Goal: Task Accomplishment & Management: Complete application form

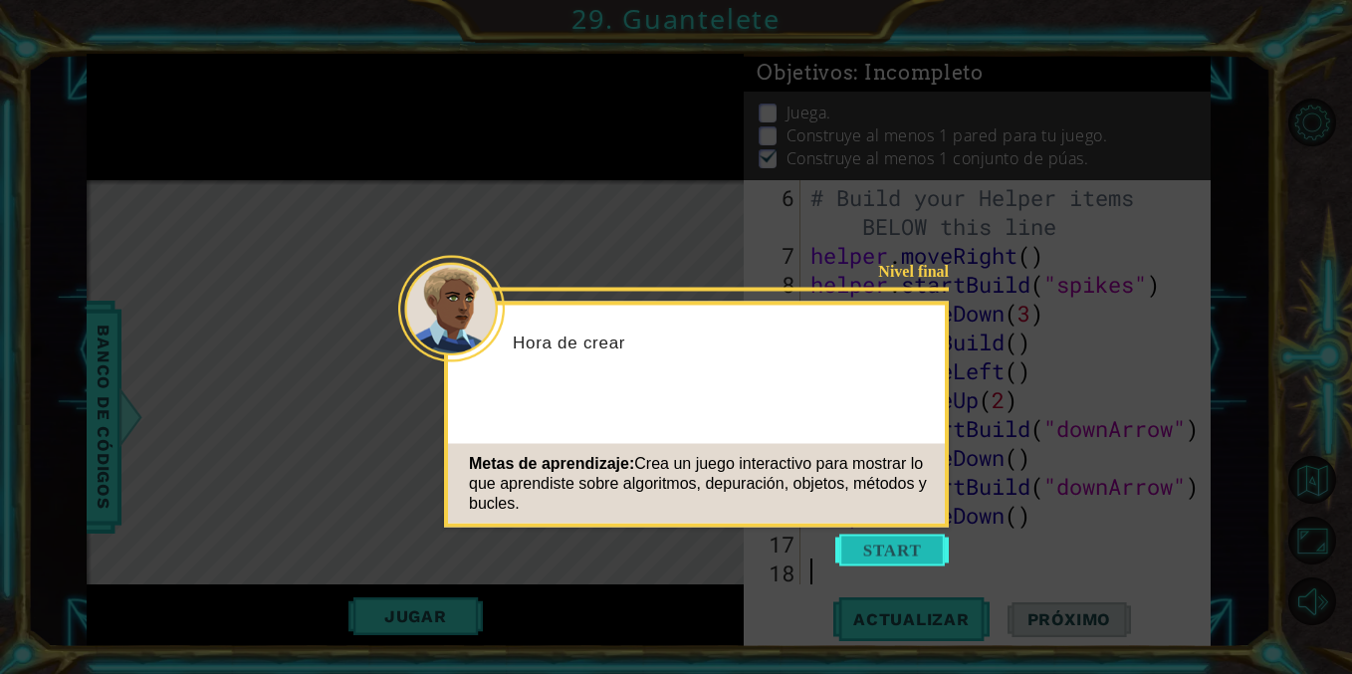
scroll to position [202, 0]
click at [876, 543] on button "Start" at bounding box center [891, 551] width 113 height 32
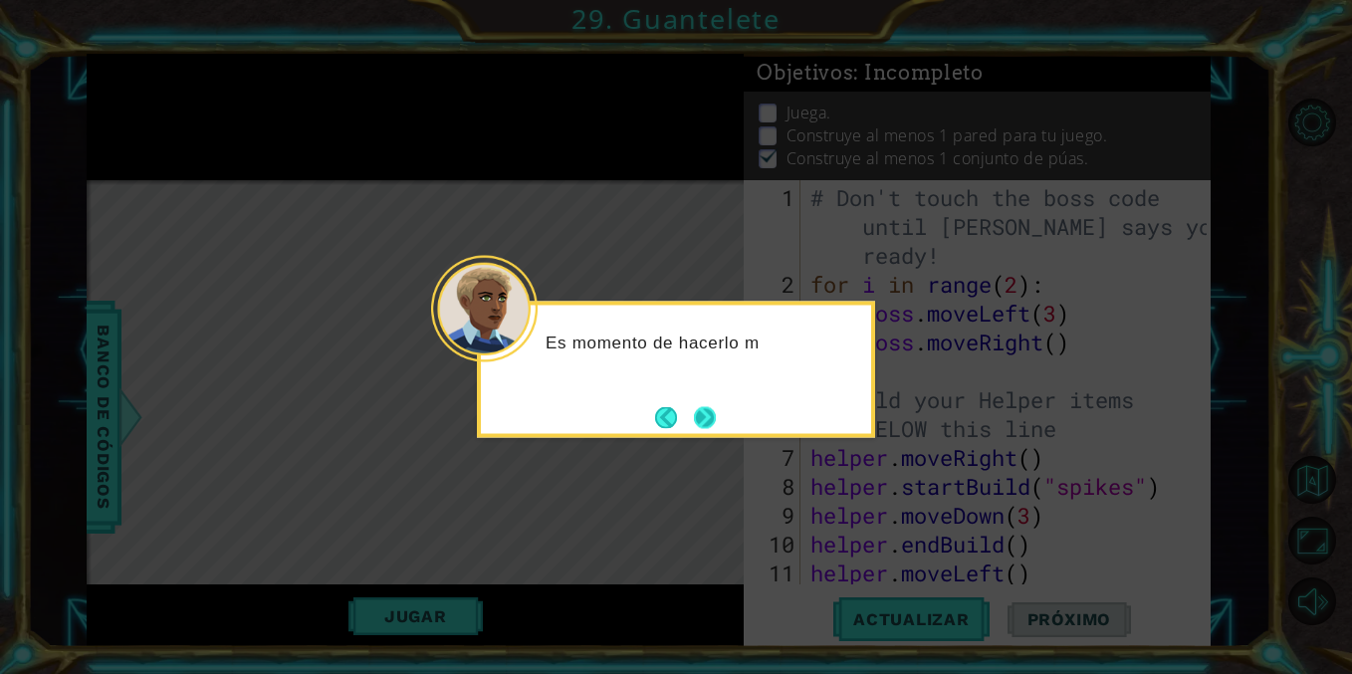
click at [706, 425] on button "Next" at bounding box center [705, 417] width 22 height 22
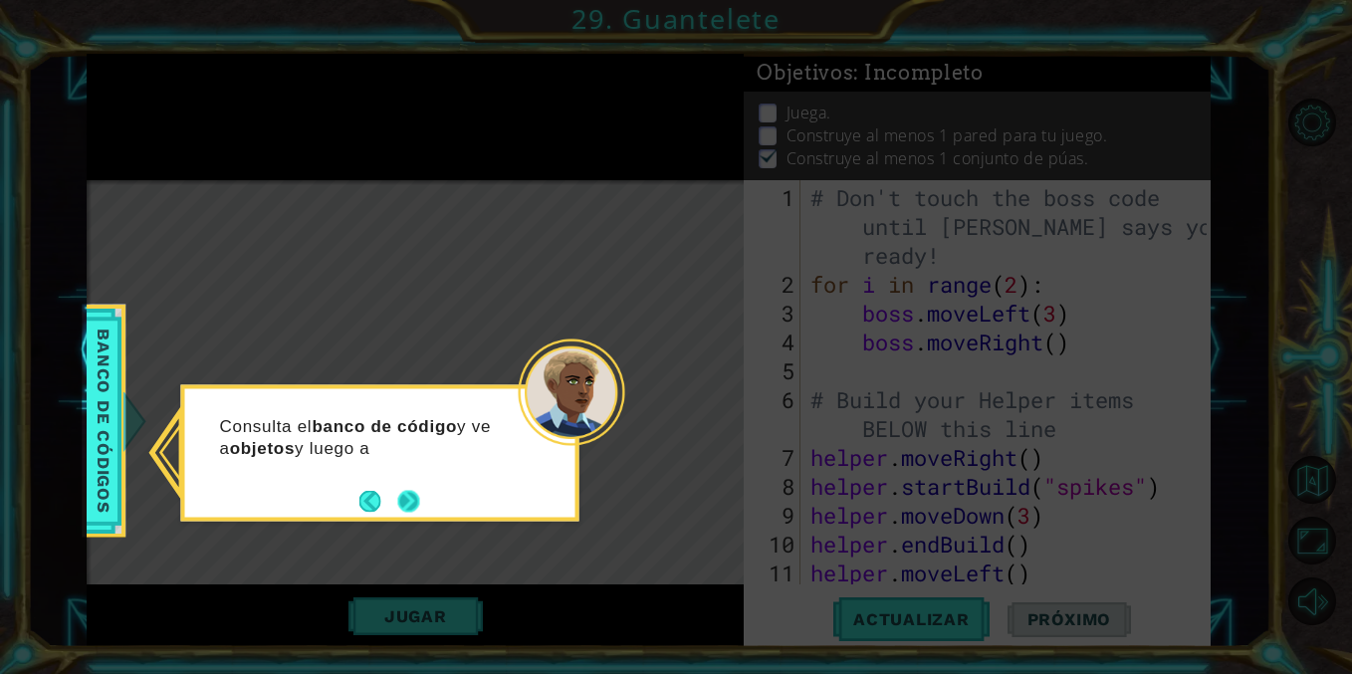
click at [407, 500] on button "Next" at bounding box center [408, 501] width 22 height 22
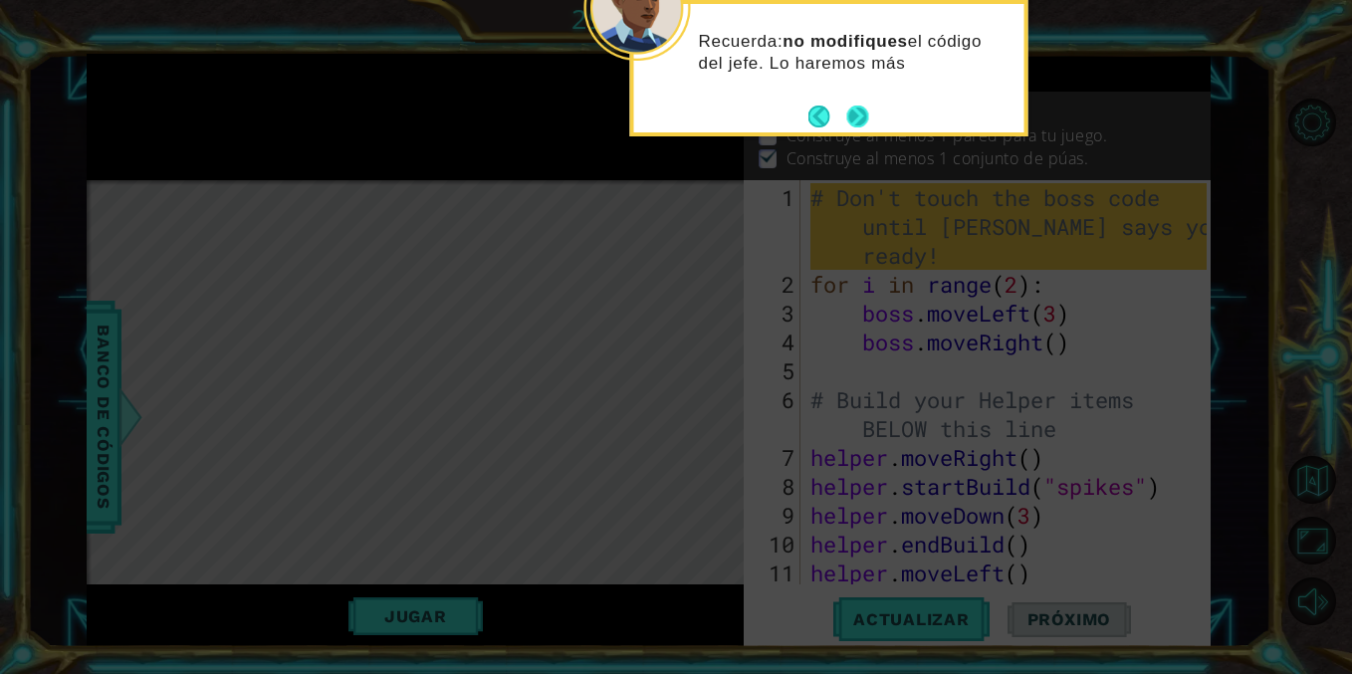
click at [848, 112] on button "Next" at bounding box center [858, 117] width 22 height 22
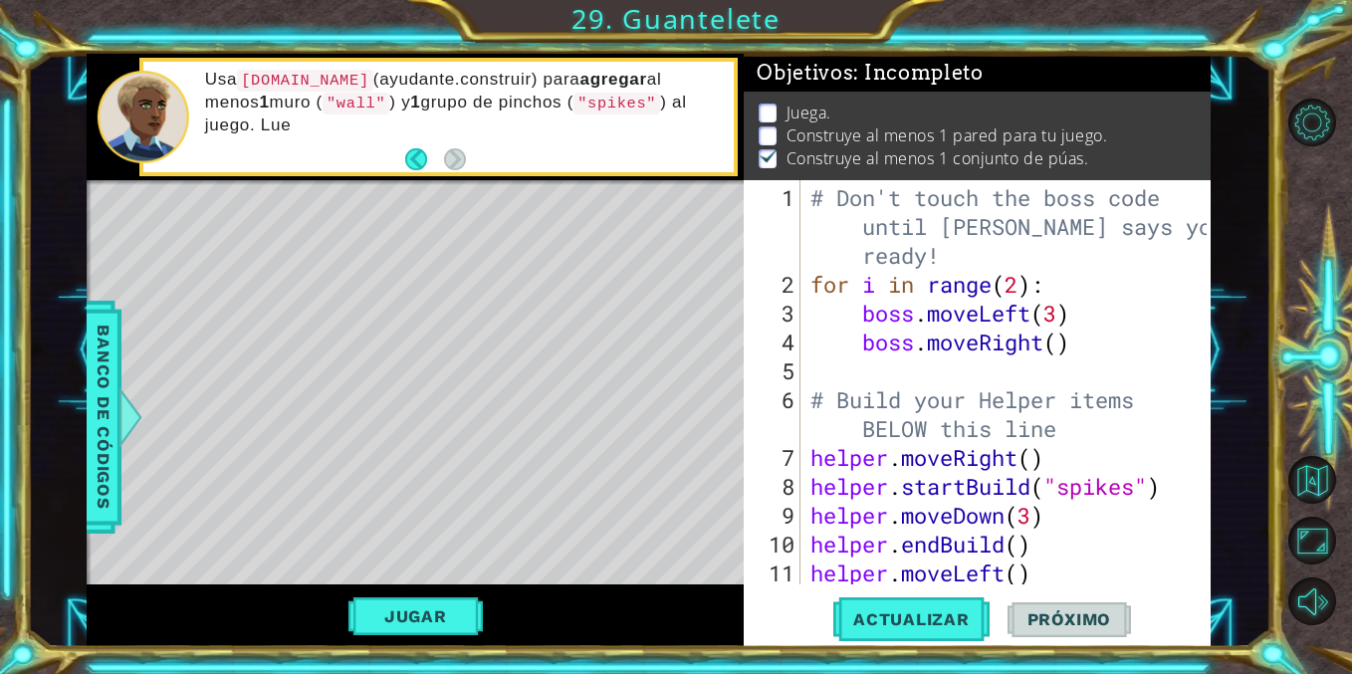
click at [1101, 556] on div "# Don't touch the boss code until [PERSON_NAME] says you're ready! for i in ran…" at bounding box center [1010, 443] width 409 height 520
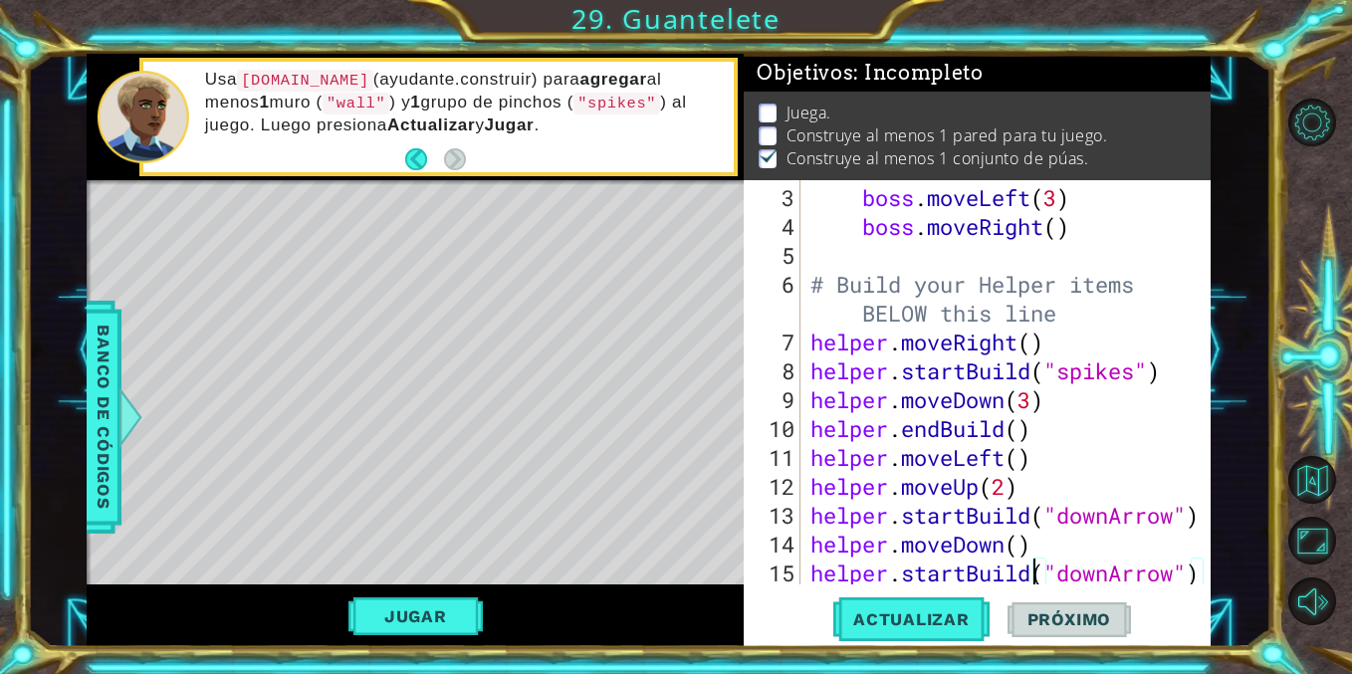
type textarea "helper.moveDown()"
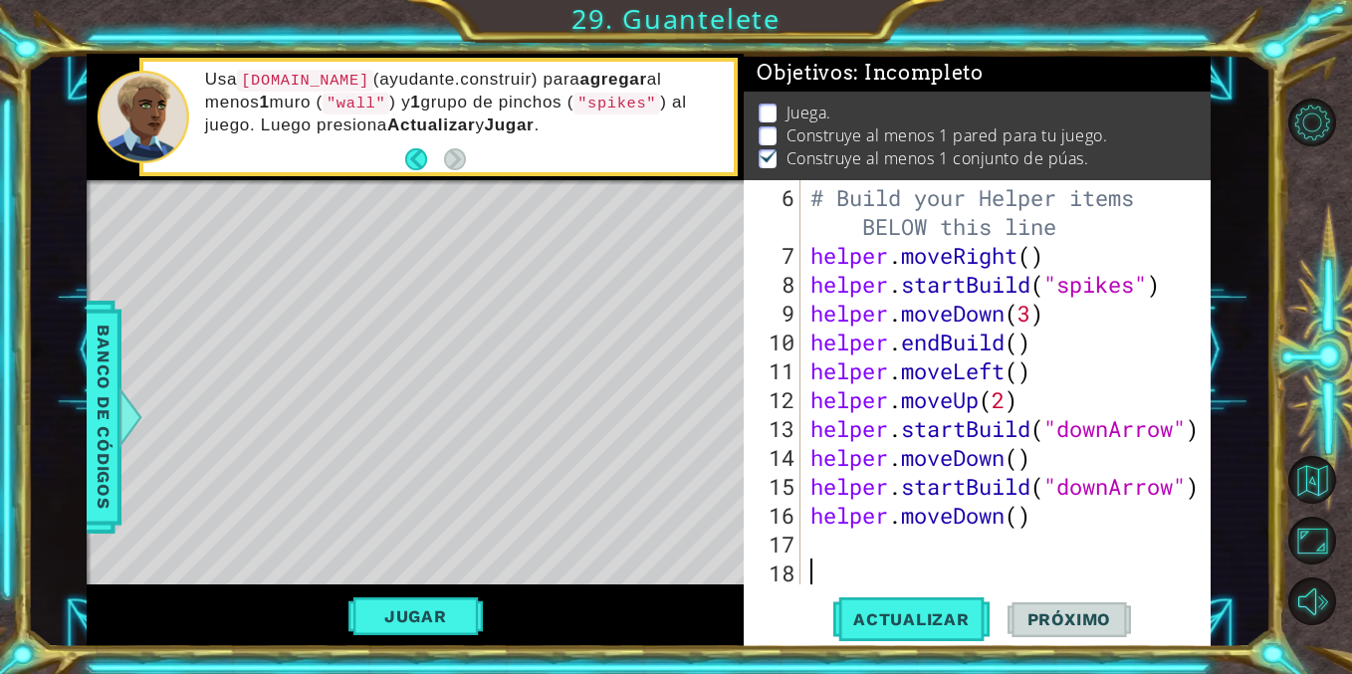
scroll to position [202, 0]
click at [891, 540] on div "# Build your Helper items BELOW this line helper . moveRight ( ) helper . start…" at bounding box center [1010, 428] width 409 height 491
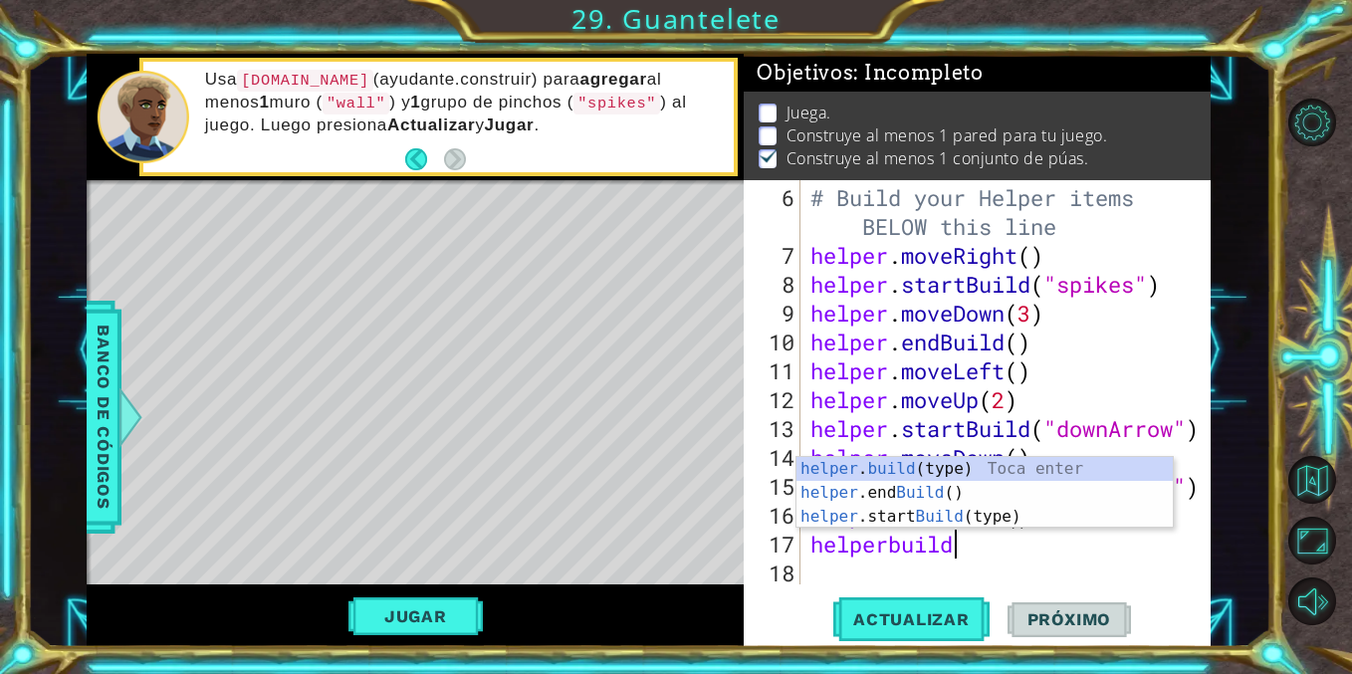
scroll to position [0, 5]
click at [919, 516] on div "helper . build (type) Toca enter helper .end Build () Toca enter helper .start …" at bounding box center [984, 516] width 376 height 119
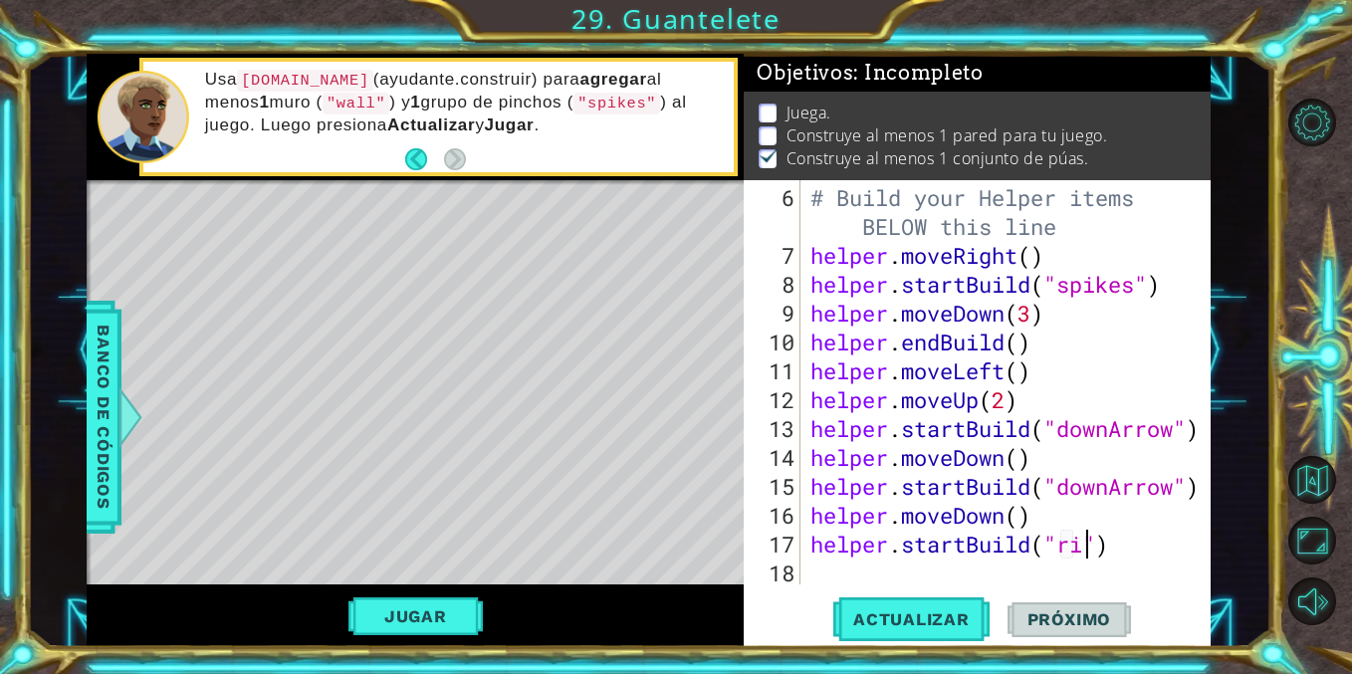
scroll to position [0, 12]
type textarea "helper.startBuild("rightarrow")"
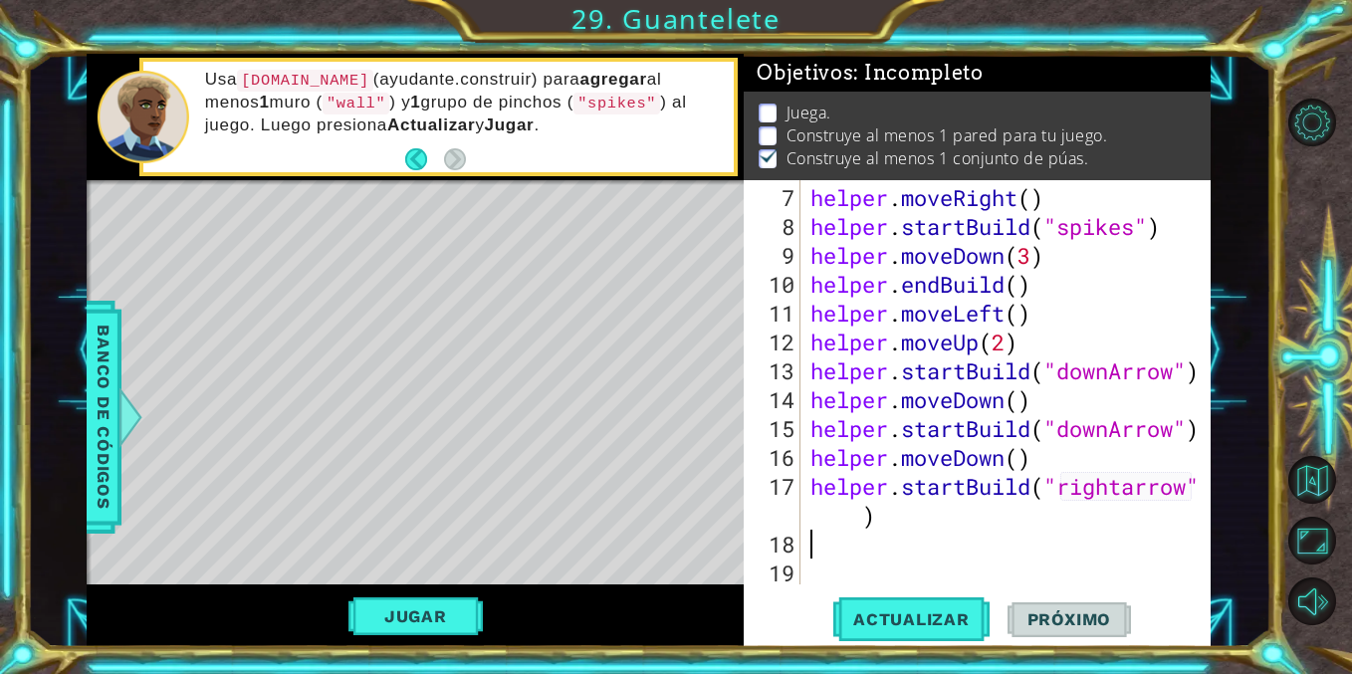
scroll to position [260, 0]
click at [1128, 494] on div "helper . moveRight ( ) helper . startBuild ( "spikes" ) helper . moveDown ( 3 )…" at bounding box center [1010, 414] width 409 height 462
click at [1144, 498] on div "helper . moveRight ( ) helper . startBuild ( "spikes" ) helper . moveDown ( 3 )…" at bounding box center [1010, 414] width 409 height 462
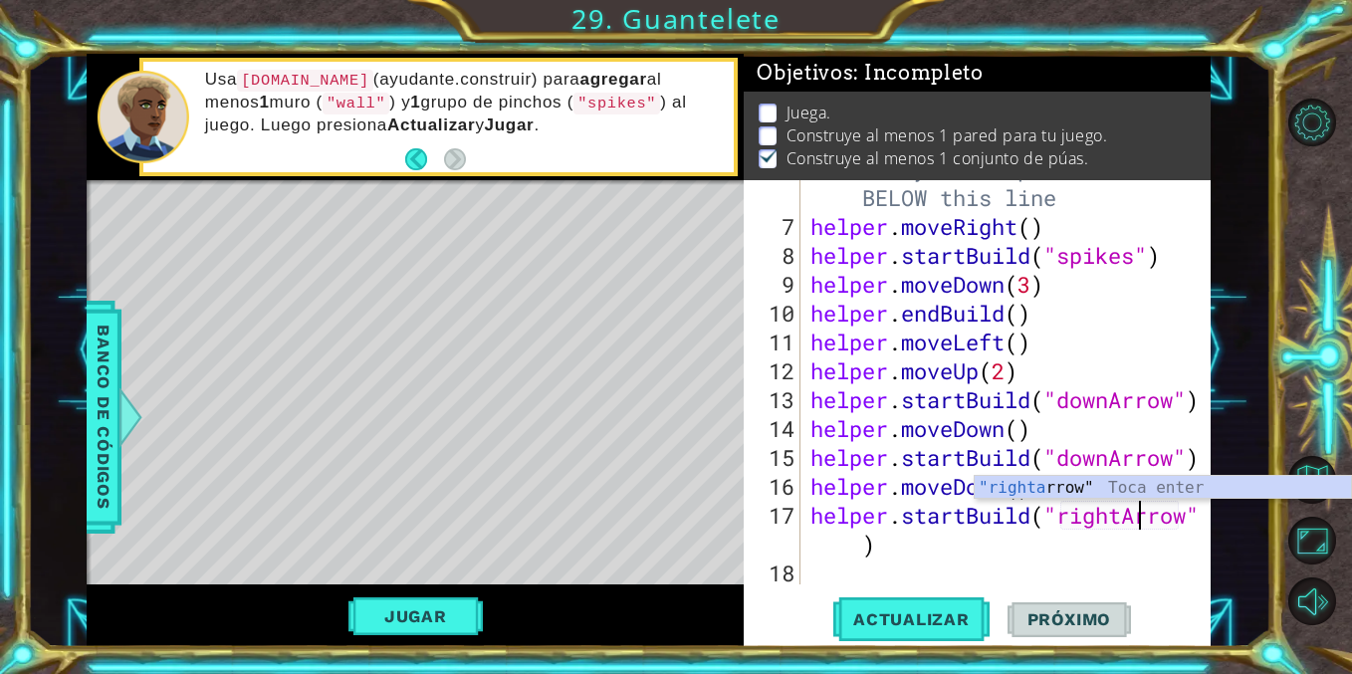
scroll to position [0, 15]
click at [833, 549] on div "# Build your Helper items BELOW this line helper . moveRight ( ) helper . start…" at bounding box center [1010, 399] width 409 height 491
click at [1011, 491] on div ""rightarrow " Toca enter" at bounding box center [1163, 512] width 376 height 72
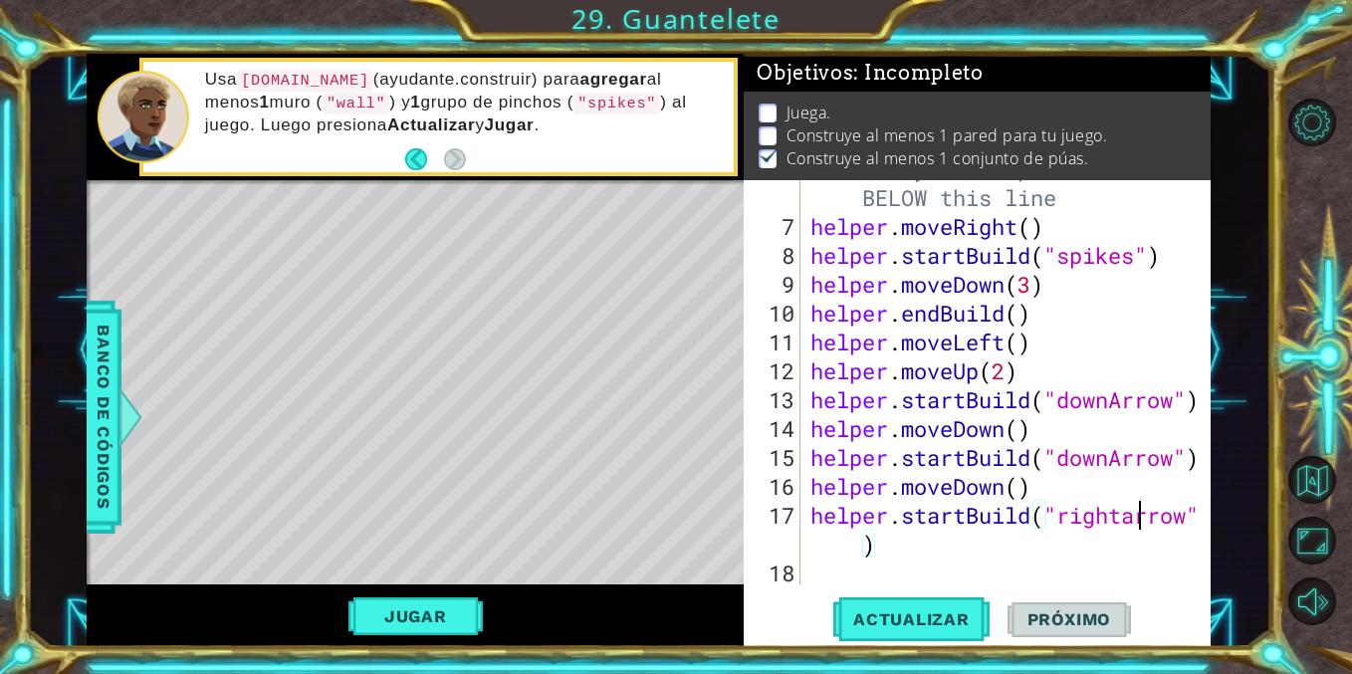
click at [1134, 519] on div "# Build your Helper items BELOW this line helper . moveRight ( ) helper . start…" at bounding box center [1010, 399] width 409 height 491
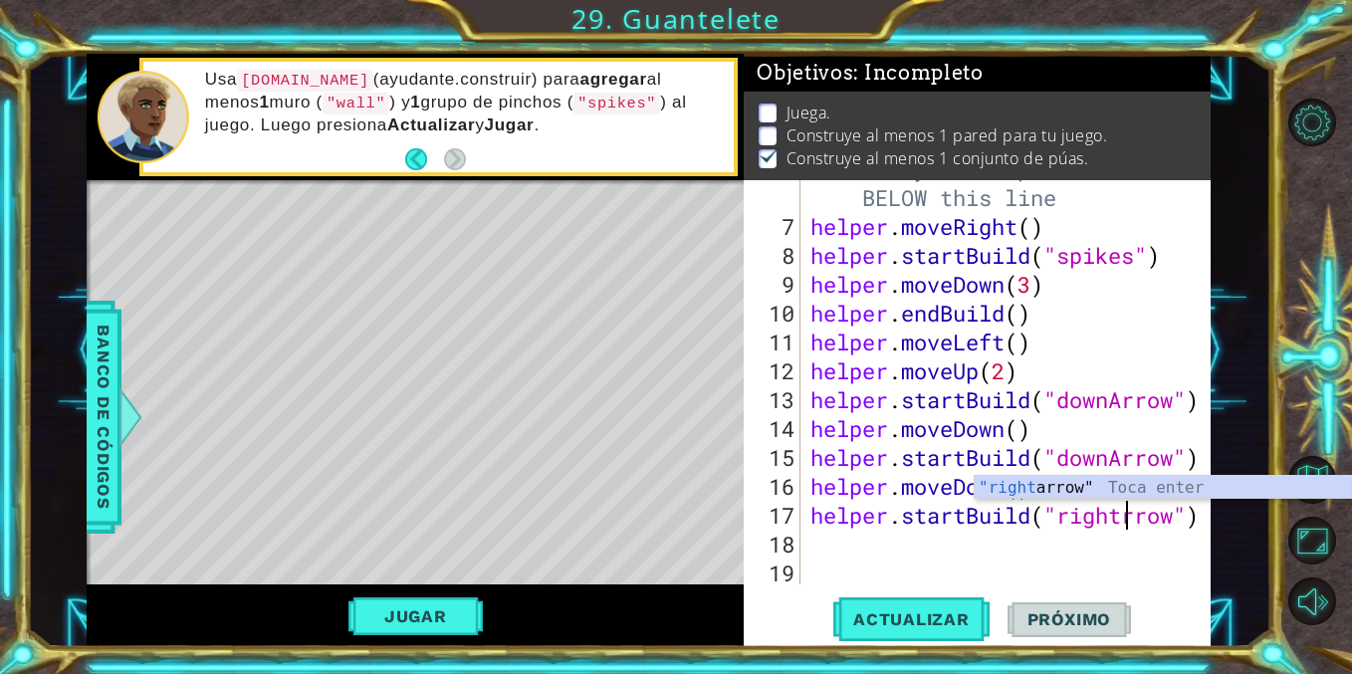
type textarea "helper.startBuild("rightArrow")"
click at [957, 575] on div "# Build your Helper items BELOW this line helper . moveRight ( ) helper . start…" at bounding box center [1010, 399] width 409 height 491
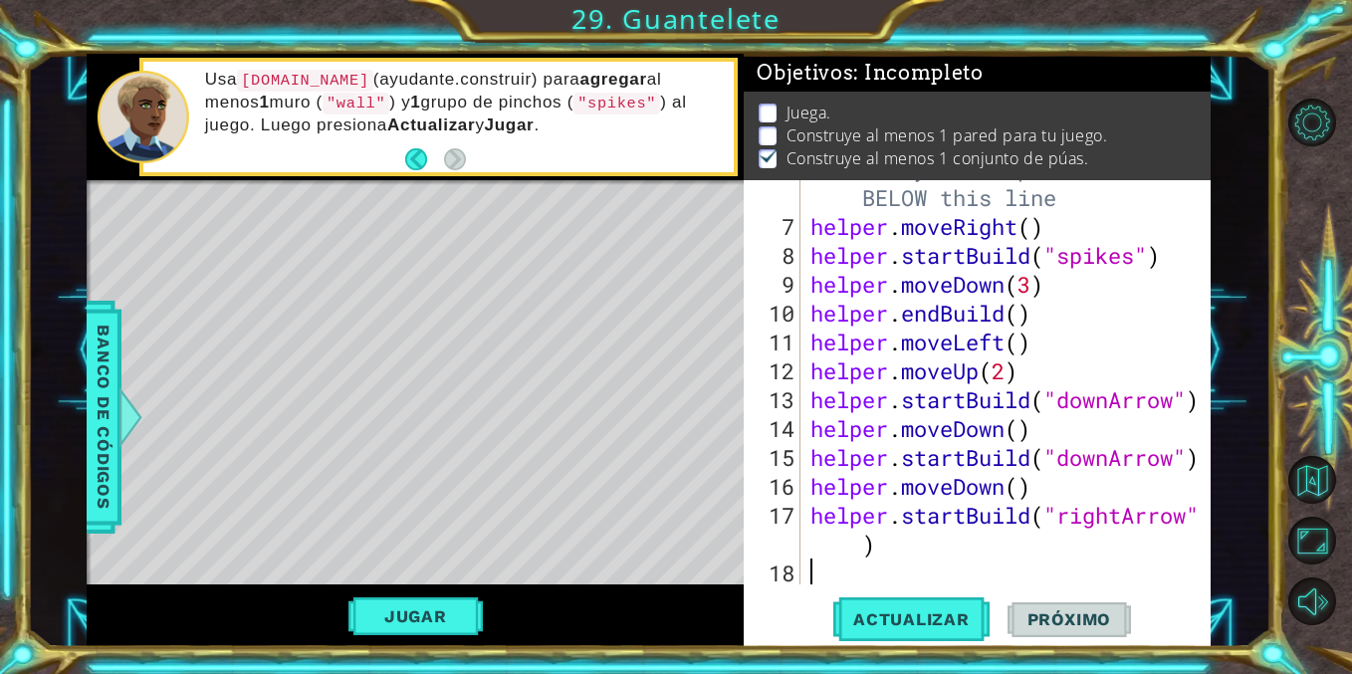
scroll to position [260, 0]
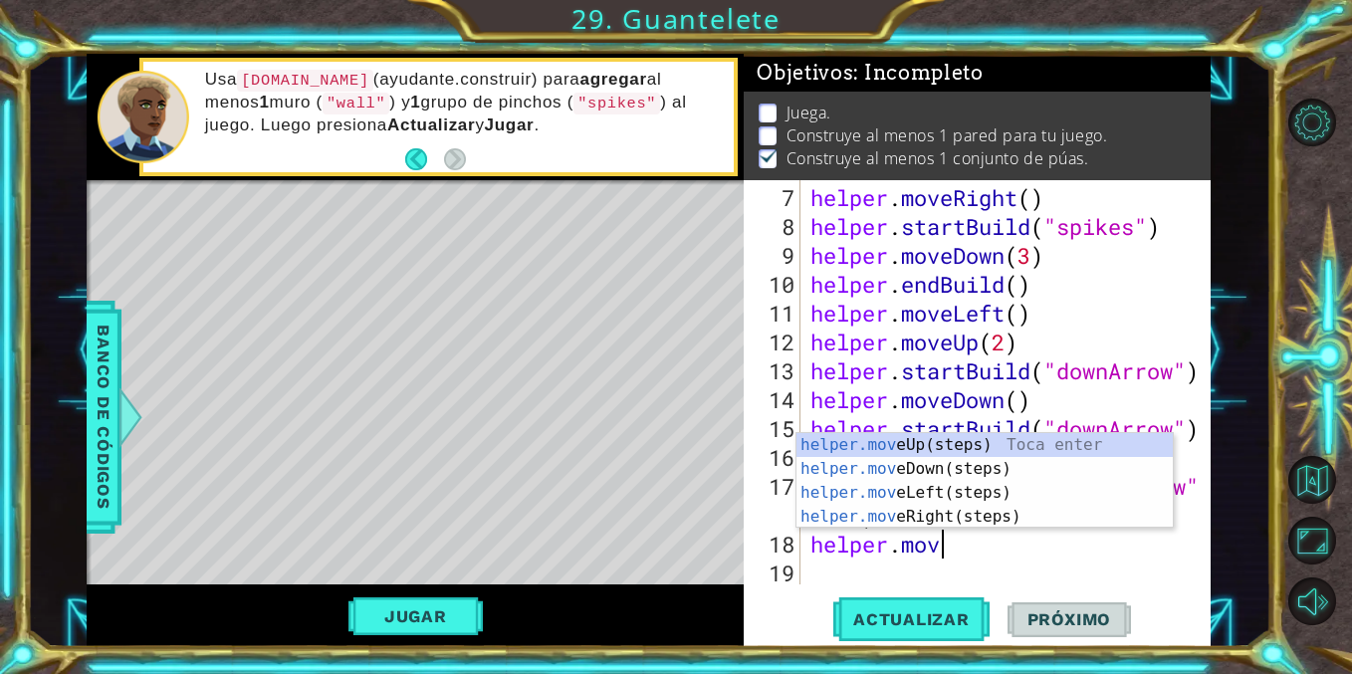
type textarea "helper.move"
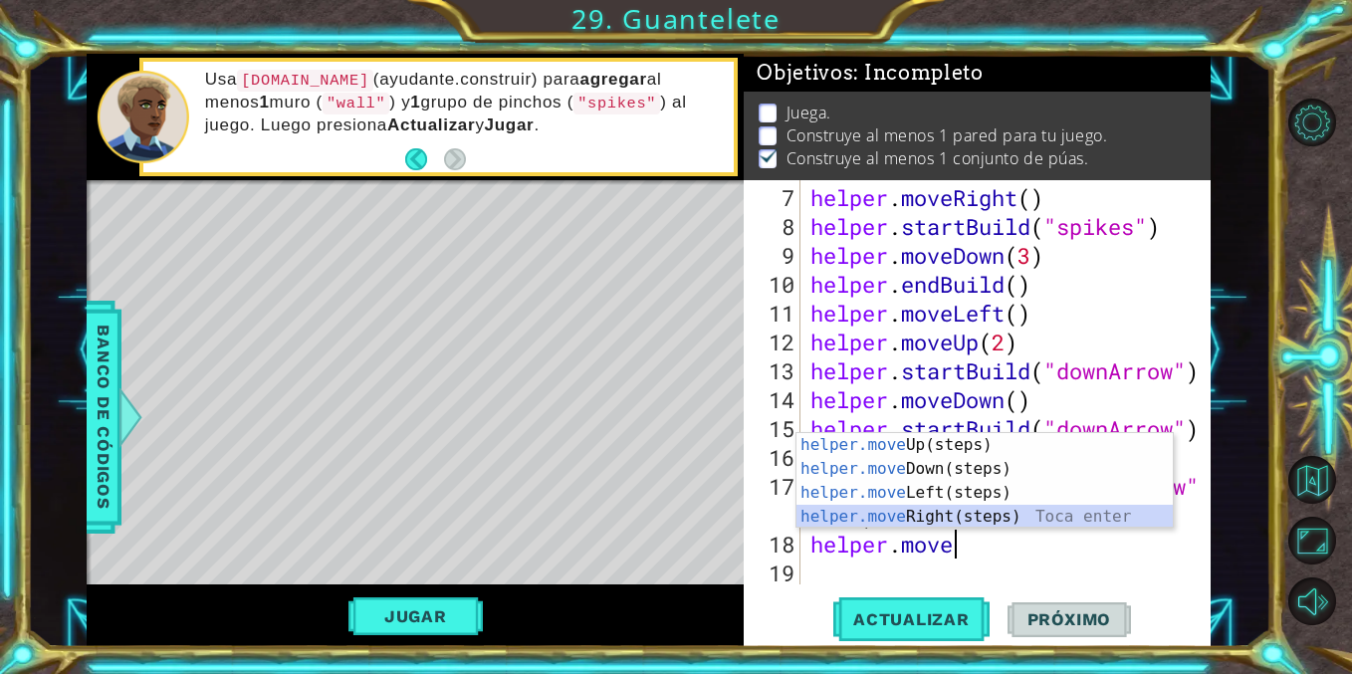
click at [932, 516] on div "helper.move Up(steps) Toca enter helper.move Down(steps) Toca enter helper.move…" at bounding box center [984, 504] width 376 height 143
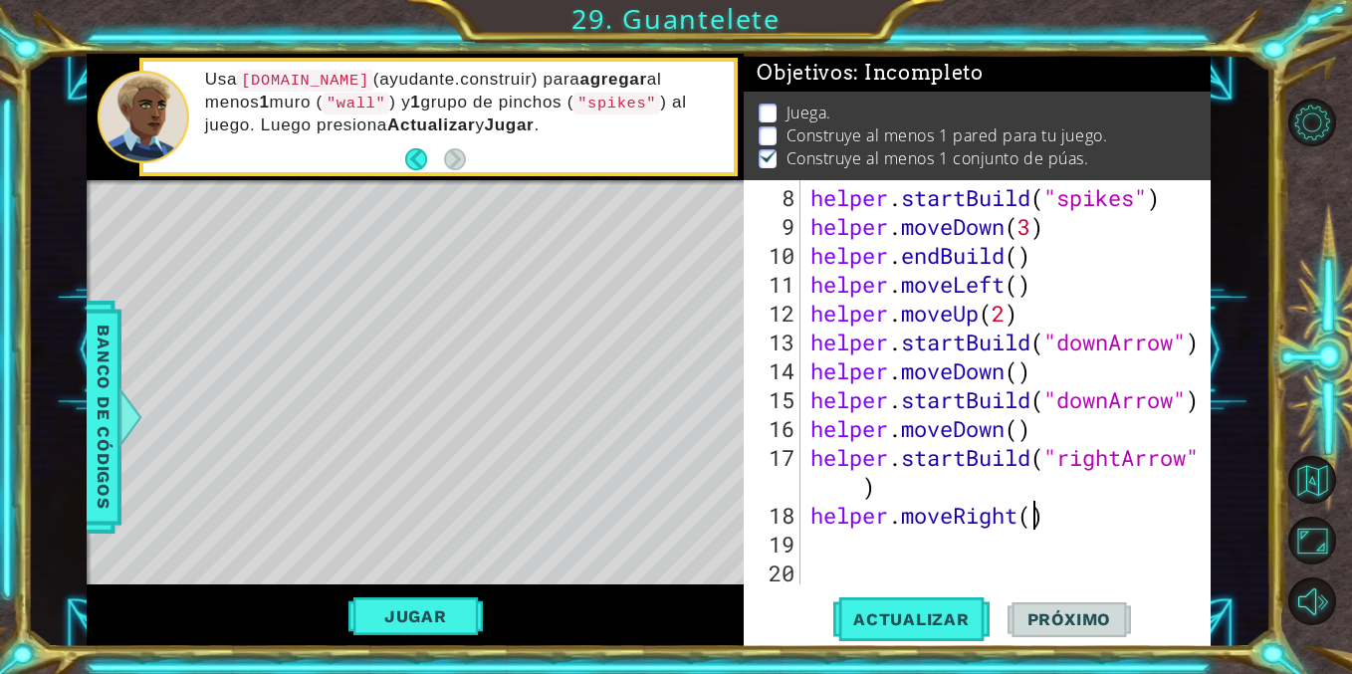
click at [1036, 513] on div "helper . startBuild ( "spikes" ) helper . moveDown ( 3 ) helper . endBuild ( ) …" at bounding box center [1010, 414] width 409 height 462
type textarea "helper.moveRight(3)"
click at [859, 542] on div "helper . startBuild ( "spikes" ) helper . moveDown ( 3 ) helper . endBuild ( ) …" at bounding box center [1010, 414] width 409 height 462
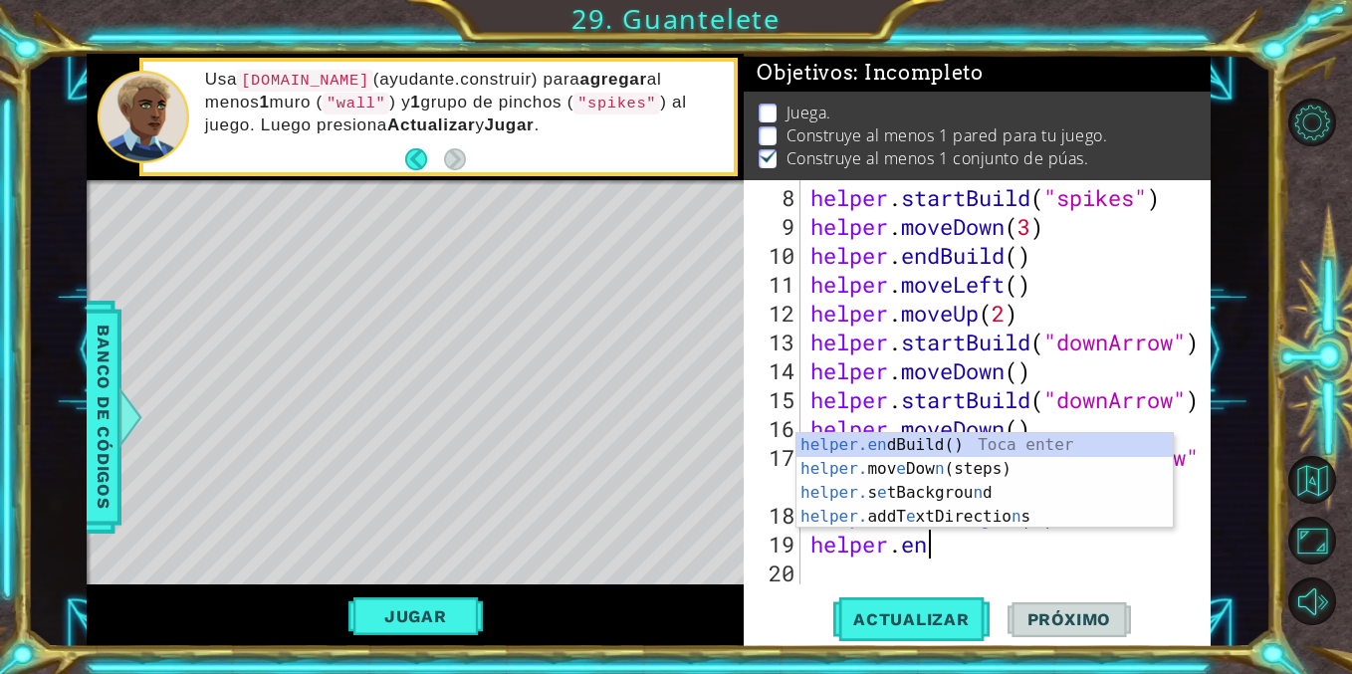
type textarea "helper.end"
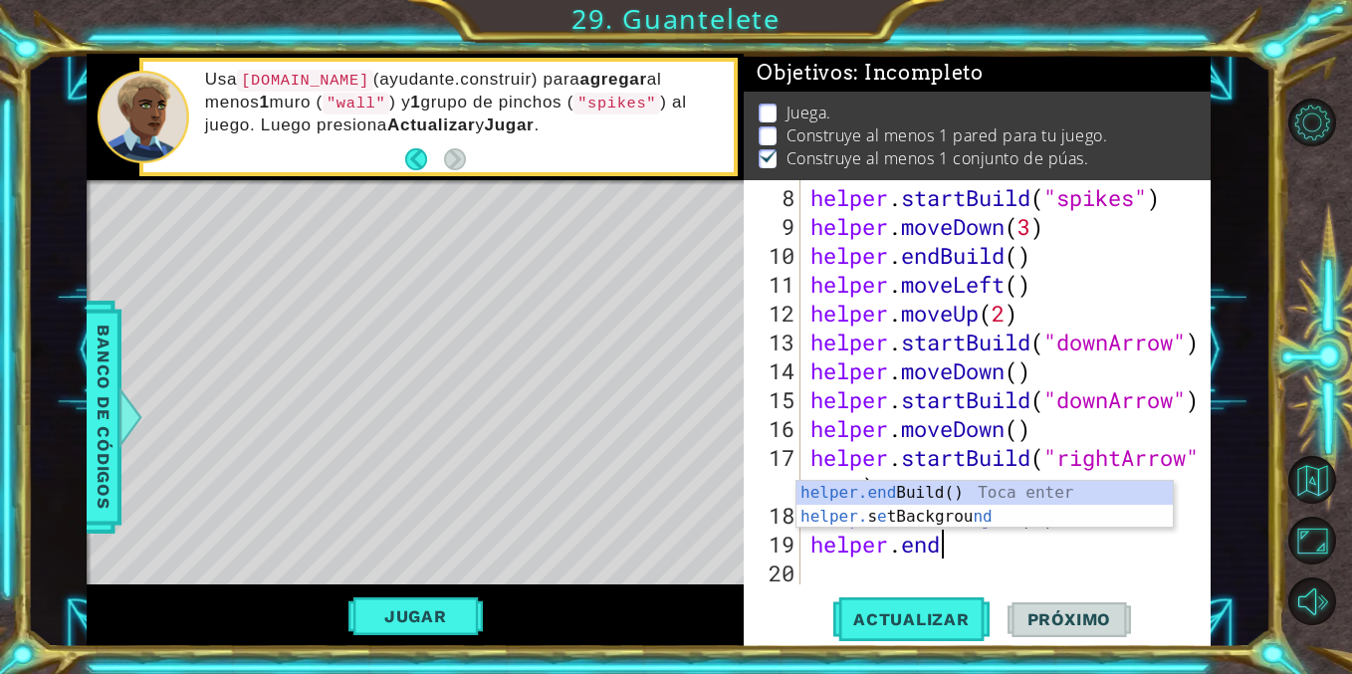
scroll to position [0, 5]
click at [933, 488] on div "helper.end Build() Toca enter helper. s e tBackgrou nd Toca enter" at bounding box center [984, 529] width 376 height 96
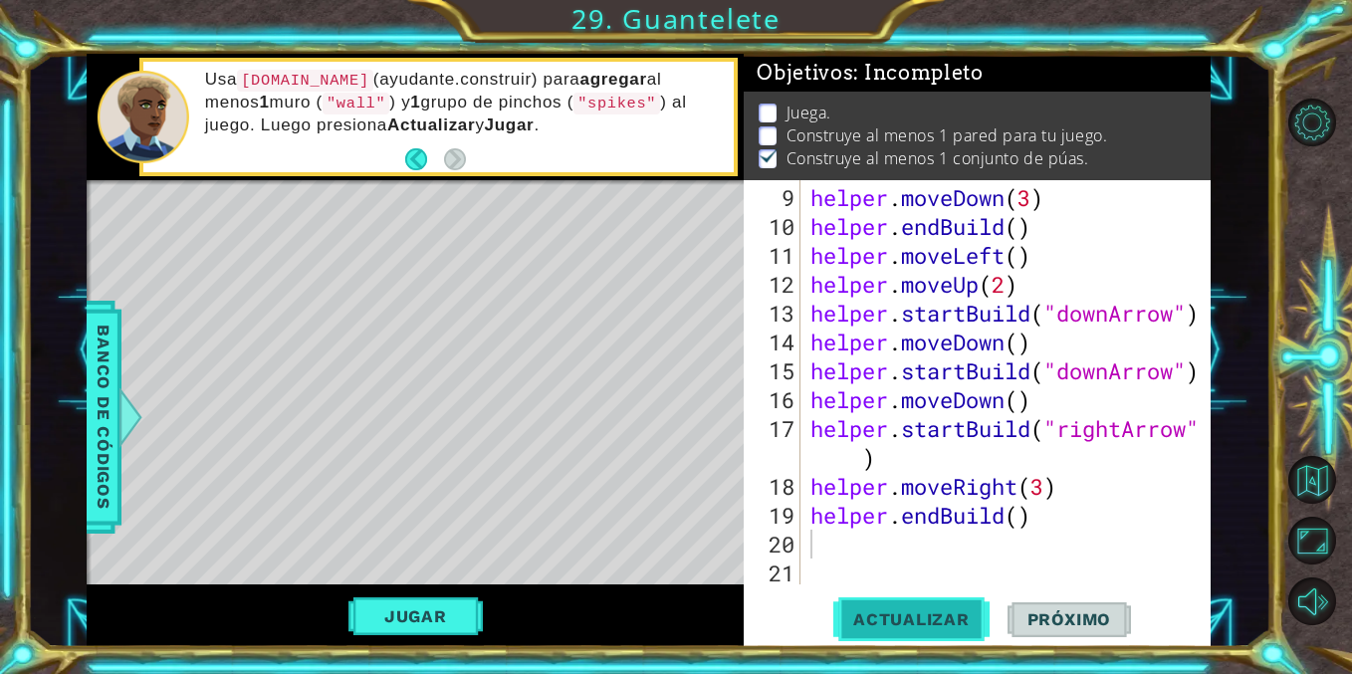
click at [893, 626] on span "Actualizar" at bounding box center [911, 619] width 156 height 20
click at [1021, 398] on div "helper . moveDown ( 3 ) helper . endBuild ( ) helper . moveLeft ( ) helper . mo…" at bounding box center [1010, 414] width 409 height 462
click at [897, 629] on span "Actualizar" at bounding box center [911, 619] width 156 height 20
click at [1062, 487] on div "helper . moveDown ( 3 ) helper . endBuild ( ) helper . moveLeft ( ) helper . mo…" at bounding box center [1010, 414] width 409 height 462
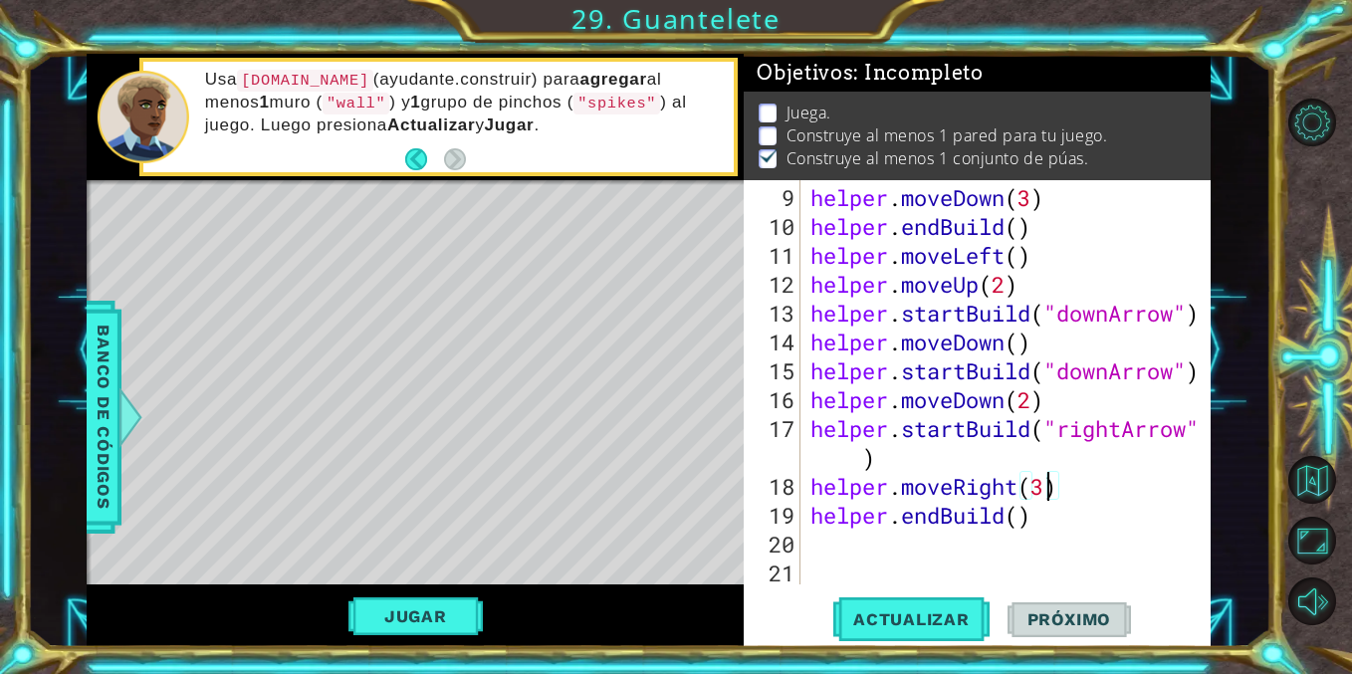
click at [1046, 487] on div "helper . moveDown ( 3 ) helper . endBuild ( ) helper . moveLeft ( ) helper . mo…" at bounding box center [1010, 414] width 409 height 462
type textarea "helper.moveRight(2)"
click at [887, 623] on span "Actualizar" at bounding box center [911, 619] width 156 height 20
click at [364, 613] on button "Jugar" at bounding box center [415, 616] width 134 height 38
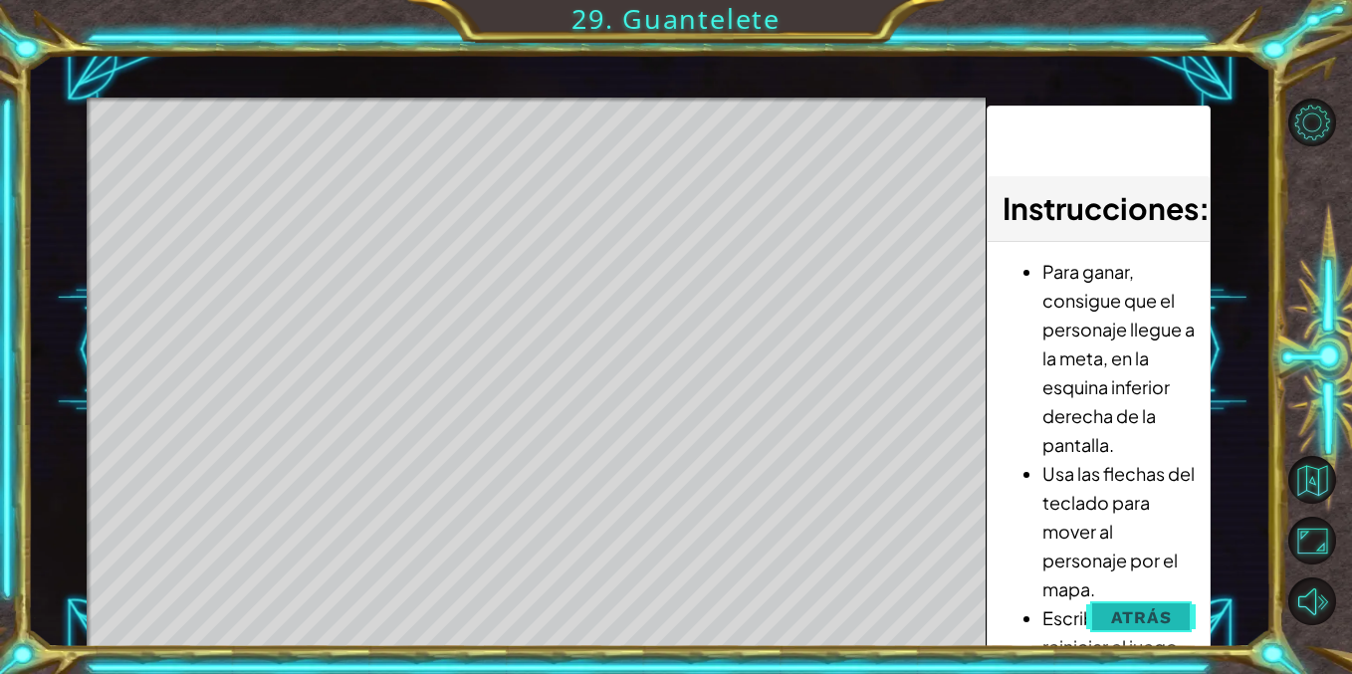
click at [1113, 623] on span "Atrás" at bounding box center [1141, 617] width 61 height 20
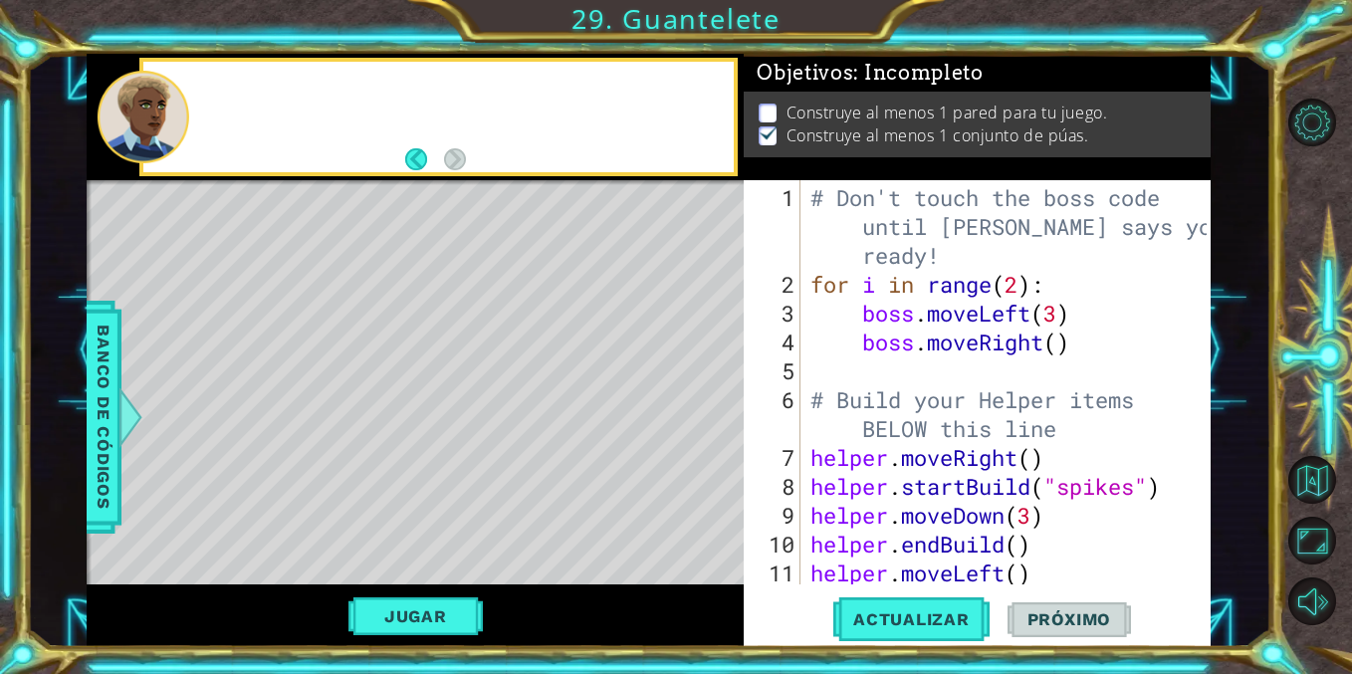
scroll to position [0, 0]
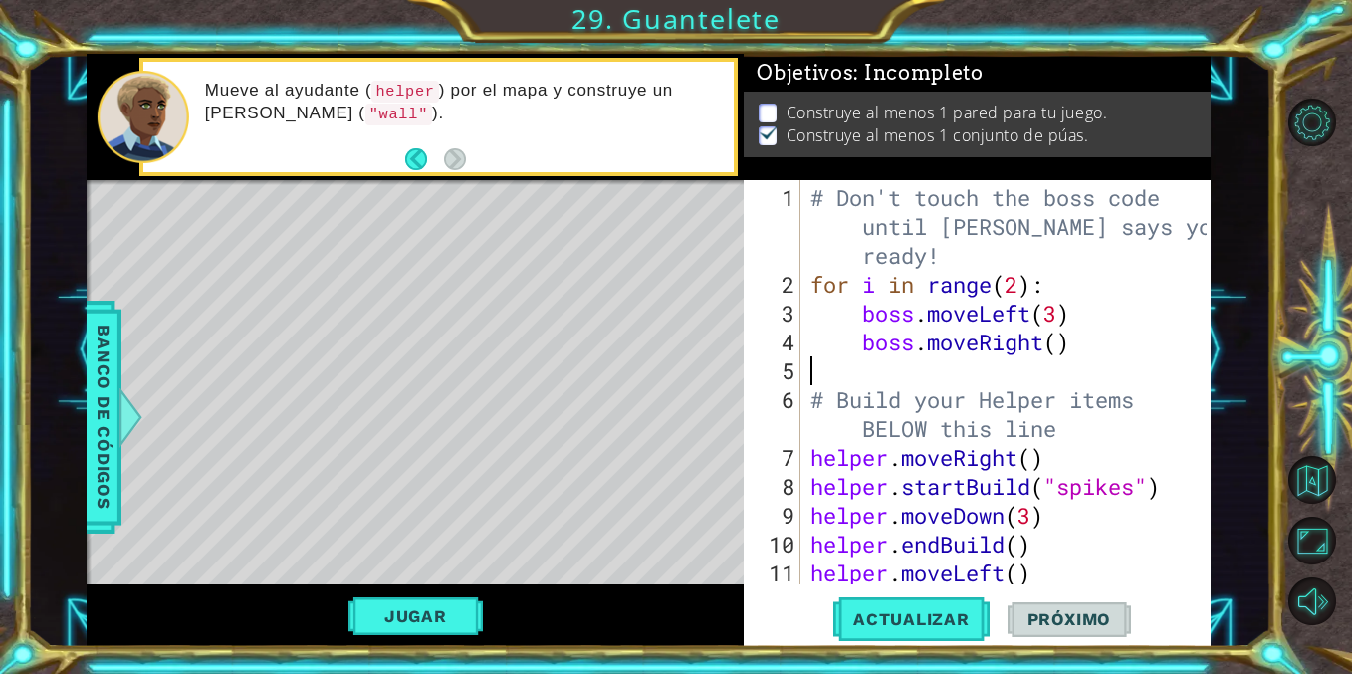
click at [1013, 367] on div "# Don't touch the boss code until [PERSON_NAME] says you're ready! for i in ran…" at bounding box center [1010, 443] width 409 height 520
click at [1060, 504] on div "# Don't touch the boss code until [PERSON_NAME] says you're ready! for i in ran…" at bounding box center [1010, 443] width 409 height 520
click at [1073, 548] on div "# Don't touch the boss code until [PERSON_NAME] says you're ready! for i in ran…" at bounding box center [1010, 443] width 409 height 520
click at [1074, 569] on div "# Don't touch the boss code until [PERSON_NAME] says you're ready! for i in ran…" at bounding box center [1010, 443] width 409 height 520
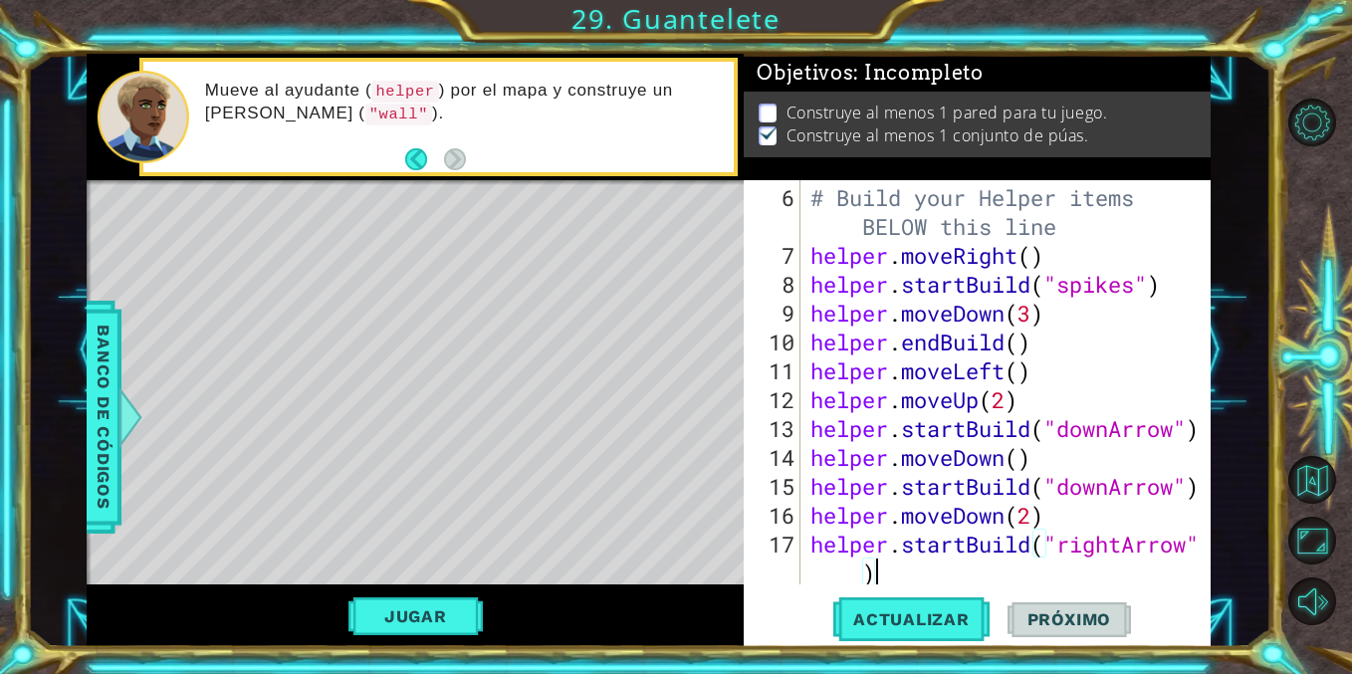
type textarea "helper.endBuild()"
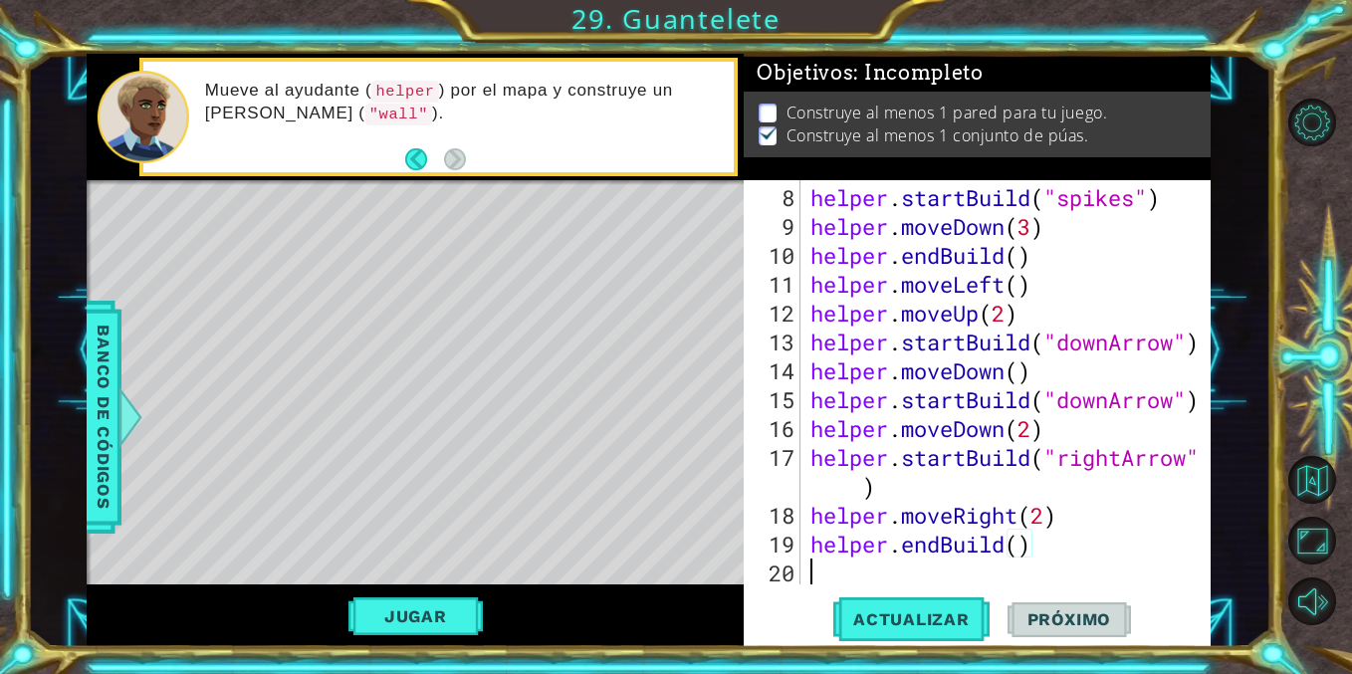
scroll to position [318, 0]
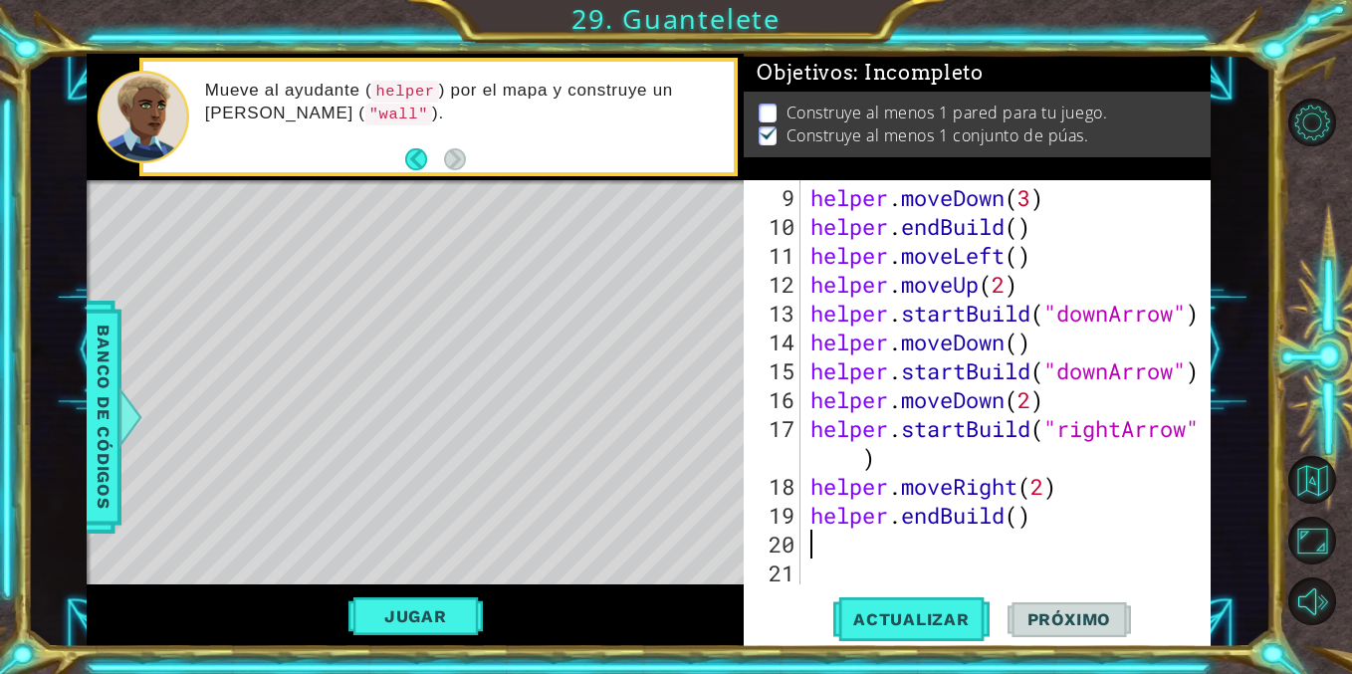
click at [932, 545] on div "helper . moveDown ( 3 ) helper . endBuild ( ) helper . moveLeft ( ) helper . mo…" at bounding box center [1010, 414] width 409 height 462
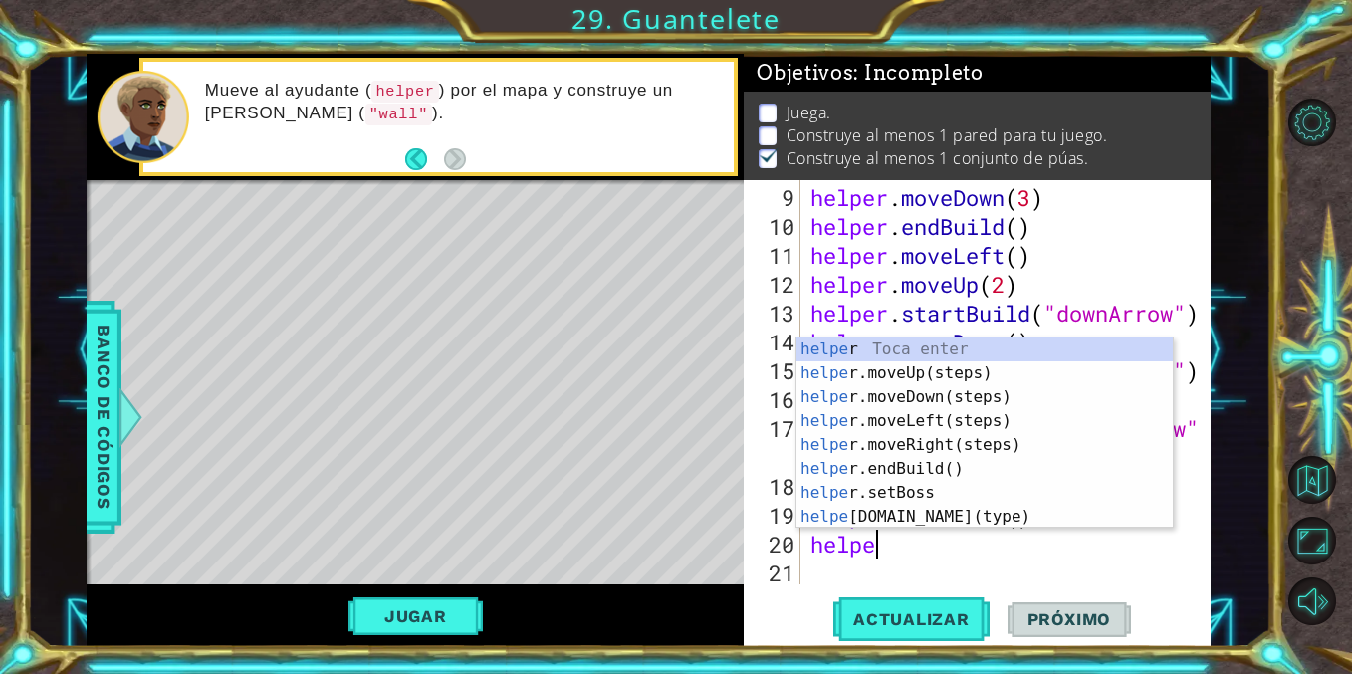
scroll to position [0, 2]
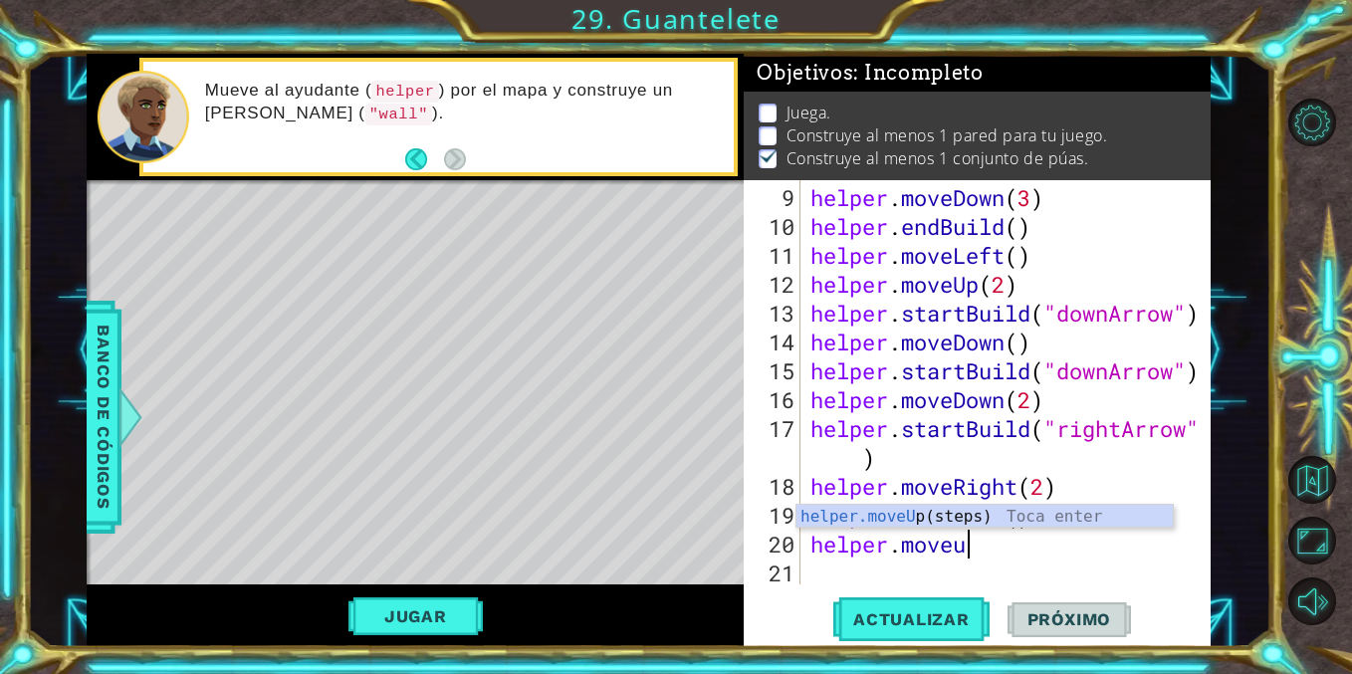
type textarea "helper.moveup"
click at [930, 520] on div "helper.moveUp (steps) Toca enter" at bounding box center [984, 541] width 376 height 72
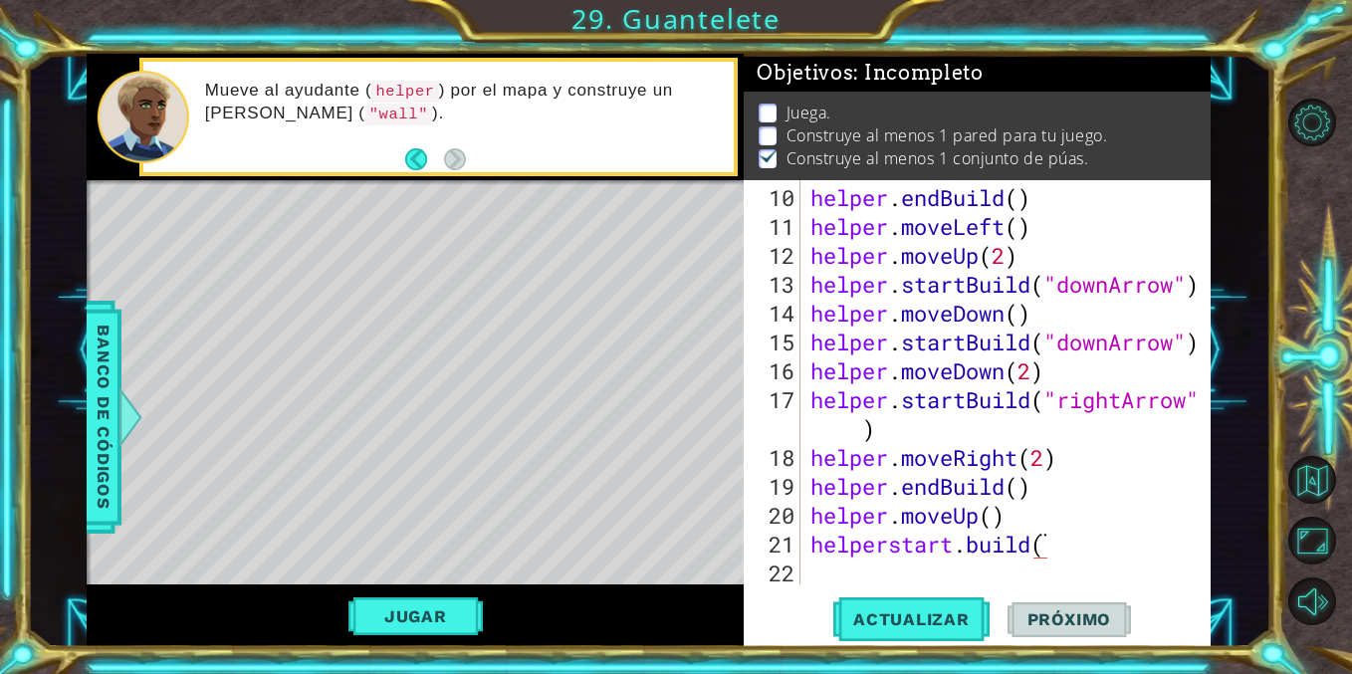
scroll to position [0, 0]
drag, startPoint x: 1041, startPoint y: 405, endPoint x: 1169, endPoint y: 417, distance: 128.0
click at [1169, 417] on div "helper . endBuild ( ) helper . moveLeft ( ) helper . moveUp ( 2 ) helper . star…" at bounding box center [1010, 414] width 409 height 462
click at [1077, 549] on div "helper . endBuild ( ) helper . moveLeft ( ) helper . moveUp ( 2 ) helper . star…" at bounding box center [1010, 414] width 409 height 462
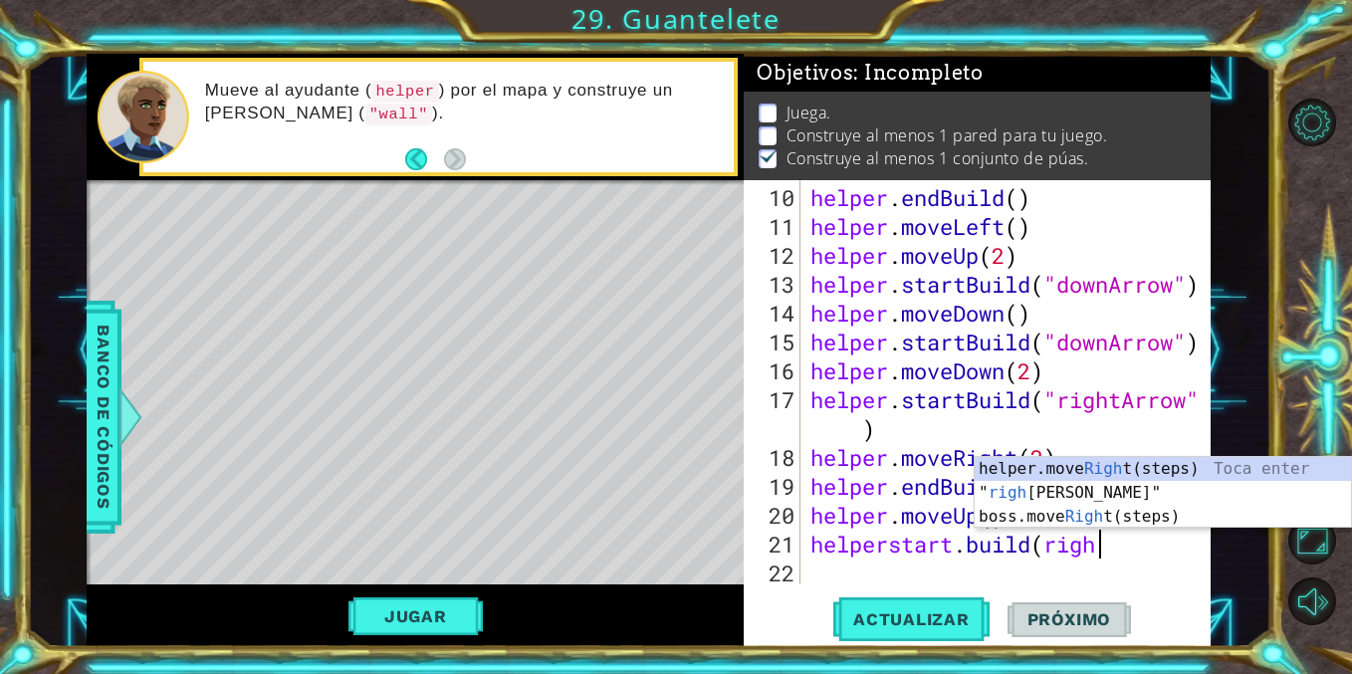
scroll to position [0, 13]
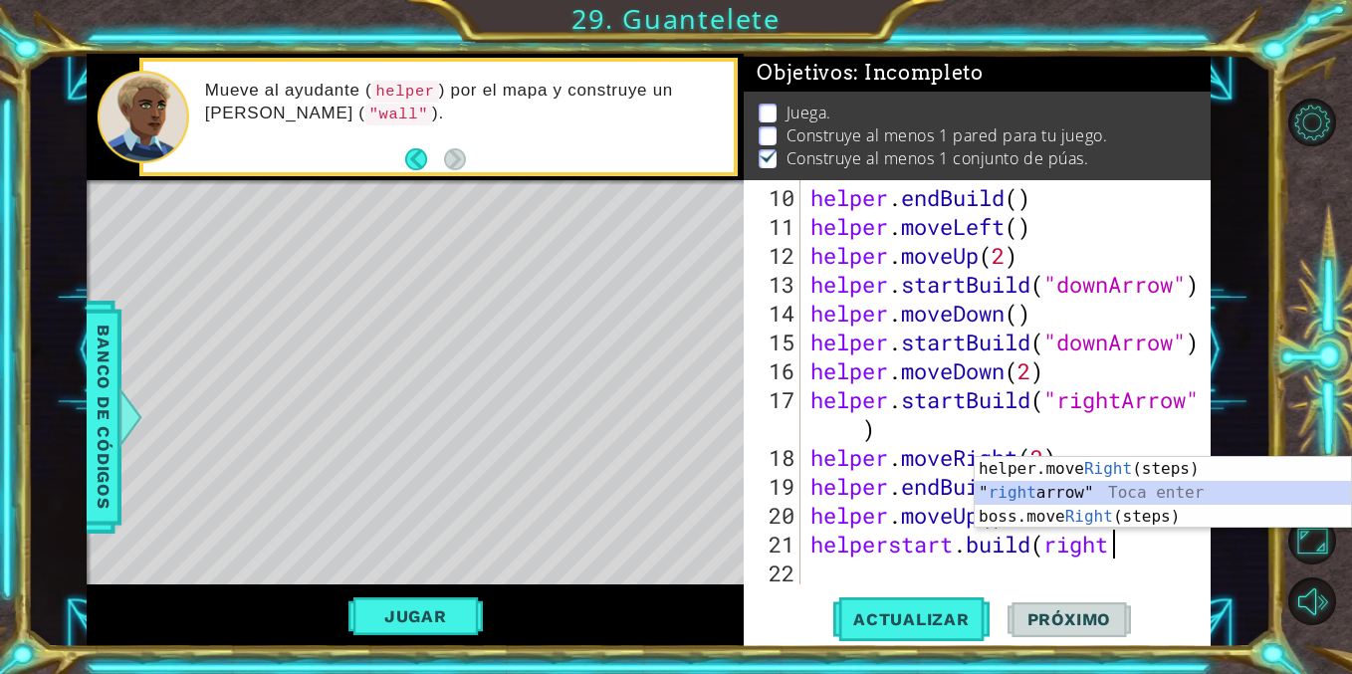
click at [1081, 489] on div "helper.move Right (steps) Toca enter " right arrow" Toca enter boss.move Right …" at bounding box center [1163, 516] width 376 height 119
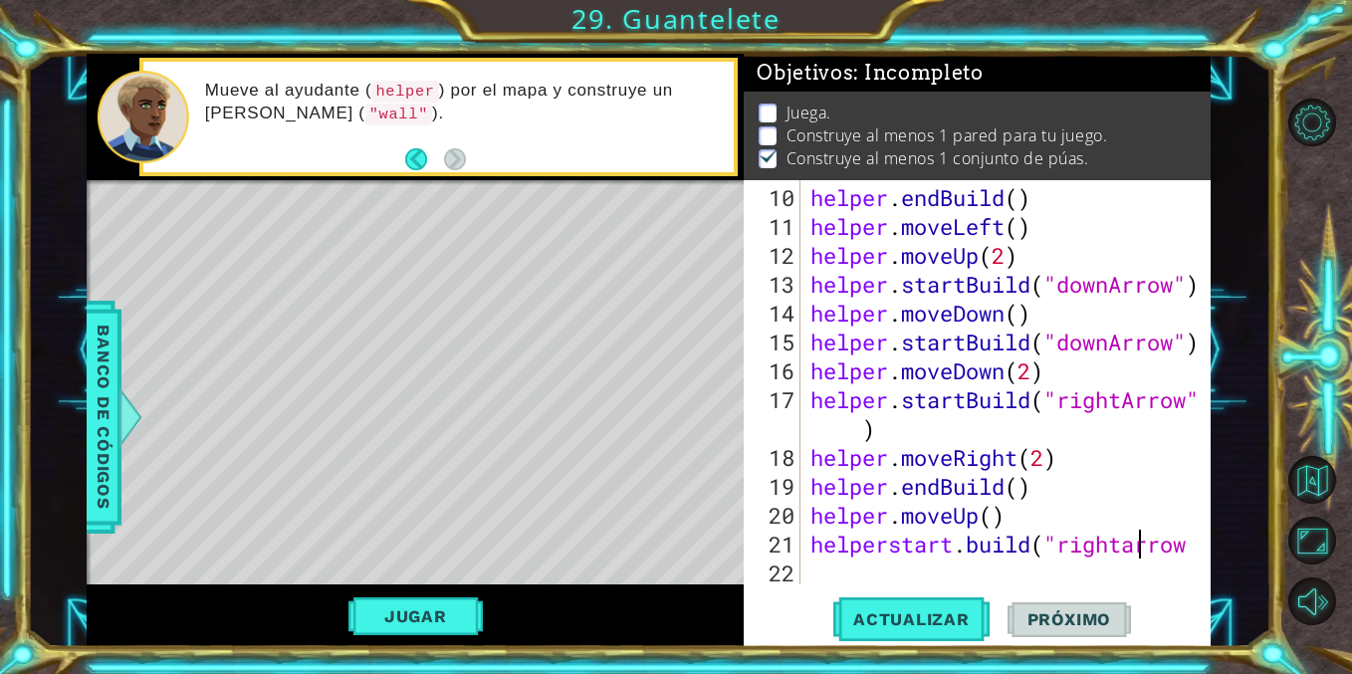
click at [1138, 554] on div "helper . endBuild ( ) helper . moveLeft ( ) helper . moveUp ( 2 ) helper . star…" at bounding box center [1010, 414] width 409 height 462
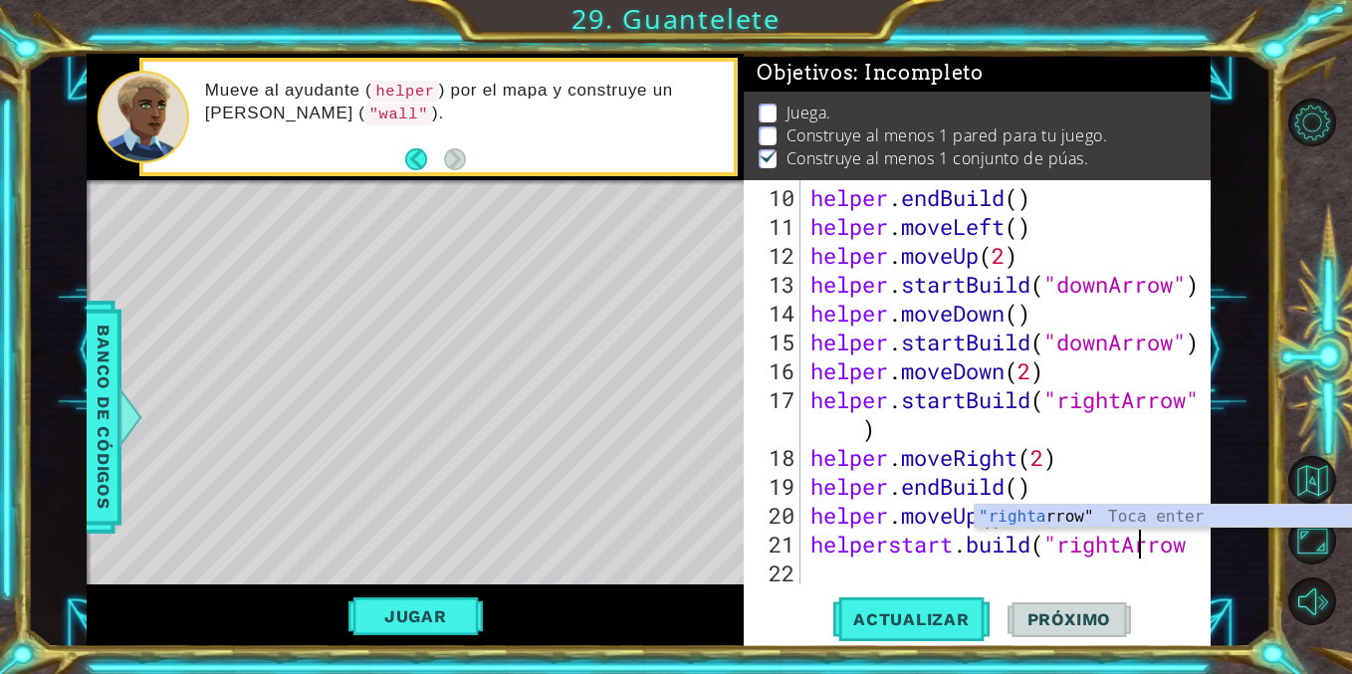
scroll to position [0, 15]
type textarea "[DOMAIN_NAME]("rightArrow"
click at [994, 584] on div "[DOMAIN_NAME]("rightArrow 10 11 12 13 14 15 16 17 18 19 20 21 22 helper . endBu…" at bounding box center [977, 413] width 467 height 467
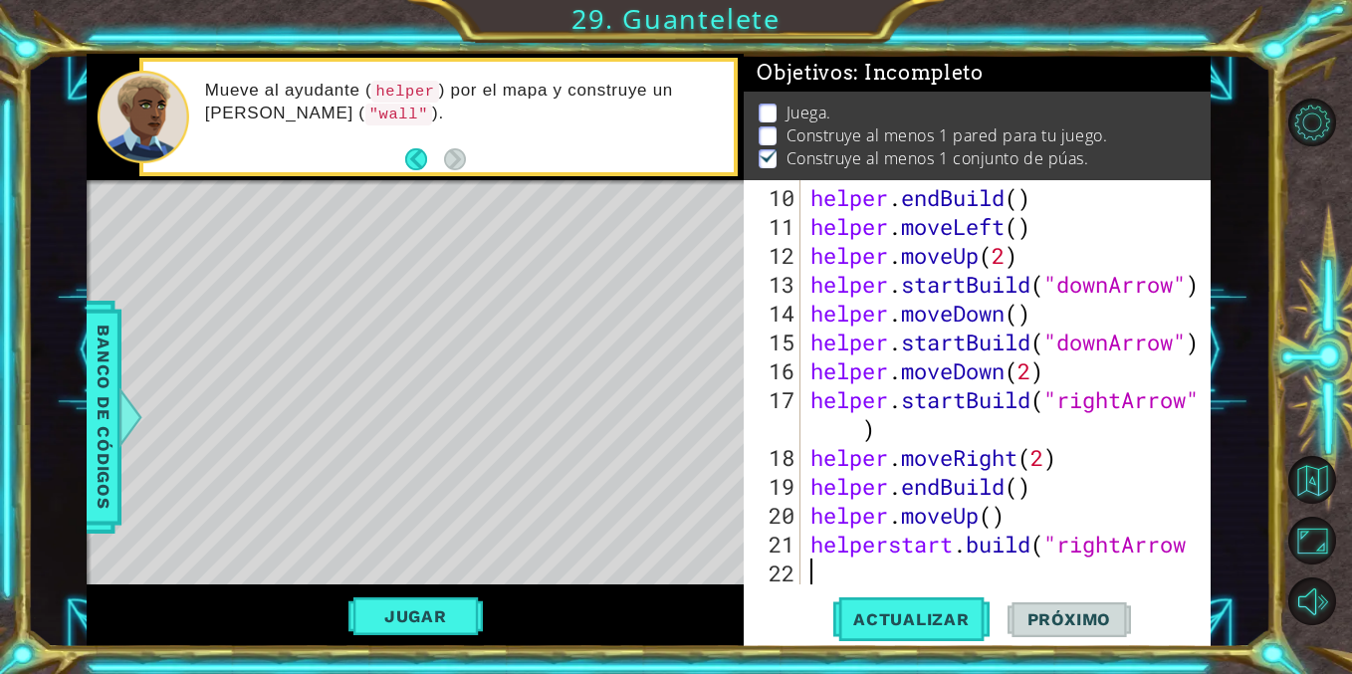
click at [1001, 580] on div "helper . endBuild ( ) helper . moveLeft ( ) helper . moveUp ( 2 ) helper . star…" at bounding box center [1010, 414] width 409 height 462
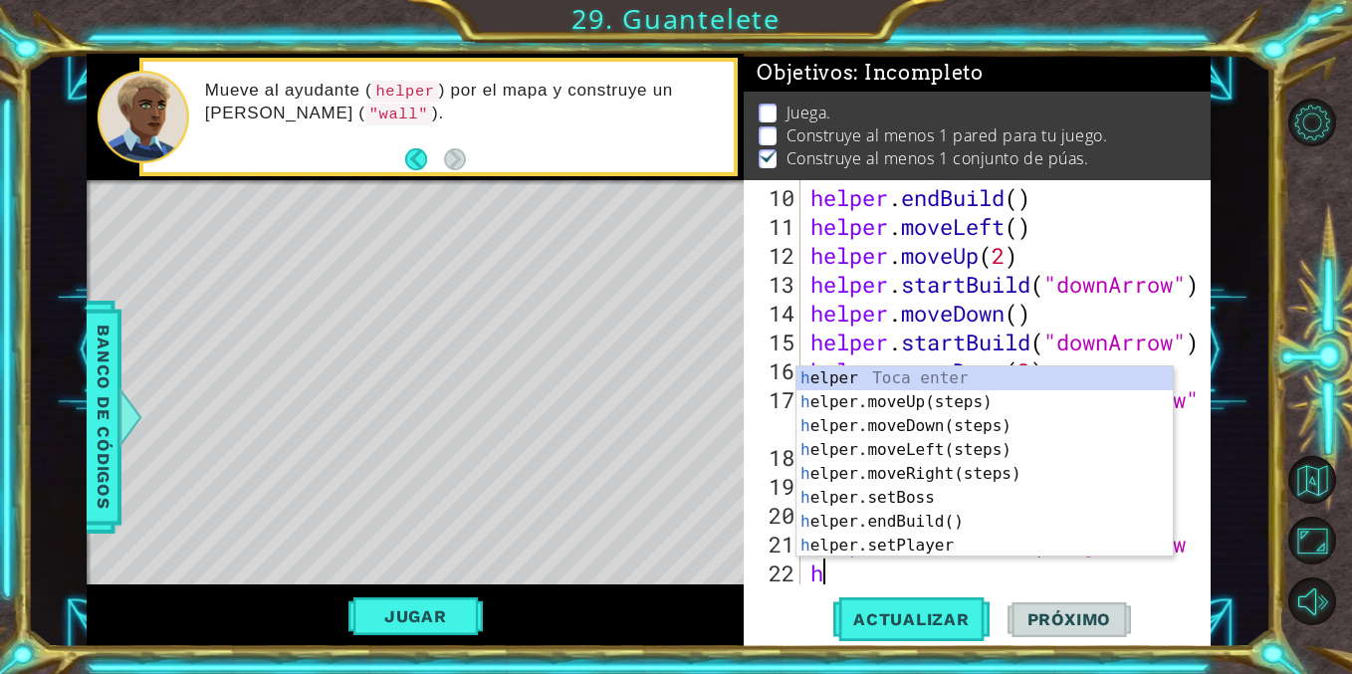
scroll to position [375, 0]
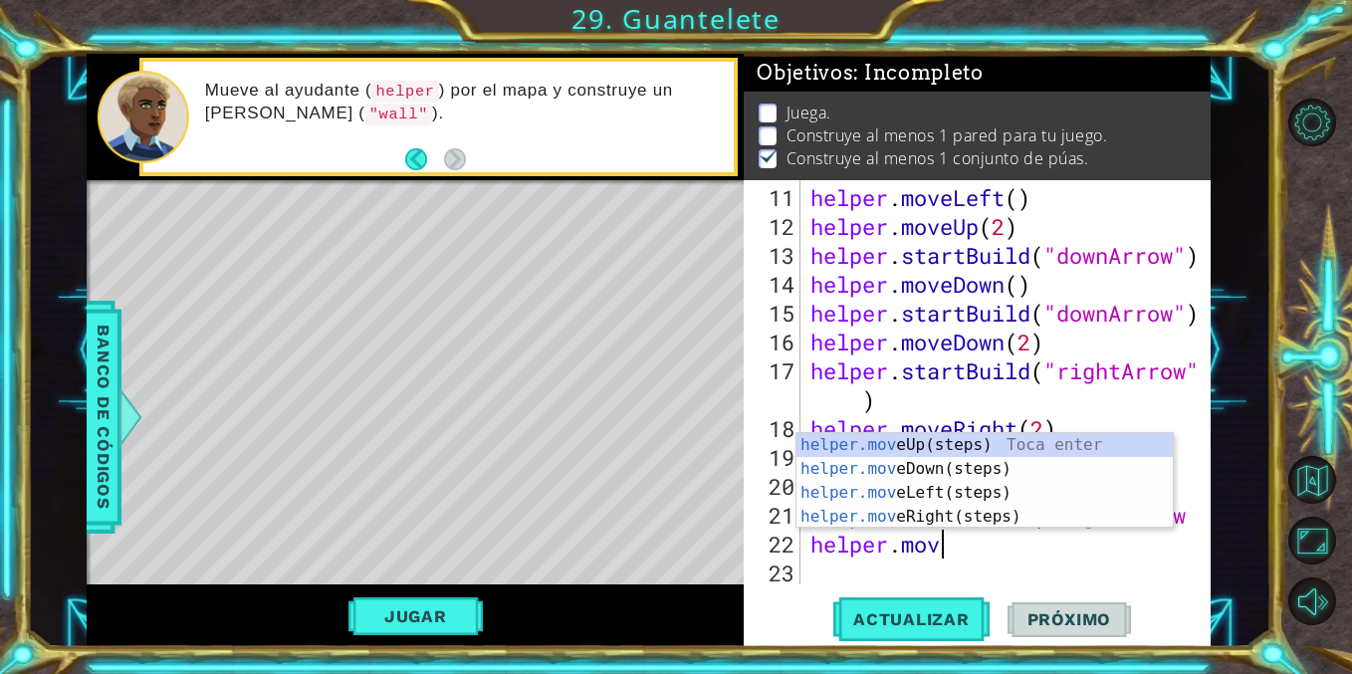
type textarea "helper.move"
click at [923, 445] on div "helper.move Up(steps) Toca enter helper.move Down(steps) Toca enter helper.move…" at bounding box center [984, 504] width 376 height 143
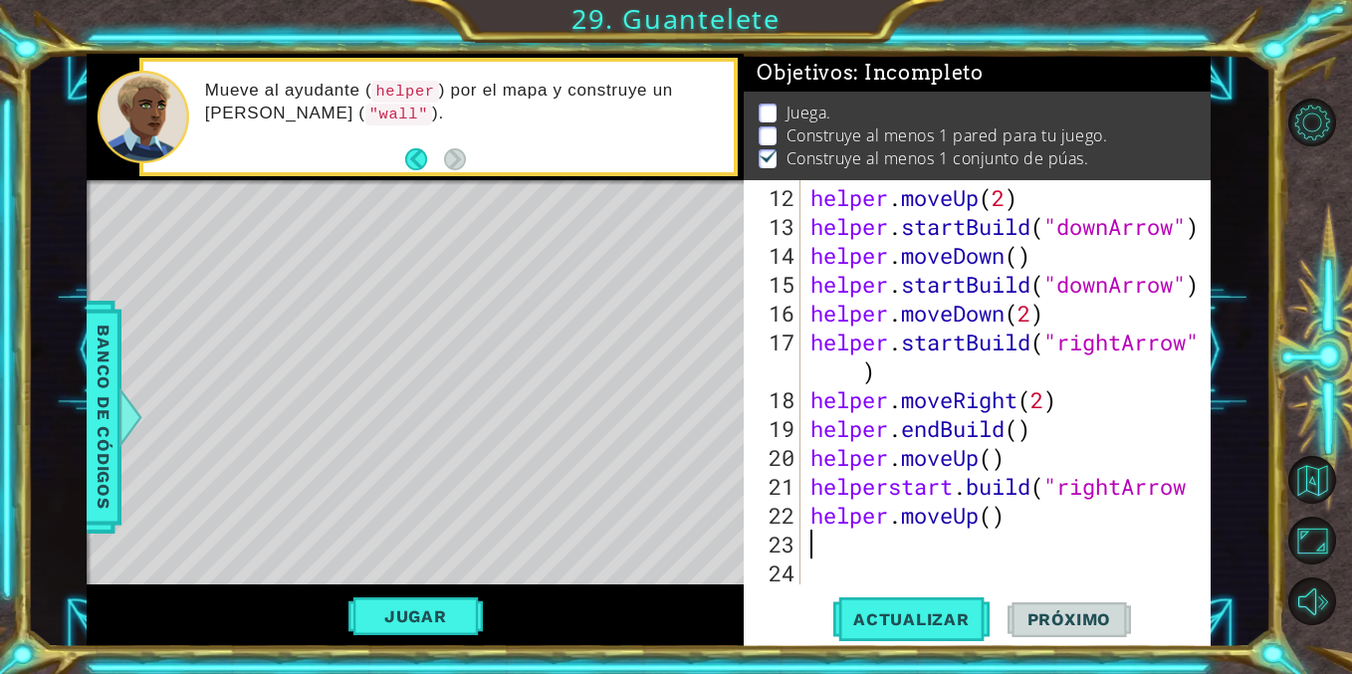
scroll to position [404, 0]
click at [995, 516] on div "helper . moveUp ( 2 ) helper . startBuild ( "downArrow" ) helper . moveDown ( )…" at bounding box center [1010, 414] width 409 height 462
click at [996, 518] on div "helper . moveUp ( 2 ) helper . startBuild ( "downArrow" ) helper . moveDown ( )…" at bounding box center [1010, 414] width 409 height 462
type textarea "helper.moveUp(4)"
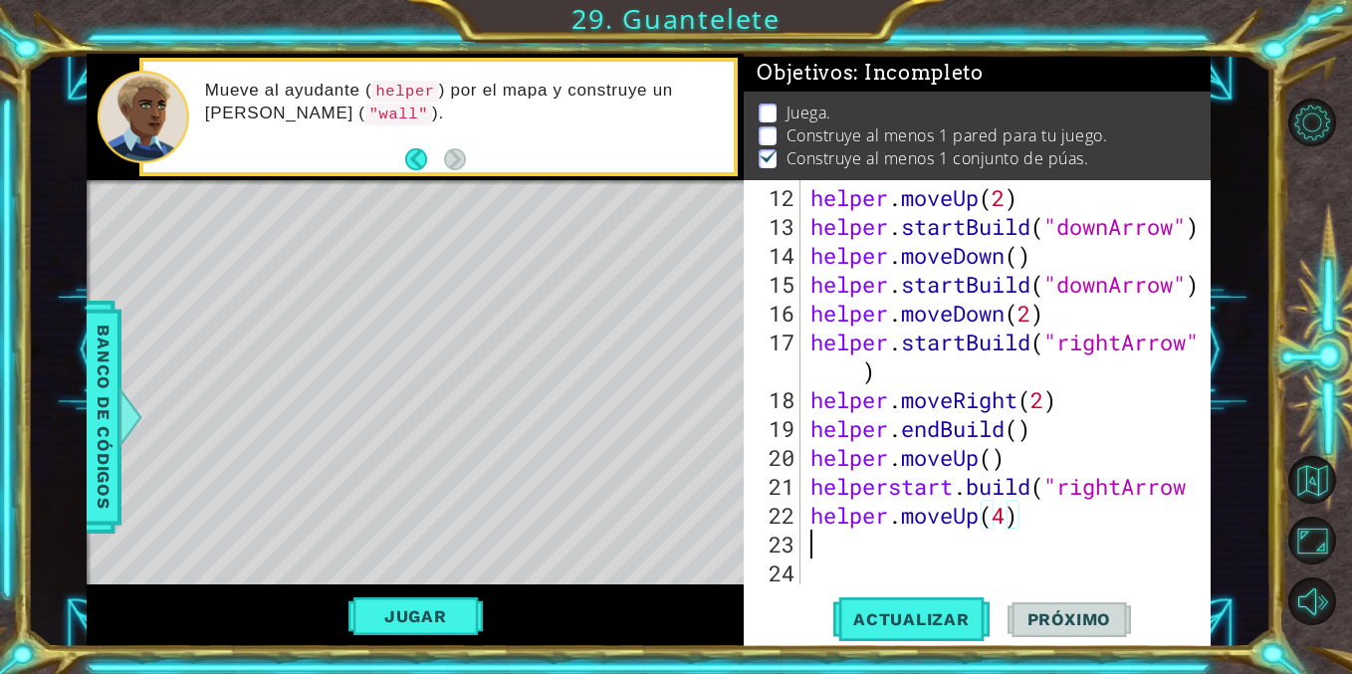
click at [882, 538] on div "helper . moveUp ( 2 ) helper . startBuild ( "downArrow" ) helper . moveDown ( )…" at bounding box center [1010, 414] width 409 height 462
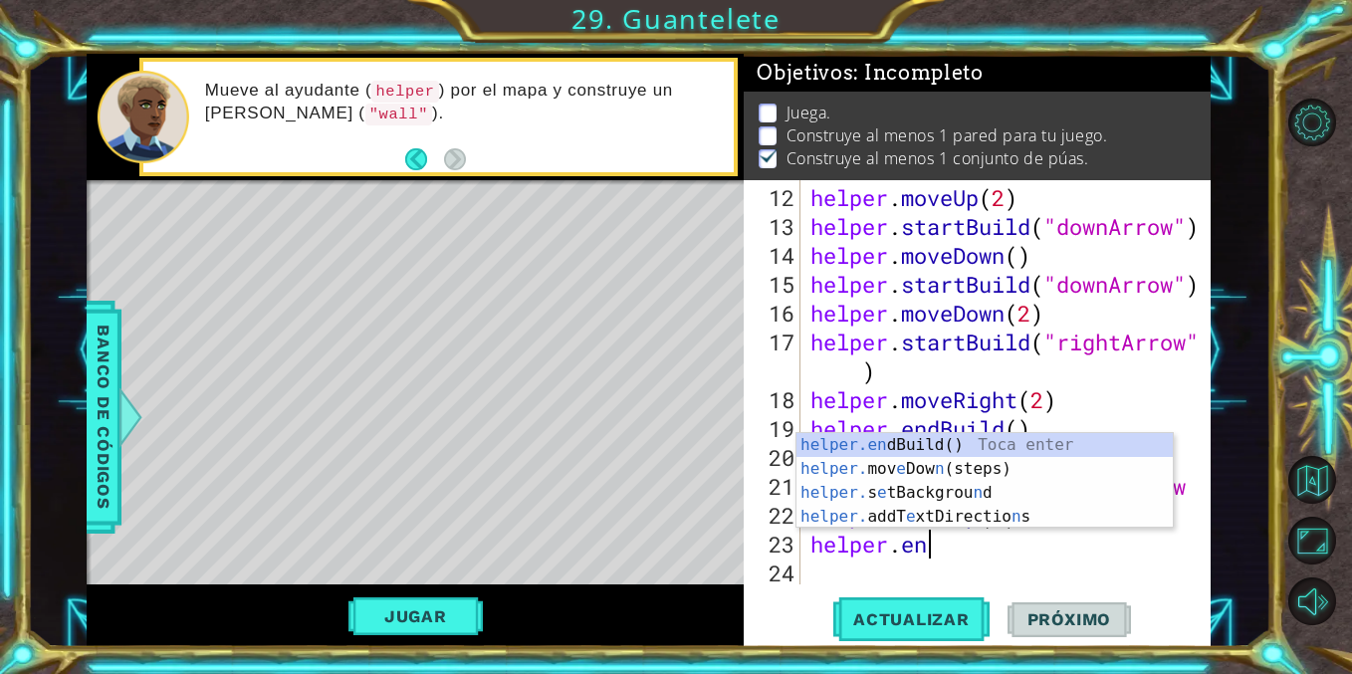
type textarea "helper.end"
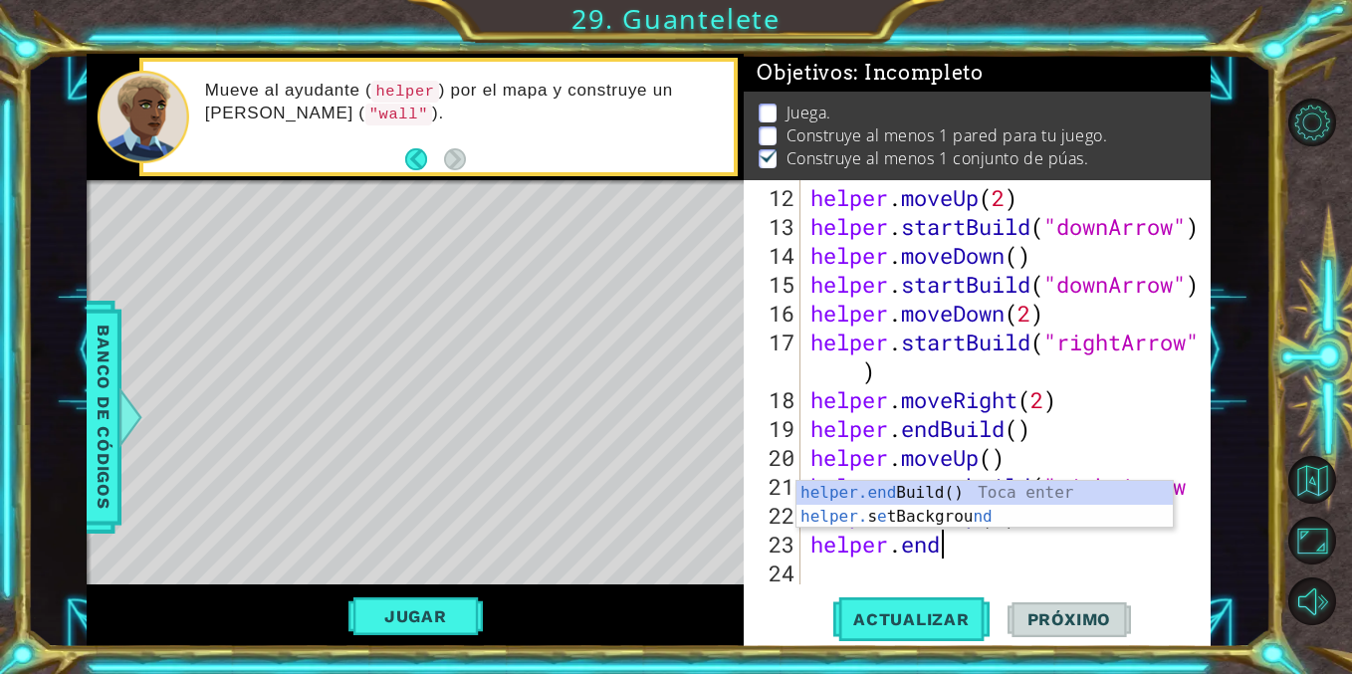
scroll to position [0, 5]
click at [913, 488] on div "helper.end Build() Toca enter helper. s e tBackgrou nd Toca enter" at bounding box center [984, 529] width 376 height 96
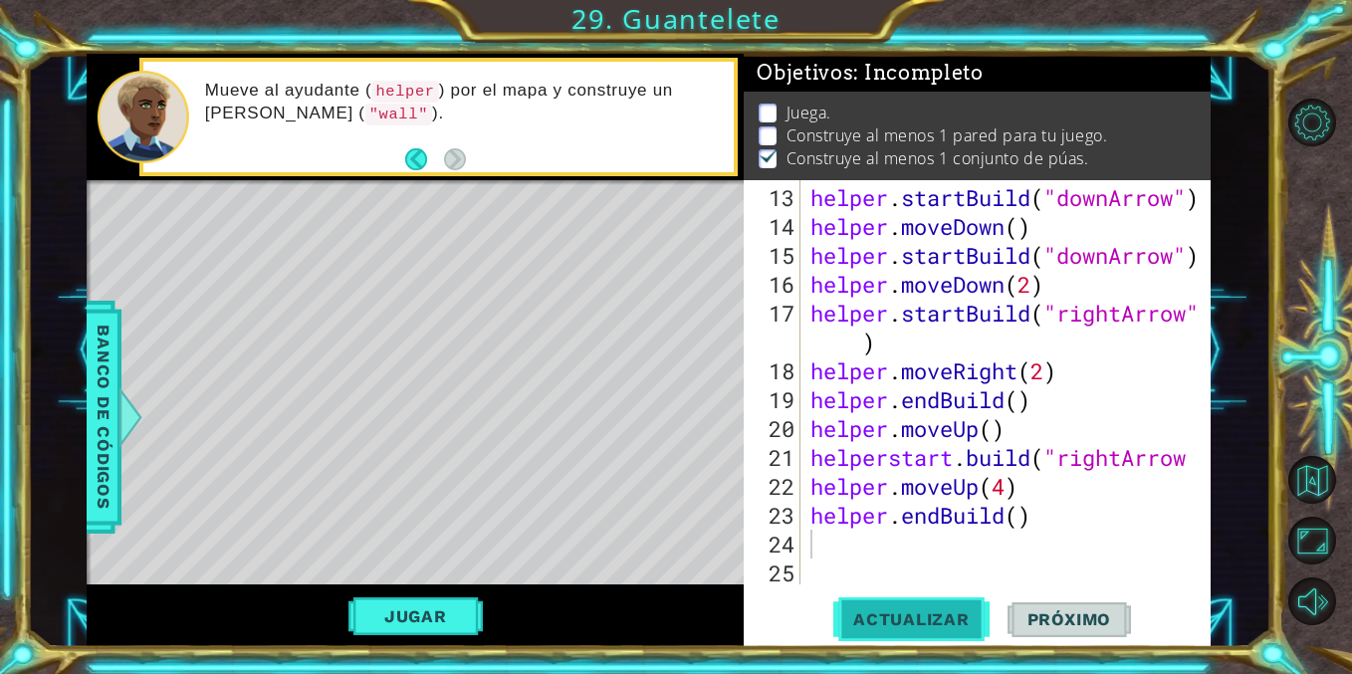
click at [872, 630] on button "Actualizar" at bounding box center [911, 619] width 156 height 47
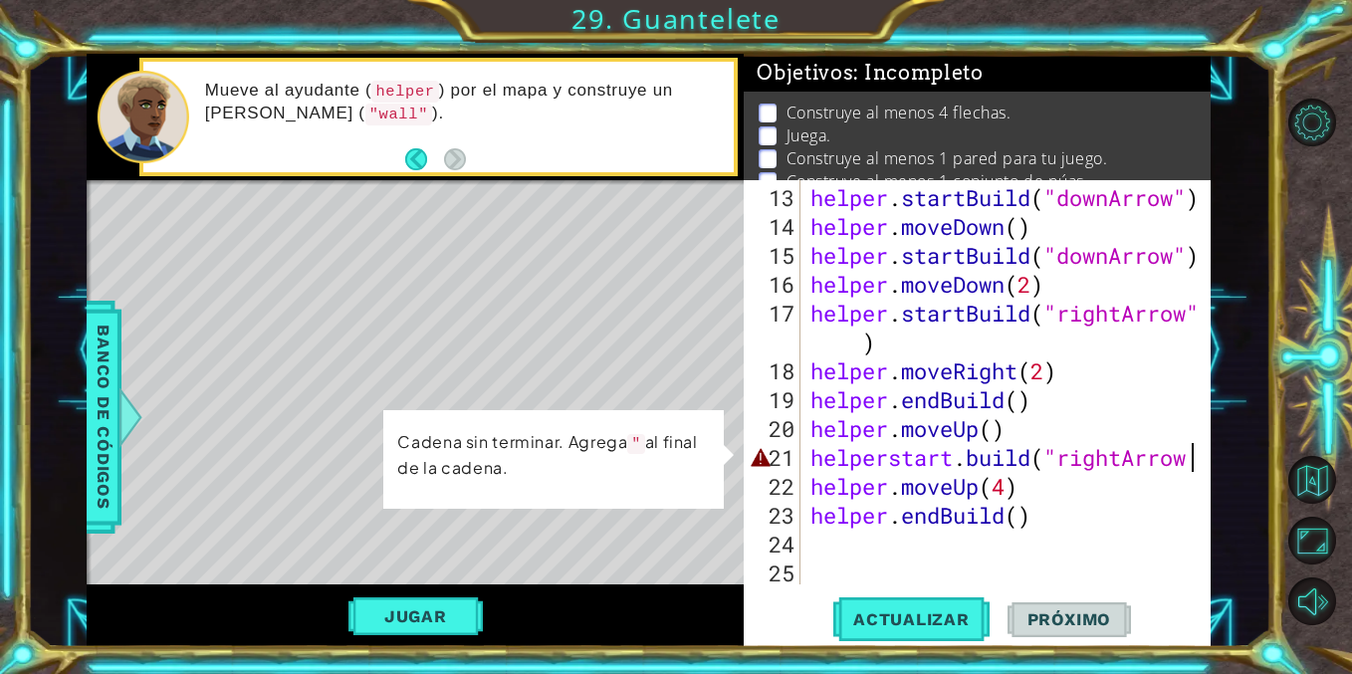
click at [1198, 466] on div at bounding box center [1197, 165] width 20 height 837
click at [1201, 324] on div at bounding box center [1197, 165] width 20 height 837
click at [1197, 462] on div at bounding box center [1197, 165] width 20 height 837
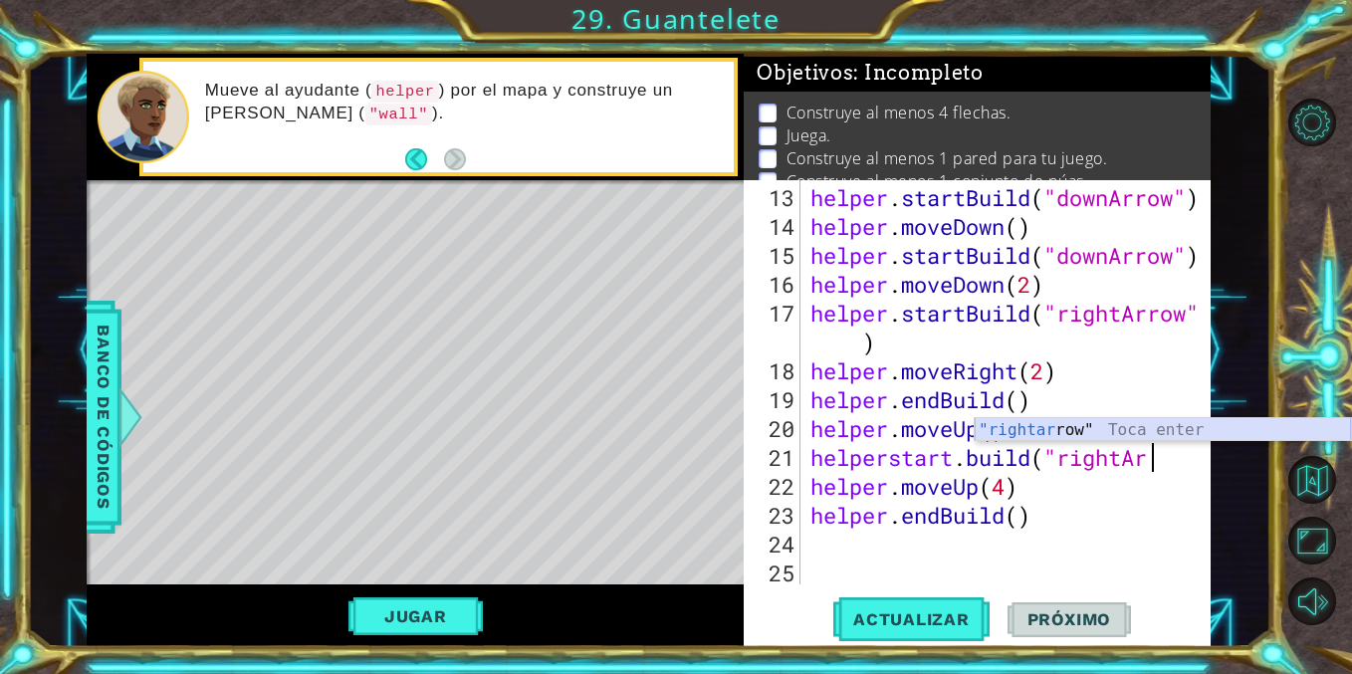
click at [1061, 426] on div ""rightar row" Toca enter" at bounding box center [1163, 454] width 376 height 72
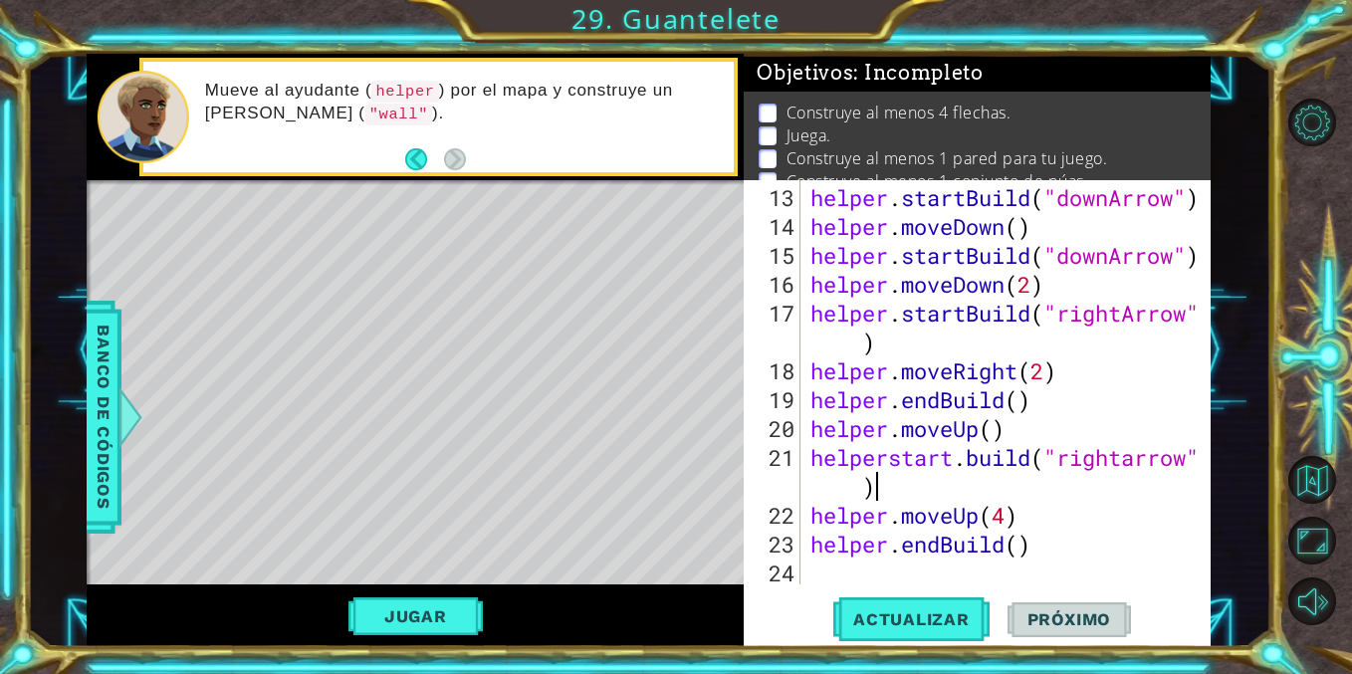
scroll to position [0, 17]
click at [1132, 461] on div "helper . startBuild ( "downArrow" ) helper . moveDown ( ) helper . startBuild (…" at bounding box center [1010, 414] width 409 height 462
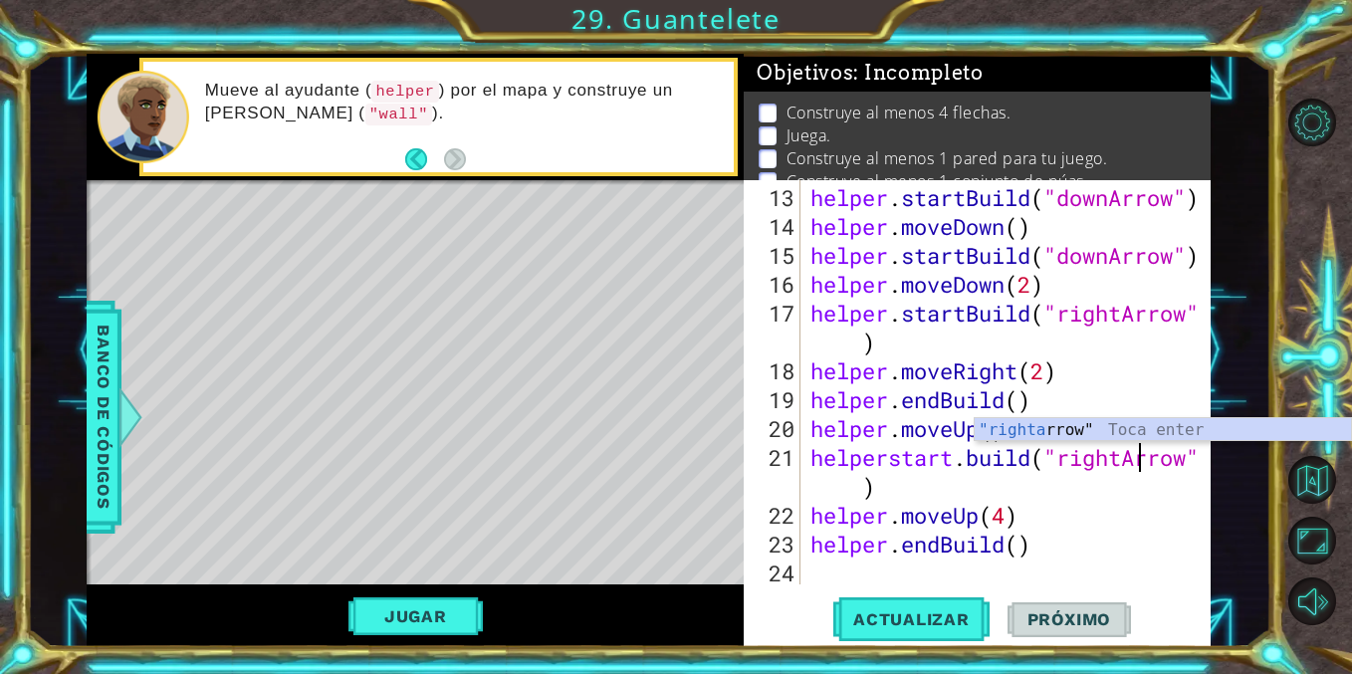
scroll to position [0, 15]
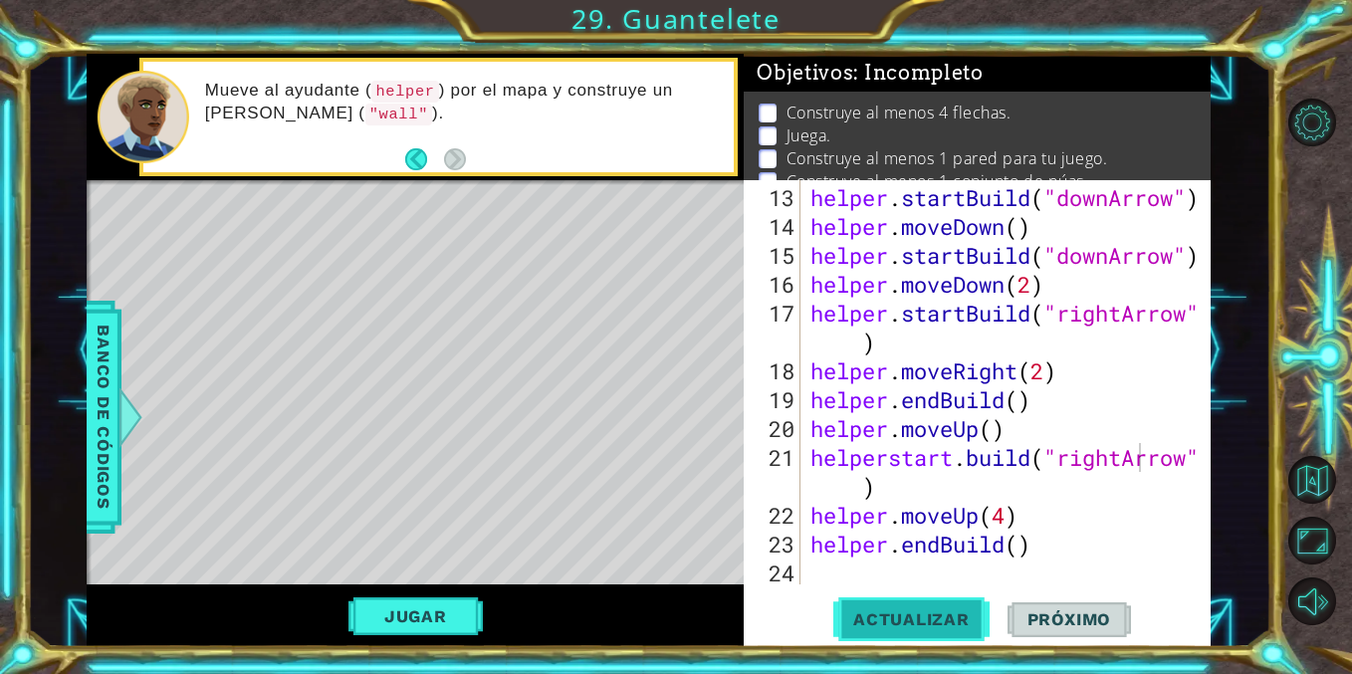
click at [924, 616] on span "Actualizar" at bounding box center [911, 619] width 156 height 20
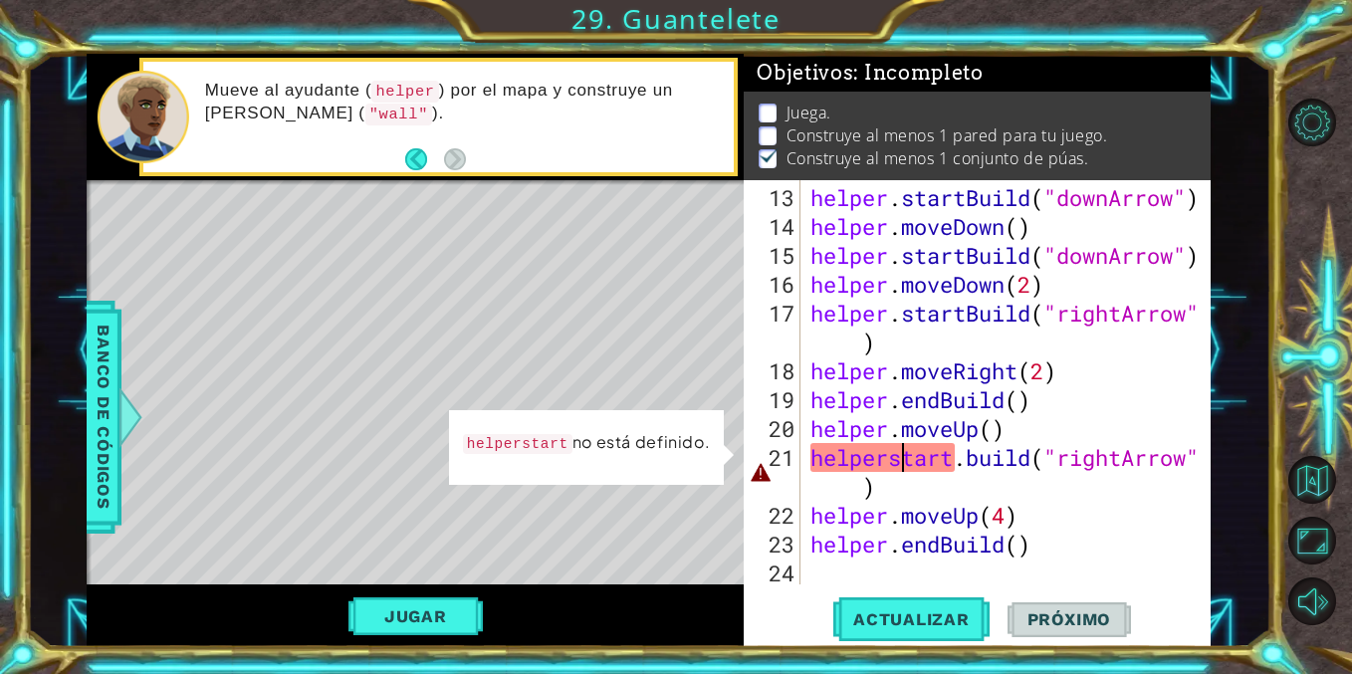
click at [897, 461] on div "helper . startBuild ( "downArrow" ) helper . moveDown ( ) helper . startBuild (…" at bounding box center [1010, 414] width 409 height 462
click at [883, 461] on div "helper . startBuild ( "downArrow" ) helper . moveDown ( ) helper . startBuild (…" at bounding box center [1010, 414] width 409 height 462
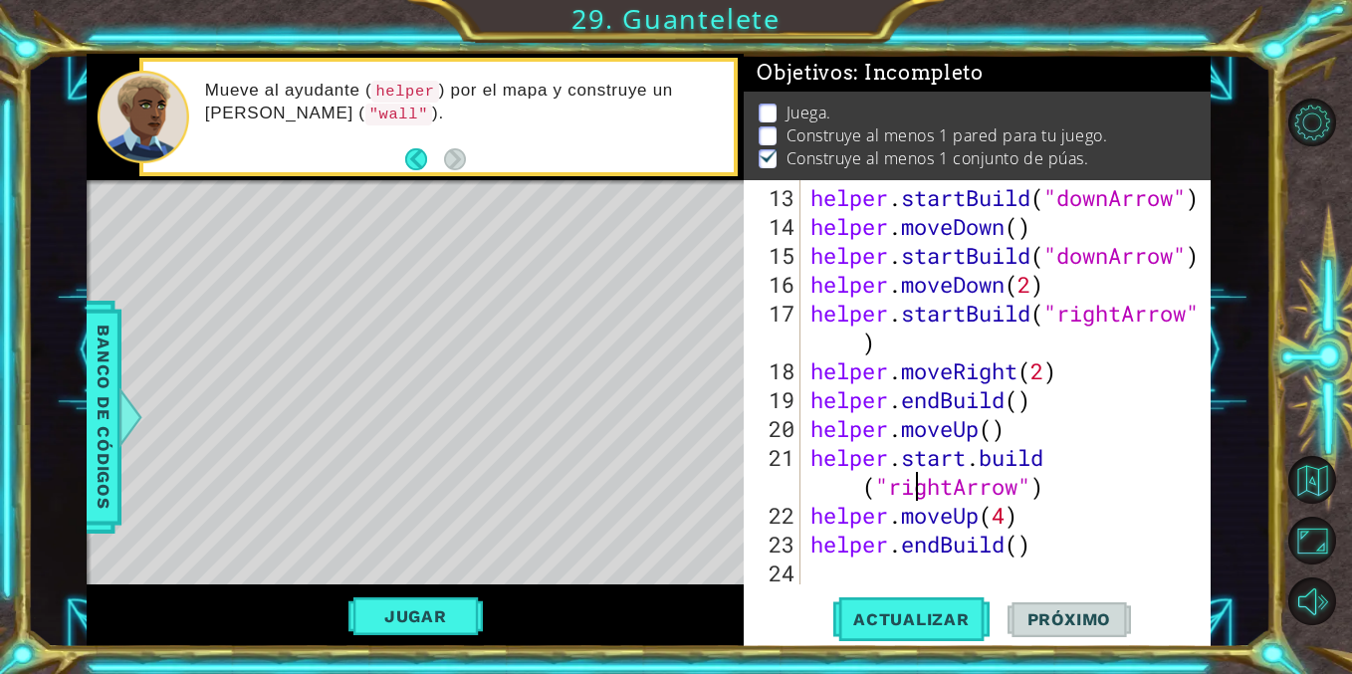
click at [911, 490] on div "helper . startBuild ( "downArrow" ) helper . moveDown ( ) helper . startBuild (…" at bounding box center [1010, 414] width 409 height 462
click at [873, 622] on span "Actualizar" at bounding box center [911, 619] width 156 height 20
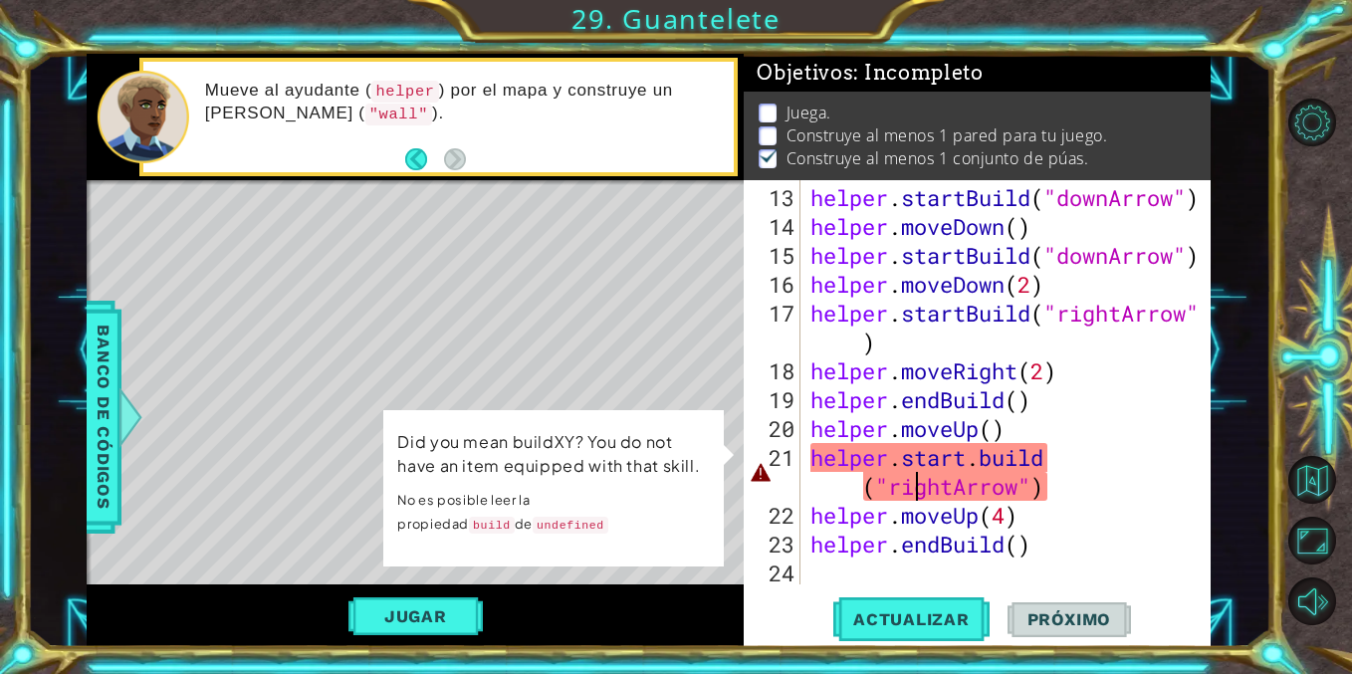
click at [980, 465] on div "helper . startBuild ( "downArrow" ) helper . moveDown ( ) helper . startBuild (…" at bounding box center [1010, 414] width 409 height 462
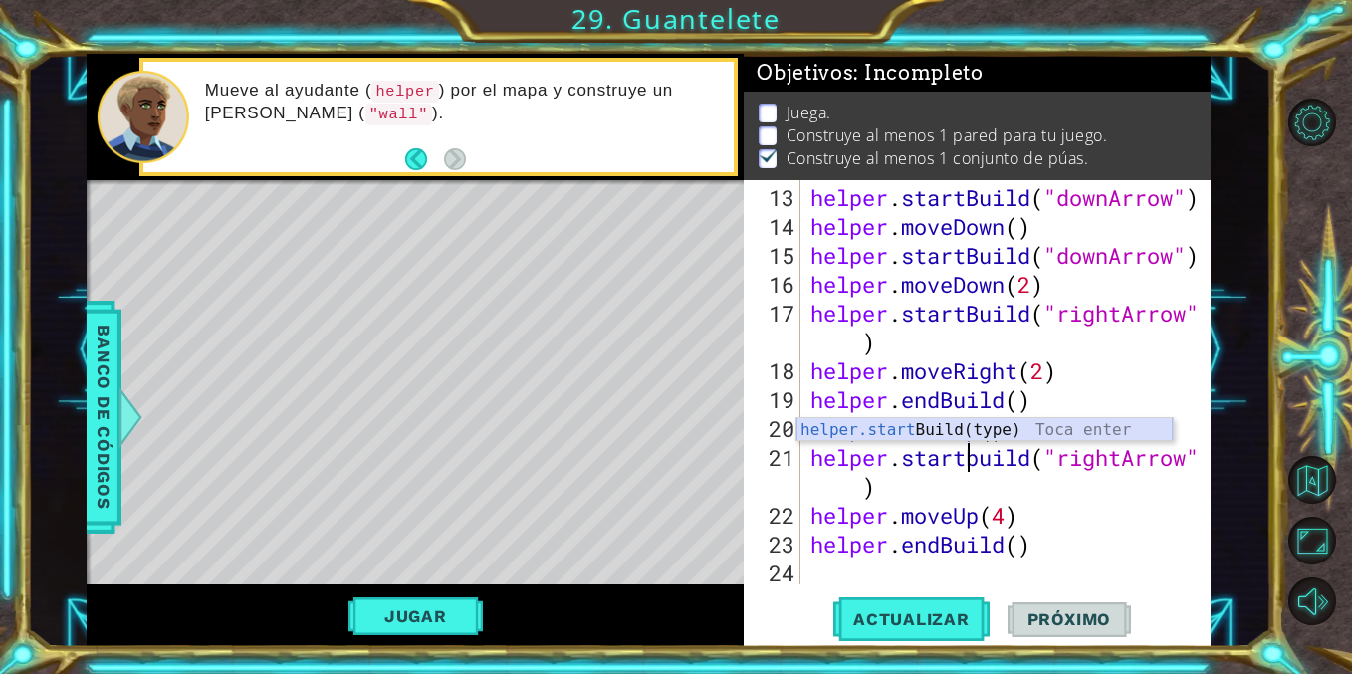
click at [916, 436] on div "helper.start Build(type) Toca enter" at bounding box center [984, 454] width 376 height 72
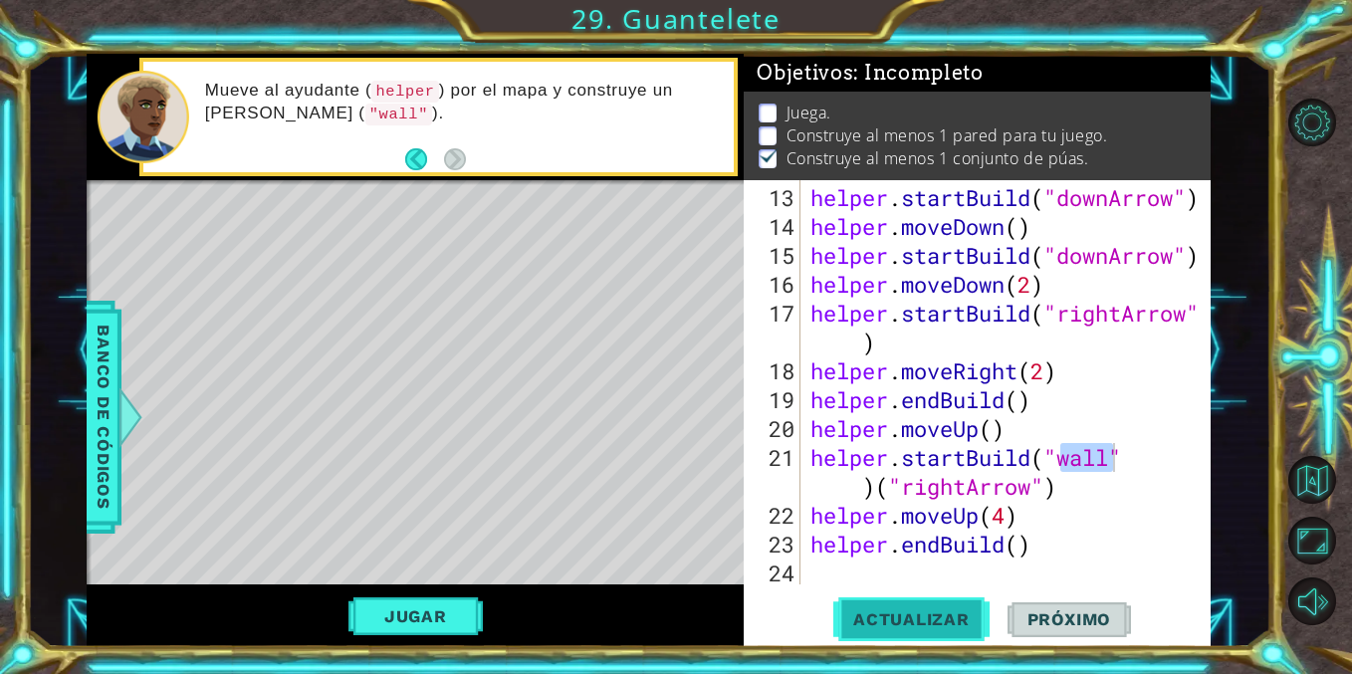
click at [918, 600] on button "Actualizar" at bounding box center [911, 619] width 156 height 47
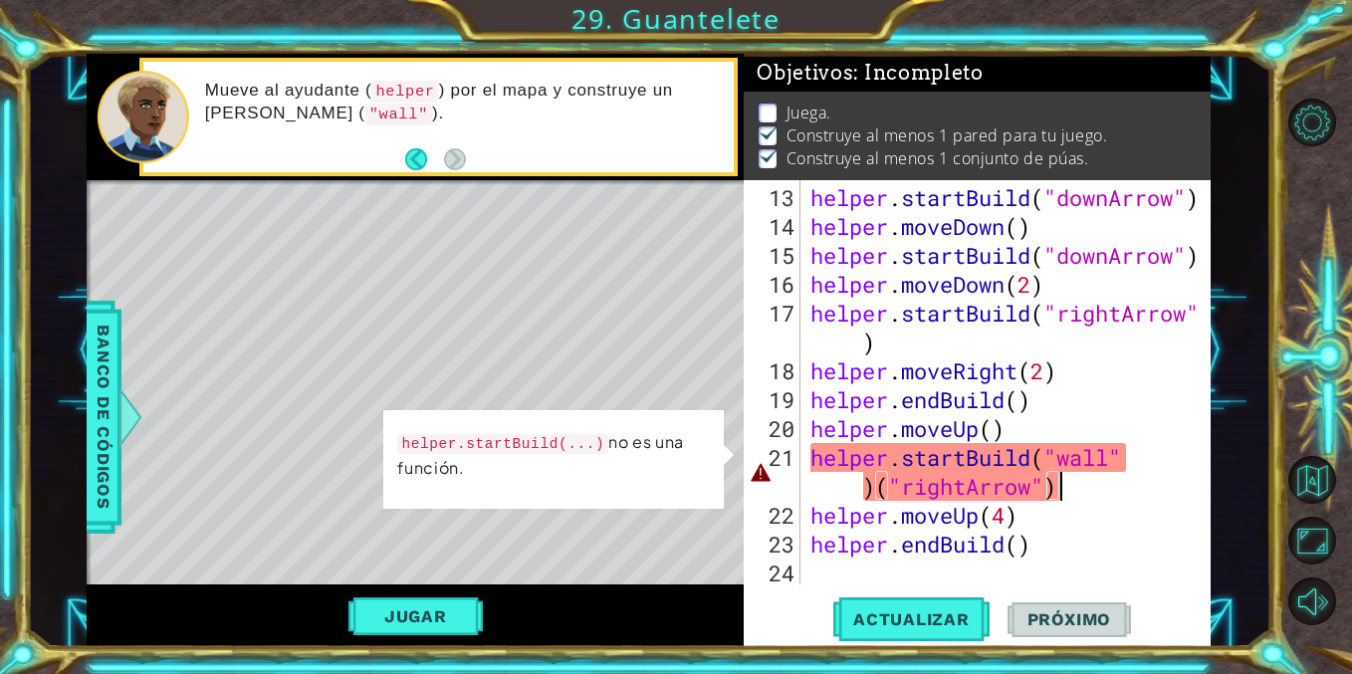
click at [1076, 494] on div "helper . startBuild ( "downArrow" ) helper . moveDown ( ) helper . startBuild (…" at bounding box center [1010, 414] width 409 height 462
drag, startPoint x: 1076, startPoint y: 494, endPoint x: 902, endPoint y: 497, distance: 174.2
click at [902, 497] on div "helper . startBuild ( "downArrow" ) helper . moveDown ( ) helper . startBuild (…" at bounding box center [1010, 414] width 409 height 462
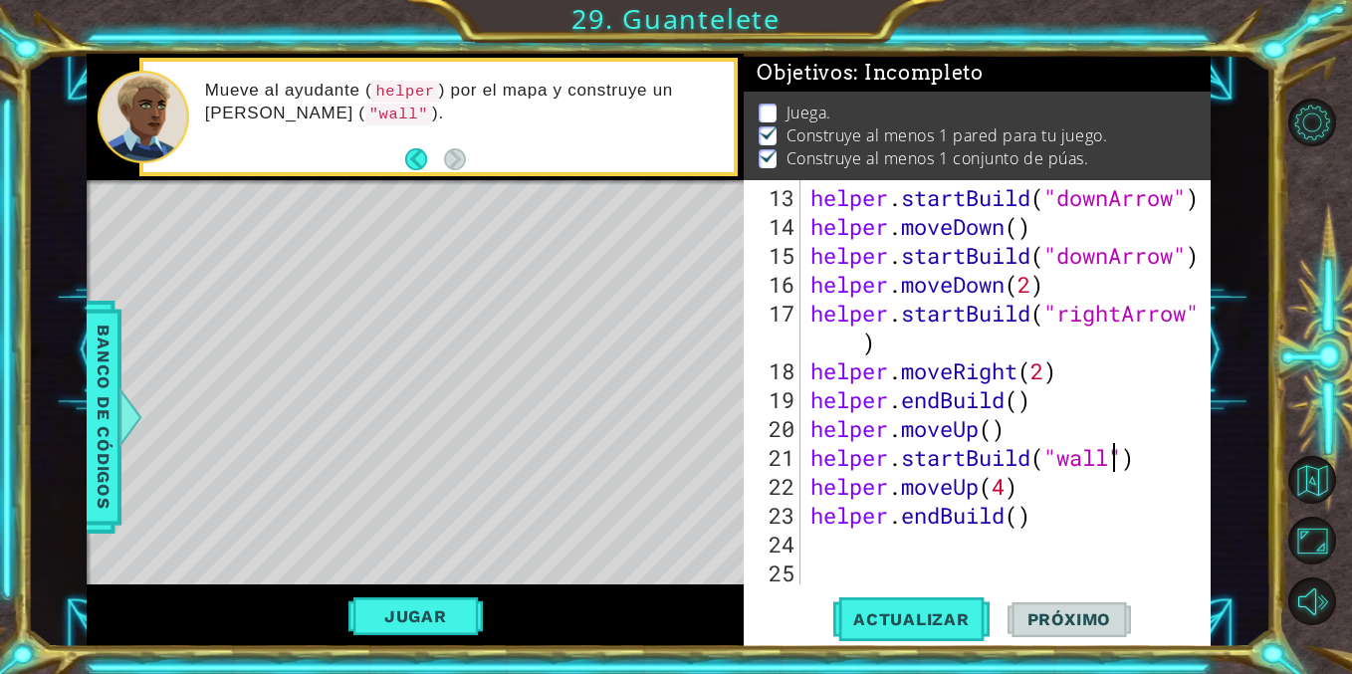
click at [1110, 459] on div "helper . startBuild ( "downArrow" ) helper . moveDown ( ) helper . startBuild (…" at bounding box center [1010, 414] width 409 height 462
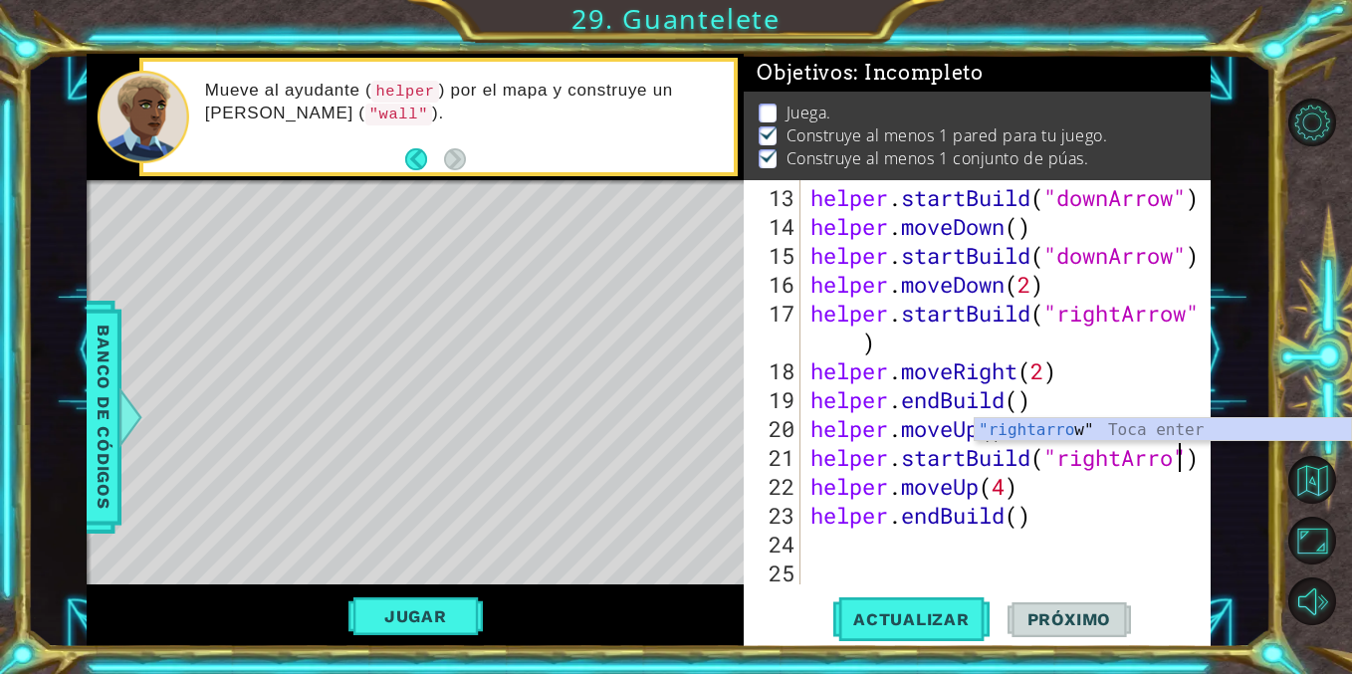
scroll to position [0, 17]
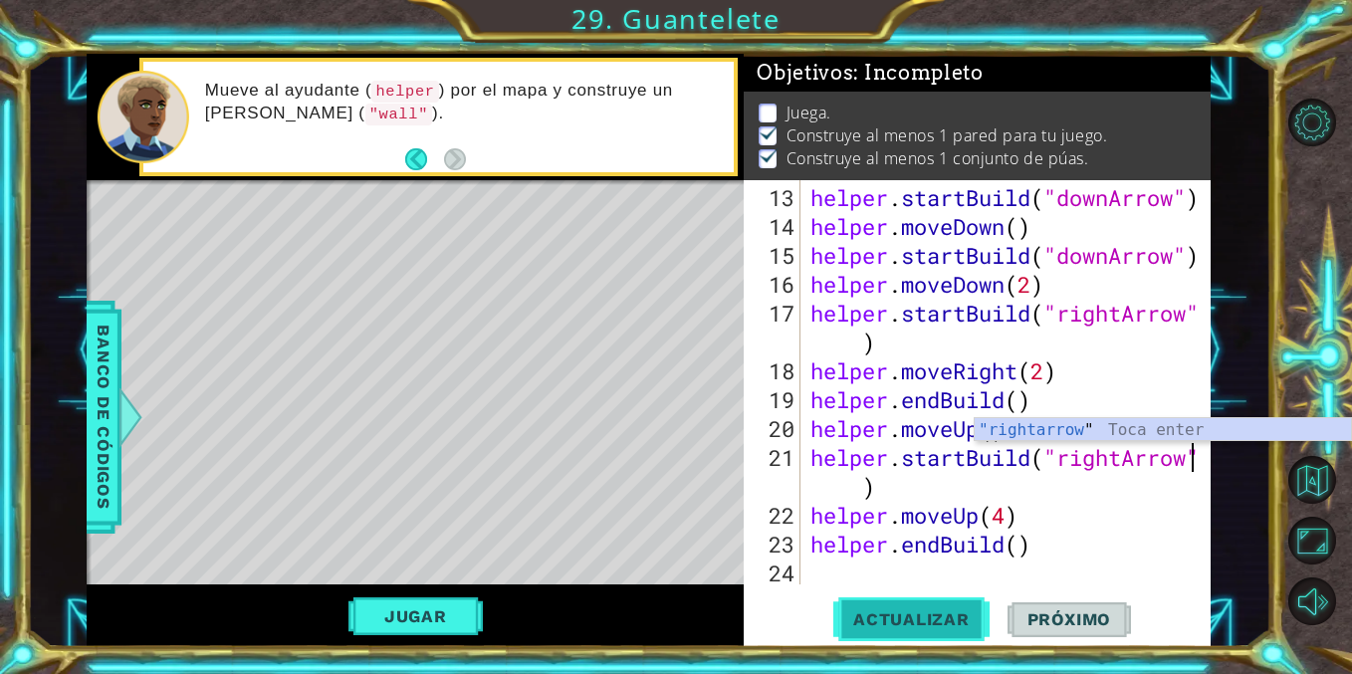
click at [901, 610] on span "Actualizar" at bounding box center [911, 619] width 156 height 20
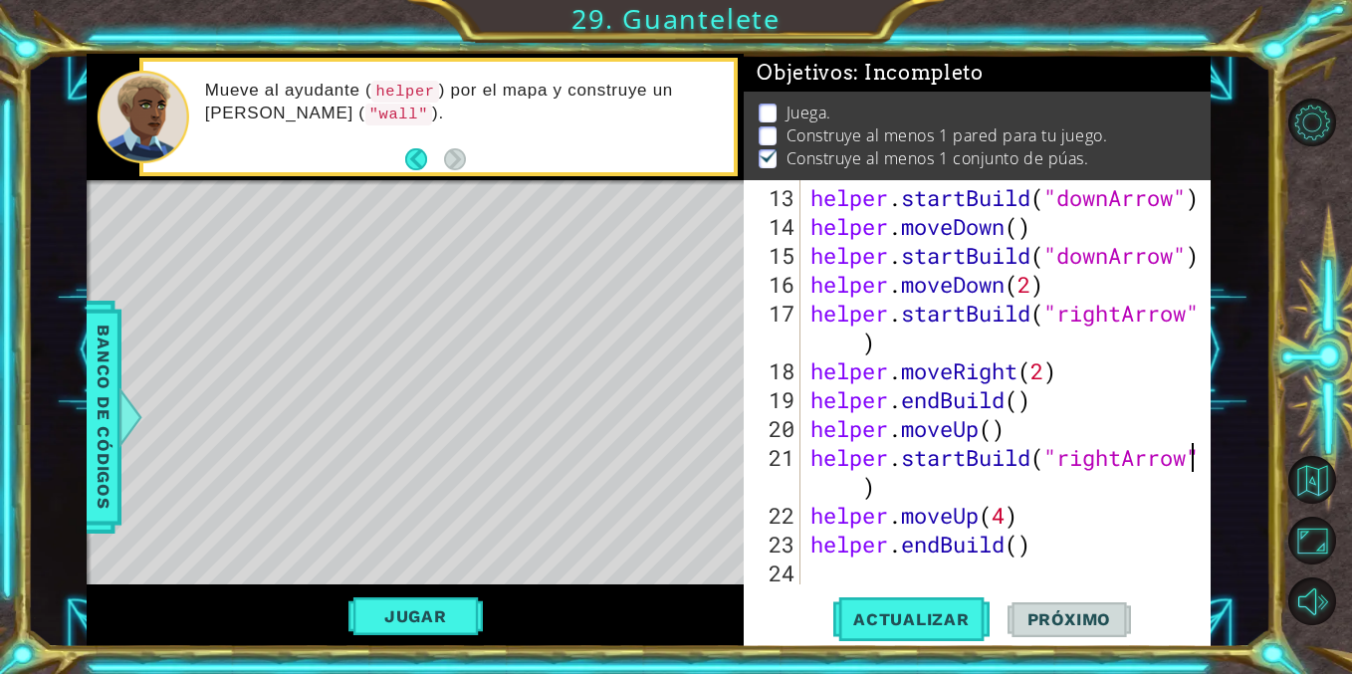
click at [1118, 467] on div "helper . startBuild ( "downArrow" ) helper . moveDown ( ) helper . startBuild (…" at bounding box center [1010, 414] width 409 height 462
click at [1122, 468] on div "helper . startBuild ( "downArrow" ) helper . moveDown ( ) helper . startBuild (…" at bounding box center [1010, 414] width 409 height 462
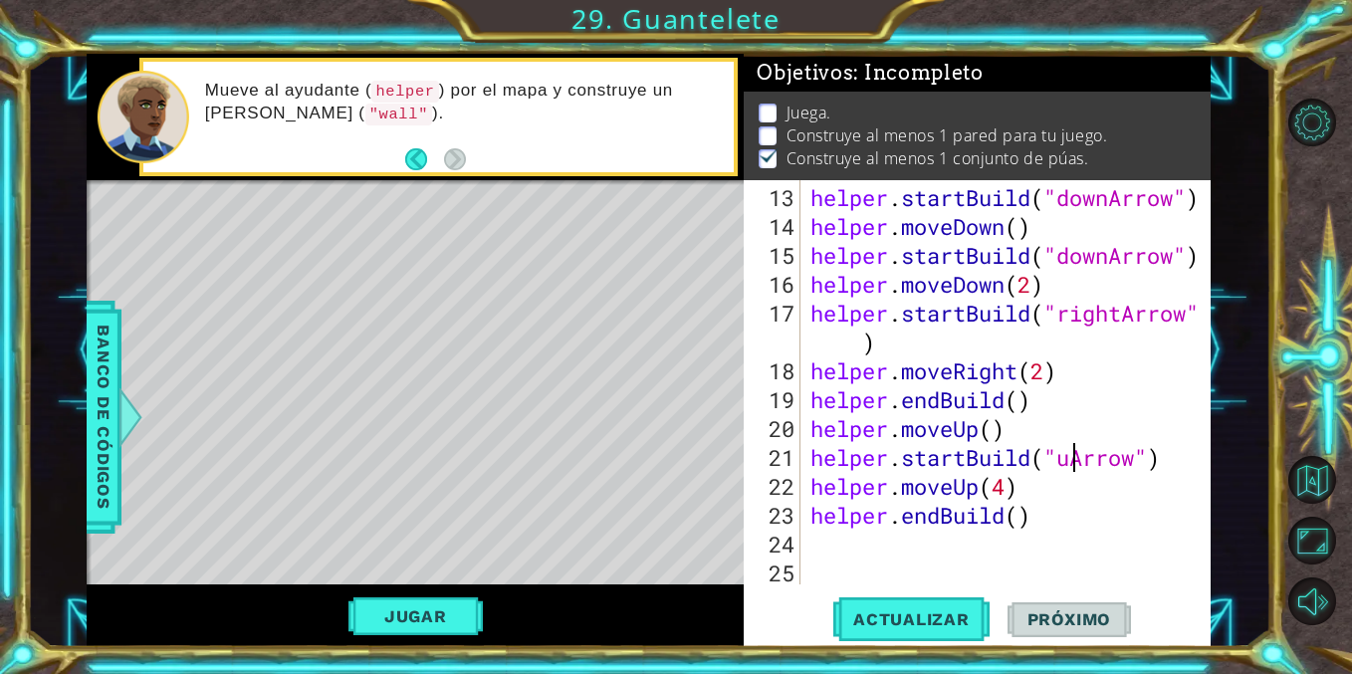
scroll to position [0, 12]
click at [897, 632] on button "Actualizar" at bounding box center [911, 619] width 156 height 47
click at [402, 619] on button "Jugar" at bounding box center [415, 616] width 134 height 38
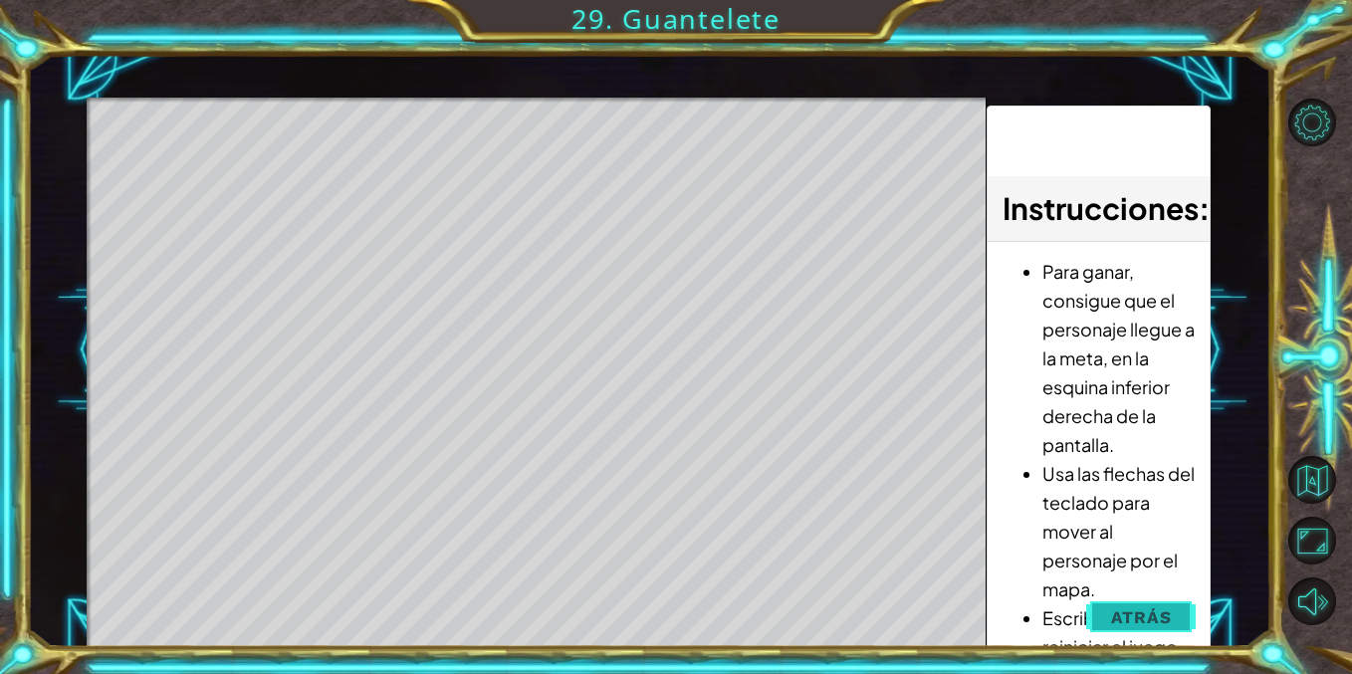
click at [1130, 607] on span "Atrás" at bounding box center [1141, 617] width 61 height 20
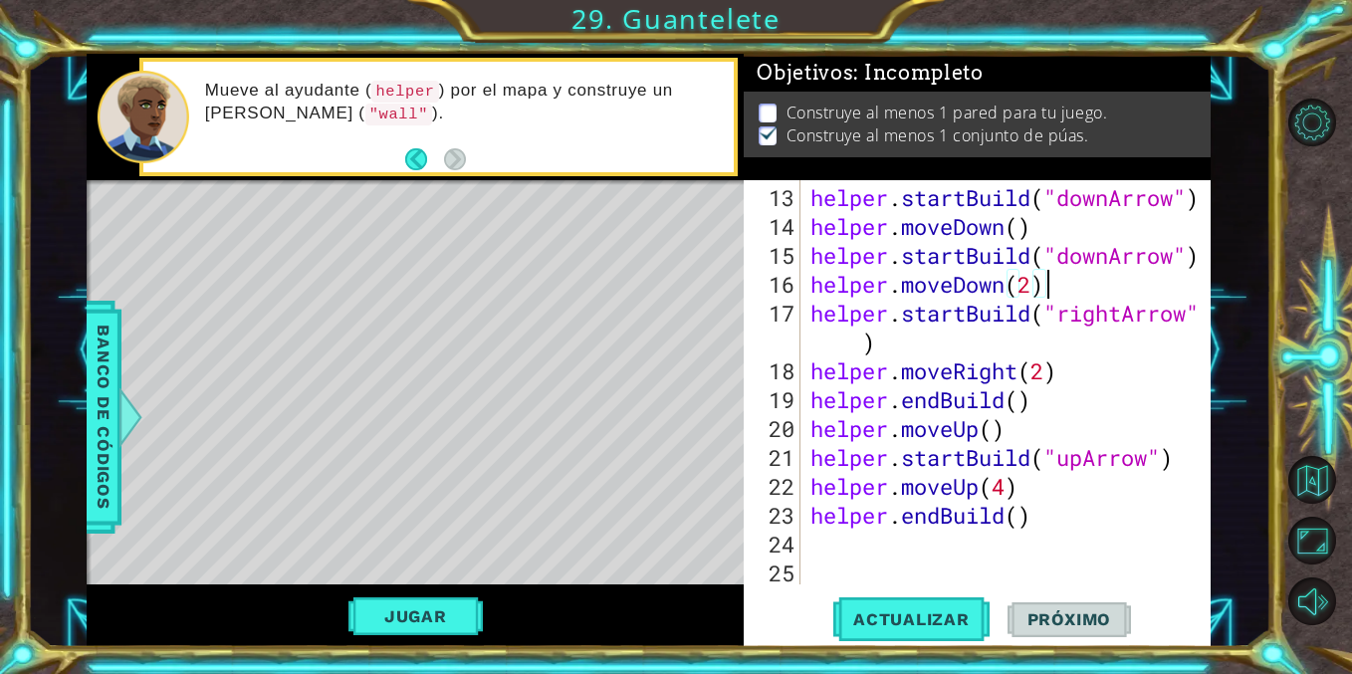
scroll to position [0, 10]
click at [1059, 281] on div "helper . startBuild ( "downArrow" ) helper . moveDown ( ) helper . startBuild (…" at bounding box center [1010, 414] width 409 height 462
click at [1043, 369] on div "helper . startBuild ( "downArrow" ) helper . moveDown ( ) helper . startBuild (…" at bounding box center [1010, 414] width 409 height 462
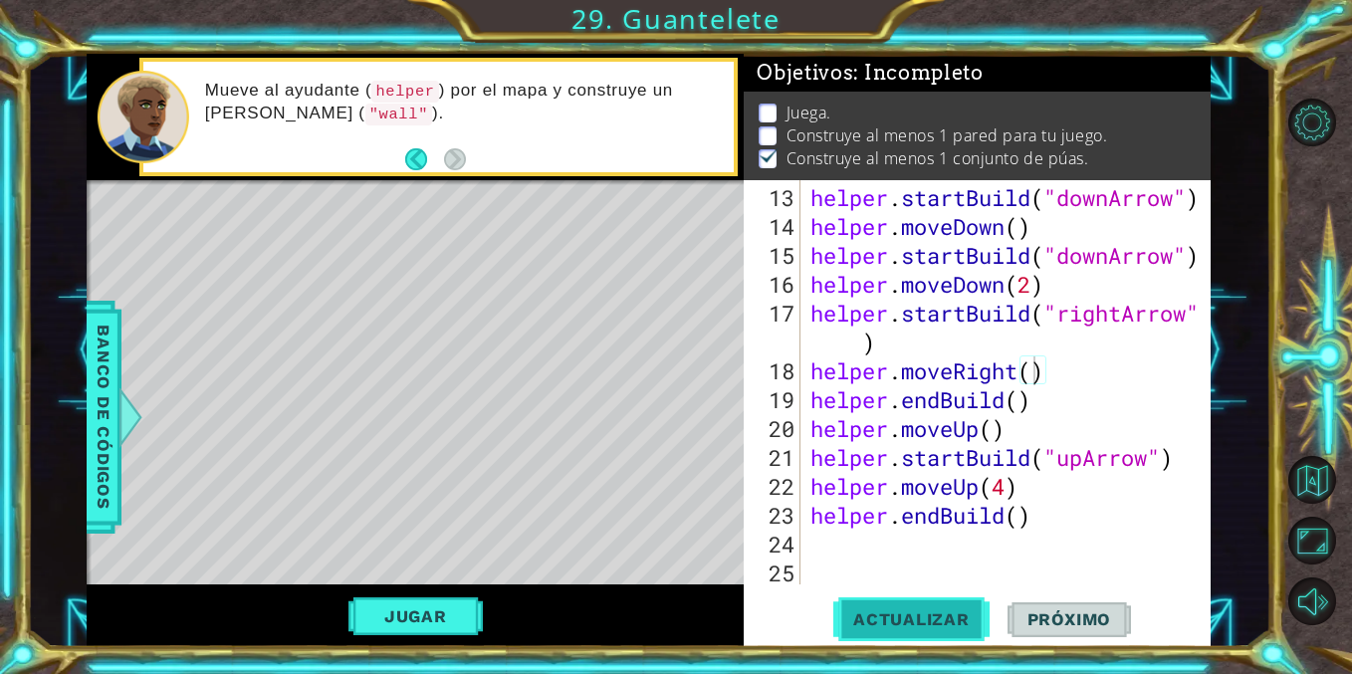
click at [891, 619] on span "Actualizar" at bounding box center [911, 619] width 156 height 20
click at [914, 614] on span "Actualizar" at bounding box center [911, 619] width 156 height 20
click at [1075, 350] on div "helper . startBuild ( "downArrow" ) helper . moveDown ( ) helper . startBuild (…" at bounding box center [1010, 414] width 409 height 462
click at [1076, 314] on div "helper . startBuild ( "downArrow" ) helper . moveDown ( ) helper . startBuild (…" at bounding box center [1010, 414] width 409 height 462
click at [1033, 339] on div "helper . startBuild ( "downArrow" ) helper . moveDown ( ) helper . startBuild (…" at bounding box center [1010, 414] width 409 height 462
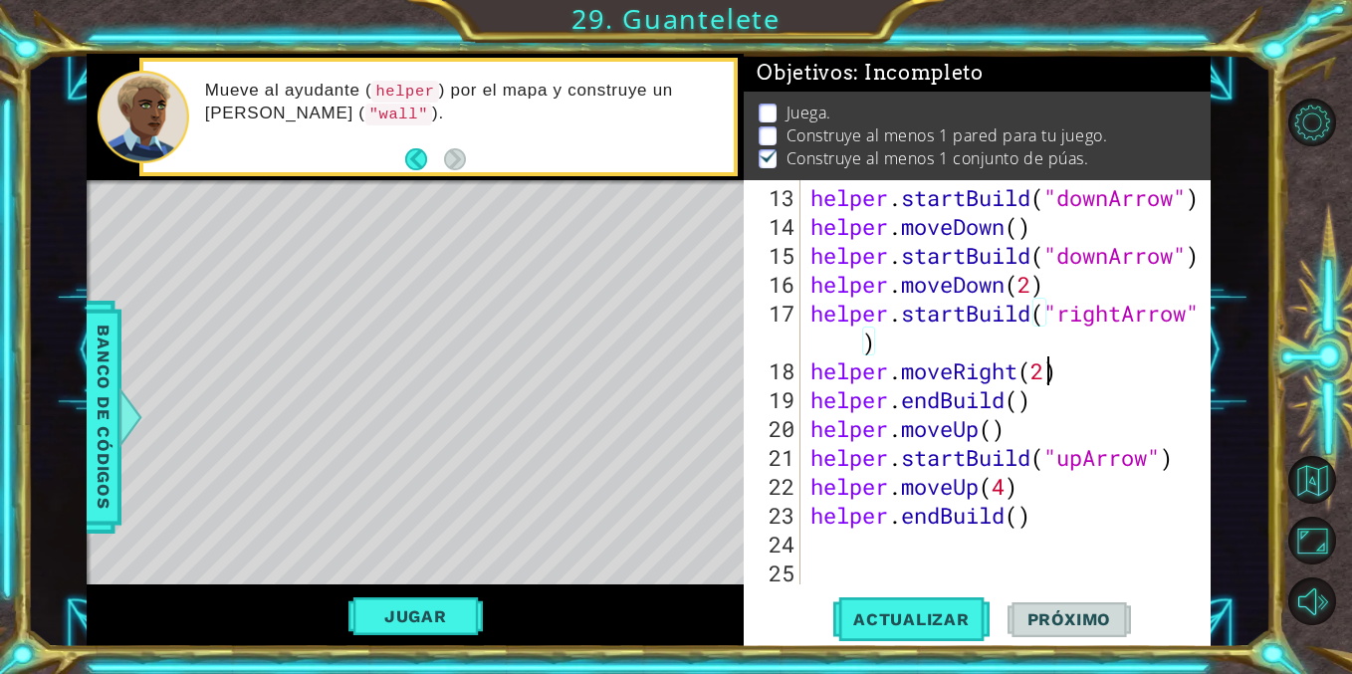
click at [1046, 373] on div "helper . startBuild ( "downArrow" ) helper . moveDown ( ) helper . startBuild (…" at bounding box center [1010, 414] width 409 height 462
click at [925, 618] on span "Actualizar" at bounding box center [911, 619] width 156 height 20
type textarea "helper.moveRight(2)"
click at [921, 620] on span "Actualizar" at bounding box center [911, 619] width 156 height 20
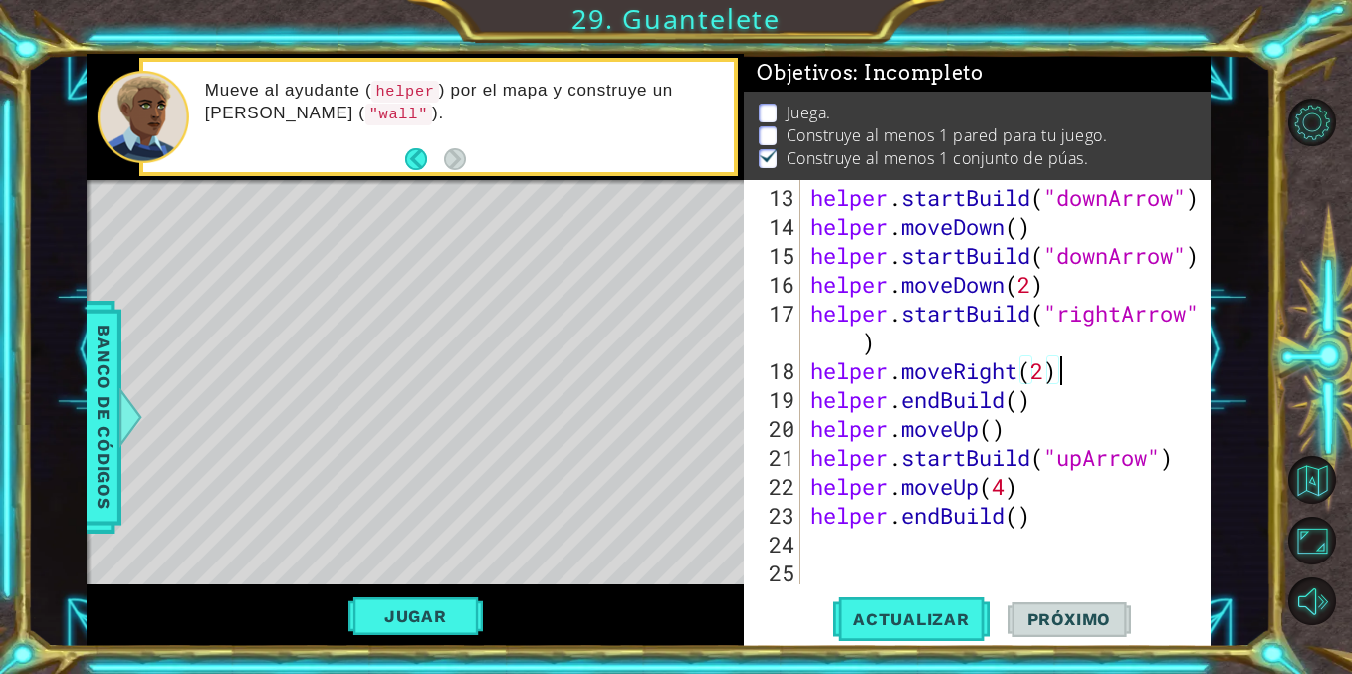
click at [1096, 261] on div "helper . startBuild ( "downArrow" ) helper . moveDown ( ) helper . startBuild (…" at bounding box center [1010, 414] width 409 height 462
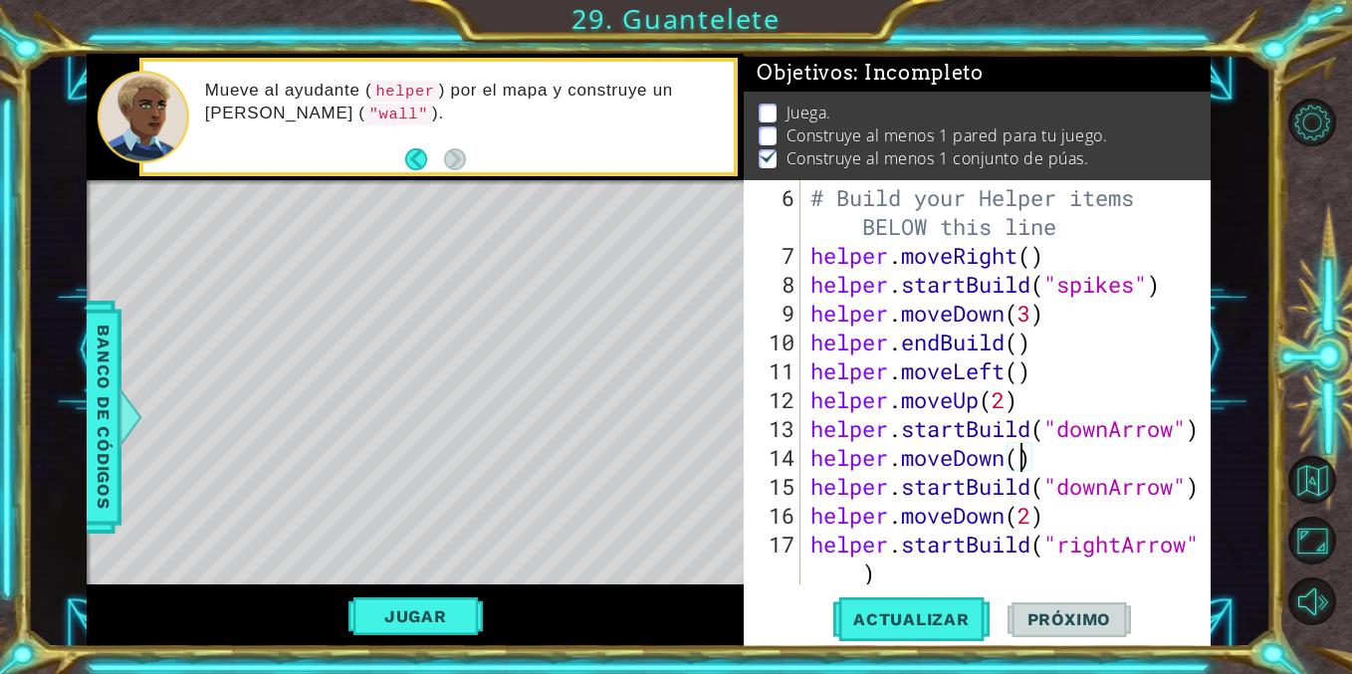
scroll to position [0, 10]
click at [915, 616] on span "Actualizar" at bounding box center [911, 619] width 156 height 20
click at [930, 626] on span "Actualizar" at bounding box center [911, 619] width 156 height 20
click at [1031, 519] on div "# Build your Helper items BELOW this line helper . moveRight ( ) helper . start…" at bounding box center [1010, 428] width 409 height 491
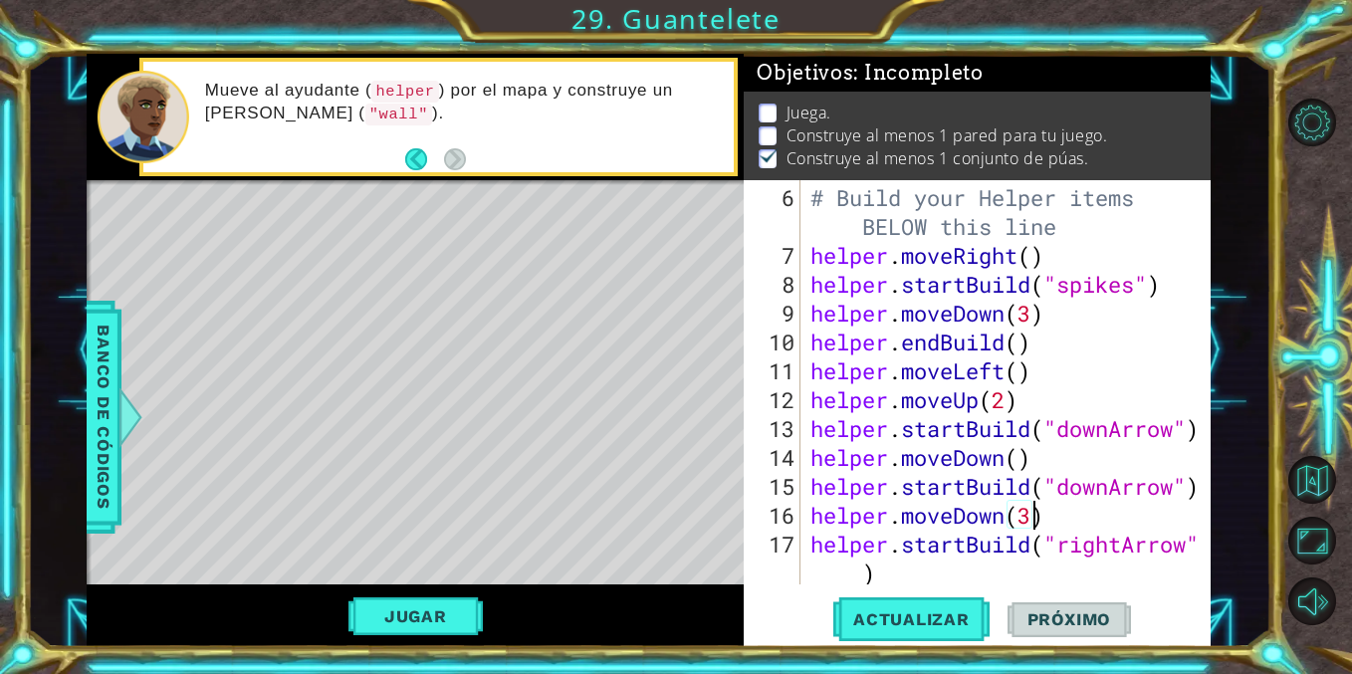
scroll to position [0, 10]
click at [958, 606] on button "Actualizar" at bounding box center [911, 619] width 156 height 47
click at [948, 614] on span "Actualizar" at bounding box center [911, 619] width 156 height 20
click at [982, 563] on div "# Build your Helper items BELOW this line helper . moveRight ( ) helper . start…" at bounding box center [1010, 428] width 409 height 491
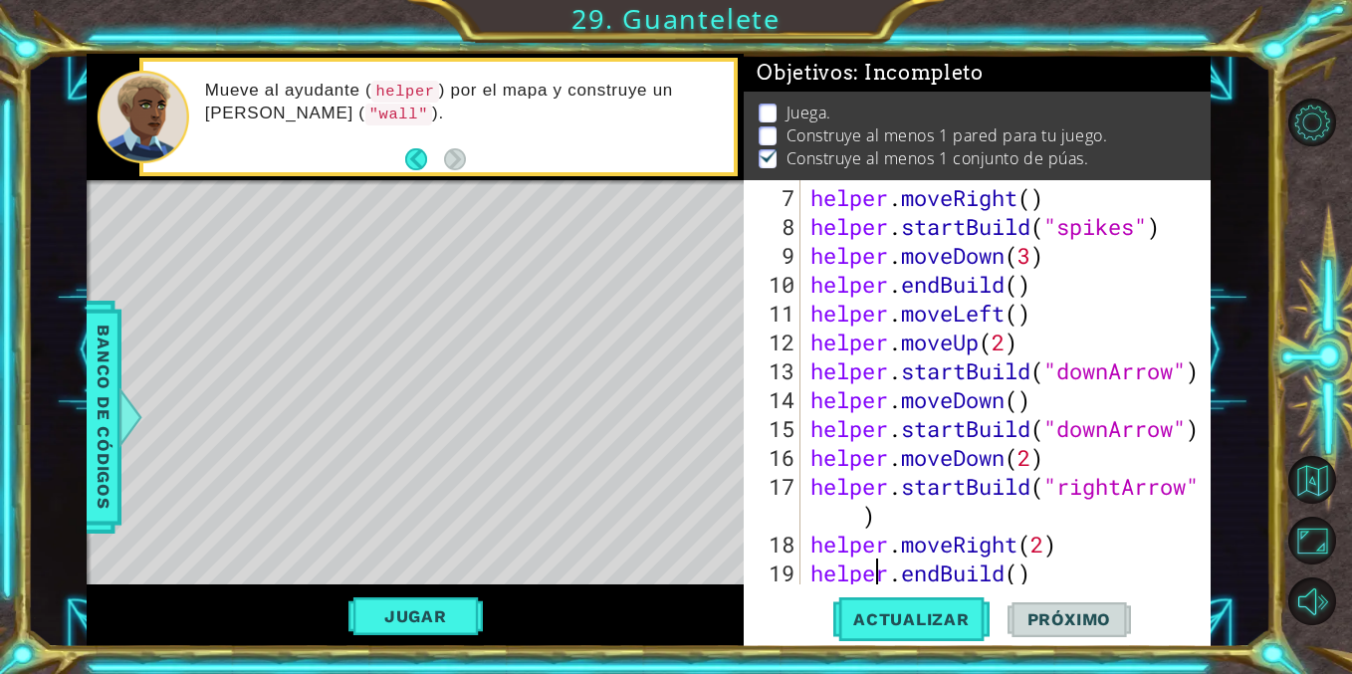
scroll to position [260, 0]
click at [1049, 546] on div "helper . moveRight ( ) helper . startBuild ( "spikes" ) helper . moveDown ( 3 )…" at bounding box center [1010, 414] width 409 height 462
type textarea "helper.moveRight(3)"
click at [935, 612] on span "Actualizar" at bounding box center [911, 619] width 156 height 20
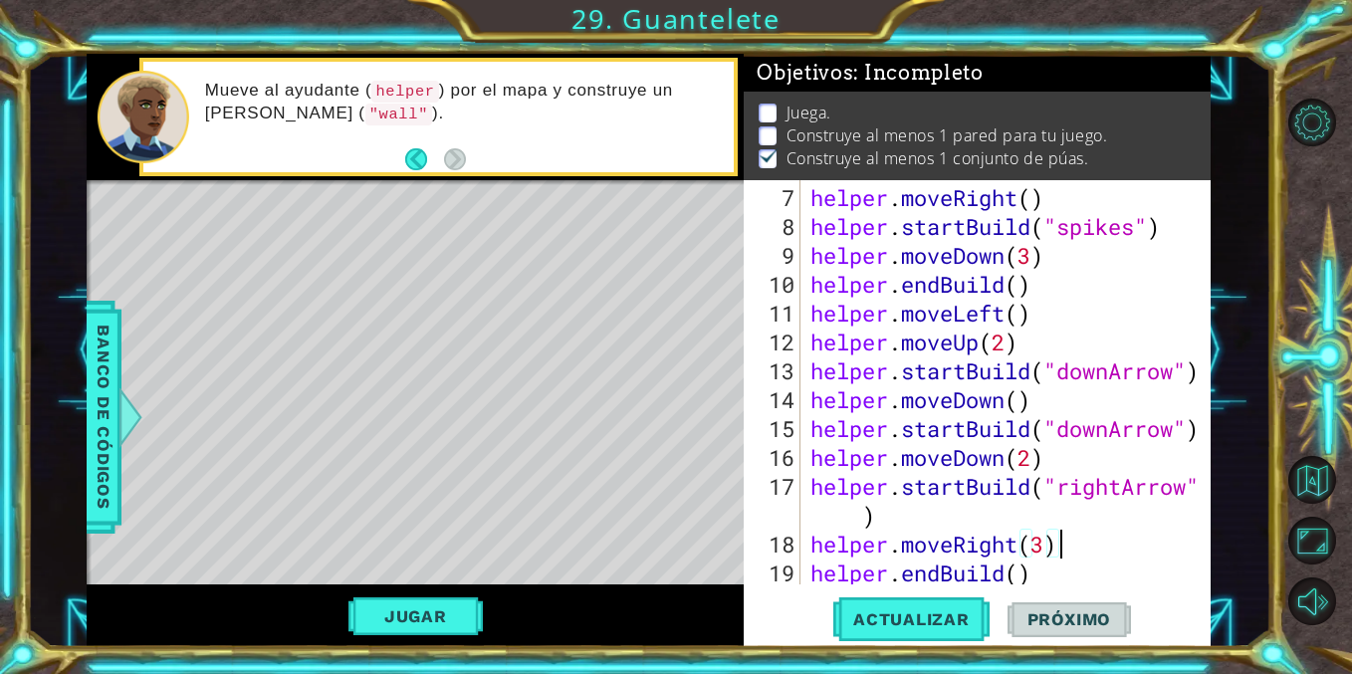
click at [1048, 557] on div "helper . moveRight ( ) helper . startBuild ( "spikes" ) helper . moveDown ( 3 )…" at bounding box center [1010, 414] width 409 height 462
click at [1053, 540] on div "helper . moveRight ( ) helper . startBuild ( "spikes" ) helper . moveDown ( 3 )…" at bounding box center [1010, 414] width 409 height 462
click at [917, 611] on span "Actualizar" at bounding box center [911, 619] width 156 height 20
click at [1033, 571] on div "helper . moveRight ( ) helper . startBuild ( "spikes" ) helper . moveDown ( 3 )…" at bounding box center [1010, 414] width 409 height 462
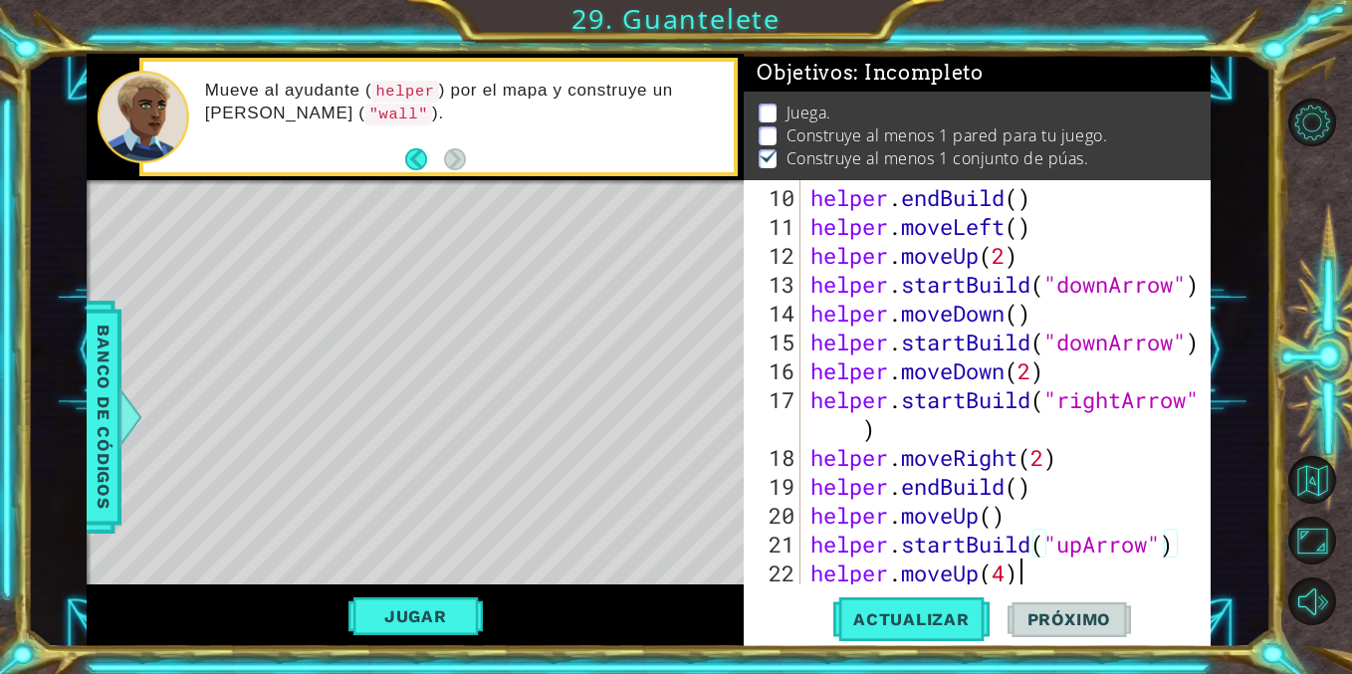
scroll to position [346, 0]
type textarea "helper.endBuild()"
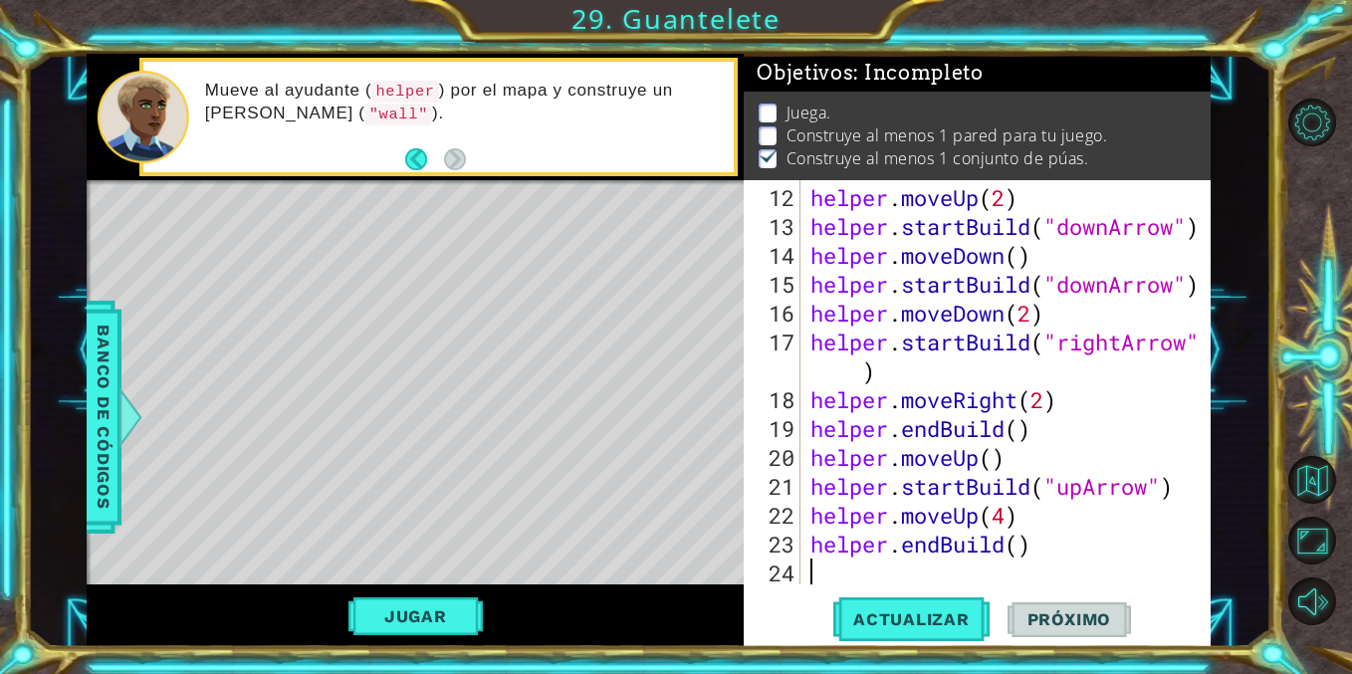
scroll to position [433, 0]
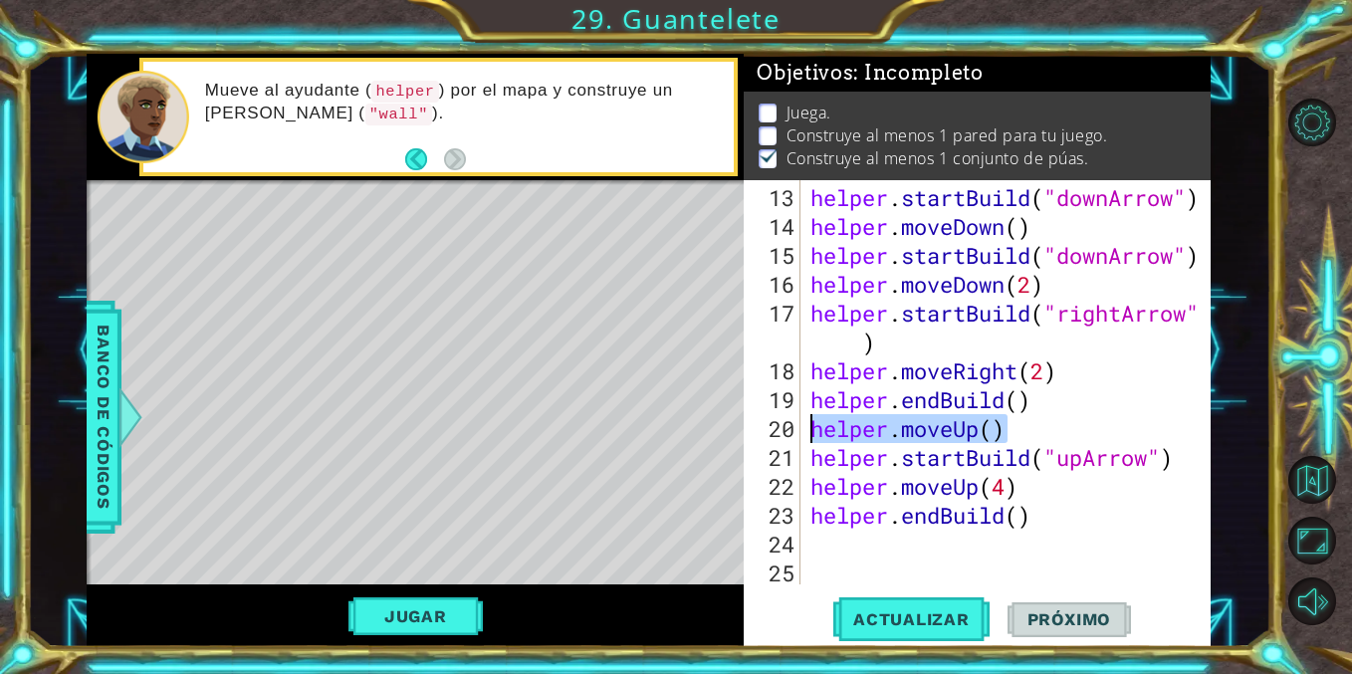
drag, startPoint x: 1013, startPoint y: 431, endPoint x: 807, endPoint y: 437, distance: 206.2
click at [806, 437] on div "helper . startBuild ( "downArrow" ) helper . moveDown ( ) helper . startBuild (…" at bounding box center [1010, 414] width 409 height 462
type textarea "helper.moveUp()"
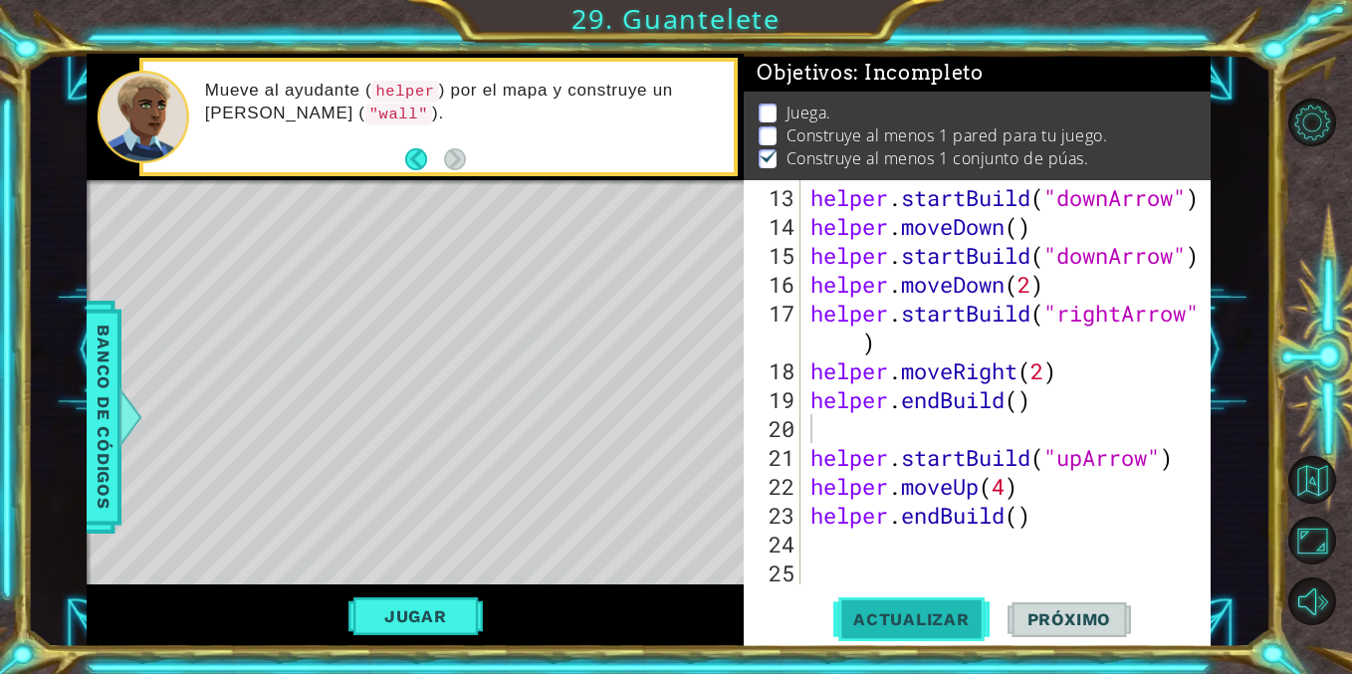
click at [885, 616] on span "Actualizar" at bounding box center [911, 619] width 156 height 20
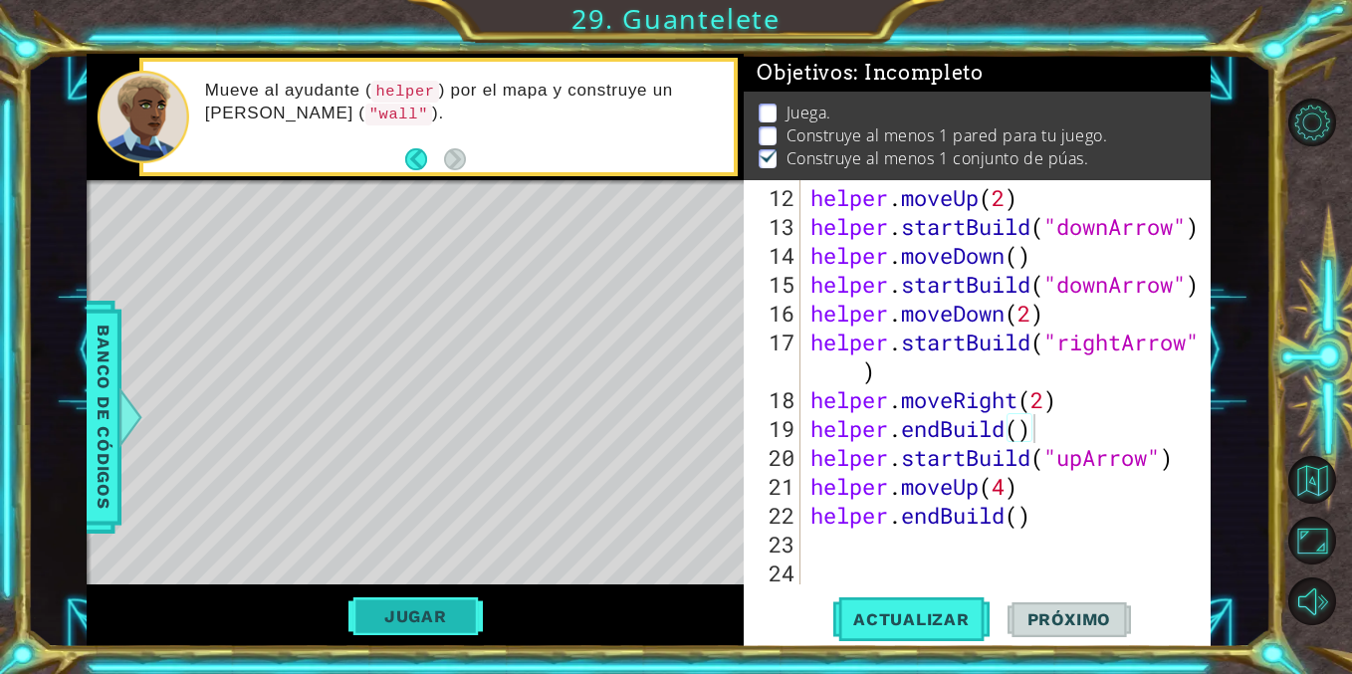
click at [428, 607] on button "Jugar" at bounding box center [415, 616] width 134 height 38
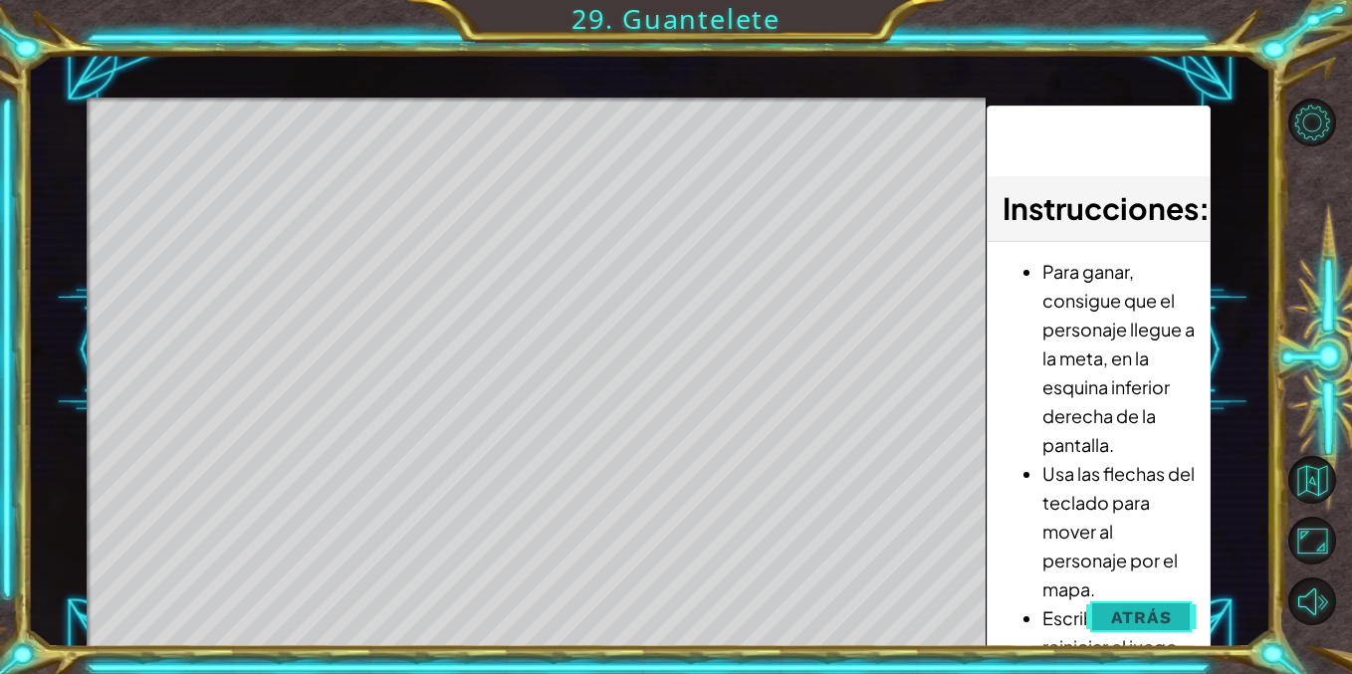
click at [1107, 609] on button "Atrás" at bounding box center [1141, 617] width 111 height 40
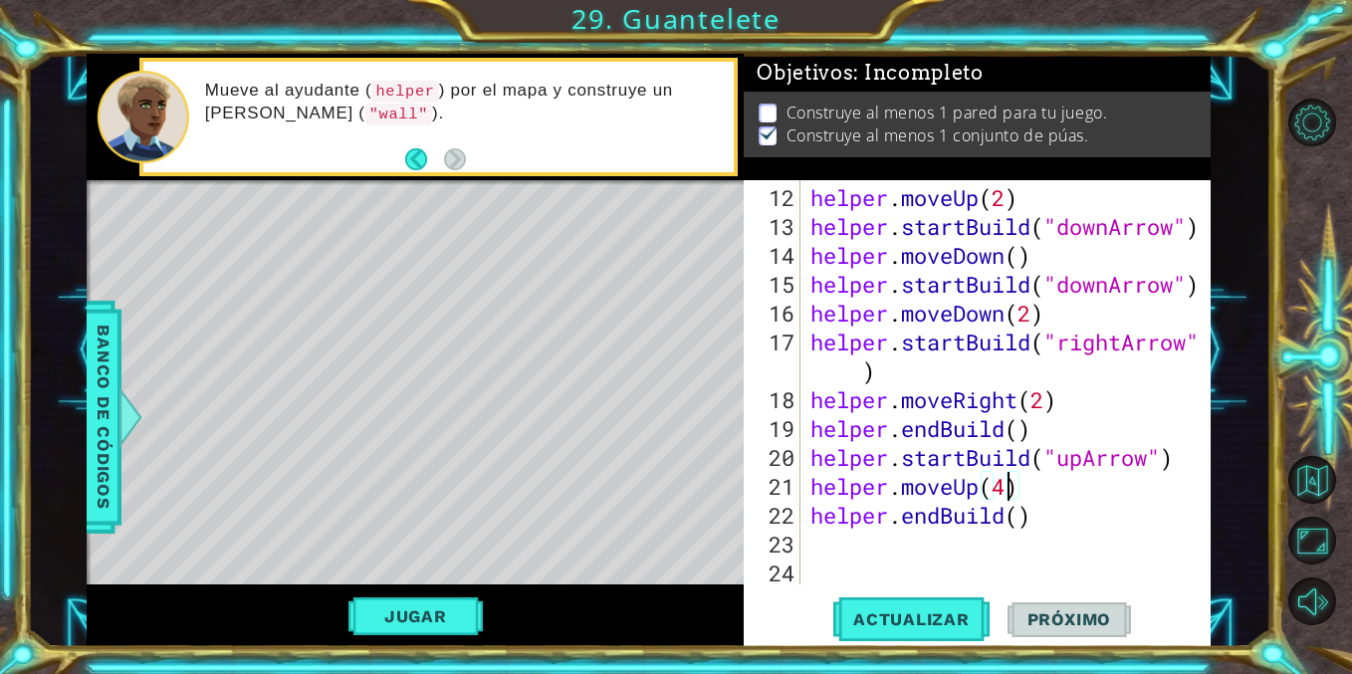
click at [1005, 495] on div "helper . moveUp ( 2 ) helper . startBuild ( "downArrow" ) helper . moveDown ( )…" at bounding box center [1010, 414] width 409 height 462
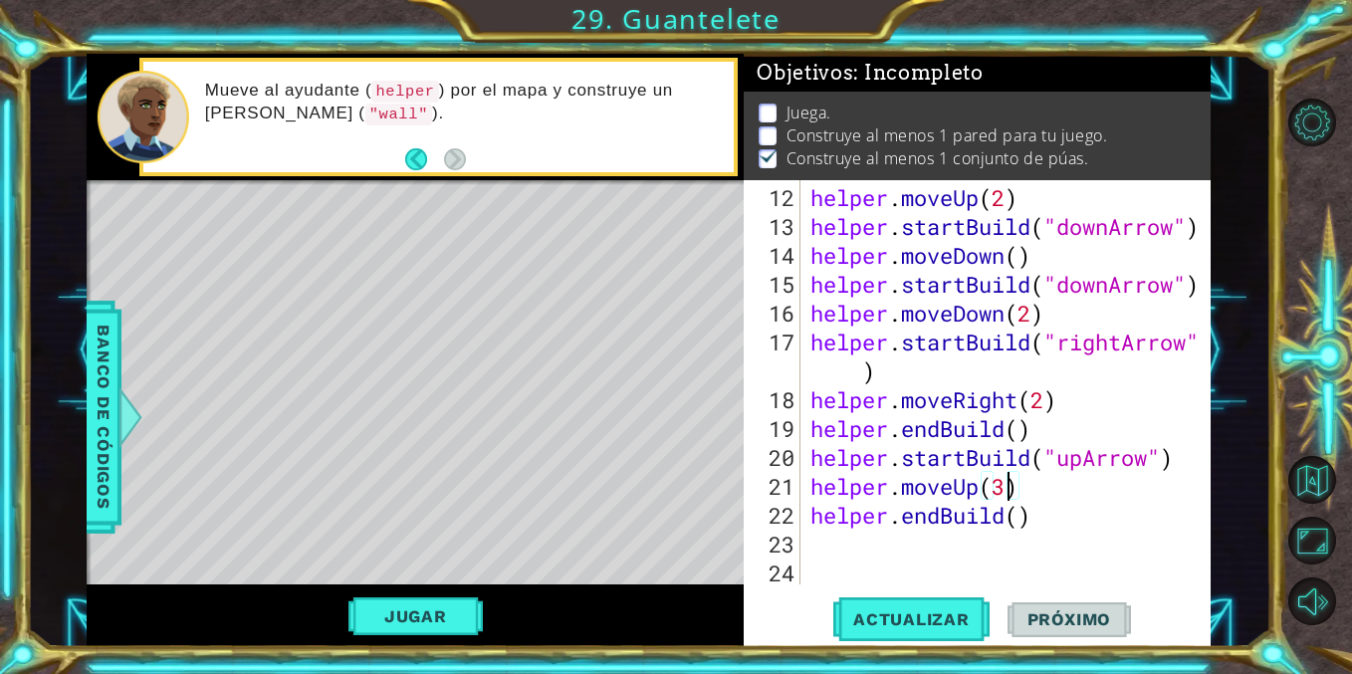
scroll to position [0, 8]
type textarea "helper.moveUp(3)"
click at [932, 613] on span "Actualizar" at bounding box center [911, 619] width 156 height 20
click at [947, 546] on div "helper . moveUp ( 2 ) helper . startBuild ( "downArrow" ) helper . moveDown ( )…" at bounding box center [1010, 414] width 409 height 462
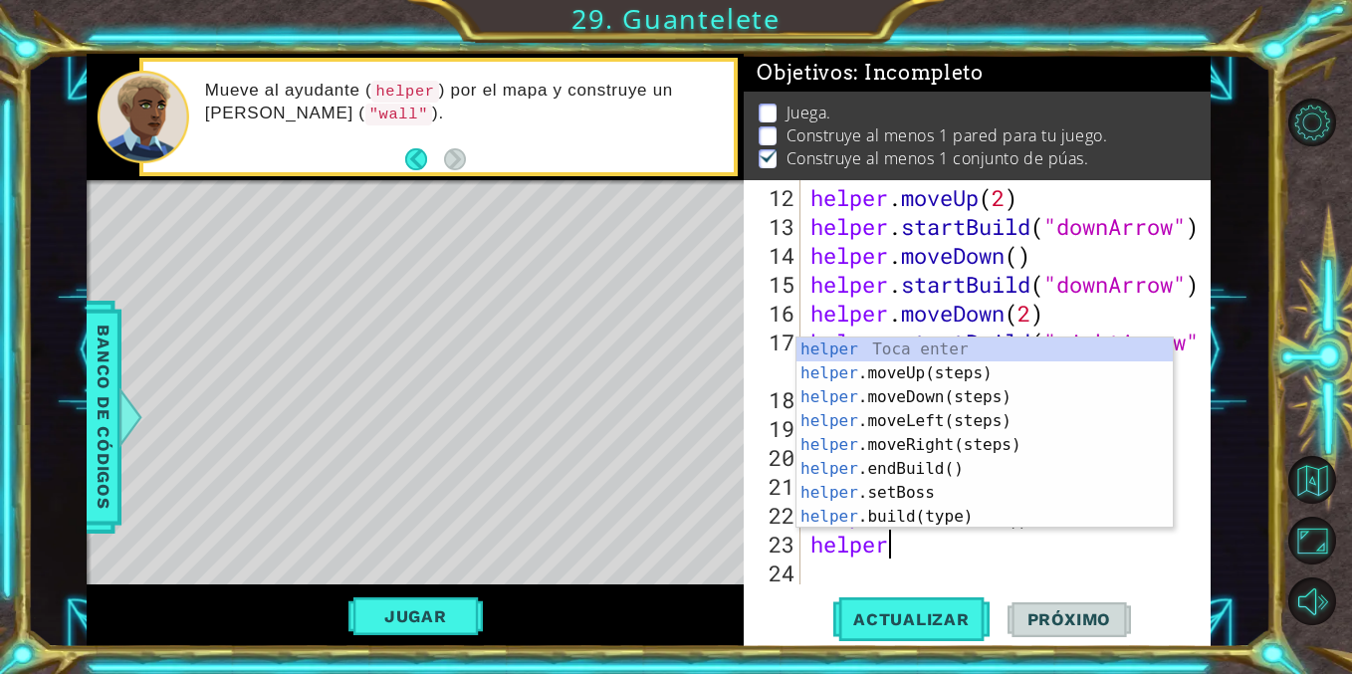
scroll to position [0, 2]
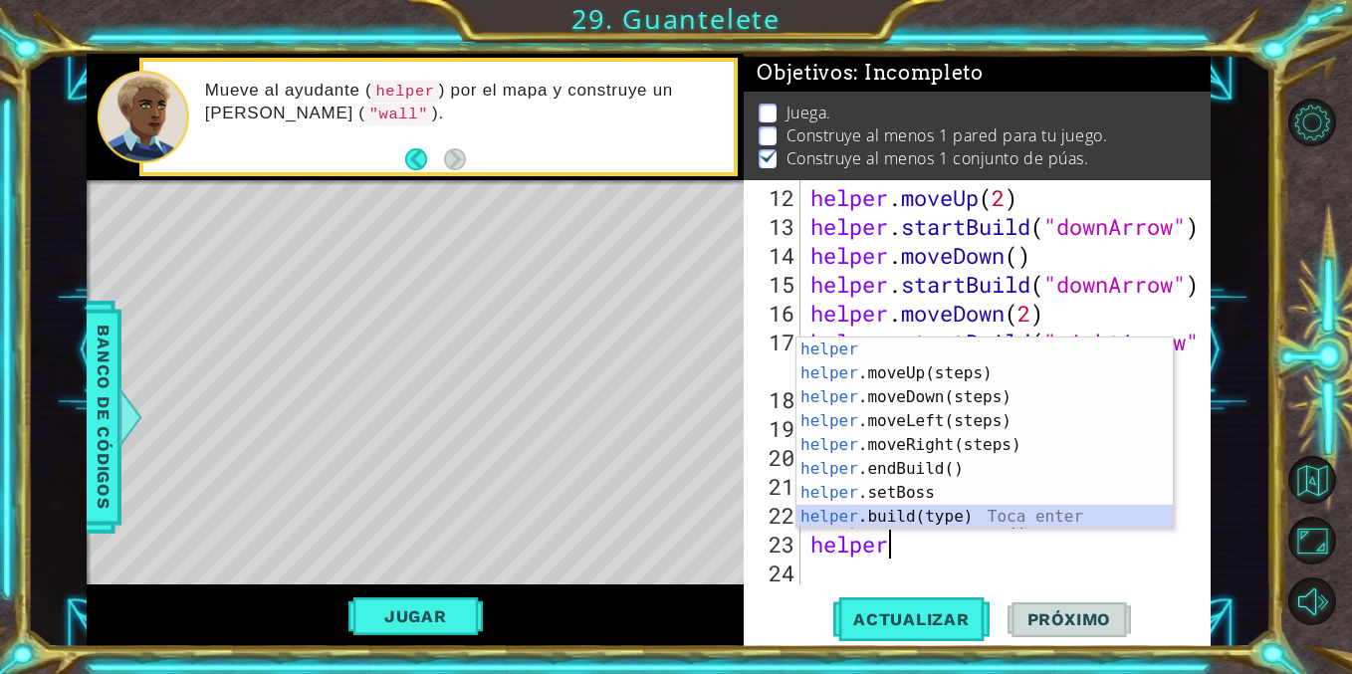
click at [918, 516] on div "helper Toca enter helper .moveUp(steps) Toca enter helper .moveDown(steps) Toca…" at bounding box center [984, 456] width 376 height 239
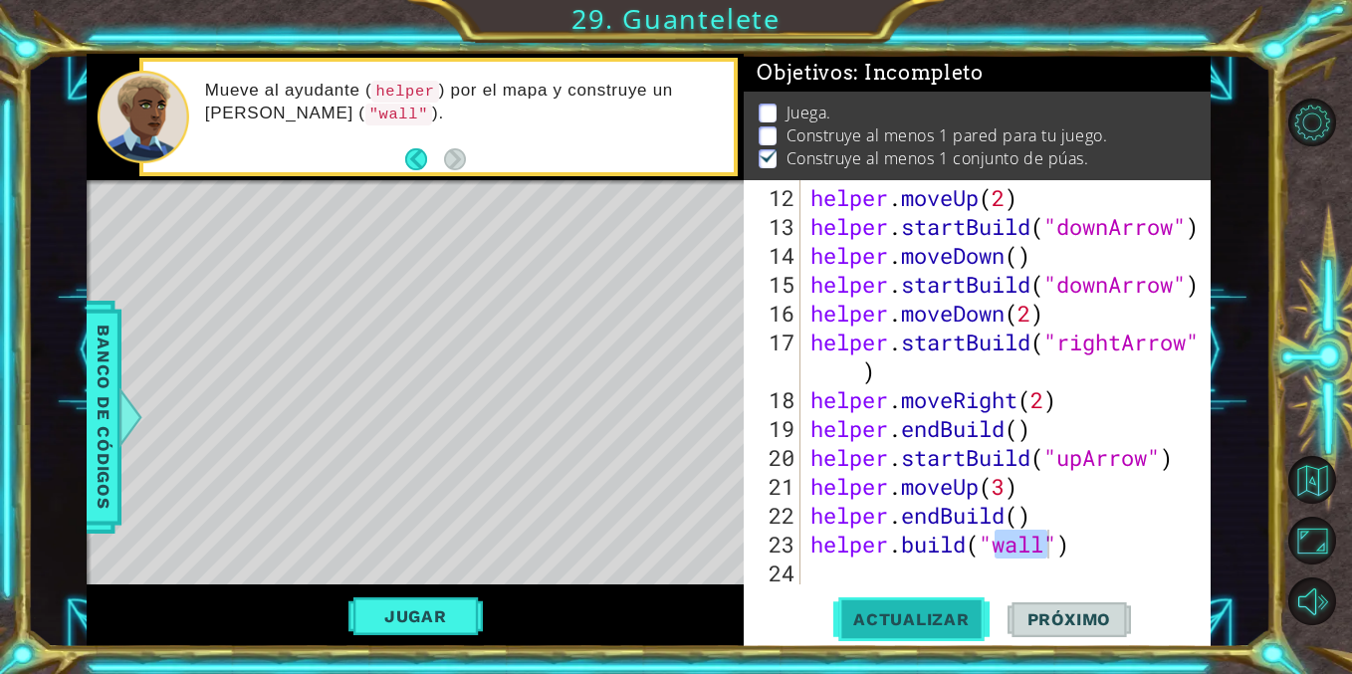
click at [917, 636] on button "Actualizar" at bounding box center [911, 619] width 156 height 47
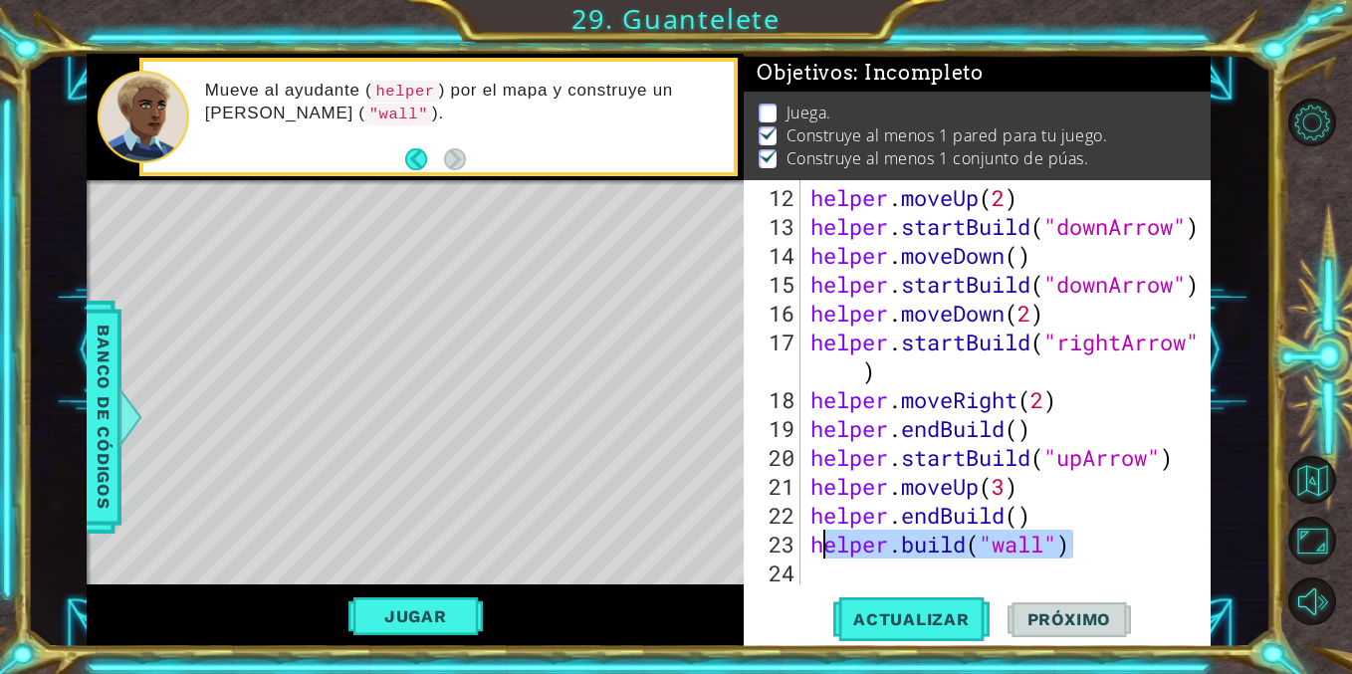
drag, startPoint x: 1085, startPoint y: 548, endPoint x: 819, endPoint y: 536, distance: 266.1
click at [819, 536] on div "helper . moveUp ( 2 ) helper . startBuild ( "downArrow" ) helper . moveDown ( )…" at bounding box center [1010, 414] width 409 height 462
type textarea "h"
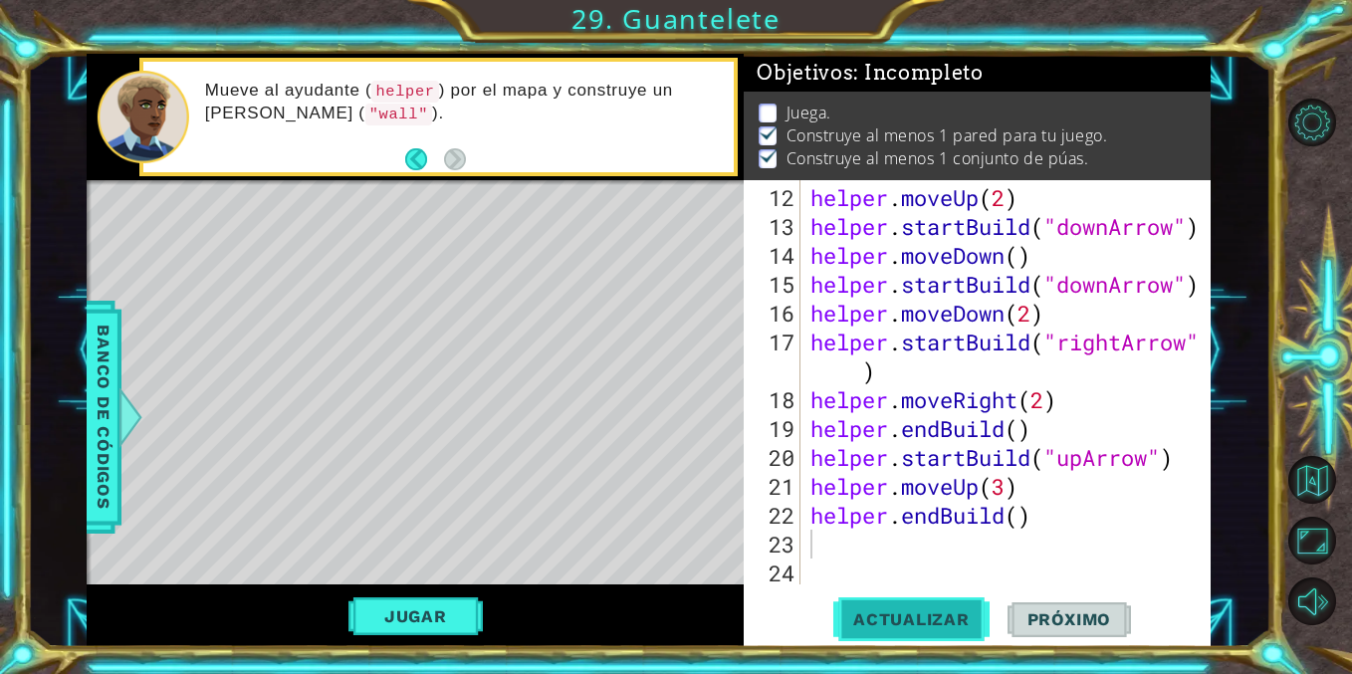
click at [925, 625] on span "Actualizar" at bounding box center [911, 619] width 156 height 20
click at [918, 550] on div "helper . moveUp ( 2 ) helper . startBuild ( "downArrow" ) helper . moveDown ( )…" at bounding box center [1010, 414] width 409 height 462
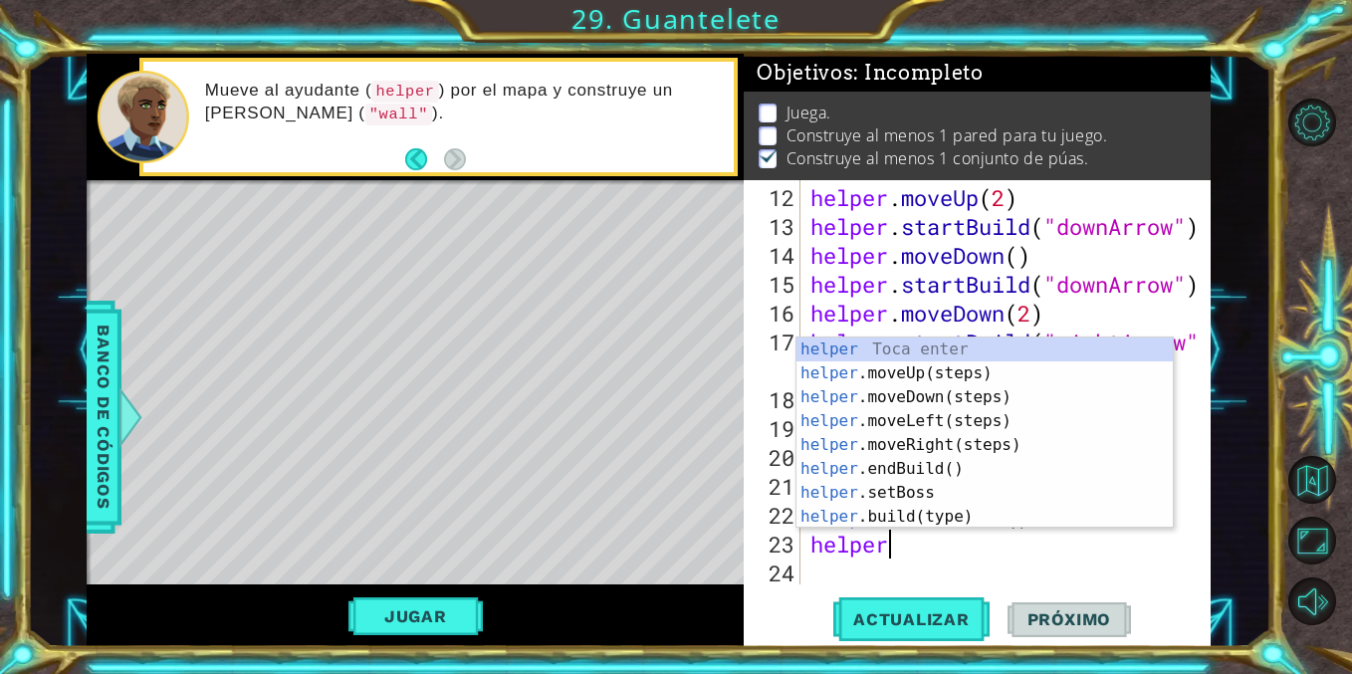
scroll to position [0, 3]
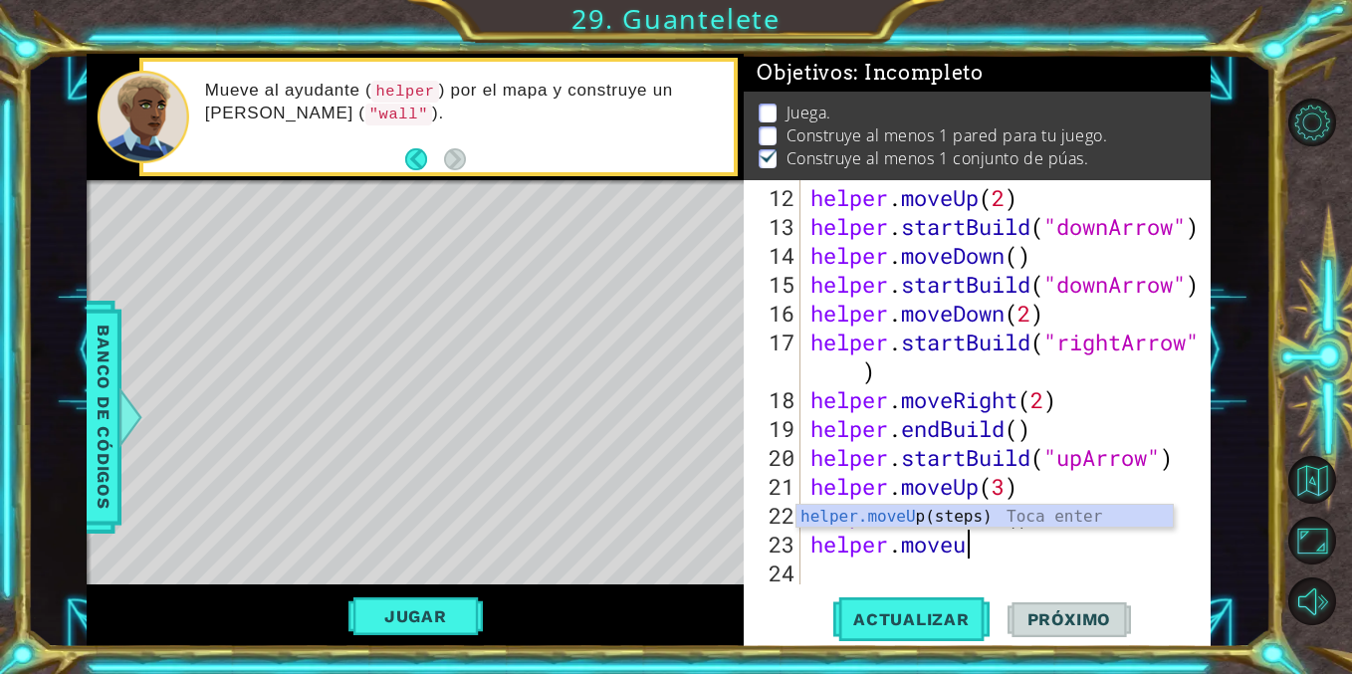
type textarea "helper.moveup"
click at [893, 521] on div "helper.moveUp (steps) Toca enter" at bounding box center [984, 541] width 376 height 72
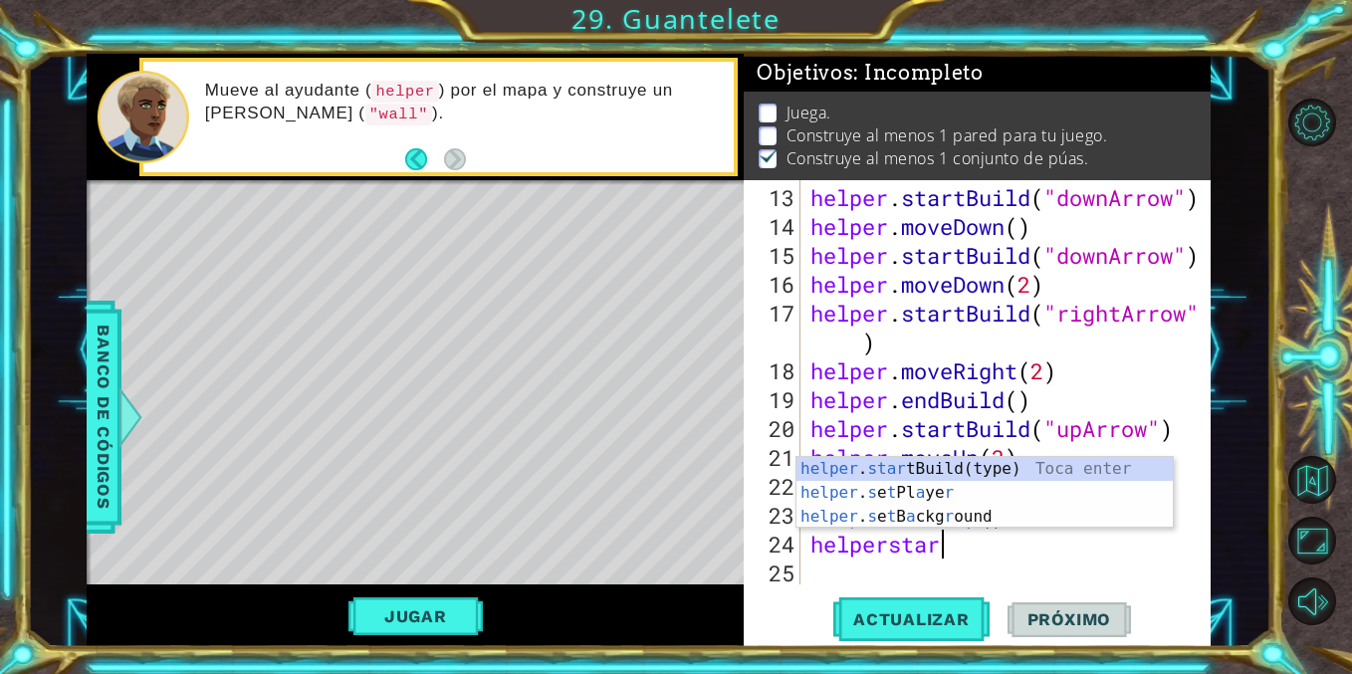
scroll to position [0, 5]
click at [900, 462] on div "helper . star tBuild(type) Toca enter helper . s e t Pl a ye r Toca enter helpe…" at bounding box center [984, 516] width 376 height 119
type textarea "helper.startBuild("wall")"
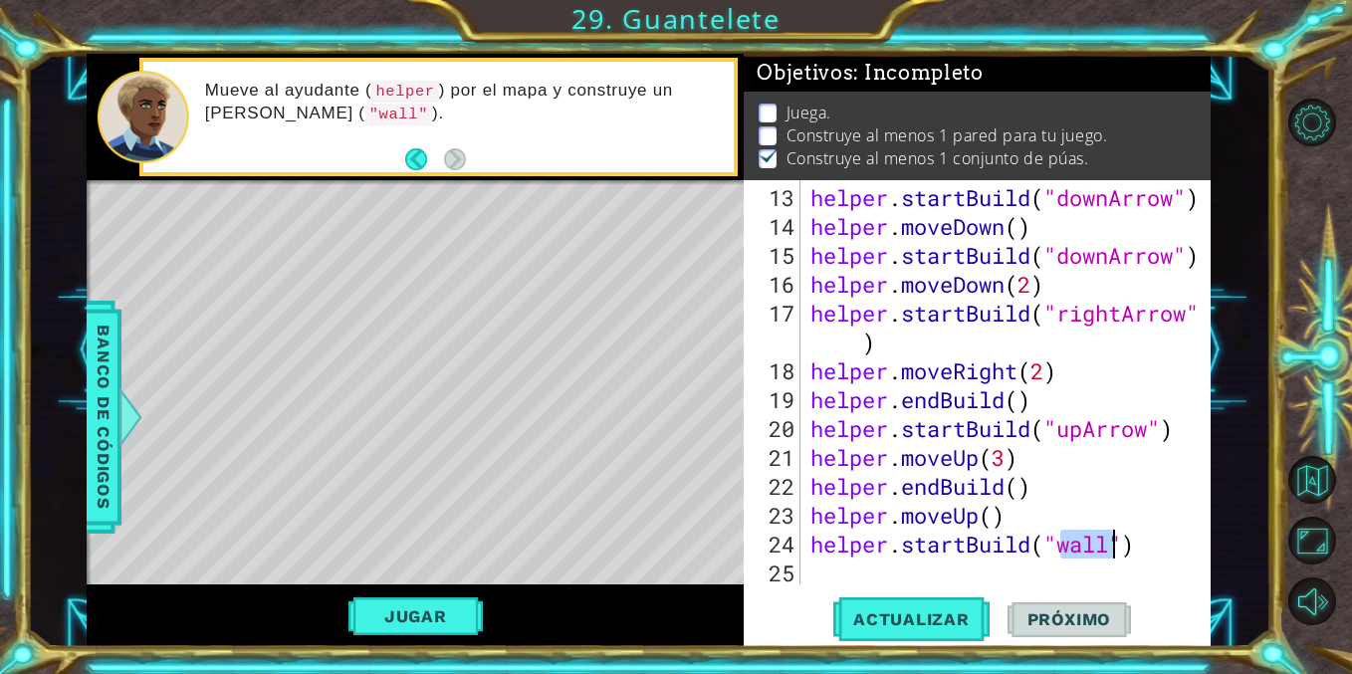
click at [1148, 554] on div "helper . startBuild ( "downArrow" ) helper . moveDown ( ) helper . startBuild (…" at bounding box center [1010, 414] width 409 height 462
click at [945, 565] on div "helper . startBuild ( "downArrow" ) helper . moveDown ( ) helper . startBuild (…" at bounding box center [1010, 414] width 409 height 462
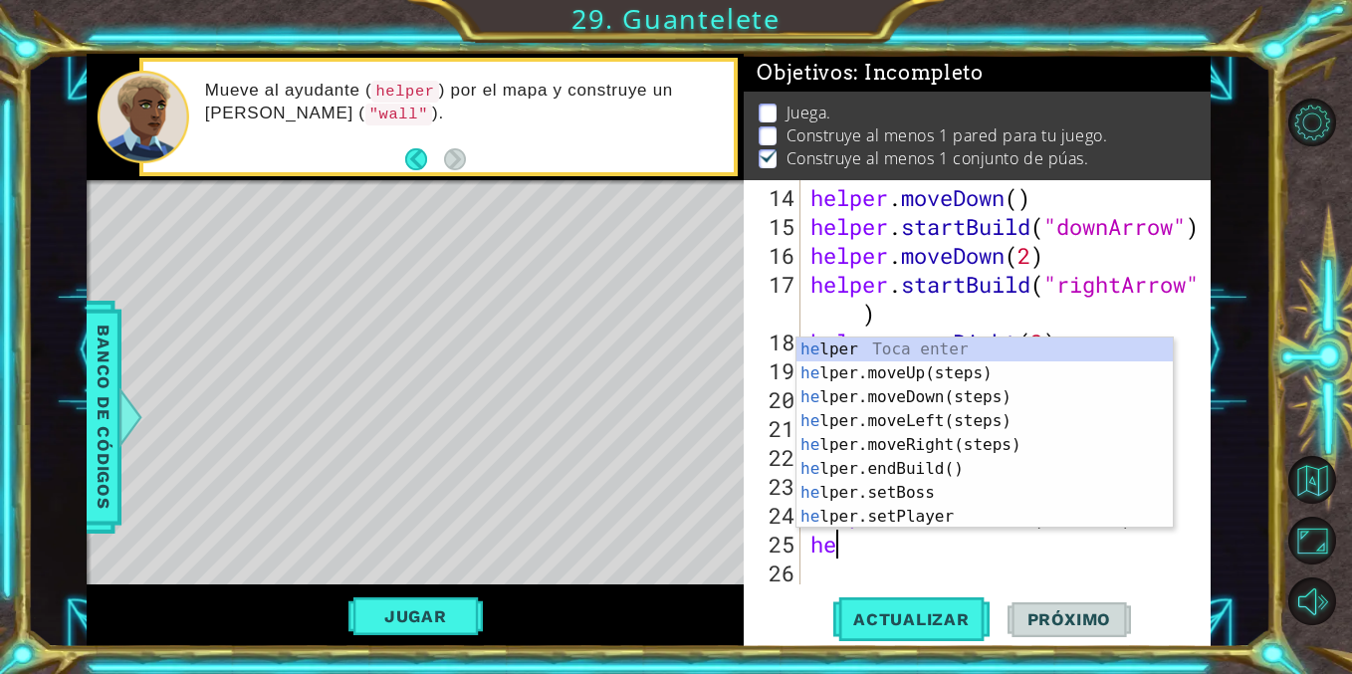
scroll to position [462, 0]
type textarea "helper"
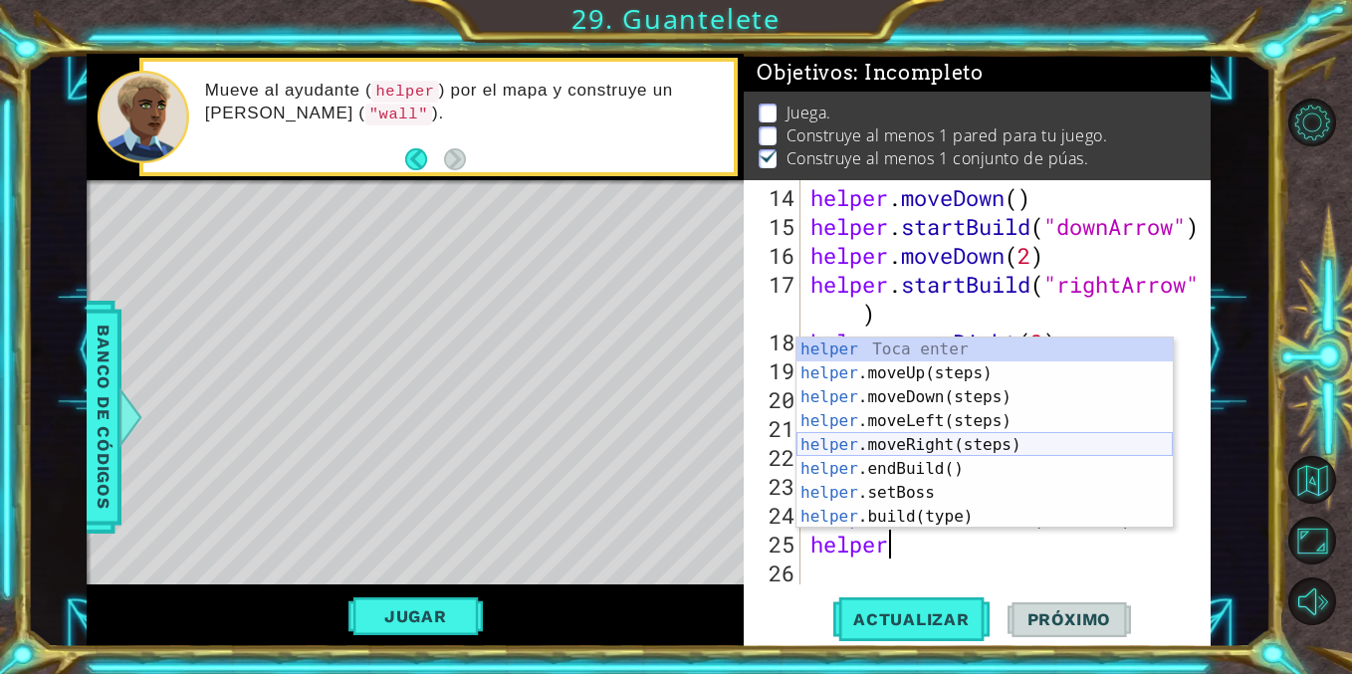
click at [905, 444] on div "helper Toca enter helper .moveUp(steps) Toca enter helper .moveDown(steps) Toca…" at bounding box center [984, 456] width 376 height 239
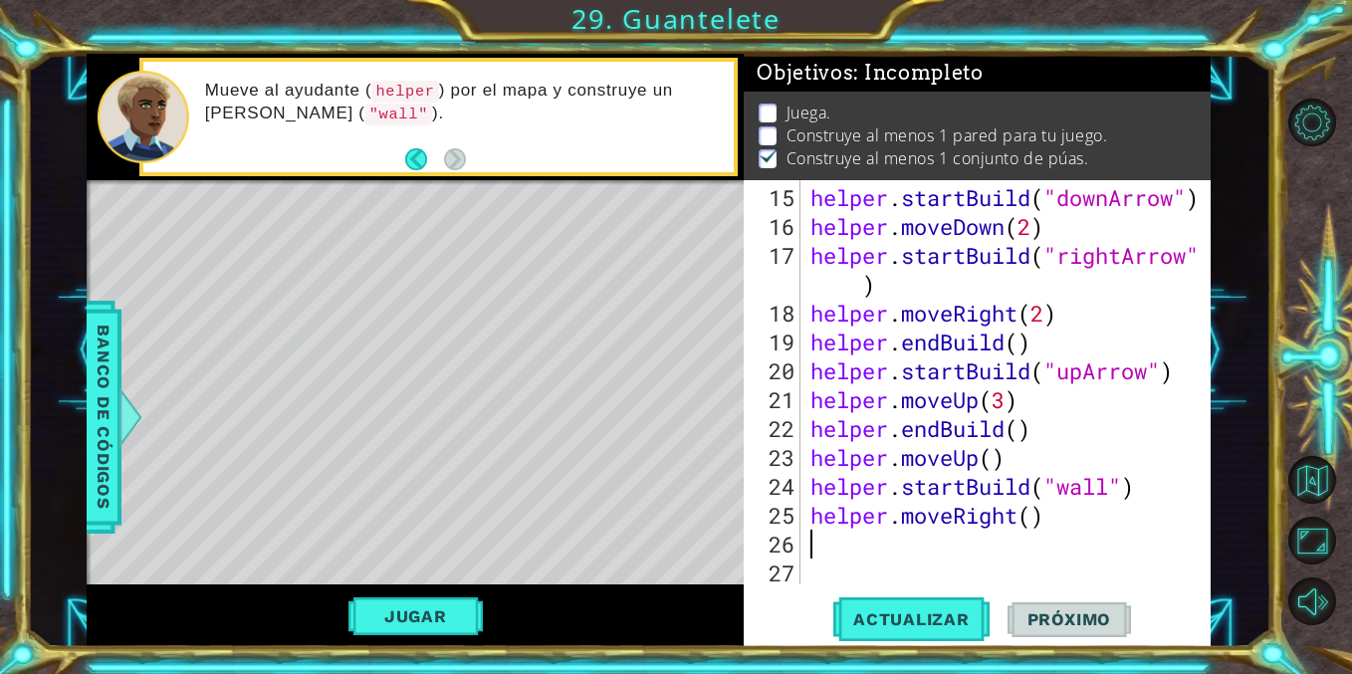
scroll to position [491, 0]
click at [1036, 528] on div "helper . startBuild ( "downArrow" ) helper . moveDown ( 2 ) helper . startBuild…" at bounding box center [1010, 414] width 409 height 462
click at [1034, 522] on div "helper . startBuild ( "downArrow" ) helper . moveDown ( 2 ) helper . startBuild…" at bounding box center [1010, 414] width 409 height 462
click at [920, 622] on span "Actualizar" at bounding box center [911, 619] width 156 height 20
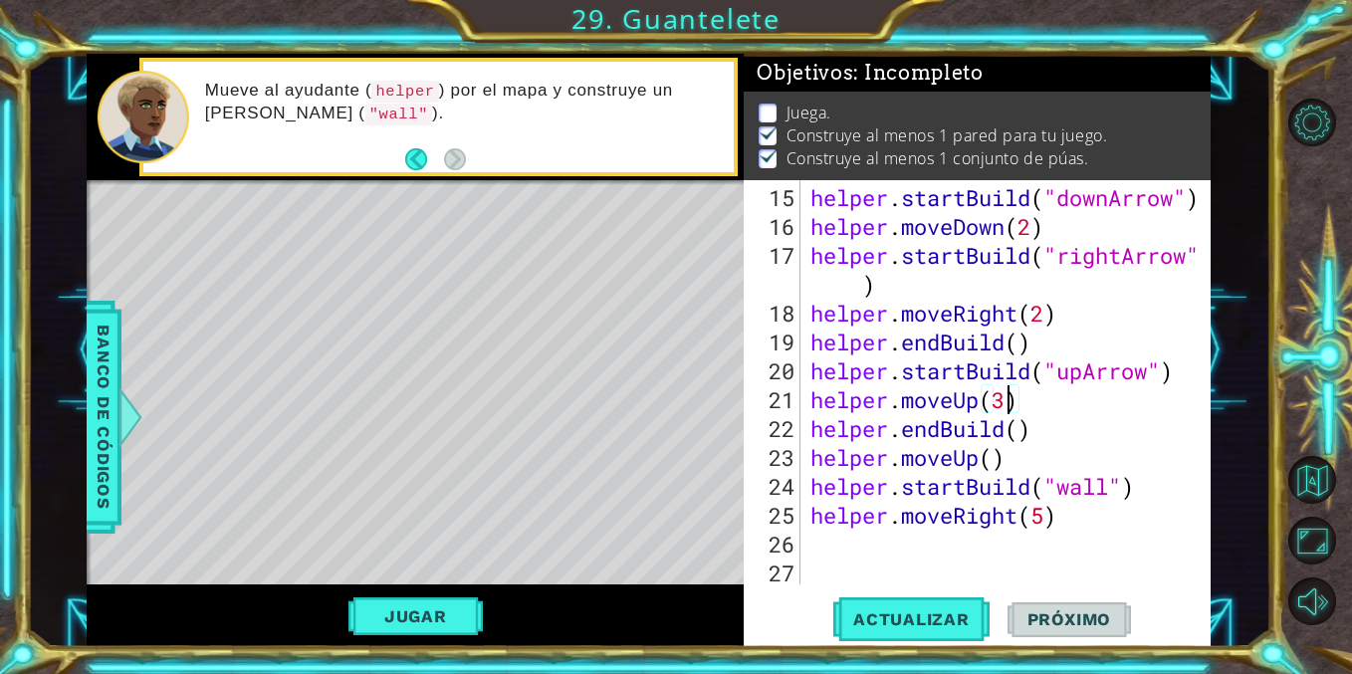
click at [1005, 401] on div "helper . startBuild ( "downArrow" ) helper . moveDown ( 2 ) helper . startBuild…" at bounding box center [1010, 414] width 409 height 462
type textarea "helper.moveUp(2)"
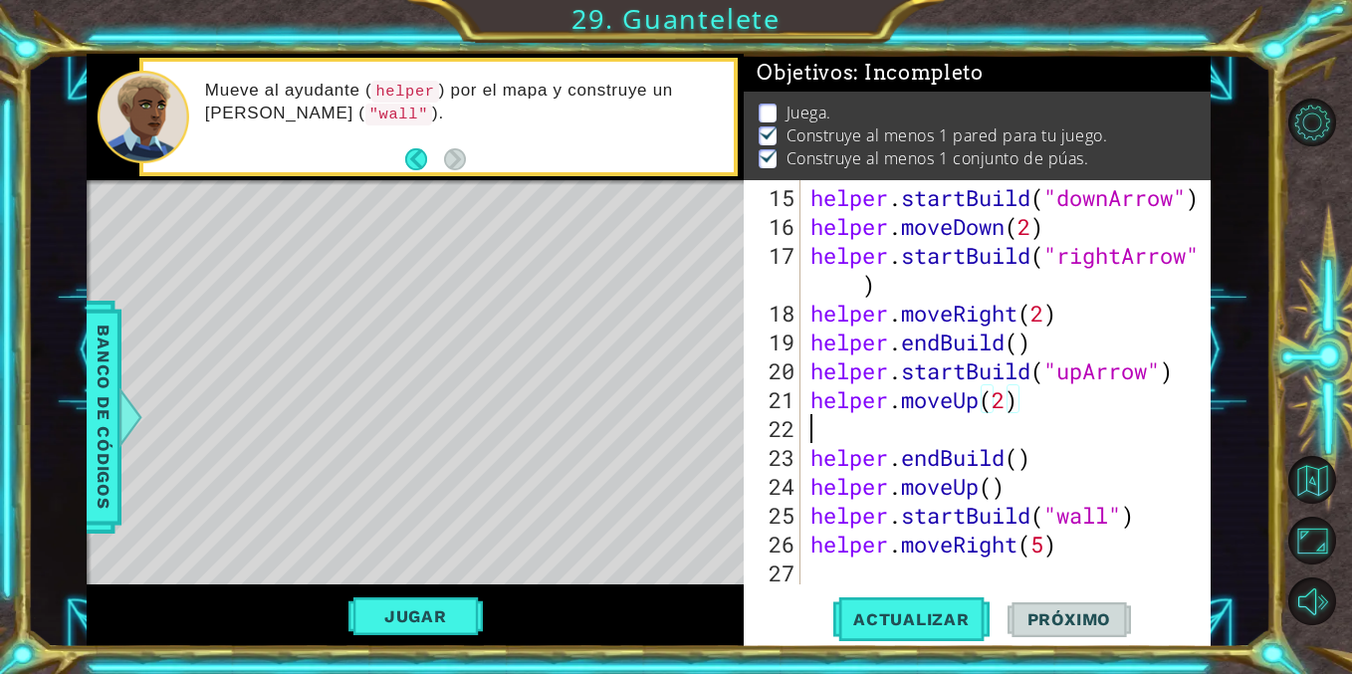
scroll to position [0, 0]
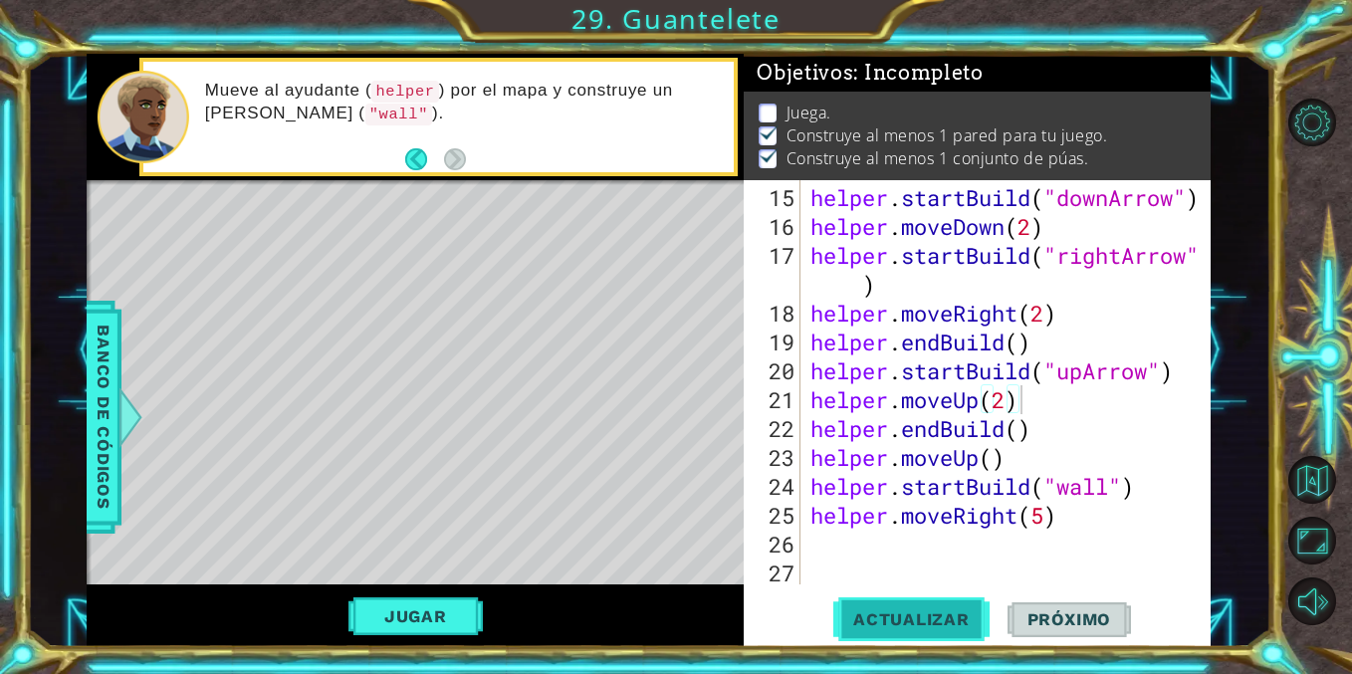
click at [929, 637] on button "Actualizar" at bounding box center [911, 619] width 156 height 47
click at [1005, 409] on div "helper . startBuild ( "downArrow" ) helper . moveDown ( 2 ) helper . startBuild…" at bounding box center [1010, 414] width 409 height 462
type textarea "helper.moveUp(3)"
click at [849, 618] on span "Actualizar" at bounding box center [911, 619] width 156 height 20
click at [1044, 316] on div "helper . startBuild ( "downArrow" ) helper . moveDown ( 2 ) helper . startBuild…" at bounding box center [1010, 414] width 409 height 462
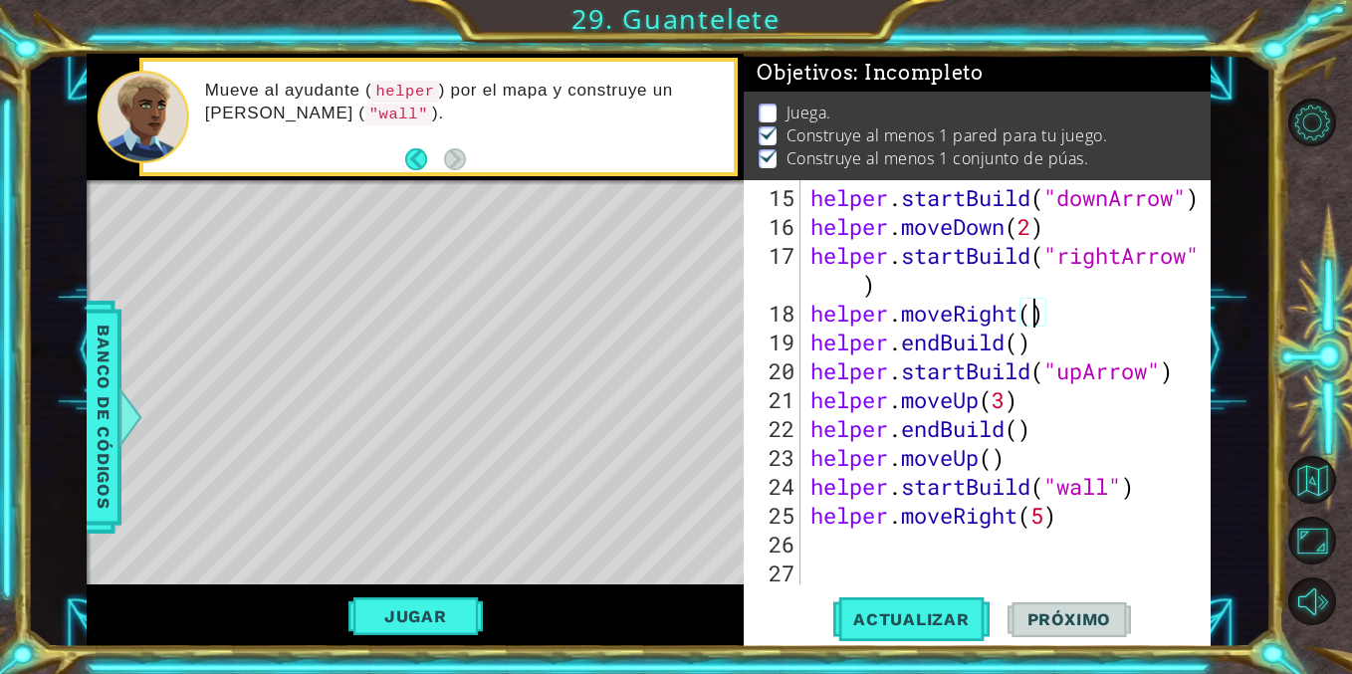
type textarea "helper.moveRight(3)"
click at [905, 627] on span "Actualizar" at bounding box center [911, 619] width 156 height 20
click at [865, 622] on span "Actualizar" at bounding box center [911, 619] width 156 height 20
click at [1007, 401] on div "helper . startBuild ( "downArrow" ) helper . moveDown ( 2 ) helper . startBuild…" at bounding box center [1010, 414] width 409 height 462
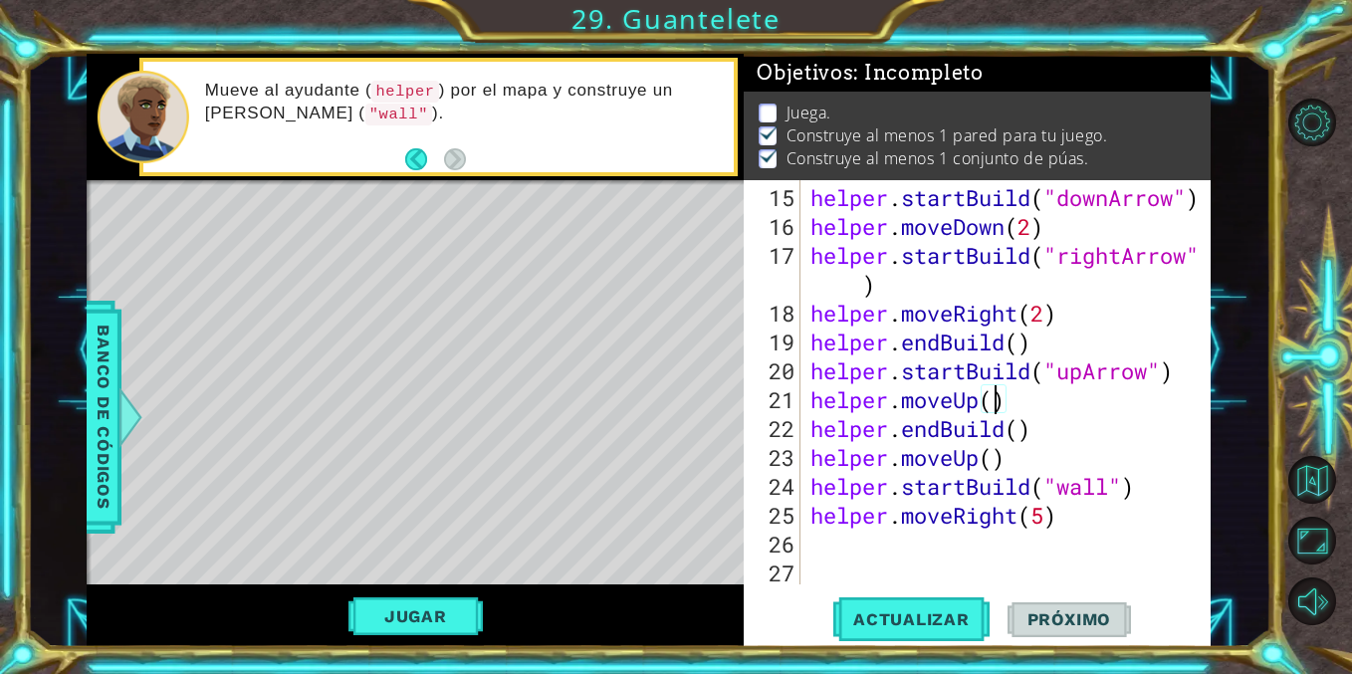
scroll to position [0, 8]
click at [927, 603] on button "Actualizar" at bounding box center [911, 619] width 156 height 47
click at [928, 609] on span "Actualizar" at bounding box center [911, 619] width 156 height 20
click at [929, 601] on button "Actualizar" at bounding box center [911, 619] width 156 height 47
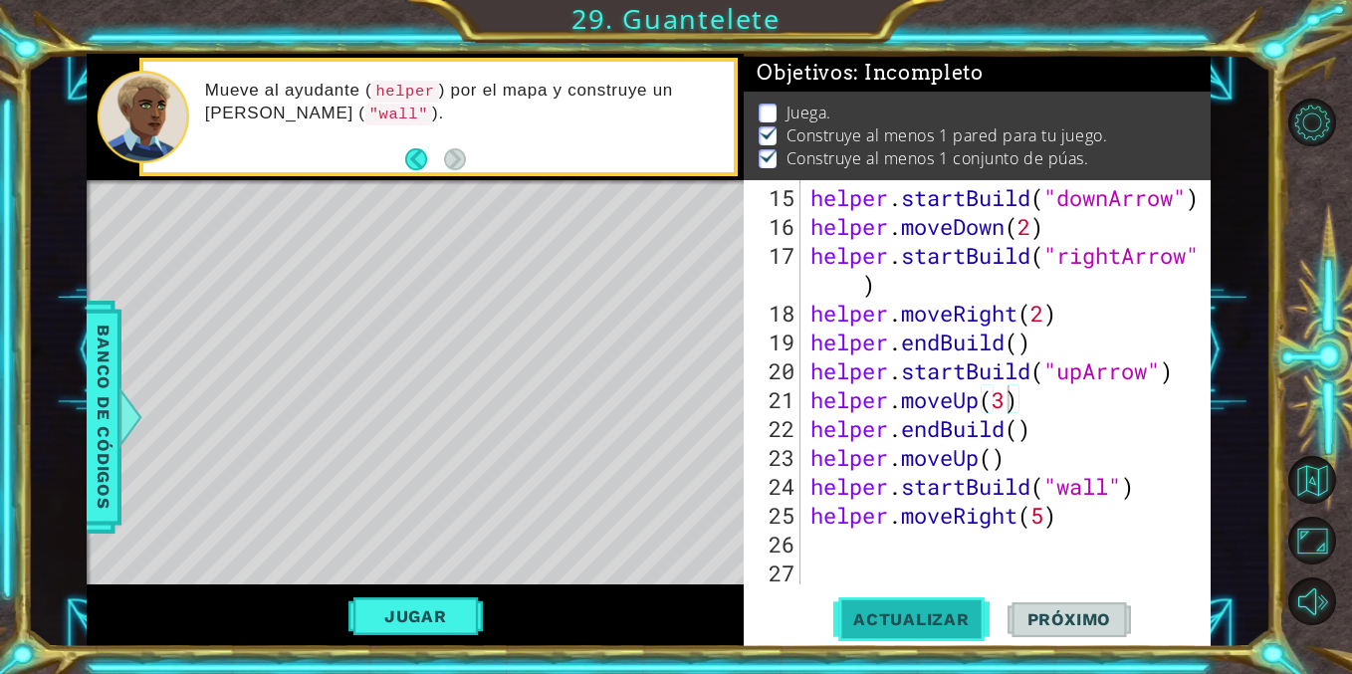
click at [931, 613] on span "Actualizar" at bounding box center [911, 619] width 156 height 20
click at [1038, 384] on div "helper . startBuild ( "downArrow" ) helper . moveDown ( 2 ) helper . startBuild…" at bounding box center [1010, 414] width 409 height 462
click at [1025, 438] on div "helper . startBuild ( "downArrow" ) helper . moveDown ( 2 ) helper . startBuild…" at bounding box center [1010, 414] width 409 height 462
type textarea "helper.endBuild()"
click at [1034, 545] on div "helper . startBuild ( "downArrow" ) helper . moveDown ( 2 ) helper . startBuild…" at bounding box center [1010, 414] width 409 height 462
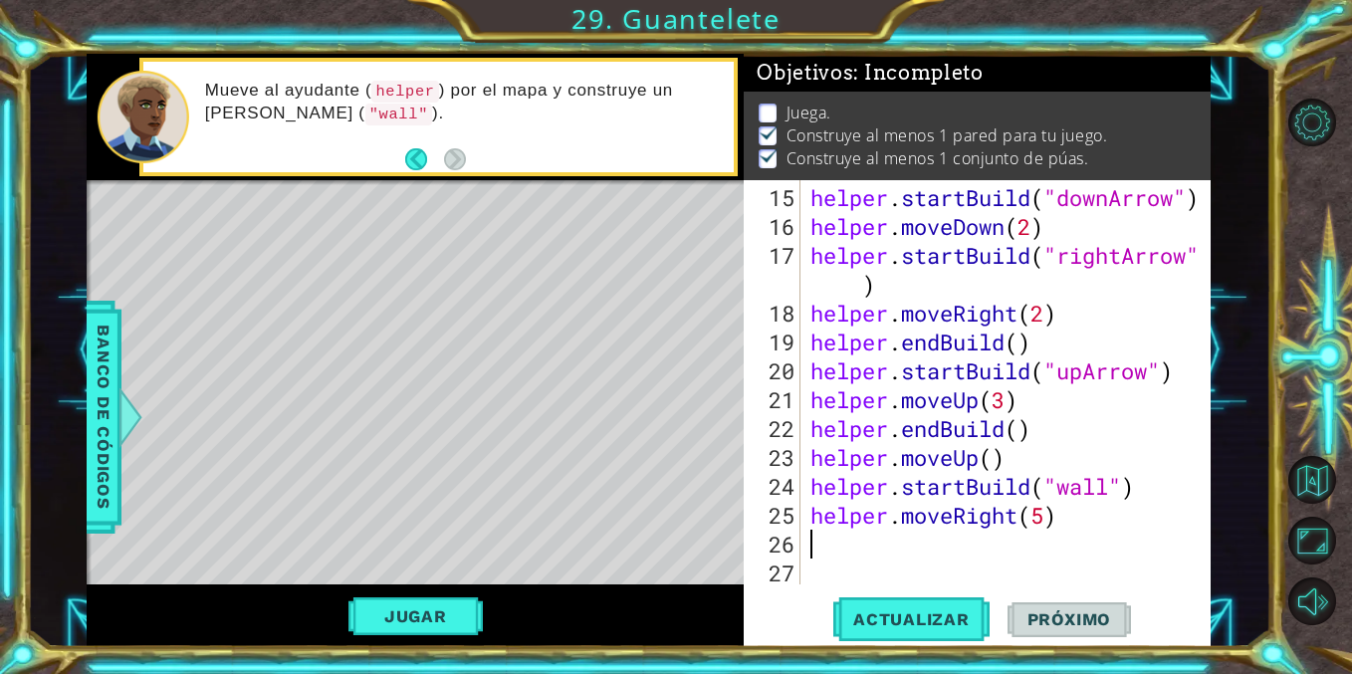
scroll to position [0, 0]
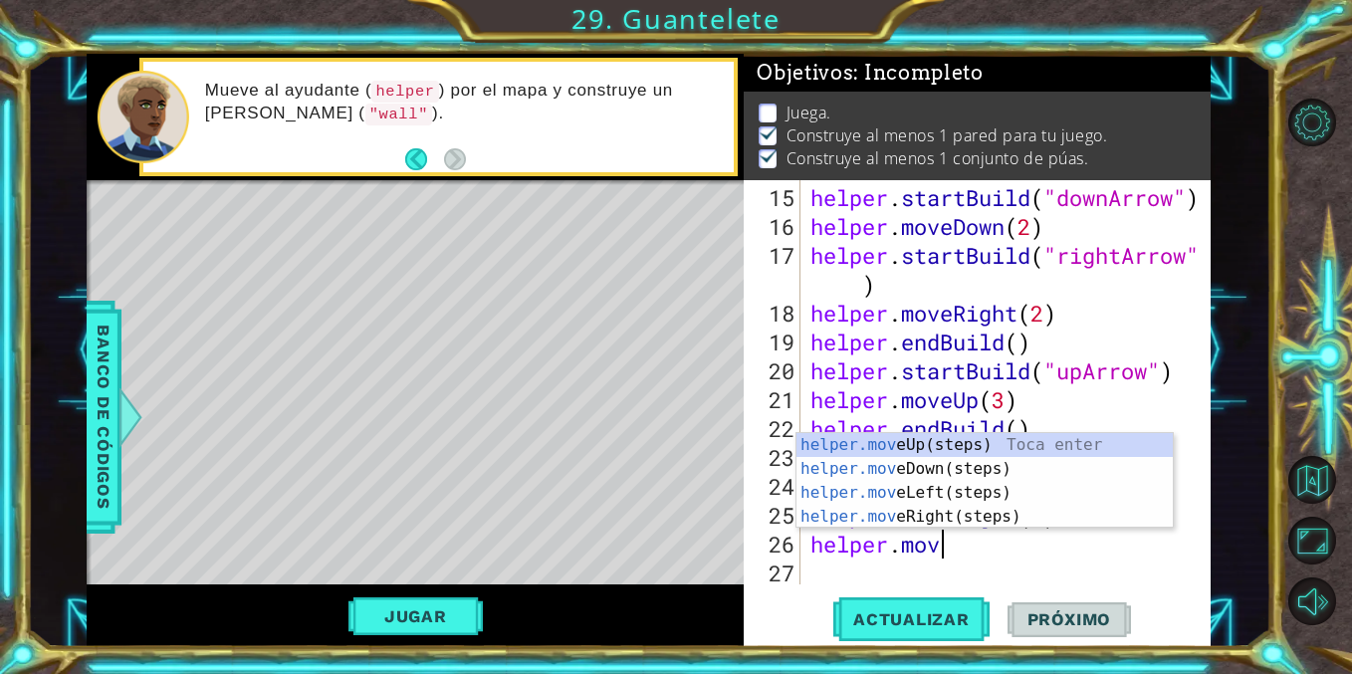
type textarea "helper.move"
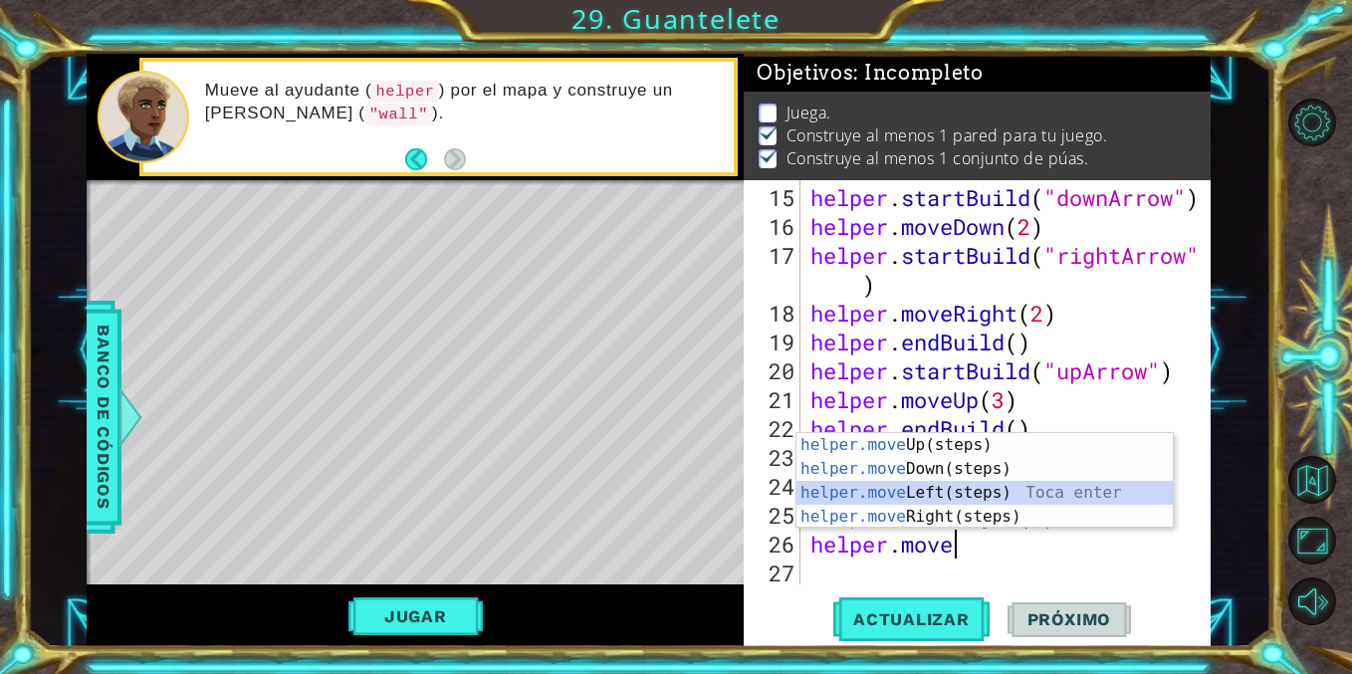
click at [938, 494] on div "helper.move Up(steps) Toca enter helper.move Down(steps) Toca enter helper.move…" at bounding box center [984, 504] width 376 height 143
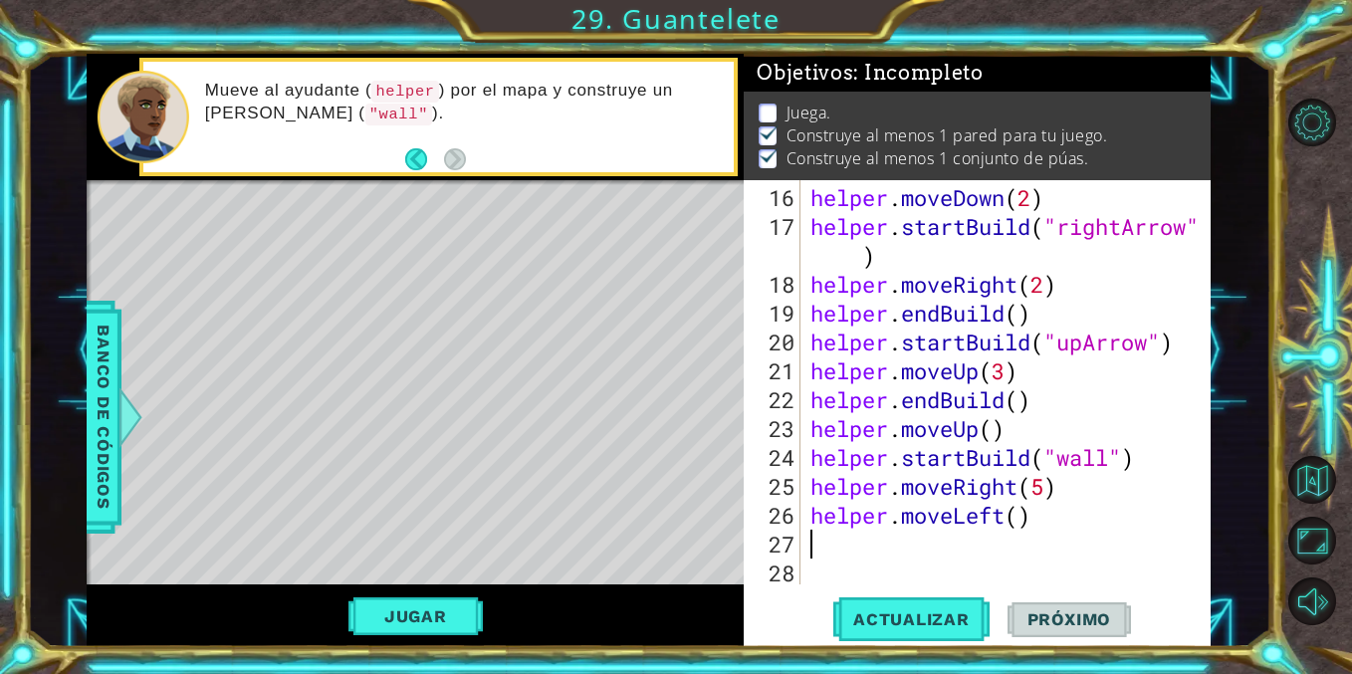
click at [1019, 531] on div "helper . moveDown ( 2 ) helper . startBuild ( "rightArrow" ) helper . moveRight…" at bounding box center [1010, 414] width 409 height 462
click at [1024, 526] on div "helper . moveDown ( 2 ) helper . startBuild ( "rightArrow" ) helper . moveRight…" at bounding box center [1010, 414] width 409 height 462
click at [908, 614] on span "Actualizar" at bounding box center [911, 619] width 156 height 20
type textarea "helper.moveLeft(3)"
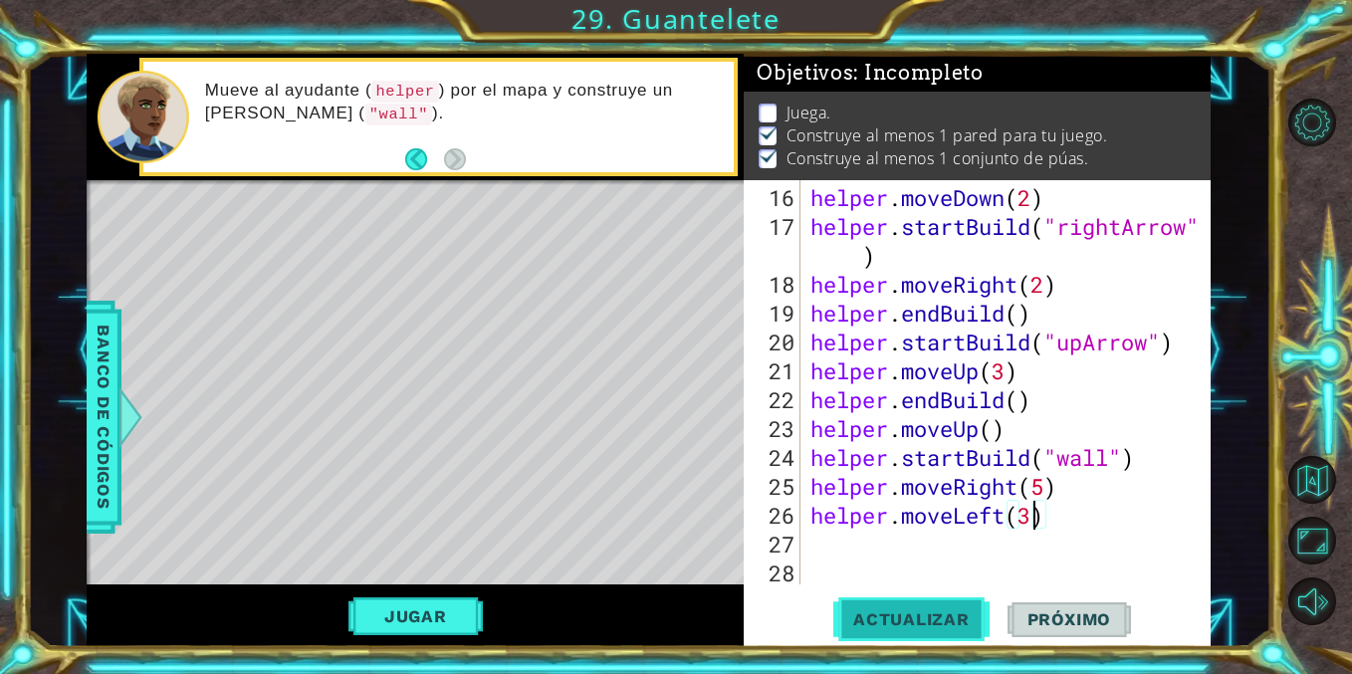
click at [907, 613] on span "Actualizar" at bounding box center [911, 619] width 156 height 20
click at [894, 538] on div "helper . moveDown ( 2 ) helper . startBuild ( "rightArrow" ) helper . moveRight…" at bounding box center [1010, 414] width 409 height 462
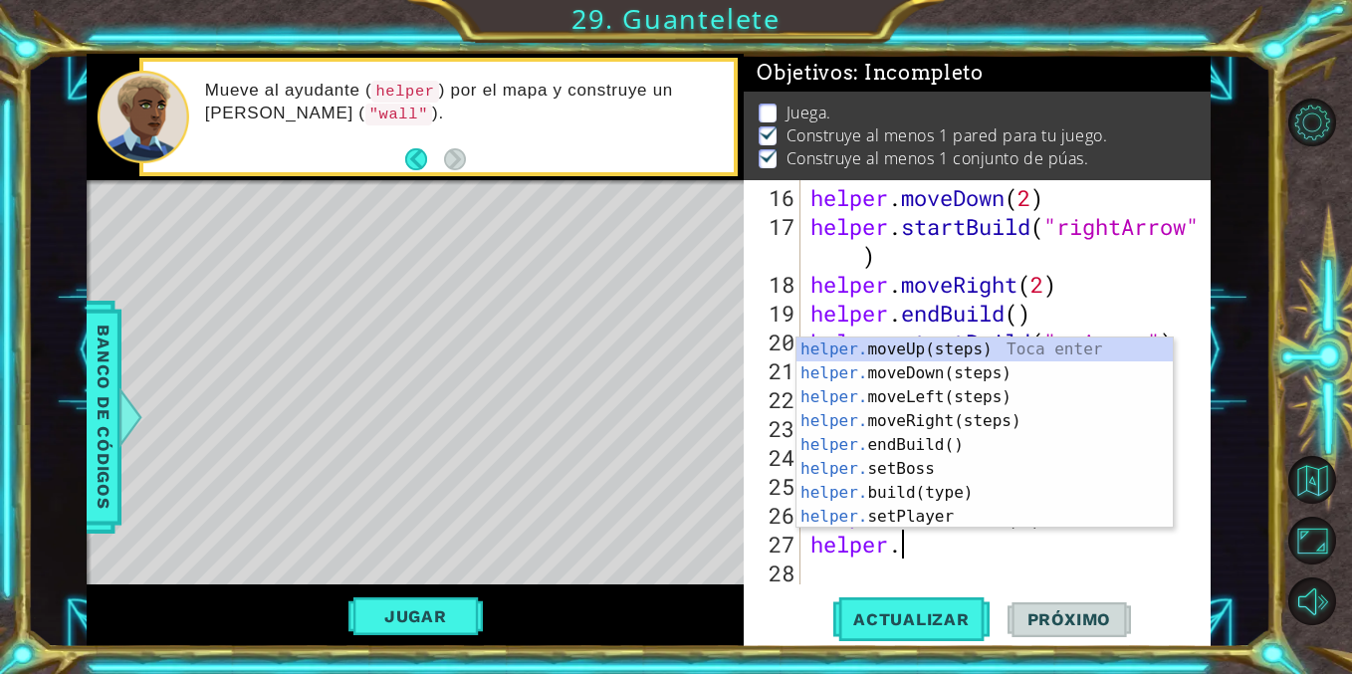
scroll to position [0, 2]
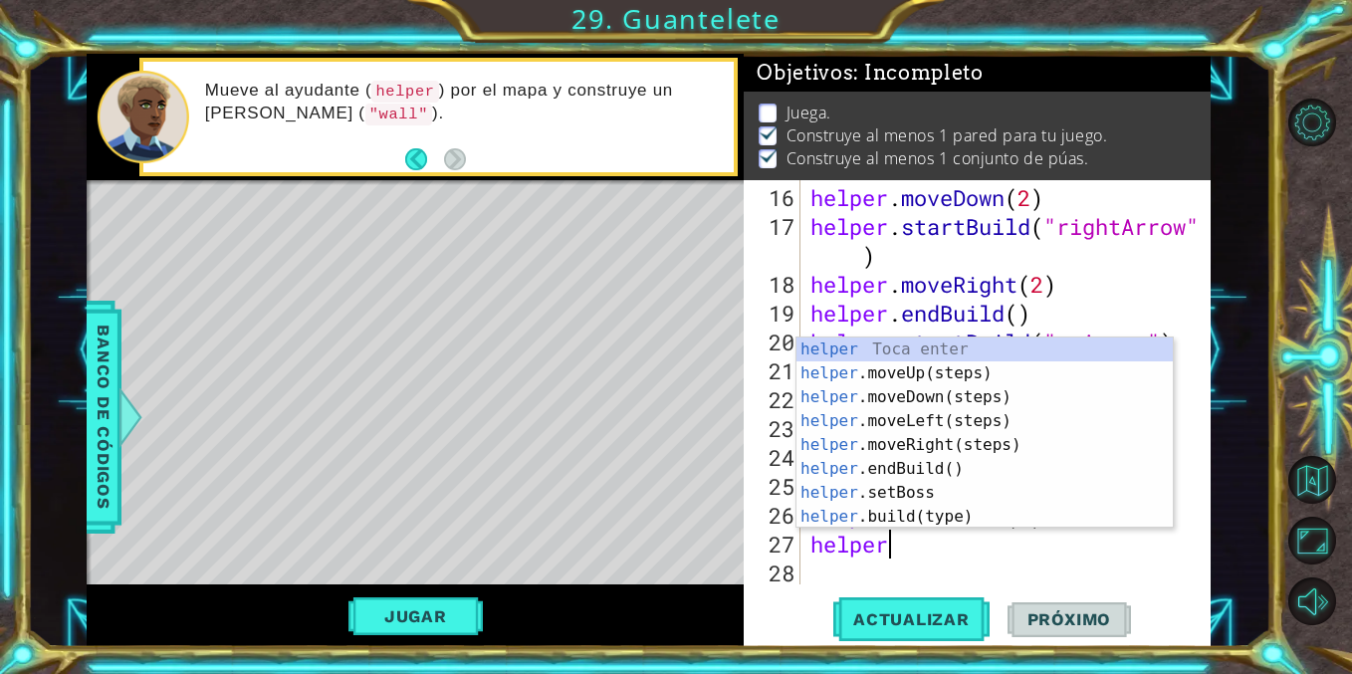
click at [902, 592] on div "helper 16 17 18 19 20 21 22 23 24 25 26 27 28 helper . moveDown ( 2 ) helper . …" at bounding box center [977, 413] width 467 height 467
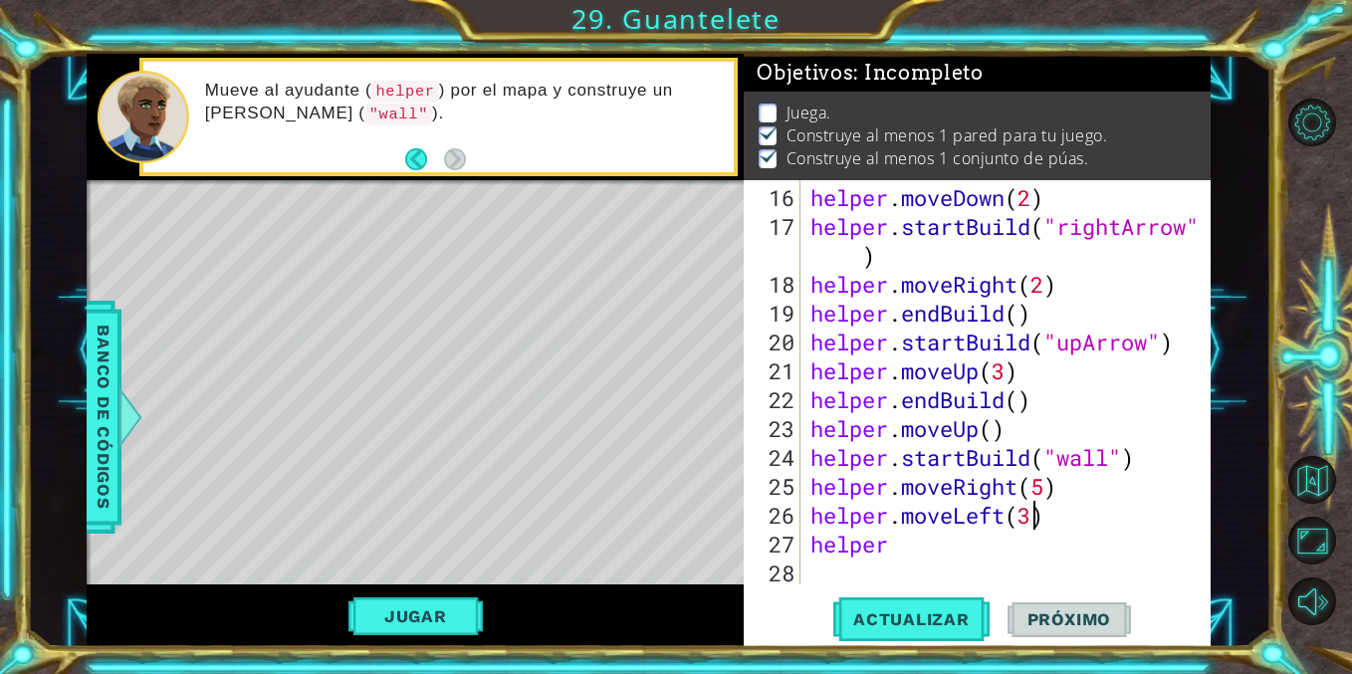
click at [1034, 527] on div "helper . moveDown ( 2 ) helper . startBuild ( "rightArrow" ) helper . moveRight…" at bounding box center [1010, 414] width 409 height 462
click at [982, 527] on div "helper . moveDown ( 2 ) helper . startBuild ( "rightArrow" ) helper . moveRight…" at bounding box center [1010, 414] width 409 height 462
click at [984, 547] on div "helper . moveDown ( 2 ) helper . startBuild ( "rightArrow" ) helper . moveRight…" at bounding box center [1010, 414] width 409 height 462
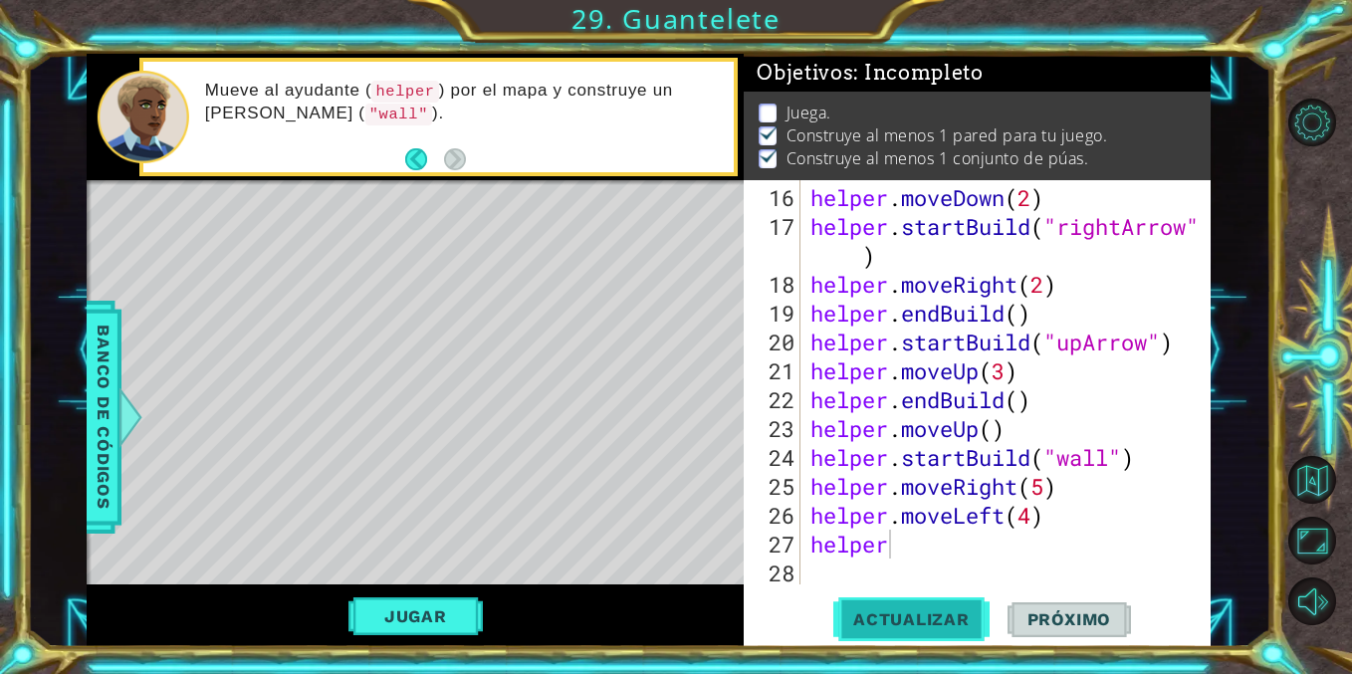
click at [874, 610] on span "Actualizar" at bounding box center [911, 619] width 156 height 20
click at [941, 544] on div "helper . moveDown ( 2 ) helper . startBuild ( "rightArrow" ) helper . moveRight…" at bounding box center [1010, 414] width 409 height 462
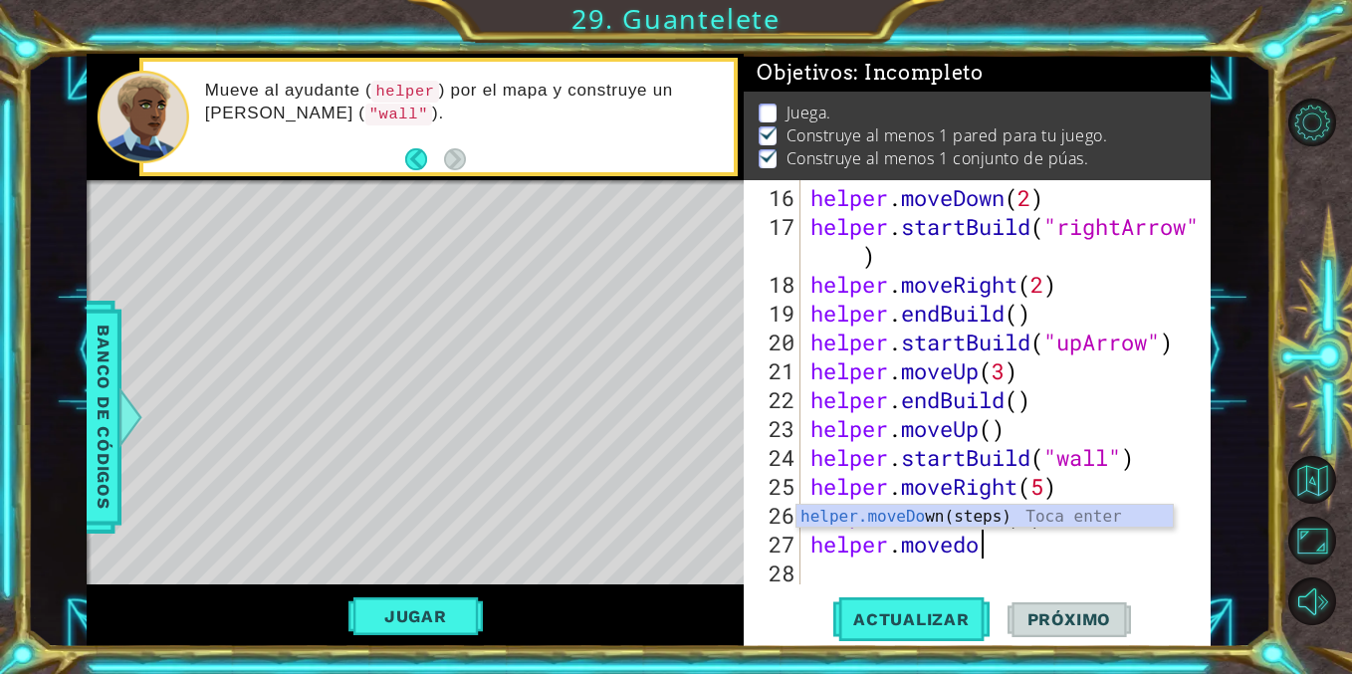
type textarea "helper.movedow"
click at [896, 523] on div "helper.moveDow n(steps) Toca enter" at bounding box center [984, 541] width 376 height 72
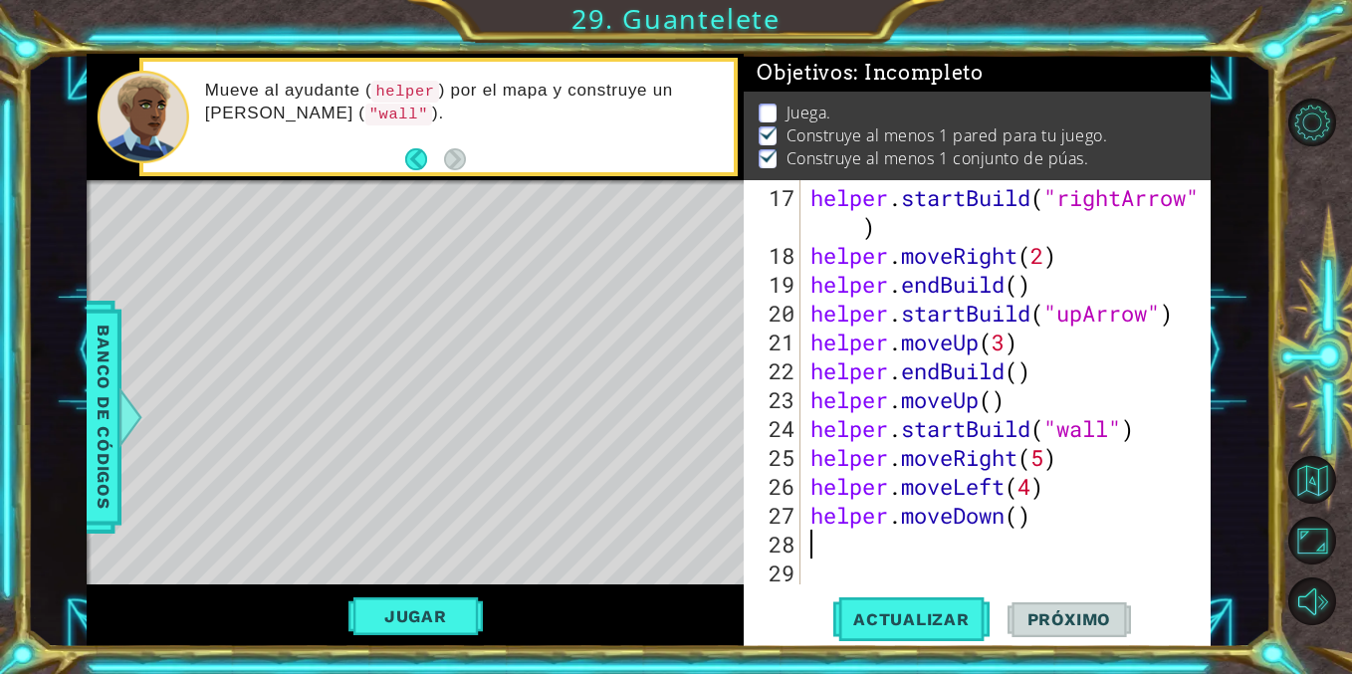
scroll to position [549, 0]
click at [896, 625] on span "Actualizar" at bounding box center [911, 619] width 156 height 20
click at [1058, 494] on div "helper . startBuild ( "rightArrow" ) helper . moveRight ( 2 ) helper . endBuild…" at bounding box center [1010, 428] width 409 height 491
click at [1096, 465] on div "helper . startBuild ( "rightArrow" ) helper . moveRight ( 2 ) helper . endBuild…" at bounding box center [1010, 428] width 409 height 491
type textarea "helper.moveRight(5)"
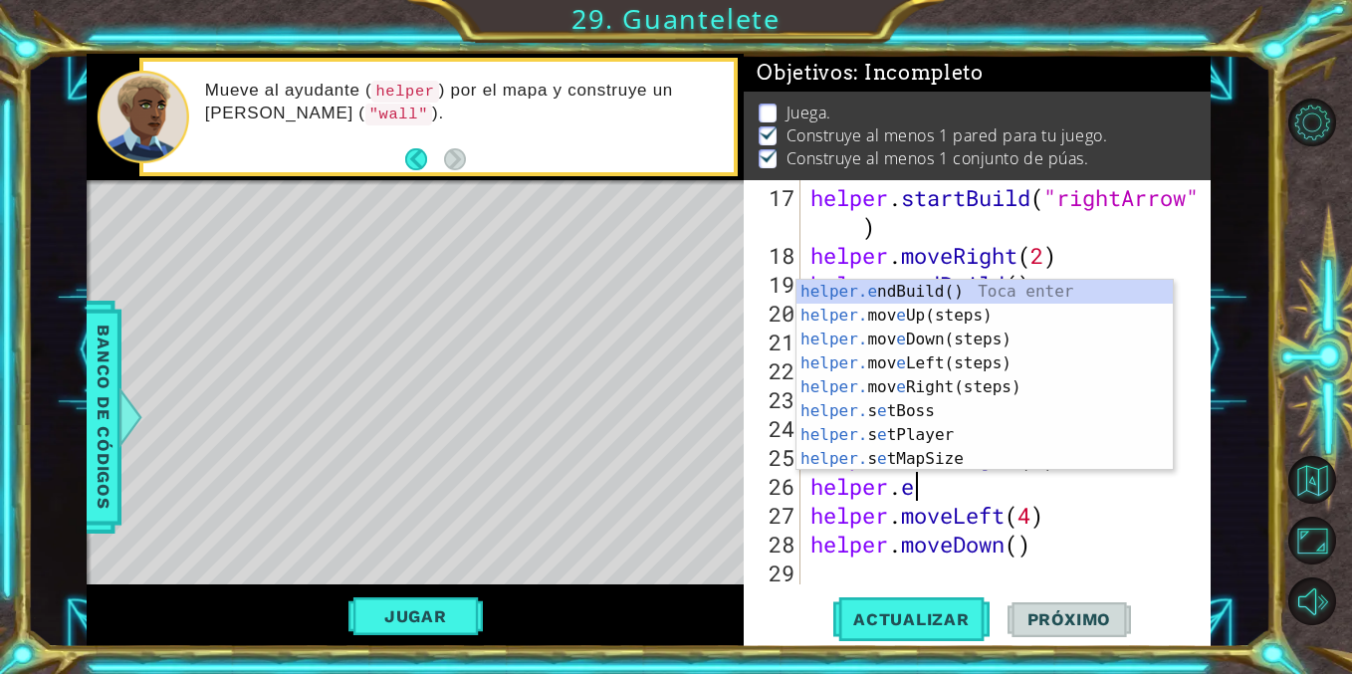
type textarea "helper.end"
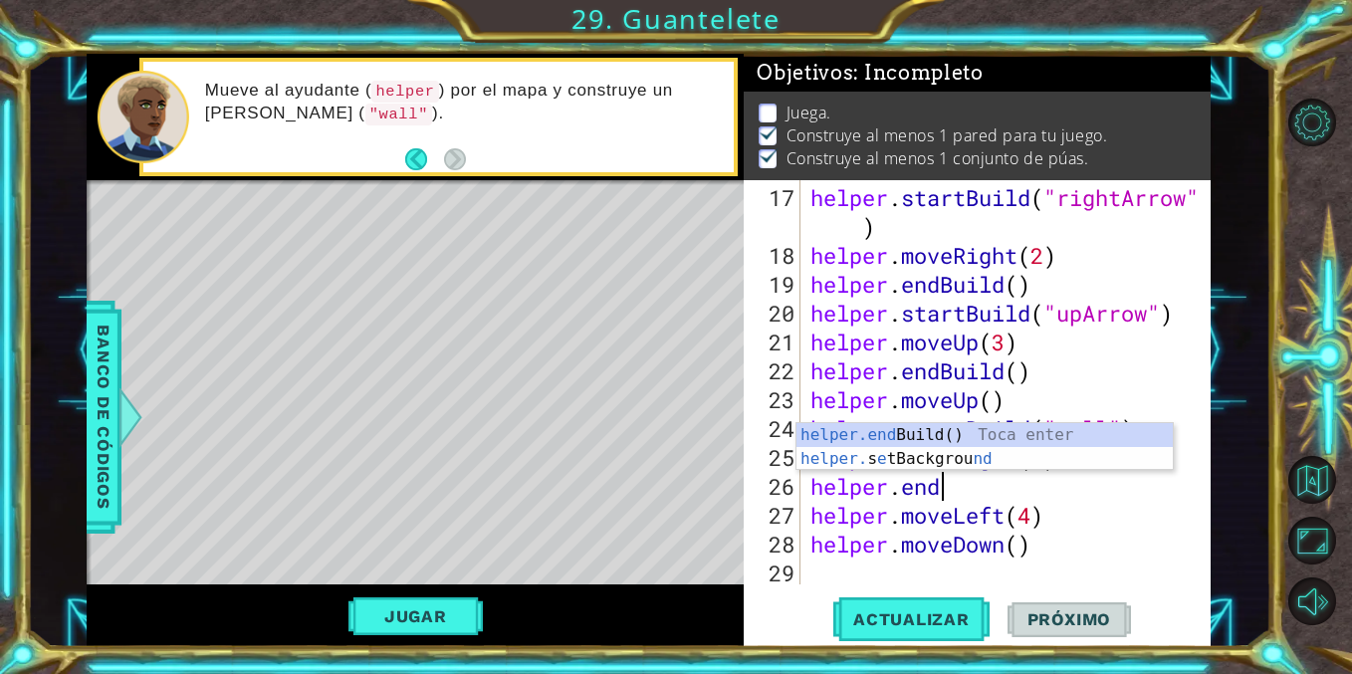
scroll to position [0, 5]
click at [999, 444] on div "helper.end Build() Toca enter helper. s e tBackgrou nd Toca enter" at bounding box center [984, 471] width 376 height 96
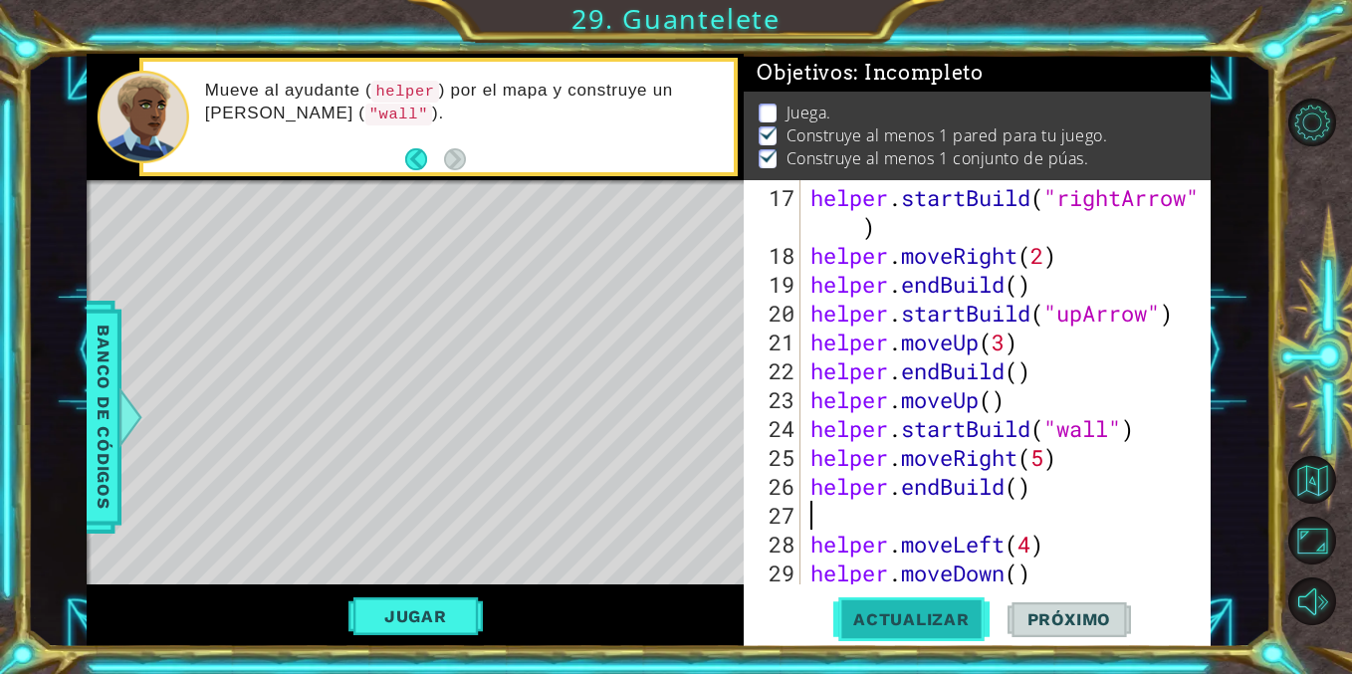
click at [855, 624] on span "Actualizar" at bounding box center [911, 619] width 156 height 20
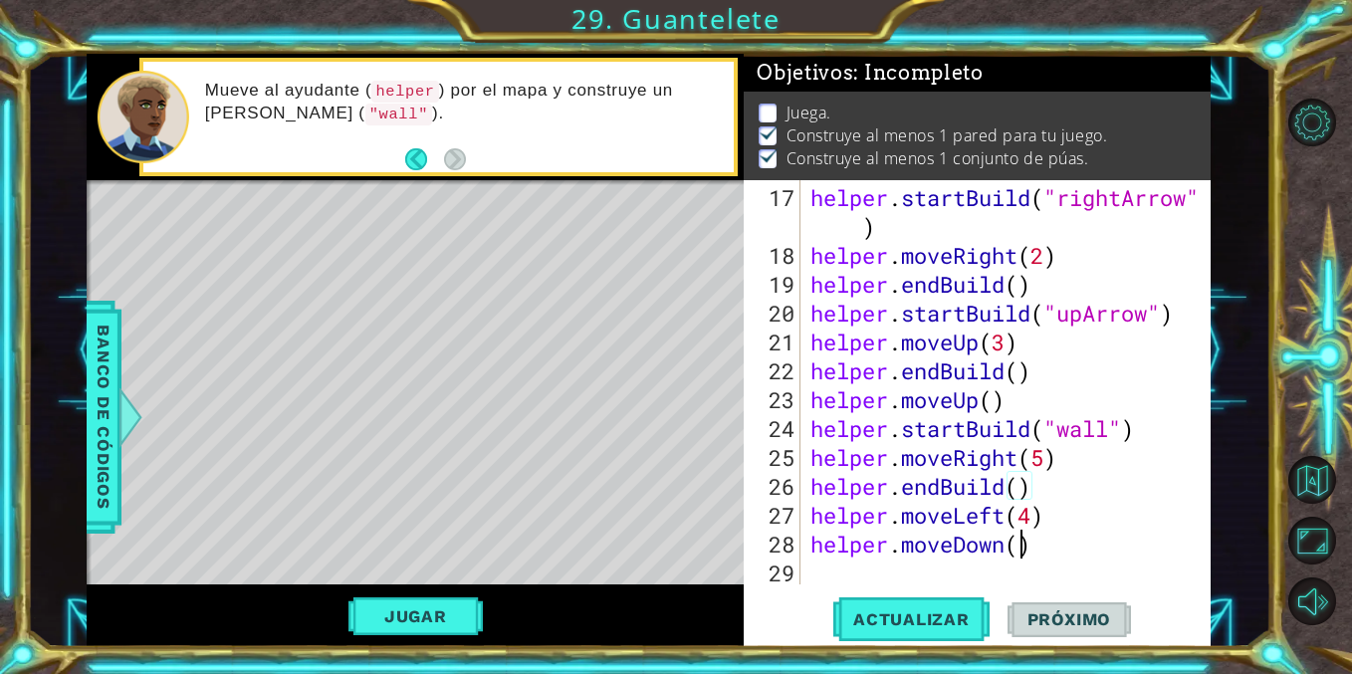
click at [1025, 549] on div "helper . startBuild ( "rightArrow" ) helper . moveRight ( 2 ) helper . endBuild…" at bounding box center [1010, 428] width 409 height 491
type textarea "helper.moveDown()"
click at [1048, 554] on div "helper . startBuild ( "rightArrow" ) helper . moveRight ( 2 ) helper . endBuild…" at bounding box center [1010, 428] width 409 height 491
click at [839, 566] on div "helper . startBuild ( "rightArrow" ) helper . moveRight ( 2 ) helper . endBuild…" at bounding box center [1010, 428] width 409 height 491
click at [908, 616] on span "Actualizar" at bounding box center [911, 619] width 156 height 20
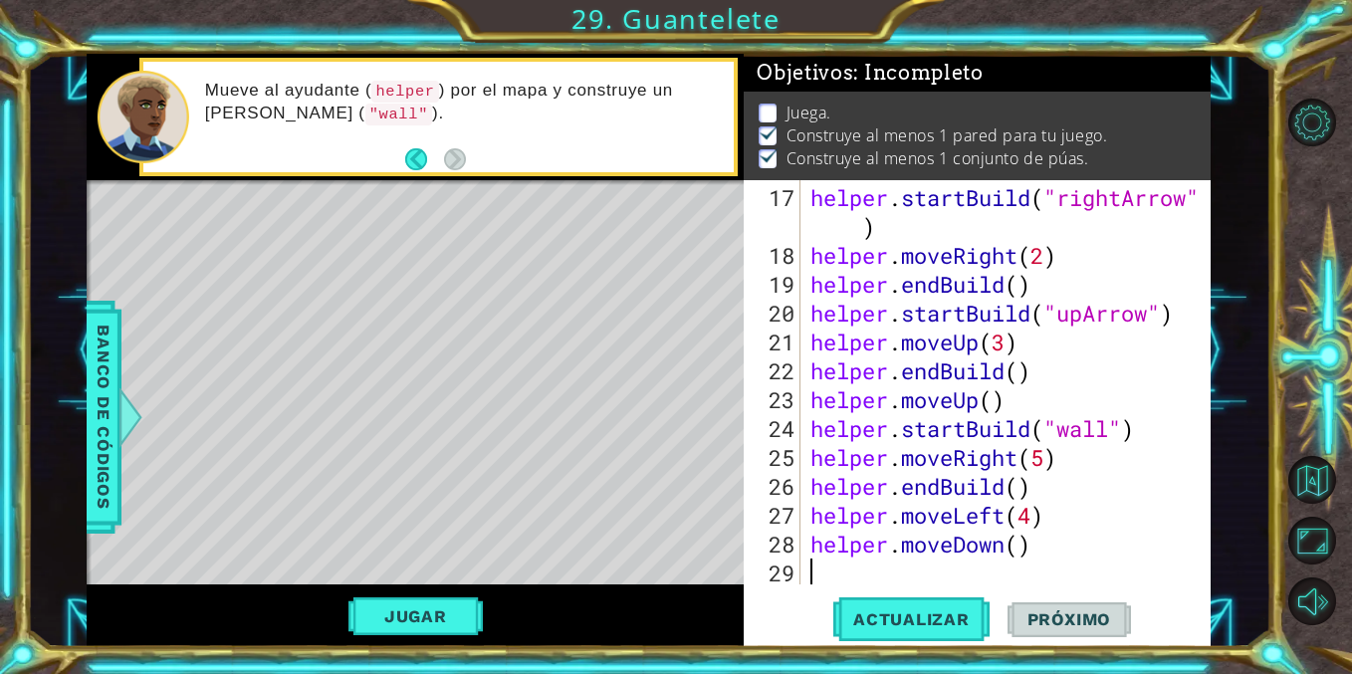
click at [864, 575] on div "helper . startBuild ( "rightArrow" ) helper . moveRight ( 2 ) helper . endBuild…" at bounding box center [1010, 428] width 409 height 491
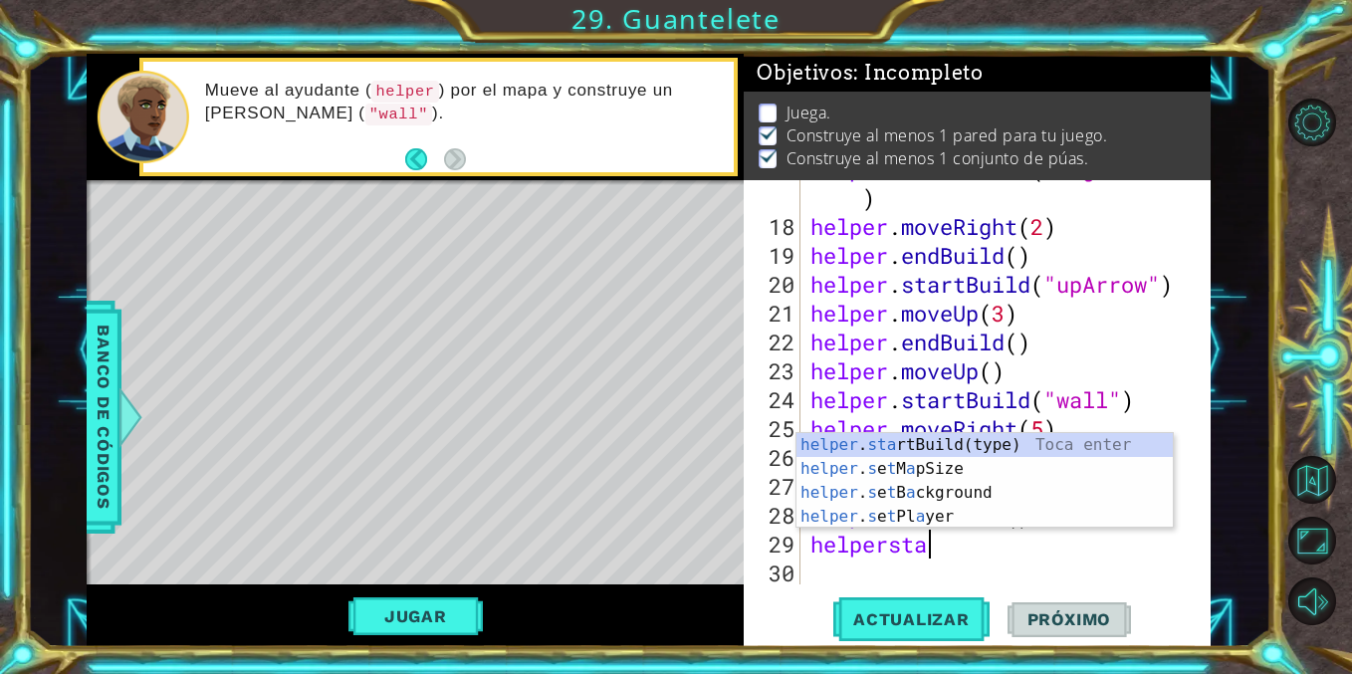
scroll to position [0, 5]
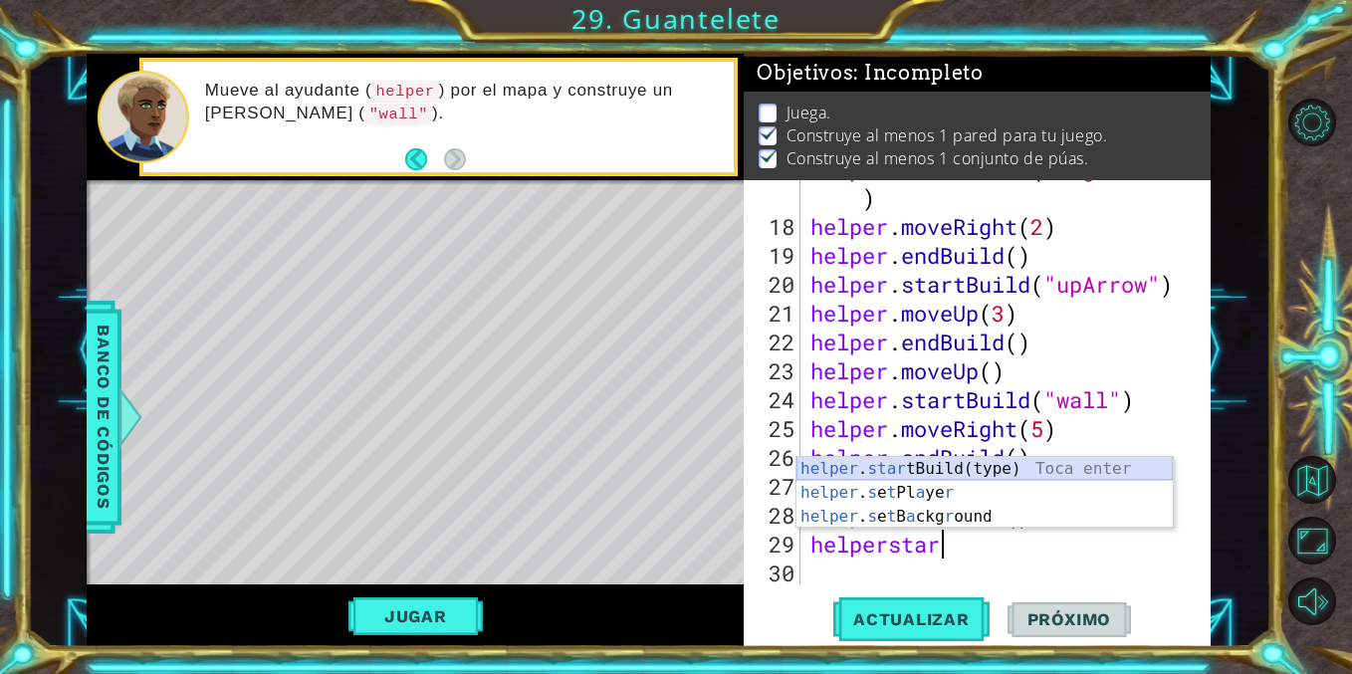
click at [935, 468] on div "helper . star tBuild(type) Toca enter helper . s e t Pl a ye r Toca enter helpe…" at bounding box center [984, 516] width 376 height 119
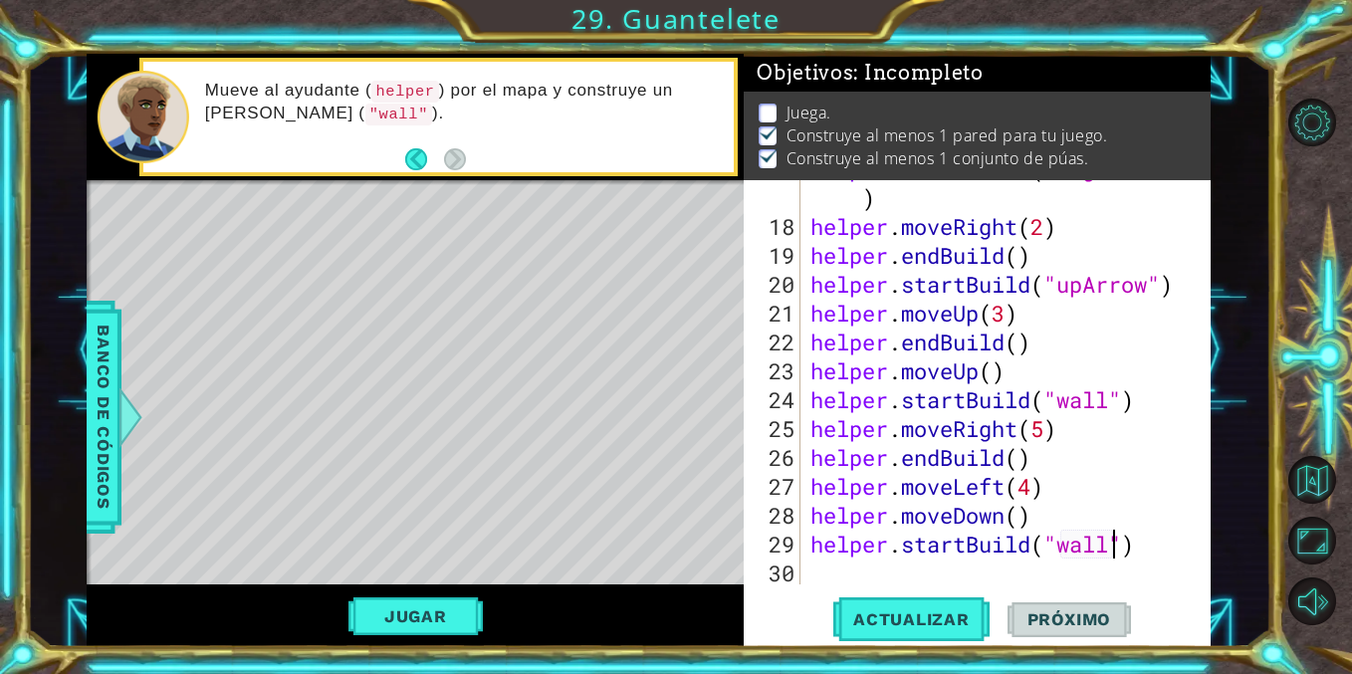
click at [1114, 555] on div "helper . startBuild ( "rightArrow" ) helper . moveRight ( 2 ) helper . endBuild…" at bounding box center [1010, 399] width 409 height 491
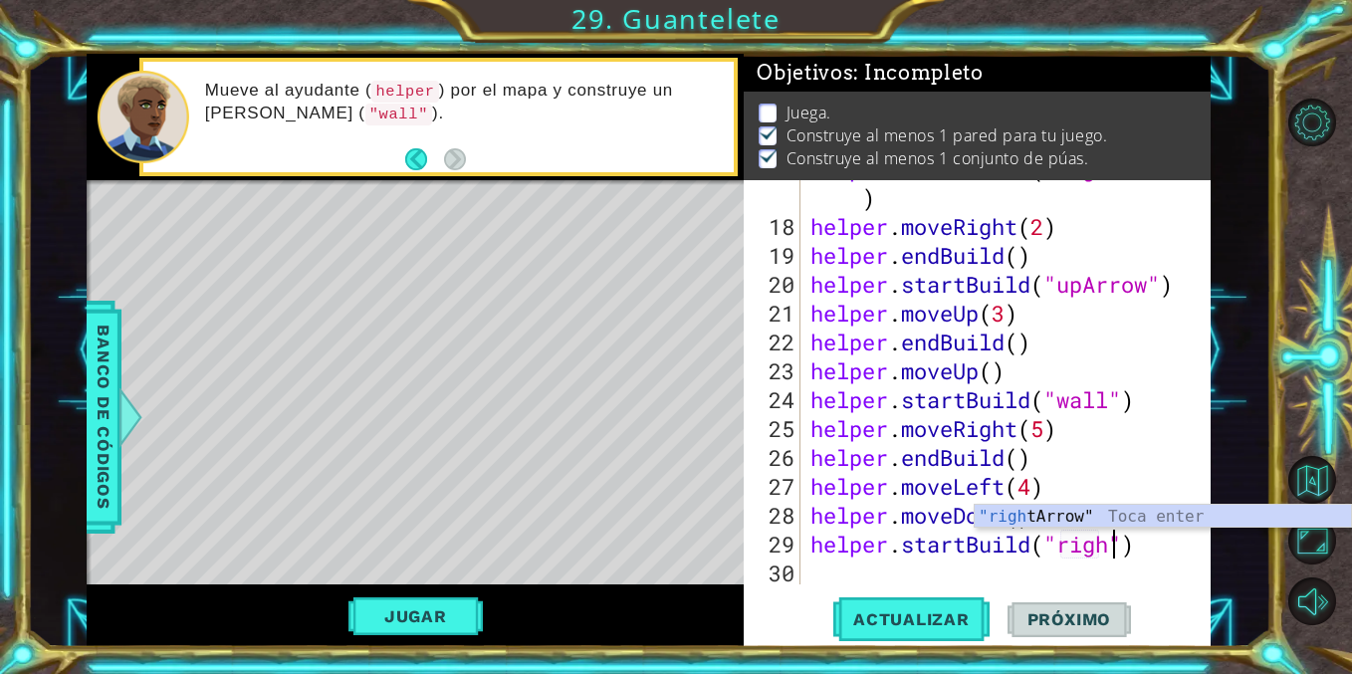
scroll to position [0, 14]
click at [1141, 519] on div ""right Arrow" Toca enter" at bounding box center [1163, 541] width 376 height 72
type textarea "helper.startBuild("rightArrow")"
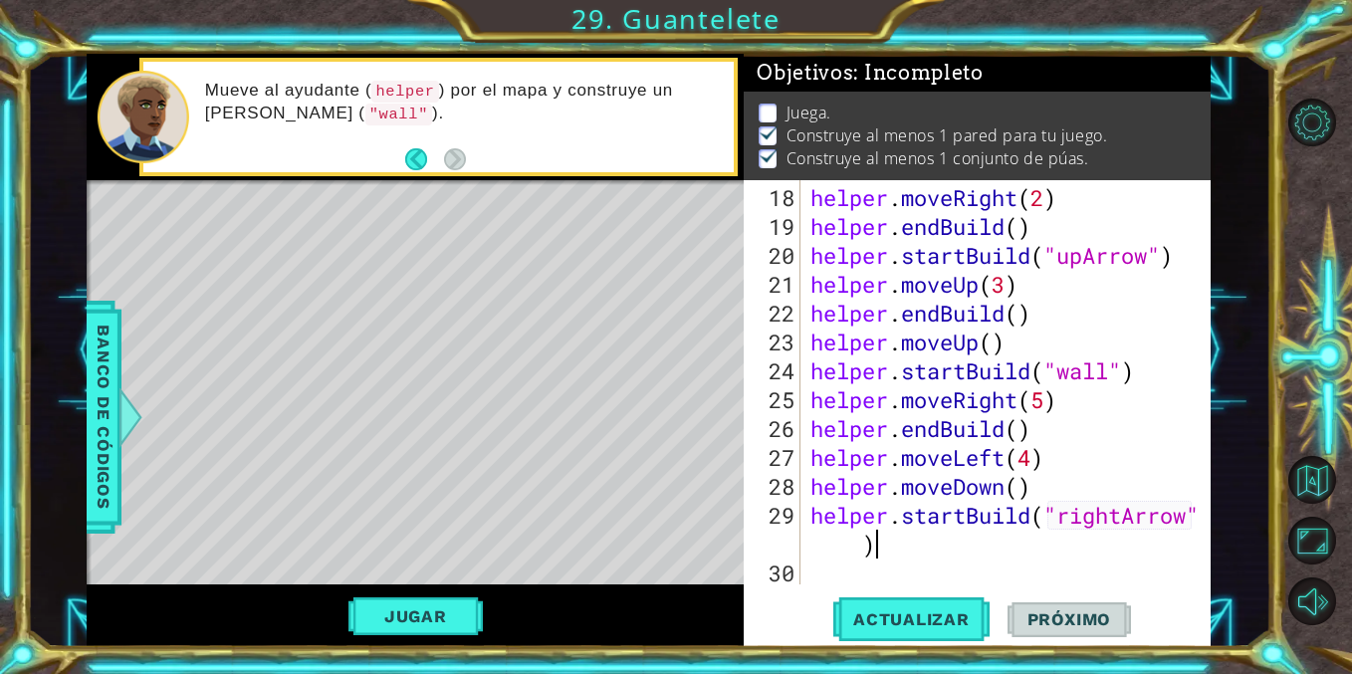
click at [897, 555] on div "helper . moveRight ( 2 ) helper . endBuild ( ) helper . startBuild ( "upArrow" …" at bounding box center [1010, 414] width 409 height 462
click at [897, 570] on div "helper . moveRight ( 2 ) helper . endBuild ( ) helper . startBuild ( "upArrow" …" at bounding box center [1010, 414] width 409 height 462
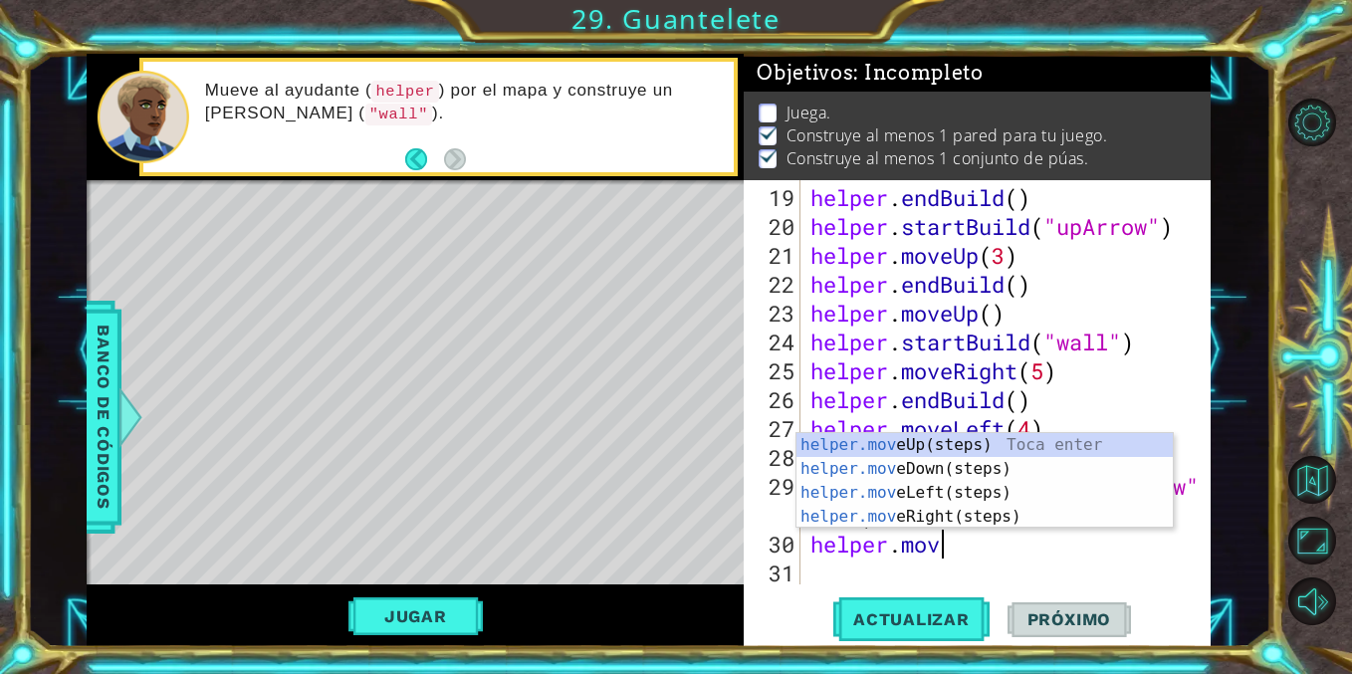
type textarea "helper.move"
click at [947, 513] on div "helper.move Up(steps) Toca enter helper.move Down(steps) Toca enter helper.move…" at bounding box center [984, 504] width 376 height 143
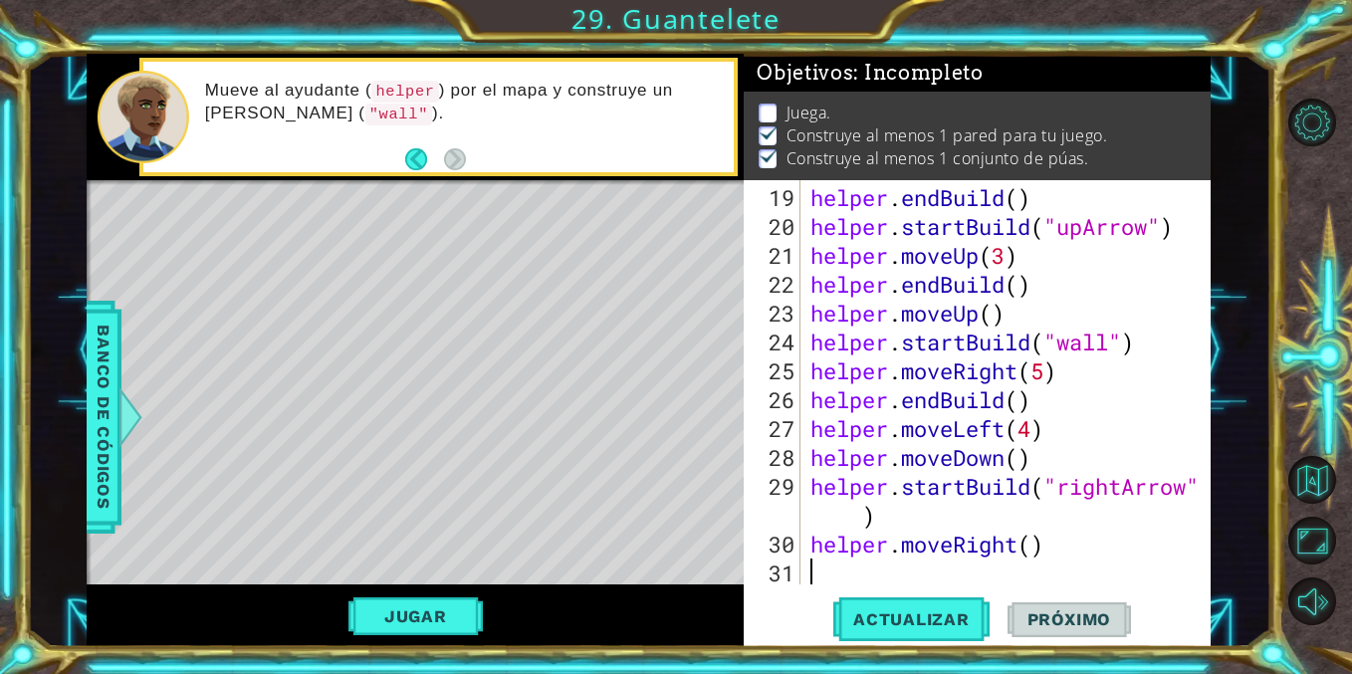
scroll to position [664, 0]
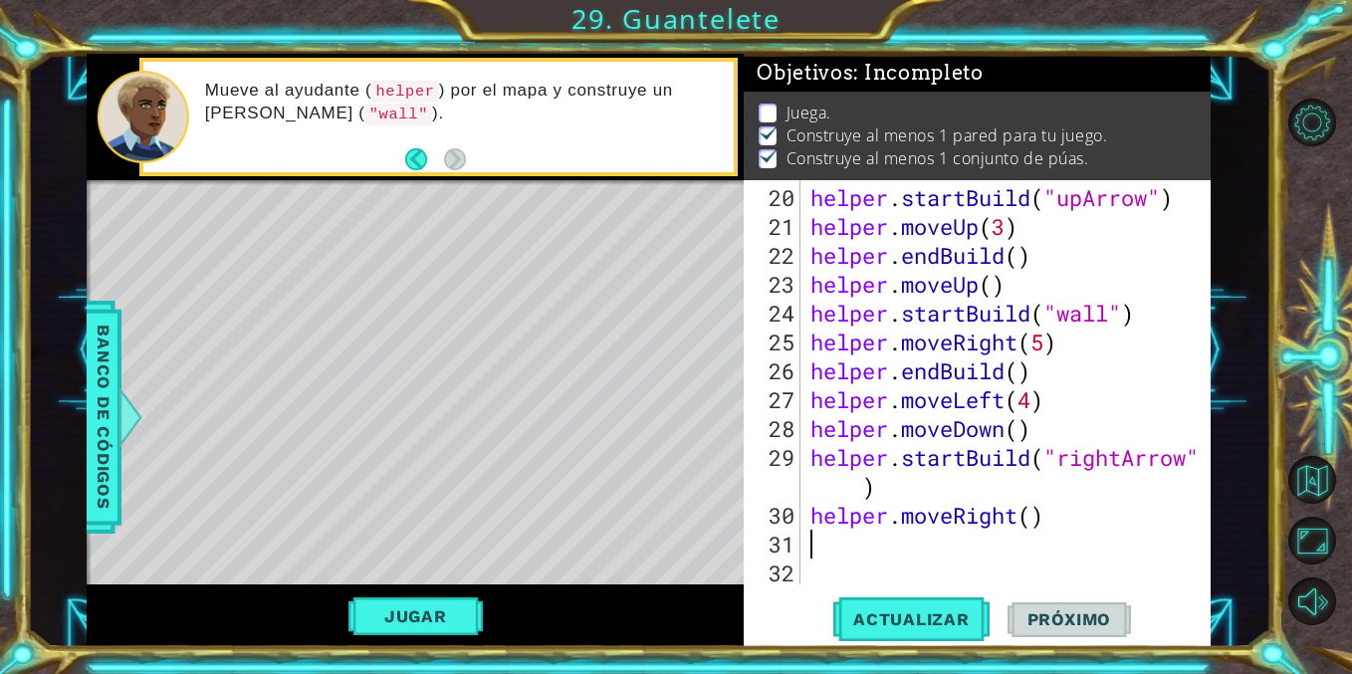
type textarea "3"
click at [1033, 517] on div "helper . startBuild ( "upArrow" ) helper . moveUp ( 3 ) helper . endBuild ( ) h…" at bounding box center [1010, 414] width 409 height 462
click at [896, 618] on span "Actualizar" at bounding box center [911, 619] width 156 height 20
type textarea "helper.moveRight(2)"
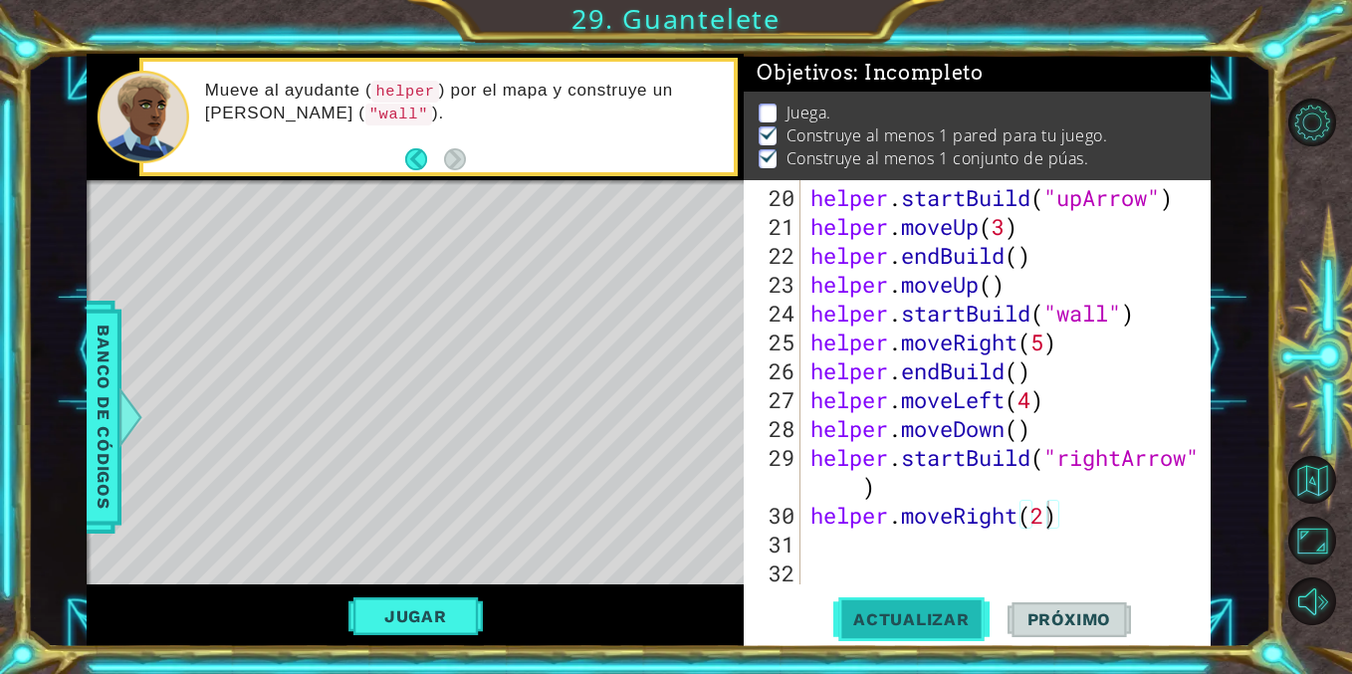
click at [930, 617] on span "Actualizar" at bounding box center [911, 619] width 156 height 20
click at [875, 553] on div "helper . startBuild ( "upArrow" ) helper . moveUp ( 3 ) helper . endBuild ( ) h…" at bounding box center [1010, 414] width 409 height 462
click at [1047, 520] on div "helper . startBuild ( "upArrow" ) helper . moveUp ( 3 ) helper . endBuild ( ) h…" at bounding box center [1010, 414] width 409 height 462
type textarea "helper.moveRight(1)"
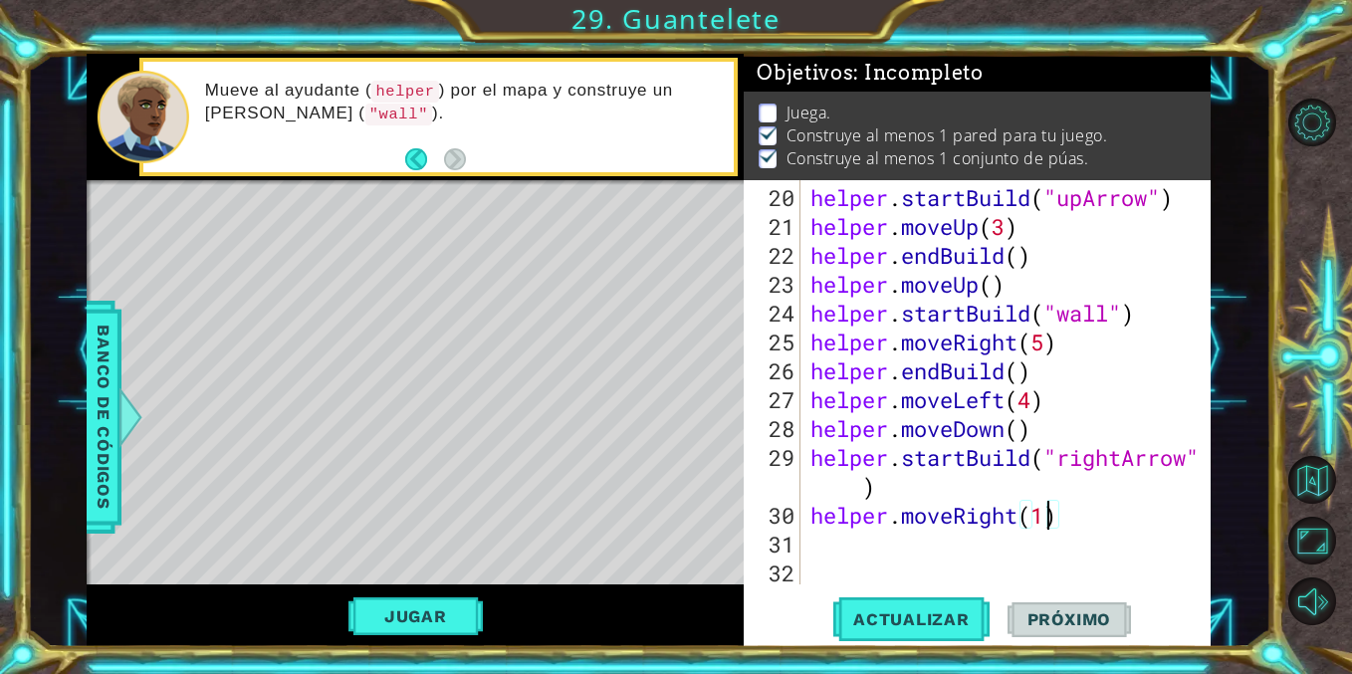
type textarea "helper.moveRight()"
click at [937, 610] on span "Actualizar" at bounding box center [911, 619] width 156 height 20
click at [864, 542] on div "helper . startBuild ( "upArrow" ) helper . moveUp ( 3 ) helper . endBuild ( ) h…" at bounding box center [1010, 414] width 409 height 462
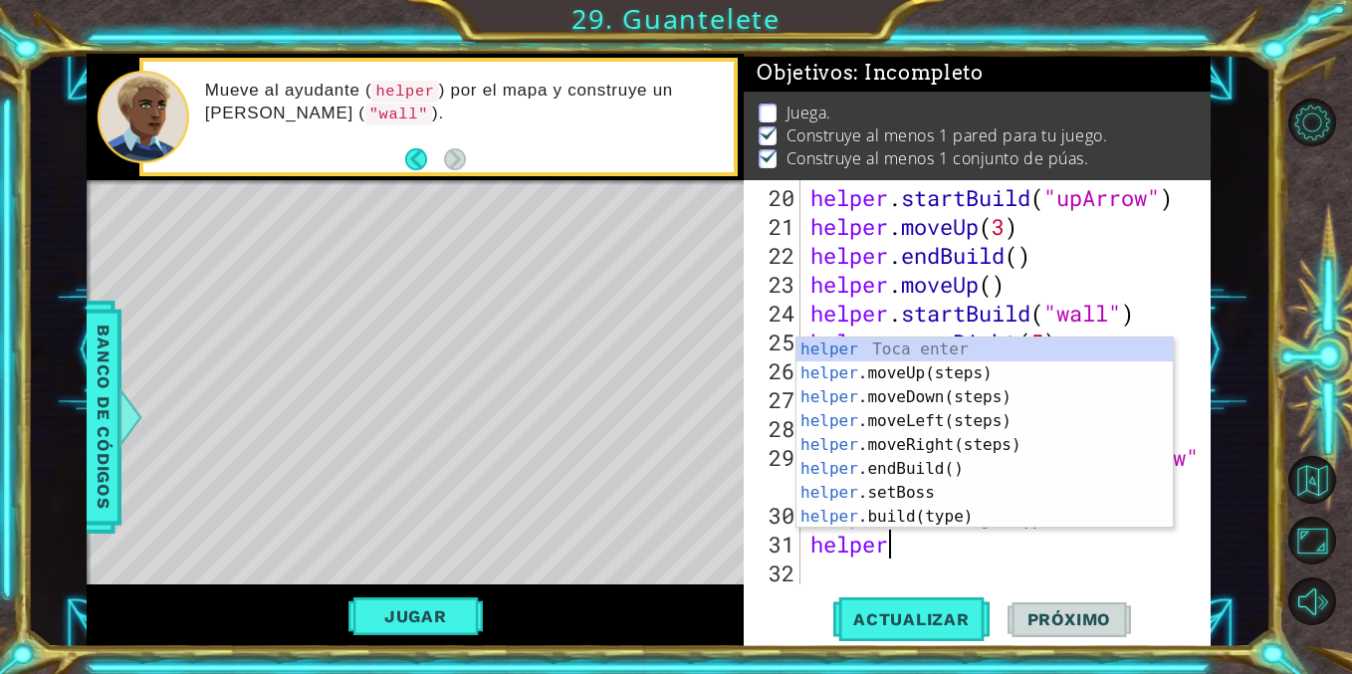
type textarea "helper."
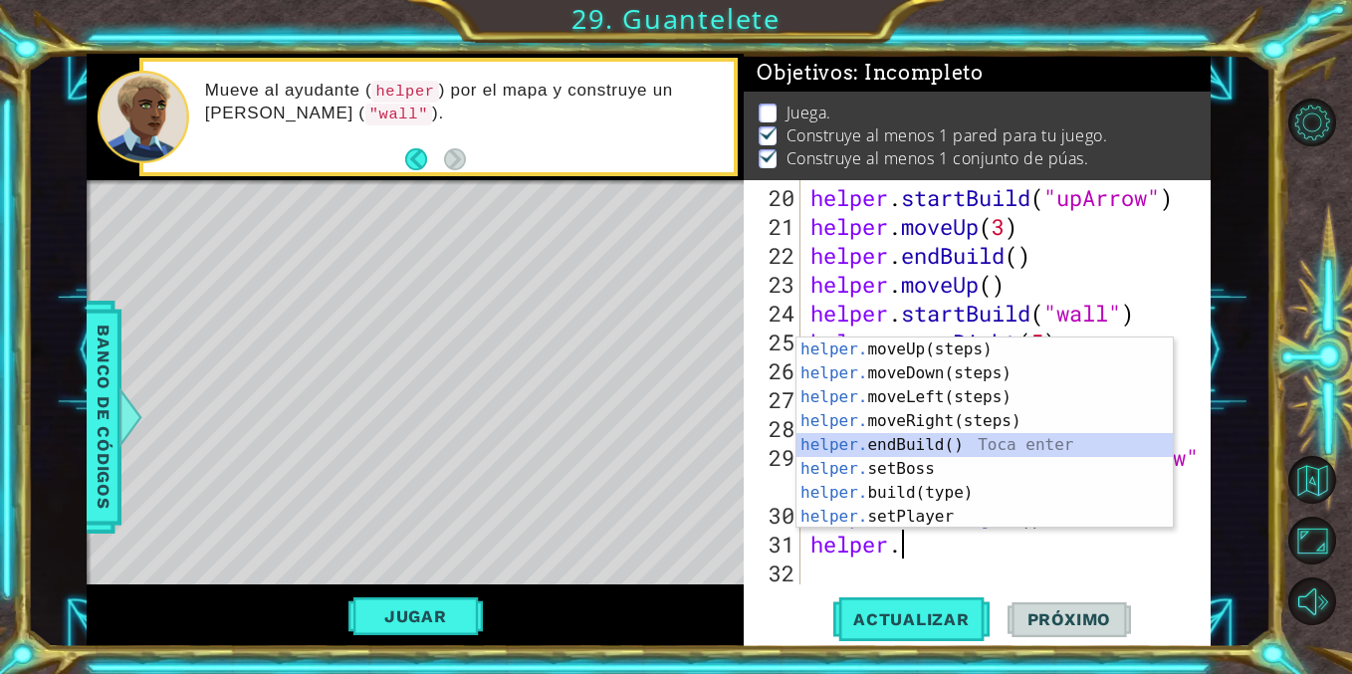
click at [879, 448] on div "helper. moveUp(steps) Toca enter helper. moveDown(steps) Toca enter helper. mov…" at bounding box center [984, 456] width 376 height 239
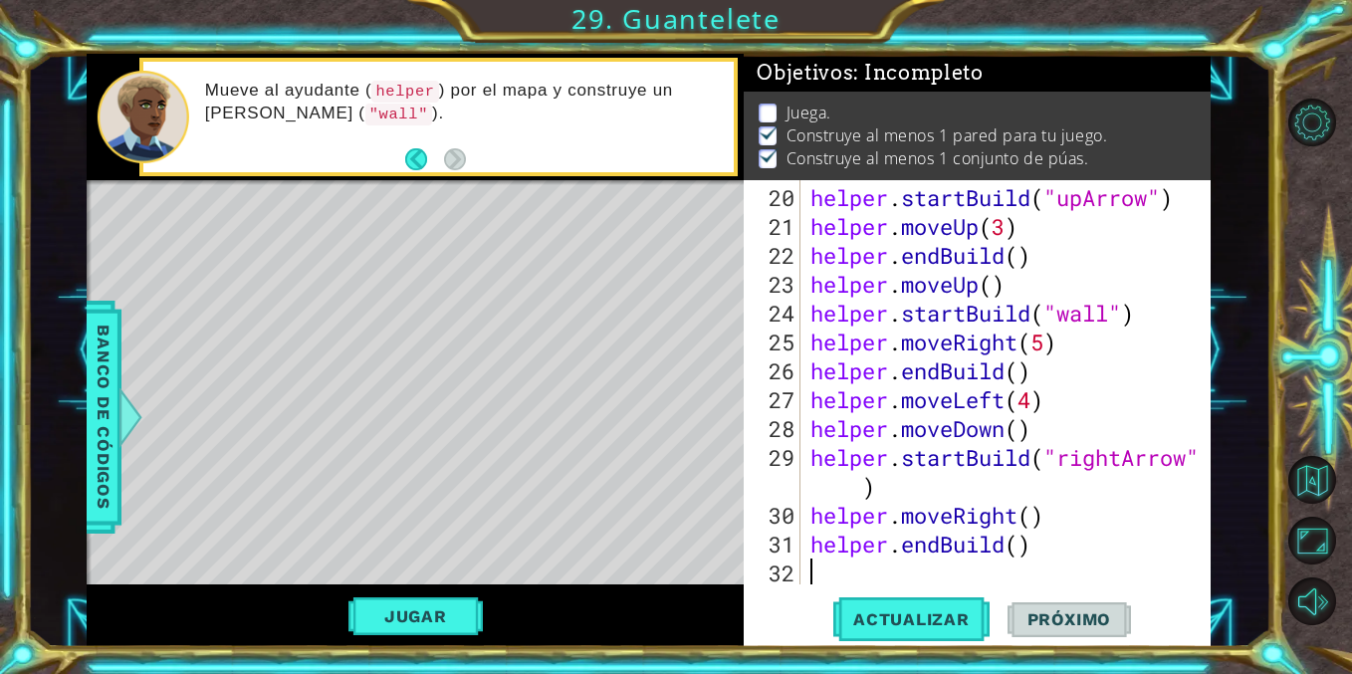
click at [936, 577] on div "helper . startBuild ( "upArrow" ) helper . moveUp ( 3 ) helper . endBuild ( ) h…" at bounding box center [1010, 414] width 409 height 462
click at [932, 623] on span "Actualizar" at bounding box center [911, 619] width 156 height 20
click at [937, 578] on div "helper . startBuild ( "upArrow" ) helper . moveUp ( 3 ) helper . endBuild ( ) h…" at bounding box center [1010, 414] width 409 height 462
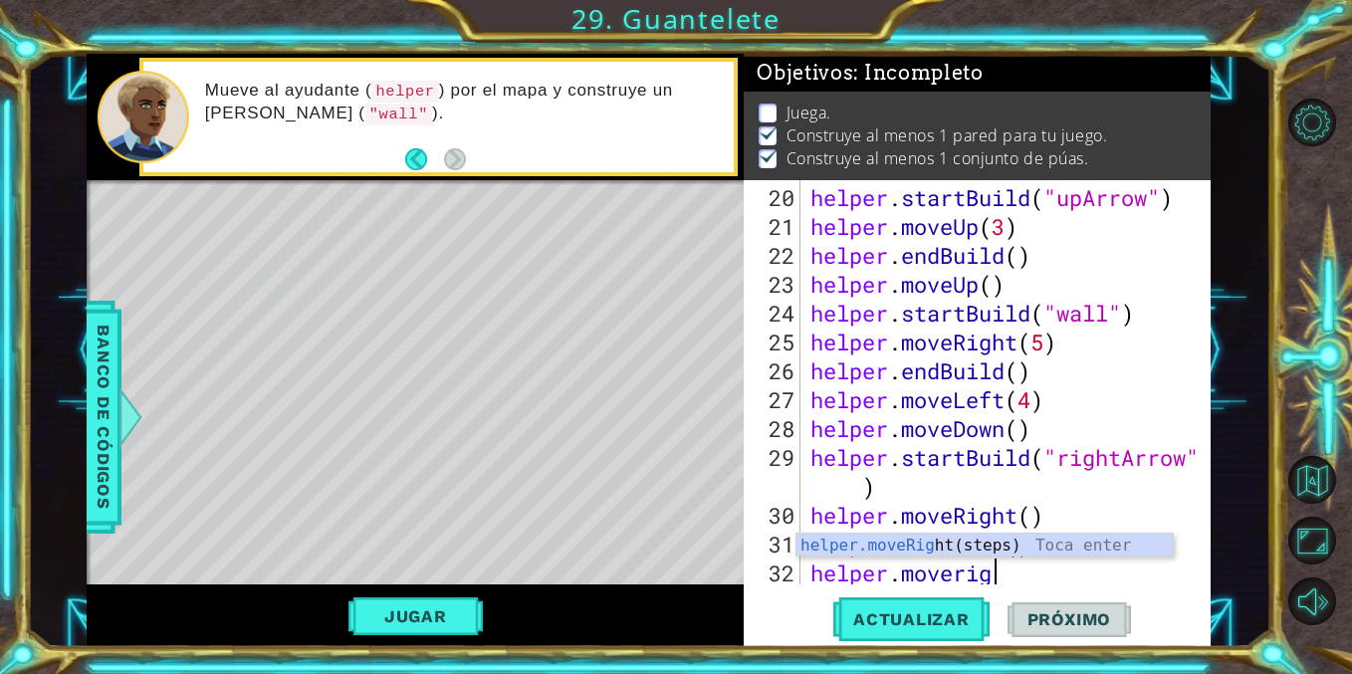
type textarea "helper.moveright"
click at [956, 555] on div "helper.moveRight (steps) Toca enter" at bounding box center [984, 570] width 376 height 72
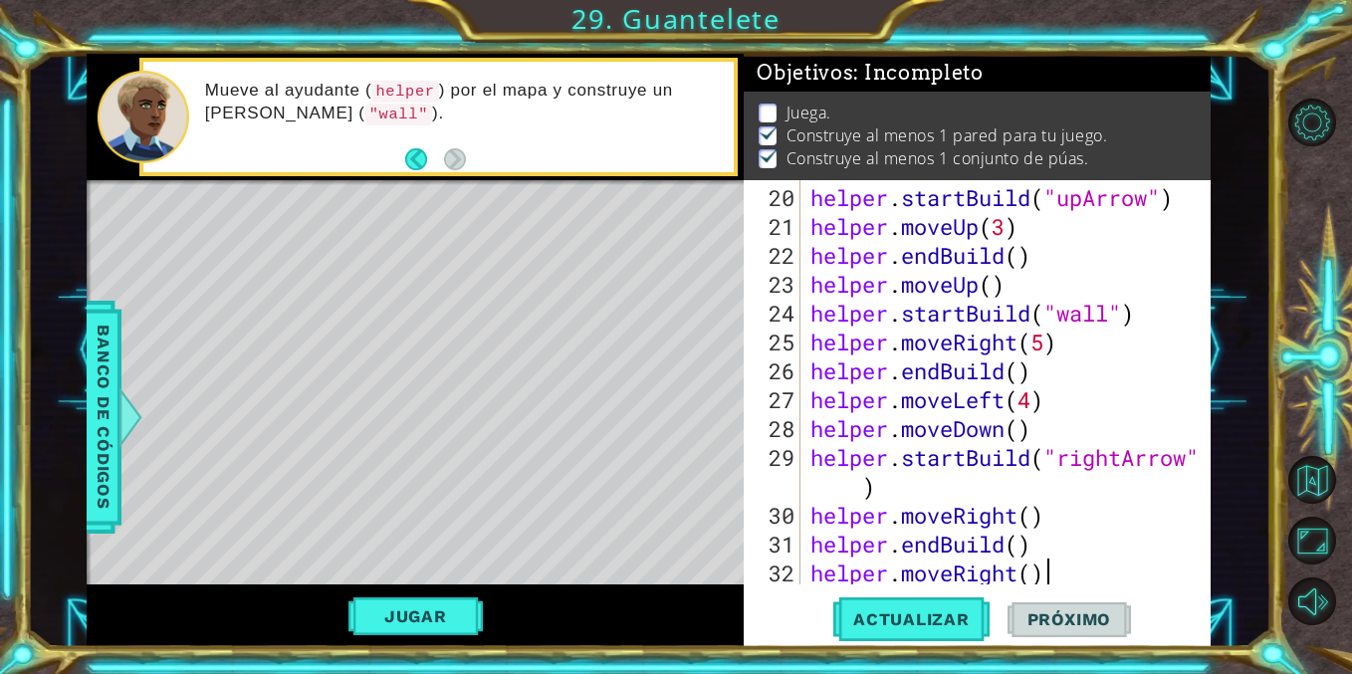
click at [1054, 566] on div "helper . startBuild ( "upArrow" ) helper . moveUp ( 3 ) helper . endBuild ( ) h…" at bounding box center [1010, 414] width 409 height 462
type textarea "helper.moveRight()"
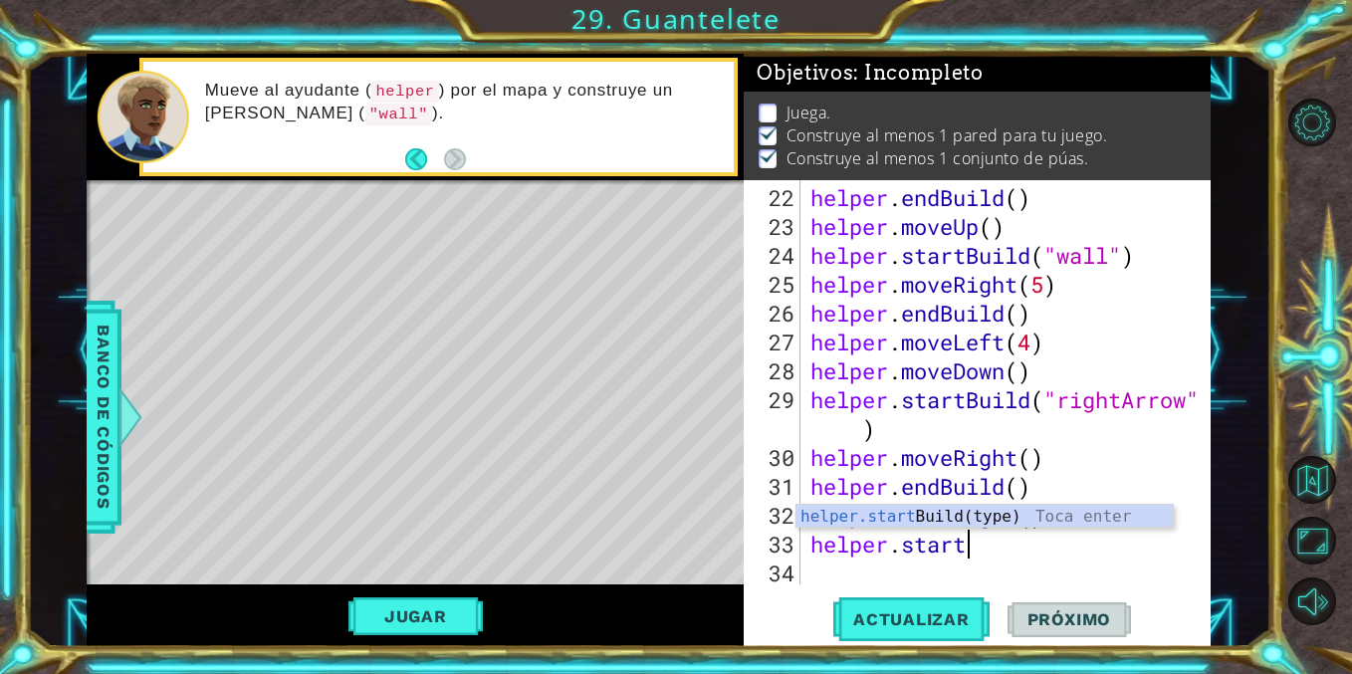
scroll to position [0, 6]
click at [999, 517] on div "helper.start Build(type) Toca enter" at bounding box center [984, 541] width 376 height 72
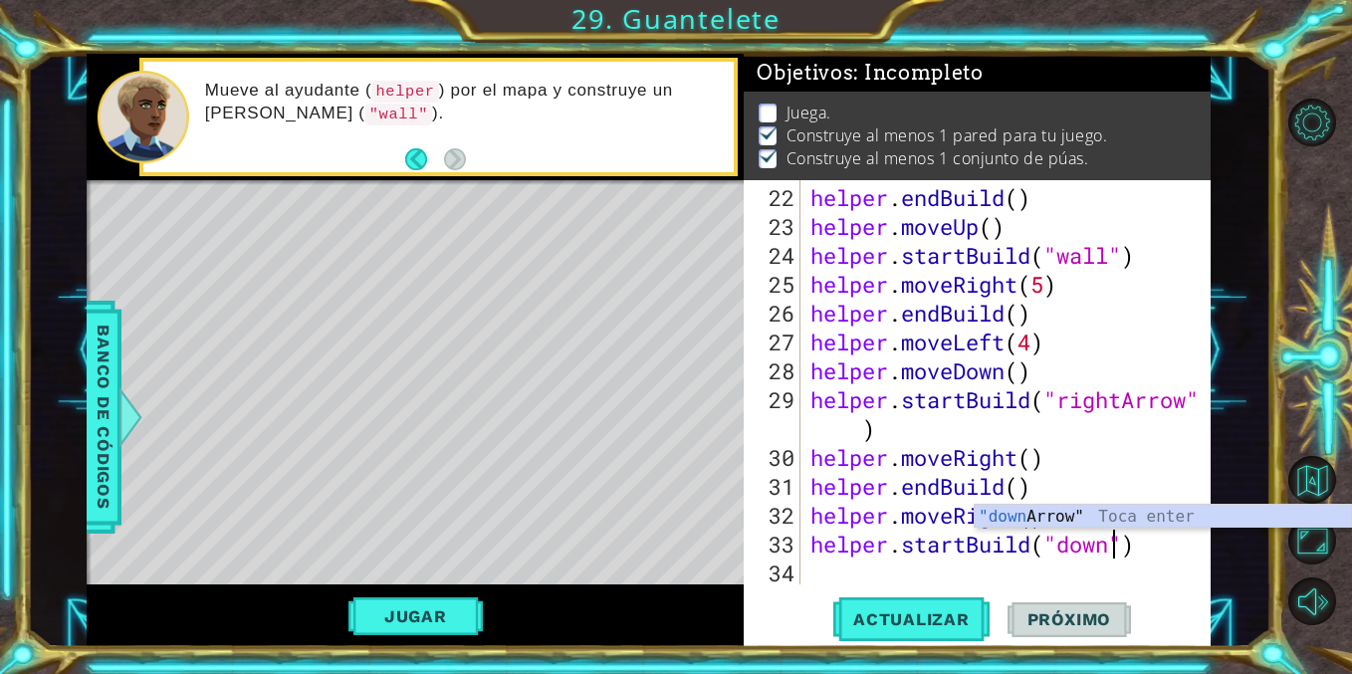
scroll to position [0, 14]
click at [1076, 515] on div ""down Arrow" Toca enter" at bounding box center [1163, 541] width 376 height 72
type textarea "helper.startBuild("downArrow")"
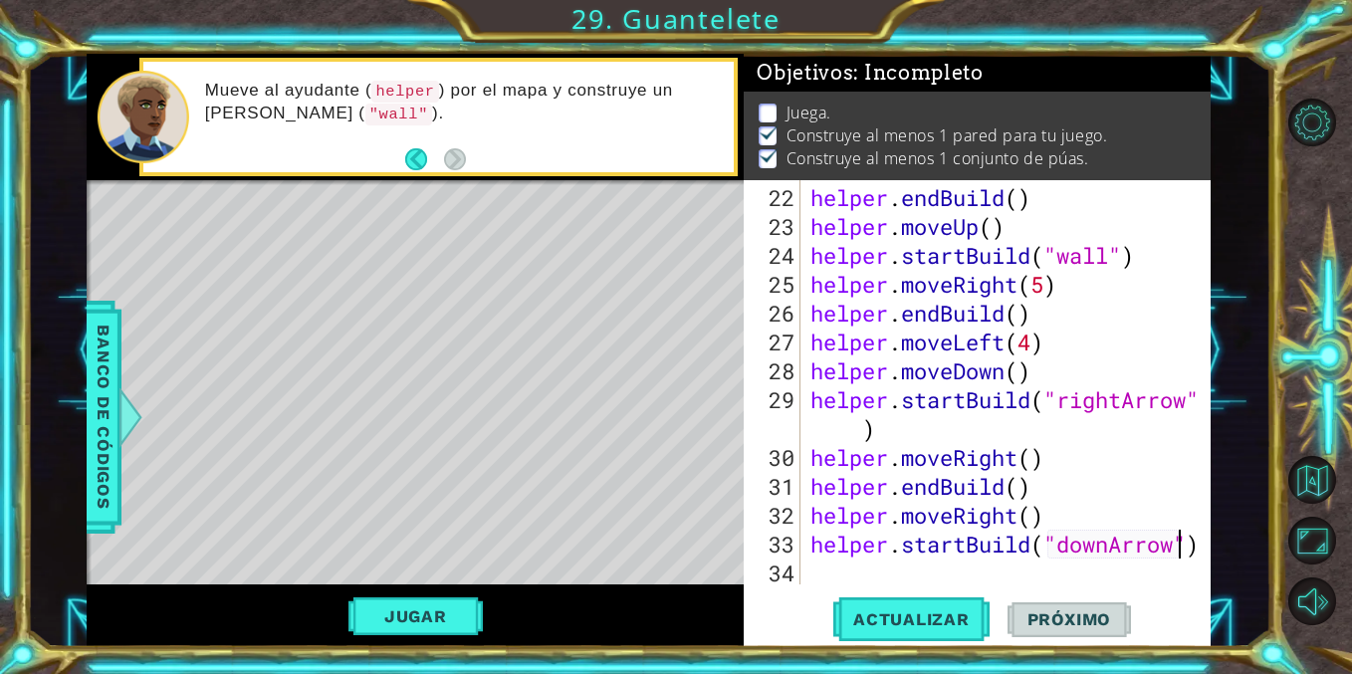
click at [909, 567] on div "helper . endBuild ( ) helper . moveUp ( ) helper . startBuild ( "wall" ) helper…" at bounding box center [1010, 414] width 409 height 462
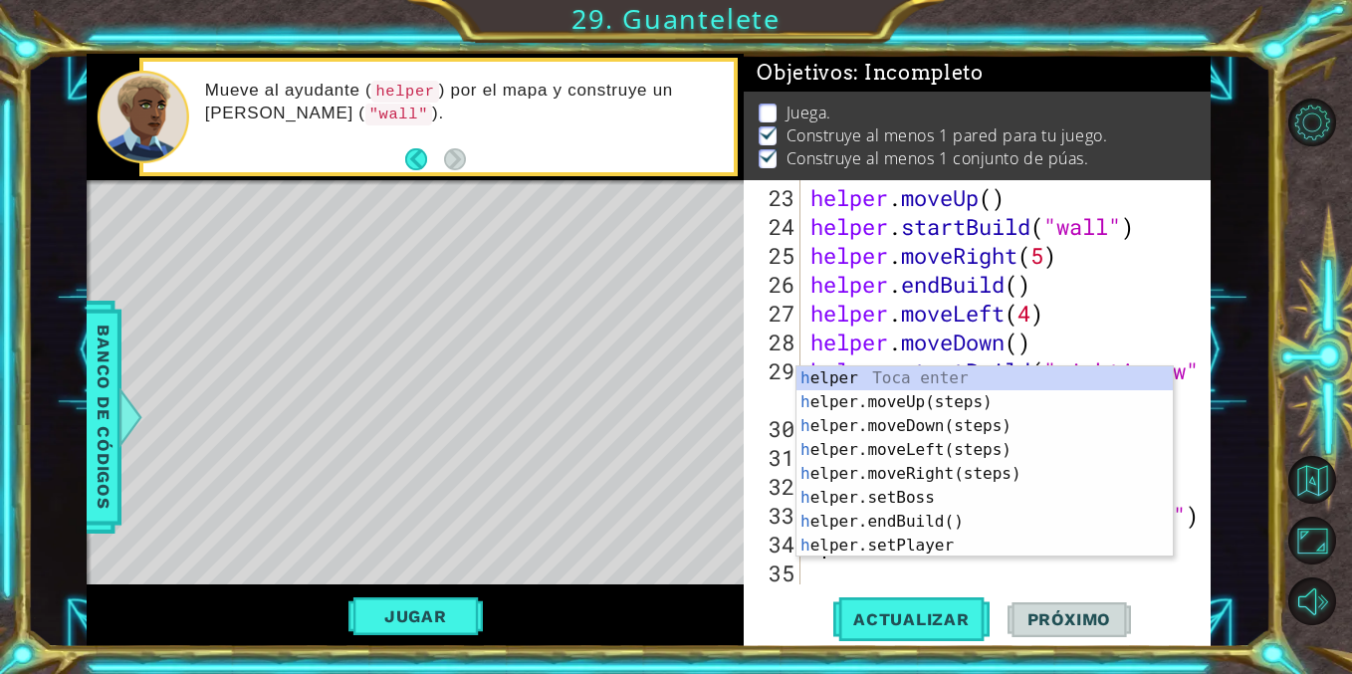
scroll to position [751, 0]
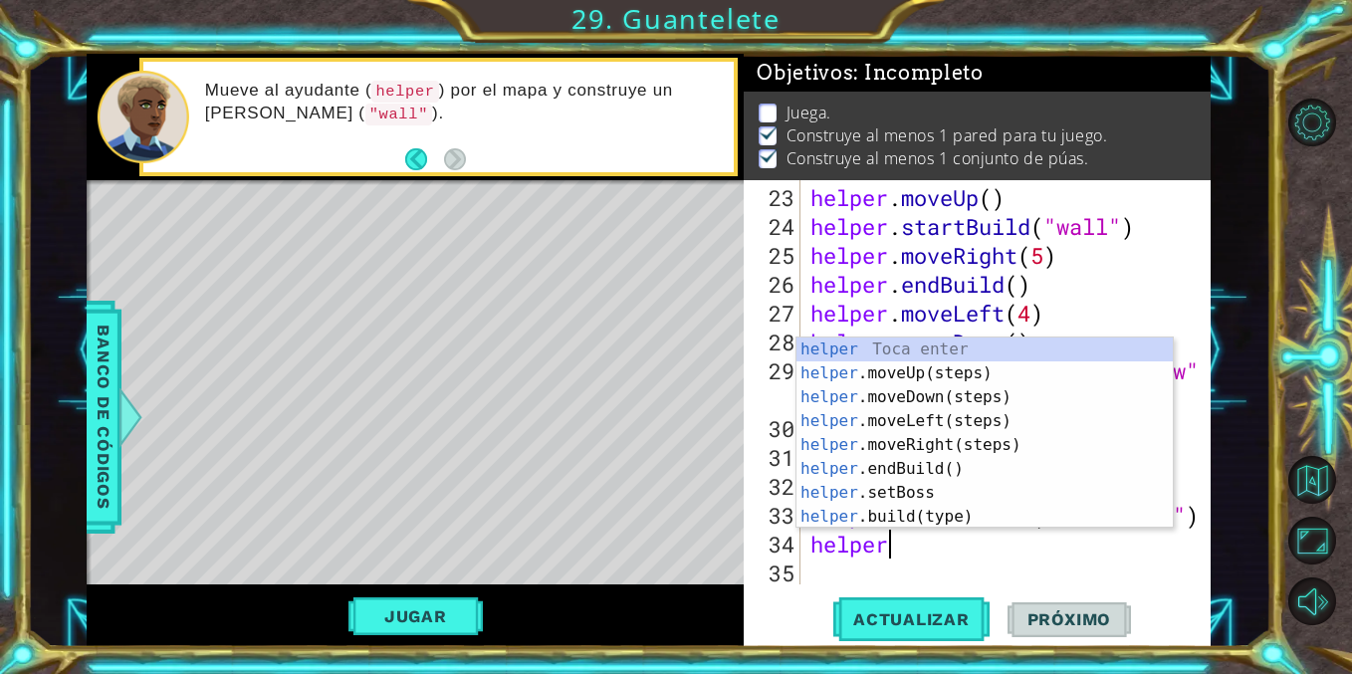
type textarea "helperm"
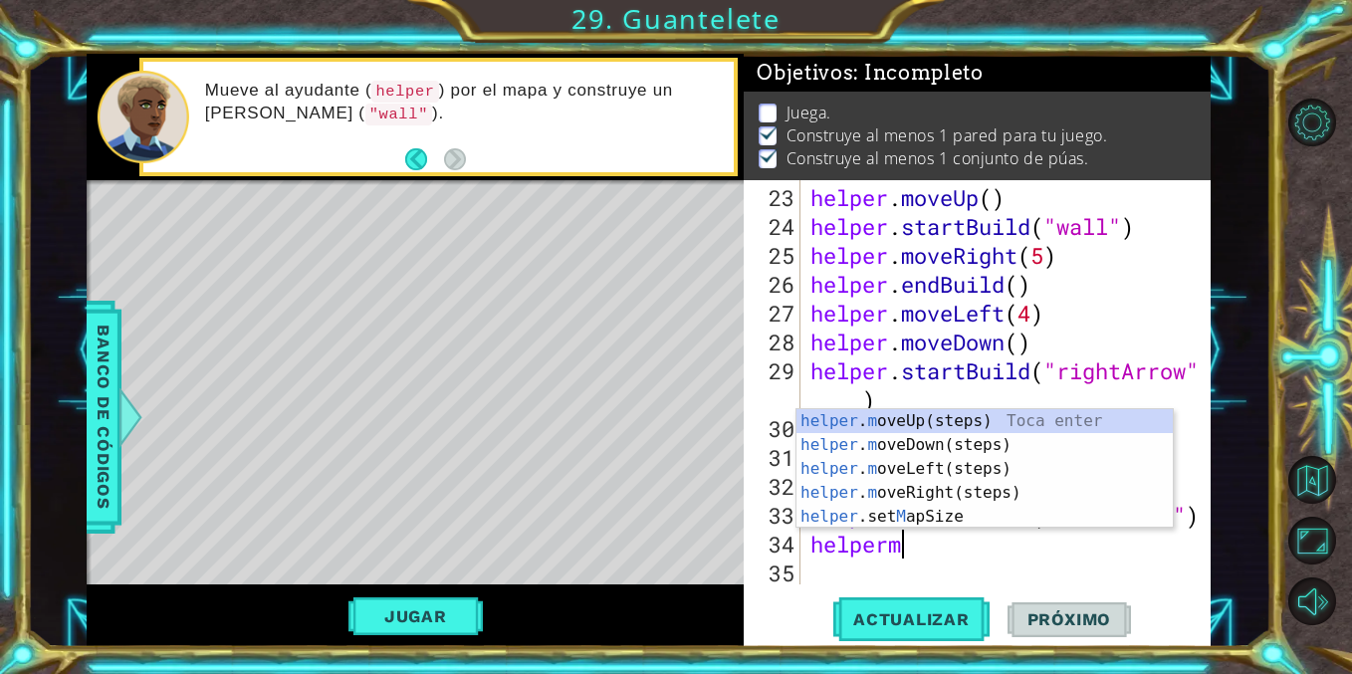
scroll to position [0, 3]
click at [912, 445] on div "helper . m oveUp(steps) Toca enter helper . m oveDown(steps) Toca enter helper …" at bounding box center [984, 492] width 376 height 167
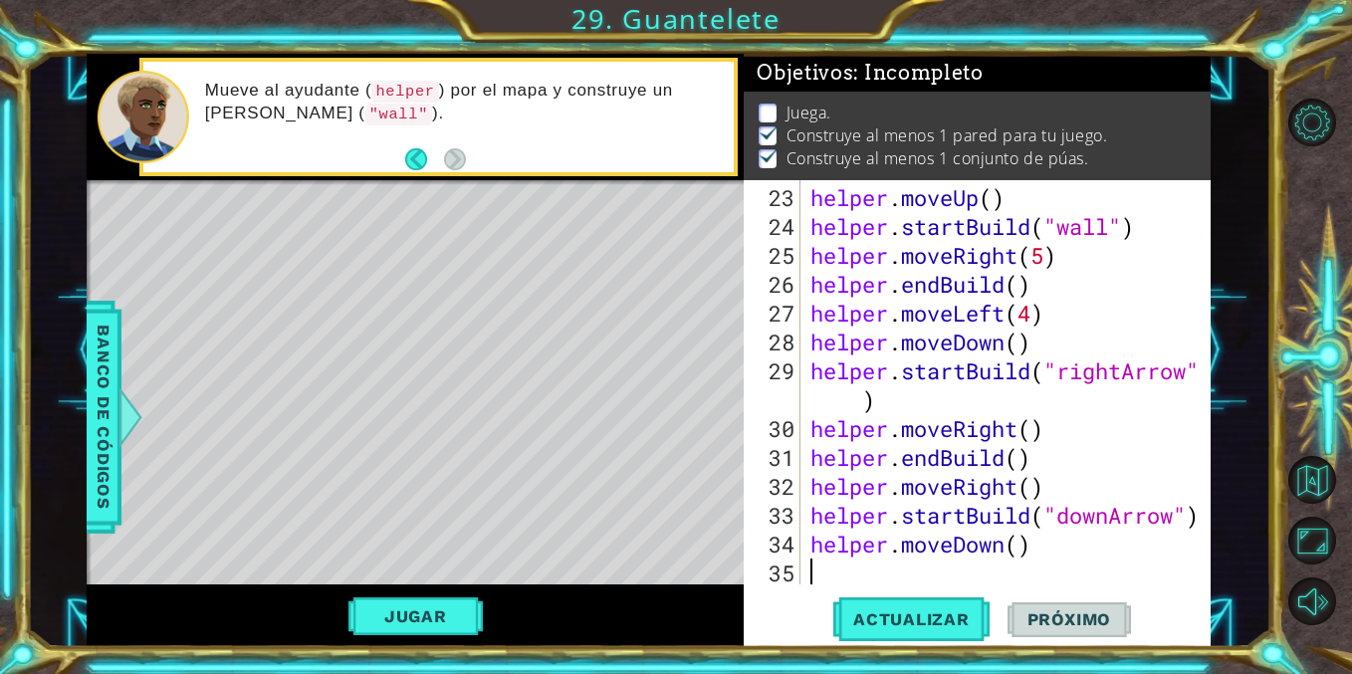
scroll to position [779, 0]
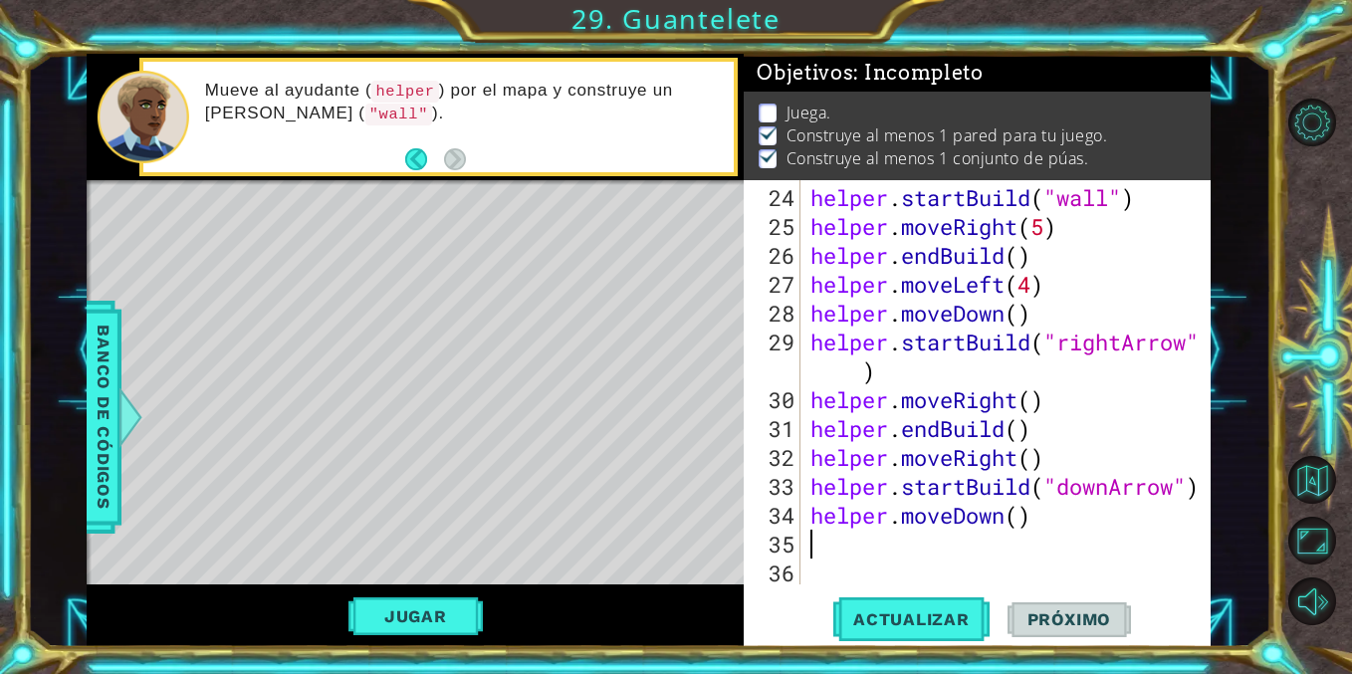
click at [1019, 531] on div "helper . startBuild ( "wall" ) helper . moveRight ( 5 ) helper . endBuild ( ) h…" at bounding box center [1010, 414] width 409 height 462
click at [1020, 519] on div "helper . startBuild ( "wall" ) helper . moveRight ( 5 ) helper . endBuild ( ) h…" at bounding box center [1010, 414] width 409 height 462
type textarea "helper.moveDown(5)"
click at [956, 614] on span "Actualizar" at bounding box center [911, 619] width 156 height 20
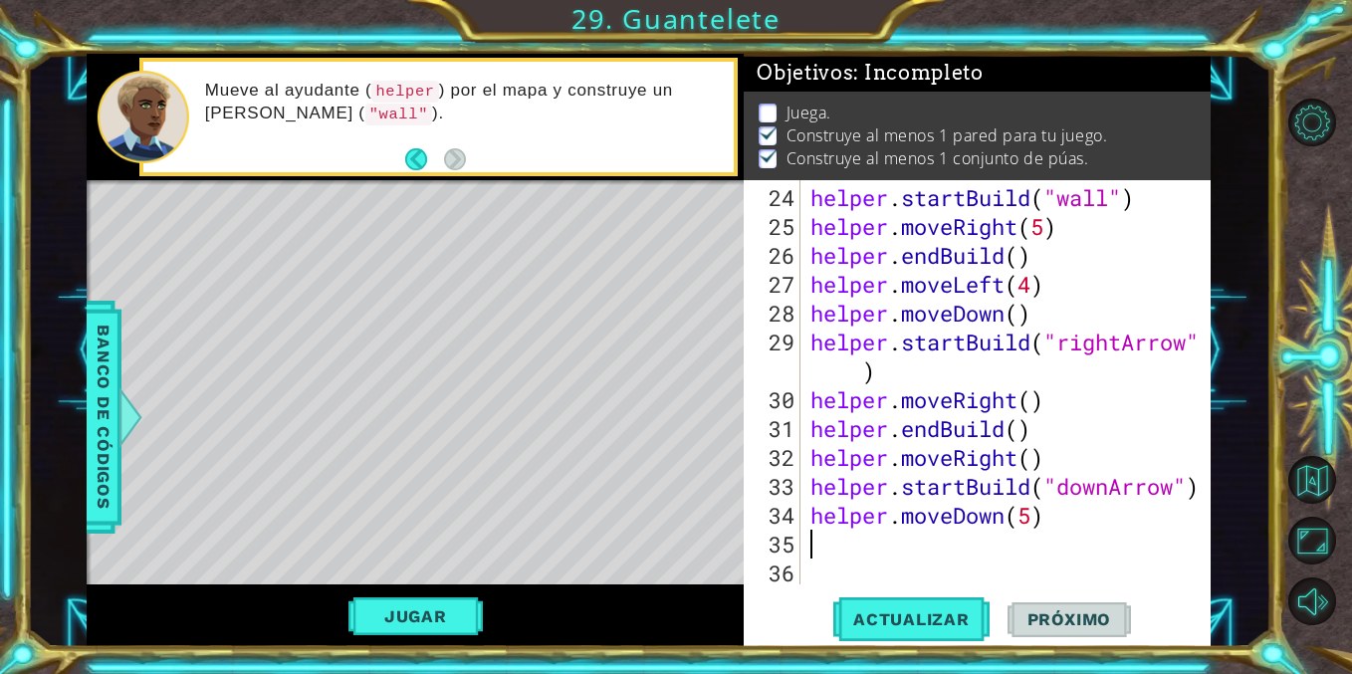
click at [906, 554] on div "helper . startBuild ( "wall" ) helper . moveRight ( 5 ) helper . endBuild ( ) h…" at bounding box center [1010, 414] width 409 height 462
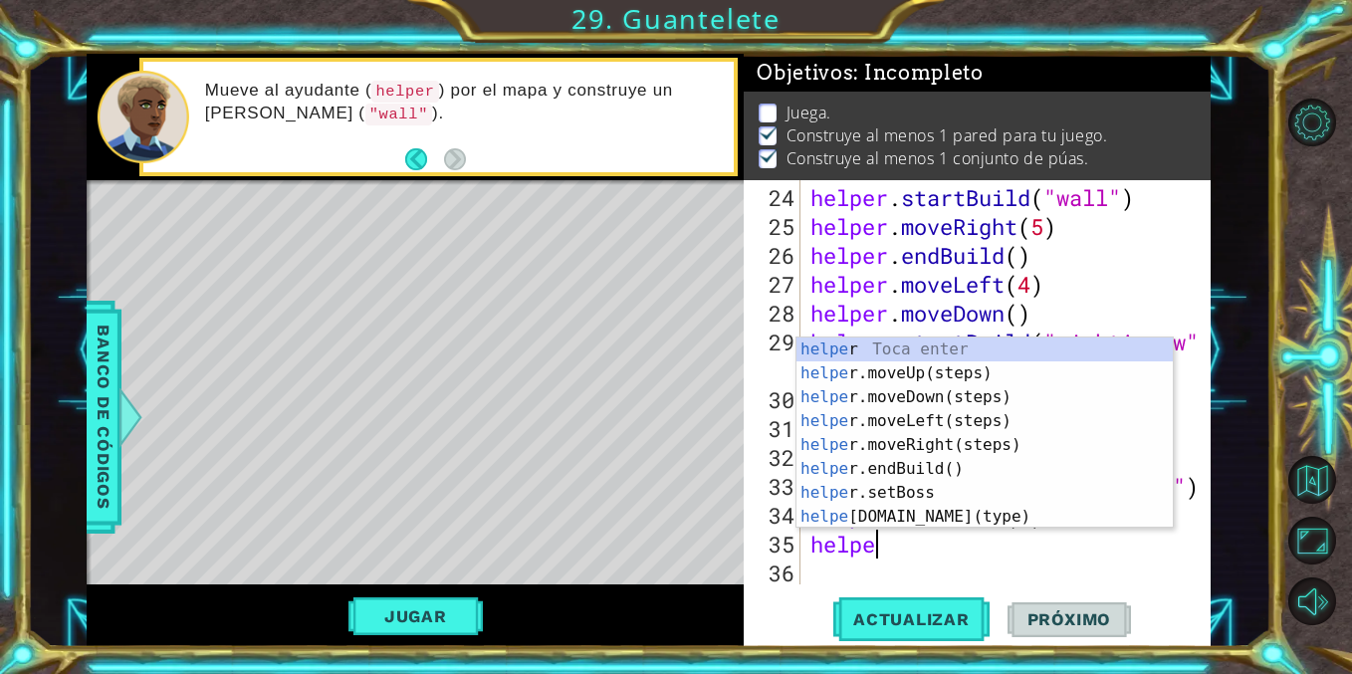
scroll to position [0, 2]
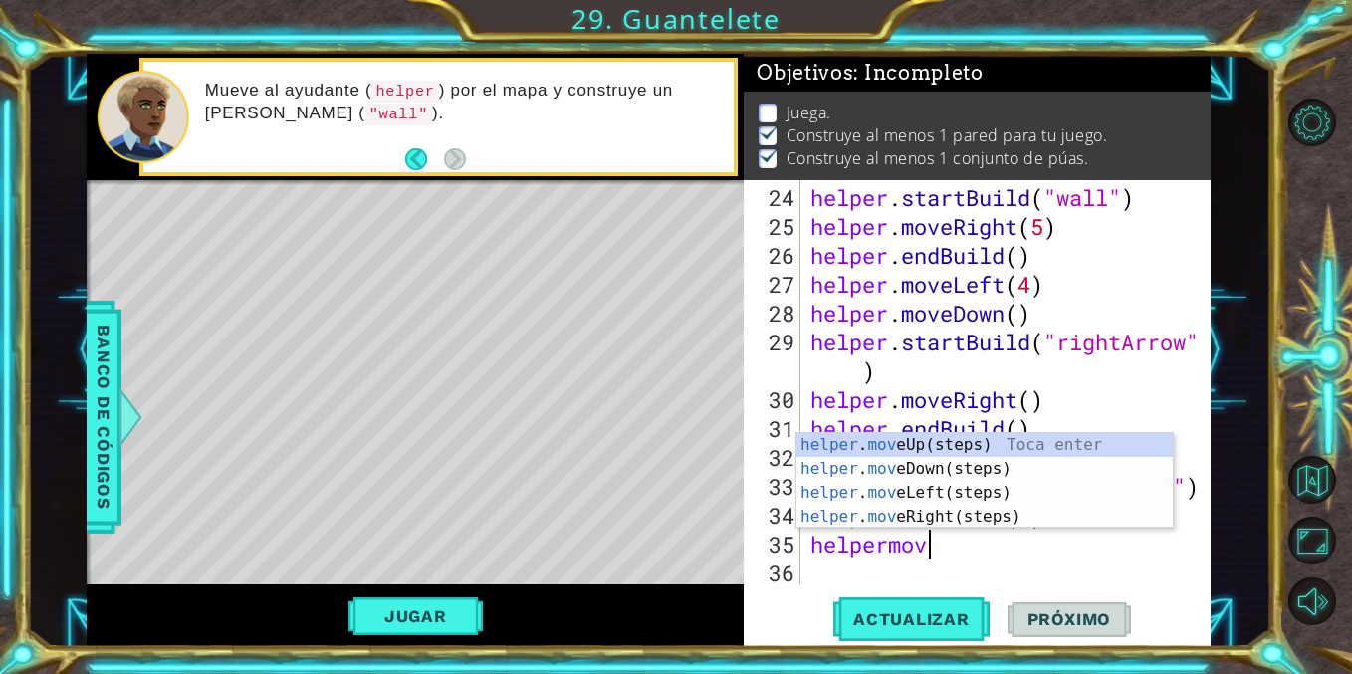
type textarea "helpermove"
click at [925, 512] on div "helper . move Up(steps) Toca enter helper . move Down(steps) Toca enter helper …" at bounding box center [984, 504] width 376 height 143
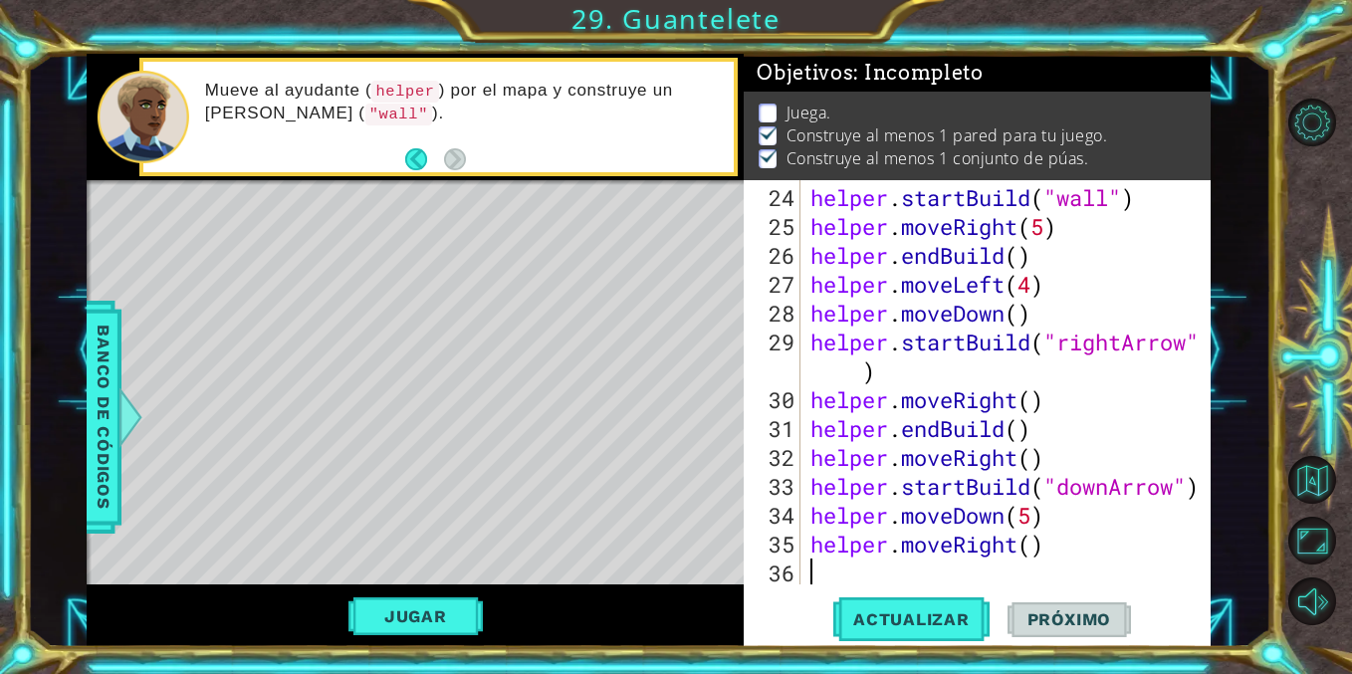
scroll to position [808, 0]
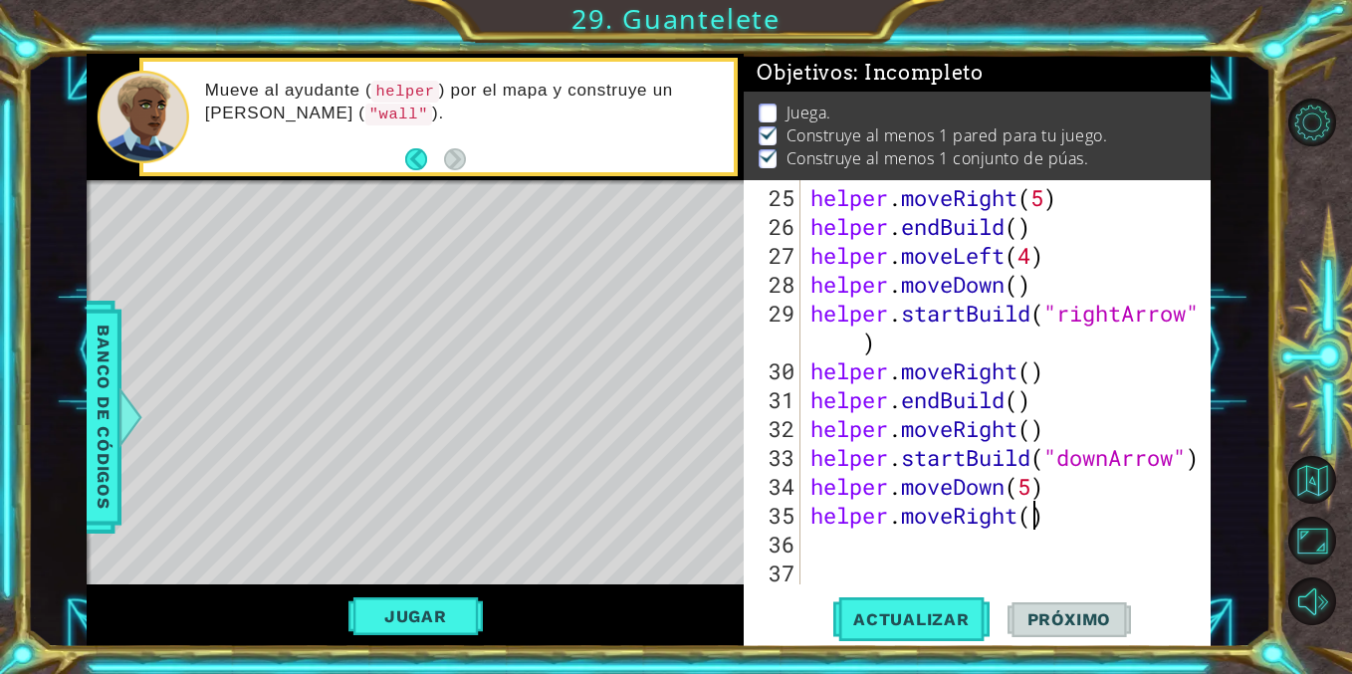
click at [1032, 521] on div "helper . moveRight ( 5 ) helper . endBuild ( ) helper . moveLeft ( 4 ) helper .…" at bounding box center [1010, 414] width 409 height 462
type textarea "helper.moveRight(2)"
click at [968, 546] on div "helper . moveRight ( 5 ) helper . endBuild ( ) helper . moveLeft ( 4 ) helper .…" at bounding box center [1010, 414] width 409 height 462
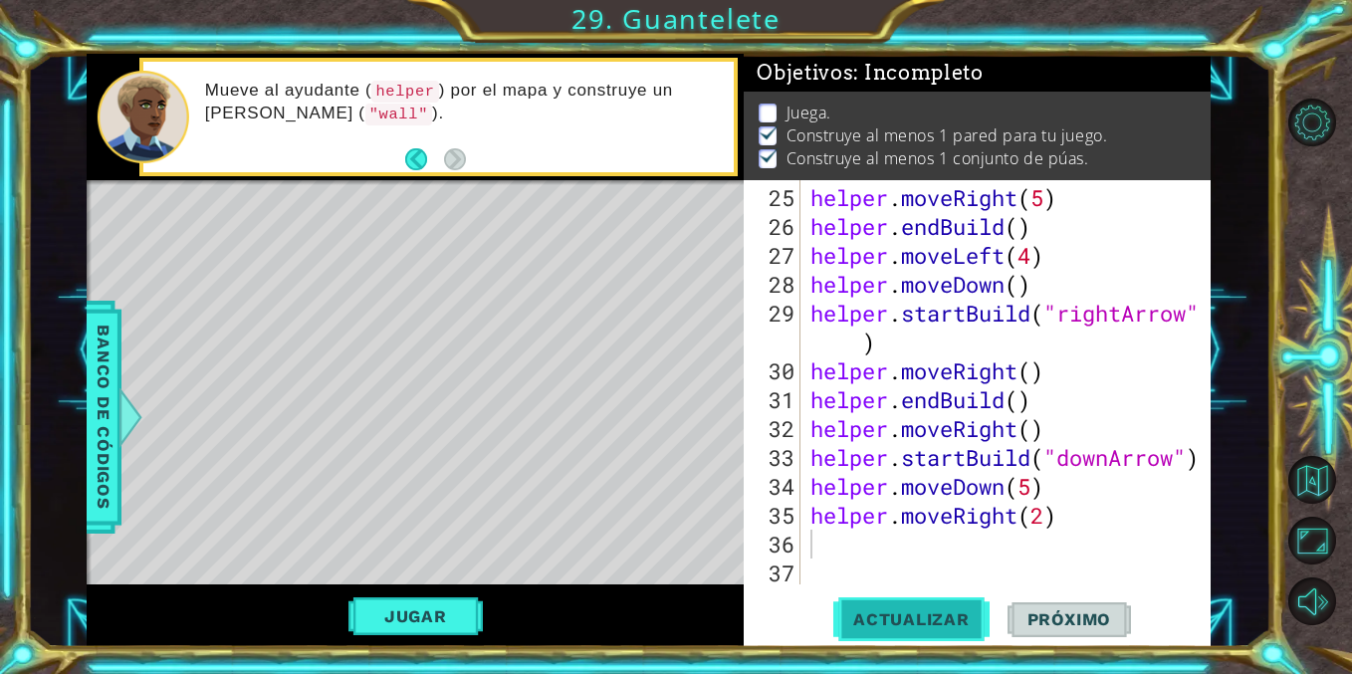
click at [891, 617] on span "Actualizar" at bounding box center [911, 619] width 156 height 20
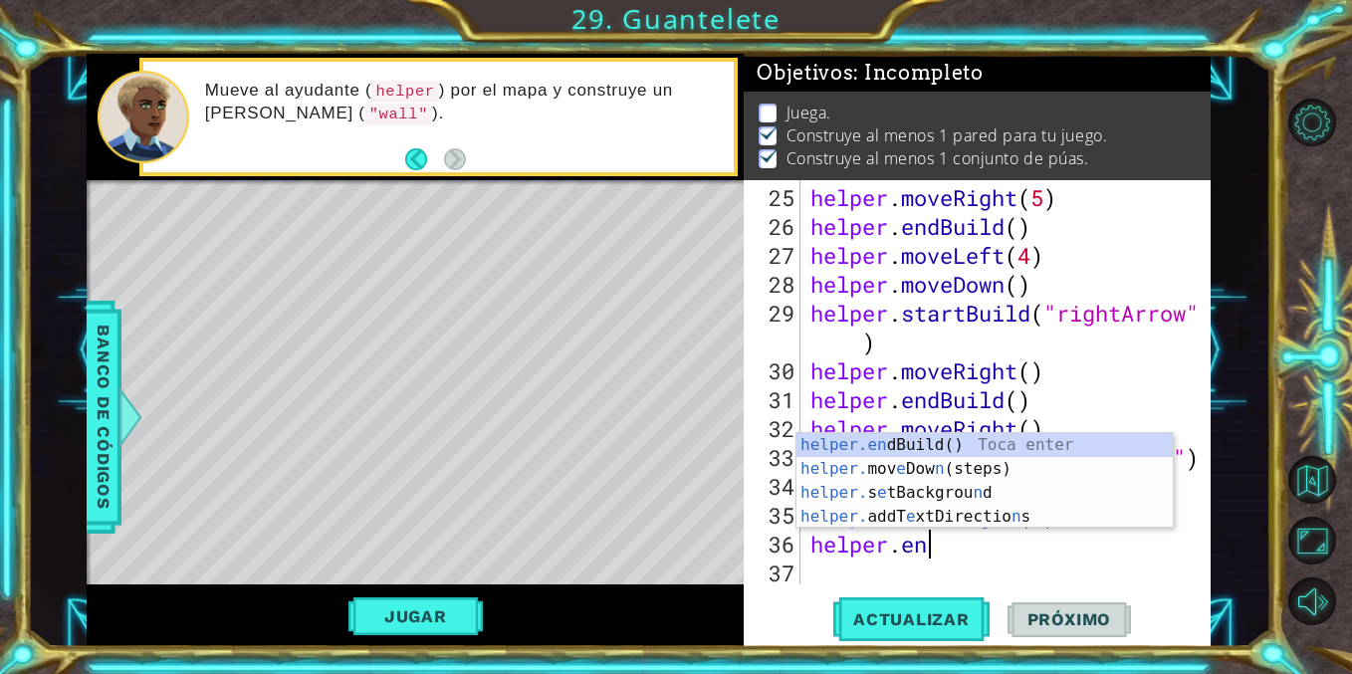
type textarea "helper.end"
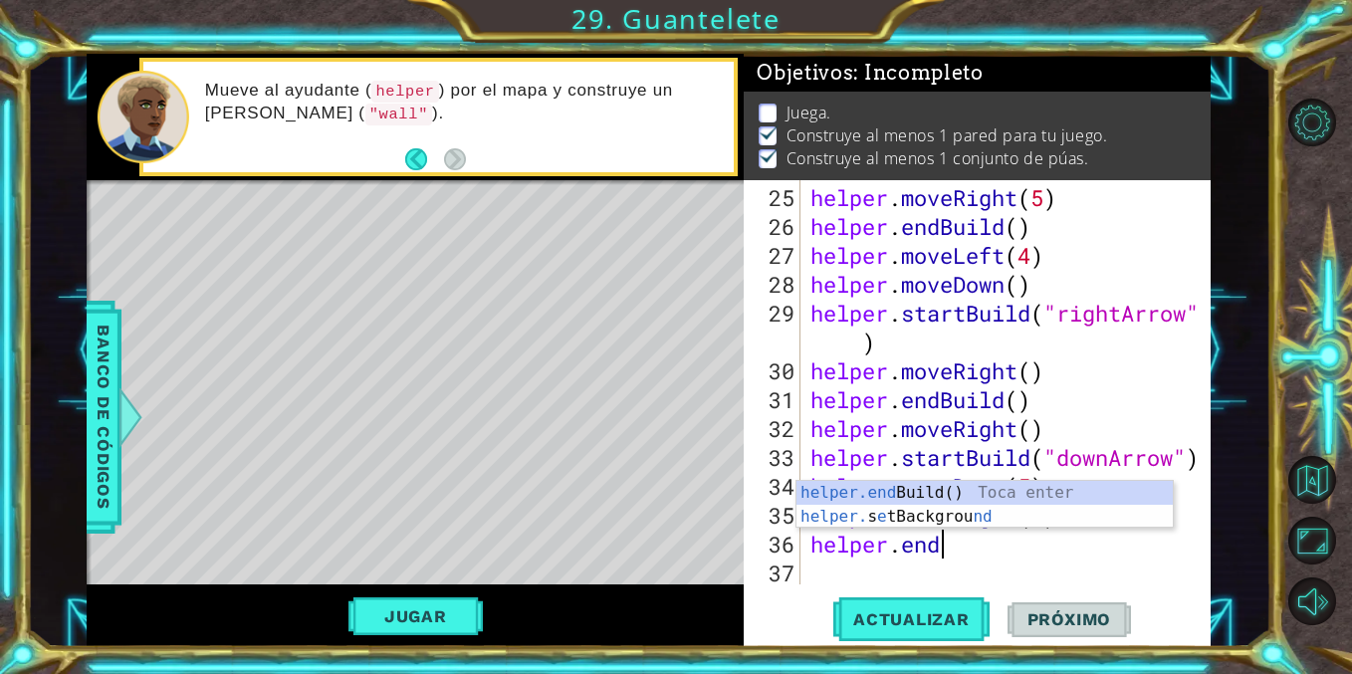
scroll to position [0, 5]
click at [918, 498] on div "helper.end Build() Toca enter helper. s e tBackgrou nd Toca enter" at bounding box center [984, 529] width 376 height 96
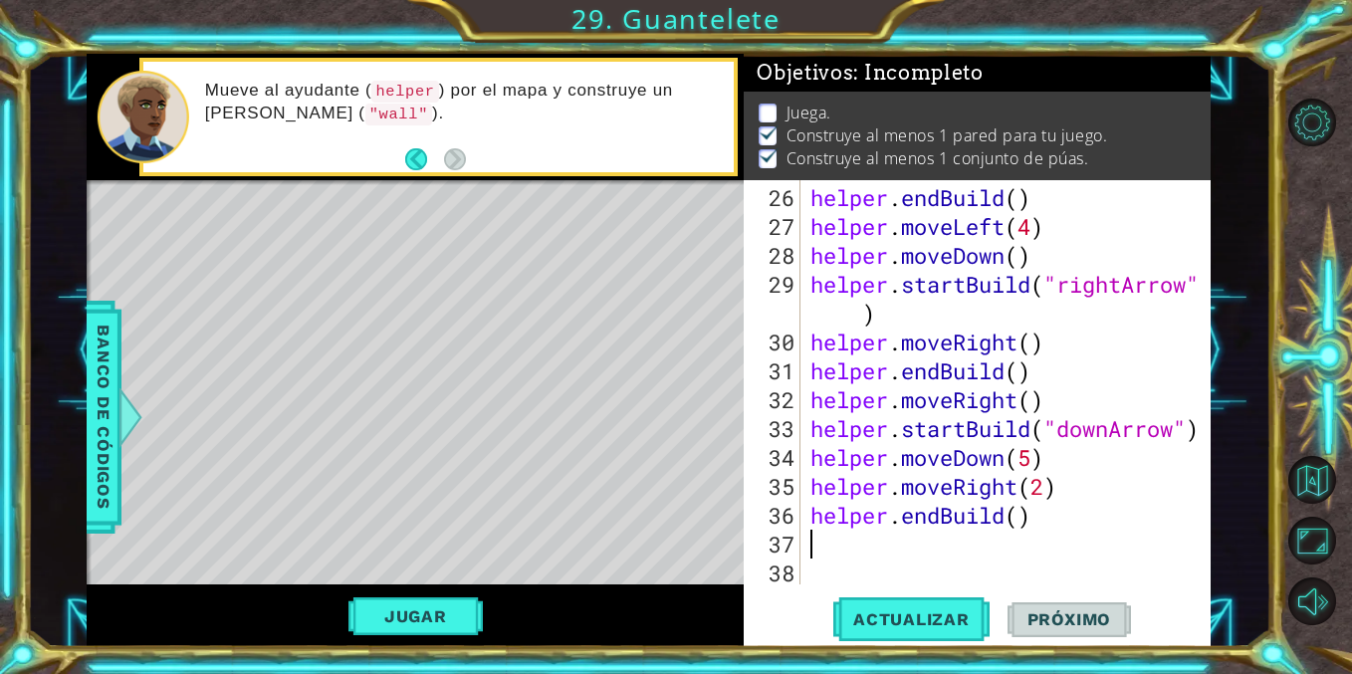
click at [988, 543] on div "helper . endBuild ( ) helper . moveLeft ( 4 ) helper . moveDown ( ) helper . st…" at bounding box center [1010, 414] width 409 height 462
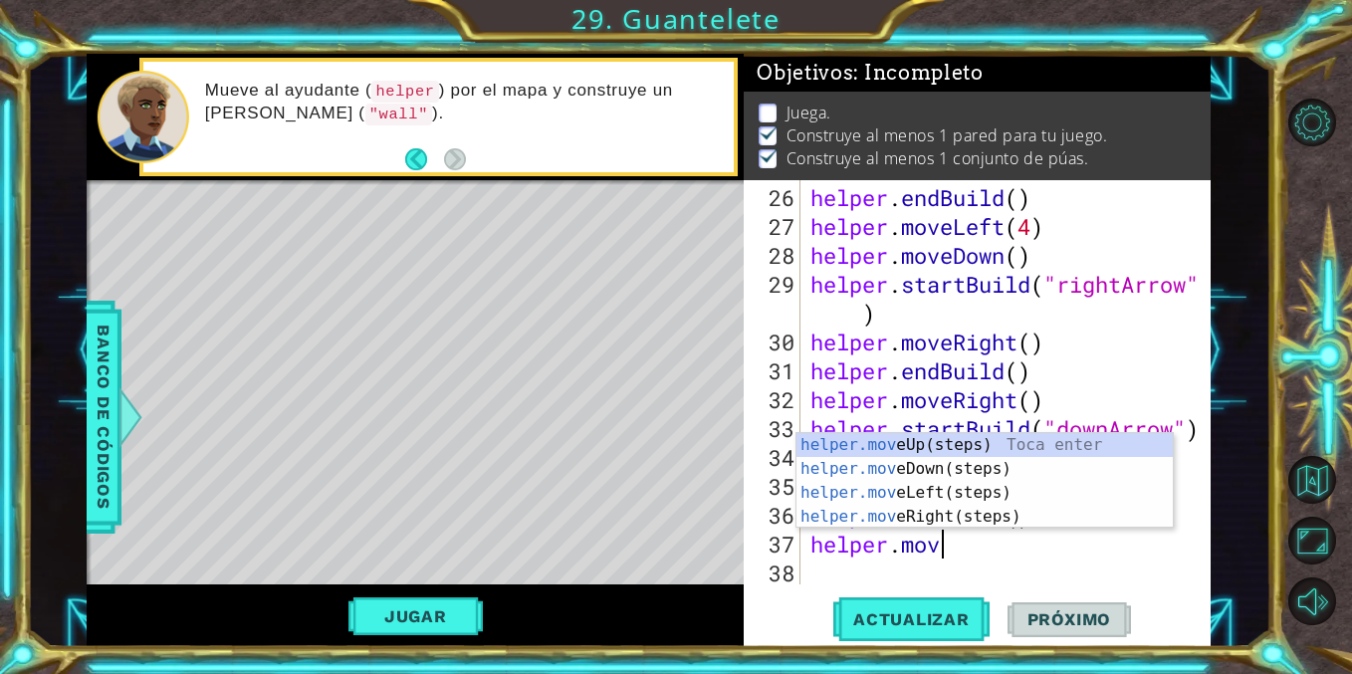
type textarea "helper.move"
click at [971, 488] on div "helper.move Up(steps) Toca enter helper.move Down(steps) Toca enter helper.move…" at bounding box center [984, 504] width 376 height 143
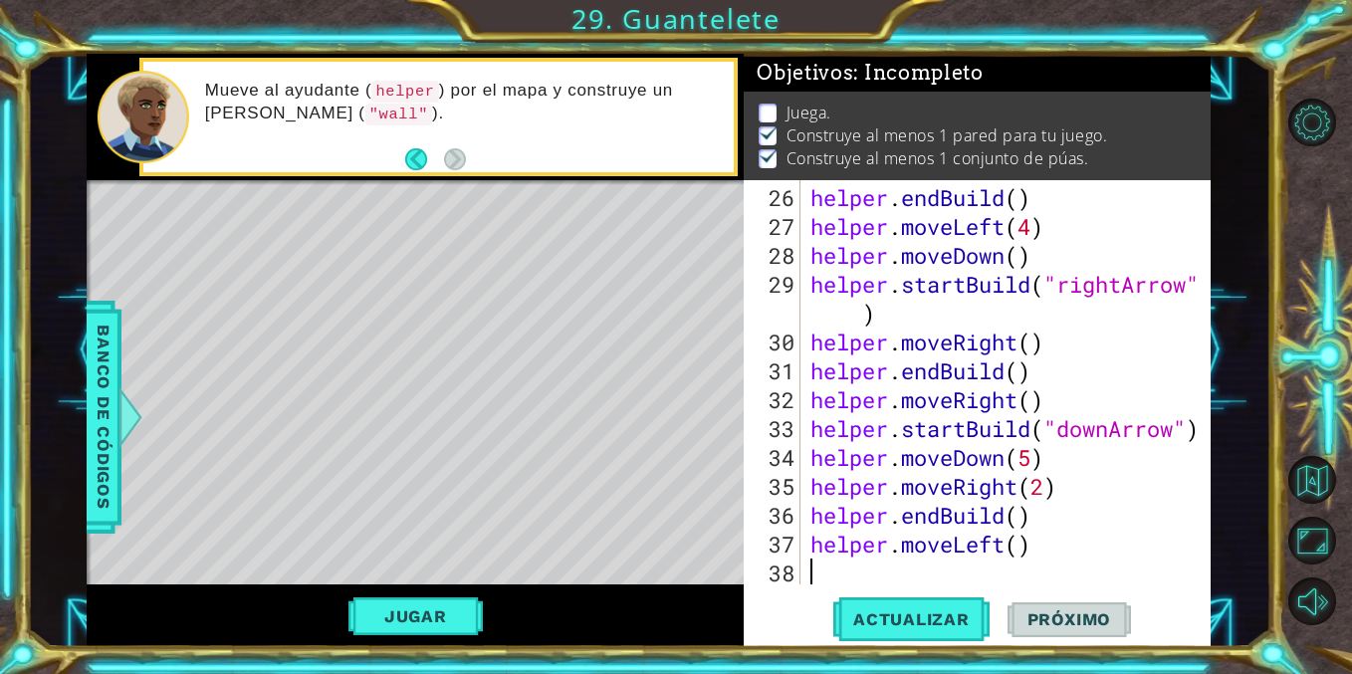
scroll to position [866, 0]
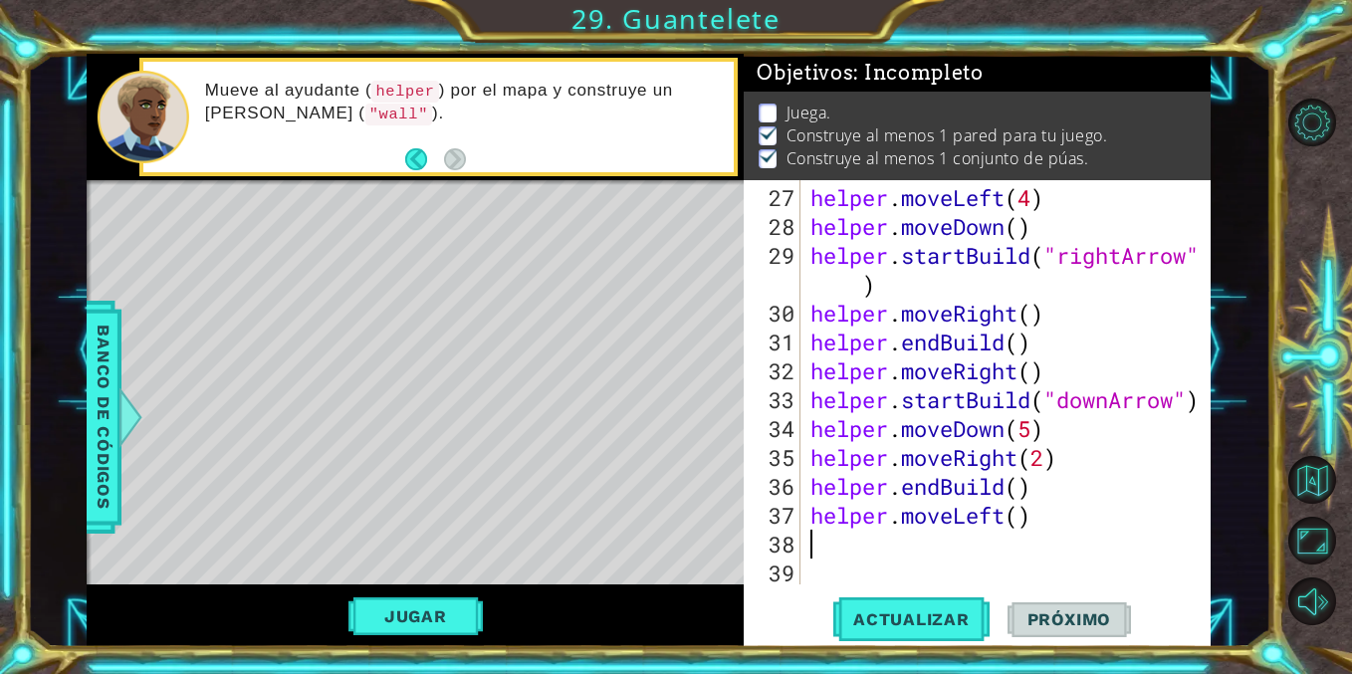
click at [1021, 527] on div "helper . moveLeft ( 4 ) helper . moveDown ( ) helper . startBuild ( "rightArrow…" at bounding box center [1010, 414] width 409 height 462
click at [912, 628] on span "Actualizar" at bounding box center [911, 619] width 156 height 20
type textarea "helper.moveLeft(3)"
click at [921, 613] on span "Actualizar" at bounding box center [911, 619] width 156 height 20
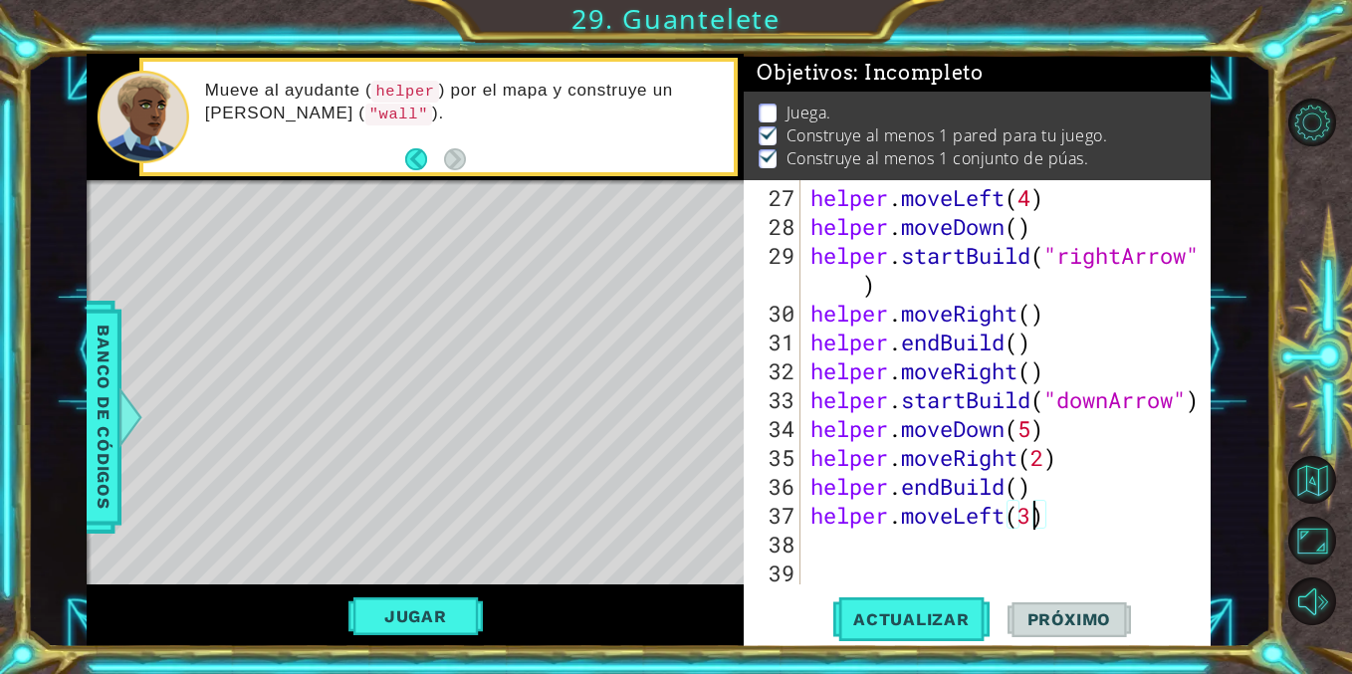
click at [901, 524] on div "helper . moveLeft ( 4 ) helper . moveDown ( ) helper . startBuild ( "rightArrow…" at bounding box center [1010, 414] width 409 height 462
click at [901, 546] on div "helper . moveLeft ( 4 ) helper . moveDown ( ) helper . startBuild ( "rightArrow…" at bounding box center [1010, 414] width 409 height 462
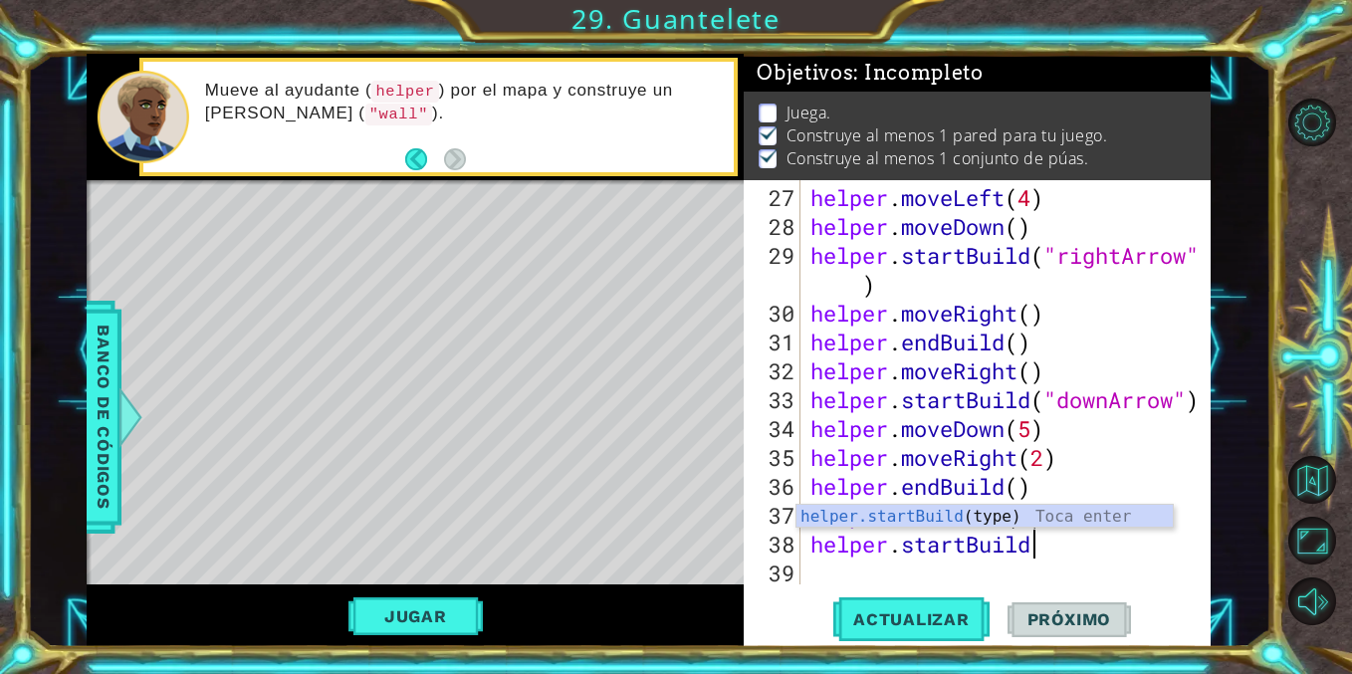
scroll to position [0, 9]
click at [990, 515] on div "helper.startBuild (type) Toca enter" at bounding box center [984, 541] width 376 height 72
type textarea "helper.startBuild("wall")"
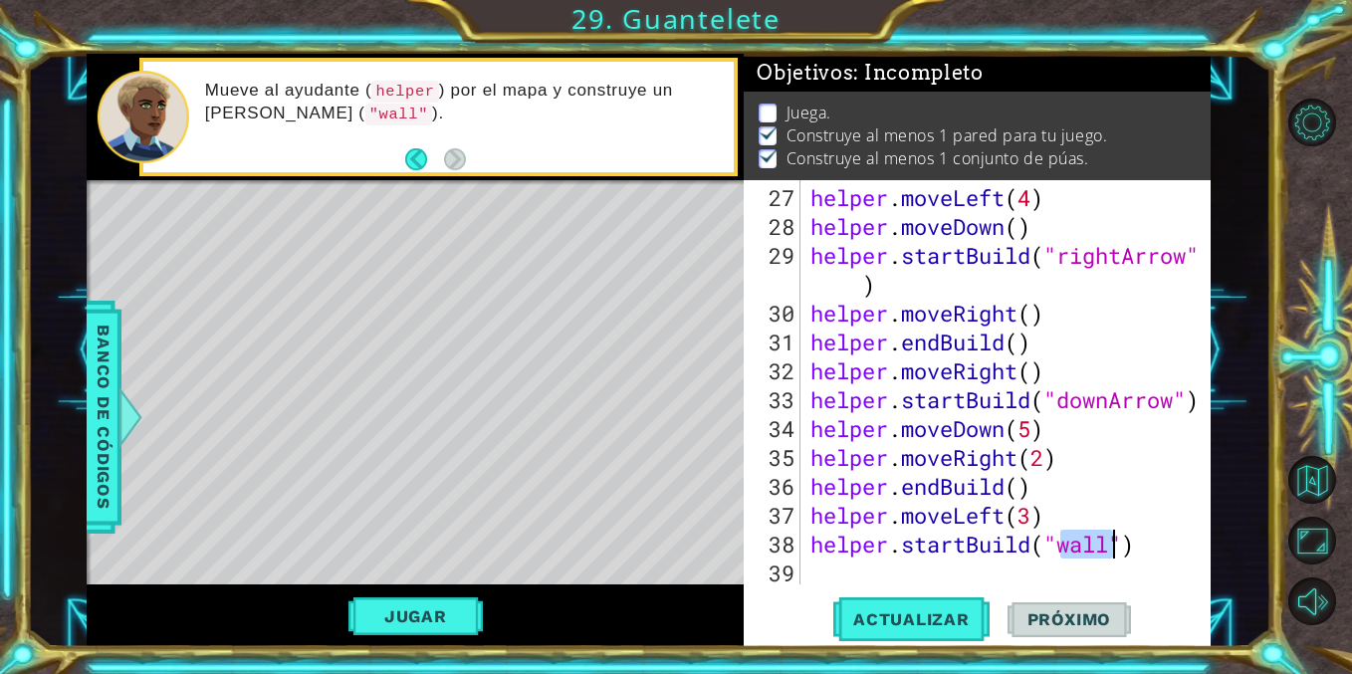
click at [1161, 554] on div "helper . moveLeft ( 4 ) helper . moveDown ( ) helper . startBuild ( "rightArrow…" at bounding box center [1010, 414] width 409 height 462
click at [874, 563] on div "helper . moveLeft ( 4 ) helper . moveDown ( ) helper . startBuild ( "rightArrow…" at bounding box center [1010, 414] width 409 height 462
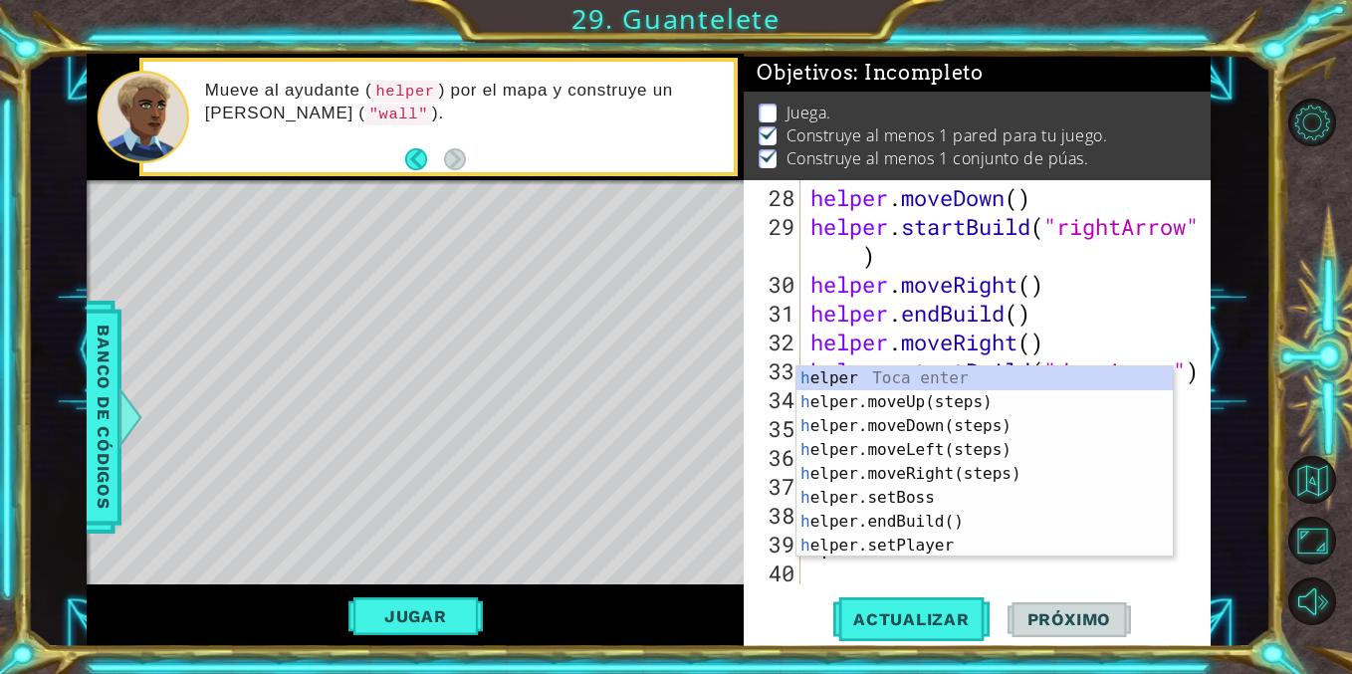
scroll to position [895, 0]
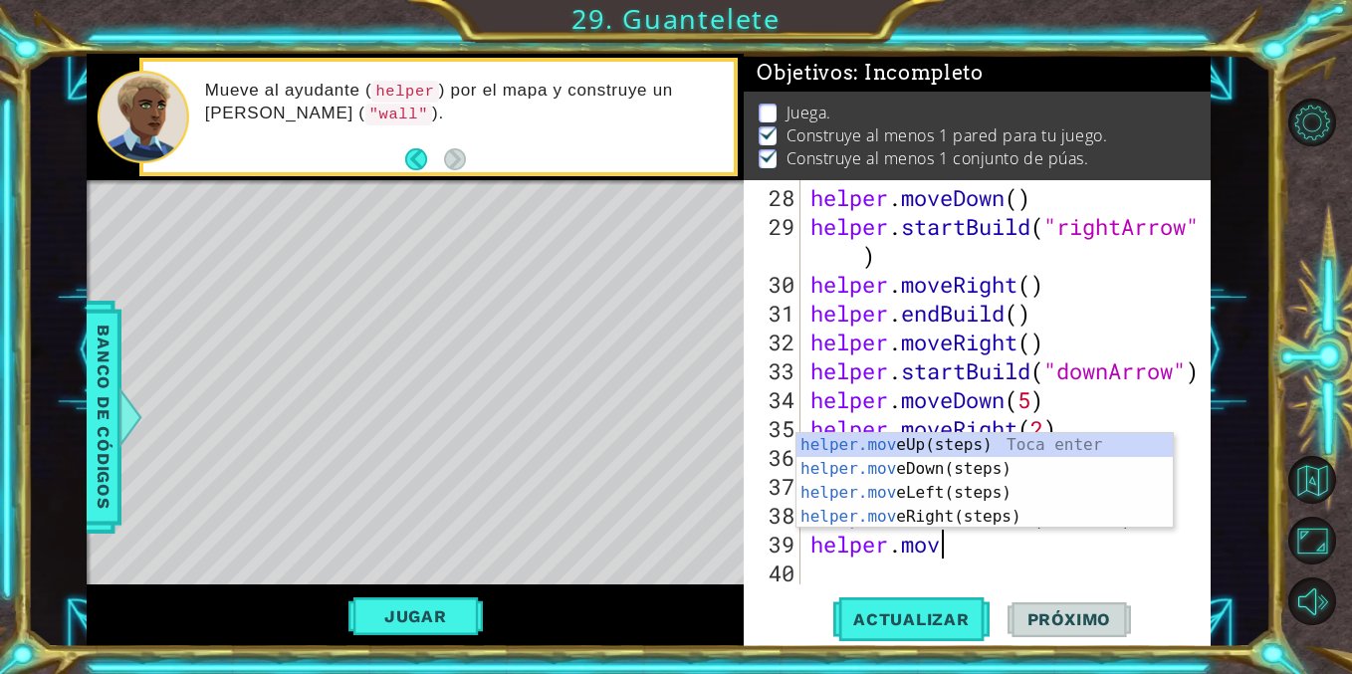
type textarea "helper.move"
click at [935, 446] on div "helper.move Up(steps) Toca enter helper.move Down(steps) Toca enter helper.move…" at bounding box center [984, 504] width 376 height 143
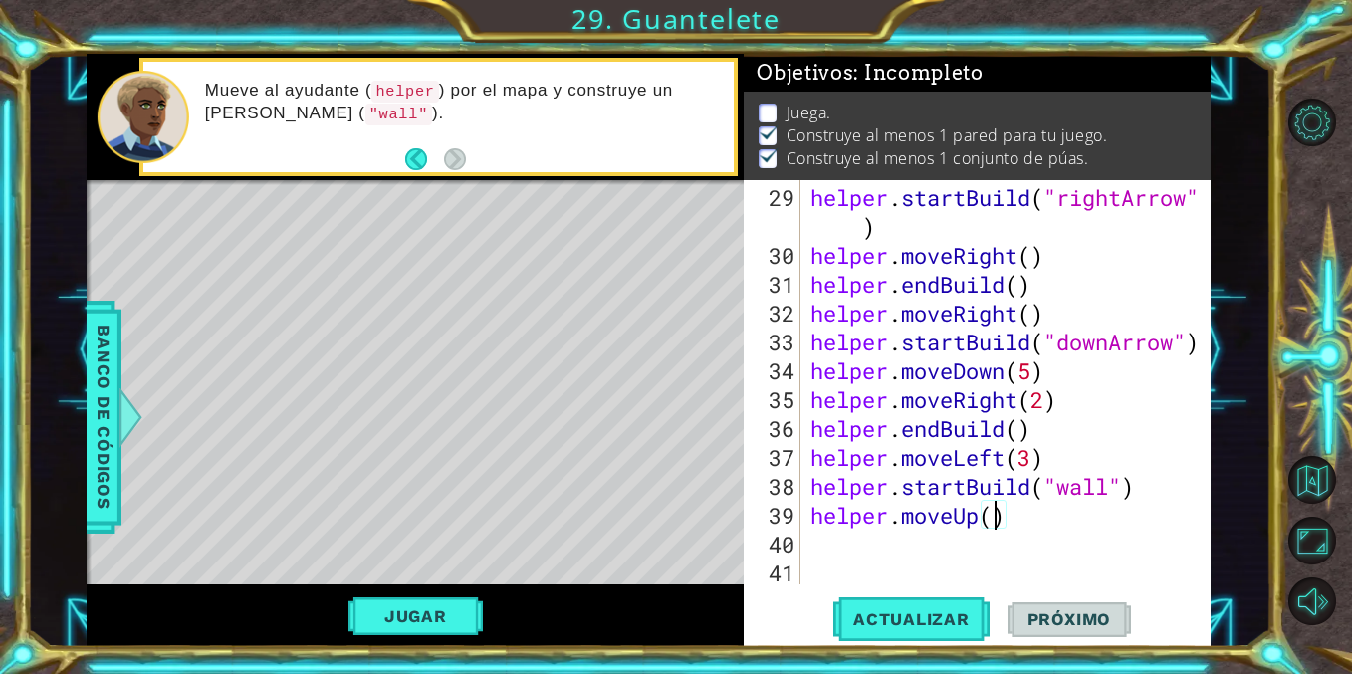
click at [997, 513] on div "helper . startBuild ( "rightArrow" ) helper . moveRight ( ) helper . endBuild (…" at bounding box center [1010, 428] width 409 height 491
type textarea "helper.moveUp(3)"
click at [903, 630] on button "Actualizar" at bounding box center [911, 619] width 156 height 47
click at [381, 614] on button "Jugar" at bounding box center [415, 616] width 134 height 38
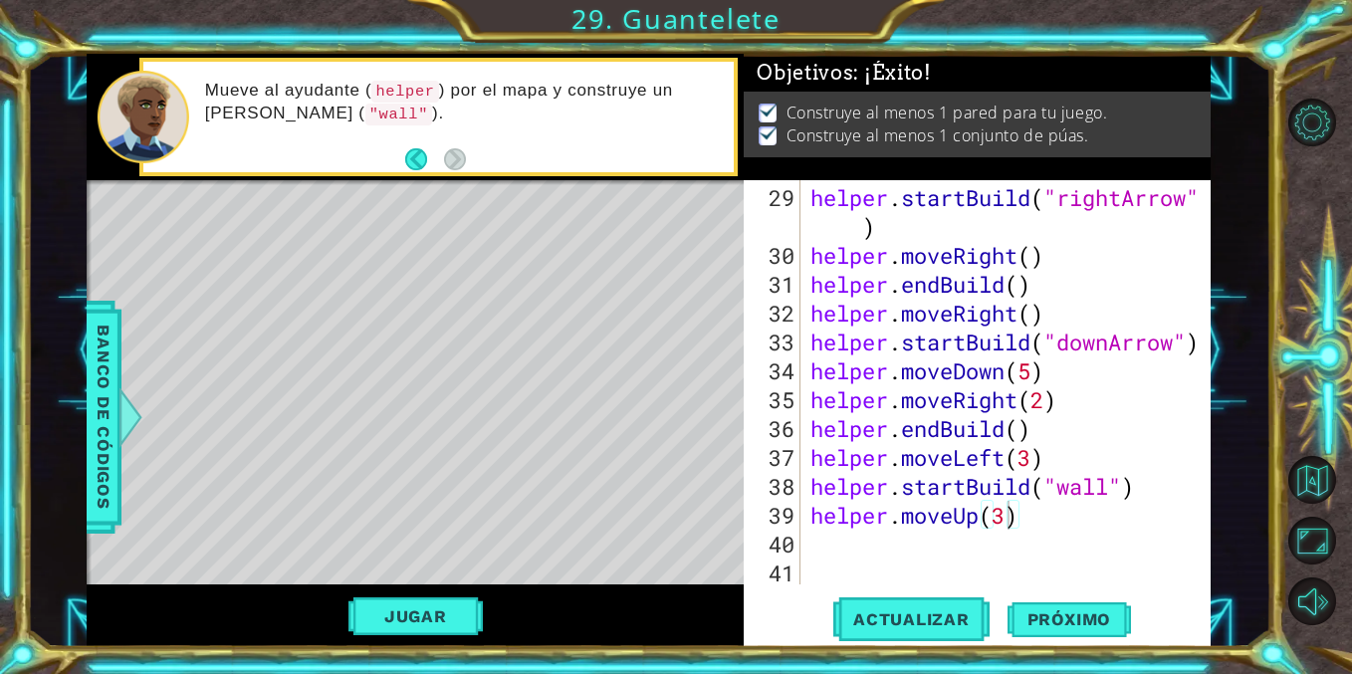
scroll to position [0, 0]
click at [860, 547] on div "helper . startBuild ( "rightArrow" ) helper . moveRight ( ) helper . endBuild (…" at bounding box center [1010, 428] width 409 height 491
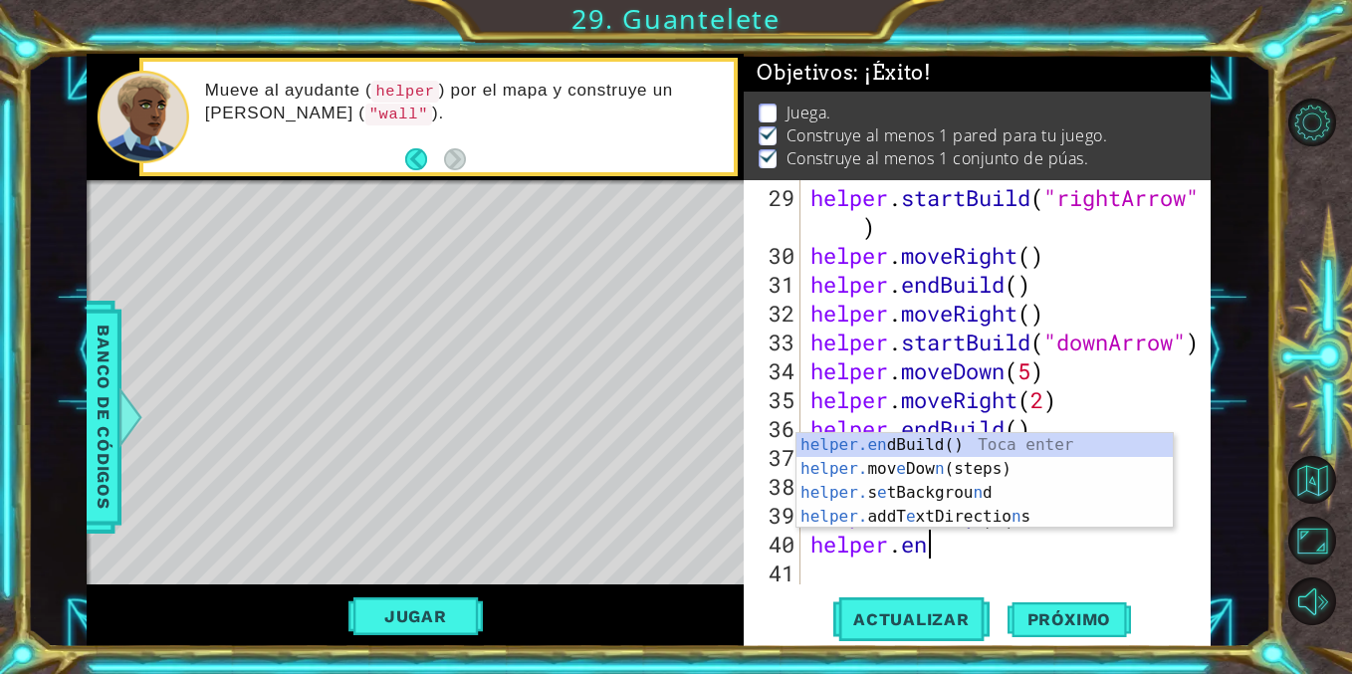
type textarea "helper.end"
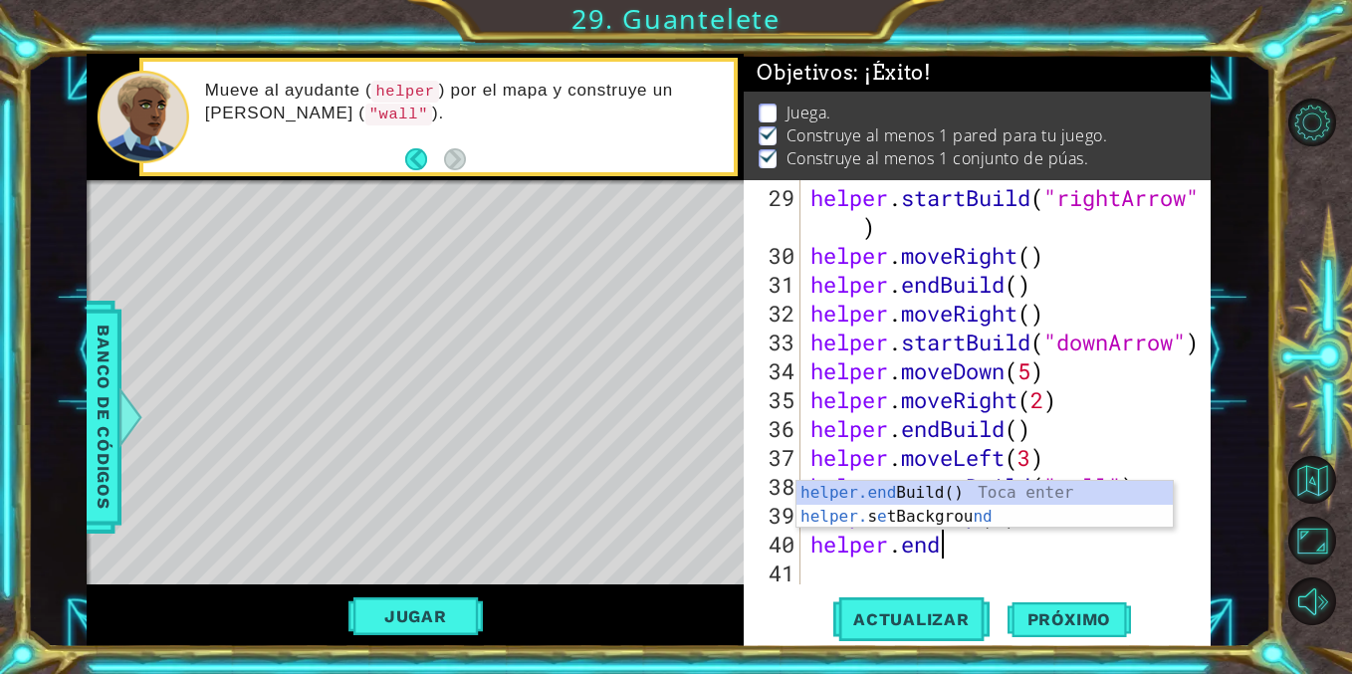
scroll to position [0, 5]
click at [895, 484] on div "helper.end Build() Toca enter helper. s e tBackgrou nd Toca enter" at bounding box center [984, 529] width 376 height 96
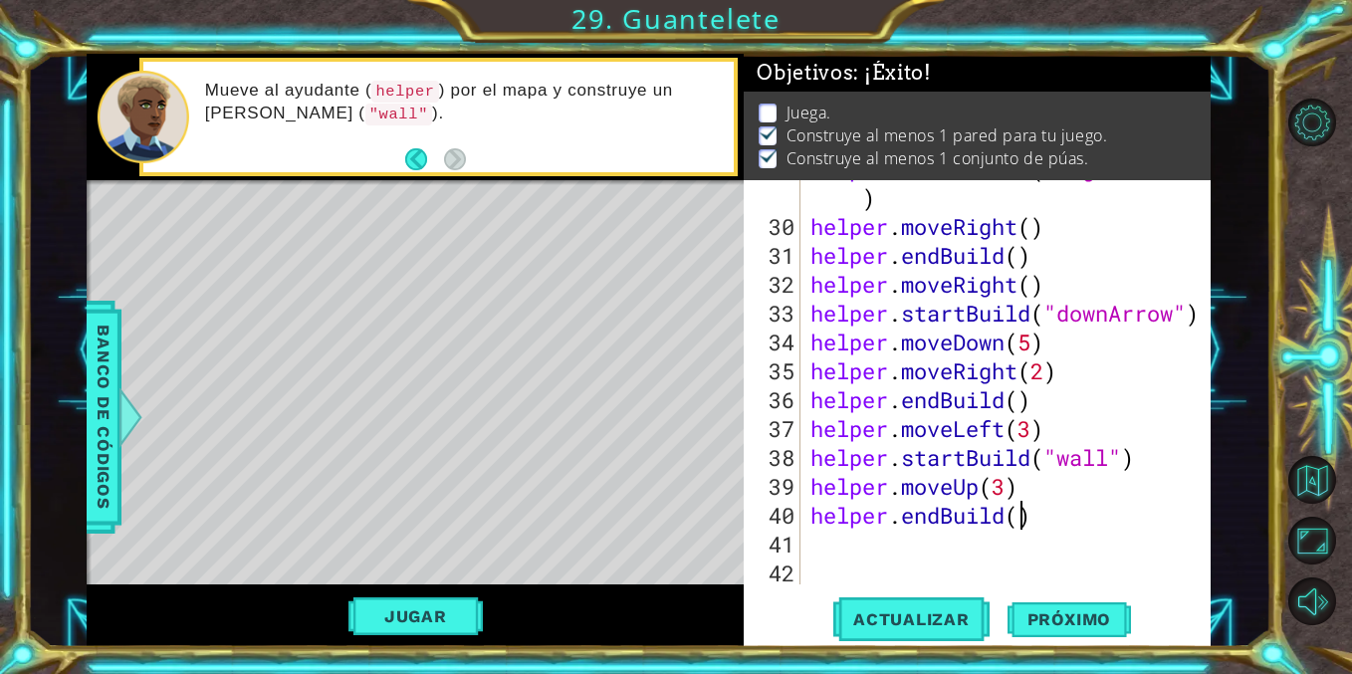
click at [1022, 523] on div "helper . startBuild ( "rightArrow" ) helper . moveRight ( ) helper . endBuild (…" at bounding box center [1010, 399] width 409 height 491
type textarea "helper.endBuild()"
click at [905, 550] on div "helper . startBuild ( "rightArrow" ) helper . moveRight ( ) helper . endBuild (…" at bounding box center [1010, 399] width 409 height 491
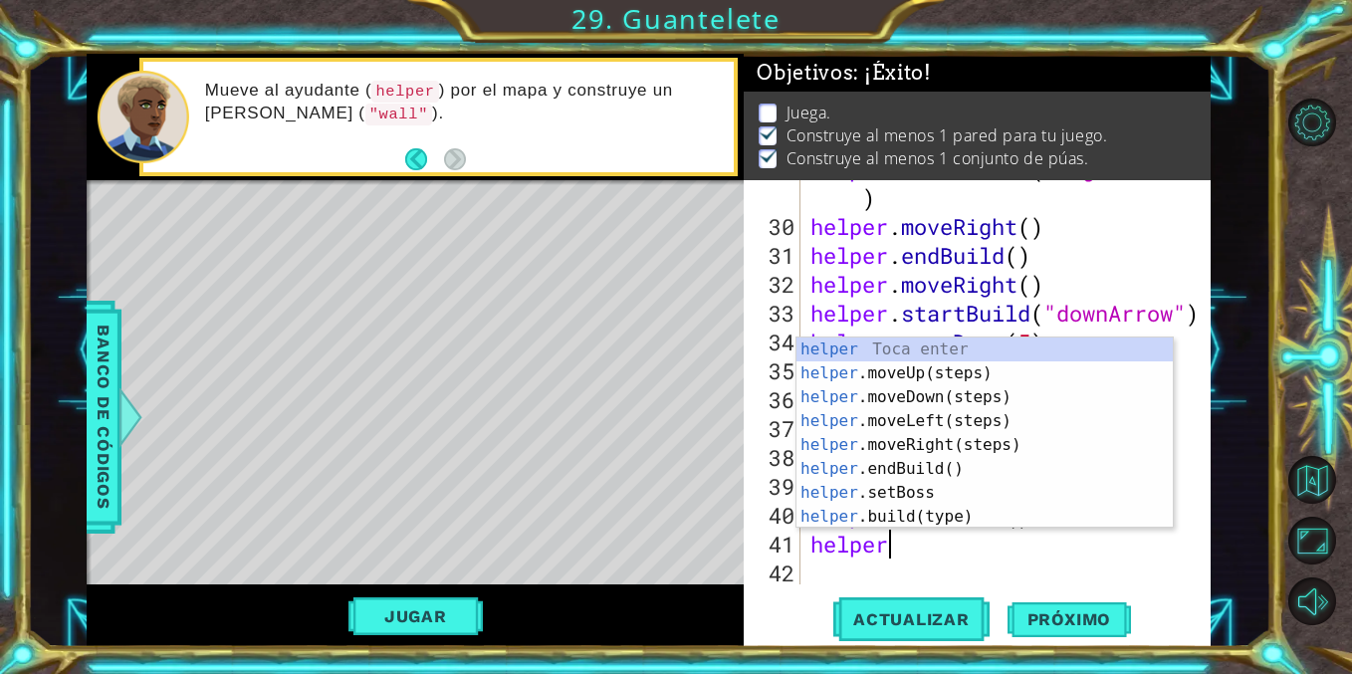
type textarea "helper."
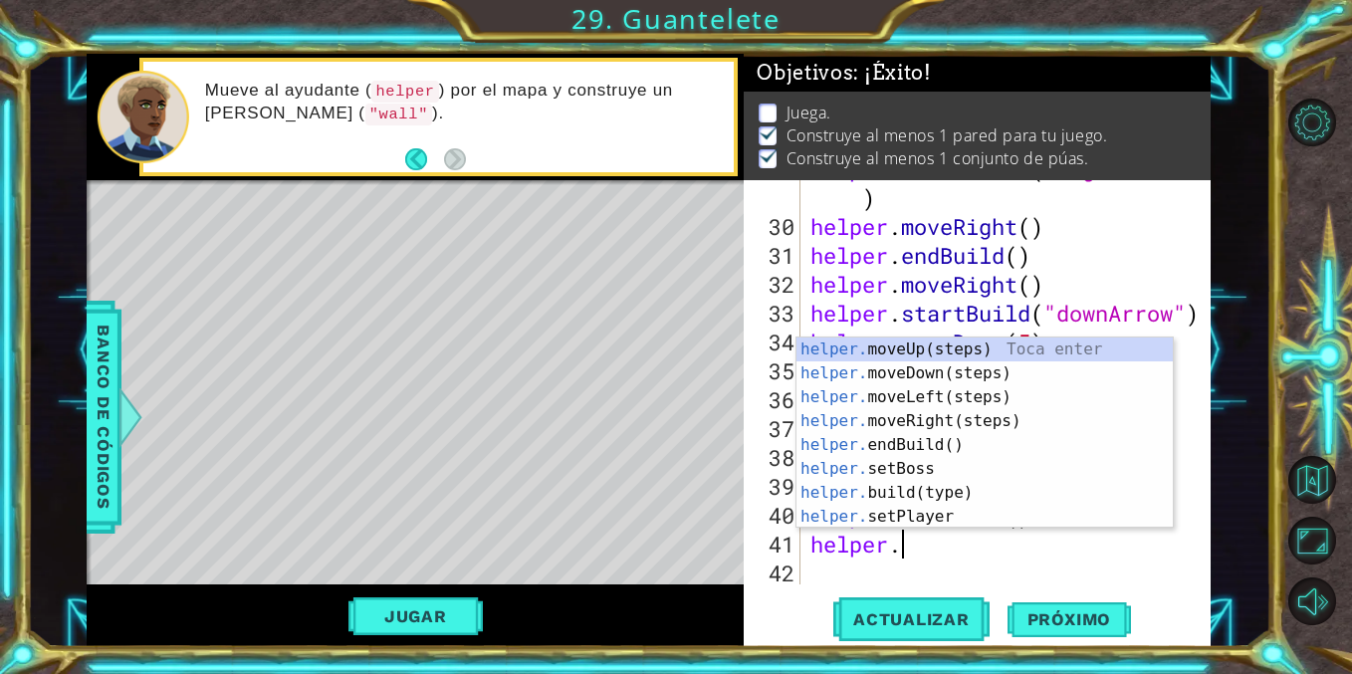
scroll to position [0, 3]
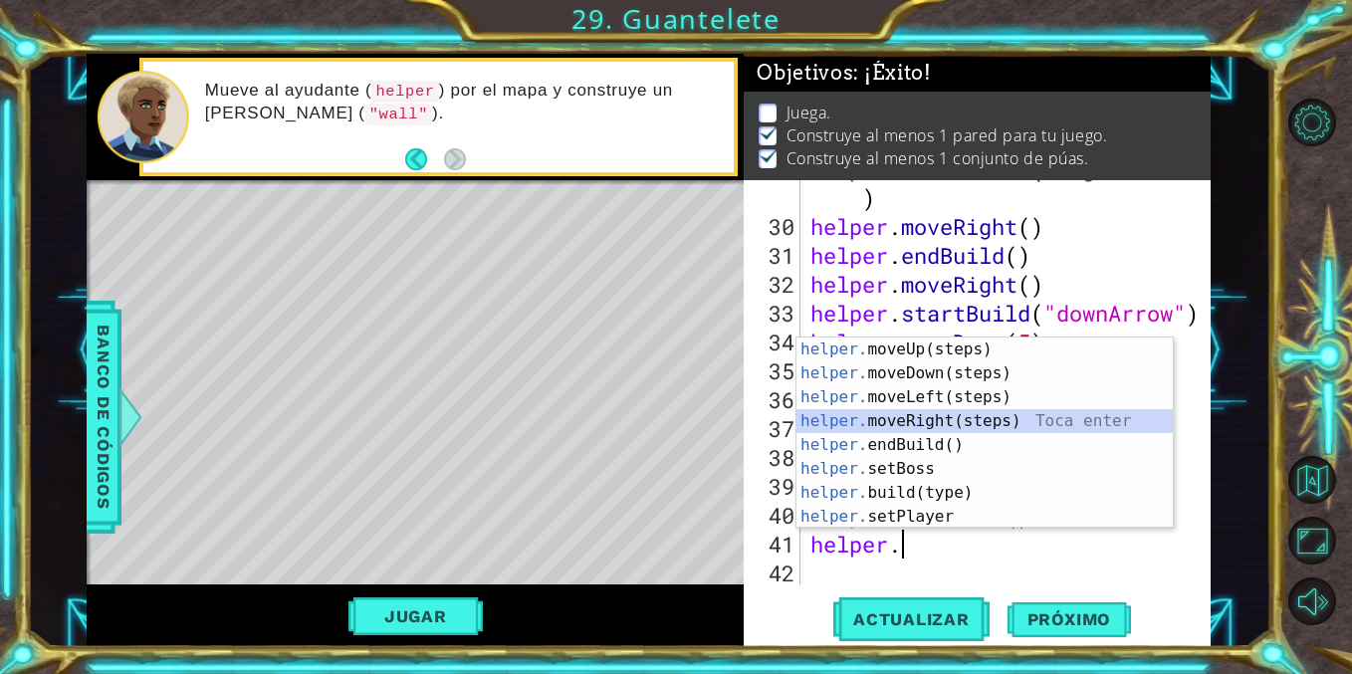
click at [888, 415] on div "helper. moveUp(steps) Toca enter helper. moveDown(steps) Toca enter helper. mov…" at bounding box center [984, 456] width 376 height 239
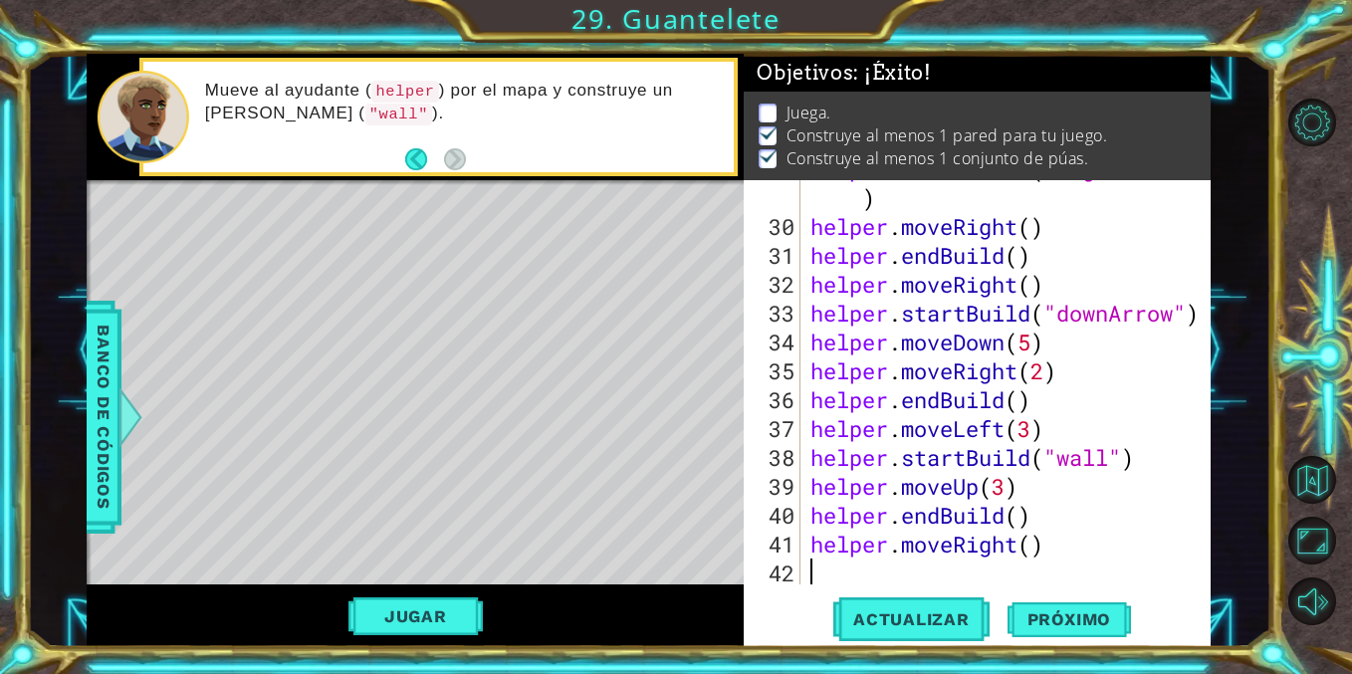
scroll to position [982, 0]
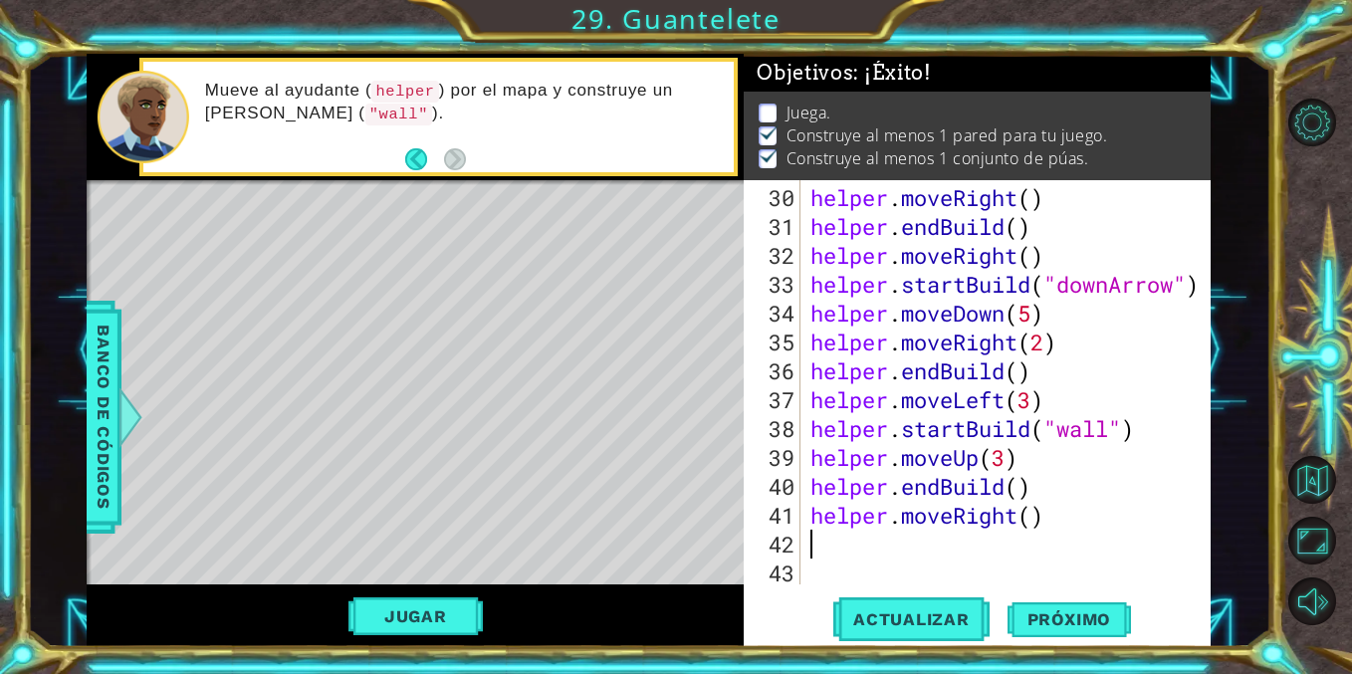
click at [1028, 518] on div "helper . moveRight ( ) helper . endBuild ( ) helper . moveRight ( ) helper . st…" at bounding box center [1010, 414] width 409 height 462
click at [891, 616] on span "Actualizar" at bounding box center [911, 619] width 156 height 20
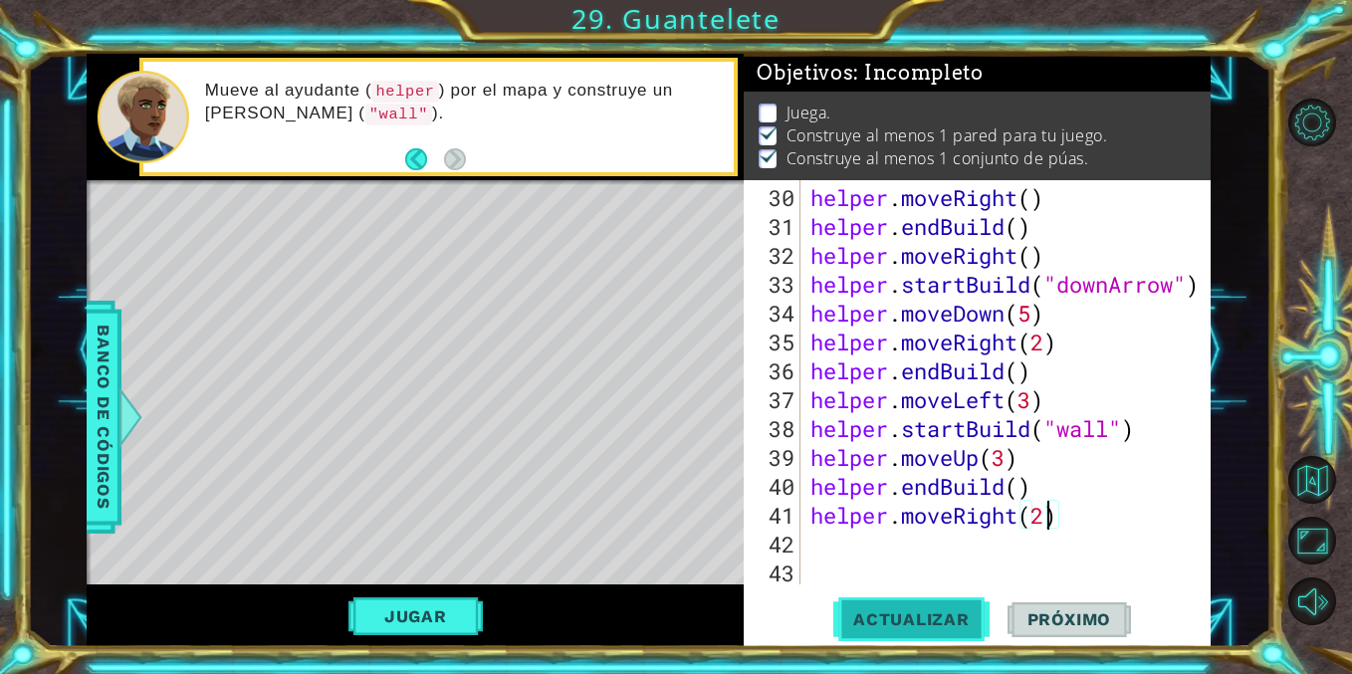
type textarea "helper.moveRight(2)"
click at [897, 636] on button "Actualizar" at bounding box center [911, 619] width 156 height 47
click at [944, 551] on div "helper . moveRight ( ) helper . endBuild ( ) helper . moveRight ( ) helper . st…" at bounding box center [1010, 414] width 409 height 462
click at [980, 545] on div "helper . moveRight ( ) helper . endBuild ( ) helper . moveRight ( ) helper . st…" at bounding box center [1010, 414] width 409 height 462
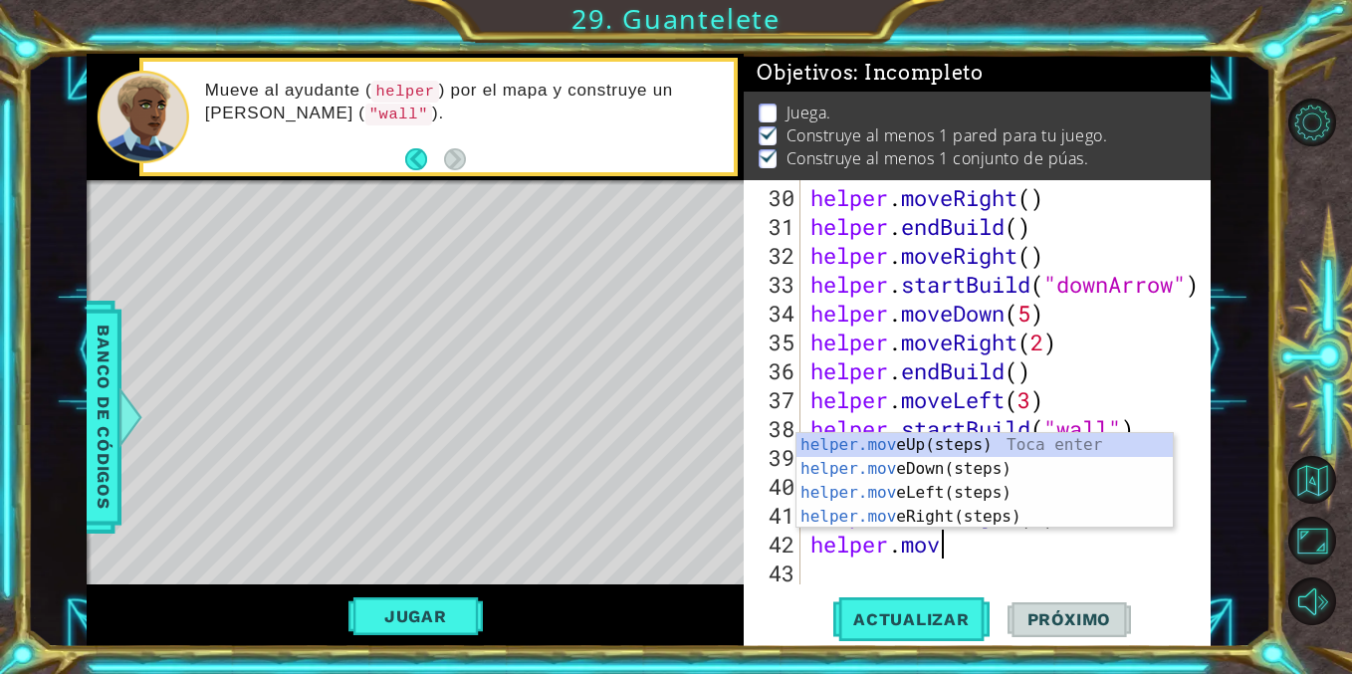
type textarea "helper.move"
click at [967, 448] on div "helper.move Up(steps) Toca enter helper.move Down(steps) Toca enter helper.move…" at bounding box center [984, 504] width 376 height 143
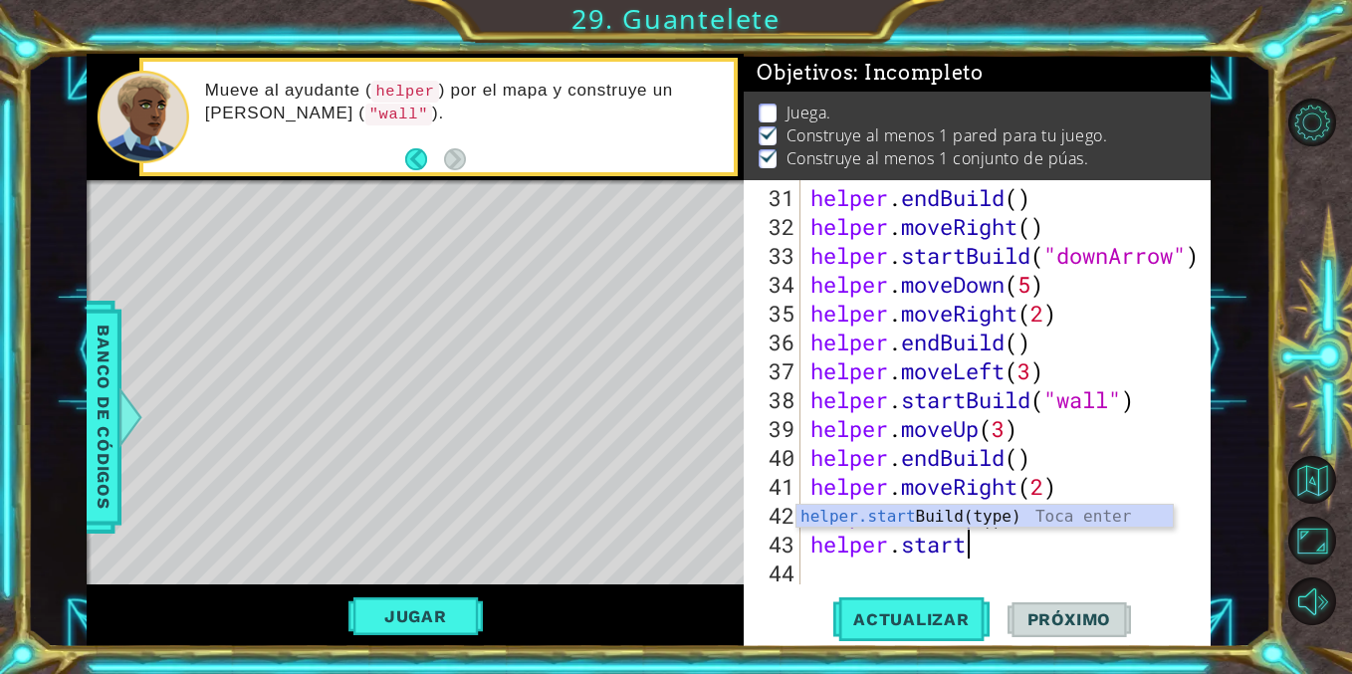
scroll to position [0, 6]
click at [873, 521] on div "helper.start Build(type) Toca enter" at bounding box center [984, 541] width 376 height 72
type textarea "helper.startBuild("wall")"
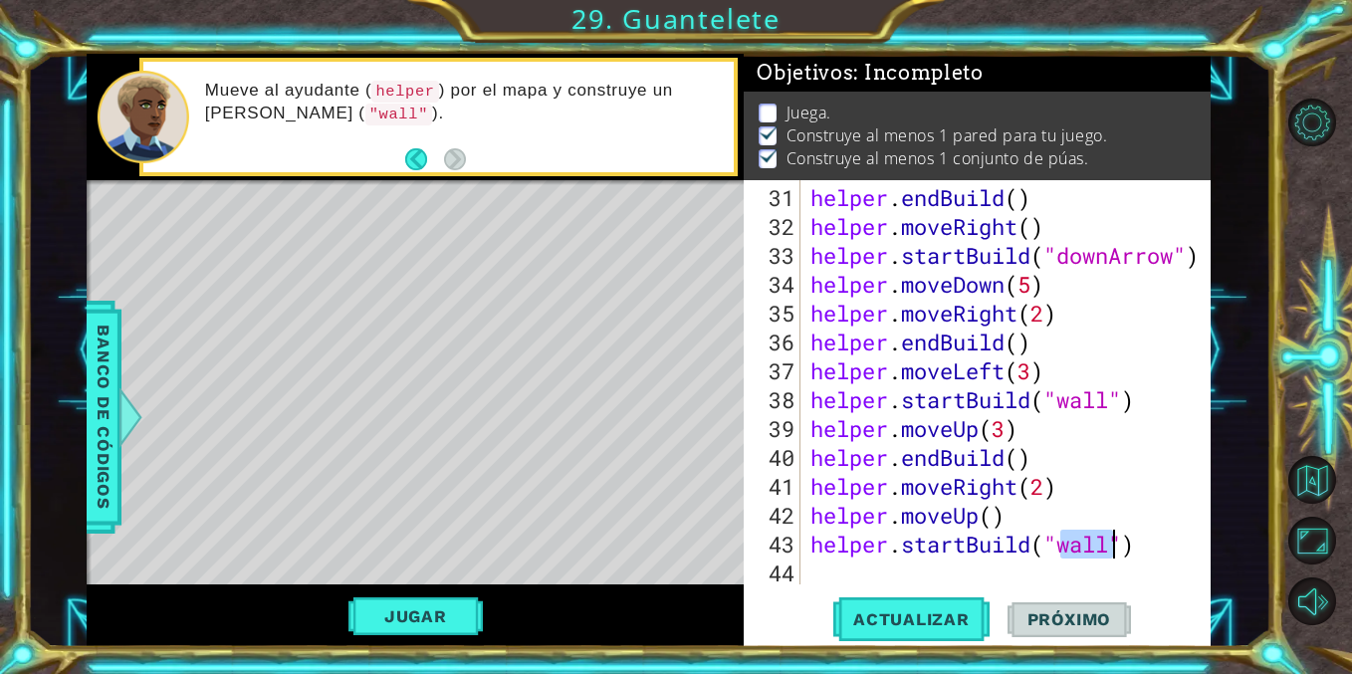
click at [814, 567] on div "helper . endBuild ( ) helper . moveRight ( ) helper . startBuild ( "downArrow" …" at bounding box center [1010, 414] width 409 height 462
click at [878, 618] on span "Actualizar" at bounding box center [911, 619] width 156 height 20
click at [864, 563] on div "helper . endBuild ( ) helper . moveRight ( ) helper . startBuild ( "downArrow" …" at bounding box center [1010, 414] width 409 height 462
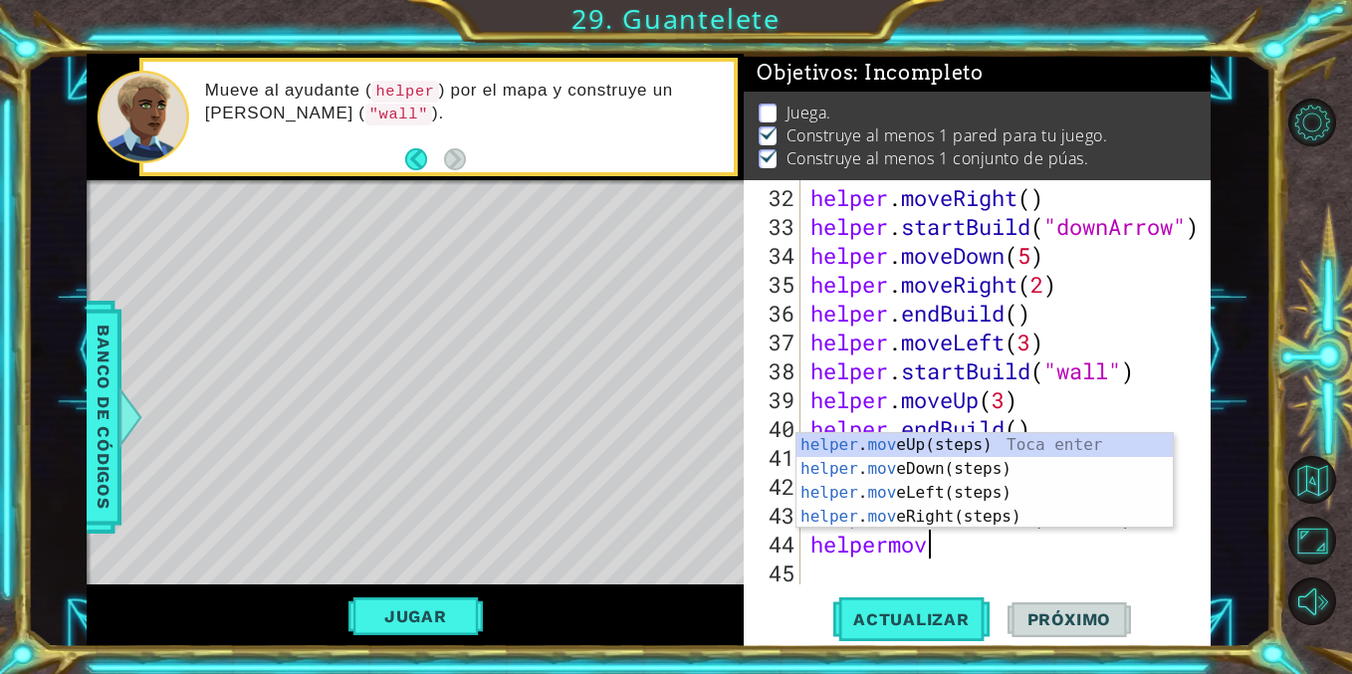
type textarea "helpermove"
click at [916, 474] on div "helper . move Up(steps) Toca enter helper . move Down(steps) Toca enter helper …" at bounding box center [984, 504] width 376 height 143
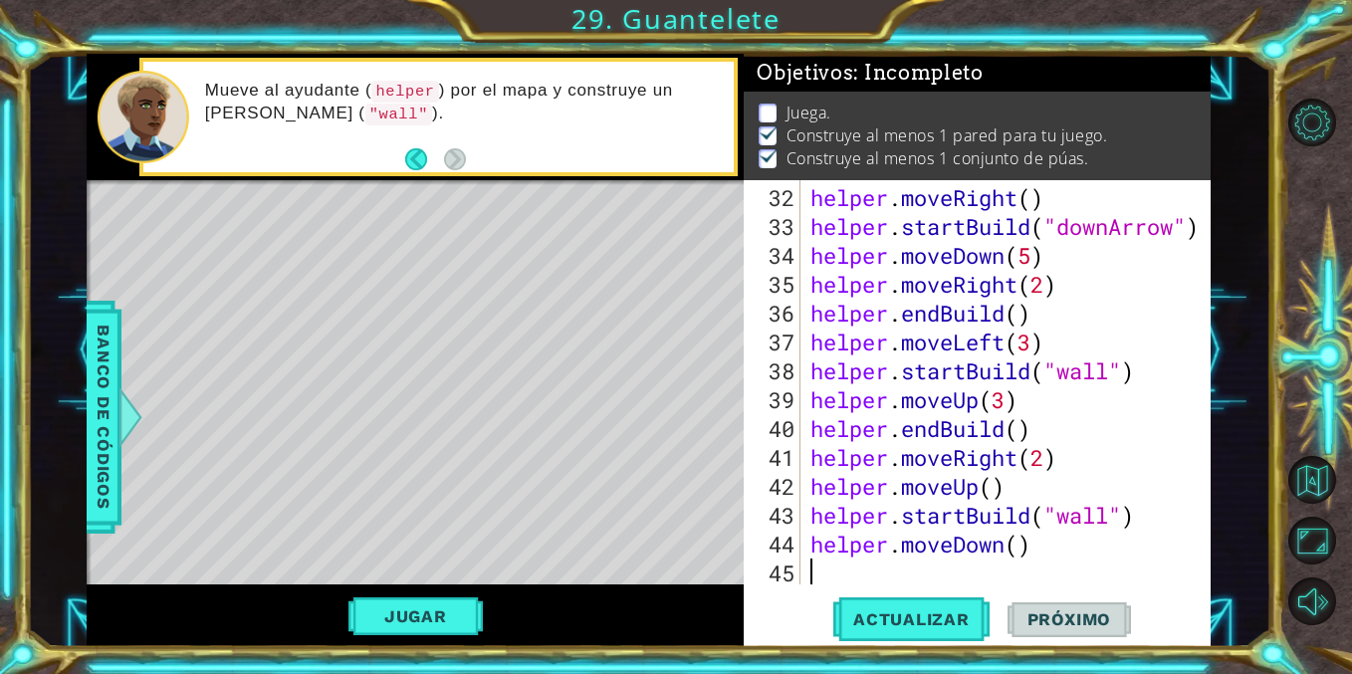
scroll to position [1068, 0]
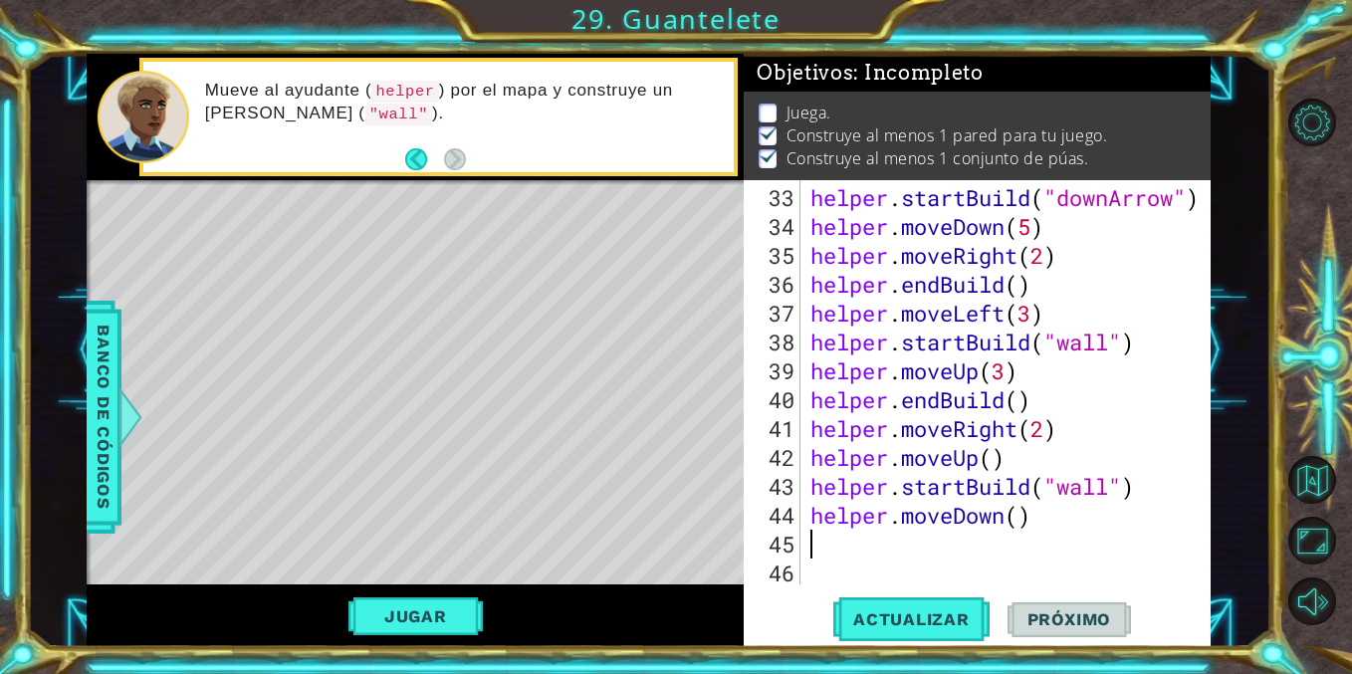
type textarea "3"
click at [1025, 523] on div "helper . startBuild ( "downArrow" ) helper . moveDown ( 5 ) helper . moveRight …" at bounding box center [1010, 414] width 409 height 462
type textarea "helper.moveDown(3)"
click at [912, 616] on span "Actualizar" at bounding box center [911, 619] width 156 height 20
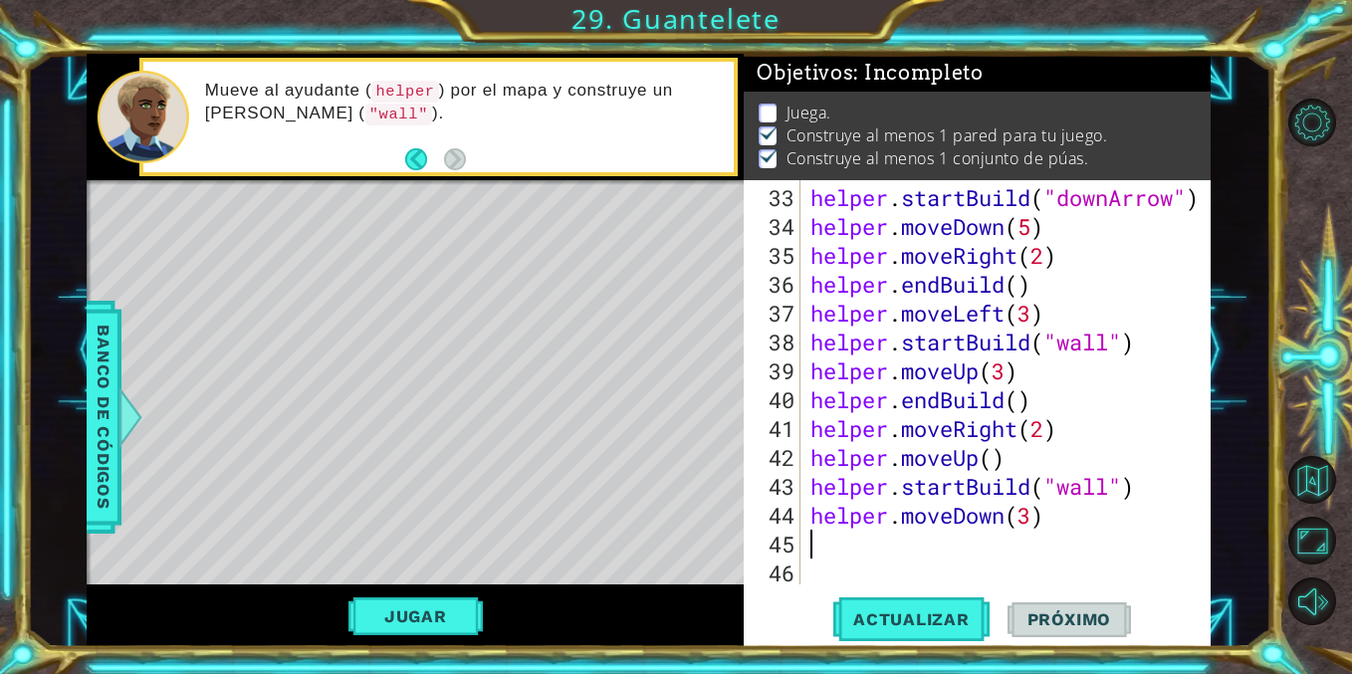
click at [992, 547] on div "helper . startBuild ( "downArrow" ) helper . moveDown ( 5 ) helper . moveRight …" at bounding box center [1010, 414] width 409 height 462
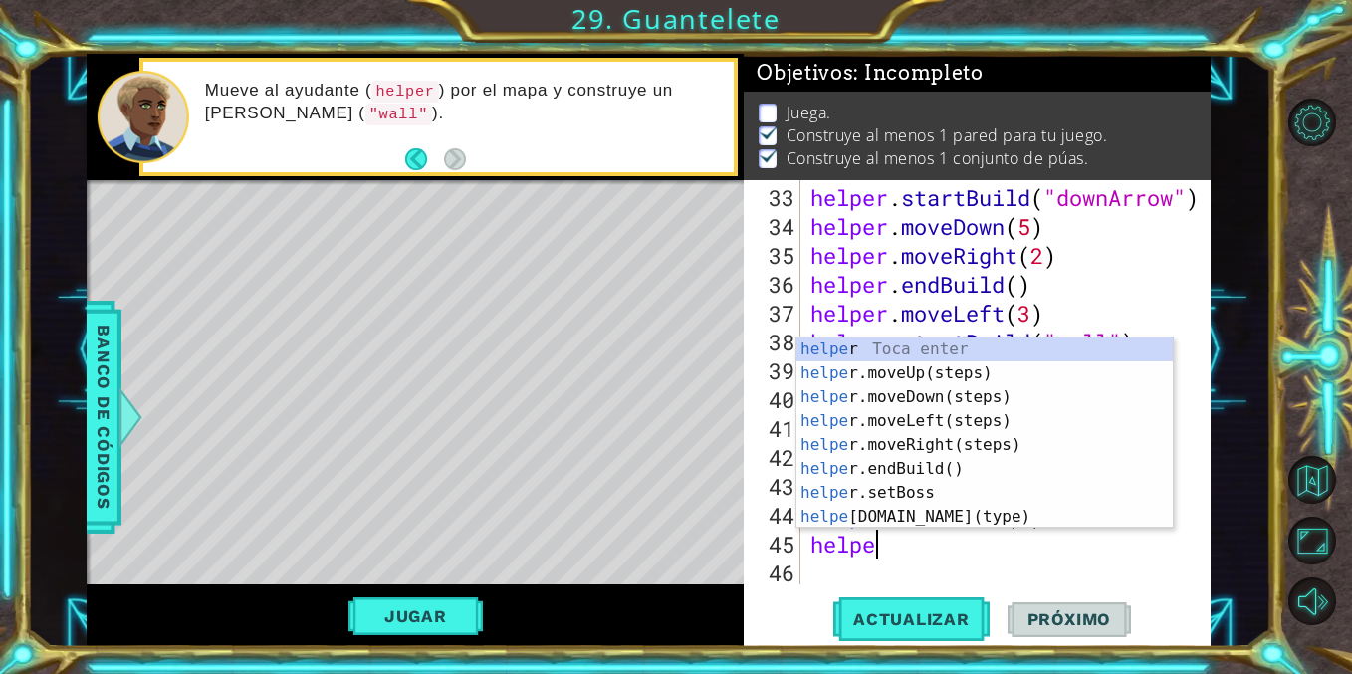
scroll to position [0, 2]
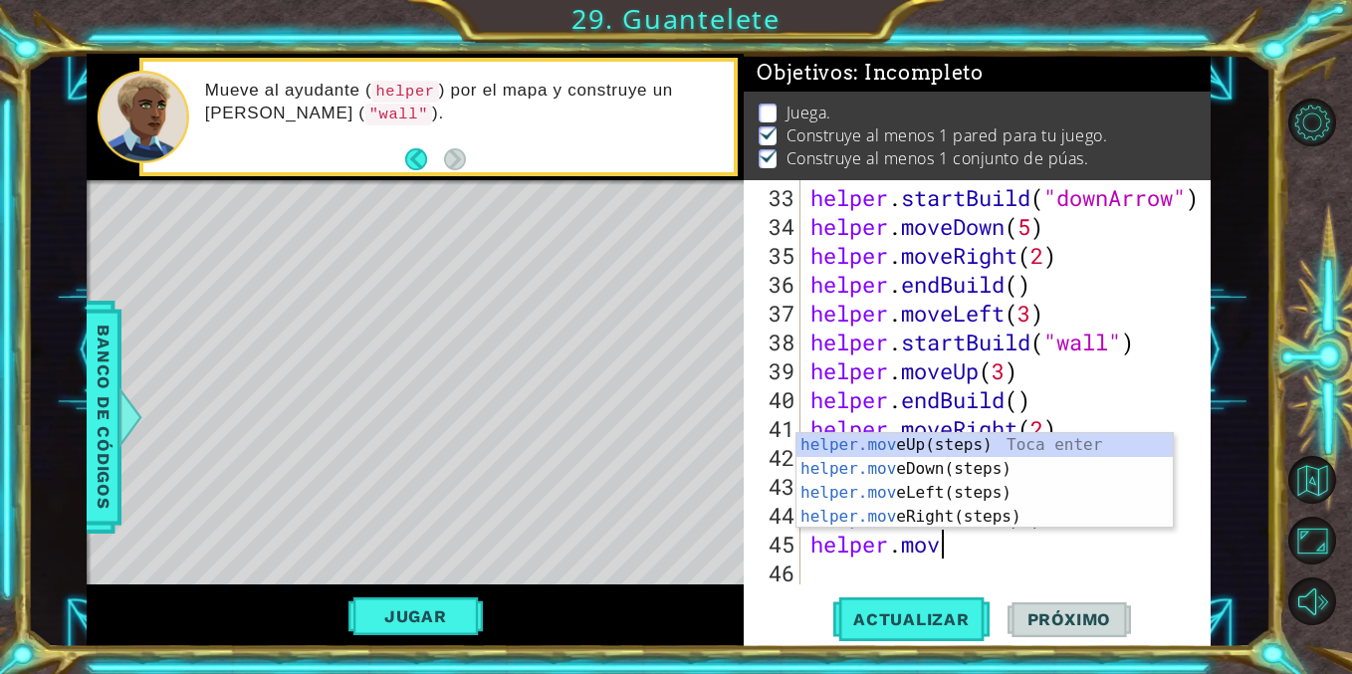
type textarea "helper.move"
click at [959, 512] on div "helper.move Up(steps) Toca enter helper.move Down(steps) Toca enter helper.move…" at bounding box center [984, 504] width 376 height 143
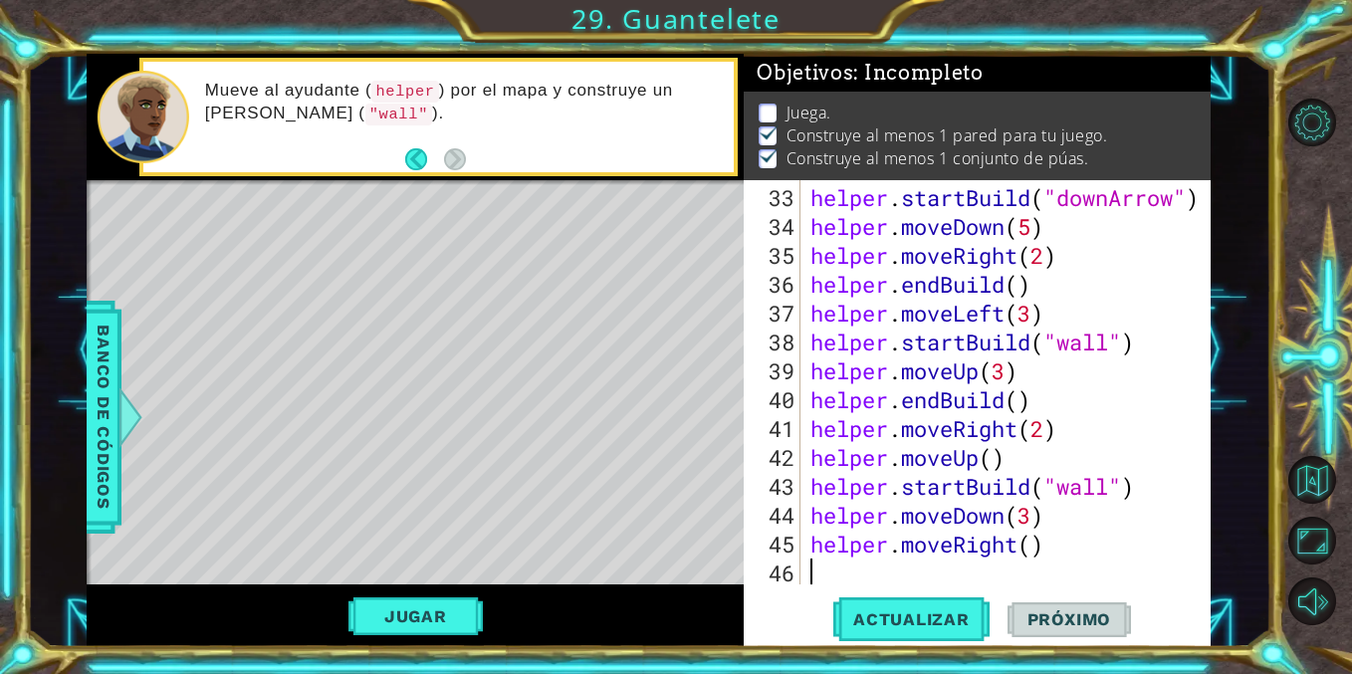
scroll to position [1097, 0]
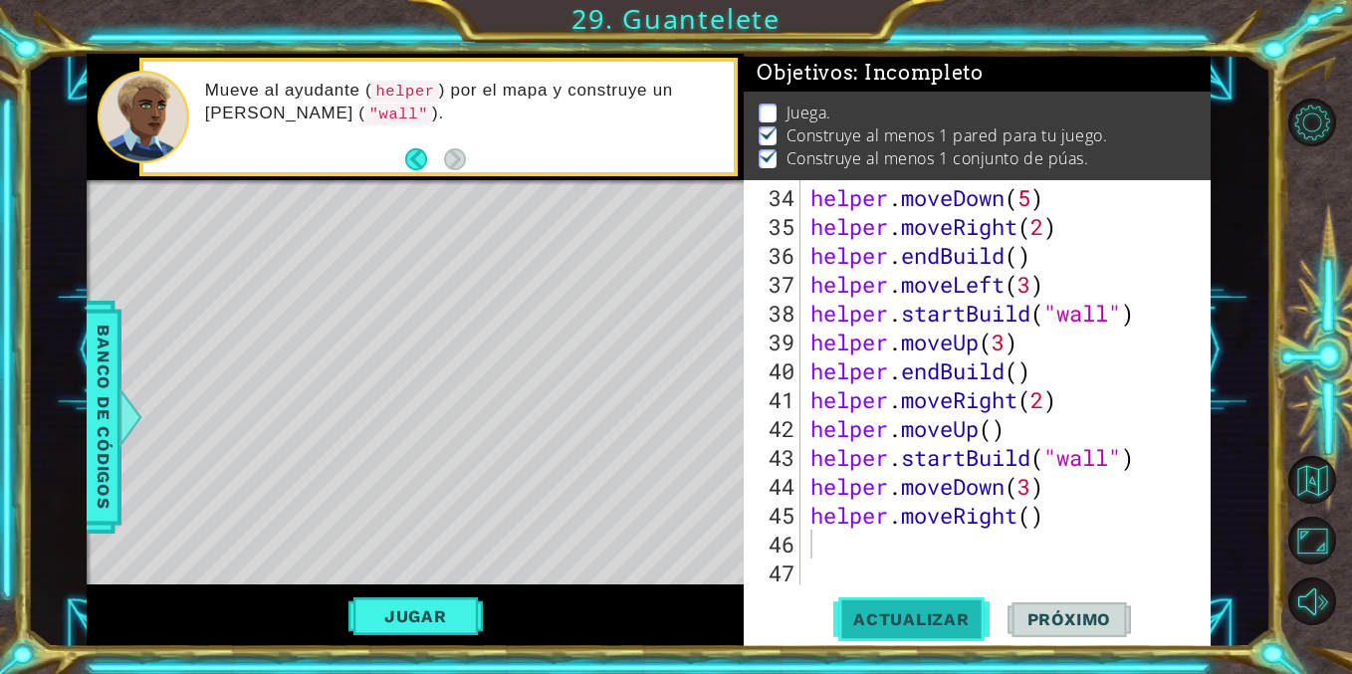
click at [901, 614] on span "Actualizar" at bounding box center [911, 619] width 156 height 20
click at [958, 553] on div "helper . moveDown ( 5 ) helper . moveRight ( 2 ) helper . endBuild ( ) helper .…" at bounding box center [1010, 414] width 409 height 462
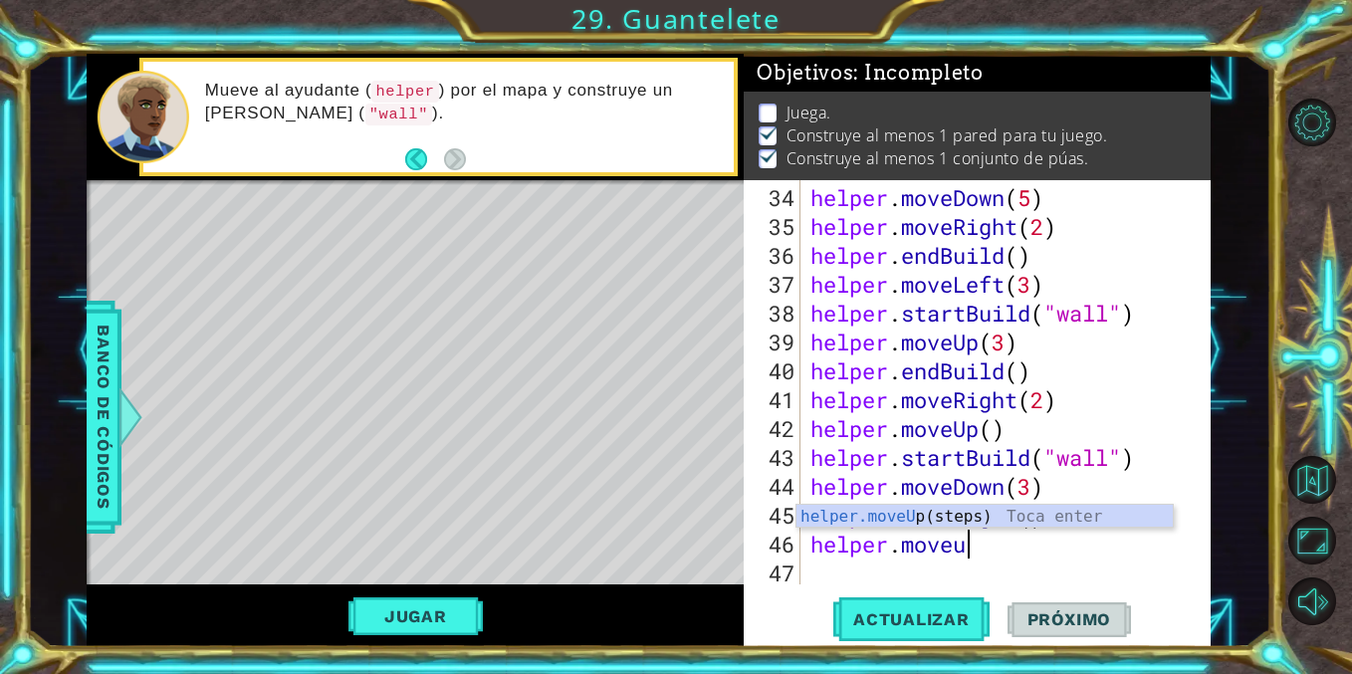
type textarea "helper.moveup"
click at [939, 507] on div "helper.moveUp (steps) Toca enter" at bounding box center [984, 541] width 376 height 72
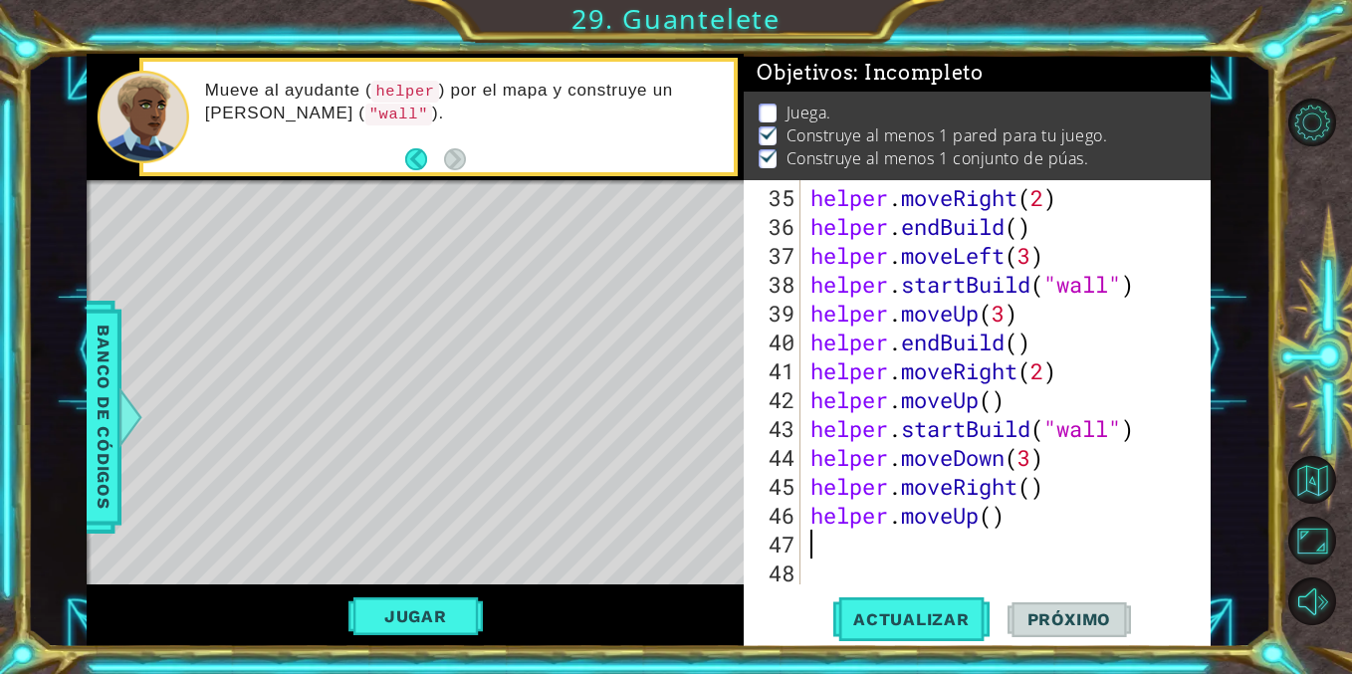
scroll to position [1126, 0]
click at [994, 532] on div "helper . moveRight ( 2 ) helper . endBuild ( ) helper . moveLeft ( 3 ) helper .…" at bounding box center [1010, 414] width 409 height 462
click at [997, 513] on div "helper . moveRight ( 2 ) helper . endBuild ( ) helper . moveLeft ( 3 ) helper .…" at bounding box center [1010, 414] width 409 height 462
type textarea "helper.moveUp(3)"
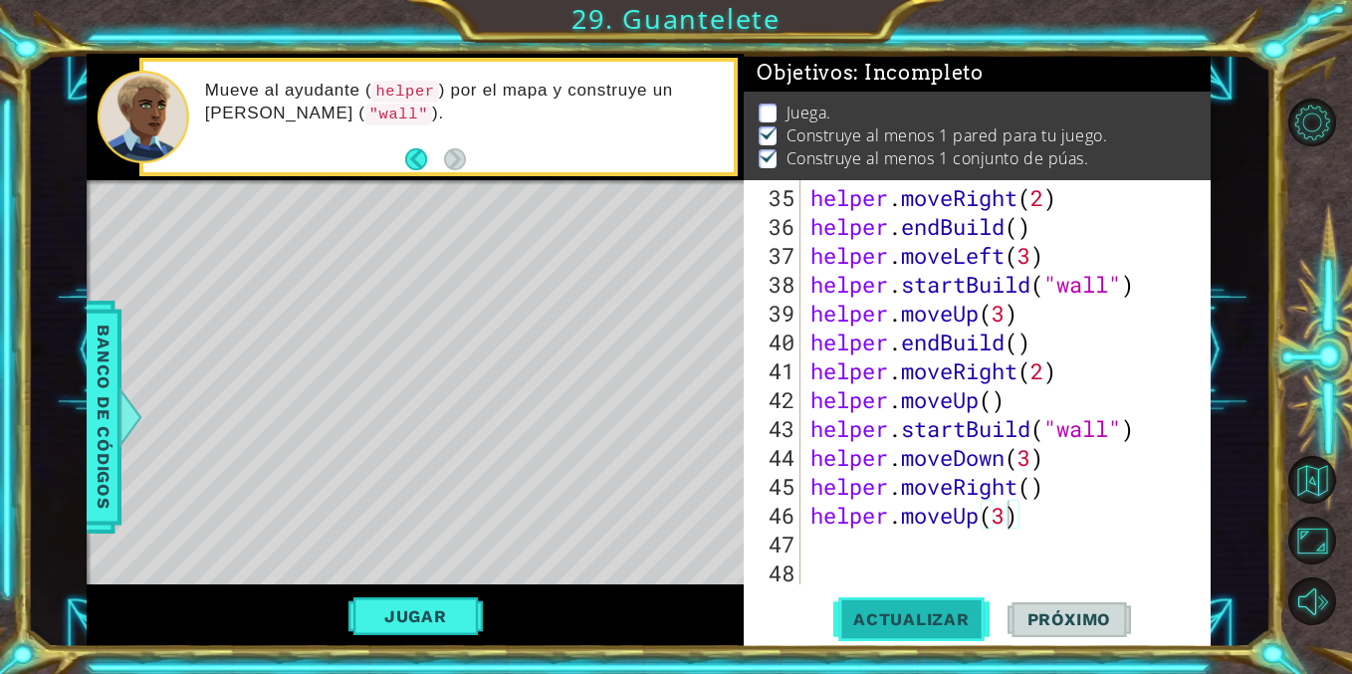
click at [903, 627] on span "Actualizar" at bounding box center [911, 619] width 156 height 20
click at [866, 542] on div "helper . moveRight ( 2 ) helper . endBuild ( ) helper . moveLeft ( 3 ) helper .…" at bounding box center [1010, 414] width 409 height 462
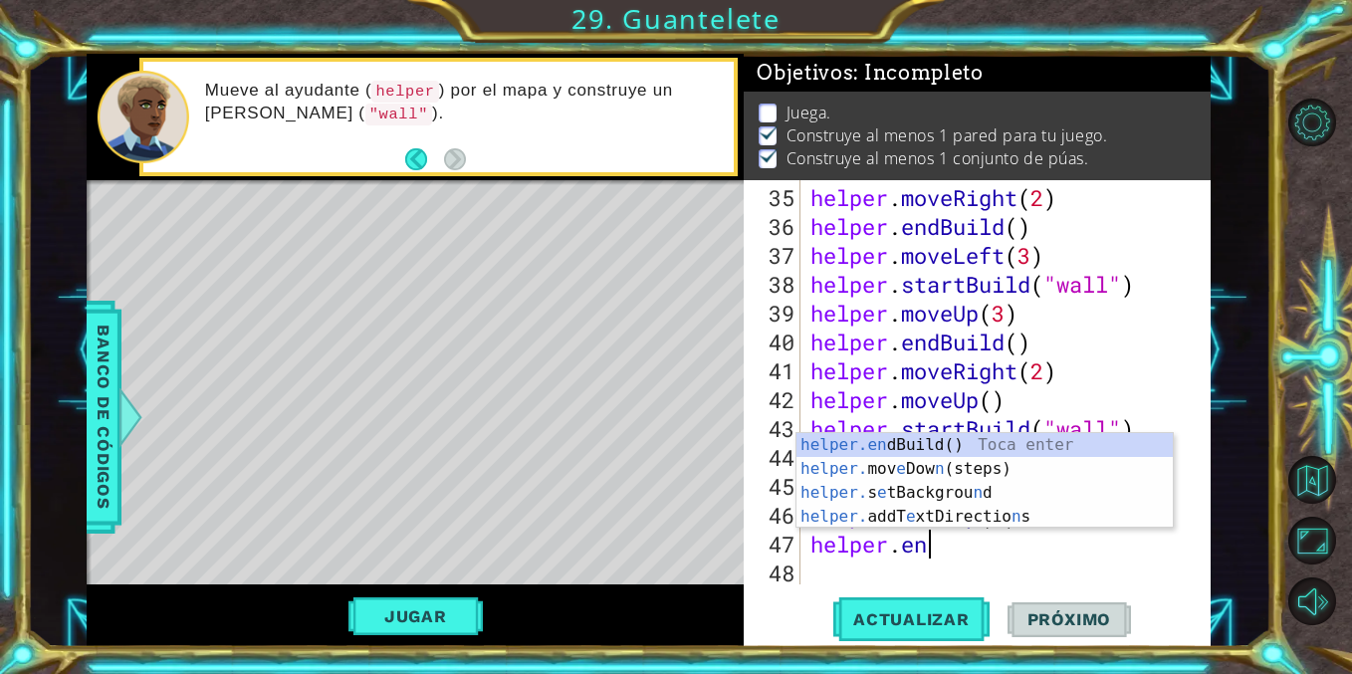
type textarea "helper.end"
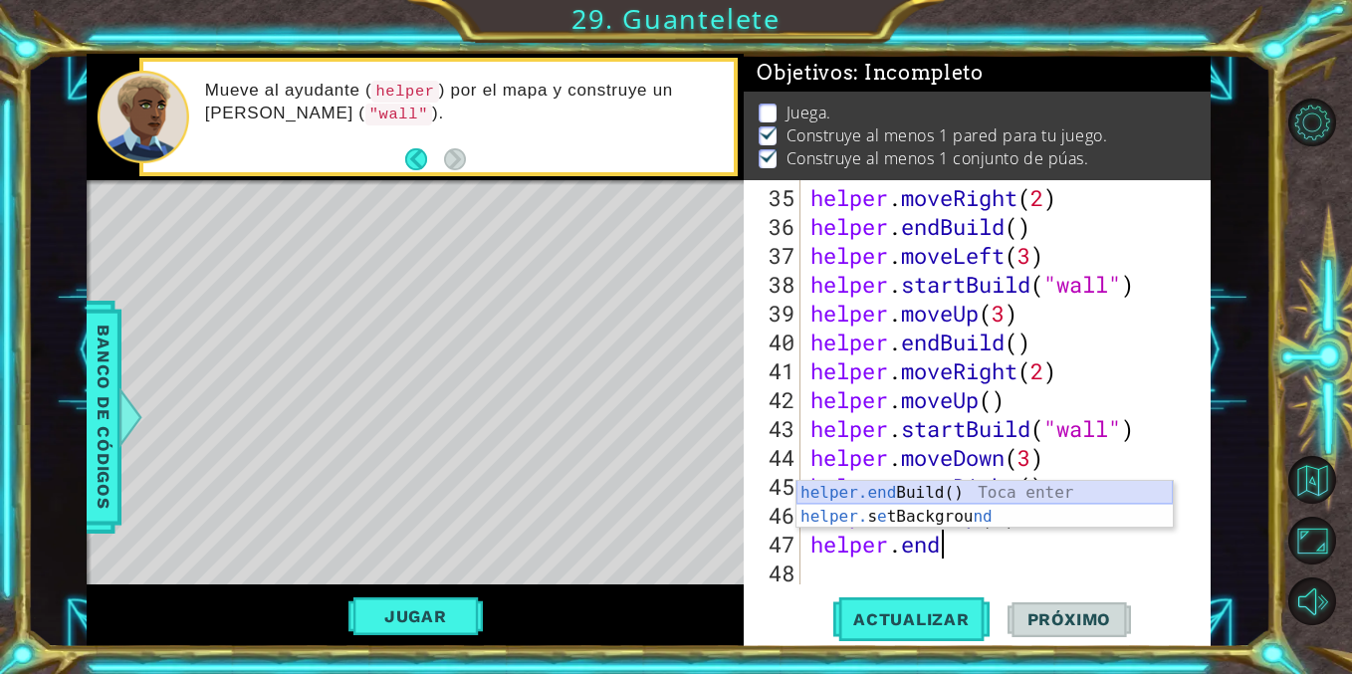
click at [854, 493] on div "helper.end Build() Toca enter helper. s e tBackgrou nd Toca enter" at bounding box center [984, 529] width 376 height 96
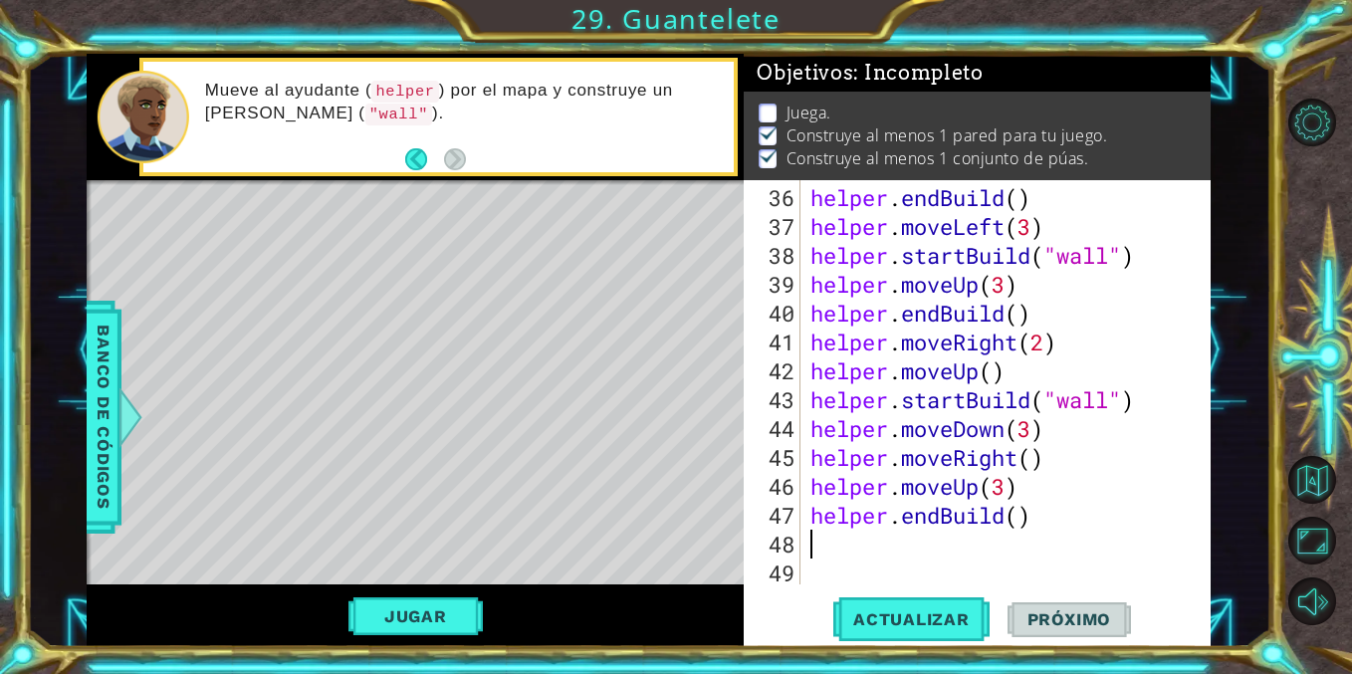
click at [906, 543] on div "helper . endBuild ( ) helper . moveLeft ( 3 ) helper . startBuild ( "wall" ) he…" at bounding box center [1010, 414] width 409 height 462
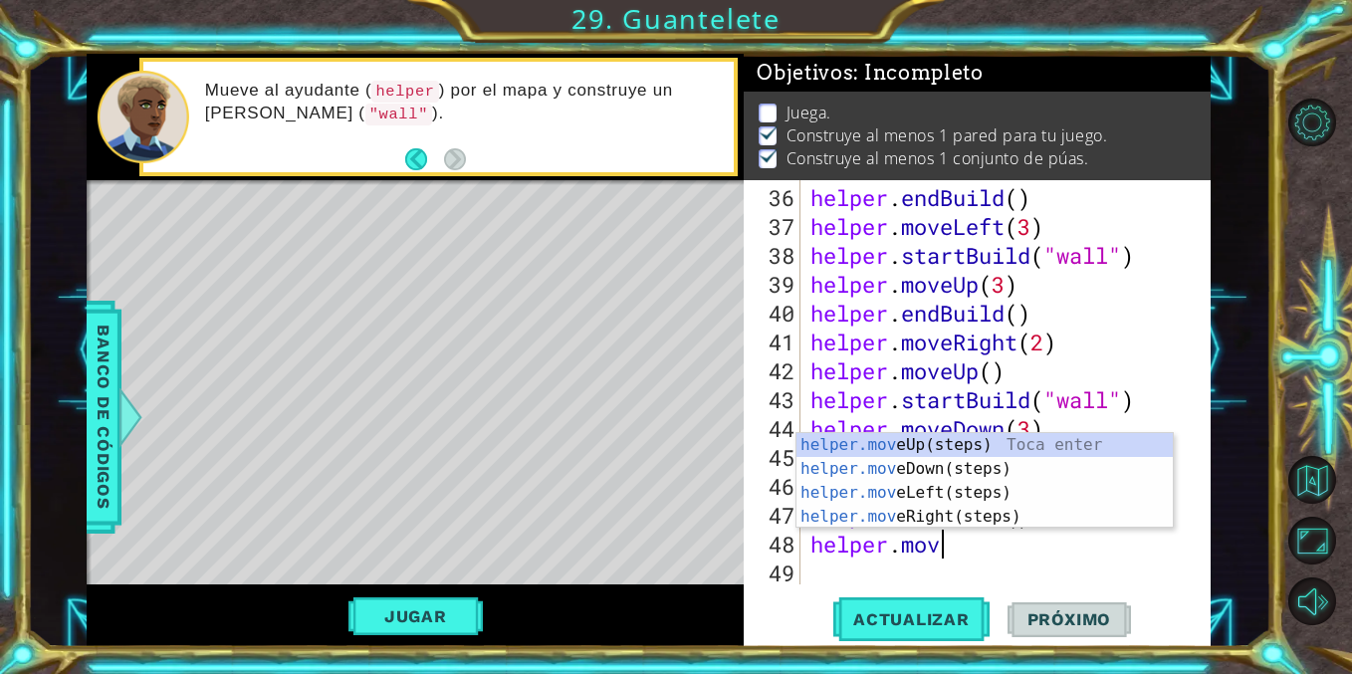
type textarea "helper.move"
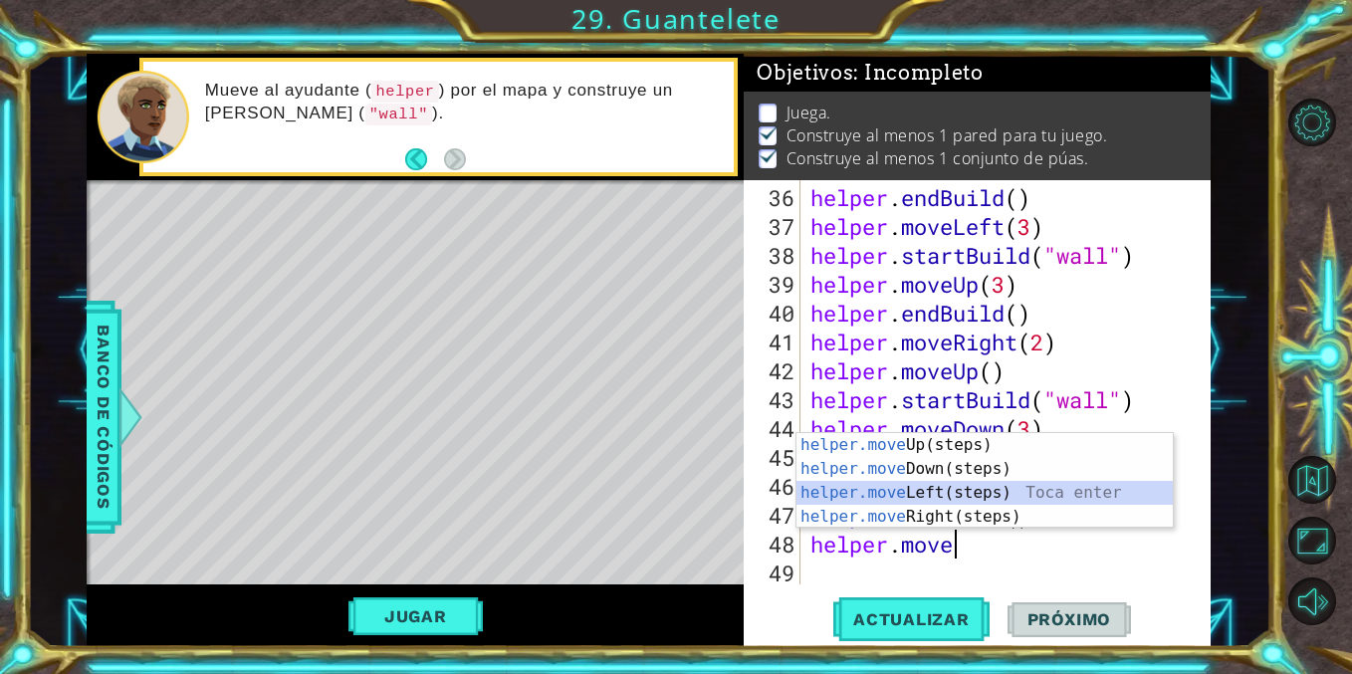
click at [918, 489] on div "helper.move Up(steps) Toca enter helper.move Down(steps) Toca enter helper.move…" at bounding box center [984, 504] width 376 height 143
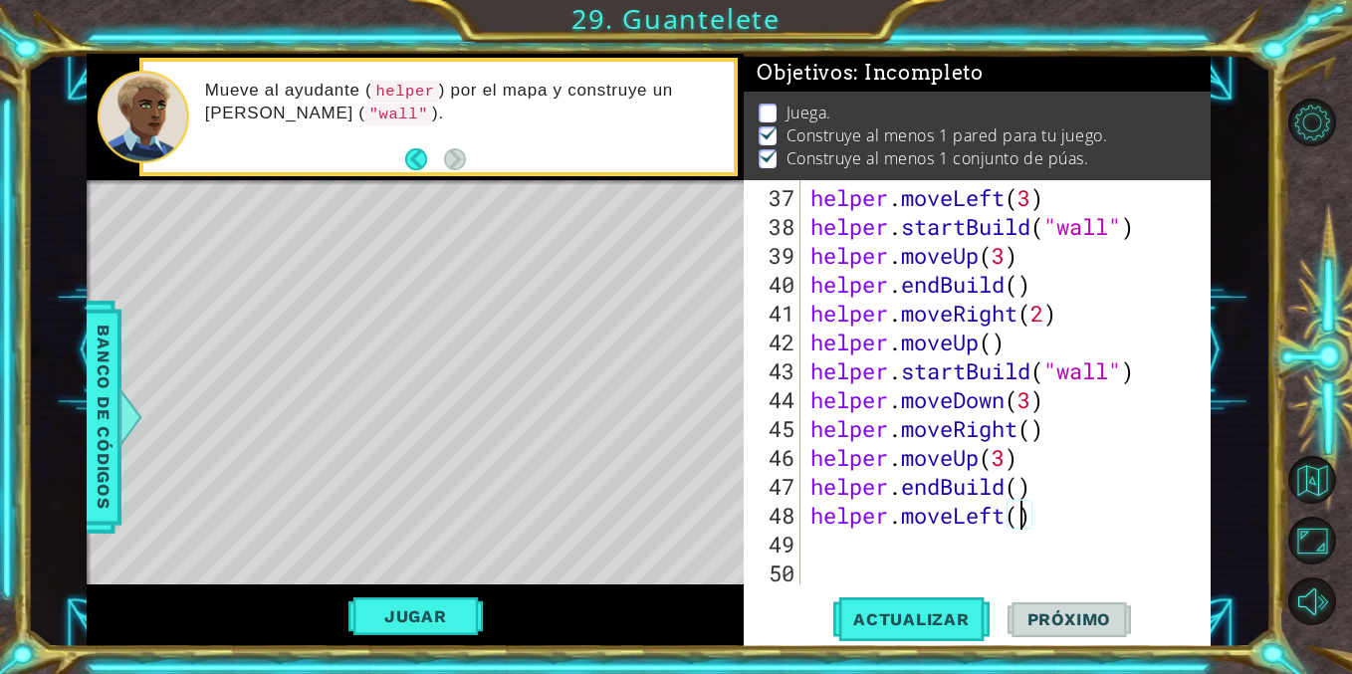
click at [1018, 525] on div "helper . moveLeft ( 3 ) helper . startBuild ( "wall" ) helper . moveUp ( 3 ) he…" at bounding box center [1010, 414] width 409 height 462
type textarea "helper.moveLeft(6)"
click at [898, 631] on button "Actualizar" at bounding box center [911, 619] width 156 height 47
click at [922, 542] on div "helper . moveLeft ( 3 ) helper . startBuild ( "wall" ) helper . moveUp ( 3 ) he…" at bounding box center [1010, 414] width 409 height 462
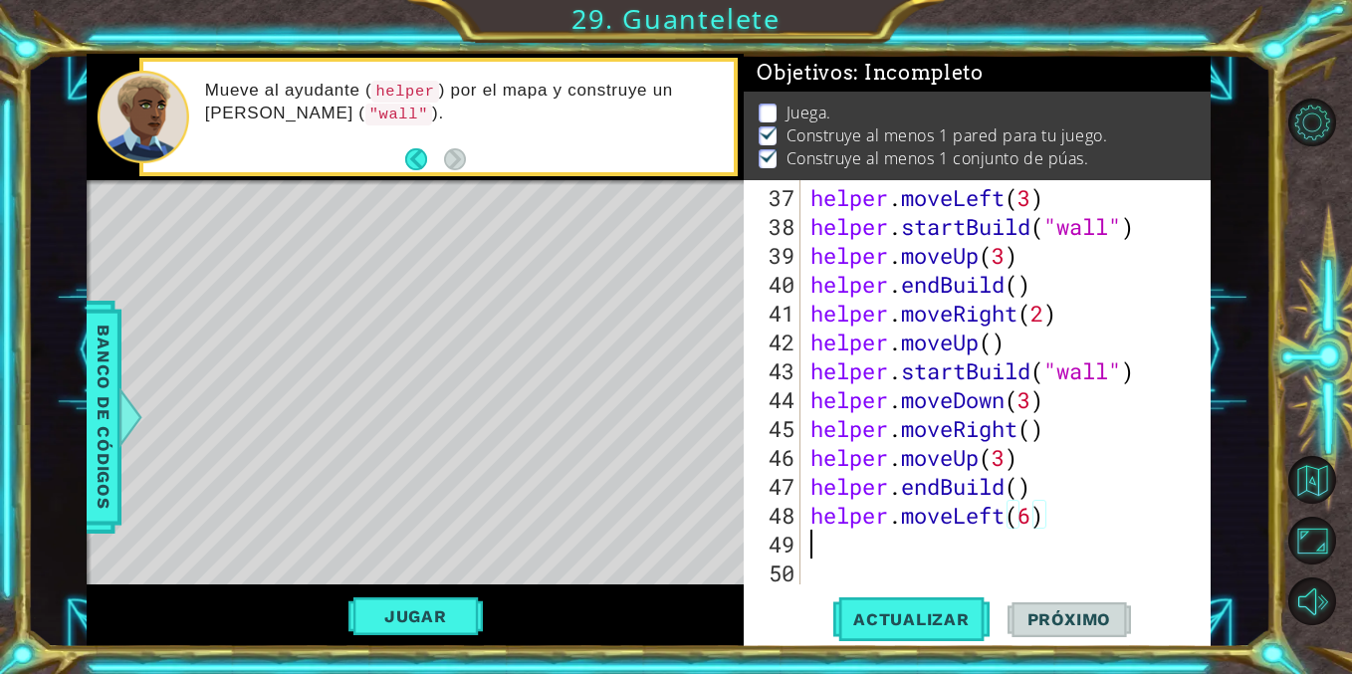
scroll to position [0, 0]
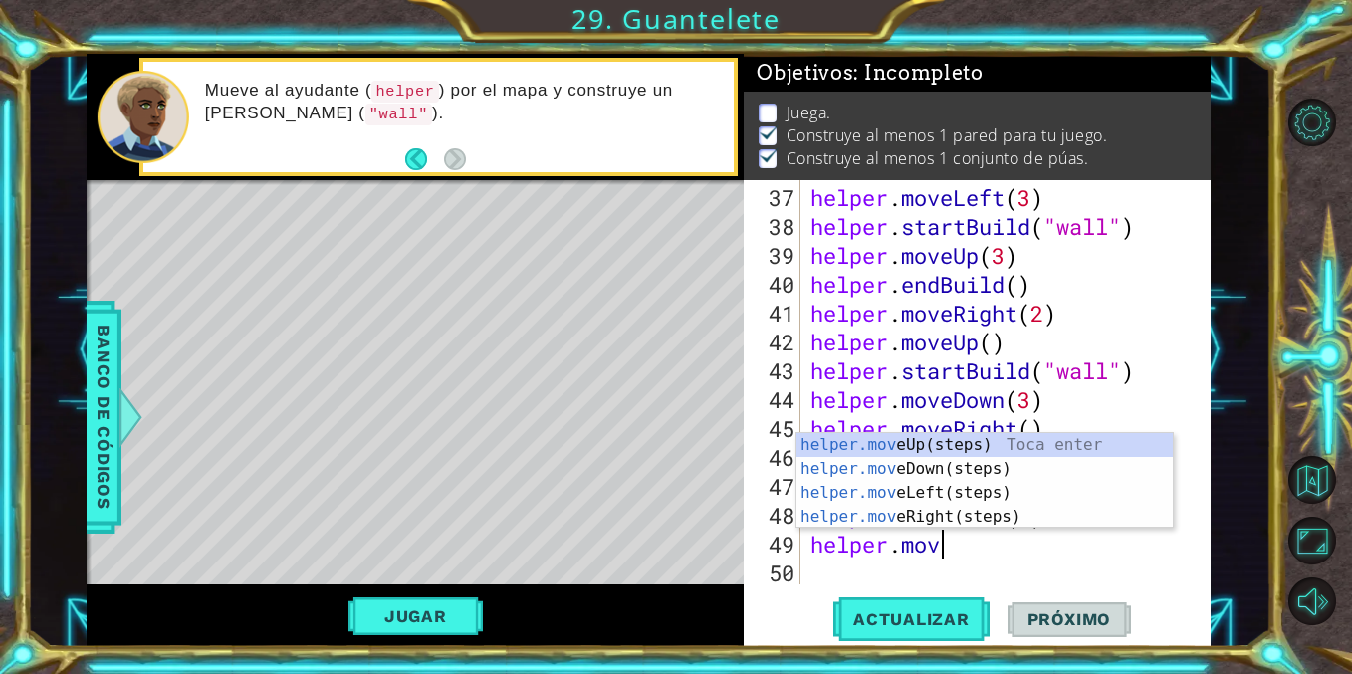
type textarea "helper.move"
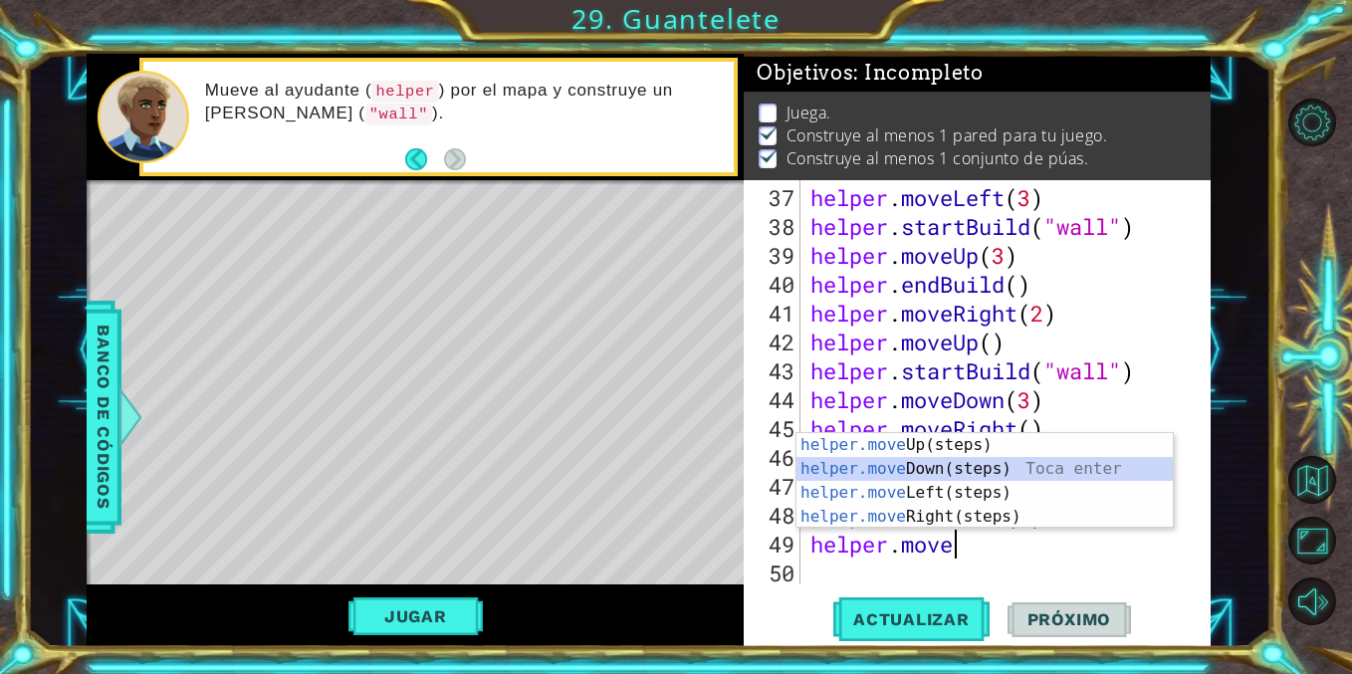
click at [930, 473] on div "helper.move Up(steps) Toca enter helper.move Down(steps) Toca enter helper.move…" at bounding box center [984, 504] width 376 height 143
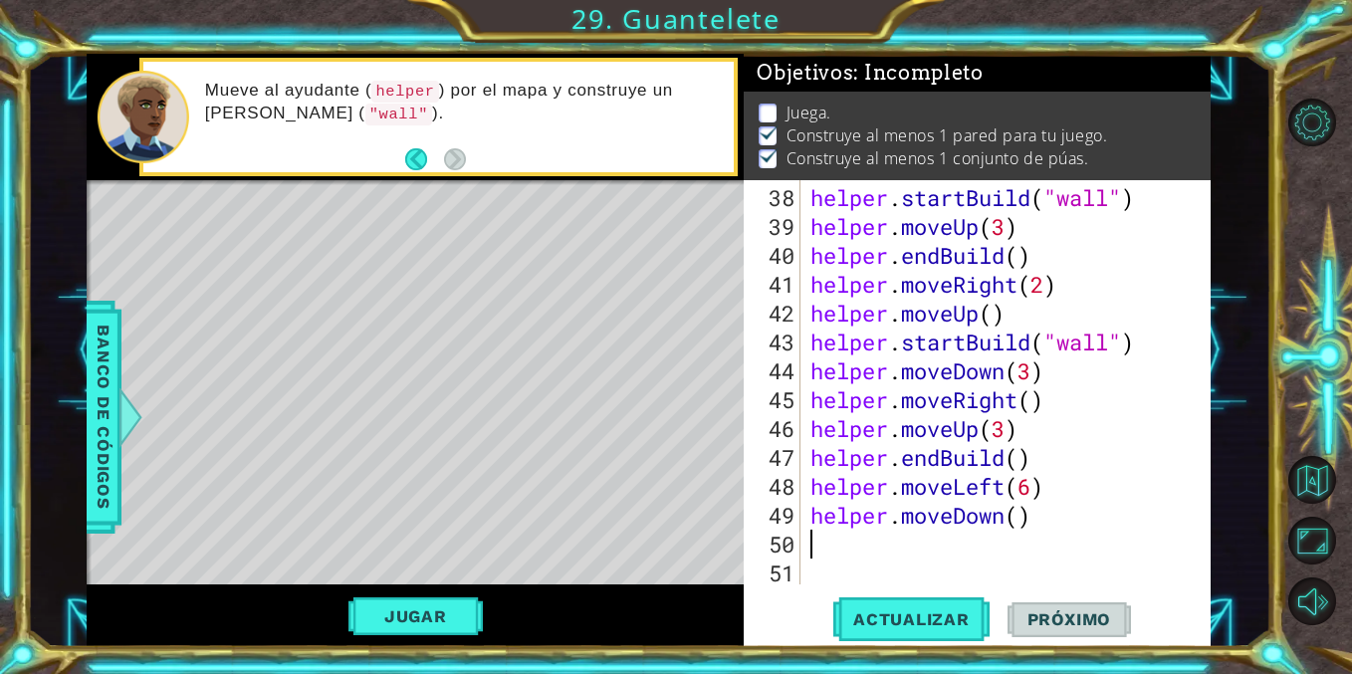
click at [1021, 530] on div "helper . startBuild ( "wall" ) helper . moveUp ( 3 ) helper . endBuild ( ) help…" at bounding box center [1010, 414] width 409 height 462
type textarea "4"
type textarea "helper.moveDown(4)"
click at [909, 604] on button "Actualizar" at bounding box center [911, 619] width 156 height 47
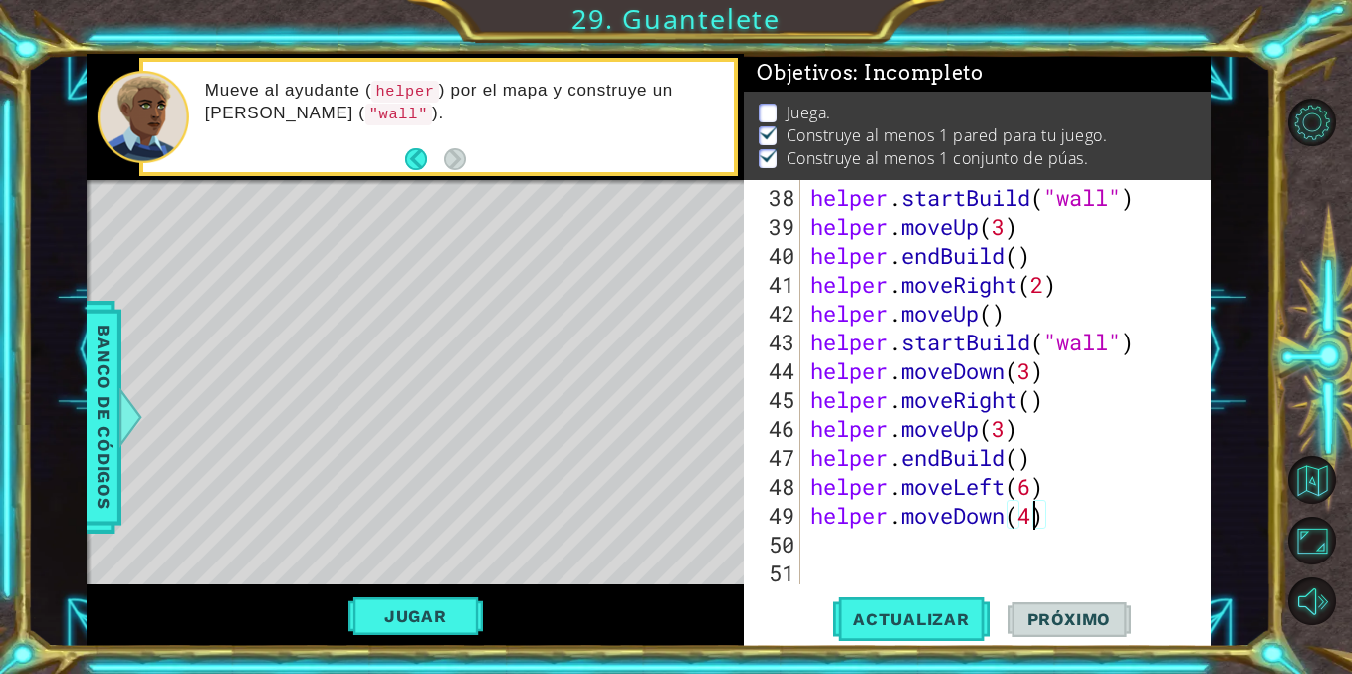
click at [922, 557] on div "helper . startBuild ( "wall" ) helper . moveUp ( 3 ) helper . endBuild ( ) help…" at bounding box center [1010, 414] width 409 height 462
click at [903, 546] on div "helper . startBuild ( "wall" ) helper . moveUp ( 3 ) helper . endBuild ( ) help…" at bounding box center [1010, 414] width 409 height 462
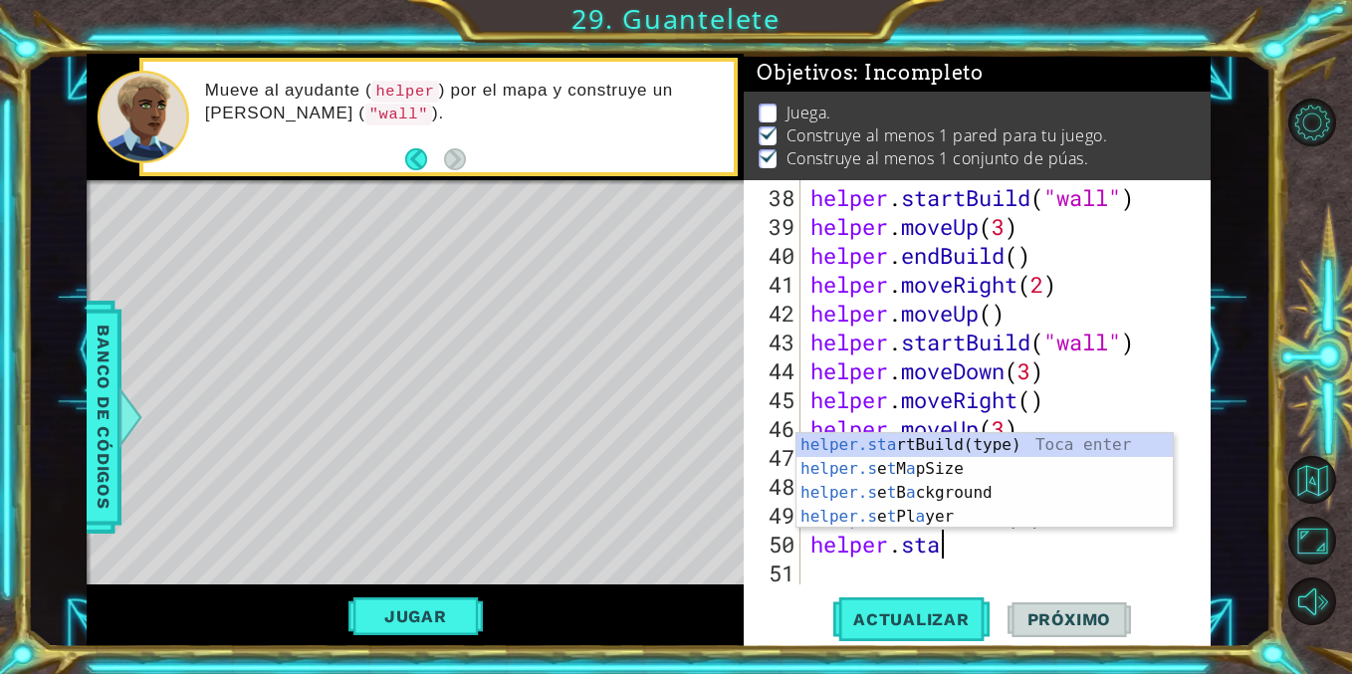
scroll to position [0, 5]
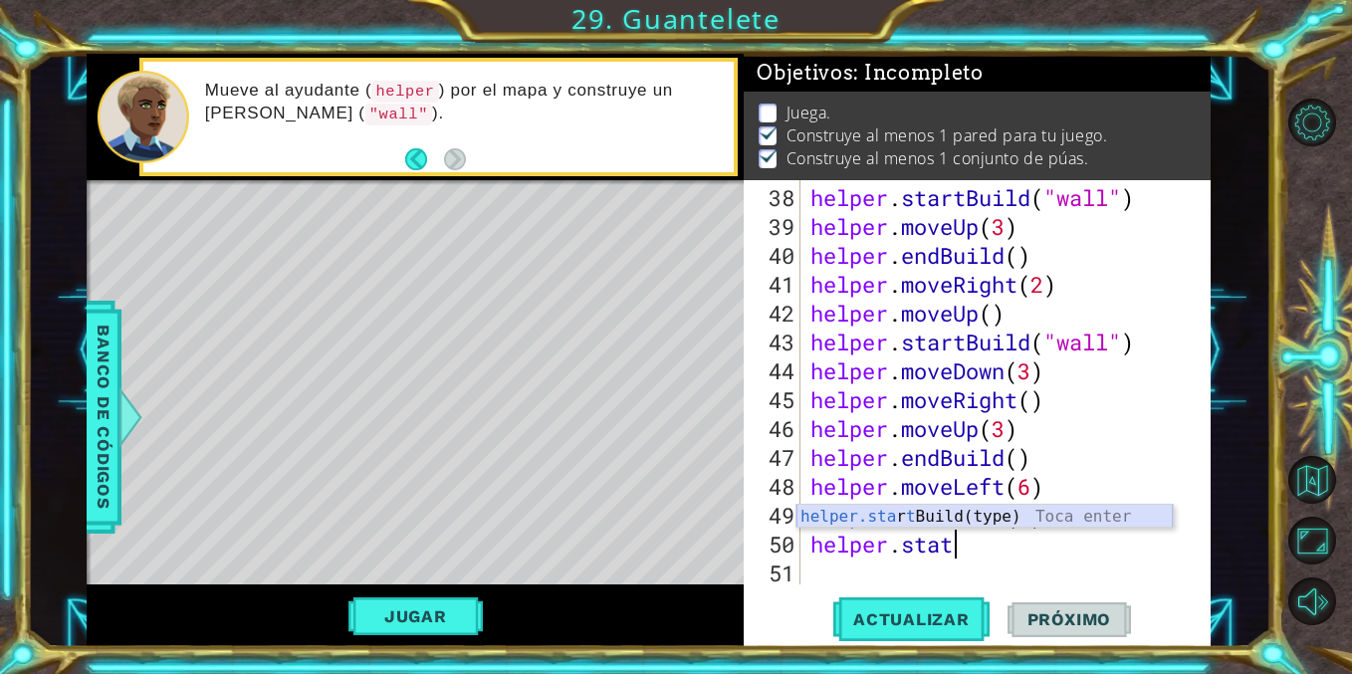
click at [890, 520] on div "helper.sta r t Build(type) Toca enter" at bounding box center [984, 541] width 376 height 72
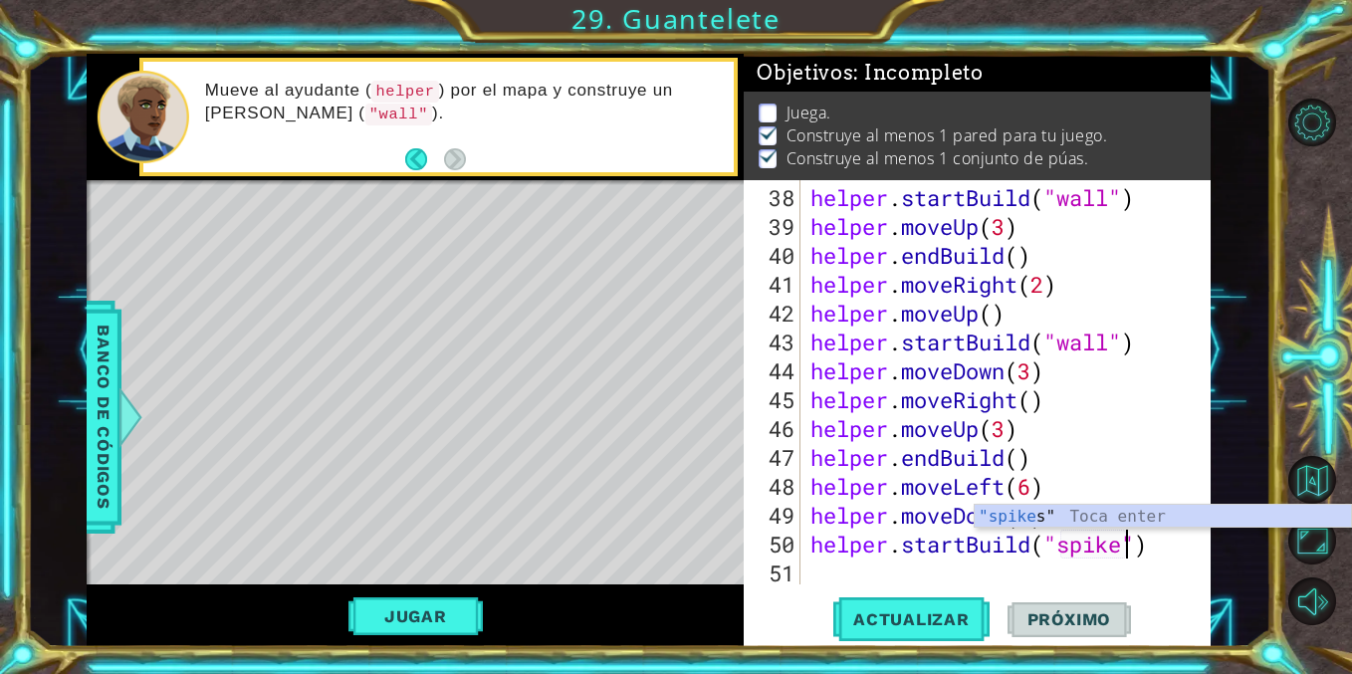
type textarea "helper.startBuild("spikes")"
click at [1091, 519] on div ""spikes " Toca enter" at bounding box center [1163, 541] width 376 height 72
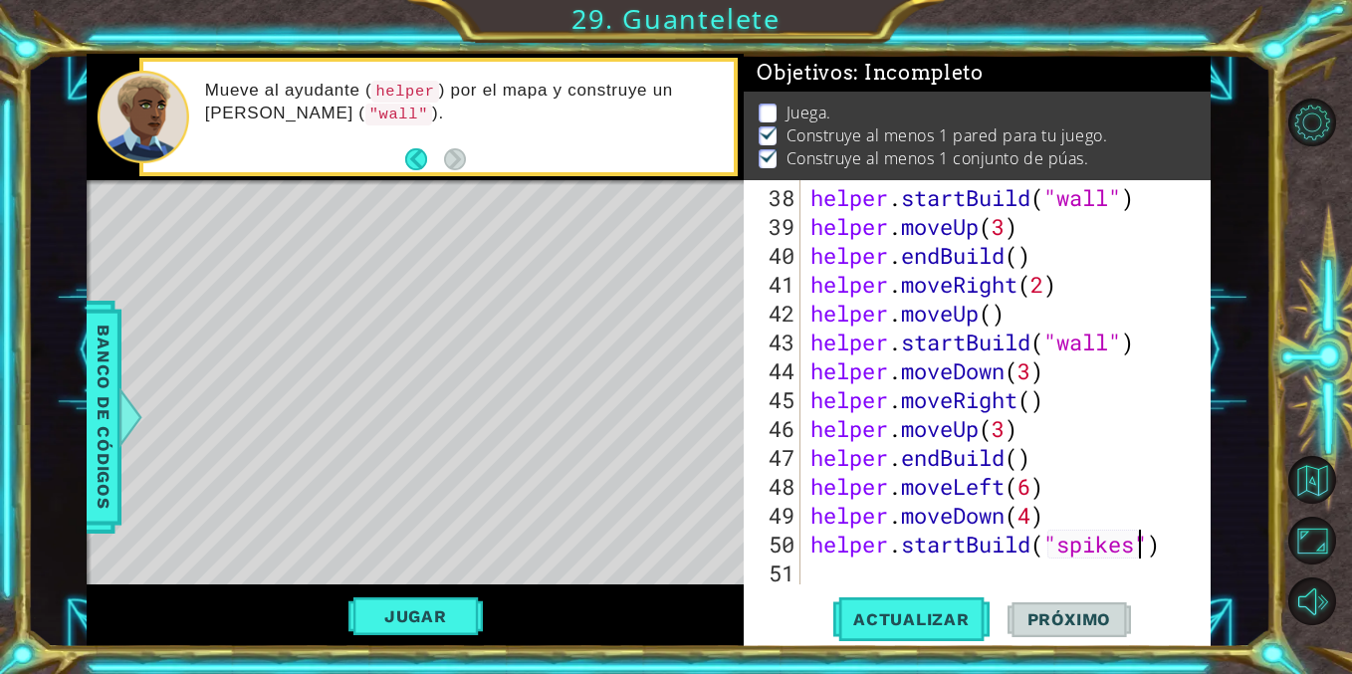
click at [940, 572] on div "helper . startBuild ( "wall" ) helper . moveUp ( 3 ) helper . endBuild ( ) help…" at bounding box center [1010, 414] width 409 height 462
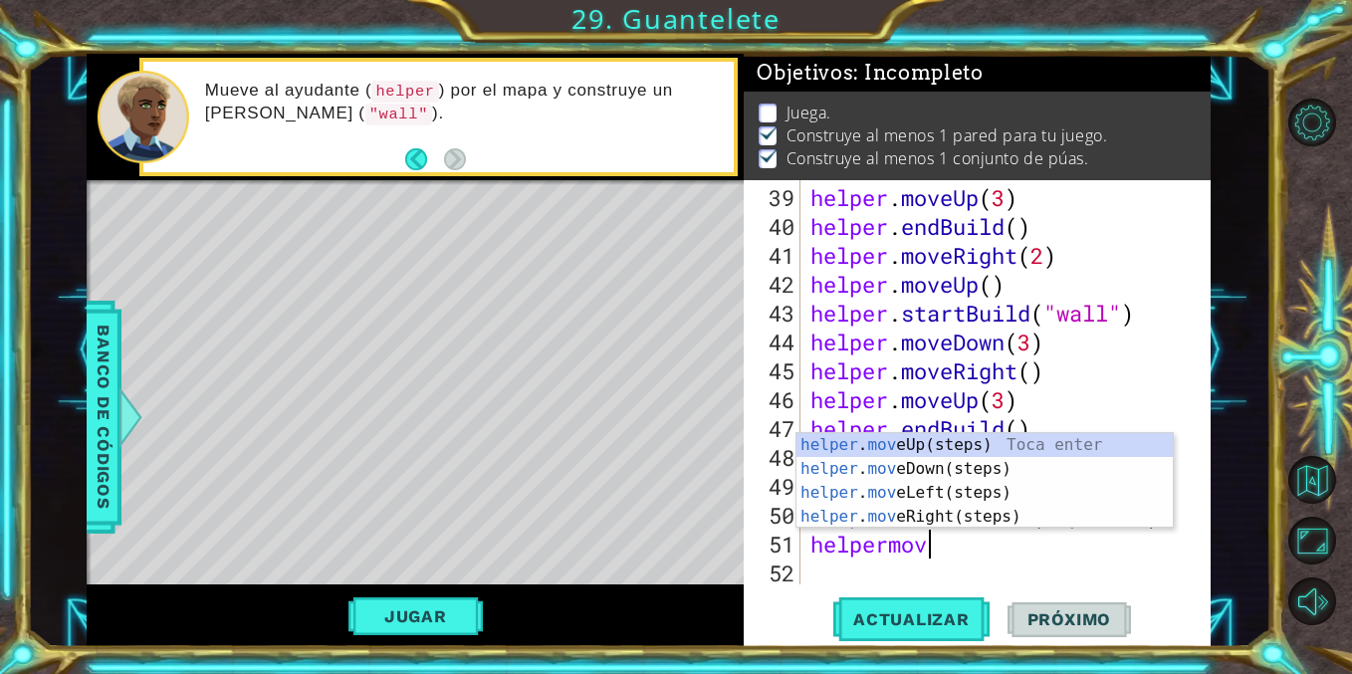
type textarea "helpermove"
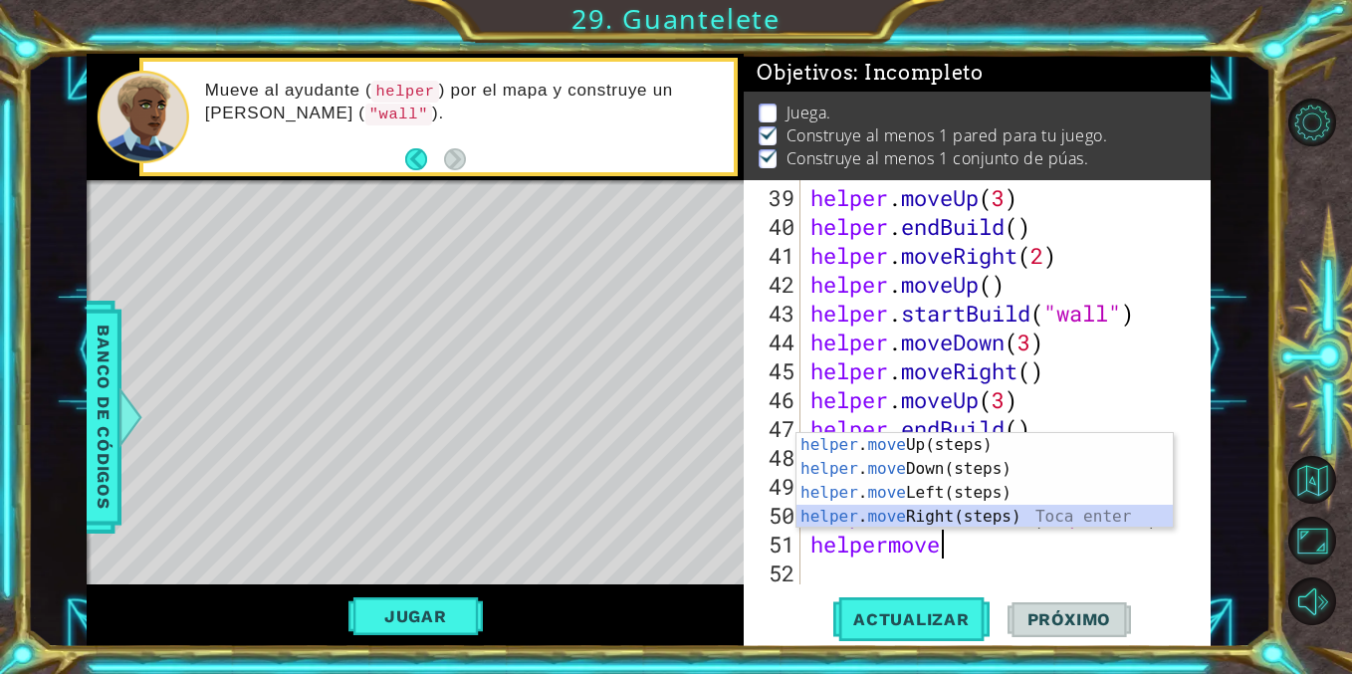
click at [919, 513] on div "helper . move Up(steps) Toca enter helper . move Down(steps) Toca enter helper …" at bounding box center [984, 504] width 376 height 143
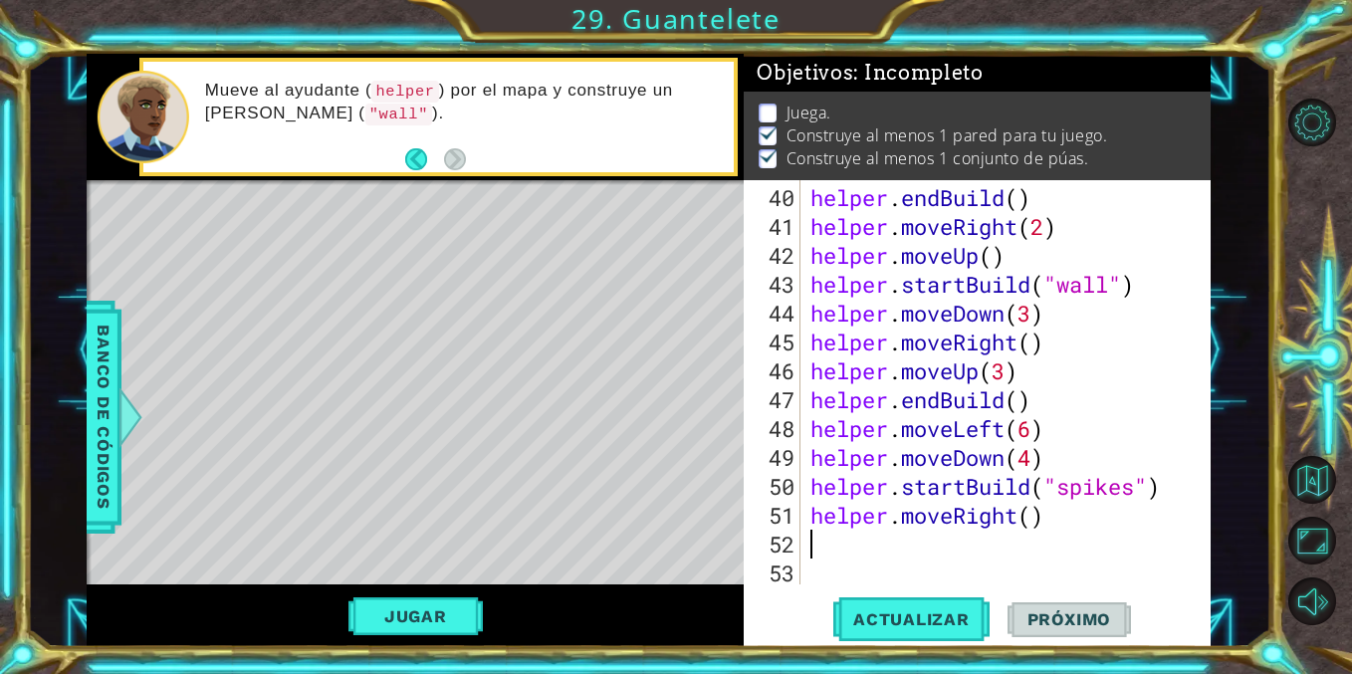
scroll to position [1270, 0]
click at [1035, 526] on div "helper . endBuild ( ) helper . moveRight ( 2 ) helper . moveUp ( ) helper . sta…" at bounding box center [1010, 414] width 409 height 462
type textarea "helper.moveRight(2)"
click at [914, 553] on div "helper . endBuild ( ) helper . moveRight ( 2 ) helper . moveUp ( ) helper . sta…" at bounding box center [1010, 414] width 409 height 462
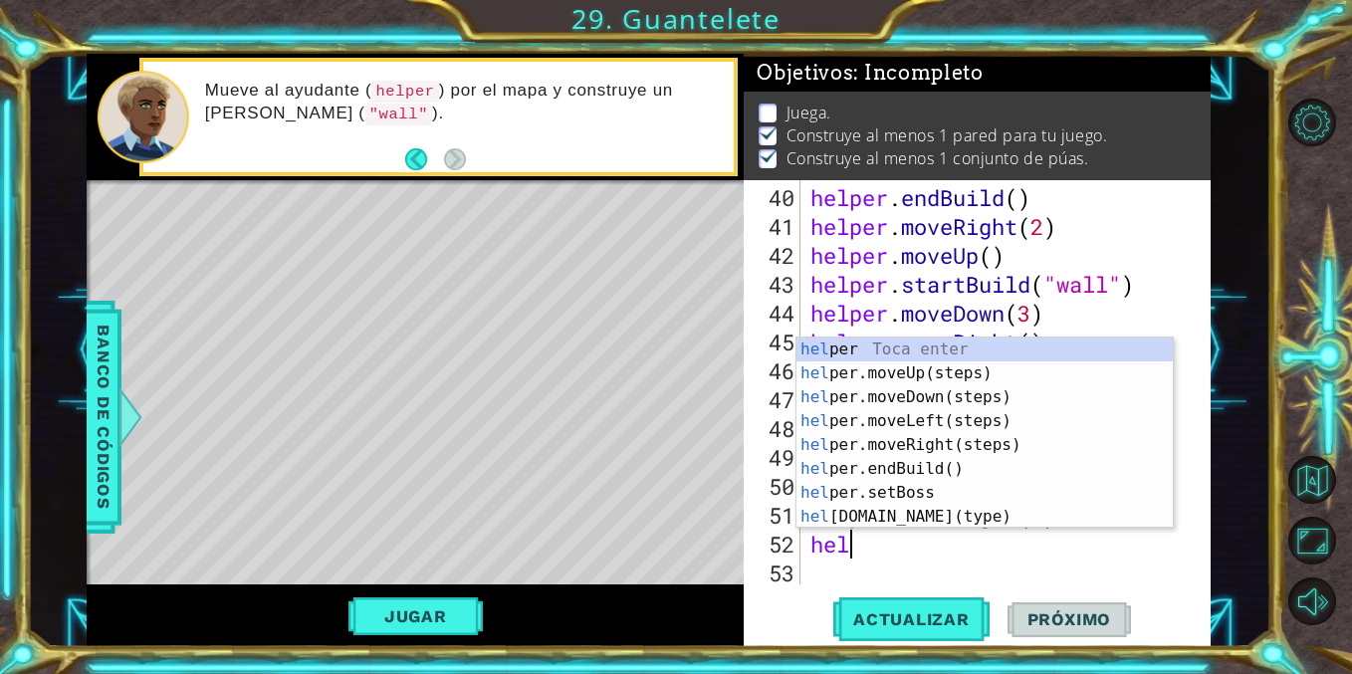
scroll to position [0, 1]
click at [860, 619] on span "Actualizar" at bounding box center [911, 619] width 156 height 20
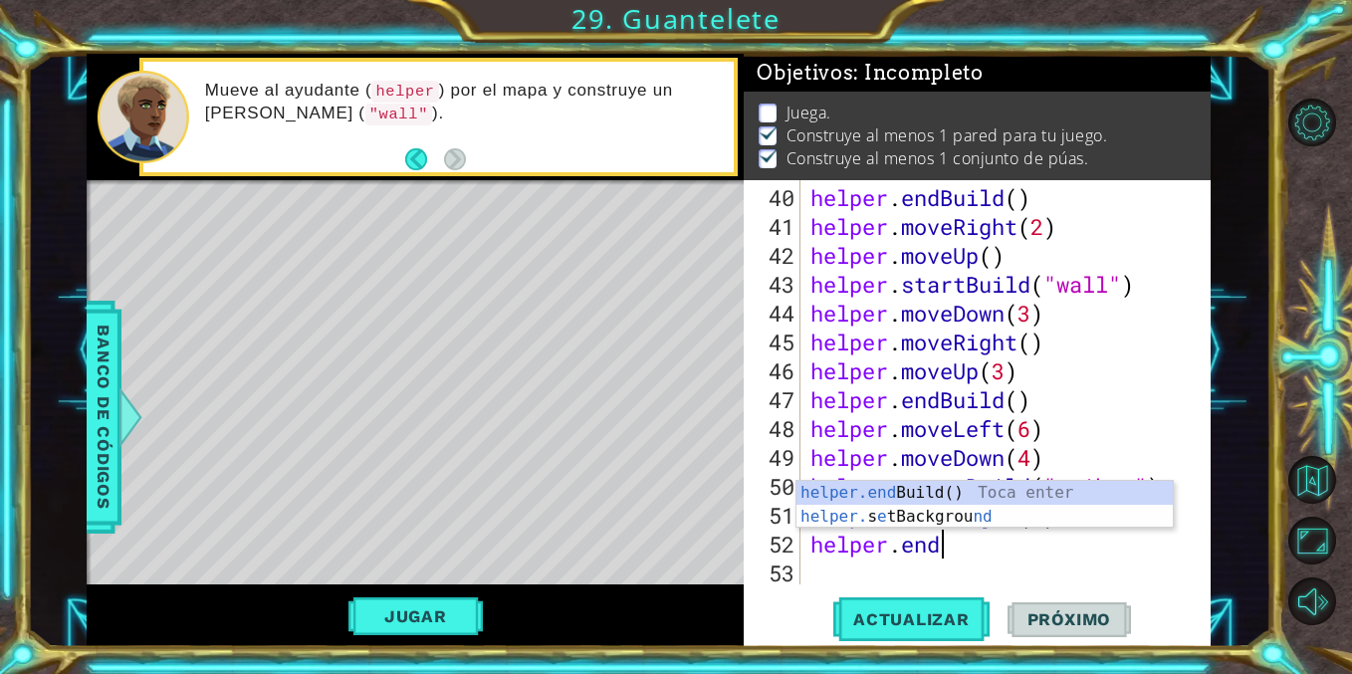
scroll to position [0, 5]
click at [889, 479] on div "helper . endBuild ( ) helper . moveRight ( 2 ) helper . moveUp ( ) helper . sta…" at bounding box center [1010, 414] width 409 height 462
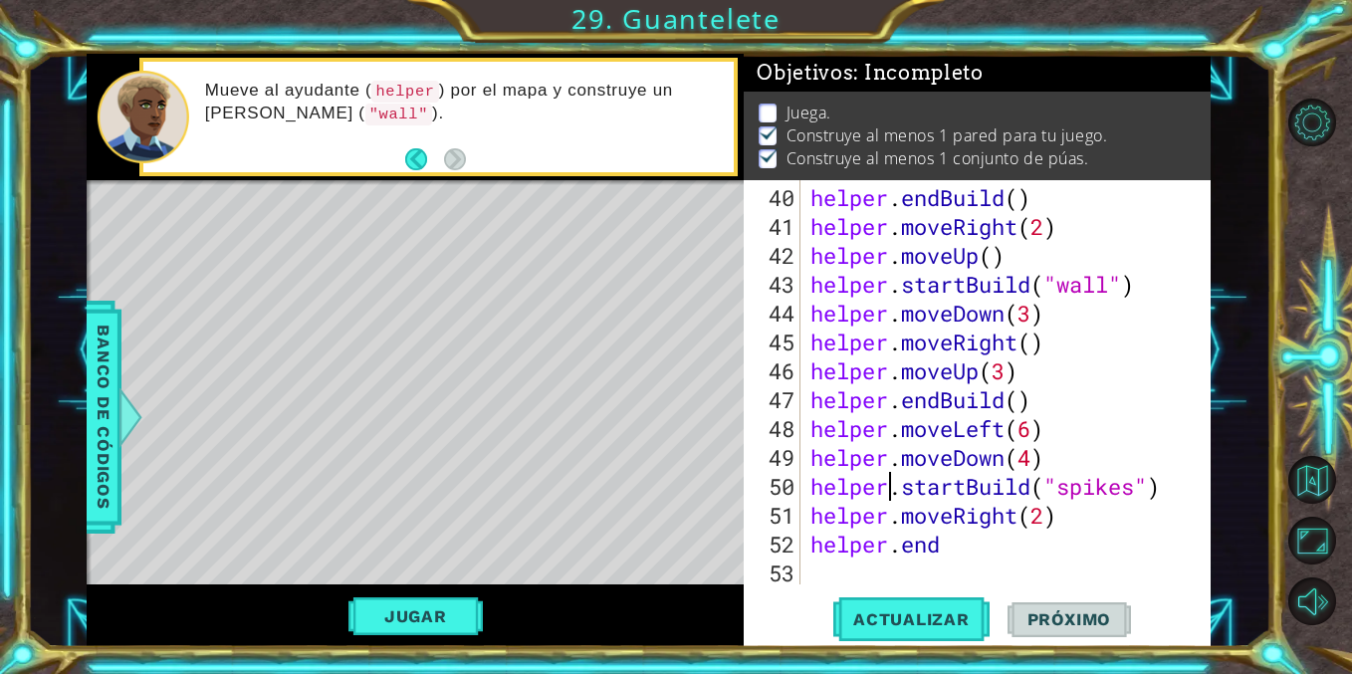
click at [973, 550] on div "helper . endBuild ( ) helper . moveRight ( 2 ) helper . moveUp ( ) helper . sta…" at bounding box center [1010, 414] width 409 height 462
type textarea "helper.end"
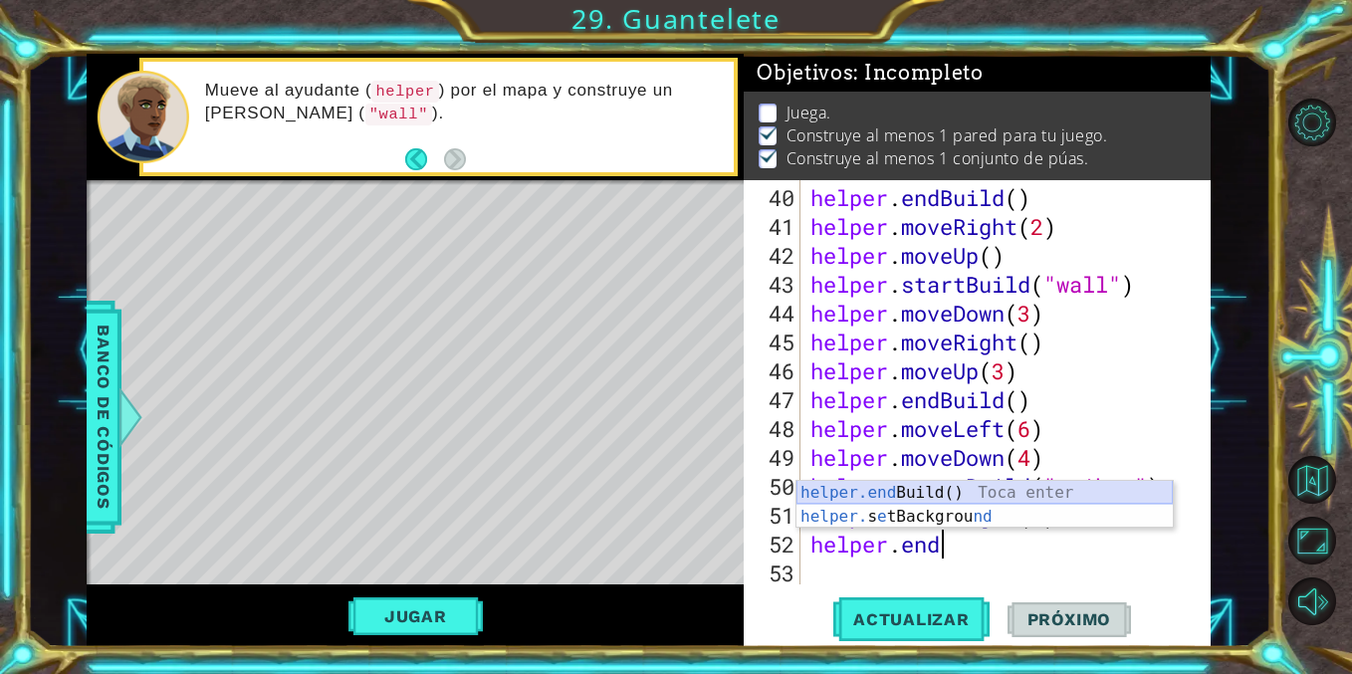
click at [903, 490] on div "helper.end Build() Toca enter helper. s e tBackgrou nd Toca enter" at bounding box center [984, 529] width 376 height 96
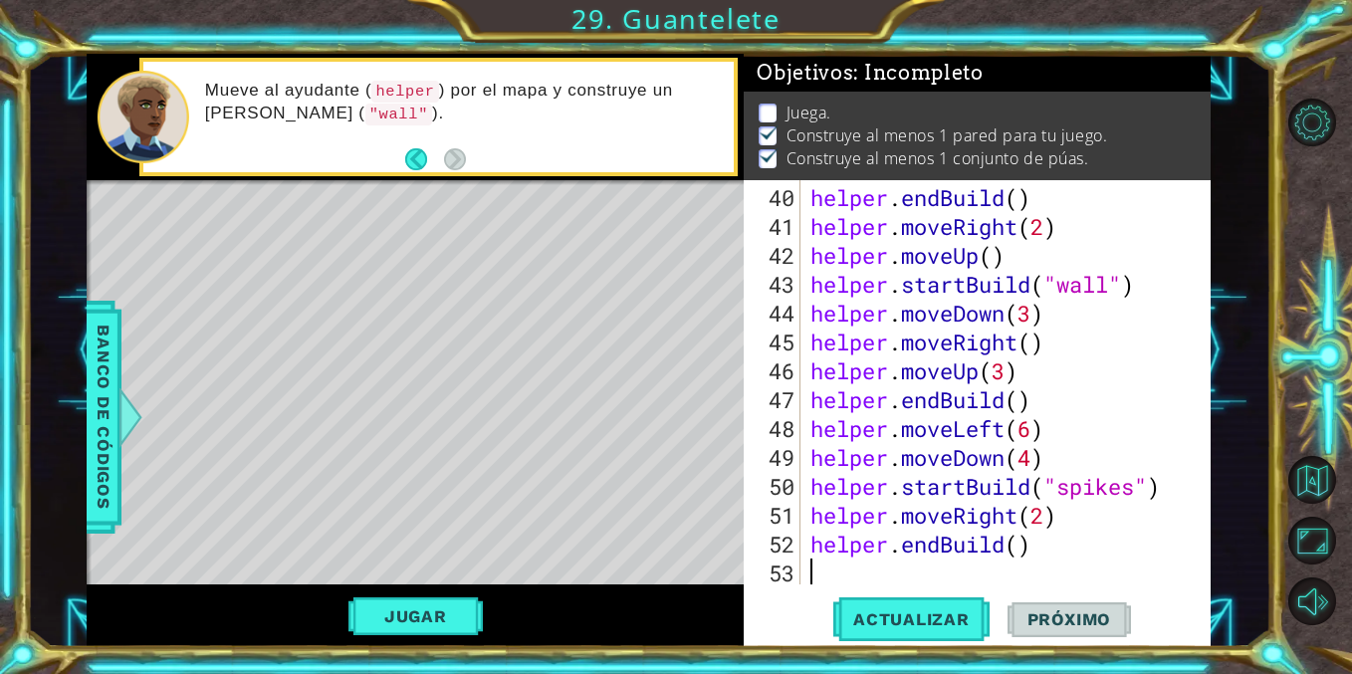
scroll to position [1299, 0]
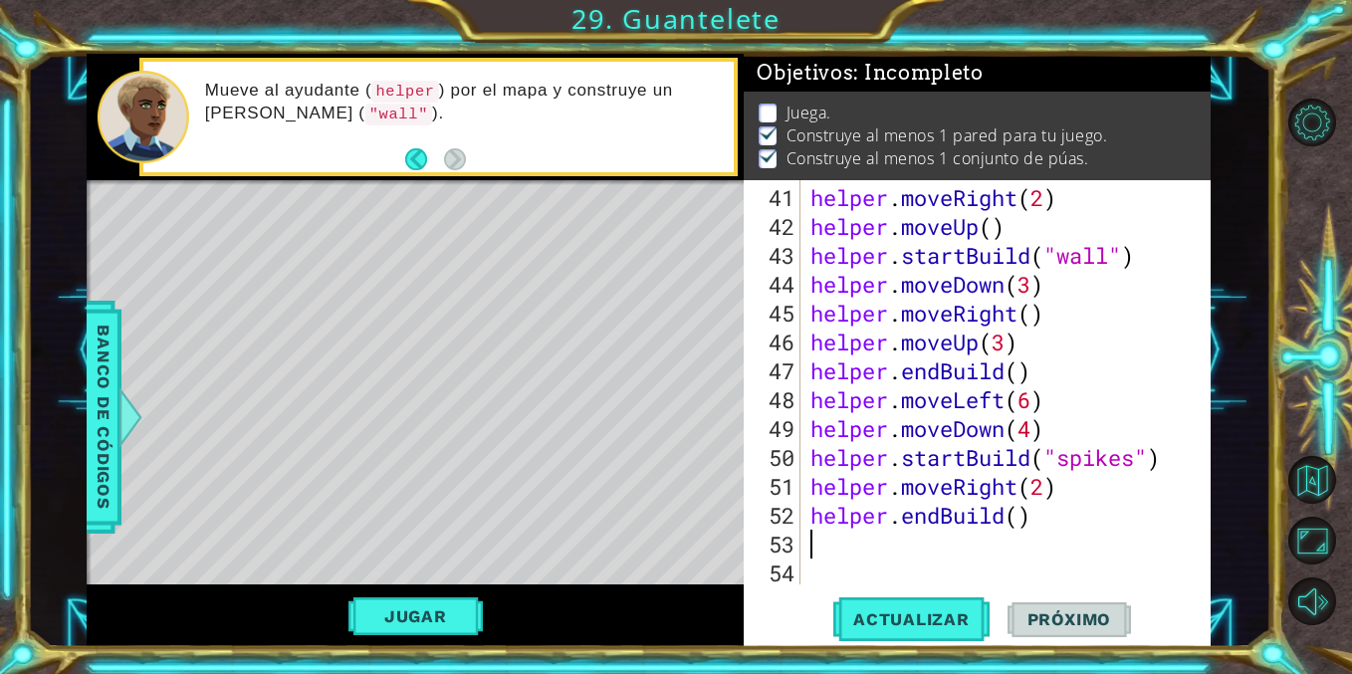
click at [976, 528] on div "helper . moveRight ( 2 ) helper . moveUp ( ) helper . startBuild ( "wall" ) hel…" at bounding box center [1010, 414] width 409 height 462
click at [1077, 527] on div "helper . moveRight ( 2 ) helper . moveUp ( ) helper . startBuild ( "wall" ) hel…" at bounding box center [1010, 414] width 409 height 462
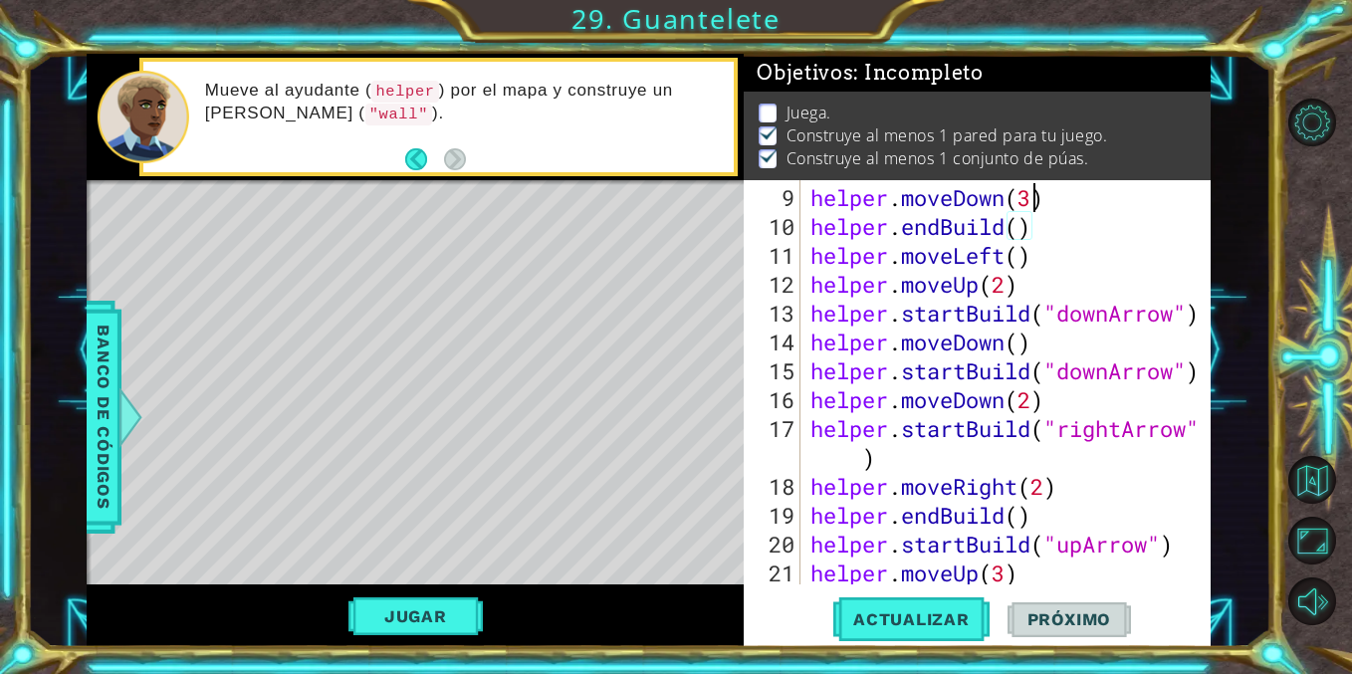
type textarea "# Build your Helper items BELOW this line"
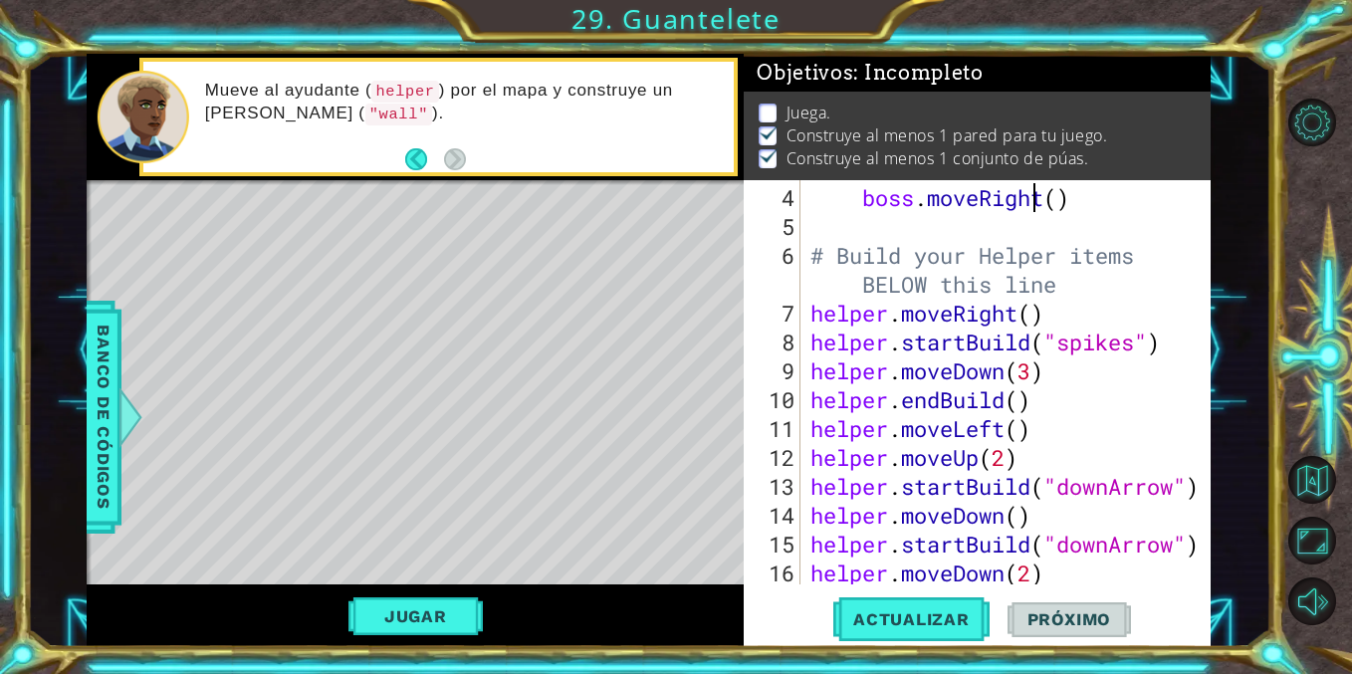
type textarea "# Don't touch the boss code until [PERSON_NAME] says you're ready!"
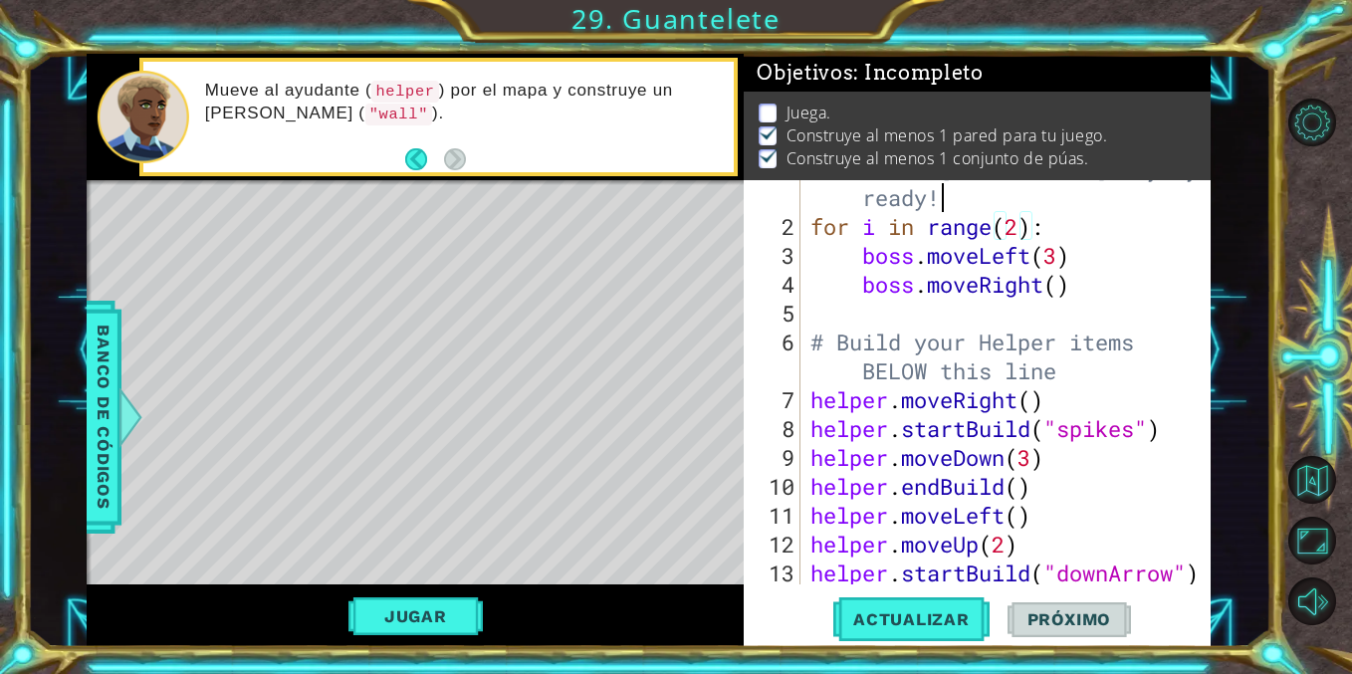
scroll to position [0, 0]
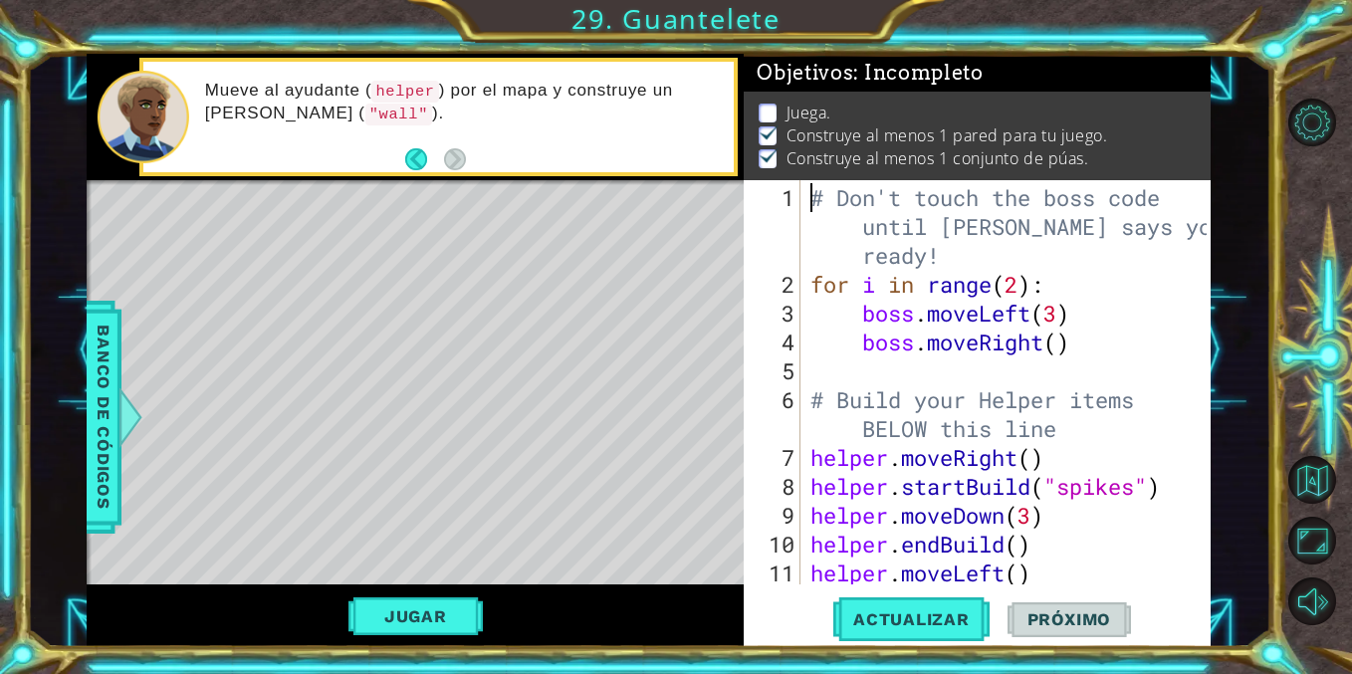
click at [896, 373] on div "# Don't touch the boss code until [PERSON_NAME] says you're ready! for i in ran…" at bounding box center [1010, 443] width 409 height 520
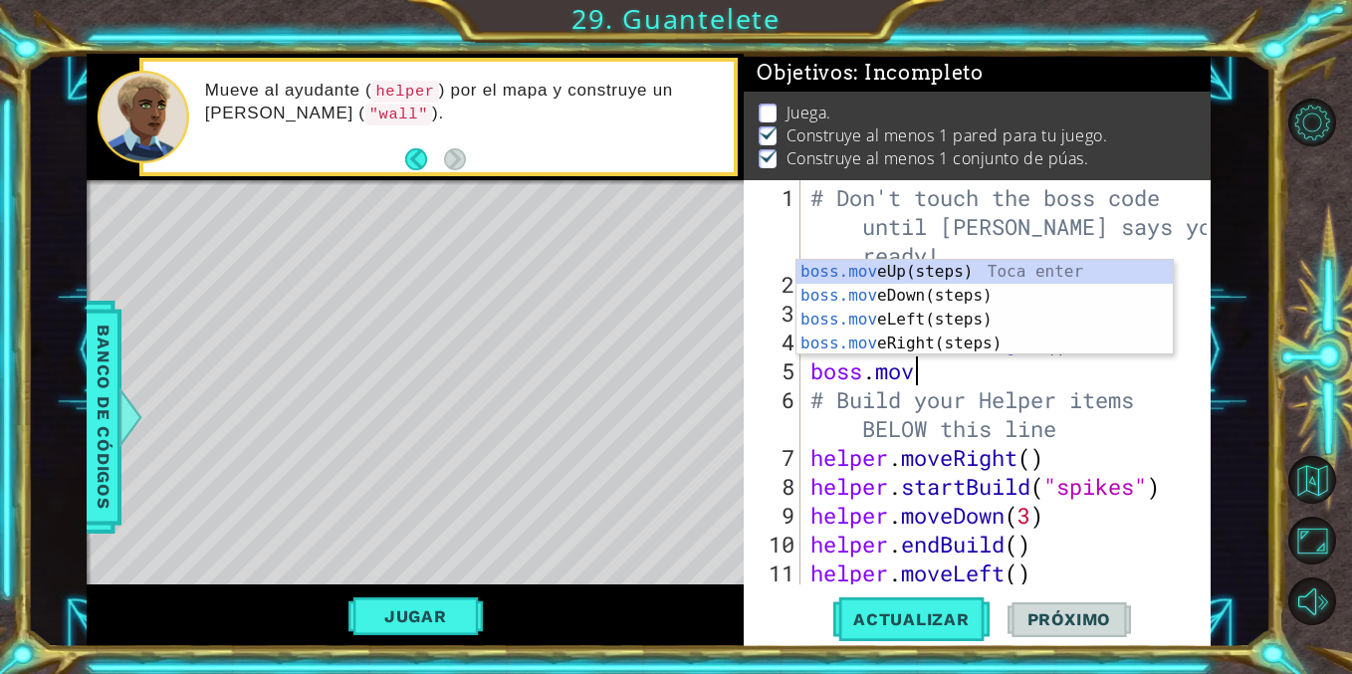
type textarea "boss.move"
click at [867, 268] on div "boss.move Up(steps) Toca enter boss.move Down(steps) Toca enter boss.move Left(…" at bounding box center [984, 331] width 376 height 143
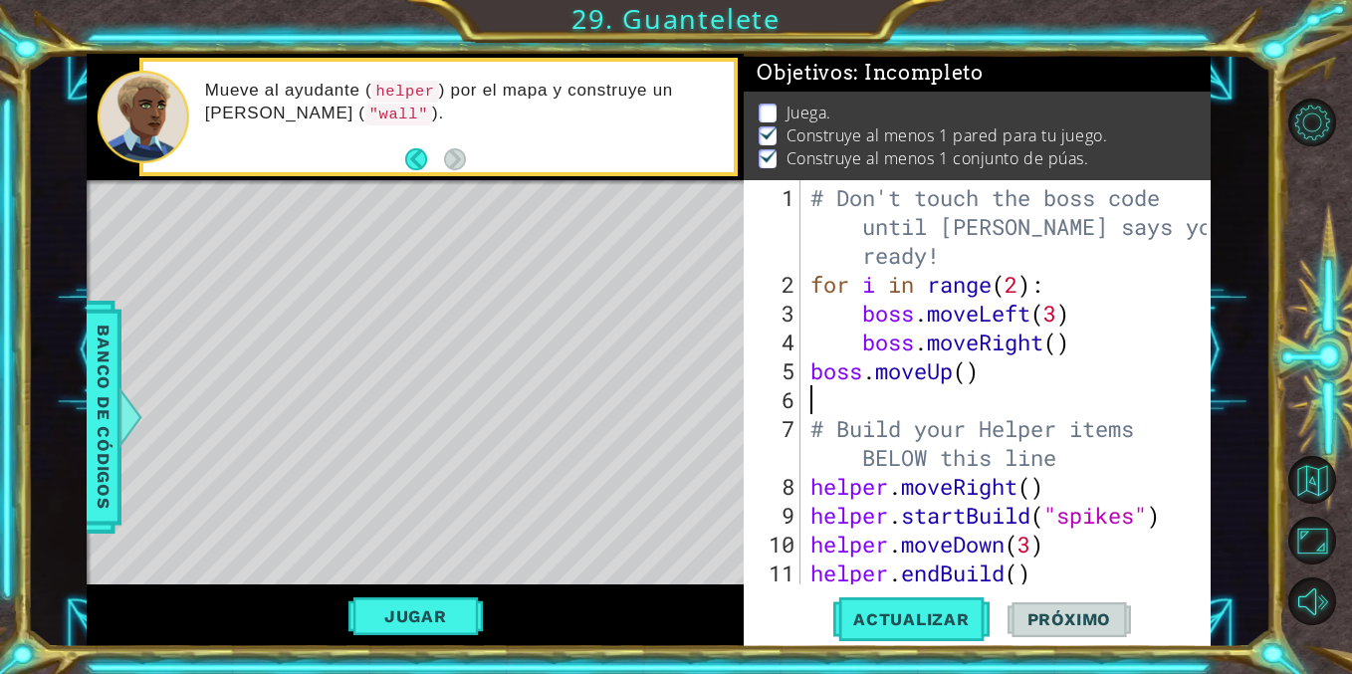
click at [970, 368] on div "# Don't touch the boss code until [PERSON_NAME] says you're ready! for i in ran…" at bounding box center [1010, 443] width 409 height 520
click at [417, 617] on button "Jugar" at bounding box center [415, 616] width 134 height 38
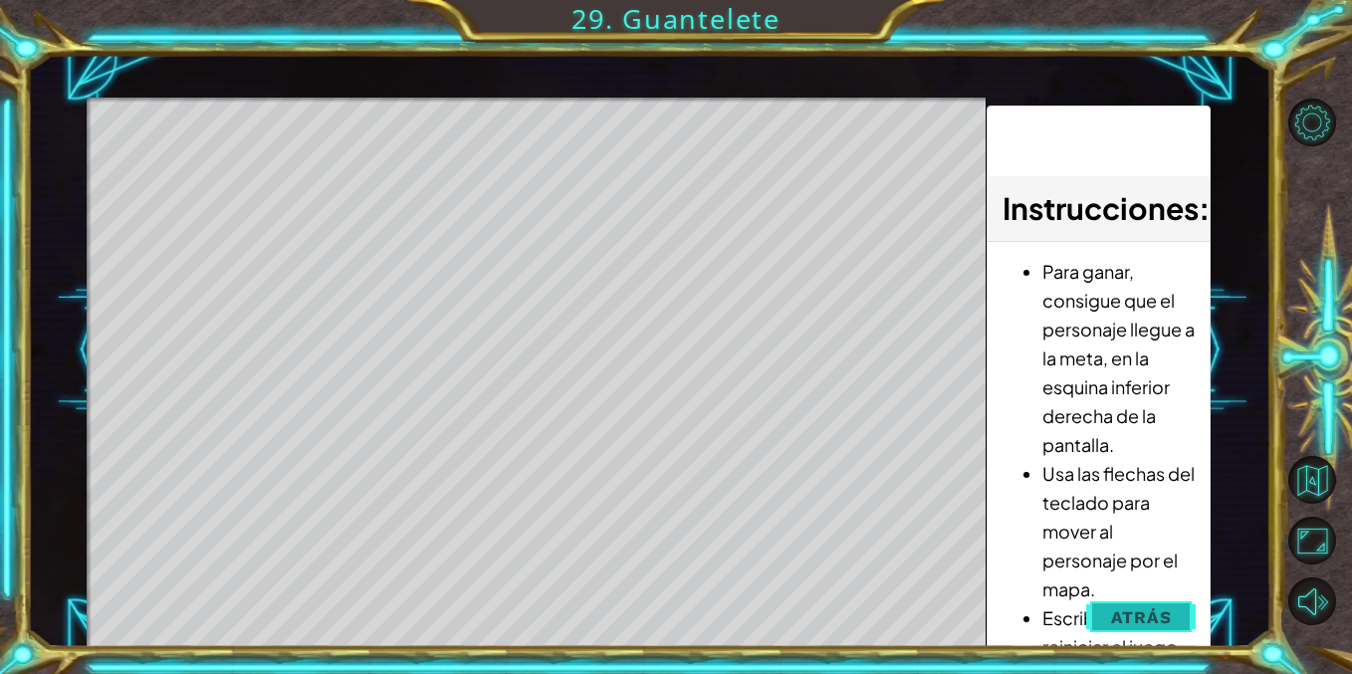
click at [1123, 612] on span "Atrás" at bounding box center [1141, 617] width 61 height 20
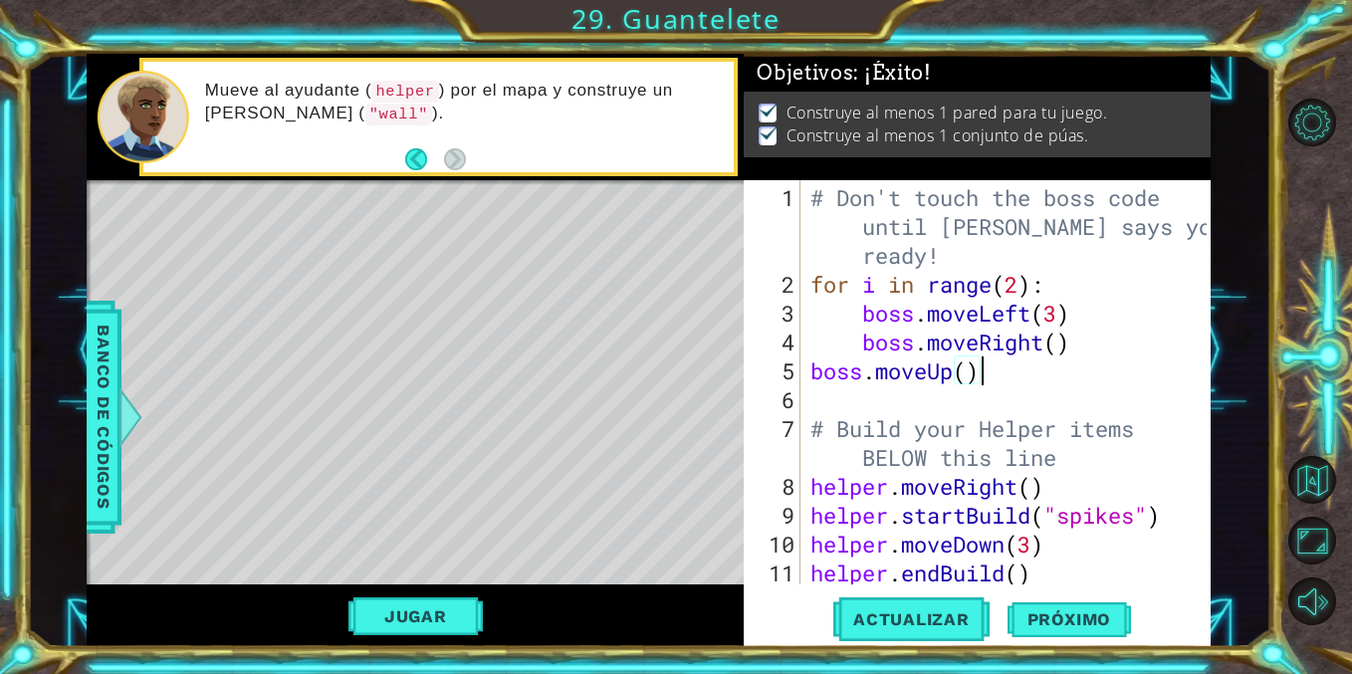
click at [980, 370] on div "# Don't touch the boss code until [PERSON_NAME] says you're ready! for i in ran…" at bounding box center [1010, 443] width 409 height 520
click at [971, 370] on div "# Don't touch the boss code until [PERSON_NAME] says you're ready! for i in ran…" at bounding box center [1010, 443] width 409 height 520
type textarea "boss.moveUp(3)"
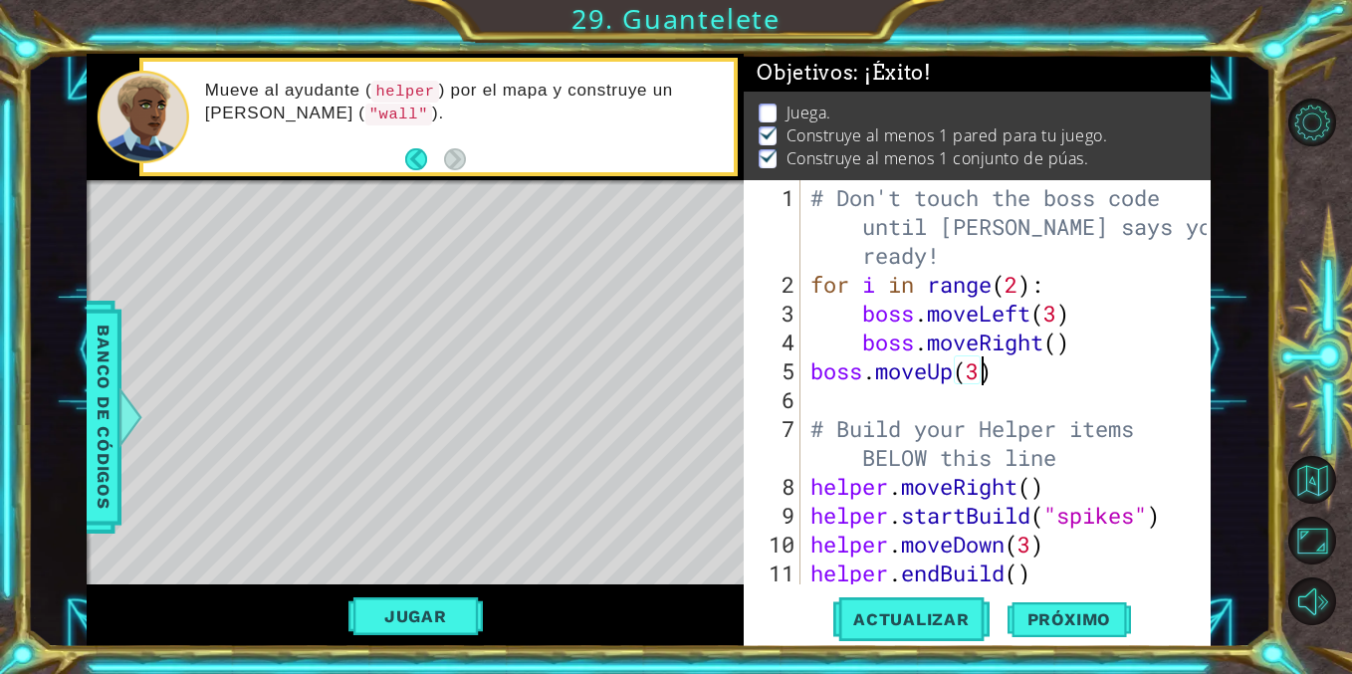
scroll to position [0, 7]
click at [946, 405] on div "# Don't touch the boss code until [PERSON_NAME] says you're ready! for i in ran…" at bounding box center [1010, 443] width 409 height 520
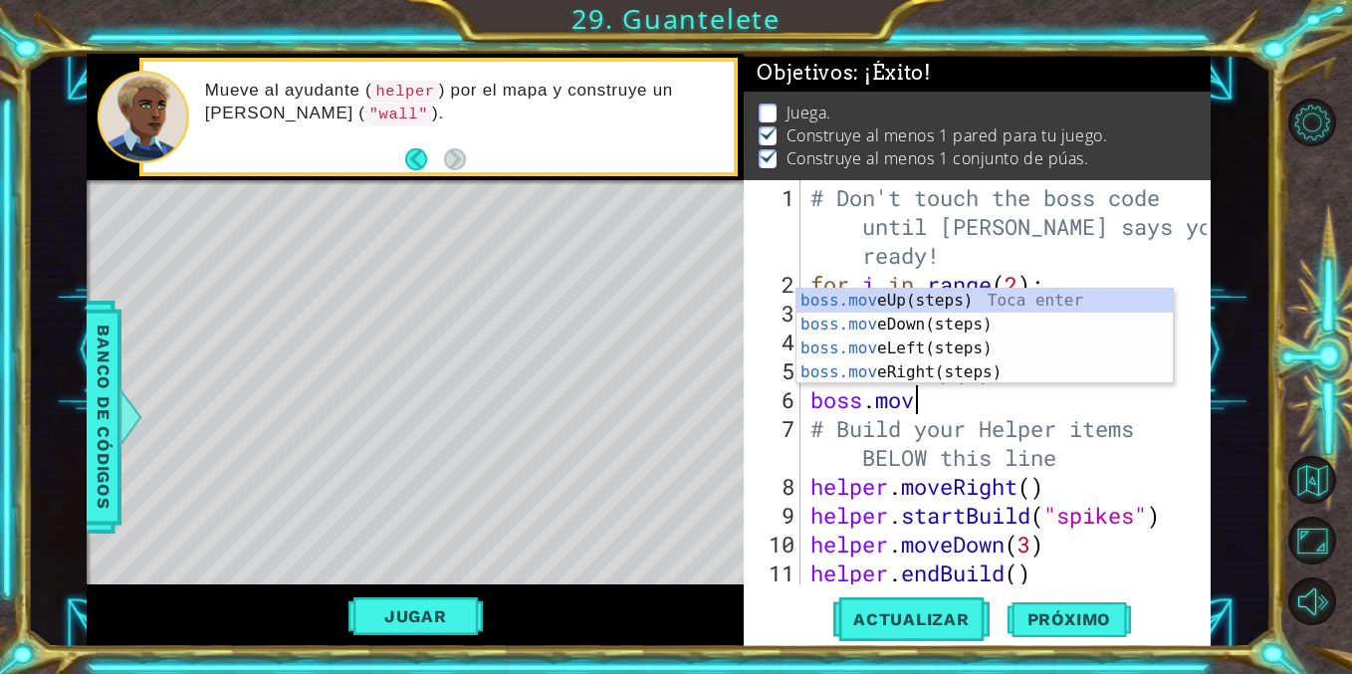
type textarea "boss.move"
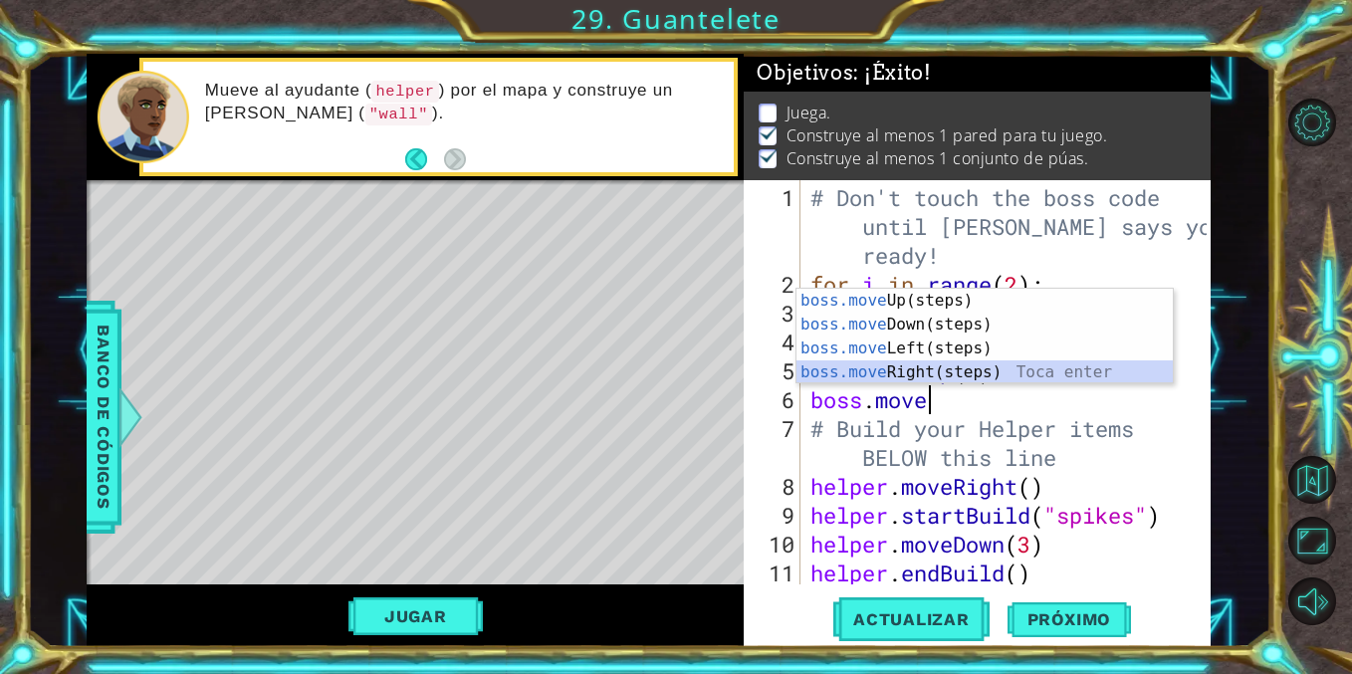
click at [929, 368] on div "boss.move Up(steps) Toca enter boss.move Down(steps) Toca enter boss.move Left(…" at bounding box center [984, 360] width 376 height 143
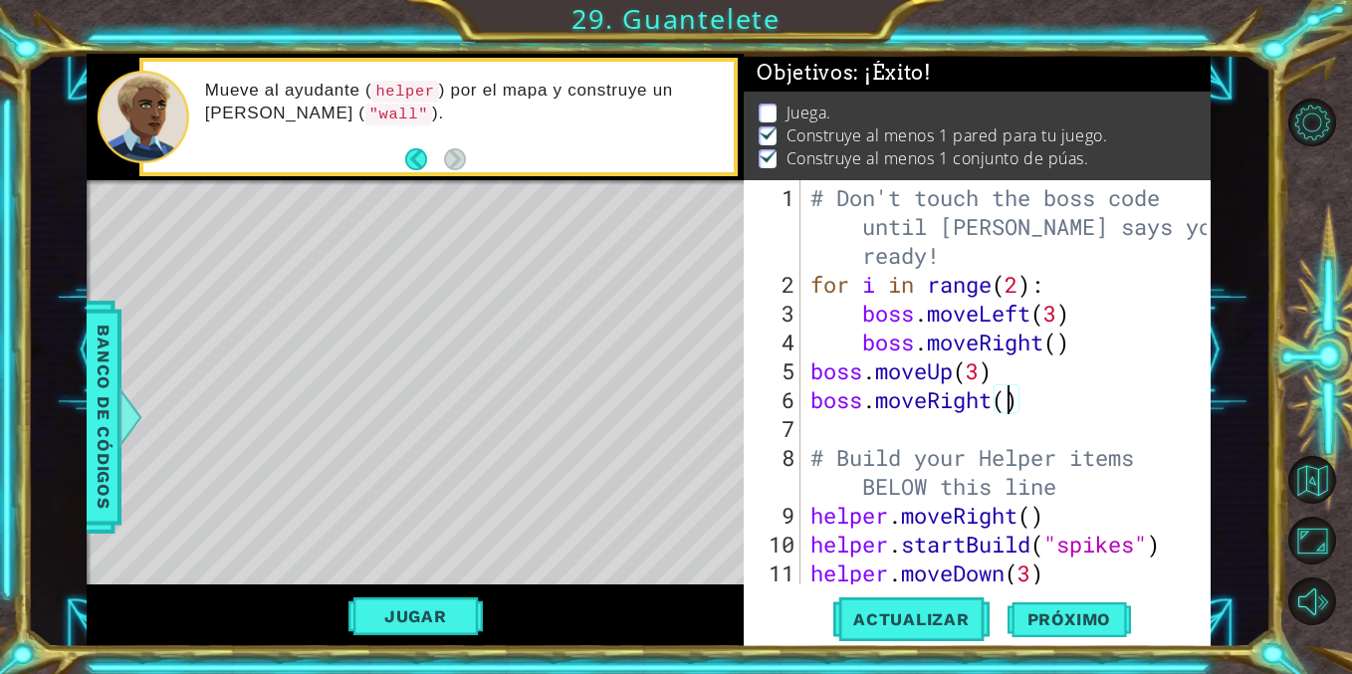
click at [1007, 399] on div "# Don't touch the boss code until [PERSON_NAME] says you're ready! for i in ran…" at bounding box center [1010, 443] width 409 height 520
type textarea "boss.moveRight(2)"
click at [927, 426] on div "# Don't touch the boss code until [PERSON_NAME] says you're ready! for i in ran…" at bounding box center [1010, 443] width 409 height 520
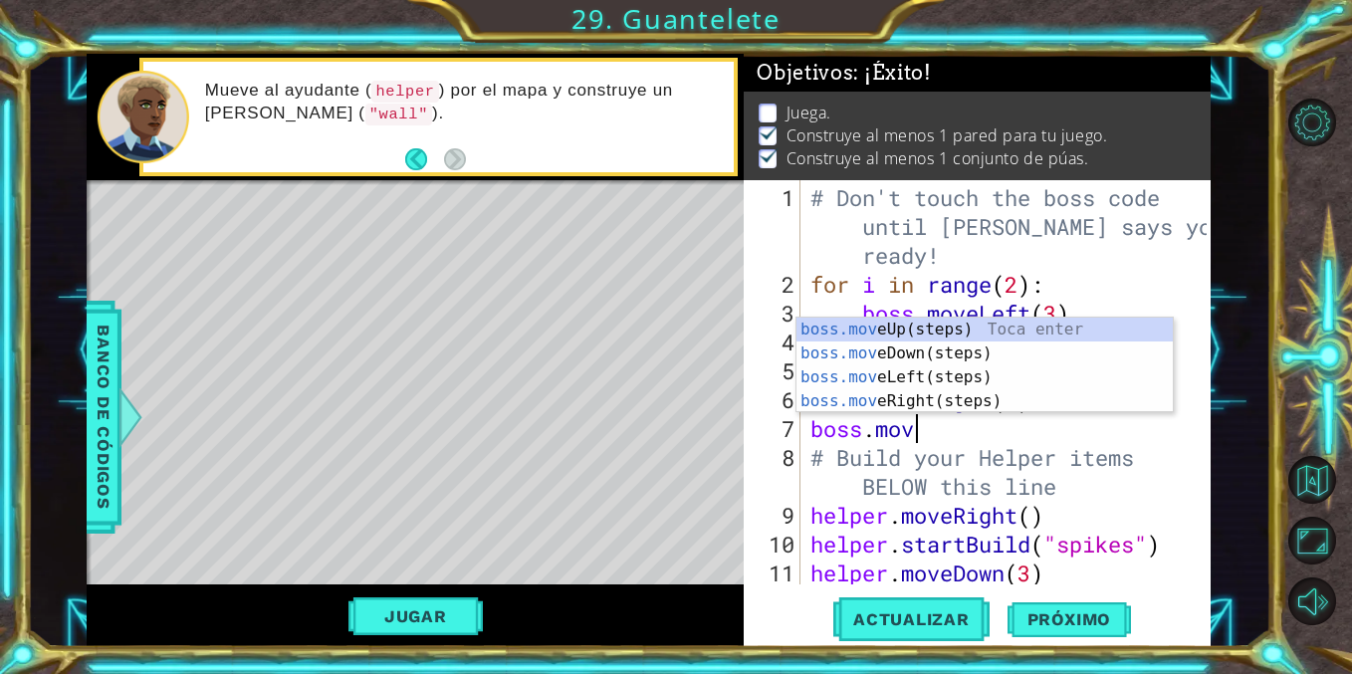
type textarea "boss.move"
click at [921, 351] on div "boss.move Up(steps) Toca enter boss.move Down(steps) Toca enter boss.move Left(…" at bounding box center [984, 389] width 376 height 143
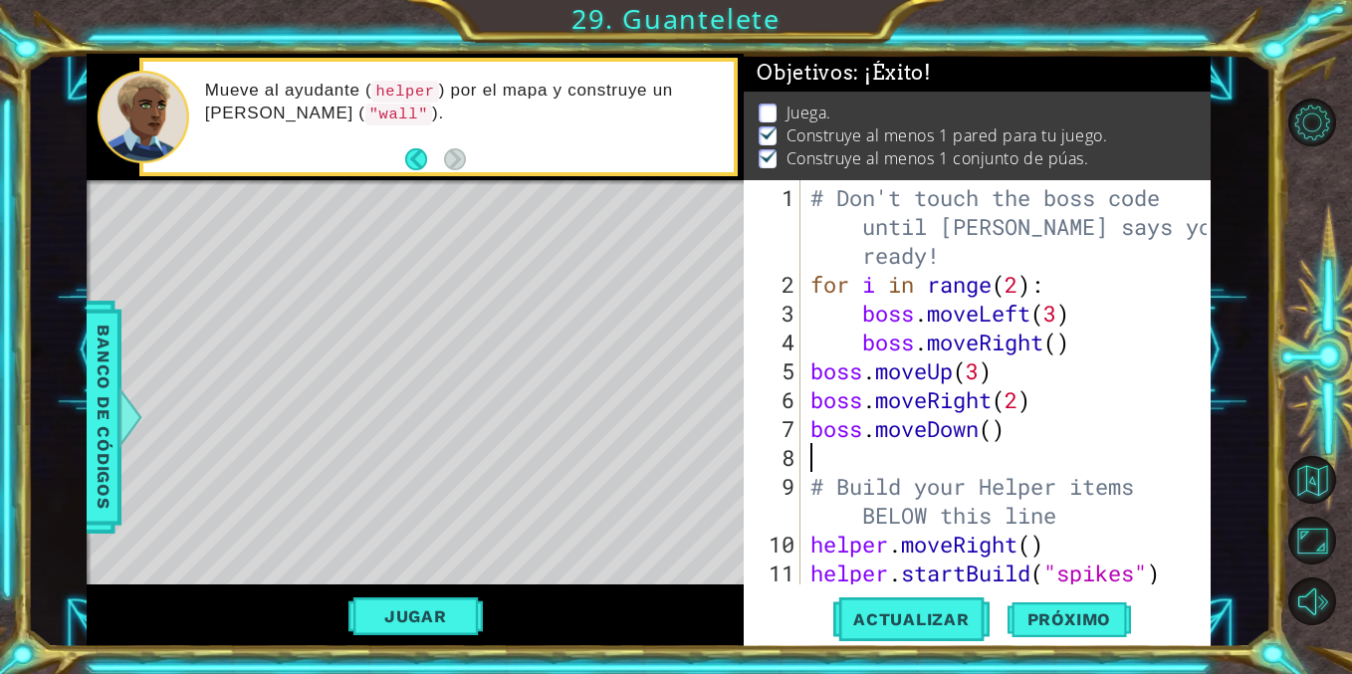
scroll to position [0, 0]
click at [991, 444] on div "# Don't touch the boss code until [PERSON_NAME] says you're ready! for i in ran…" at bounding box center [1010, 443] width 409 height 520
click at [994, 441] on div "# Don't touch the boss code until [PERSON_NAME] says you're ready! for i in ran…" at bounding box center [1010, 443] width 409 height 520
click at [996, 435] on div "# Don't touch the boss code until [PERSON_NAME] says you're ready! for i in ran…" at bounding box center [1010, 443] width 409 height 520
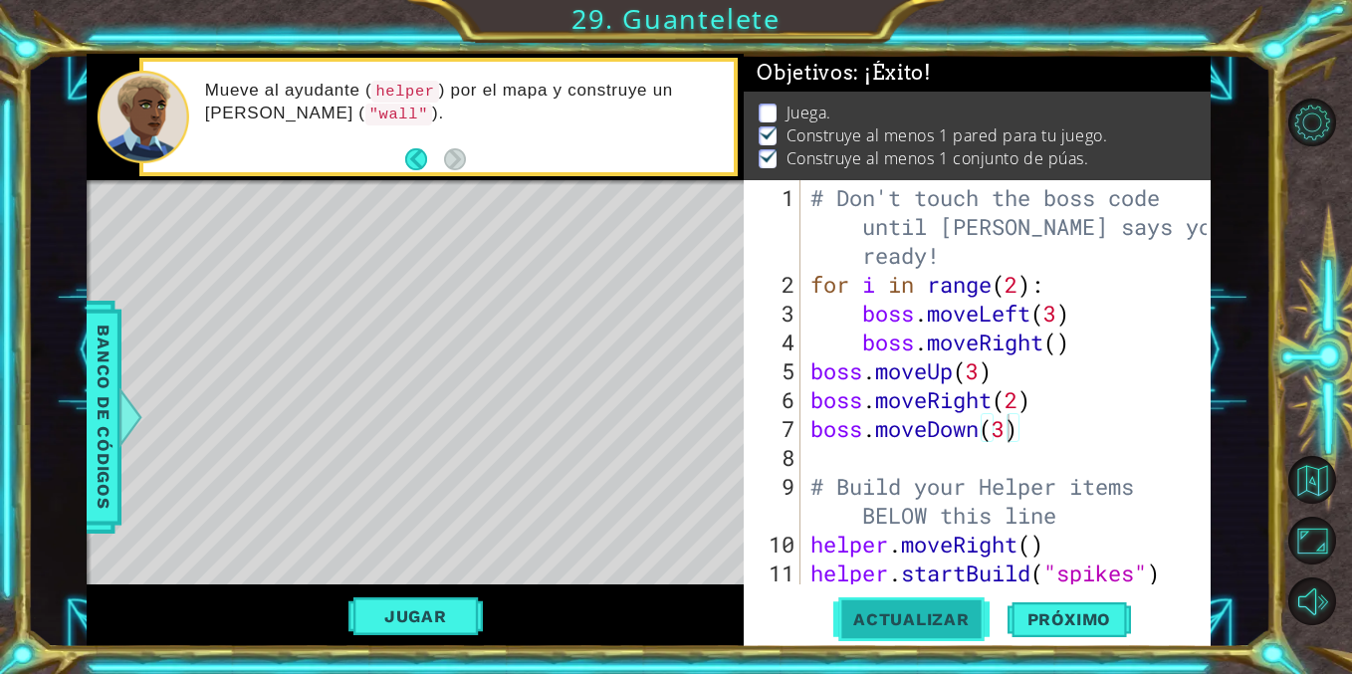
click at [930, 608] on button "Actualizar" at bounding box center [911, 619] width 156 height 47
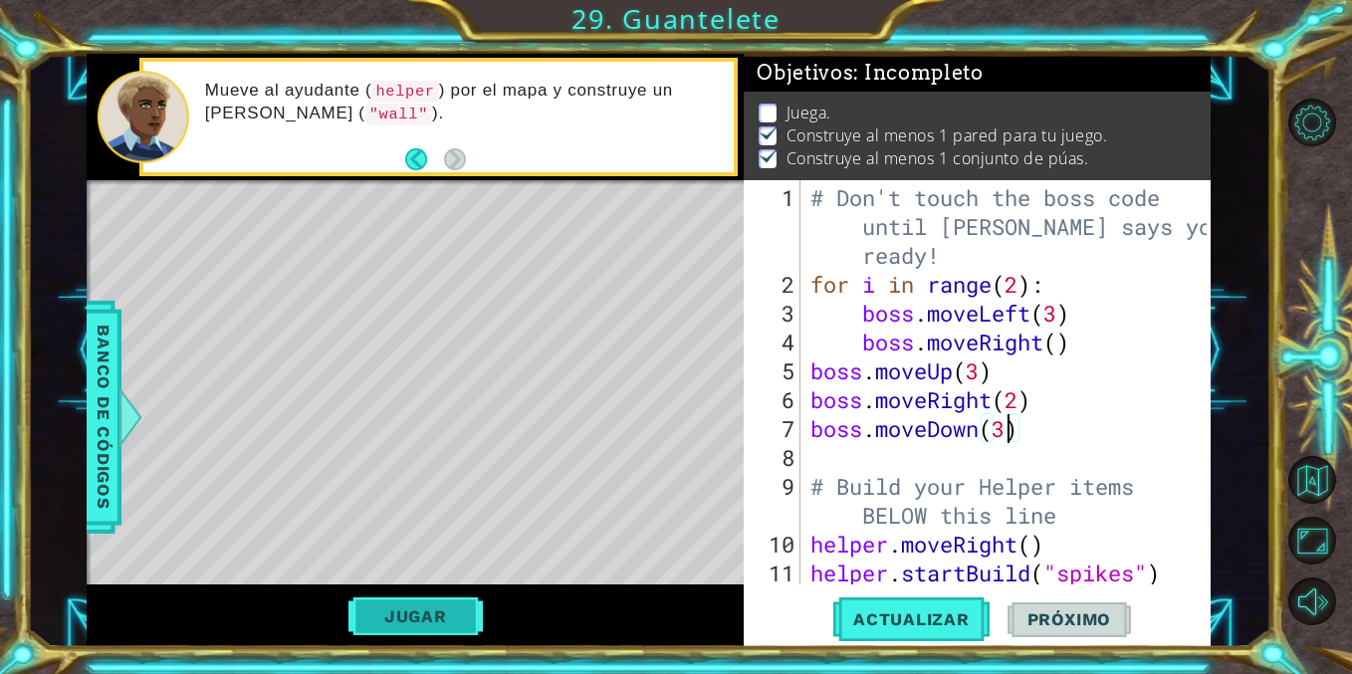
click at [407, 611] on button "Jugar" at bounding box center [415, 616] width 134 height 38
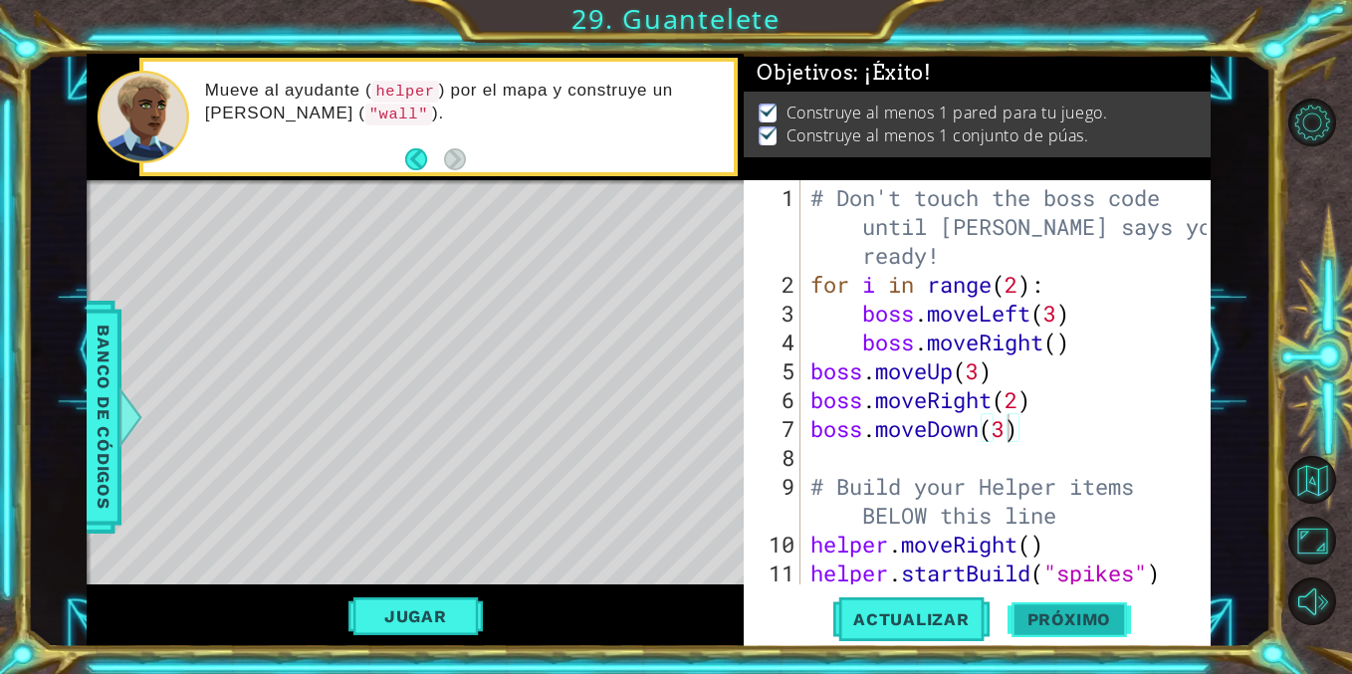
click at [1028, 615] on span "Próximo" at bounding box center [1068, 622] width 123 height 20
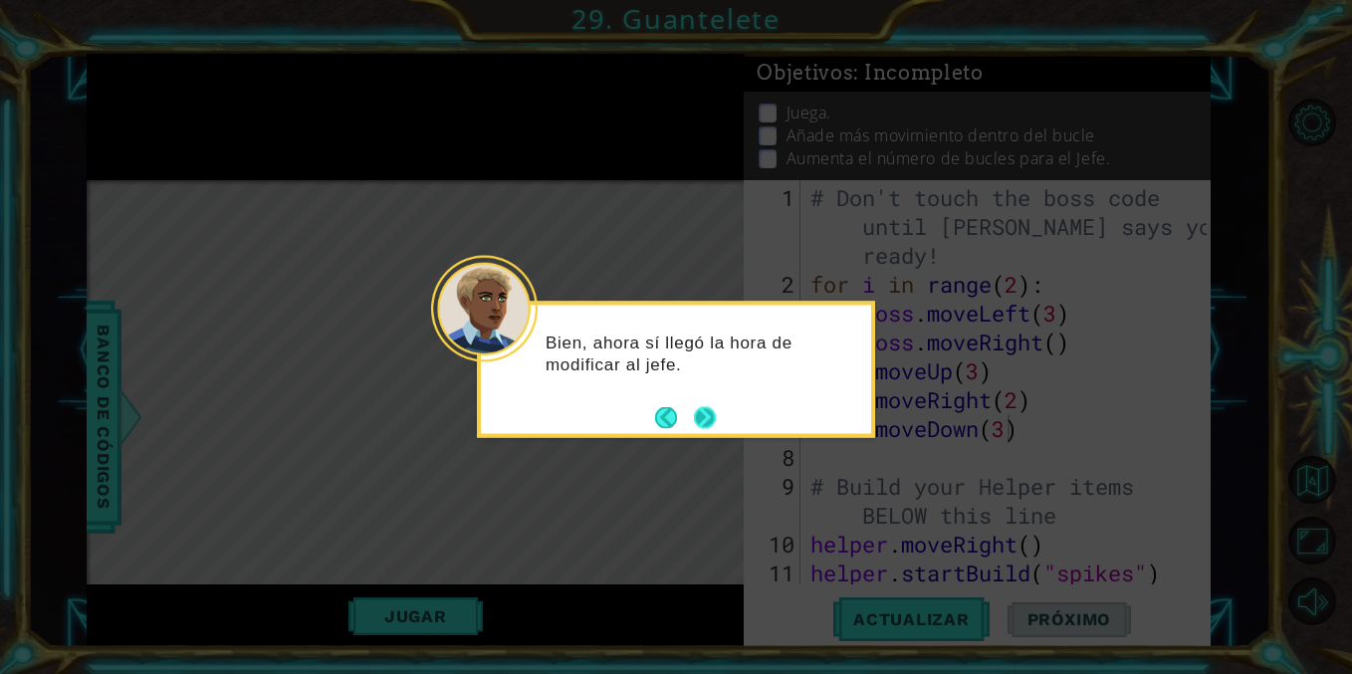
click at [706, 410] on button "Next" at bounding box center [705, 417] width 22 height 22
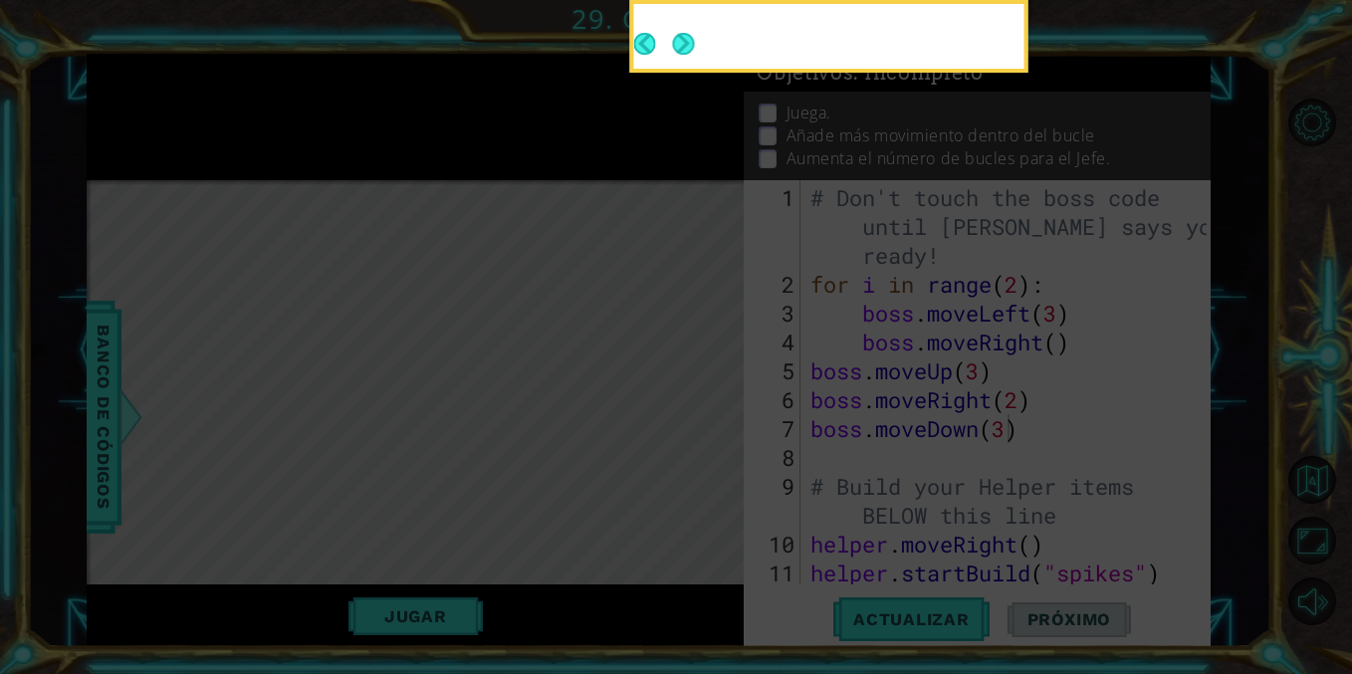
click at [707, 421] on icon at bounding box center [676, 101] width 1352 height 1146
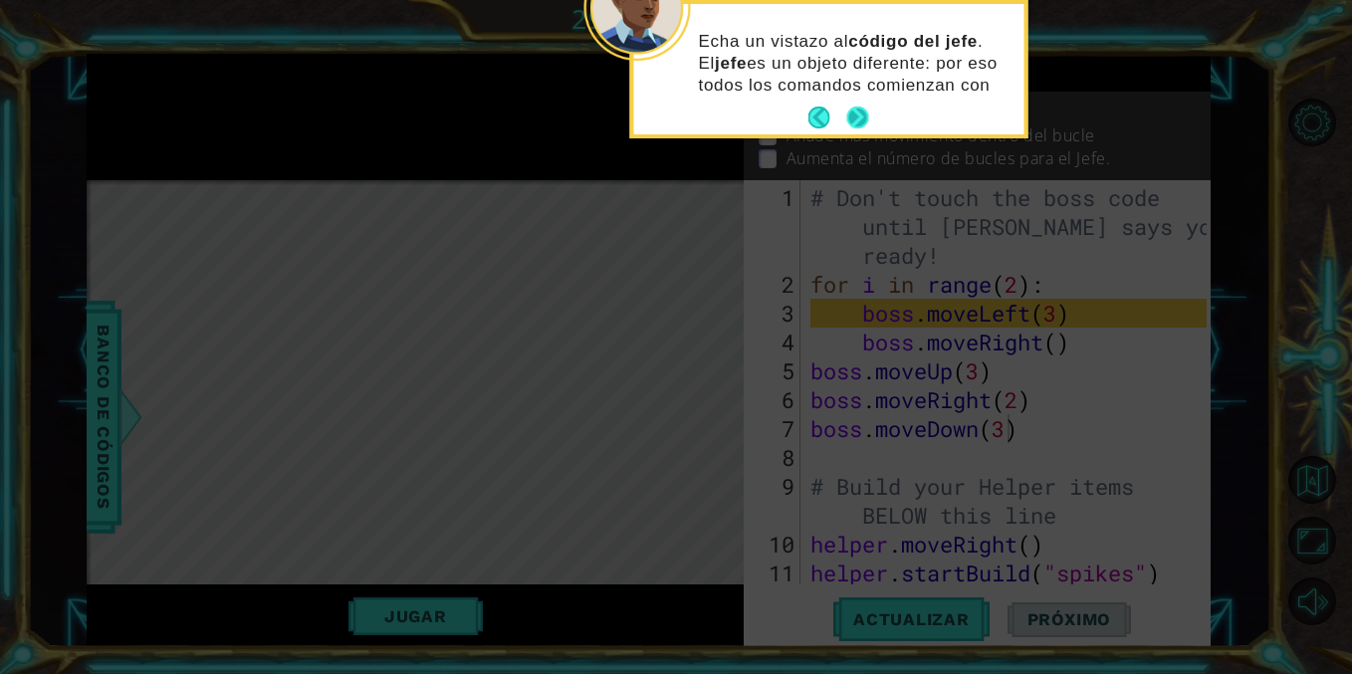
click at [859, 111] on button "Next" at bounding box center [858, 118] width 22 height 22
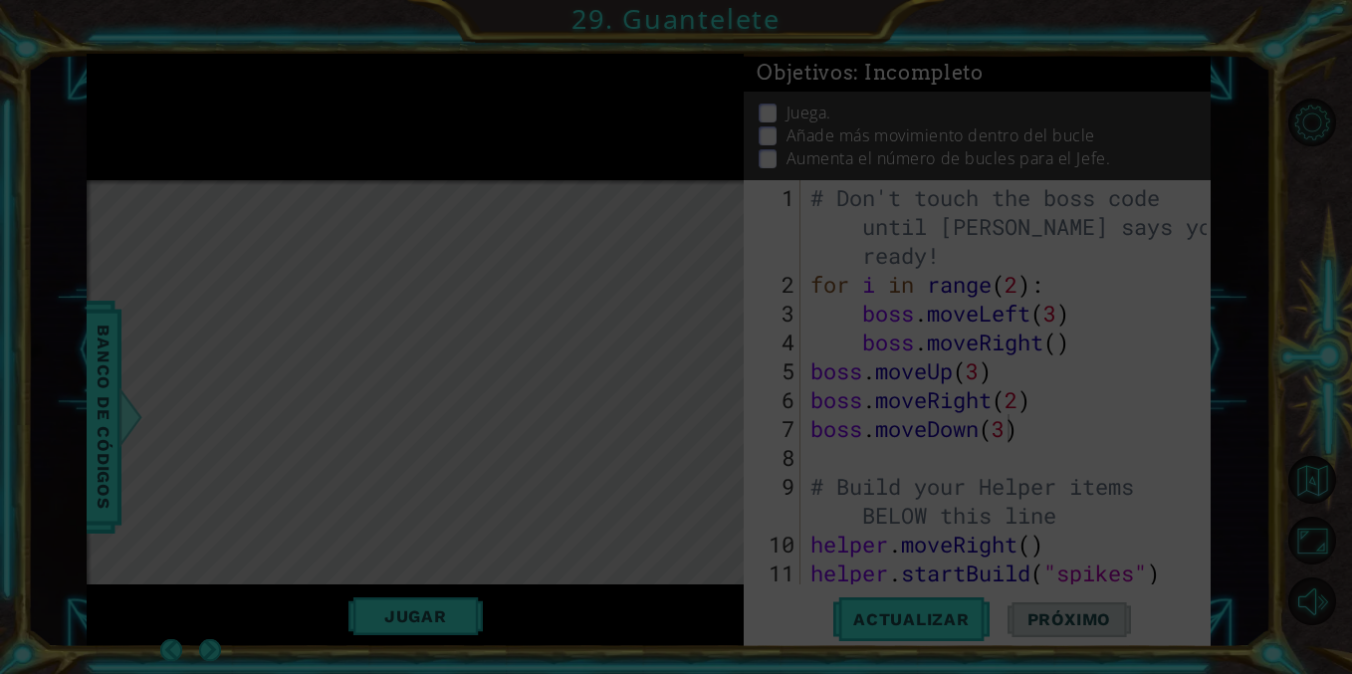
click at [860, 113] on icon at bounding box center [676, 337] width 1352 height 674
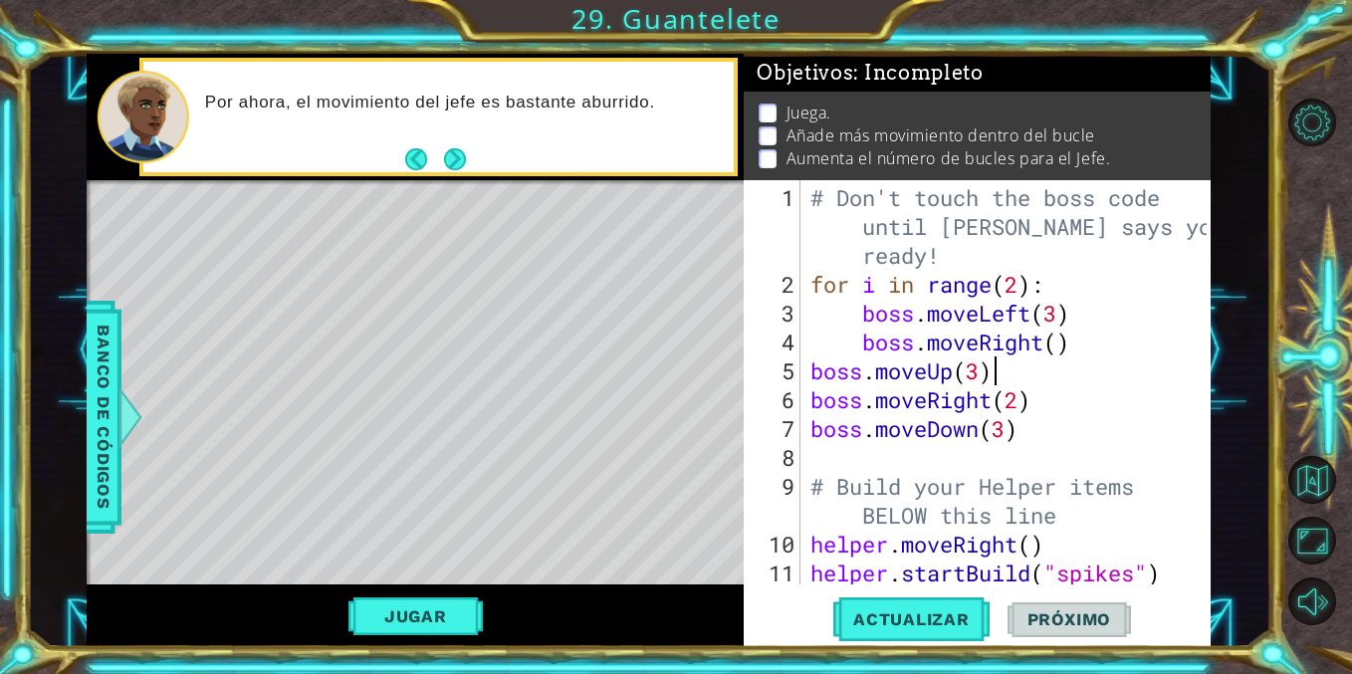
click at [997, 379] on div "# Don't touch the boss code until [PERSON_NAME] says you're ready! for i in ran…" at bounding box center [1010, 443] width 409 height 520
click at [1084, 346] on div "# Don't touch the boss code until [PERSON_NAME] says you're ready! for i in ran…" at bounding box center [1010, 443] width 409 height 520
type textarea "boss.moveRight()"
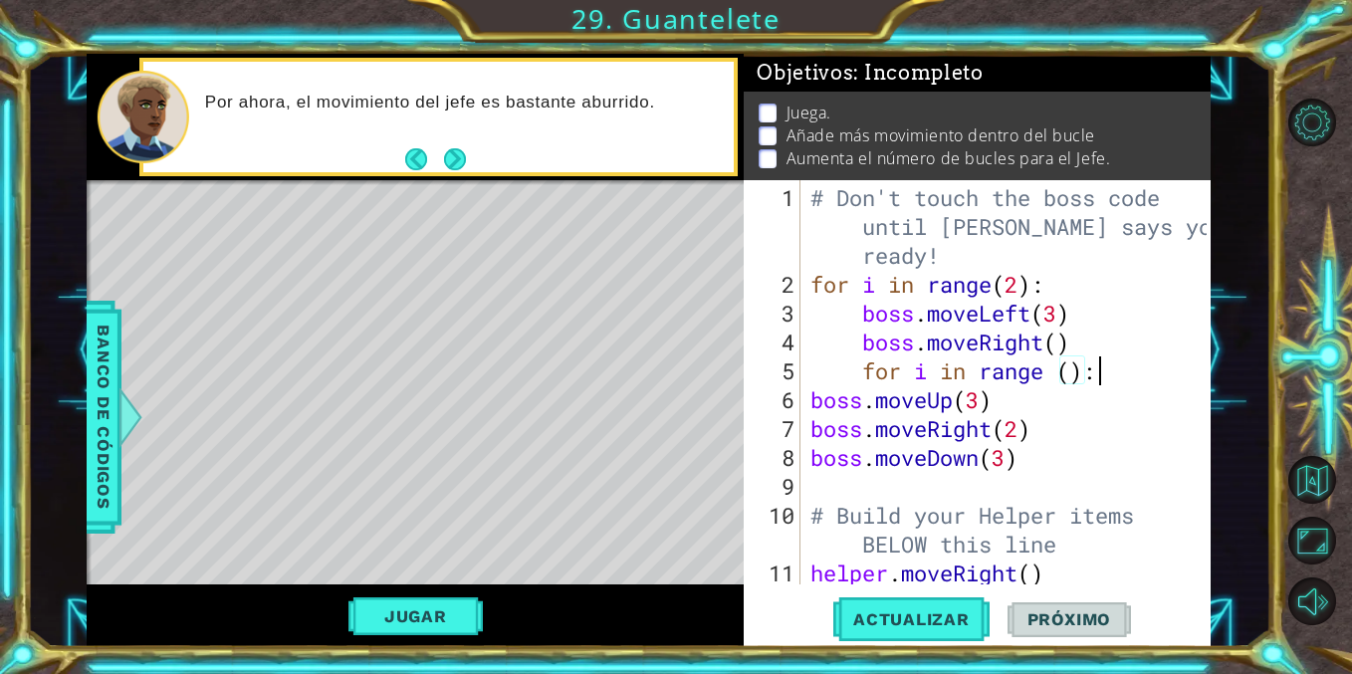
scroll to position [0, 12]
click at [1043, 396] on div "# Don't touch the boss code until [PERSON_NAME] says you're ready! for i in ran…" at bounding box center [1010, 443] width 409 height 520
click at [1071, 374] on div "# Don't touch the boss code until [PERSON_NAME] says you're ready! for i in ran…" at bounding box center [1010, 443] width 409 height 520
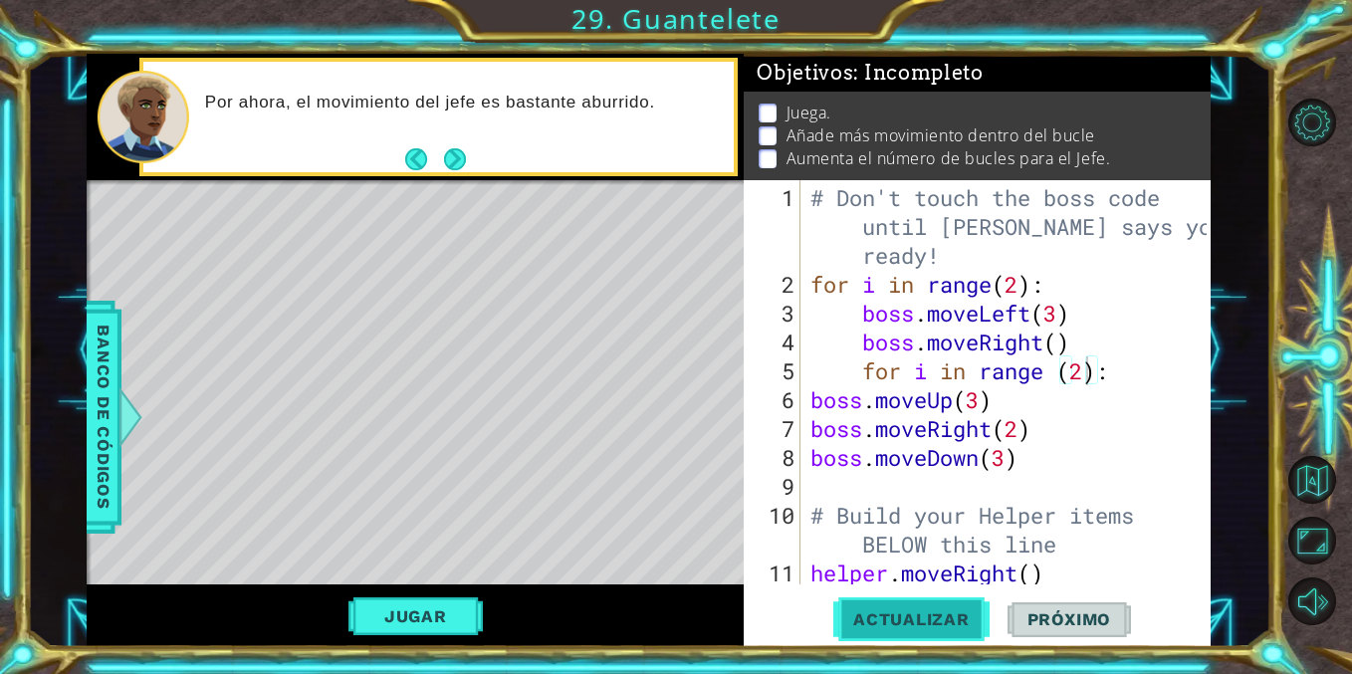
click at [929, 617] on span "Actualizar" at bounding box center [911, 619] width 156 height 20
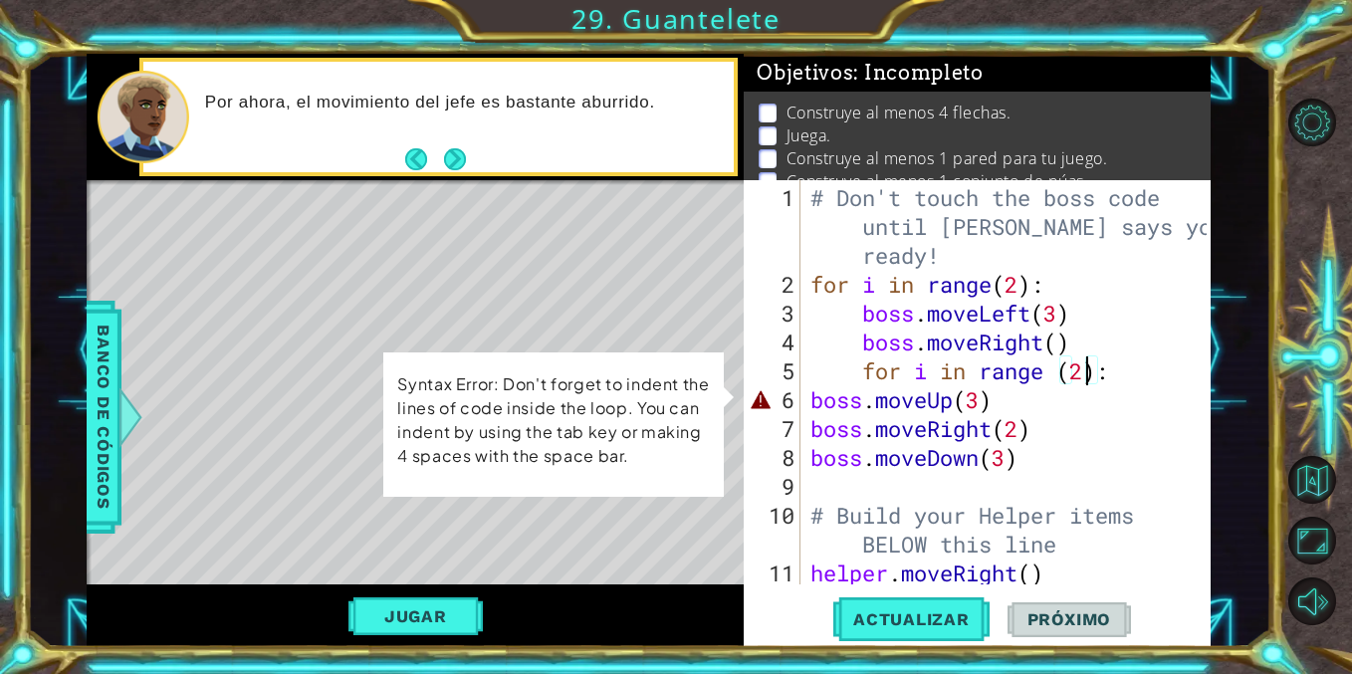
click at [804, 404] on div "for i in range (2): 1 2 3 4 5 6 7 8 9 10 11 12 # Don't touch the boss code unti…" at bounding box center [975, 382] width 462 height 404
click at [808, 404] on div "# Don't touch the boss code until [PERSON_NAME] says you're ready! for i in ran…" at bounding box center [1010, 443] width 409 height 520
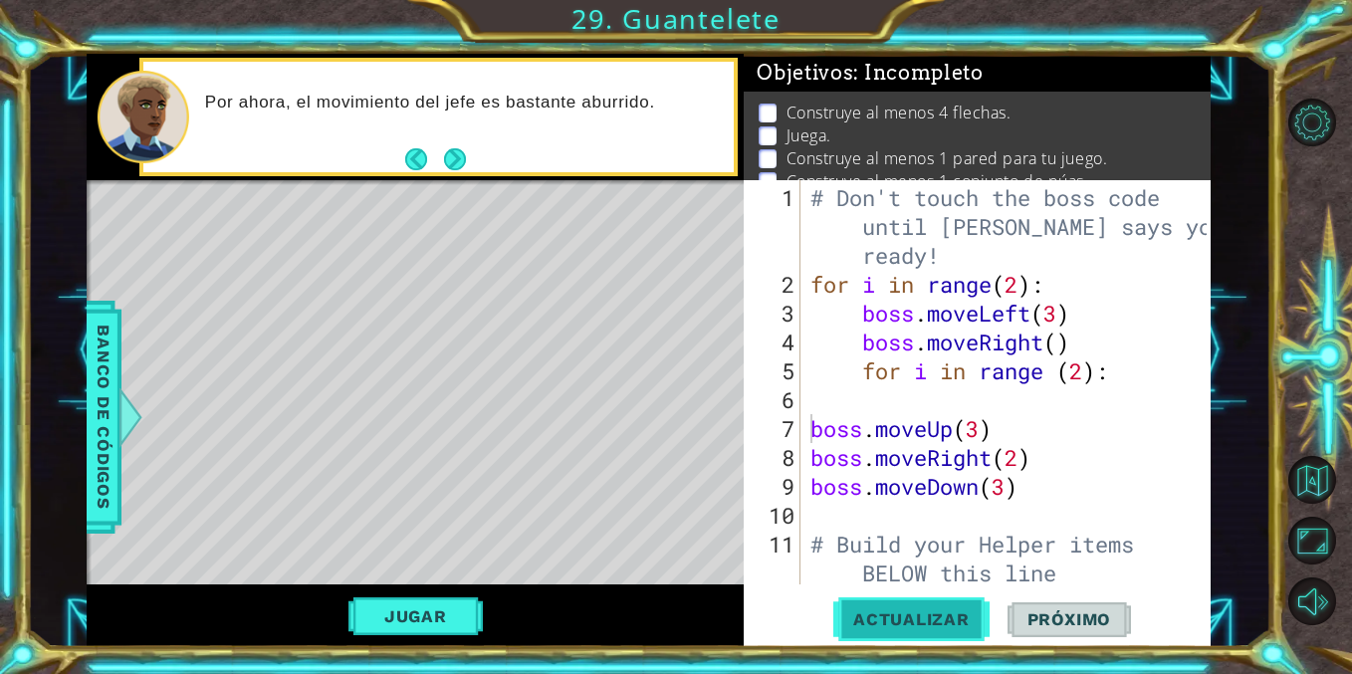
click at [889, 609] on span "Actualizar" at bounding box center [911, 619] width 156 height 20
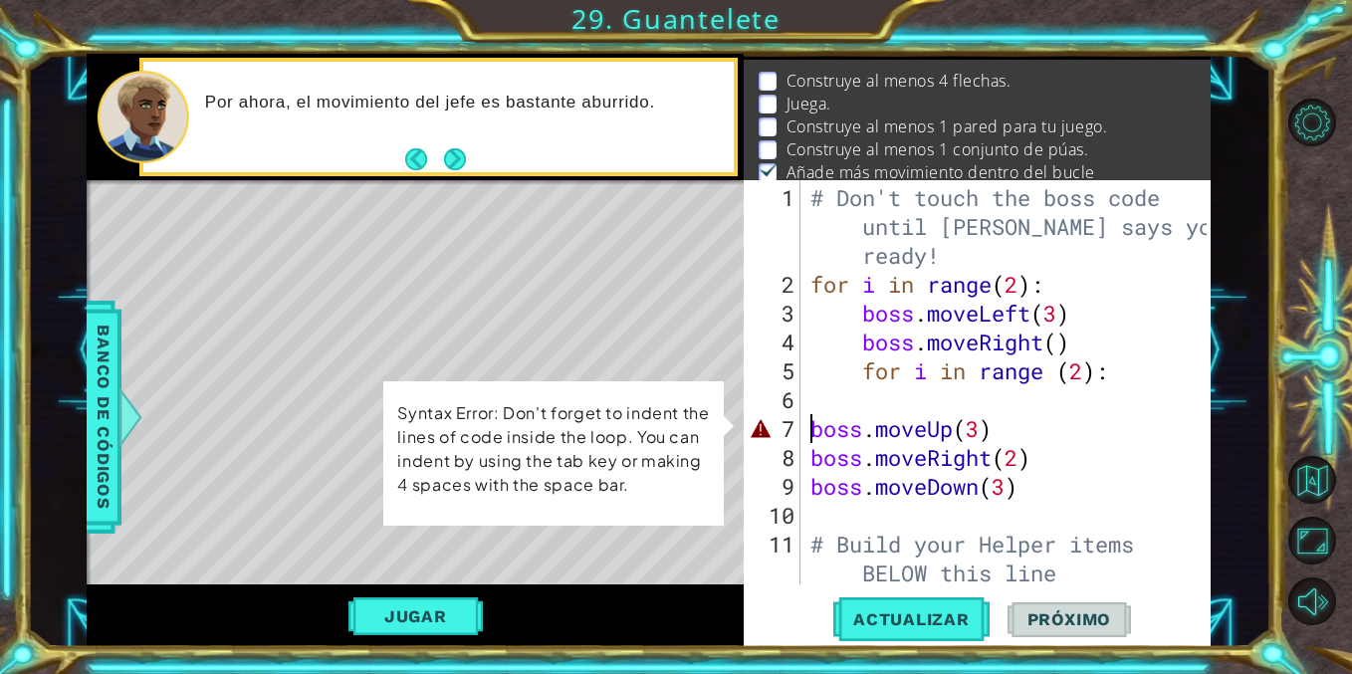
scroll to position [34, 0]
click at [815, 432] on div "# Don't touch the boss code until [PERSON_NAME] says you're ready! for i in ran…" at bounding box center [1010, 443] width 409 height 520
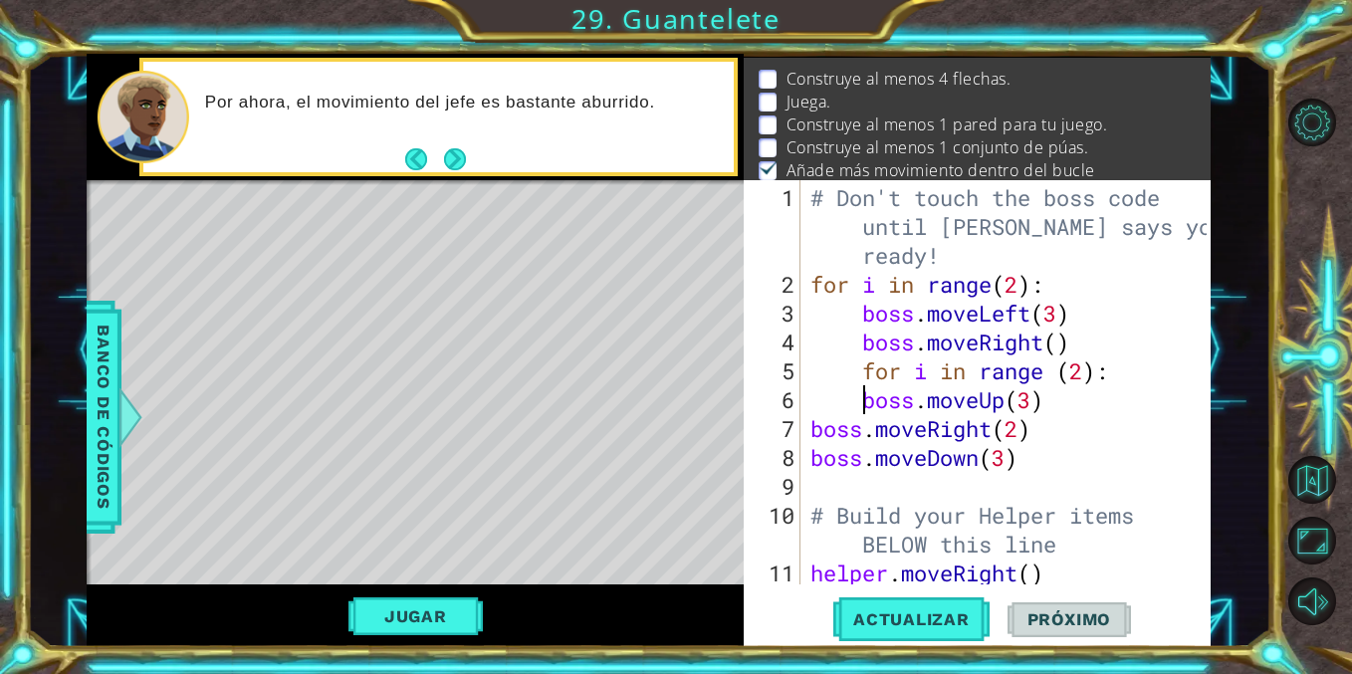
click at [808, 440] on div "# Don't touch the boss code until [PERSON_NAME] says you're ready! for i in ran…" at bounding box center [1010, 443] width 409 height 520
click at [808, 460] on div "# Don't touch the boss code until [PERSON_NAME] says you're ready! for i in ran…" at bounding box center [1010, 443] width 409 height 520
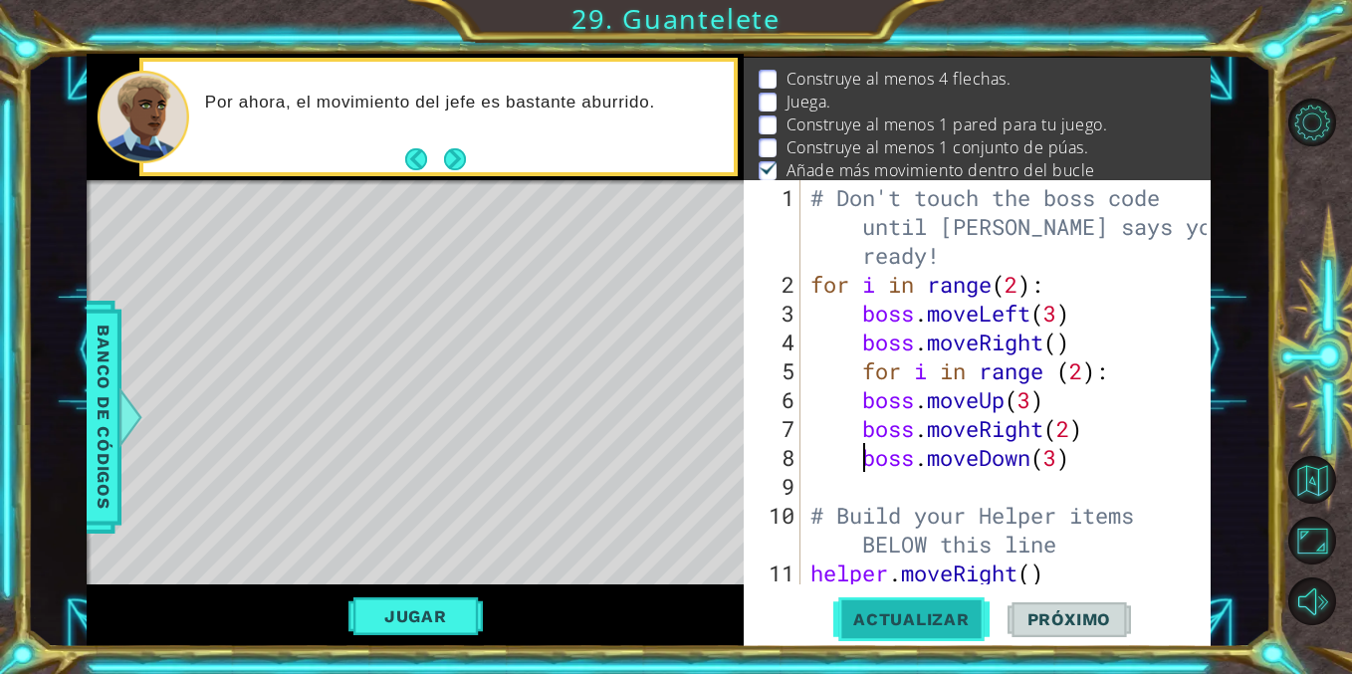
click at [883, 617] on span "Actualizar" at bounding box center [911, 619] width 156 height 20
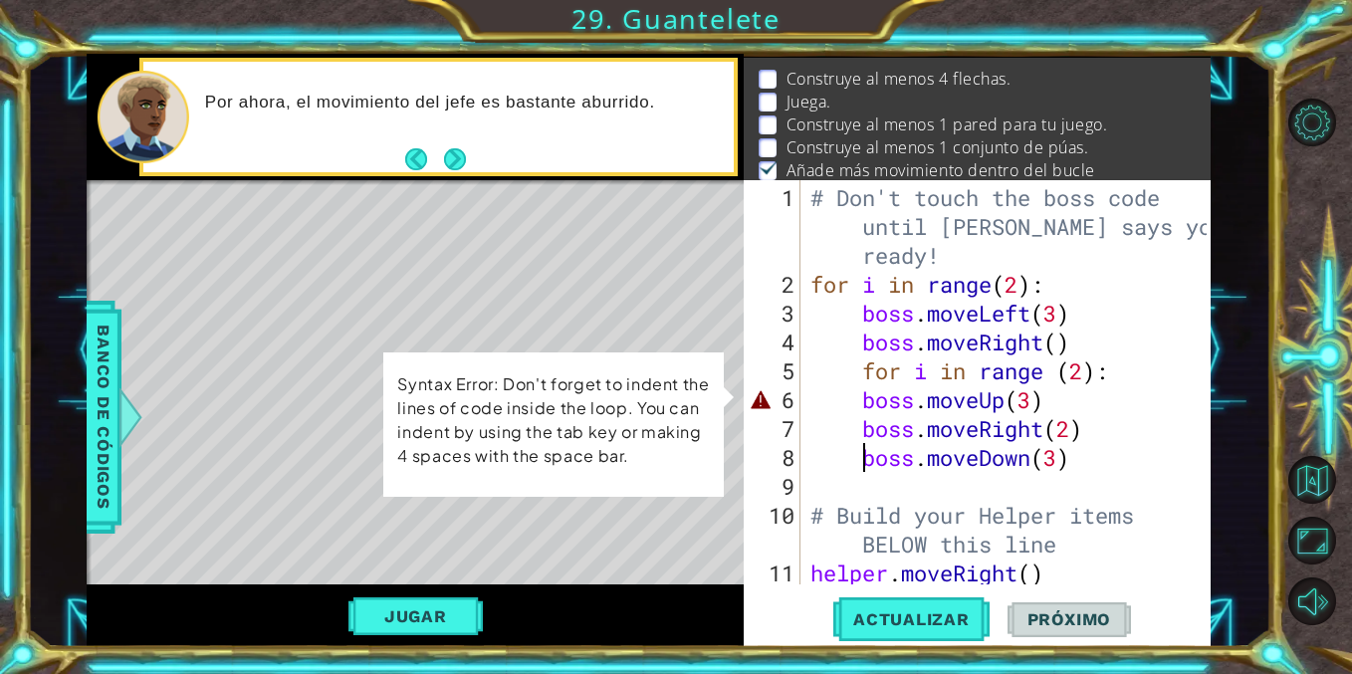
click at [833, 402] on div "# Don't touch the boss code until [PERSON_NAME] says you're ready! for i in ran…" at bounding box center [1010, 443] width 409 height 520
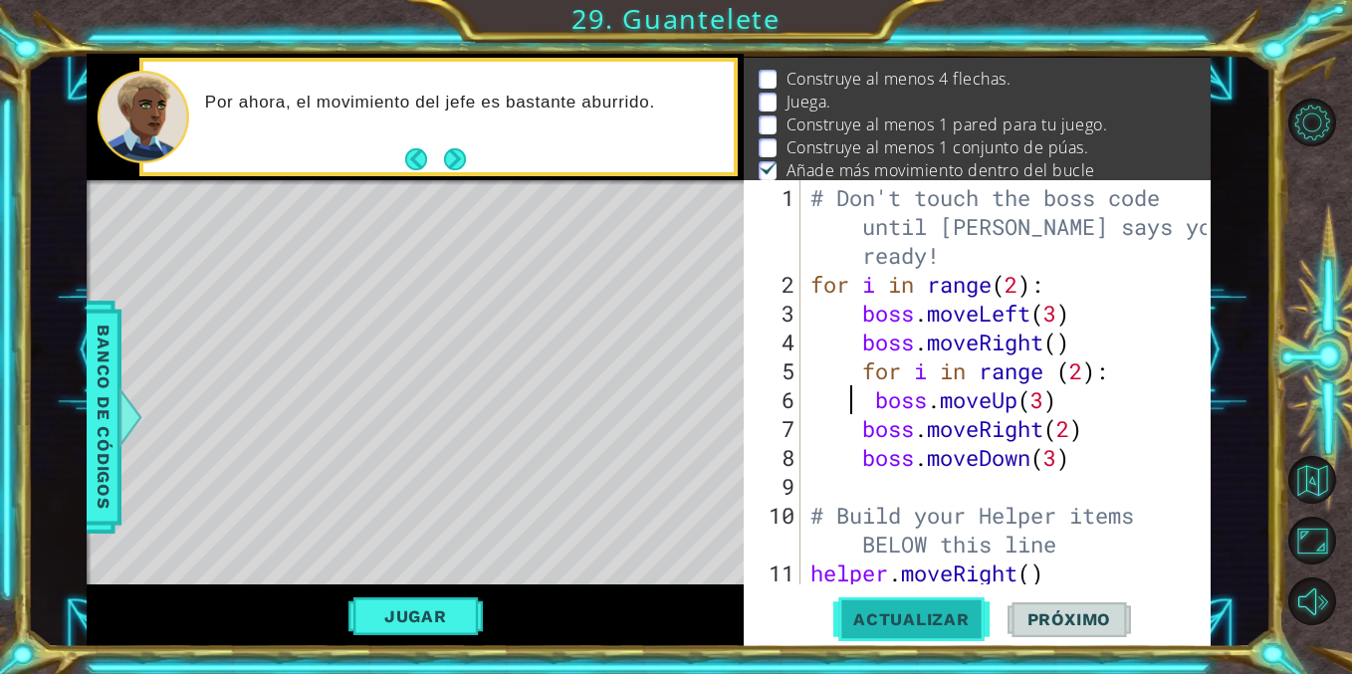
click at [861, 607] on button "Actualizar" at bounding box center [911, 619] width 156 height 47
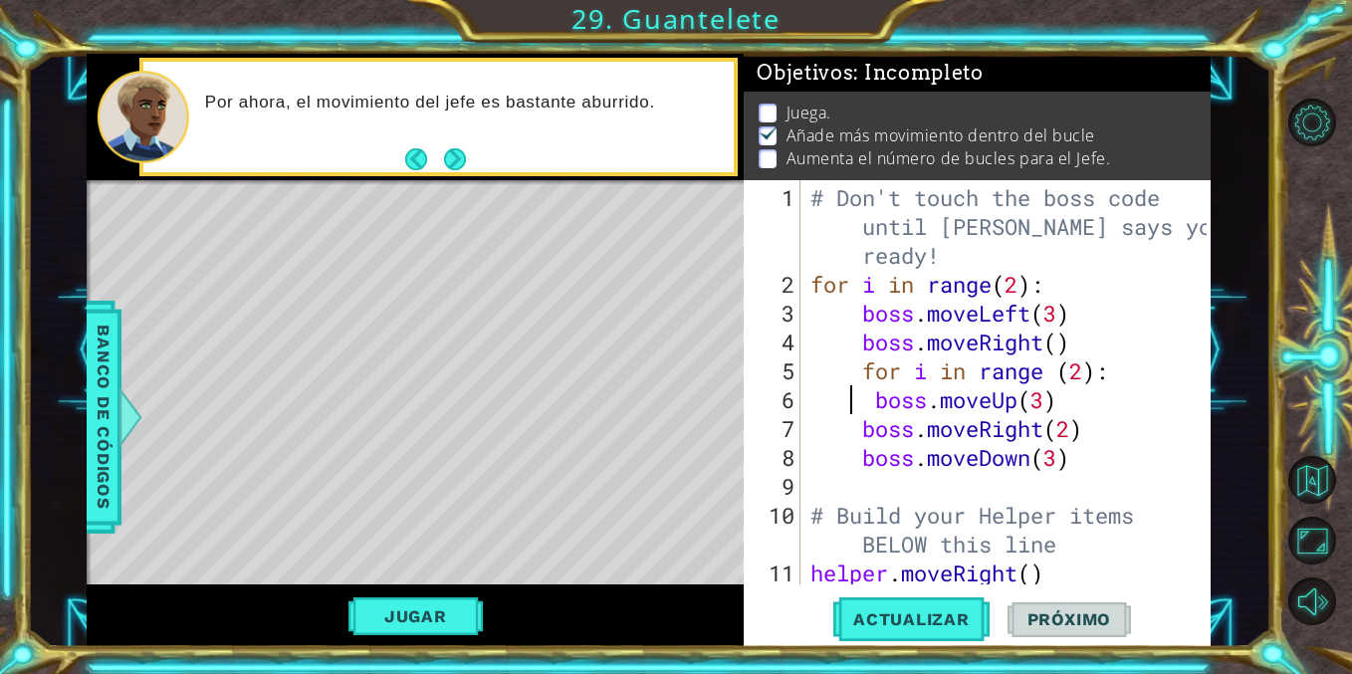
click at [838, 429] on div "# Don't touch the boss code until [PERSON_NAME] says you're ready! for i in ran…" at bounding box center [1010, 443] width 409 height 520
click at [847, 457] on div "# Don't touch the boss code until [PERSON_NAME] says you're ready! for i in ran…" at bounding box center [1010, 443] width 409 height 520
click at [1087, 374] on div "# Don't touch the boss code until [PERSON_NAME] says you're ready! for i in ran…" at bounding box center [1010, 443] width 409 height 520
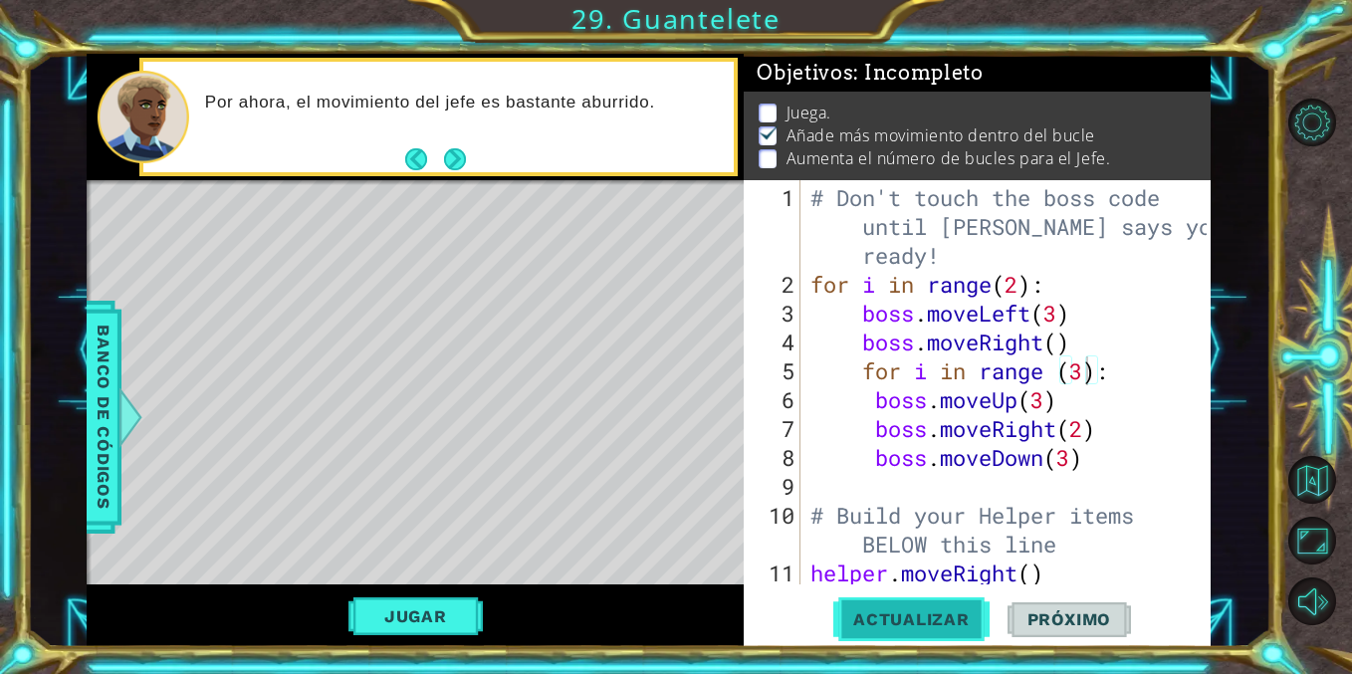
click at [936, 625] on span "Actualizar" at bounding box center [911, 619] width 156 height 20
click at [881, 625] on span "Actualizar" at bounding box center [911, 619] width 156 height 20
click at [401, 612] on button "Jugar" at bounding box center [415, 616] width 134 height 38
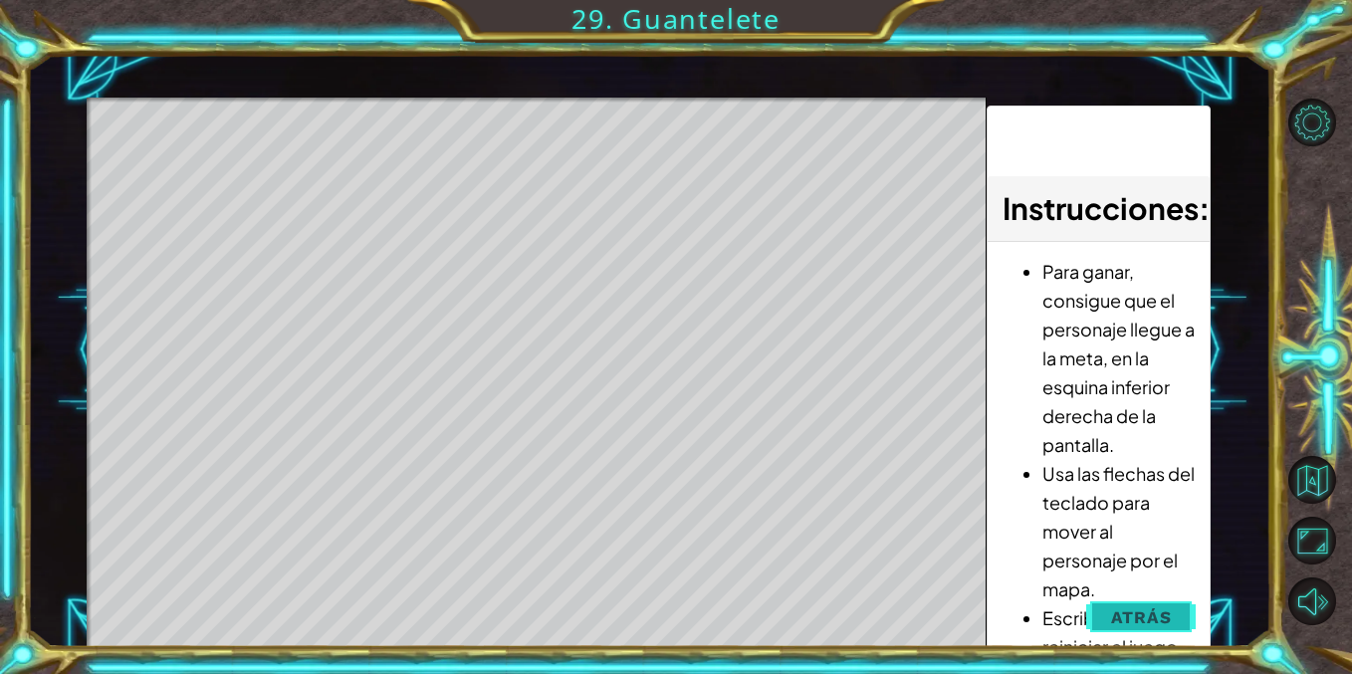
click at [1147, 609] on span "Atrás" at bounding box center [1141, 617] width 61 height 20
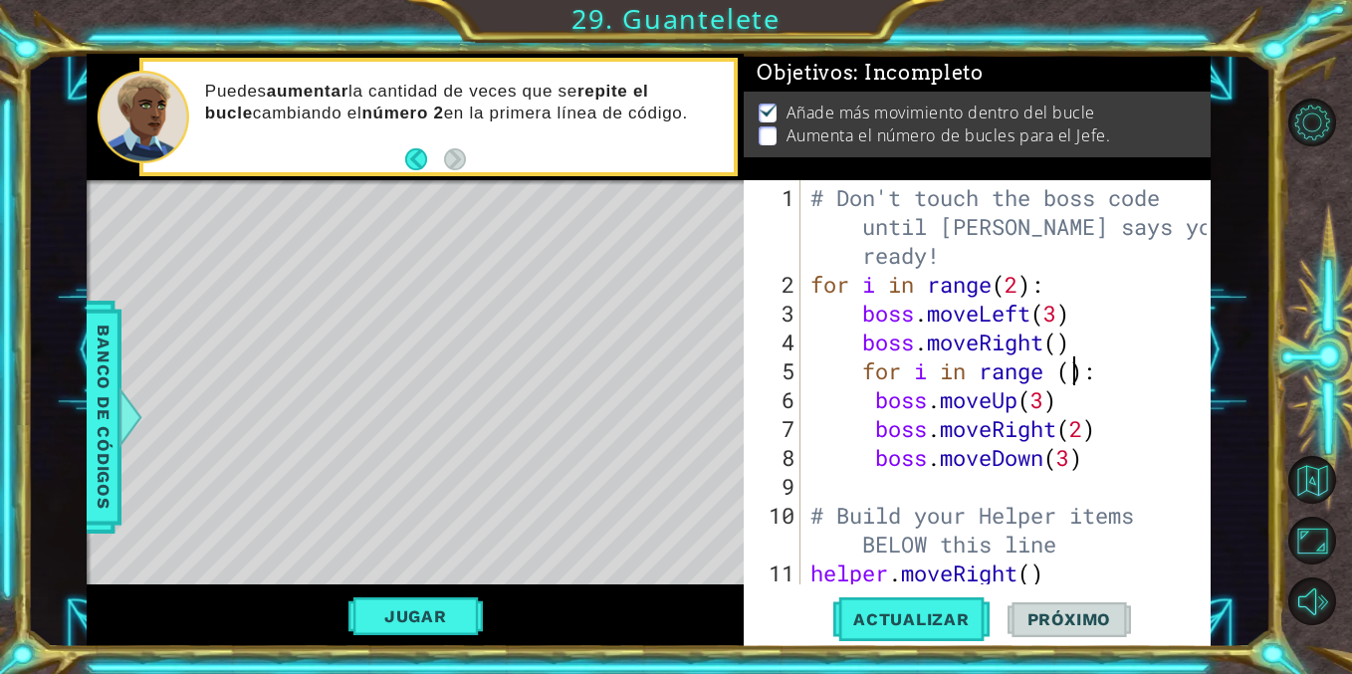
click at [1119, 350] on div "# Don't touch the boss code until [PERSON_NAME] says you're ready! for i in ran…" at bounding box center [1010, 443] width 409 height 520
click at [1107, 321] on div "# Don't touch the boss code until [PERSON_NAME] says you're ready! for i in ran…" at bounding box center [1010, 443] width 409 height 520
click at [861, 362] on div "# Don't touch the boss code until [PERSON_NAME] says you're ready! for i in ran…" at bounding box center [1010, 443] width 409 height 520
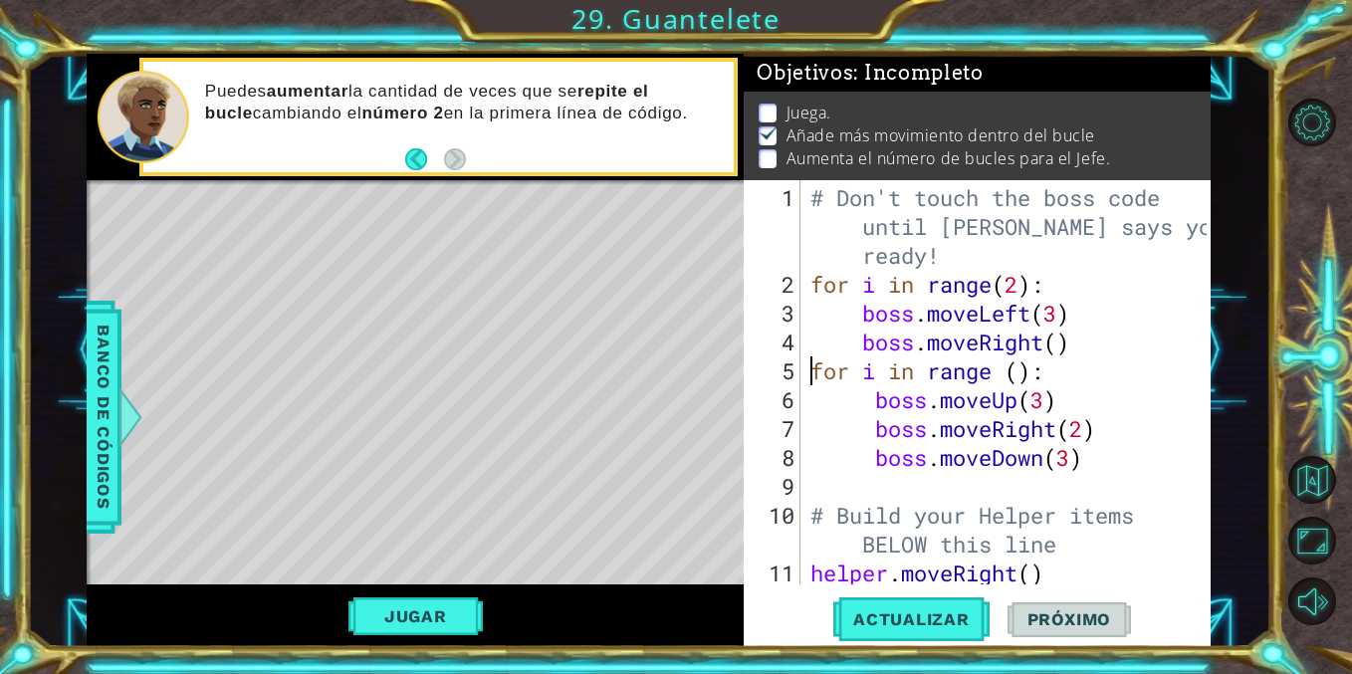
scroll to position [0, 10]
click at [1025, 385] on div "# Don't touch the boss code until [PERSON_NAME] says you're ready! for i in ran…" at bounding box center [1010, 443] width 409 height 520
click at [1015, 363] on div "# Don't touch the boss code until [PERSON_NAME] says you're ready! for i in ran…" at bounding box center [1010, 443] width 409 height 520
click at [889, 624] on span "Actualizar" at bounding box center [911, 619] width 156 height 20
click at [379, 614] on button "Jugar" at bounding box center [415, 616] width 134 height 38
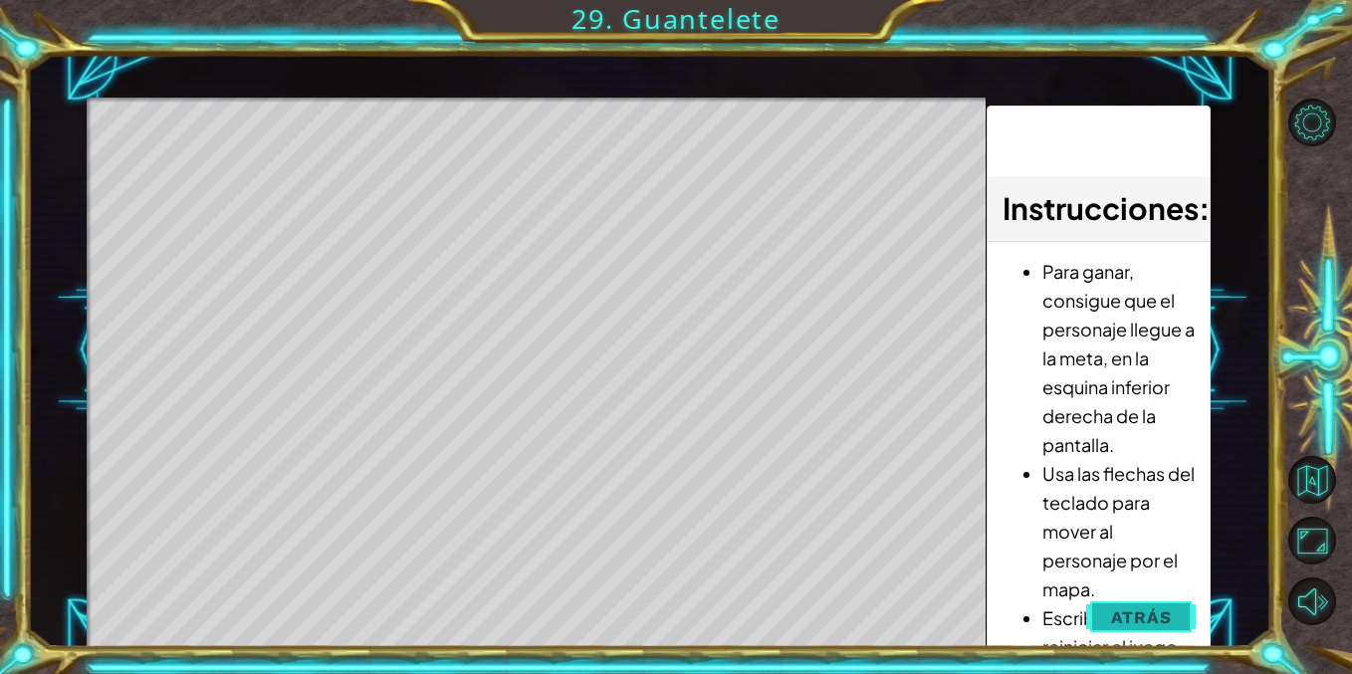
click at [1121, 621] on span "Atrás" at bounding box center [1141, 617] width 61 height 20
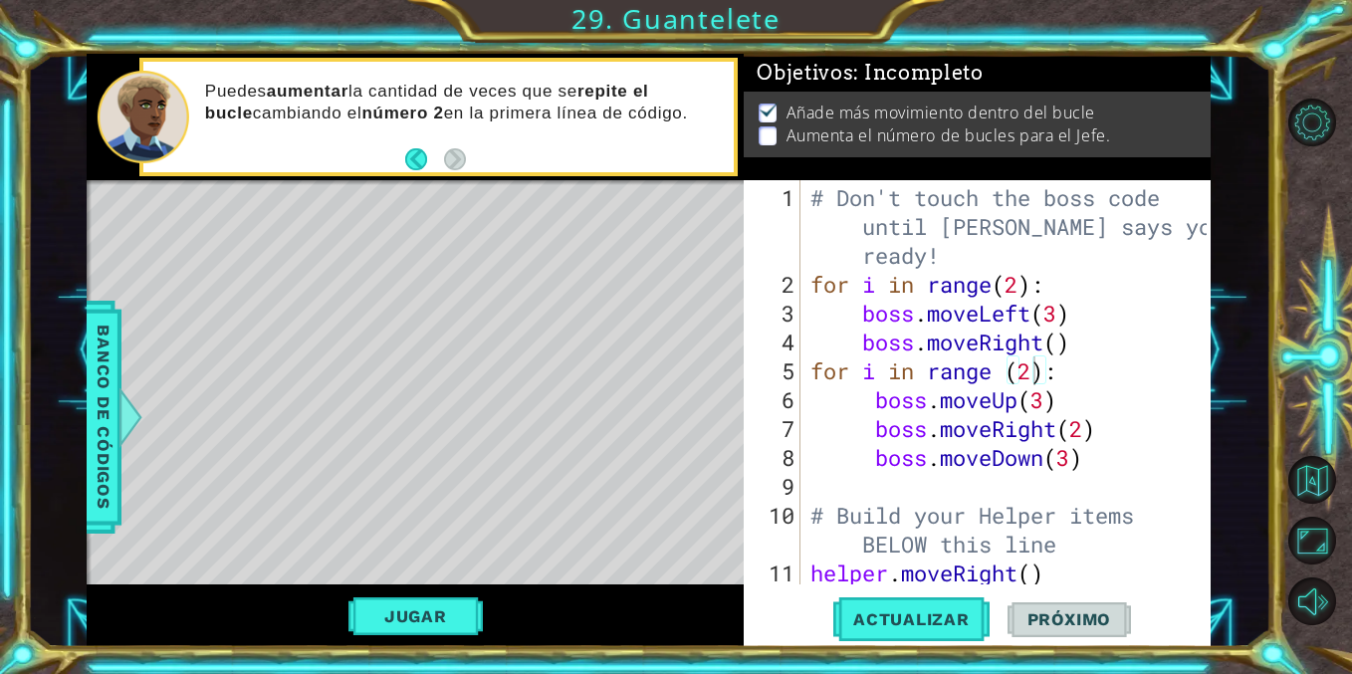
click at [1049, 616] on span "Próximo" at bounding box center [1068, 621] width 123 height 20
click at [887, 139] on p "Aumenta el número de bucles para el Jefe." at bounding box center [948, 135] width 325 height 22
click at [1020, 280] on div "# Don't touch the boss code until [PERSON_NAME] says you're ready! for i in ran…" at bounding box center [1010, 443] width 409 height 520
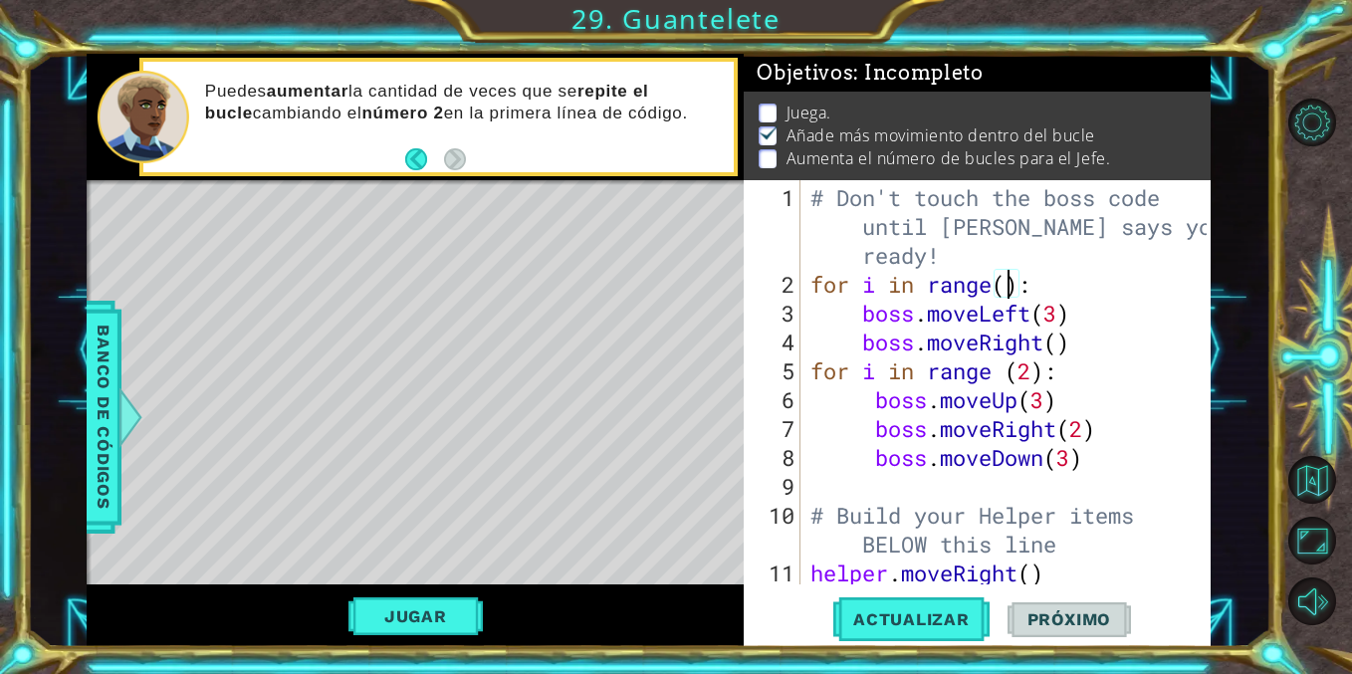
scroll to position [0, 9]
click at [903, 614] on span "Actualizar" at bounding box center [911, 619] width 156 height 20
click at [1033, 374] on div "# Don't touch the boss code until [PERSON_NAME] says you're ready! for i in ran…" at bounding box center [1010, 443] width 409 height 520
type textarea "for i in range ():"
click at [424, 612] on button "Jugar" at bounding box center [415, 616] width 134 height 38
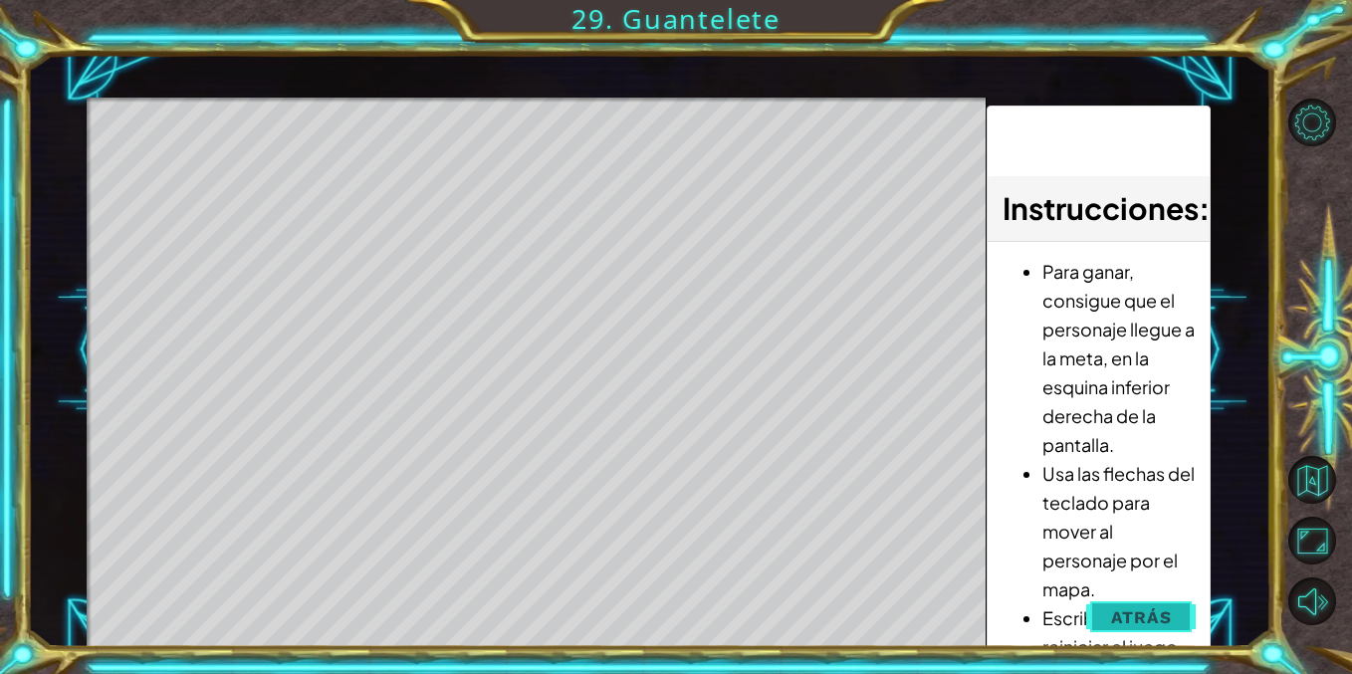
click at [1107, 622] on button "Atrás" at bounding box center [1141, 617] width 111 height 40
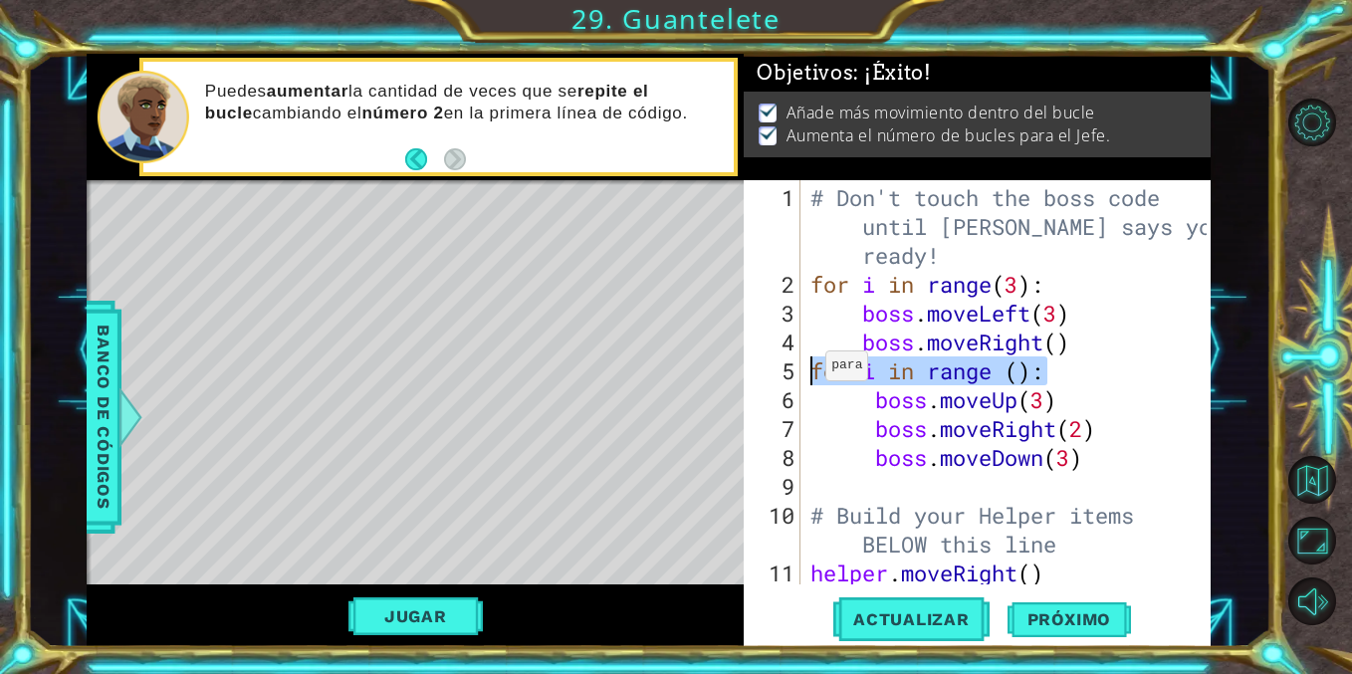
drag, startPoint x: 1075, startPoint y: 369, endPoint x: 807, endPoint y: 372, distance: 267.8
click at [807, 372] on div "# Don't touch the boss code until [PERSON_NAME] says you're ready! for i in ran…" at bounding box center [1010, 443] width 409 height 520
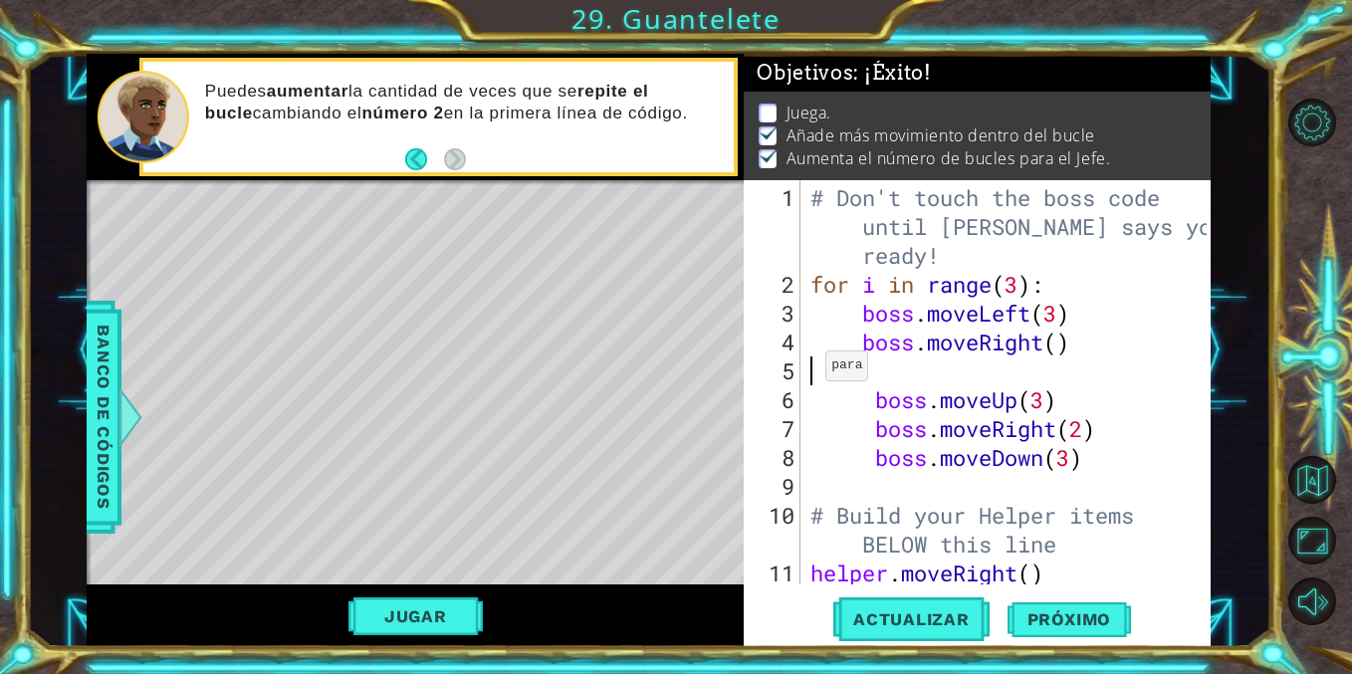
scroll to position [0, 0]
click at [855, 375] on div "# Don't touch the boss code until [PERSON_NAME] says you're ready! for i in ran…" at bounding box center [1010, 443] width 409 height 520
click at [843, 382] on div "# Don't touch the boss code until [PERSON_NAME] says you're ready! for i in ran…" at bounding box center [1010, 443] width 409 height 520
click at [859, 400] on div "# Don't touch the boss code until [PERSON_NAME] says you're ready! for i in ran…" at bounding box center [1010, 443] width 409 height 520
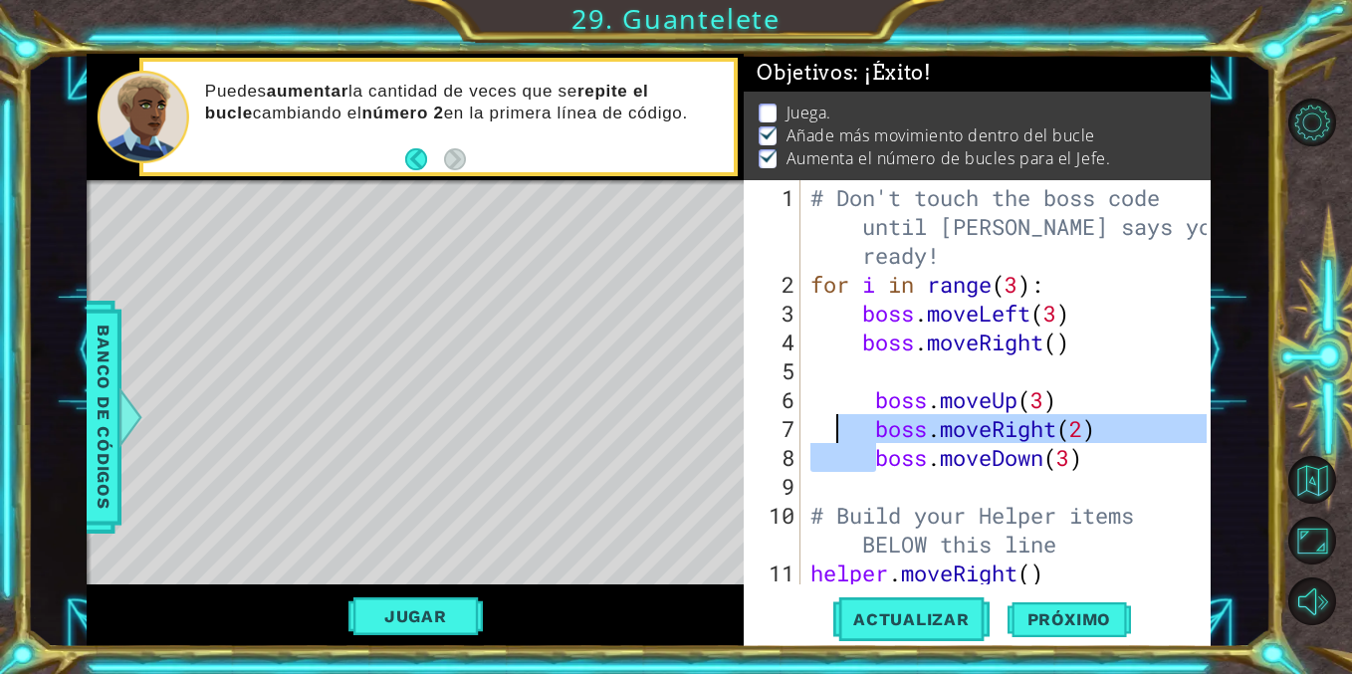
drag, startPoint x: 871, startPoint y: 454, endPoint x: 828, endPoint y: 408, distance: 62.7
click at [829, 408] on div "# Don't touch the boss code until [PERSON_NAME] says you're ready! for i in ran…" at bounding box center [1010, 443] width 409 height 520
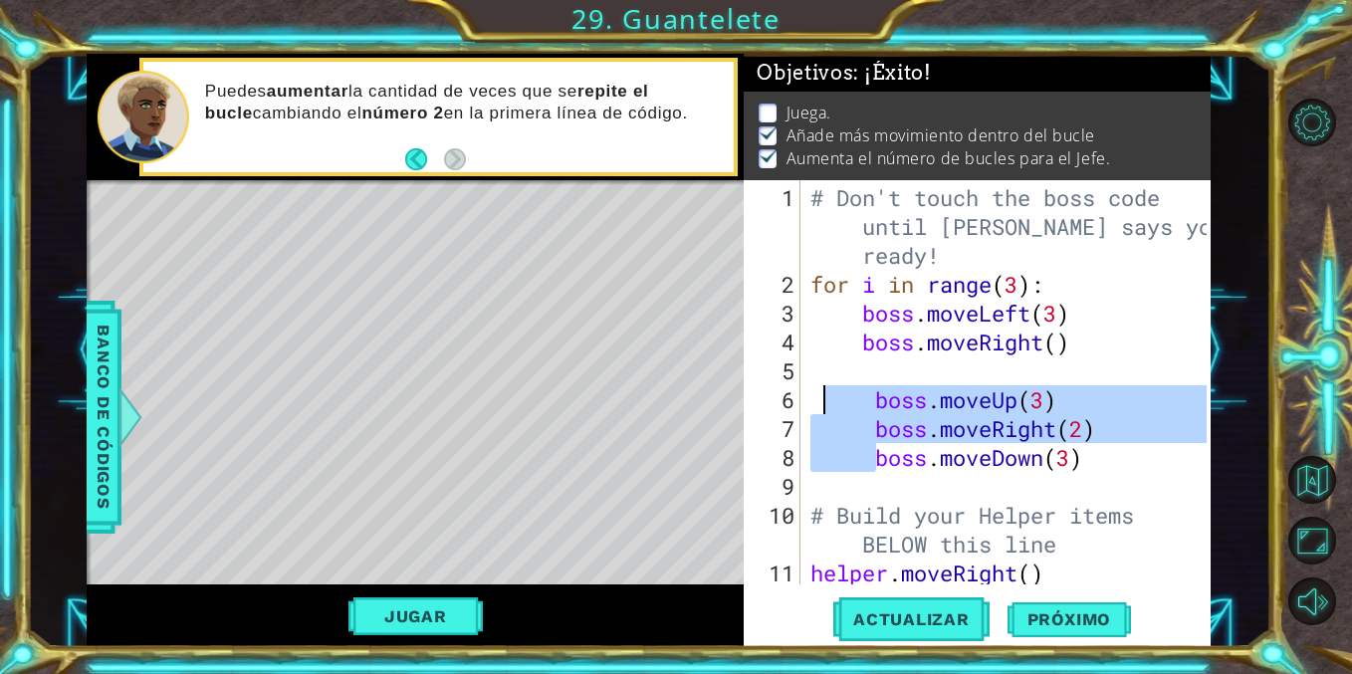
click at [828, 408] on div "# Don't touch the boss code until [PERSON_NAME] says you're ready! for i in ran…" at bounding box center [1010, 443] width 409 height 520
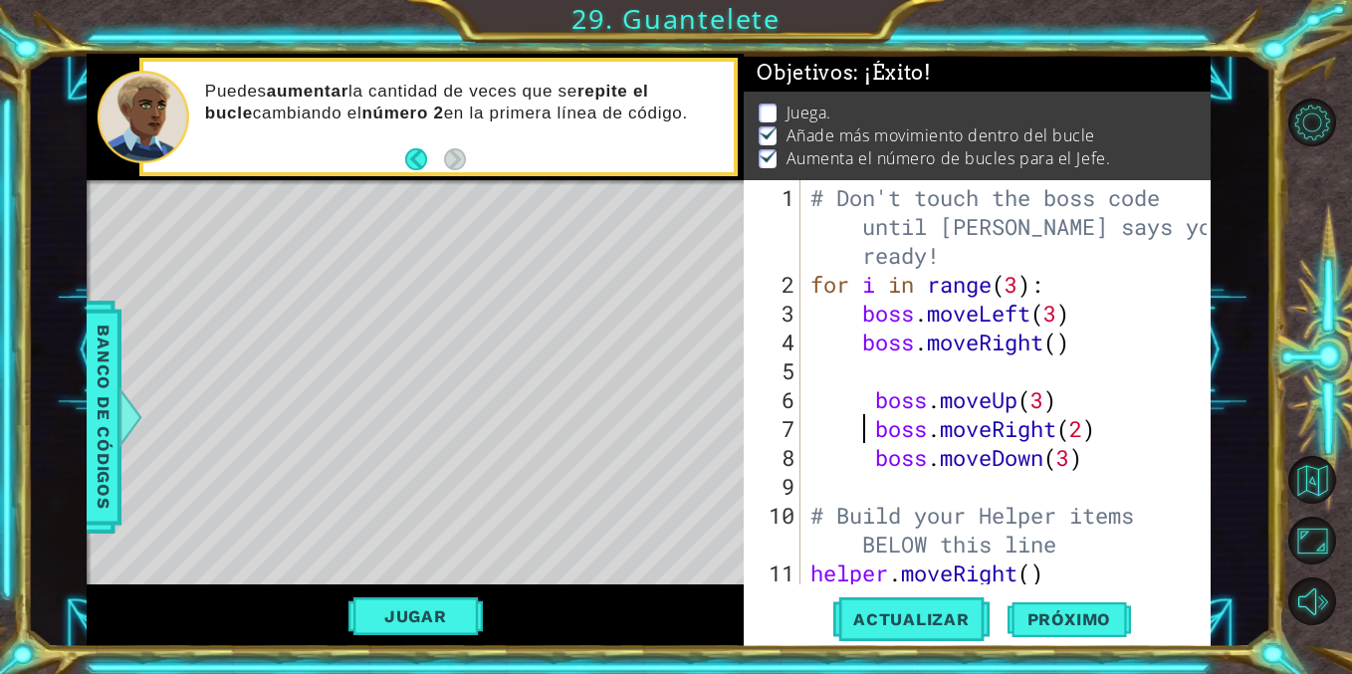
click at [860, 412] on div "# Don't touch the boss code until [PERSON_NAME] says you're ready! for i in ran…" at bounding box center [1010, 443] width 409 height 520
click at [868, 410] on div "# Don't touch the boss code until [PERSON_NAME] says you're ready! for i in ran…" at bounding box center [1010, 443] width 409 height 520
type textarea "boss.moveUp(3)"
click at [879, 472] on div "# Don't touch the boss code until [PERSON_NAME] says you're ready! for i in ran…" at bounding box center [1010, 443] width 409 height 520
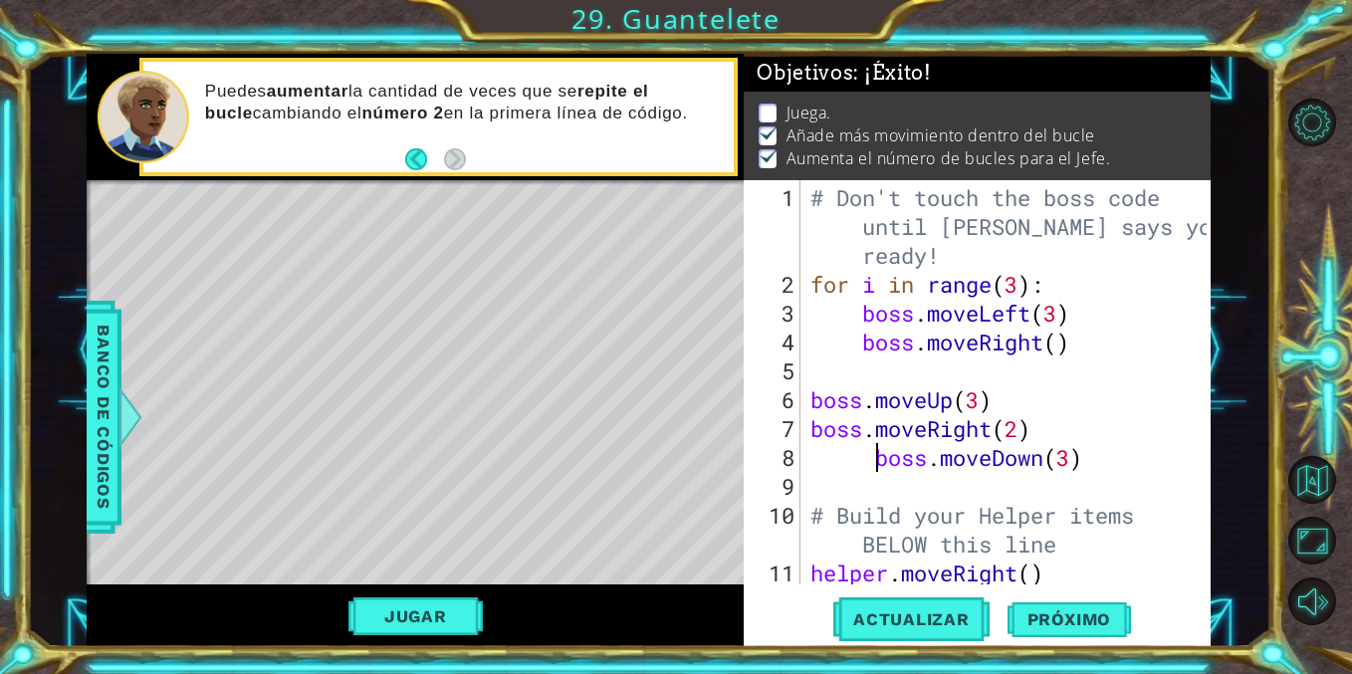
type textarea "boss.moveDown(3)"
click at [877, 616] on span "Actualizar" at bounding box center [911, 619] width 156 height 20
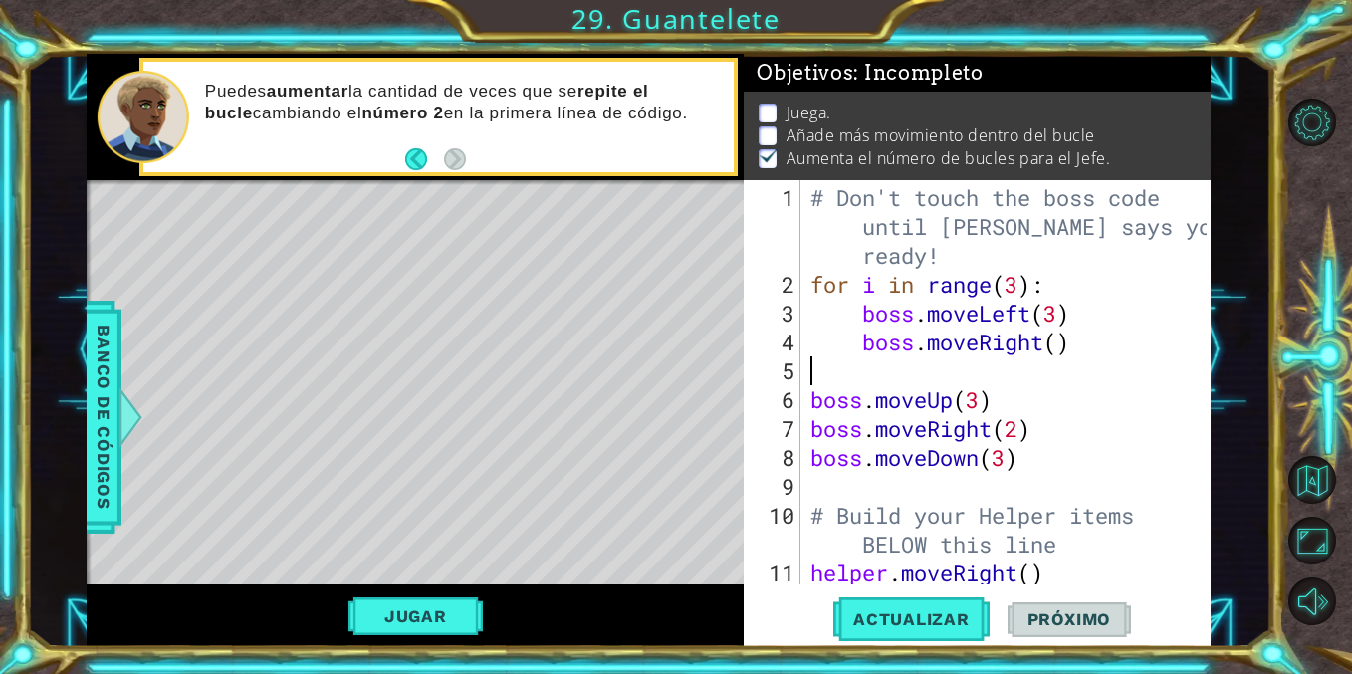
click at [823, 376] on div "# Don't touch the boss code until [PERSON_NAME] says you're ready! for i in ran…" at bounding box center [1010, 443] width 409 height 520
click at [806, 401] on div "# Don't touch the boss code until [PERSON_NAME] says you're ready! for i in ran…" at bounding box center [1010, 443] width 409 height 520
click at [802, 426] on div "boss.moveUp(3) 1 2 3 4 5 6 7 8 9 10 11 12 # Don't touch the boss code until [PE…" at bounding box center [975, 382] width 462 height 404
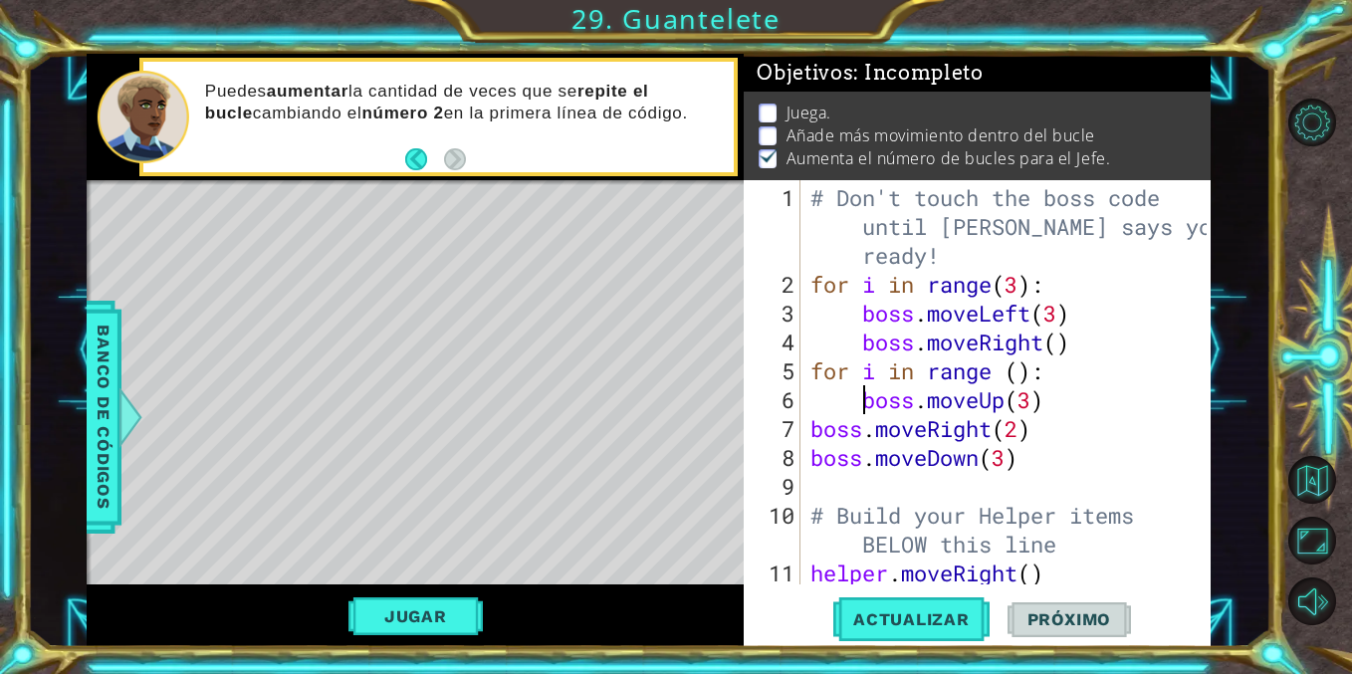
click at [806, 437] on div "# Don't touch the boss code until [PERSON_NAME] says you're ready! for i in ran…" at bounding box center [1010, 443] width 409 height 520
click at [808, 458] on div "# Don't touch the boss code until [PERSON_NAME] says you're ready! for i in ran…" at bounding box center [1010, 443] width 409 height 520
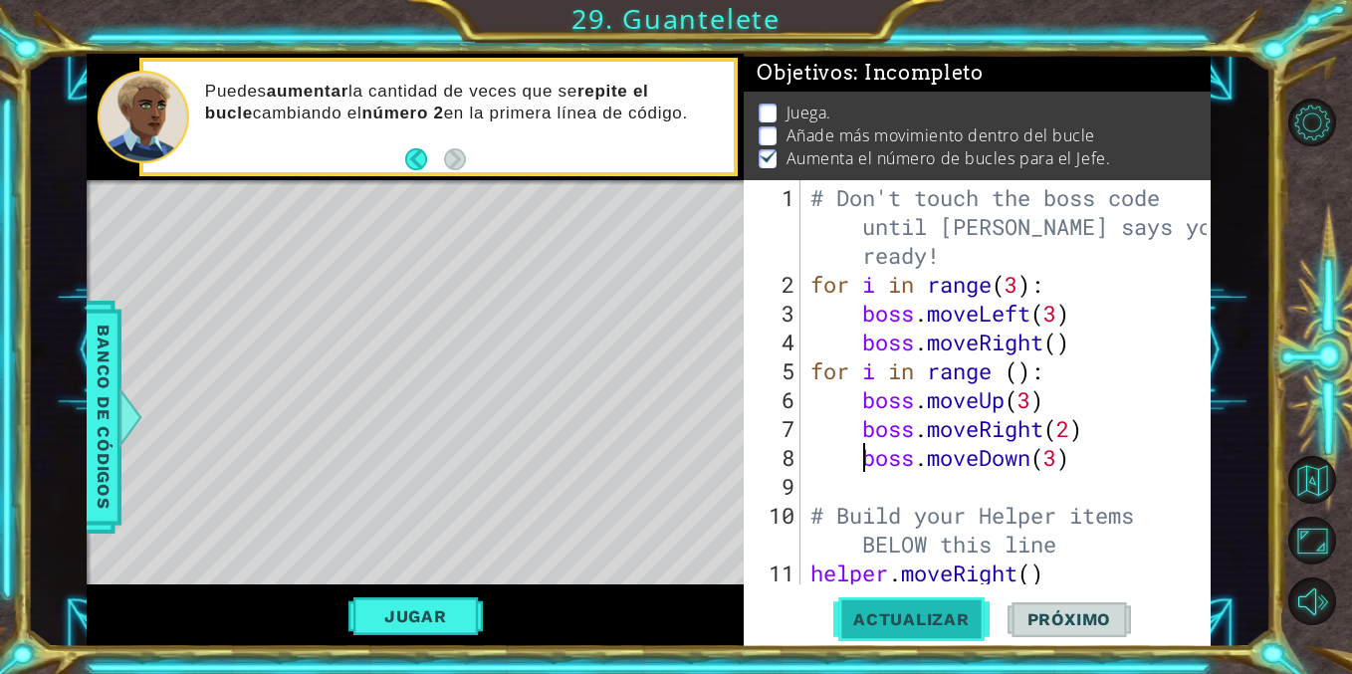
click at [876, 607] on button "Actualizar" at bounding box center [911, 619] width 156 height 47
click at [904, 449] on div "# Don't touch the boss code until [PERSON_NAME] says you're ready! for i in ran…" at bounding box center [1010, 443] width 409 height 520
click at [963, 448] on div "# Don't touch the boss code until [PERSON_NAME] says you're ready! for i in ran…" at bounding box center [1010, 443] width 409 height 520
click at [909, 416] on div "# Don't touch the boss code until [PERSON_NAME] says you're ready! for i in ran…" at bounding box center [1010, 443] width 409 height 520
click at [1027, 370] on div "# Don't touch the boss code until [PERSON_NAME] says you're ready! for i in ran…" at bounding box center [1010, 443] width 409 height 520
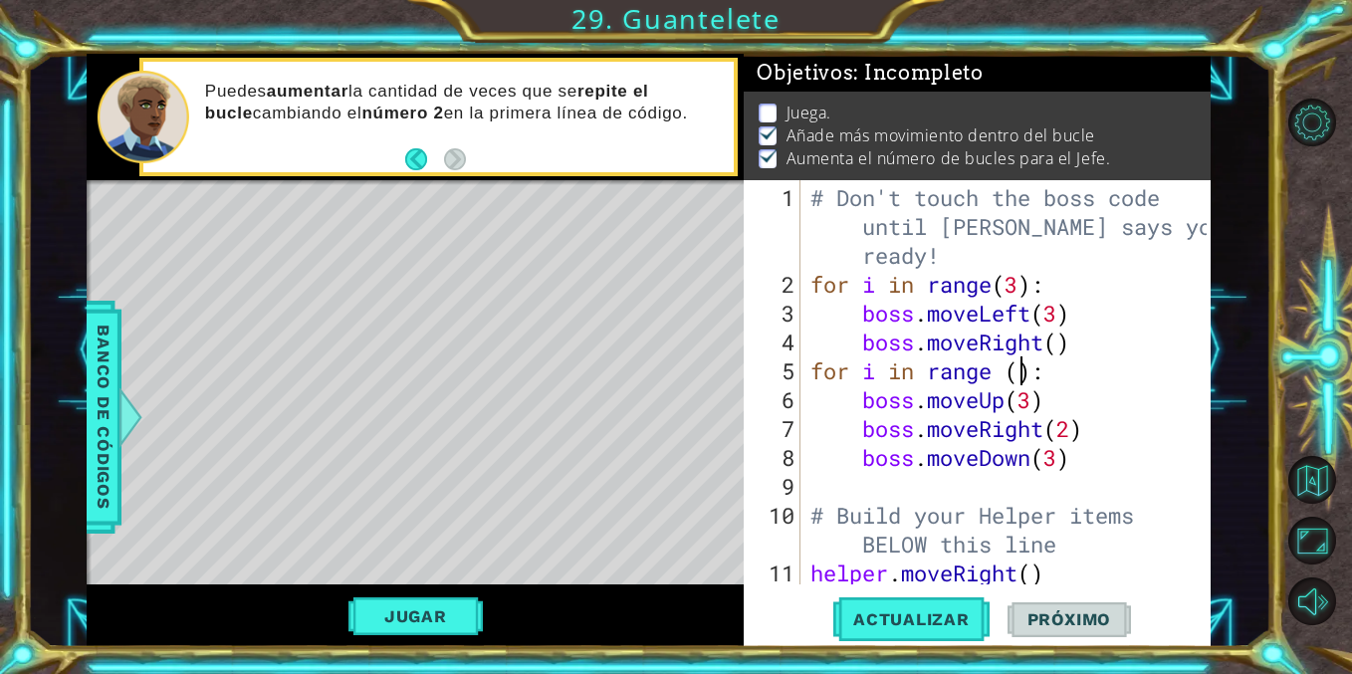
type textarea "for i in range ():"
click at [871, 624] on span "Actualizar" at bounding box center [911, 619] width 156 height 20
click at [454, 605] on button "Jugar" at bounding box center [415, 616] width 134 height 38
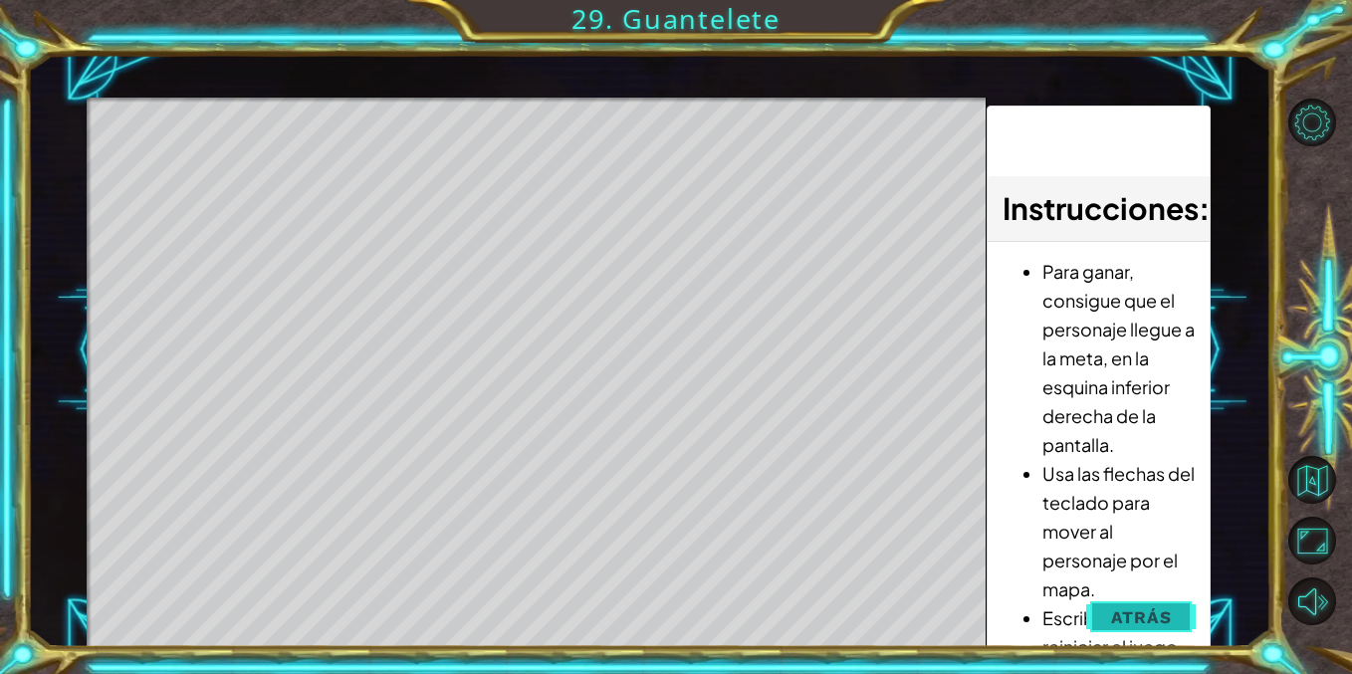
click at [1128, 615] on span "Atrás" at bounding box center [1141, 617] width 61 height 20
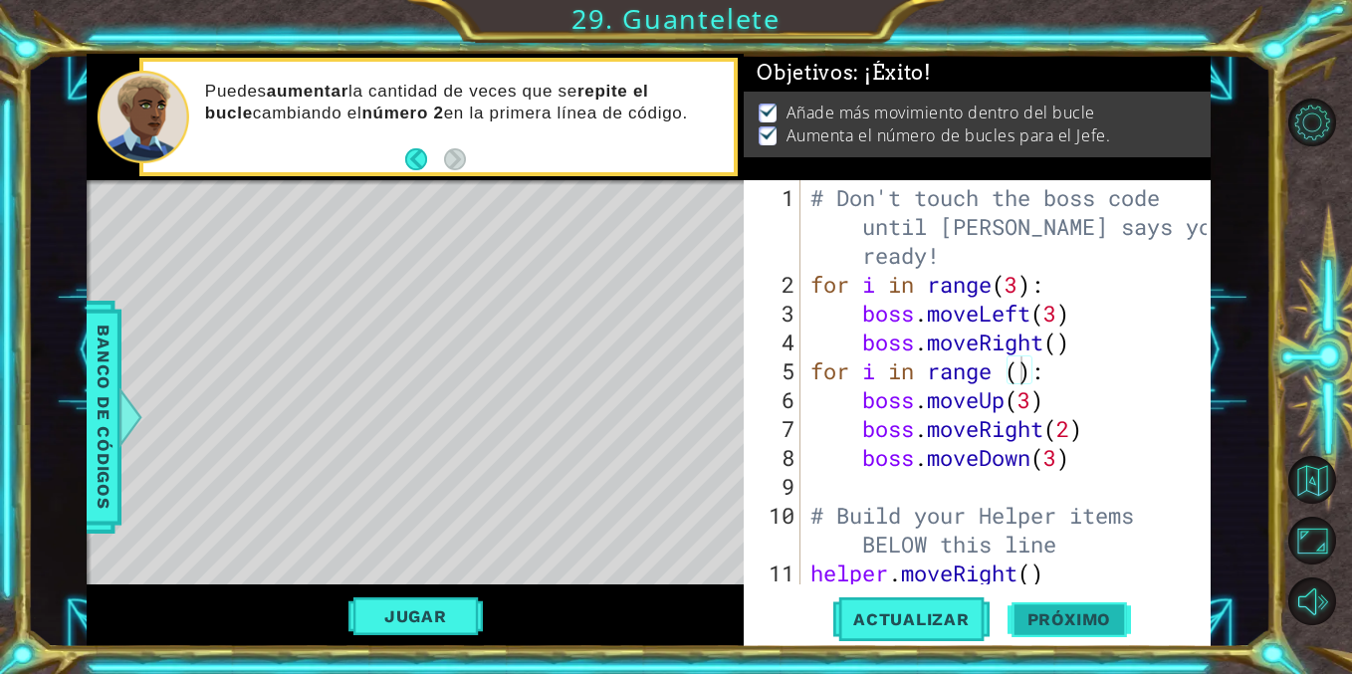
click at [1043, 614] on span "Próximo" at bounding box center [1068, 620] width 123 height 20
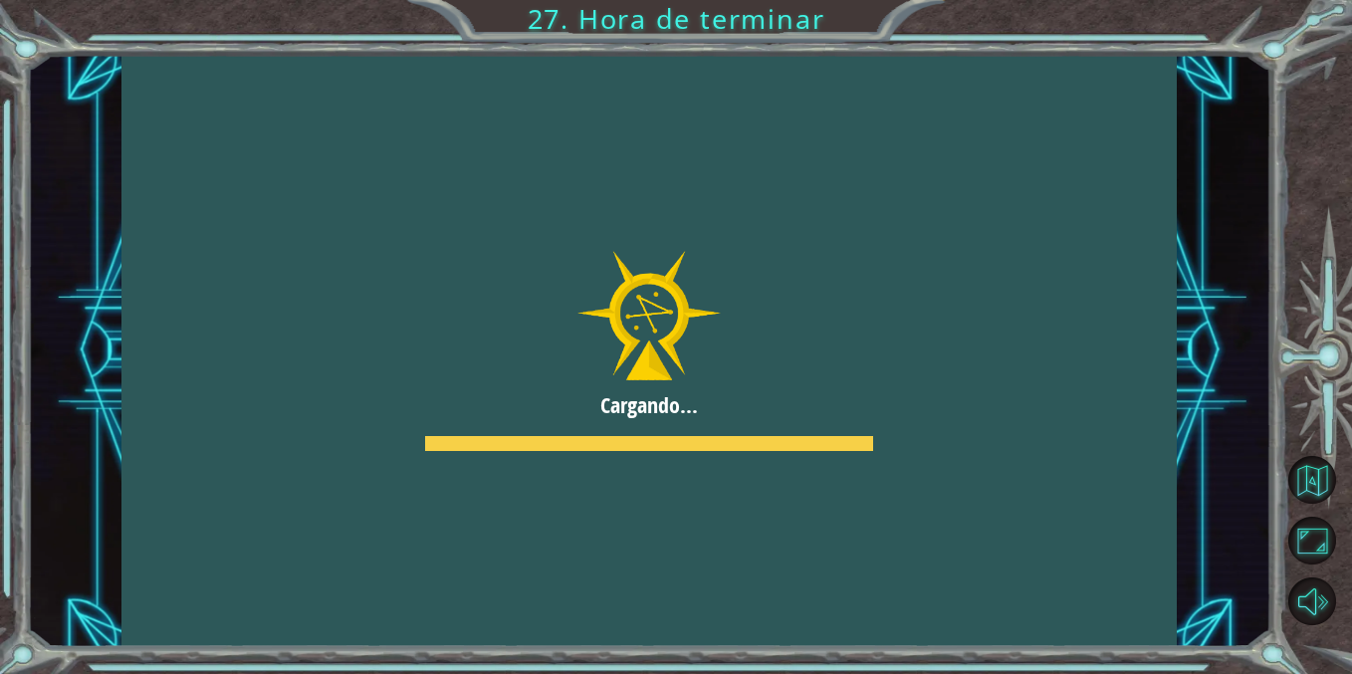
click at [691, 366] on div at bounding box center [648, 350] width 1055 height 593
click at [691, 357] on div at bounding box center [648, 350] width 1055 height 593
click at [692, 198] on div at bounding box center [648, 350] width 1055 height 593
click at [853, 342] on div at bounding box center [648, 350] width 1055 height 593
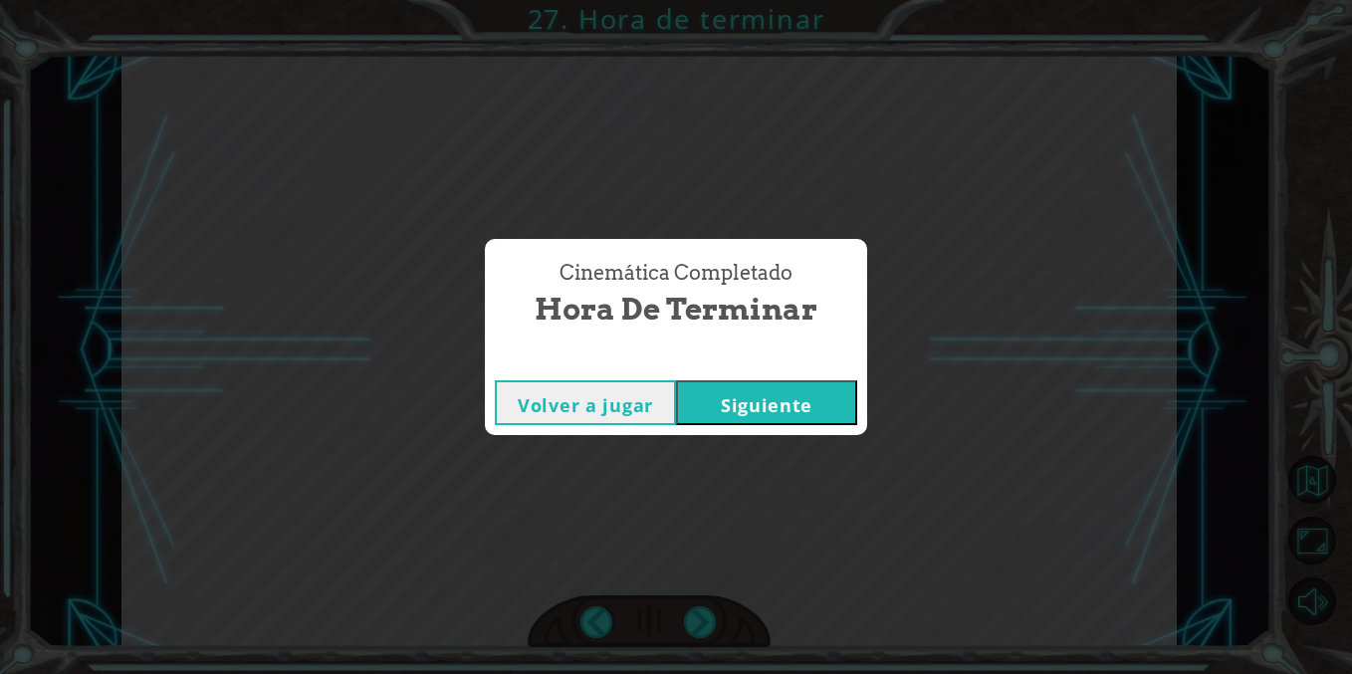
click at [739, 391] on button "Siguiente" at bounding box center [766, 402] width 181 height 45
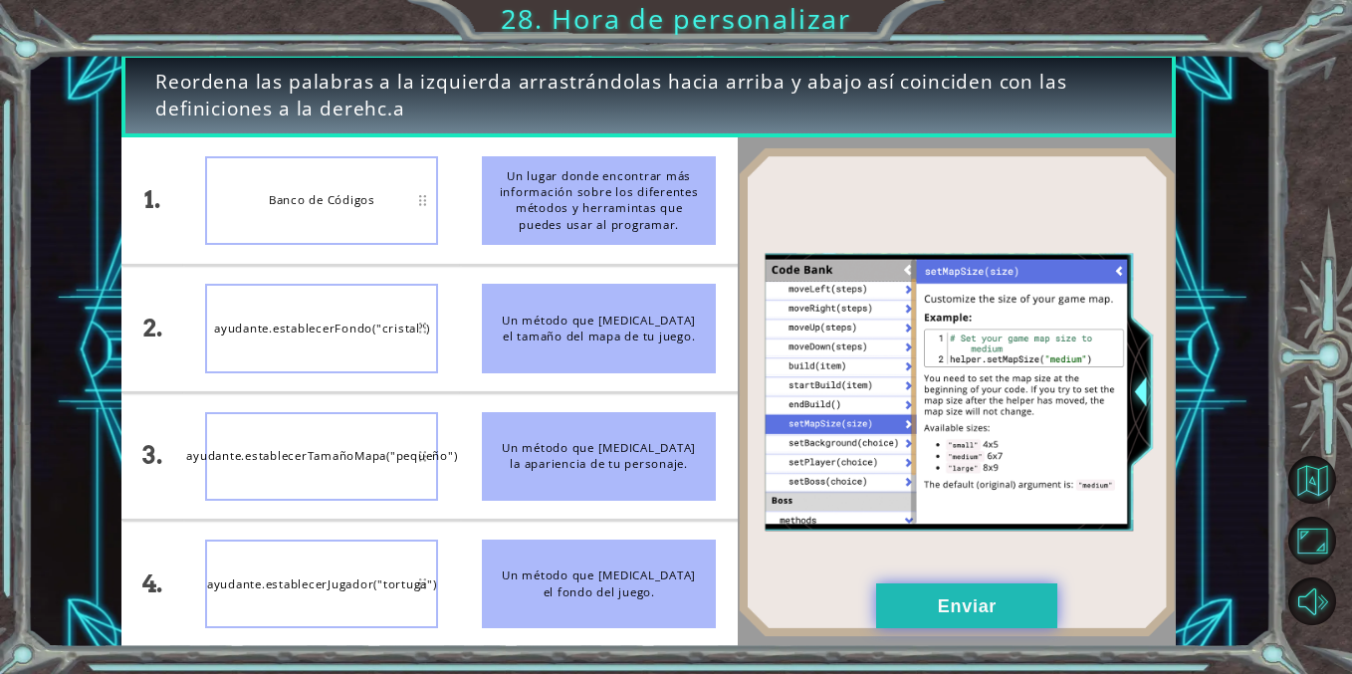
click at [906, 592] on button "Enviar" at bounding box center [966, 605] width 181 height 45
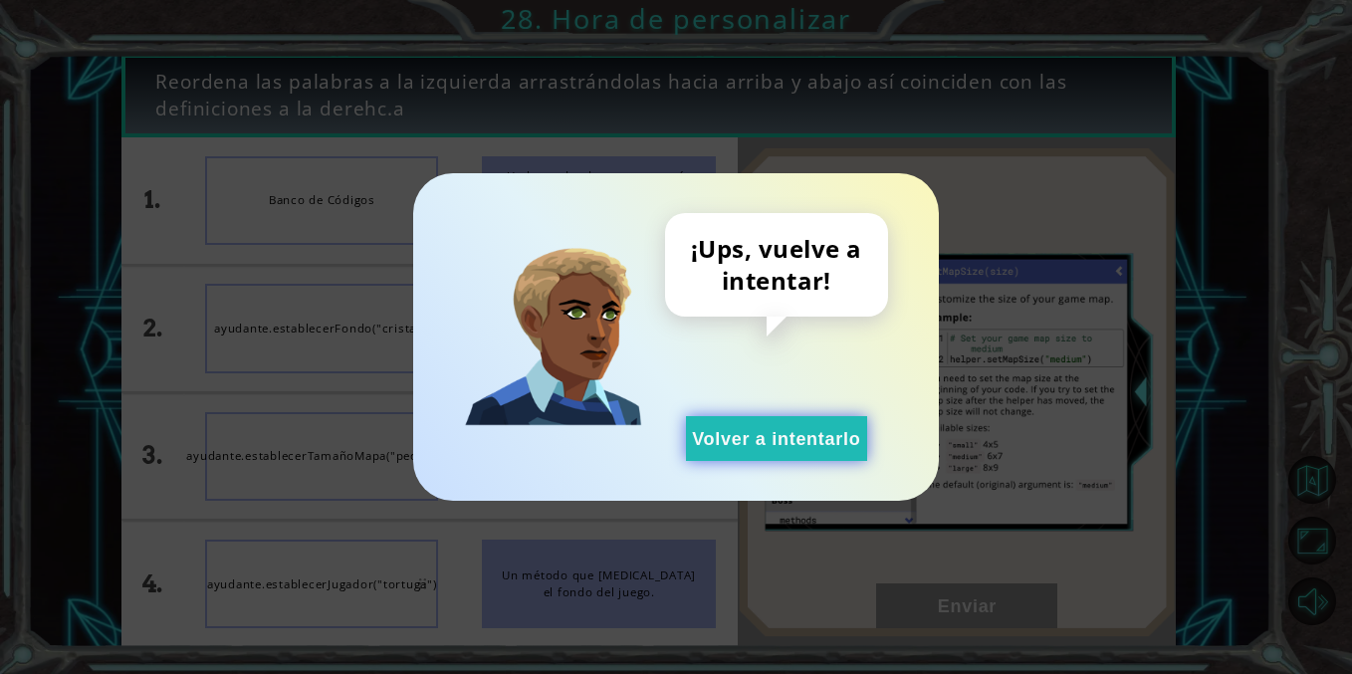
click at [763, 440] on button "Volver a intentarlo" at bounding box center [776, 438] width 181 height 45
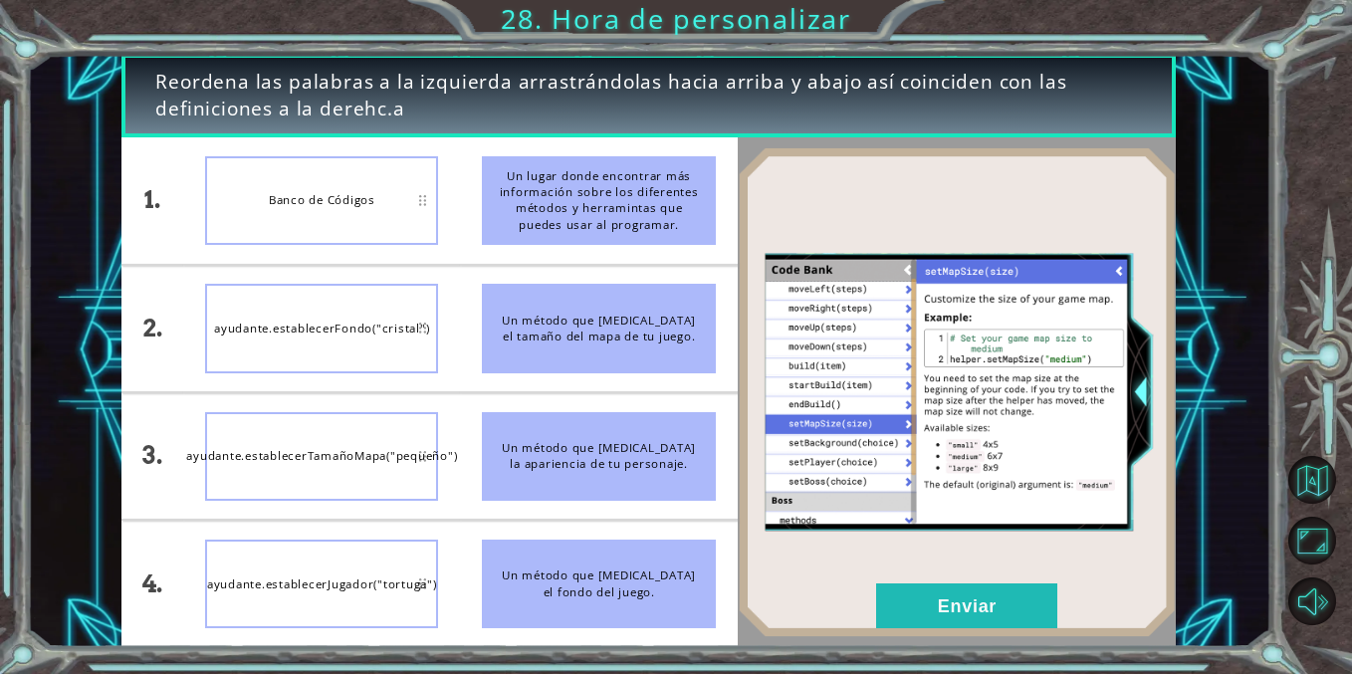
drag, startPoint x: 528, startPoint y: 460, endPoint x: 331, endPoint y: 597, distance: 240.3
click at [331, 598] on div "1. 2. 3. 4. Banco de Códigos ayudante.establecerFondo("cristal") ayudante.estab…" at bounding box center [429, 392] width 616 height 510
drag, startPoint x: 631, startPoint y: 462, endPoint x: 394, endPoint y: 559, distance: 256.2
click at [394, 559] on div "1. 2. 3. 4. Banco de Códigos ayudante.establecerFondo("cristal") ayudante.estab…" at bounding box center [429, 392] width 616 height 510
click at [967, 616] on button "Enviar" at bounding box center [966, 605] width 181 height 45
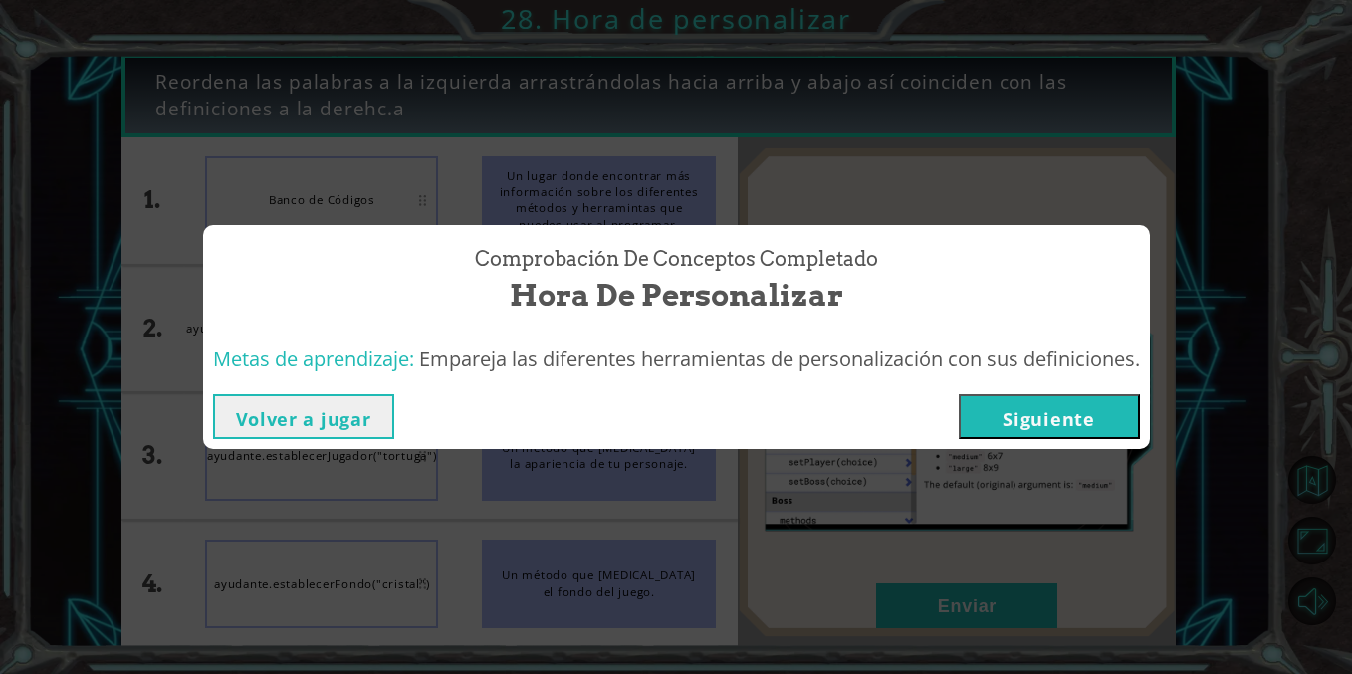
click at [1047, 422] on button "Siguiente" at bounding box center [1049, 416] width 181 height 45
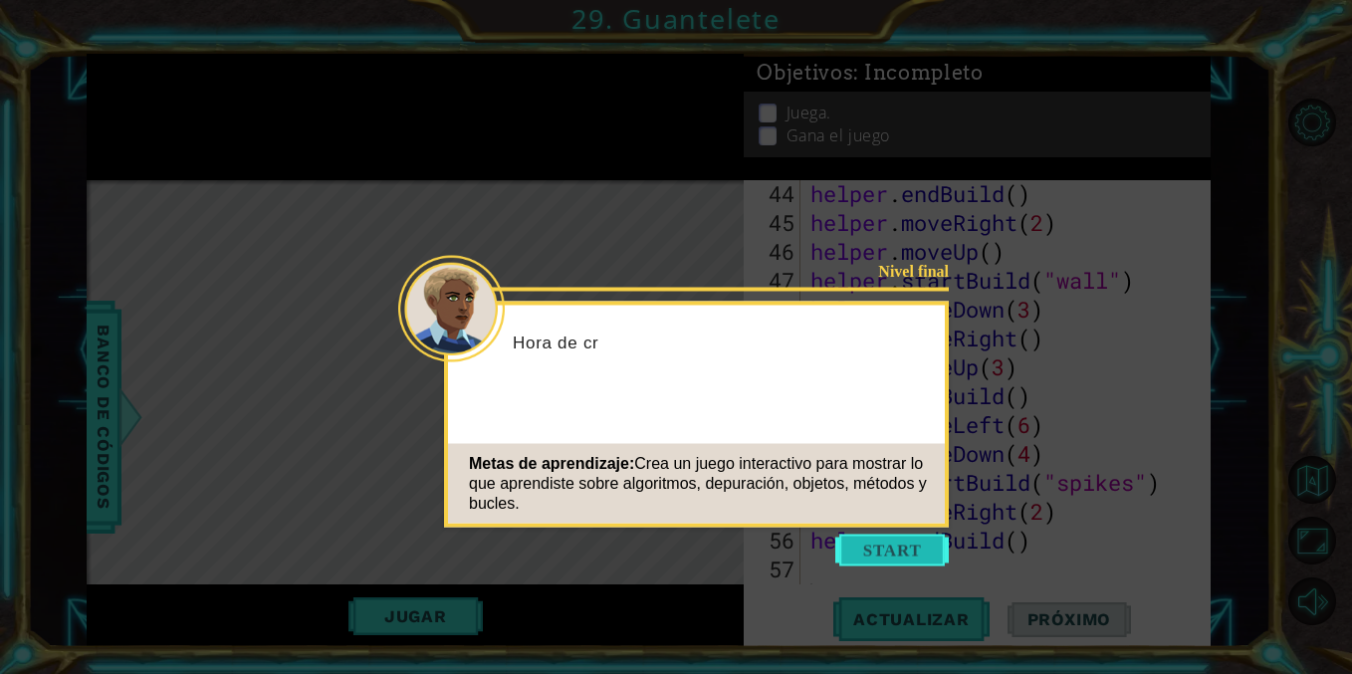
scroll to position [1415, 0]
click at [887, 553] on button "Start" at bounding box center [891, 551] width 113 height 32
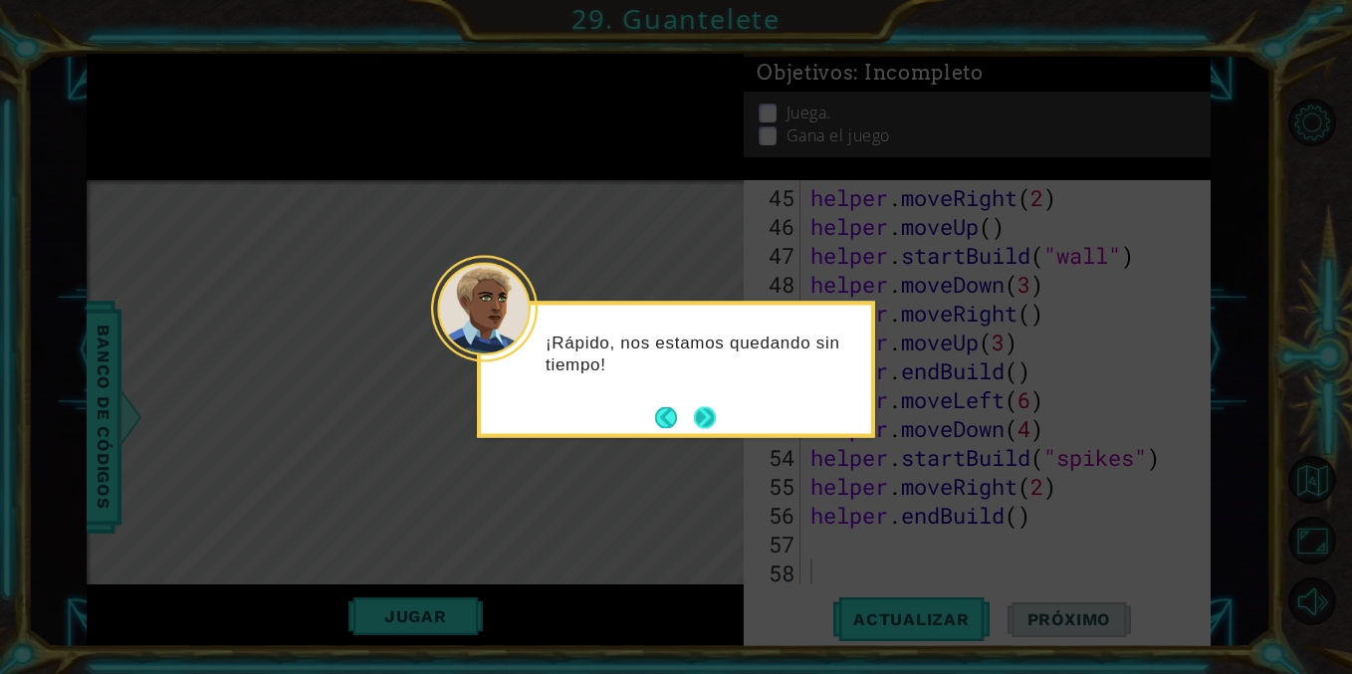
click at [707, 406] on button "Next" at bounding box center [705, 417] width 22 height 22
click at [704, 412] on button "Next" at bounding box center [705, 417] width 22 height 22
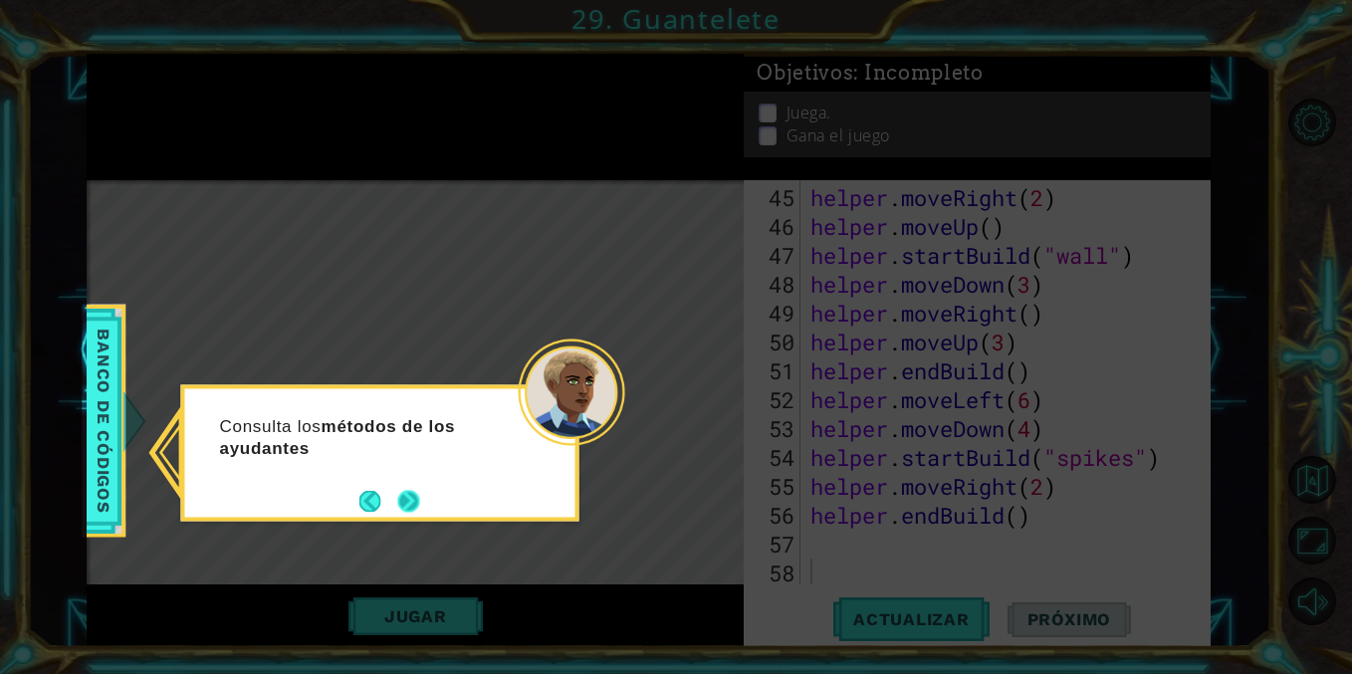
click at [407, 496] on button "Next" at bounding box center [409, 501] width 22 height 22
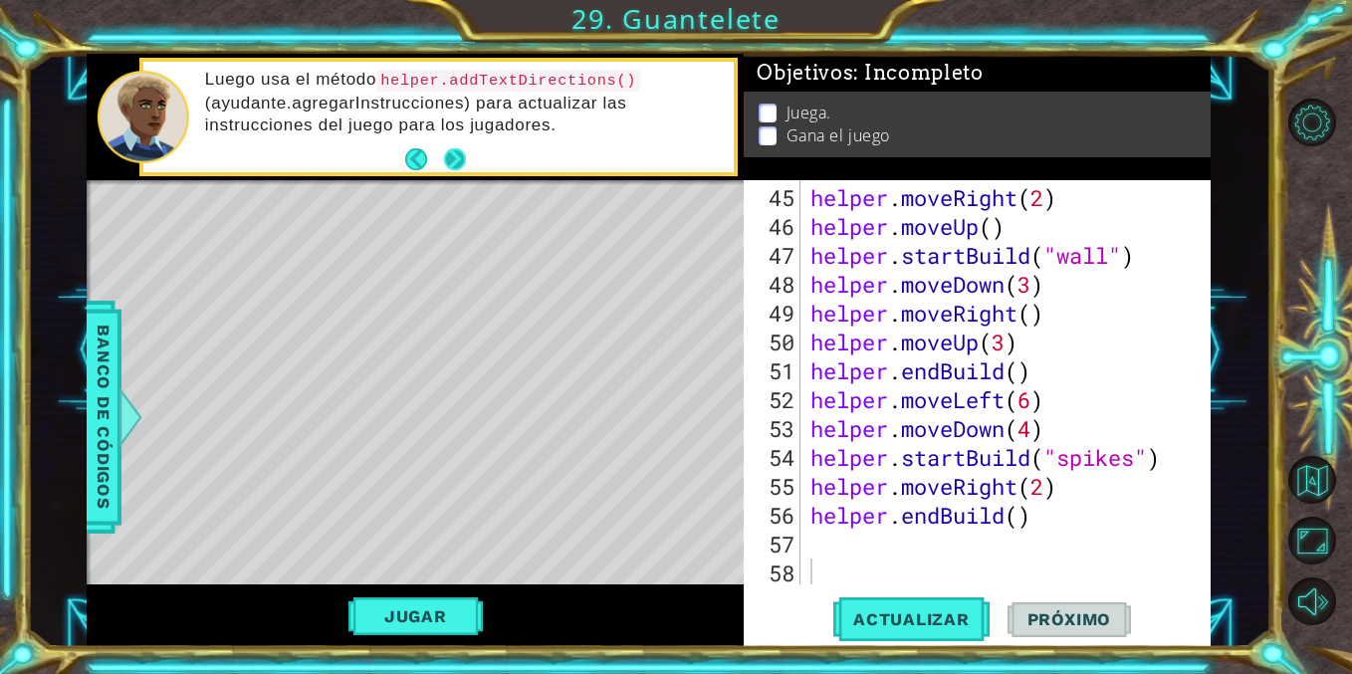
click at [455, 155] on button "Next" at bounding box center [455, 159] width 22 height 22
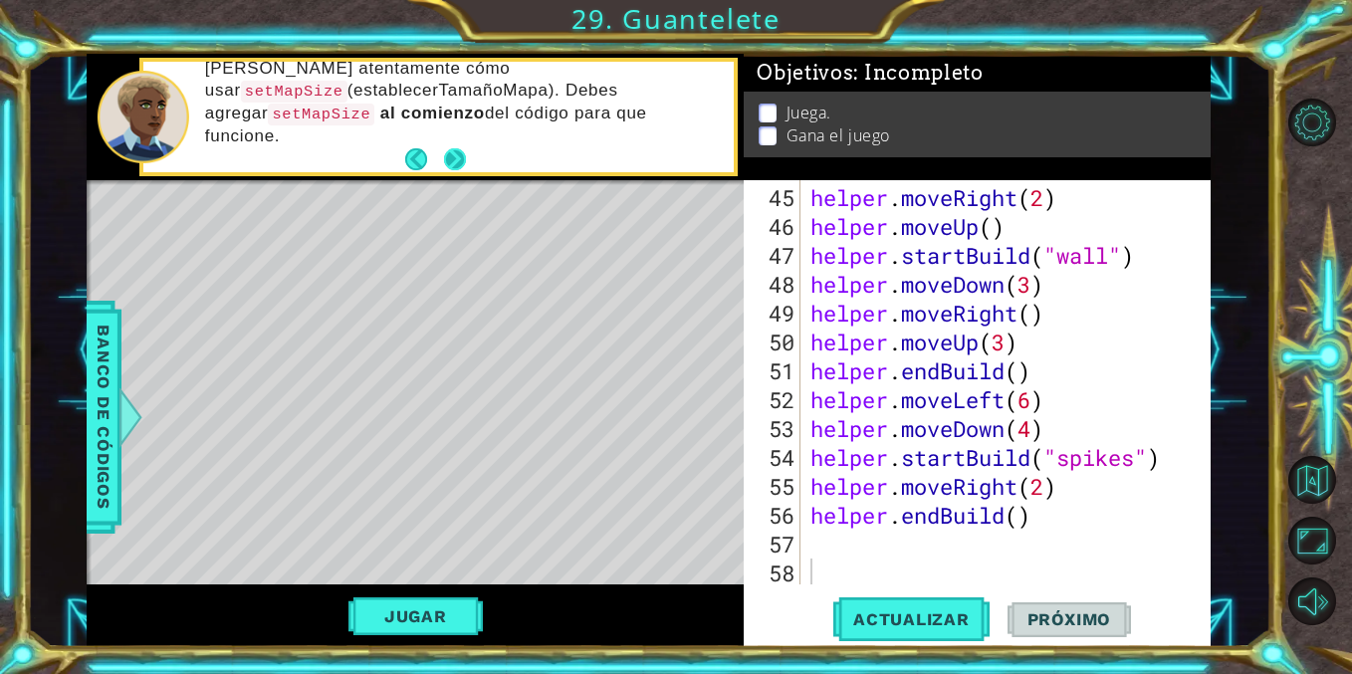
click at [455, 155] on button "Next" at bounding box center [455, 159] width 22 height 22
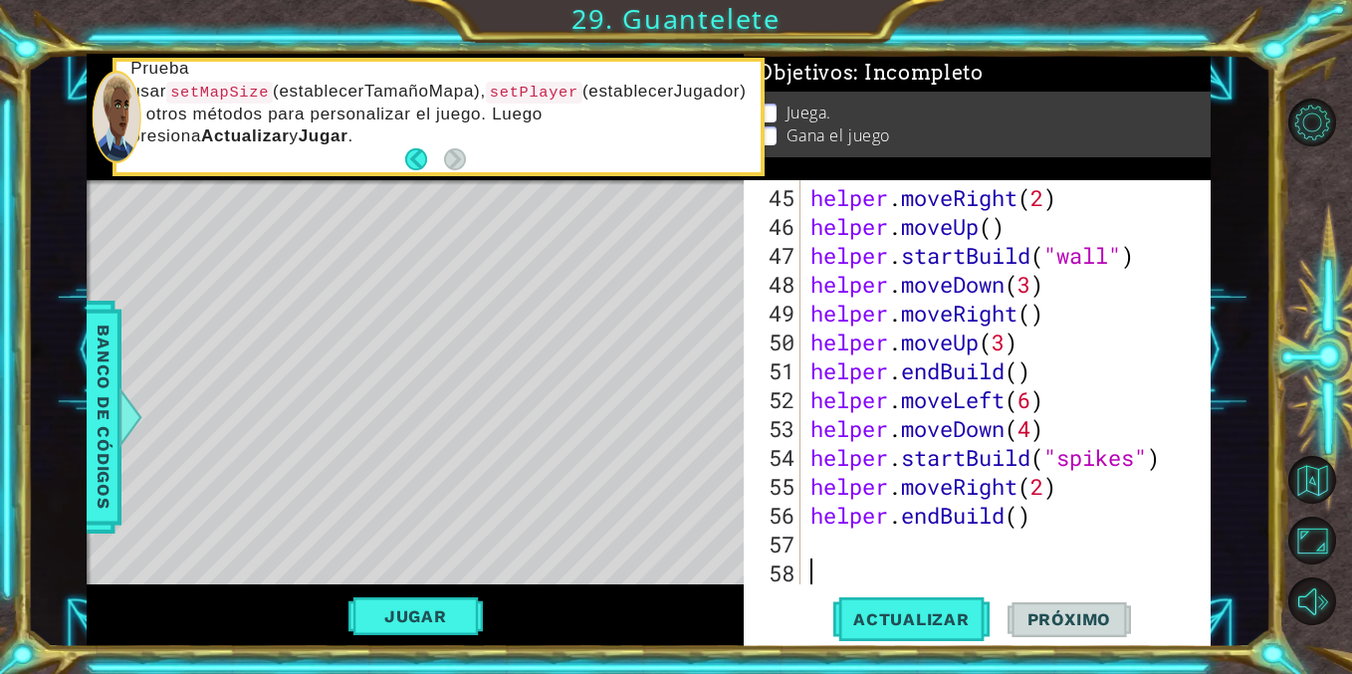
click at [917, 223] on div "helper . moveRight ( 2 ) helper . moveUp ( ) helper . startBuild ( "wall" ) hel…" at bounding box center [1010, 414] width 409 height 462
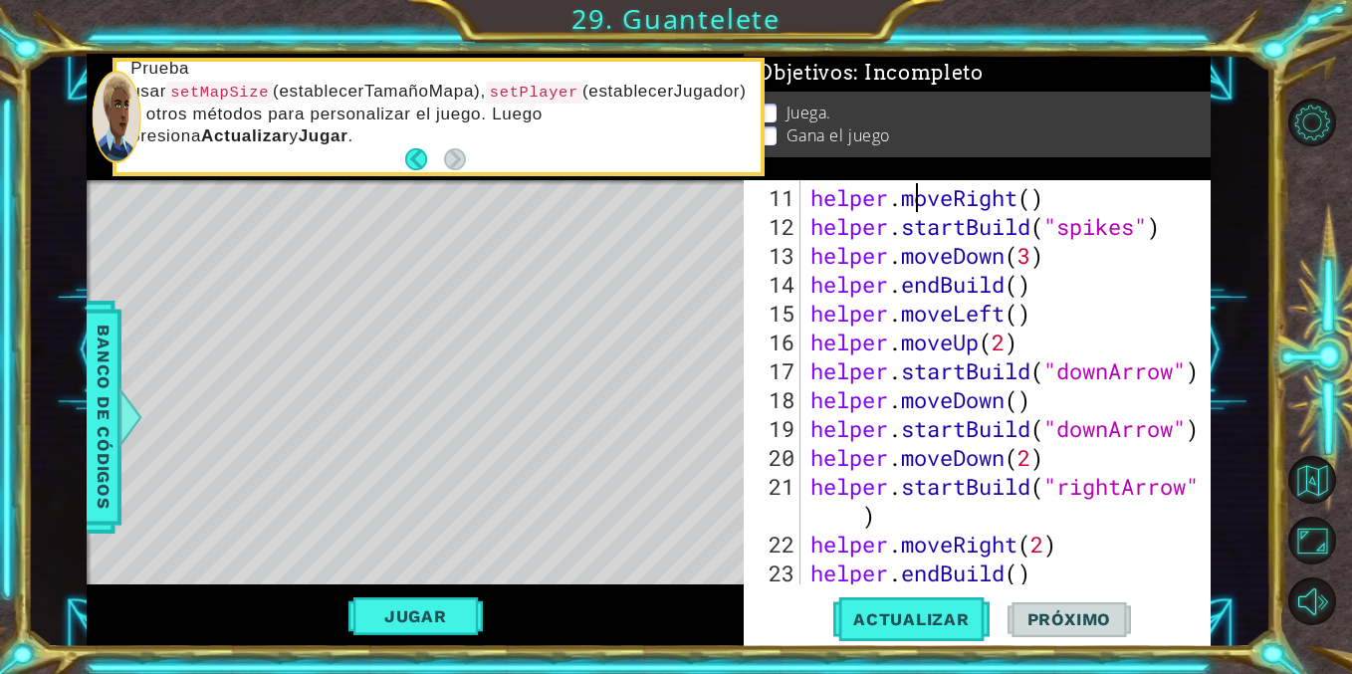
type textarea "# Build your Helper items BELOW this line"
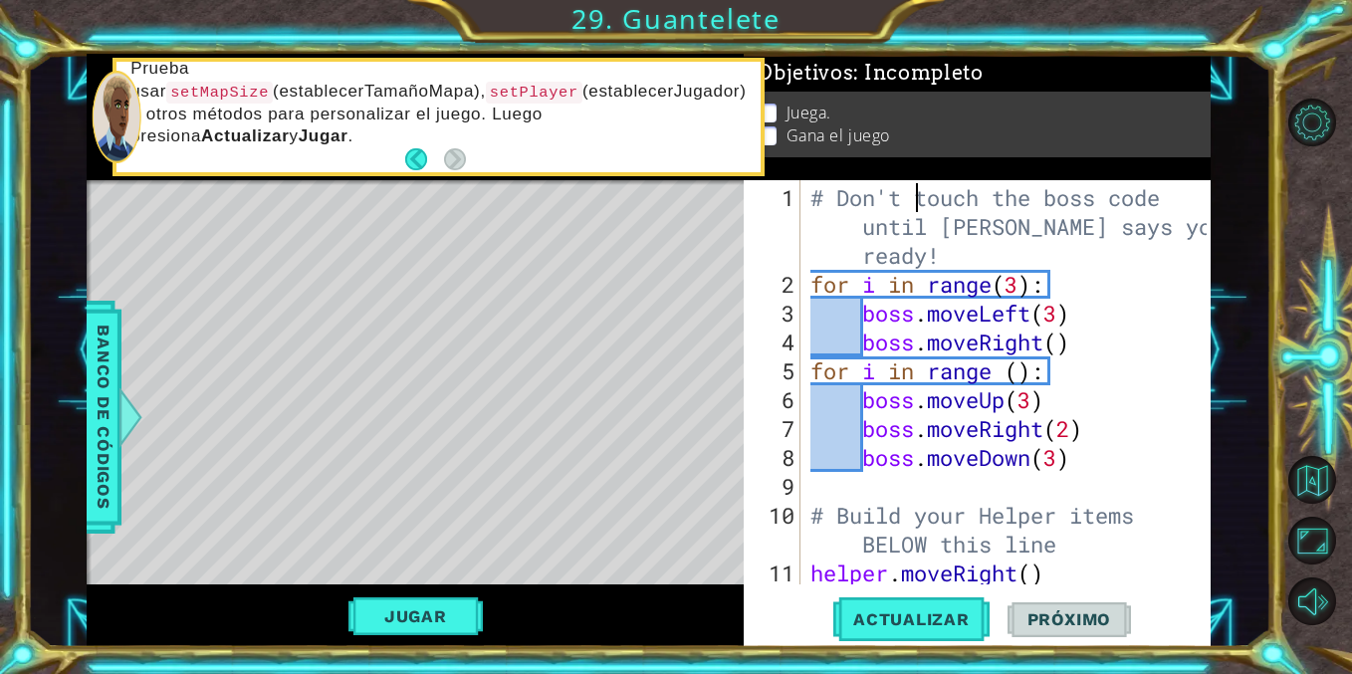
scroll to position [0, 0]
type textarea "boss.moveDown(3)"
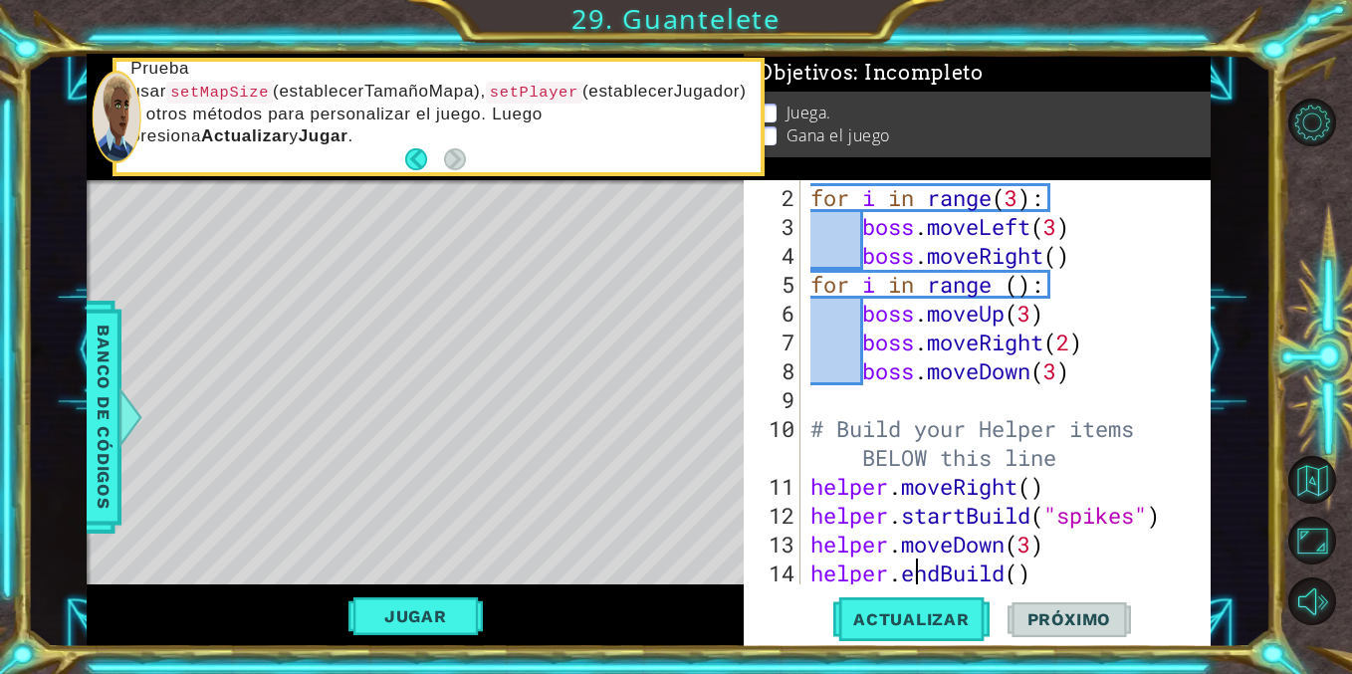
scroll to position [87, 0]
click at [814, 480] on div "for i in range ( 3 ) : boss . moveLeft ( 3 ) boss . moveRight ( ) for i in rang…" at bounding box center [1010, 414] width 409 height 462
type textarea "helper.moveRight()"
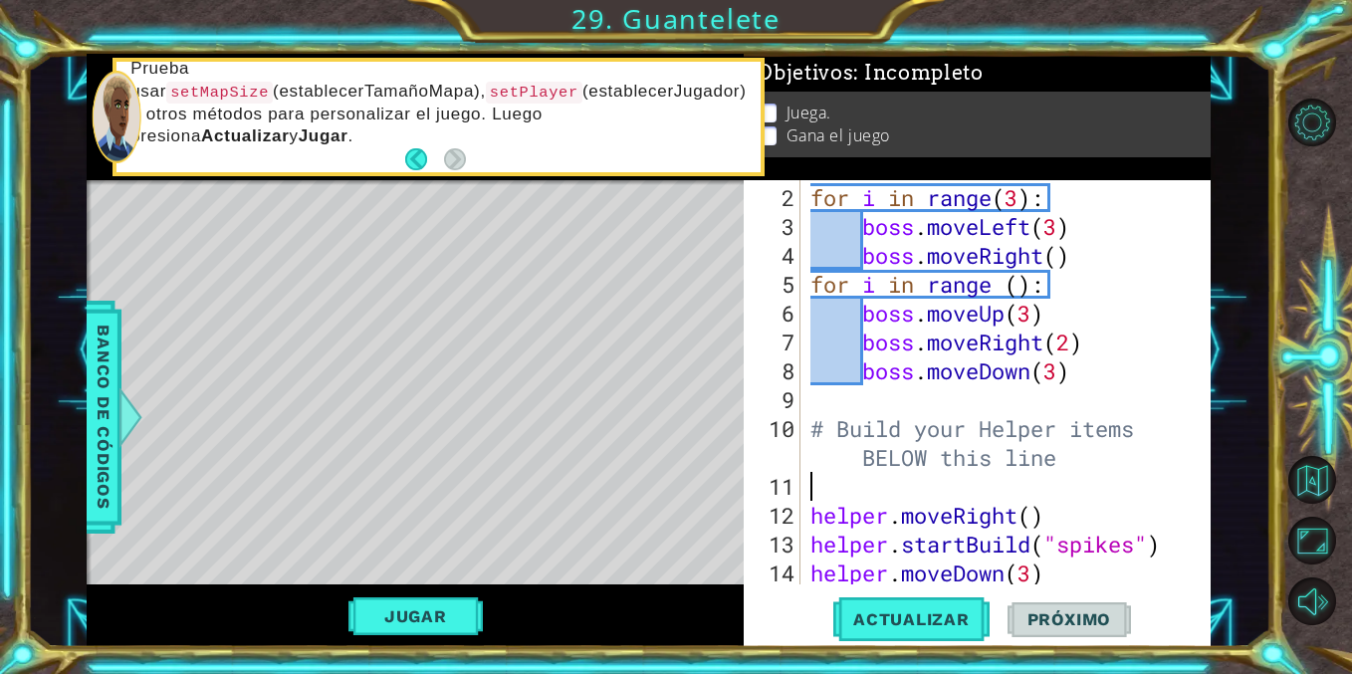
click at [835, 483] on div "for i in range ( 3 ) : boss . moveLeft ( 3 ) boss . moveRight ( ) for i in rang…" at bounding box center [1010, 414] width 409 height 462
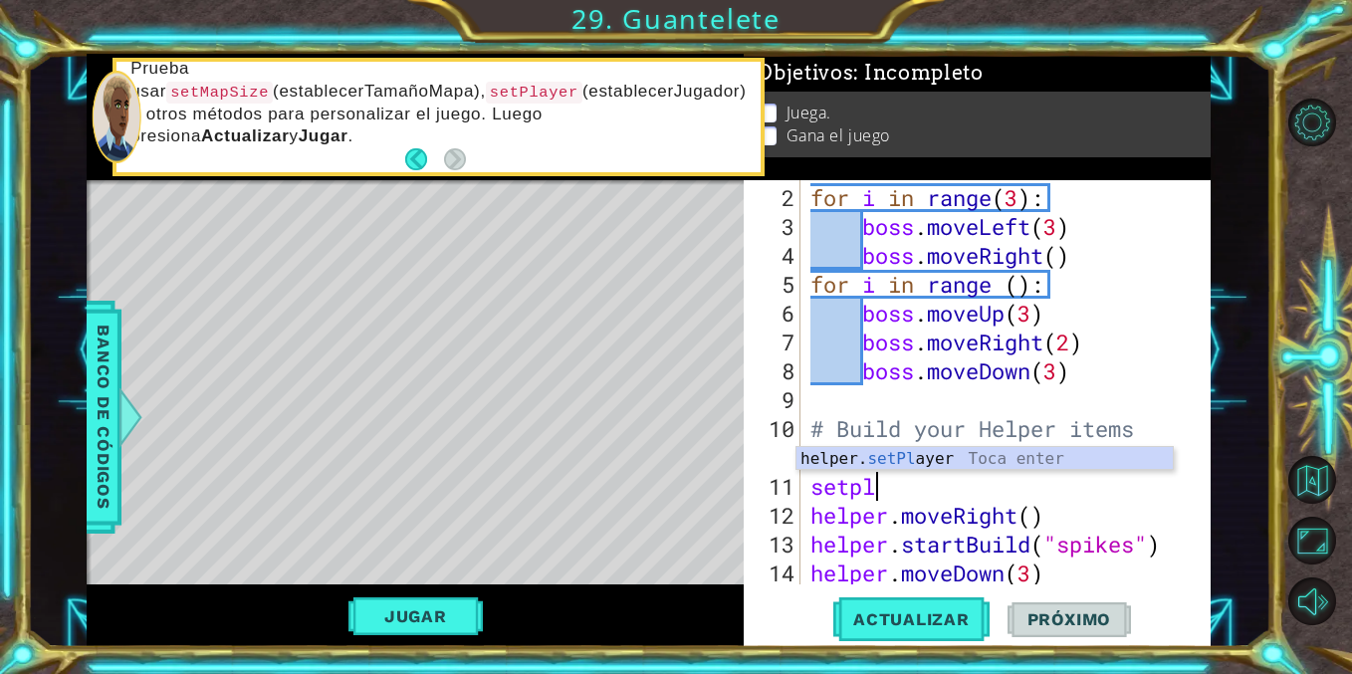
scroll to position [0, 2]
click at [866, 466] on div "helper. setPl ayer Toca enter" at bounding box center [984, 483] width 376 height 72
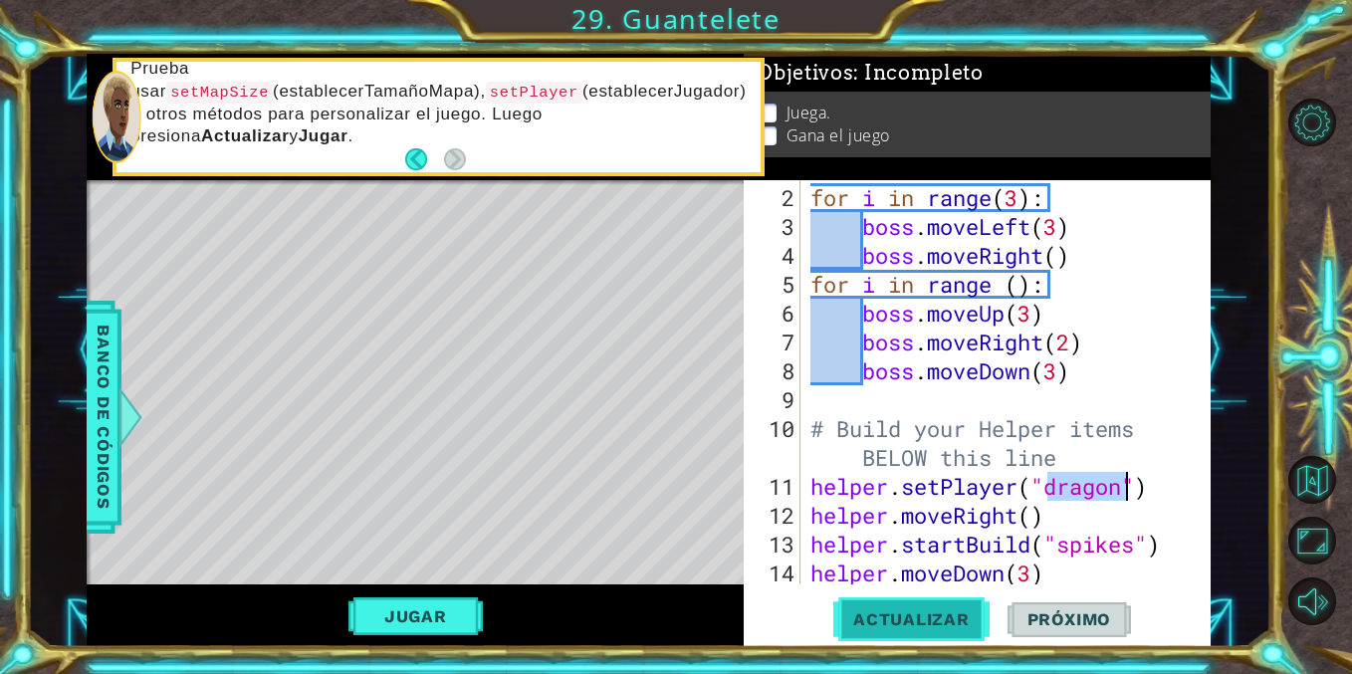
type textarea "helper.setPlayer("dragon")"
click at [895, 637] on button "Actualizar" at bounding box center [911, 619] width 156 height 47
click at [408, 614] on button "Jugar" at bounding box center [415, 616] width 134 height 38
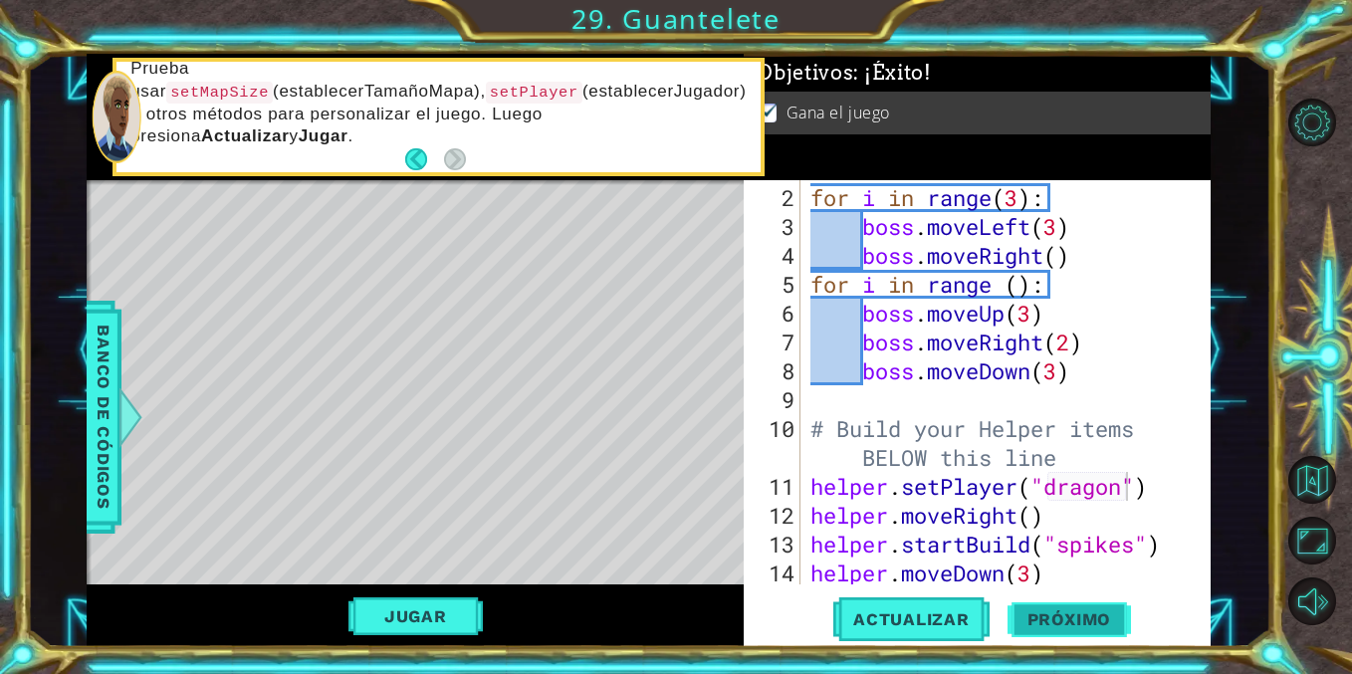
click at [1044, 601] on button "Próximo" at bounding box center [1068, 619] width 123 height 47
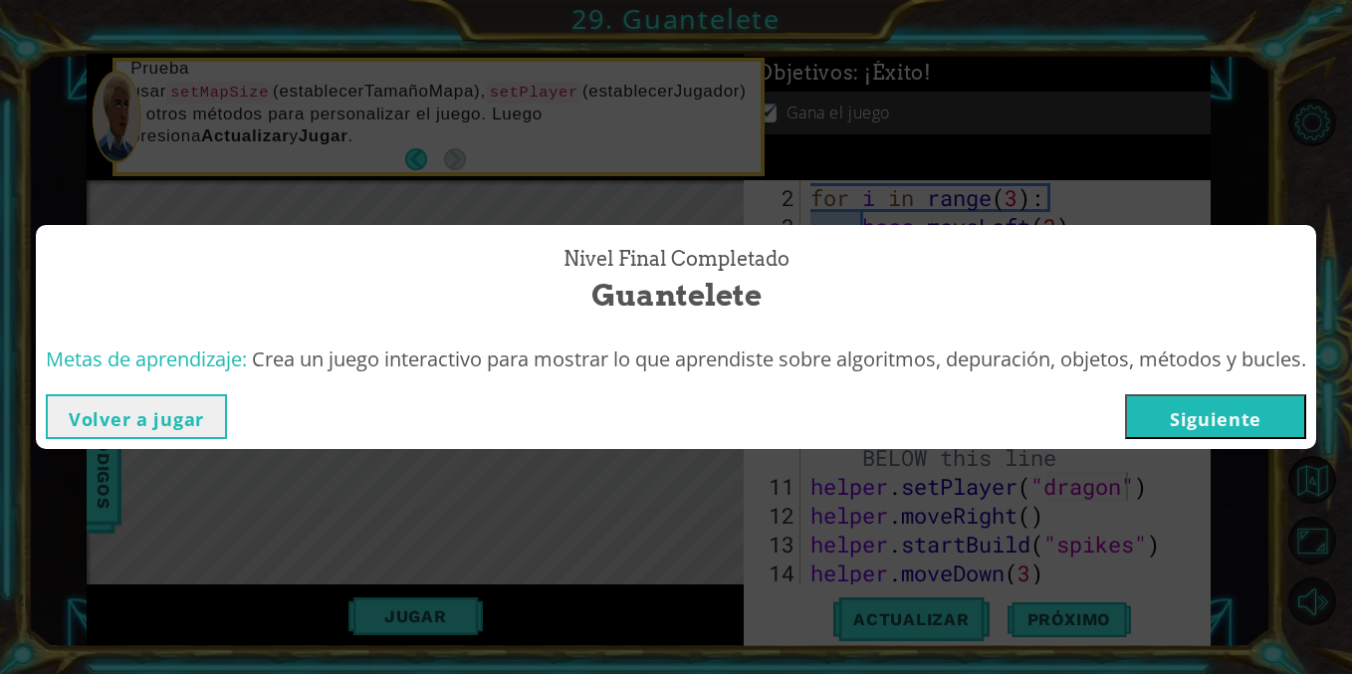
click at [1214, 419] on button "Siguiente" at bounding box center [1215, 416] width 181 height 45
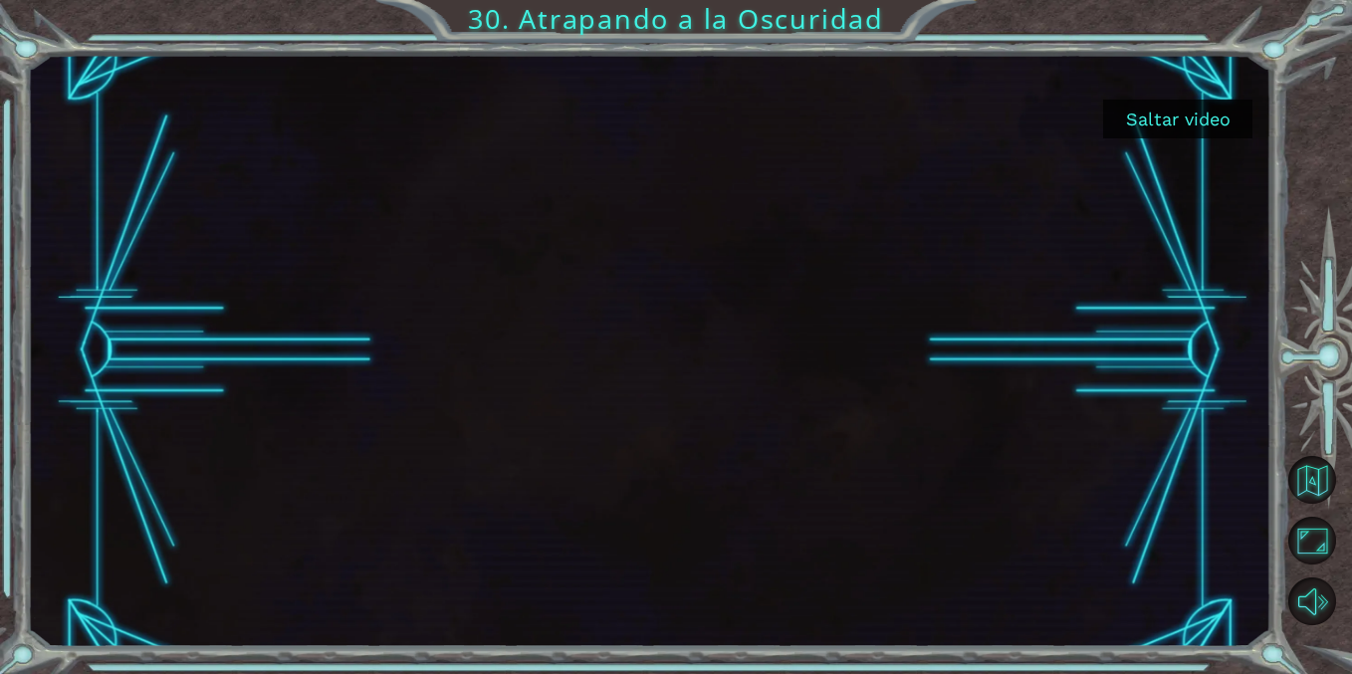
click at [1196, 111] on button "Saltar video" at bounding box center [1177, 119] width 149 height 39
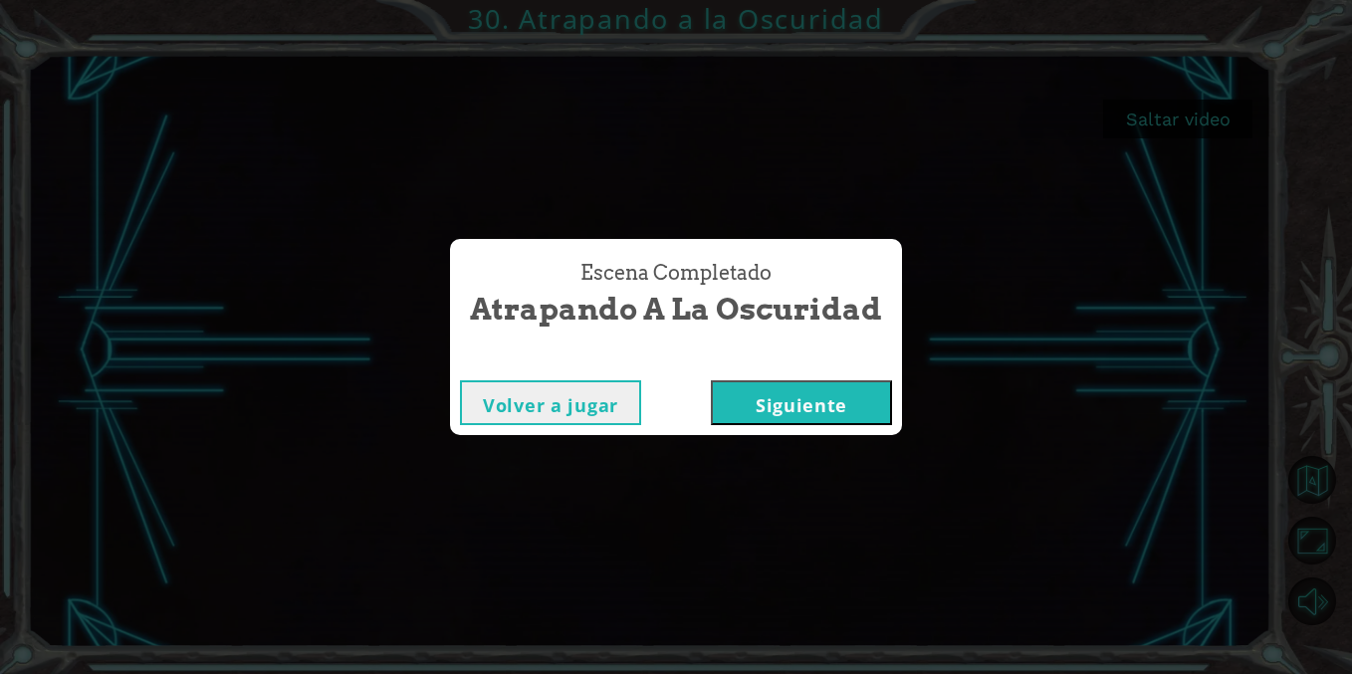
click at [757, 401] on button "Siguiente" at bounding box center [801, 402] width 181 height 45
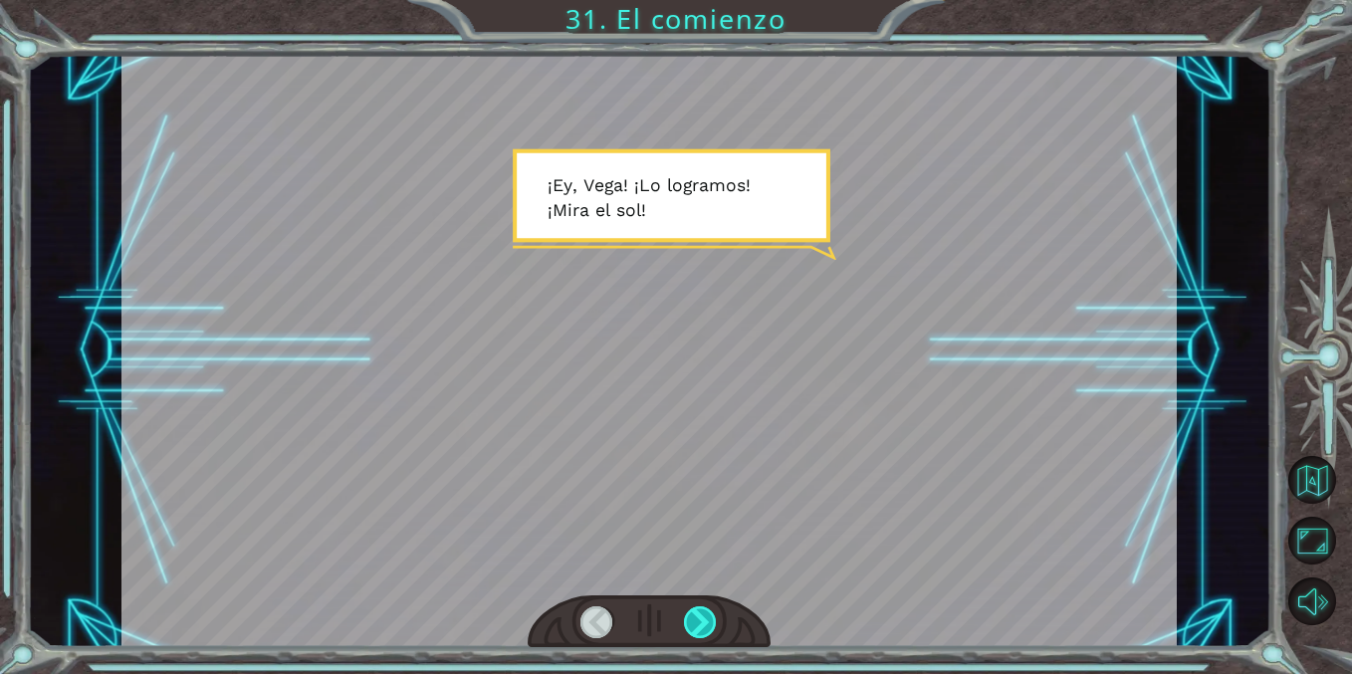
click at [693, 616] on div at bounding box center [700, 622] width 33 height 32
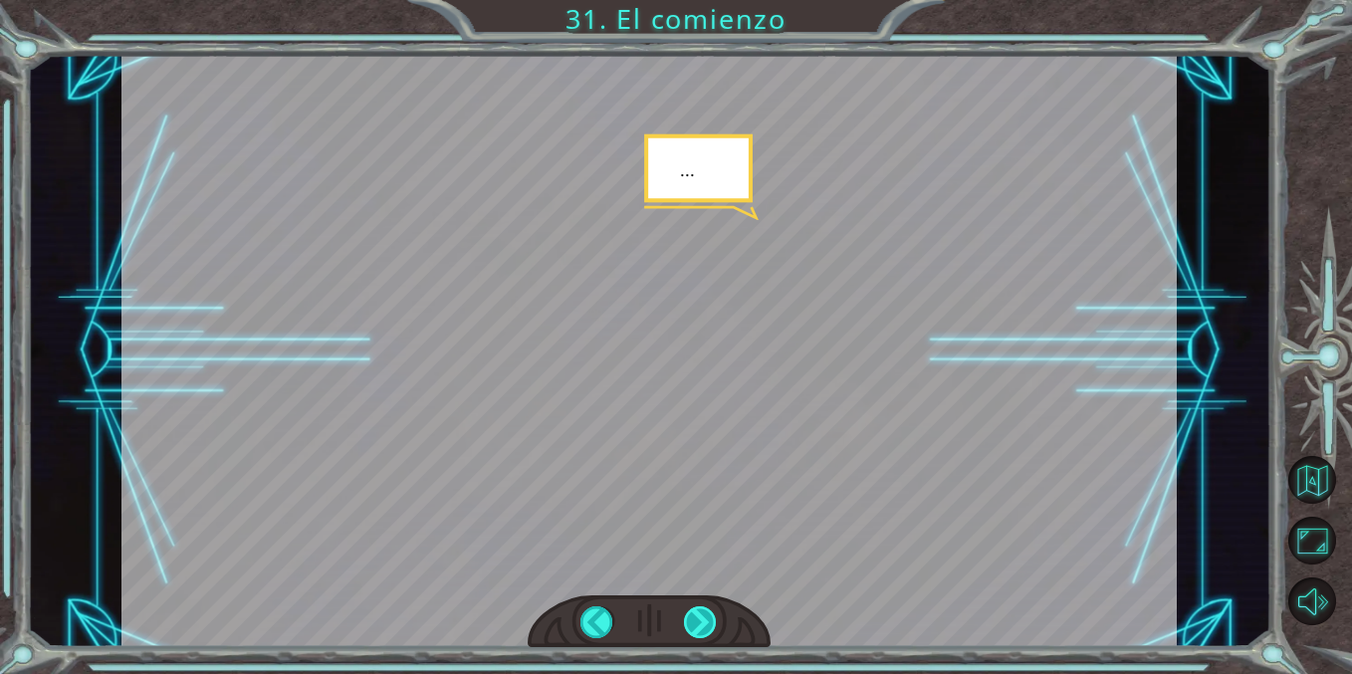
click at [693, 616] on div at bounding box center [700, 622] width 33 height 32
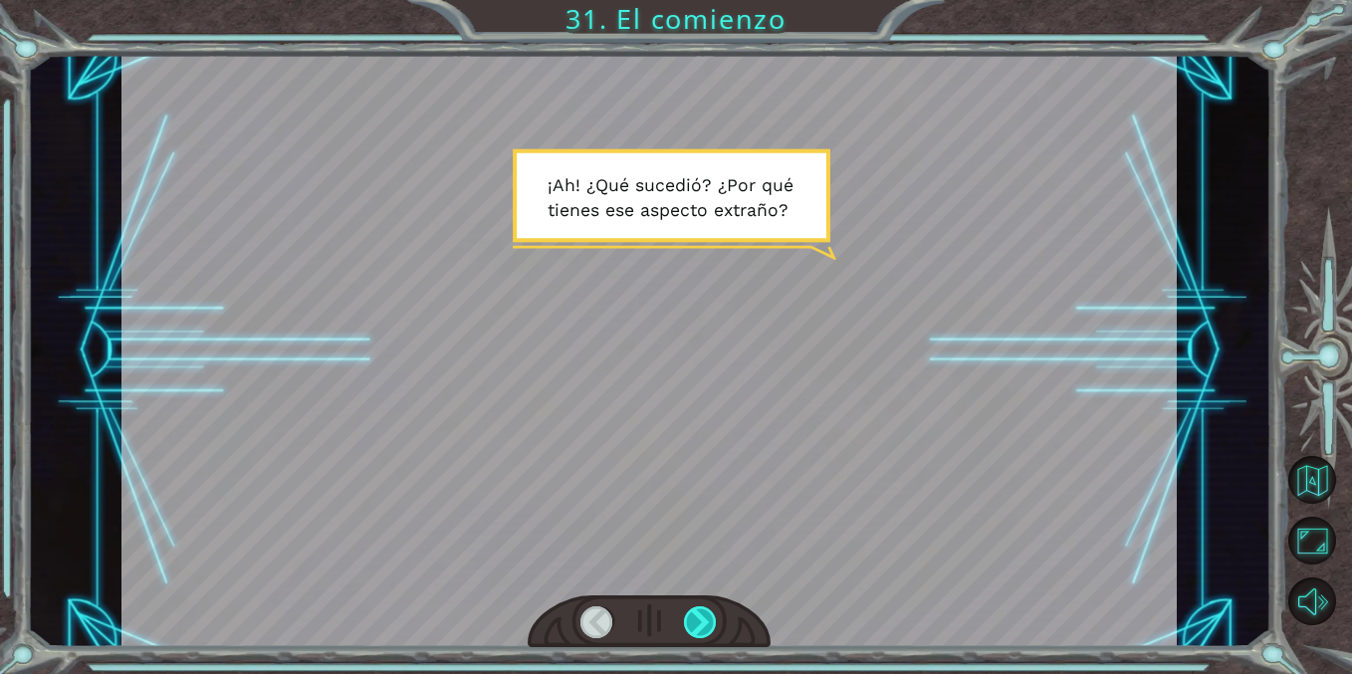
click at [692, 616] on div at bounding box center [700, 622] width 33 height 32
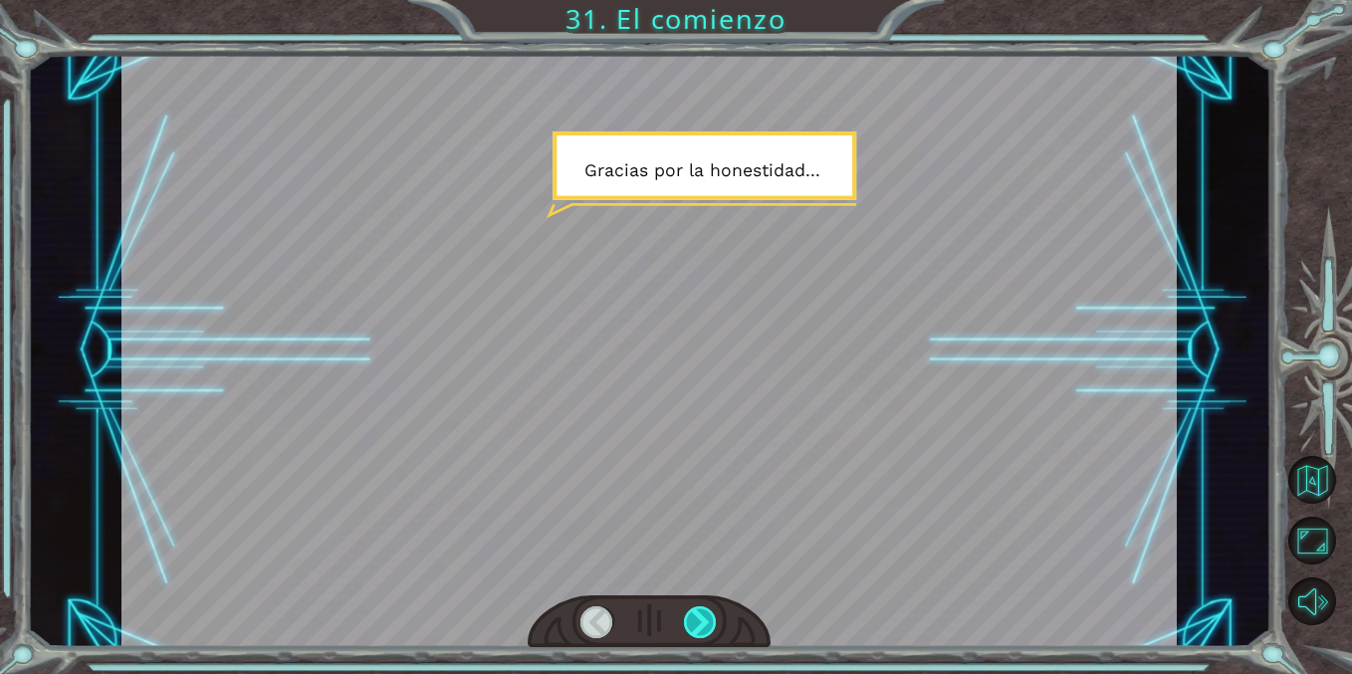
click at [691, 616] on div at bounding box center [700, 622] width 33 height 32
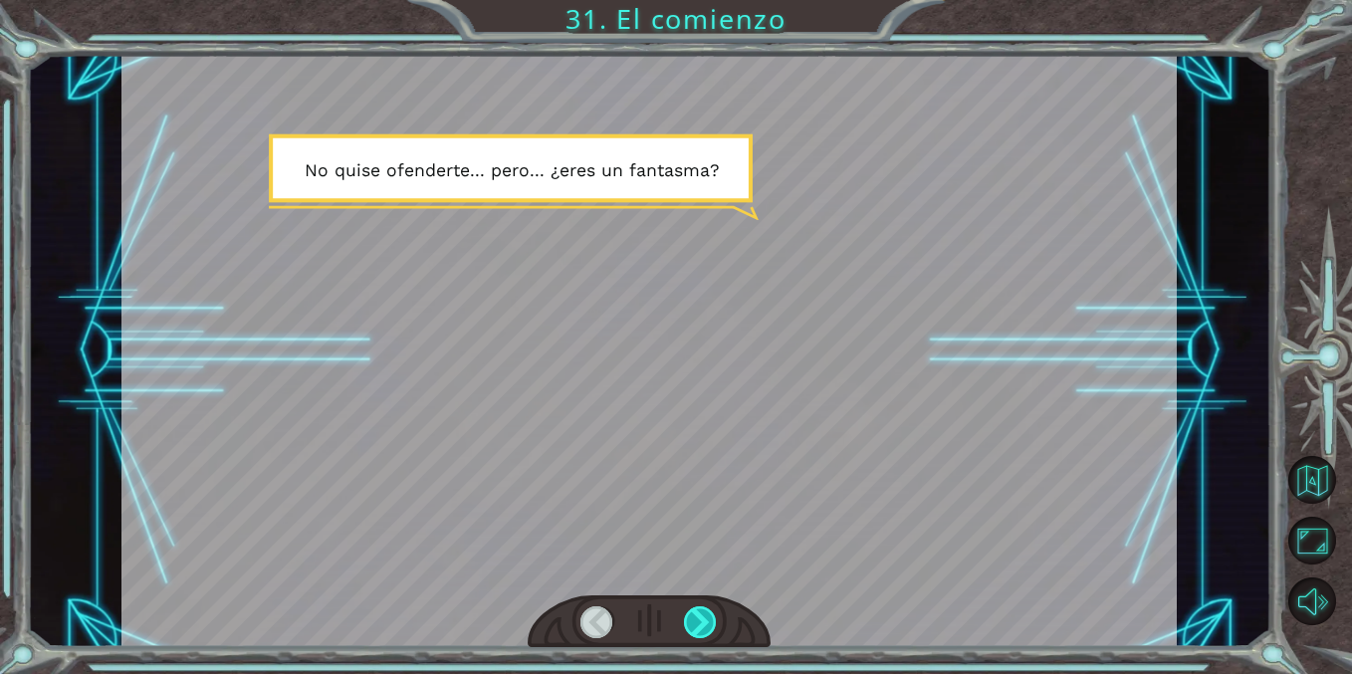
click at [690, 615] on div at bounding box center [700, 622] width 33 height 32
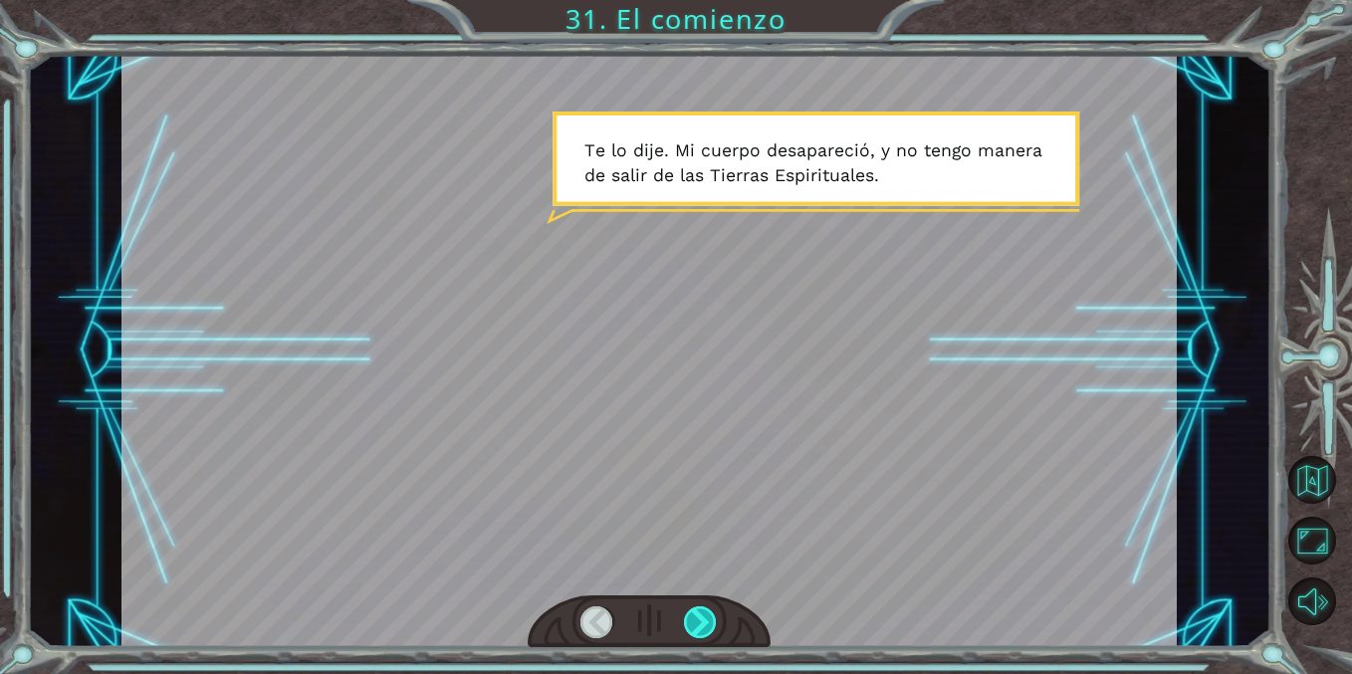
click at [689, 616] on div at bounding box center [700, 622] width 33 height 32
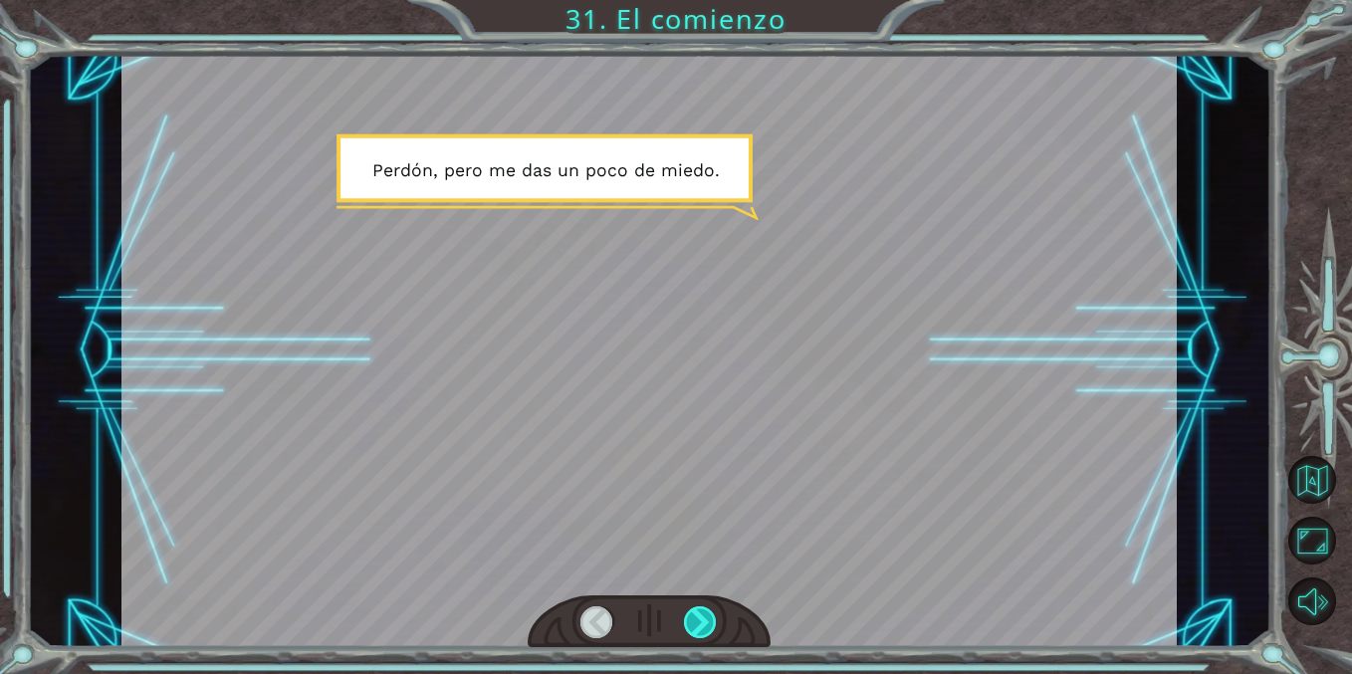
click at [689, 616] on div at bounding box center [700, 622] width 33 height 32
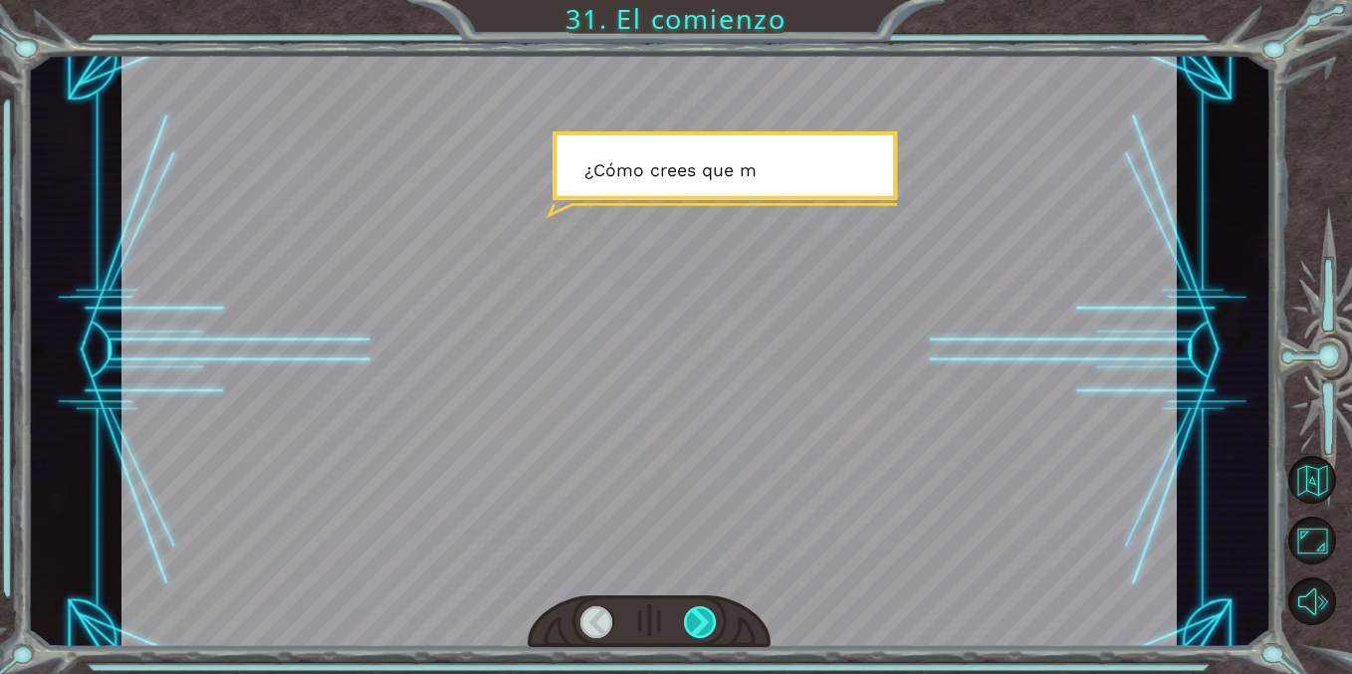
click at [687, 615] on div at bounding box center [700, 622] width 33 height 32
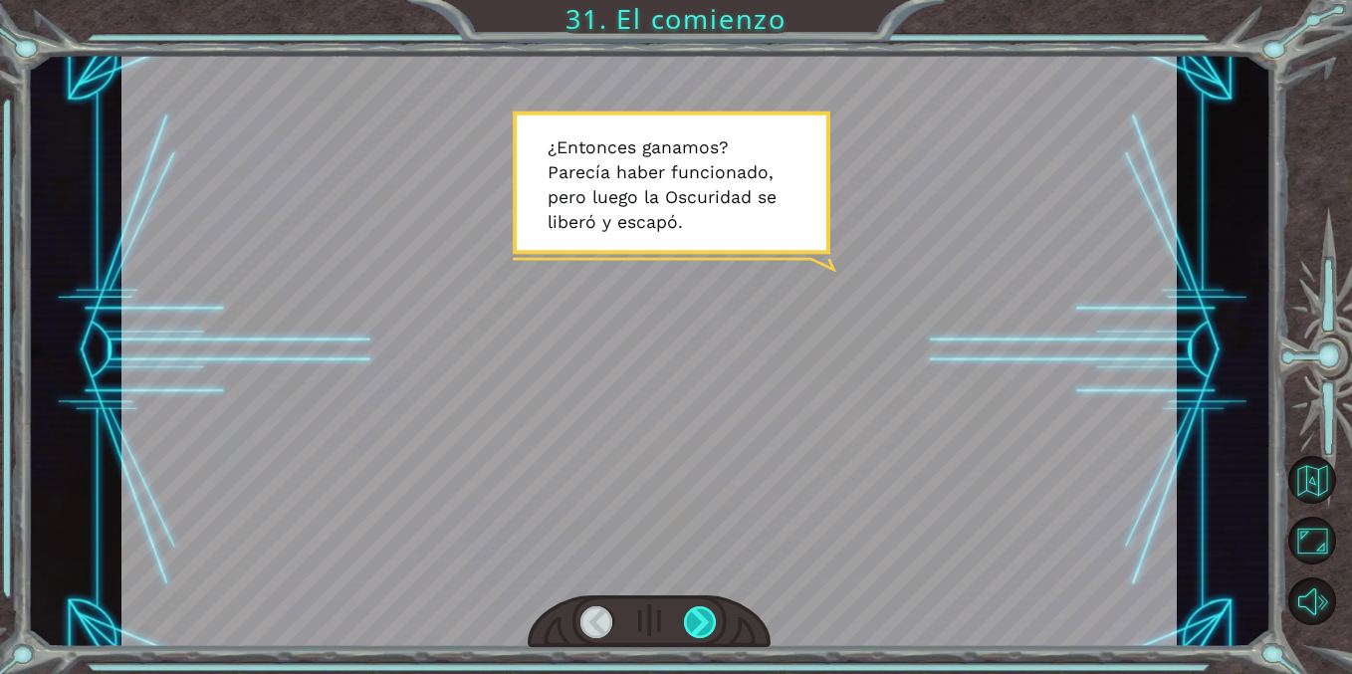
click at [686, 615] on div at bounding box center [700, 622] width 33 height 32
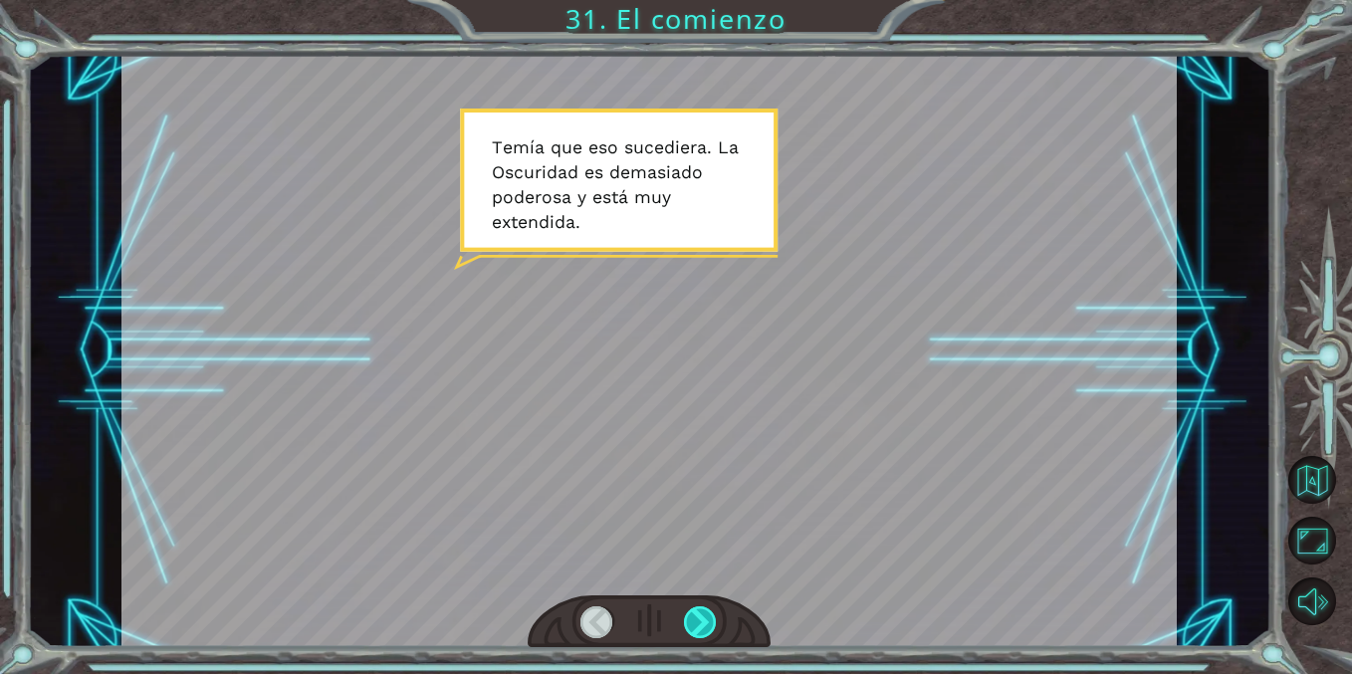
click at [687, 617] on div at bounding box center [700, 622] width 33 height 32
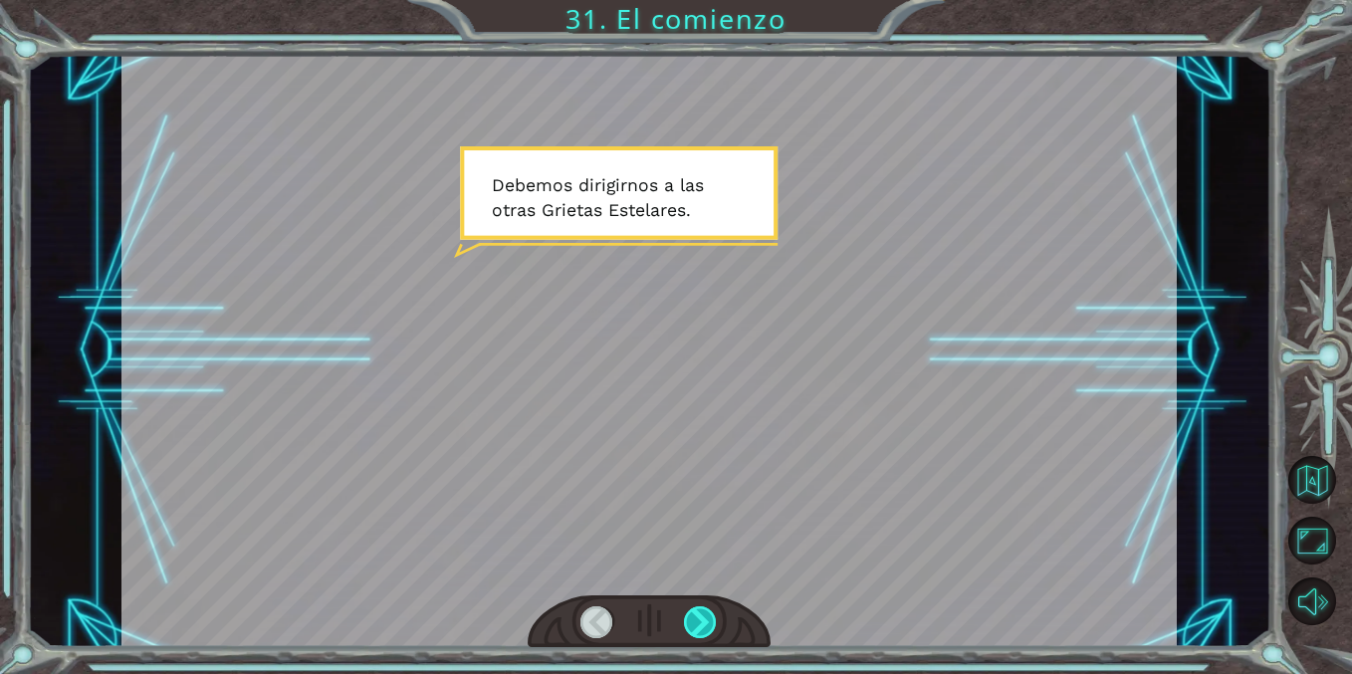
click at [687, 617] on div at bounding box center [700, 622] width 33 height 32
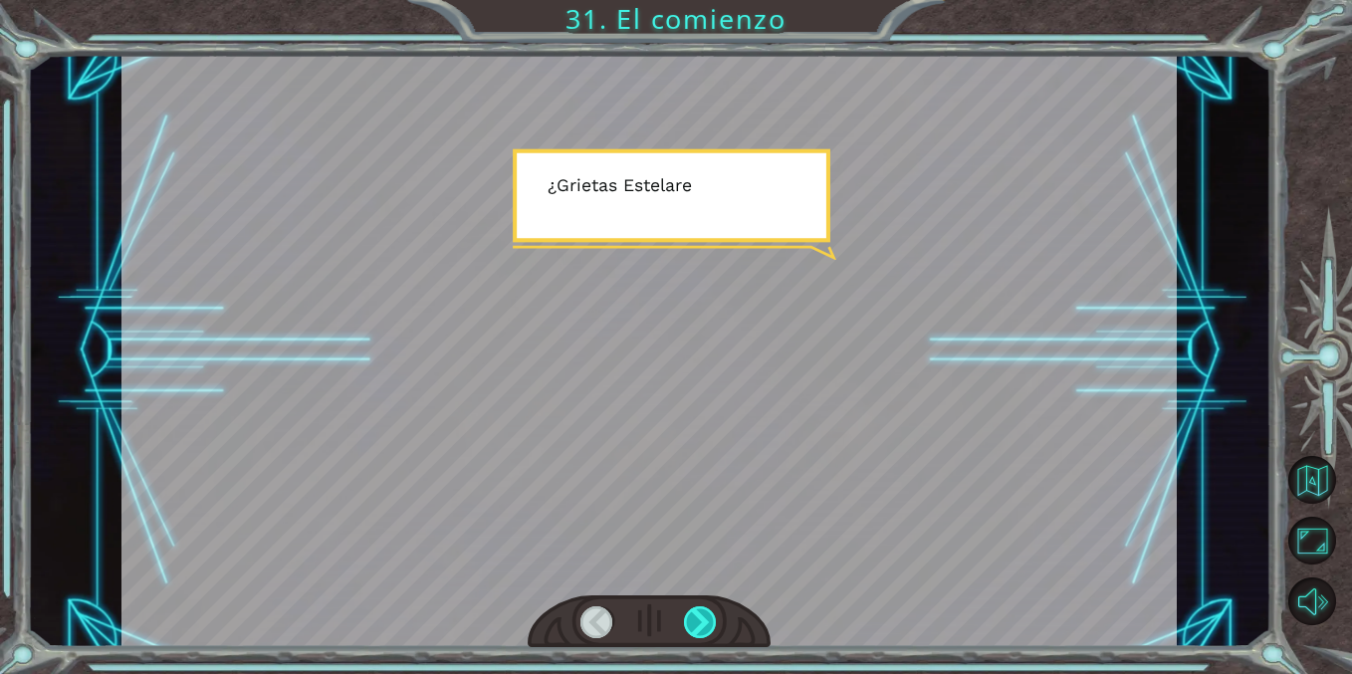
click at [687, 617] on div at bounding box center [700, 622] width 33 height 32
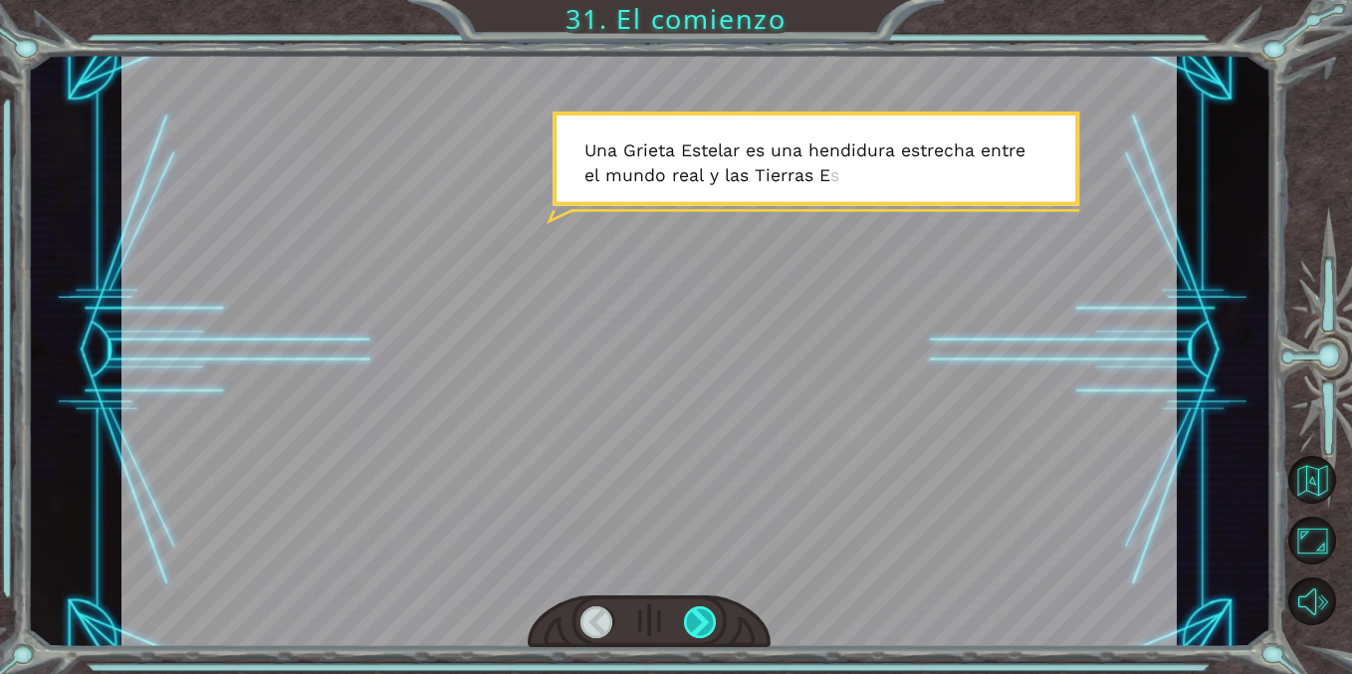
click at [687, 617] on div at bounding box center [700, 622] width 33 height 32
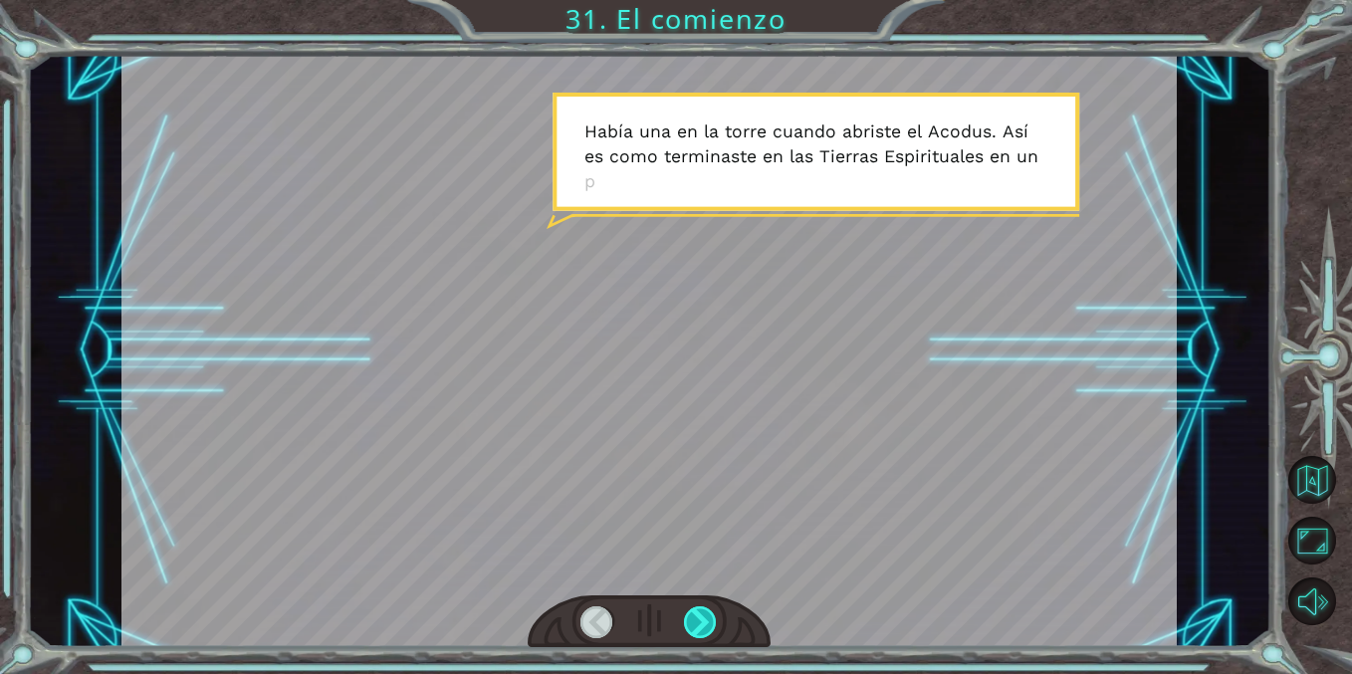
click at [686, 617] on div at bounding box center [700, 622] width 33 height 32
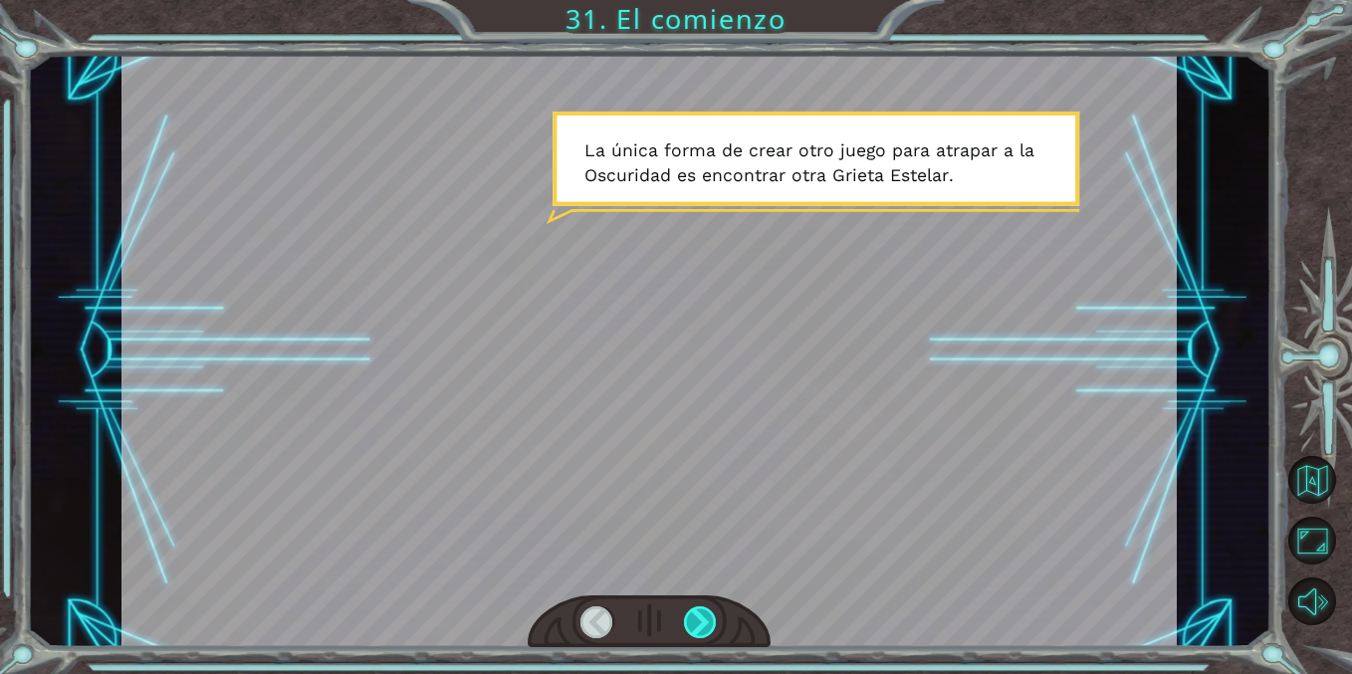
click at [686, 617] on div at bounding box center [700, 622] width 33 height 32
click at [686, 616] on div at bounding box center [700, 622] width 33 height 32
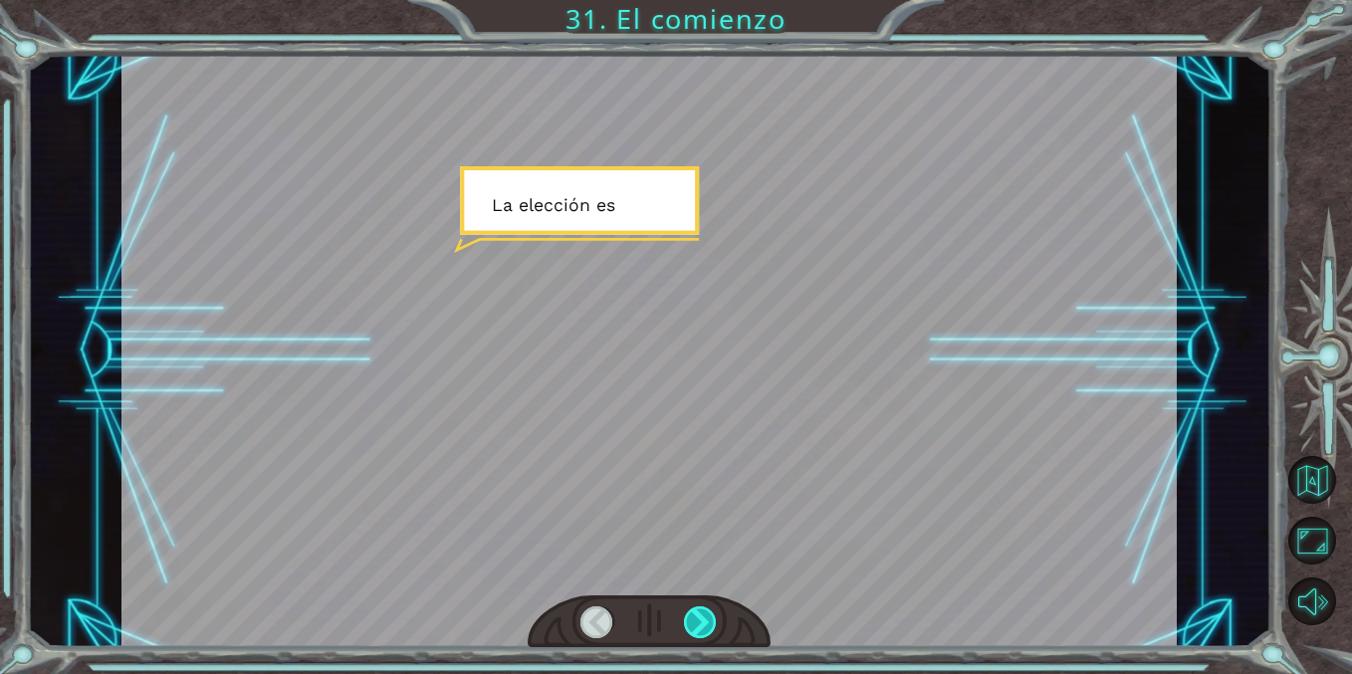
click at [686, 616] on div at bounding box center [700, 622] width 33 height 32
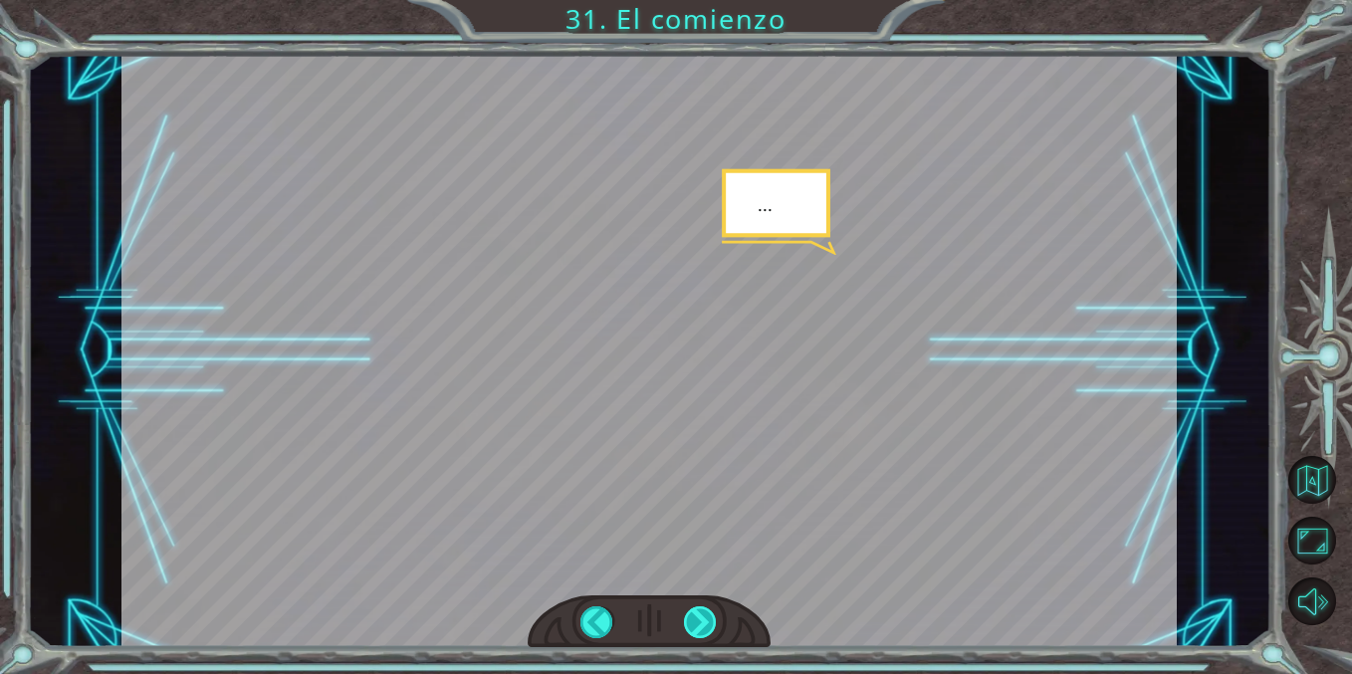
click at [685, 616] on div at bounding box center [700, 622] width 33 height 32
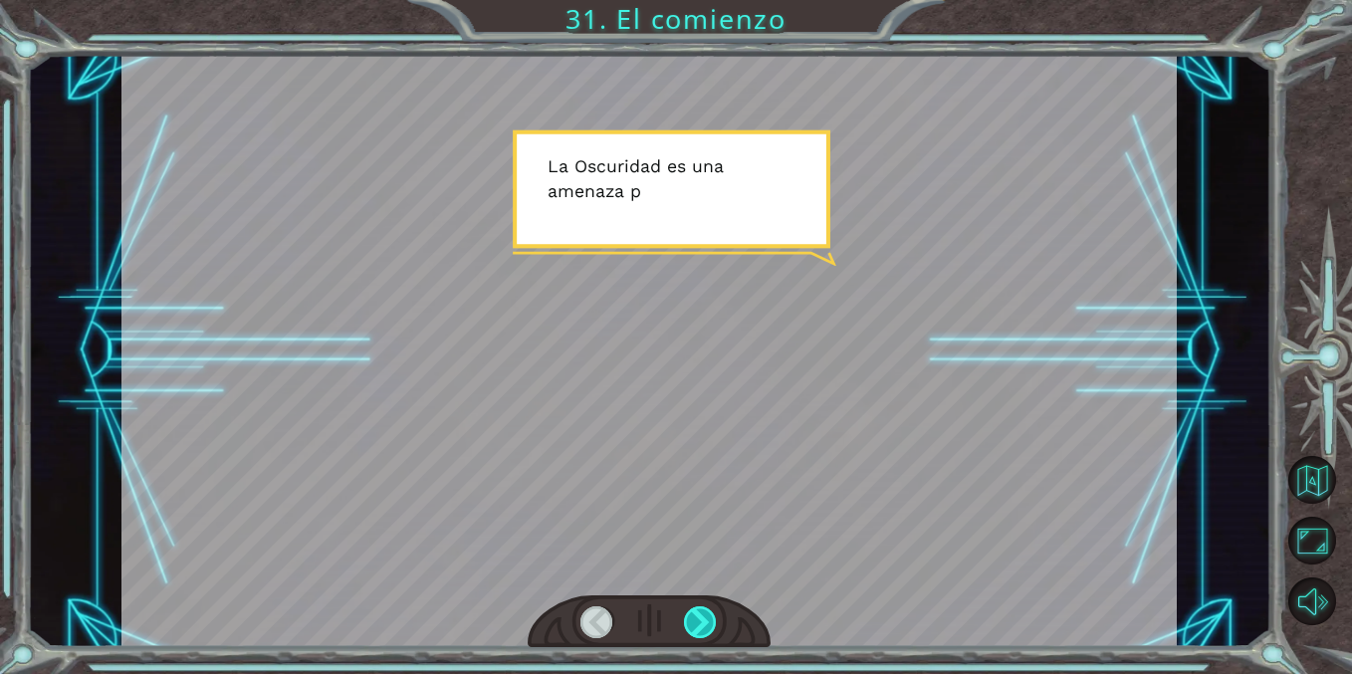
click at [685, 615] on div at bounding box center [700, 622] width 33 height 32
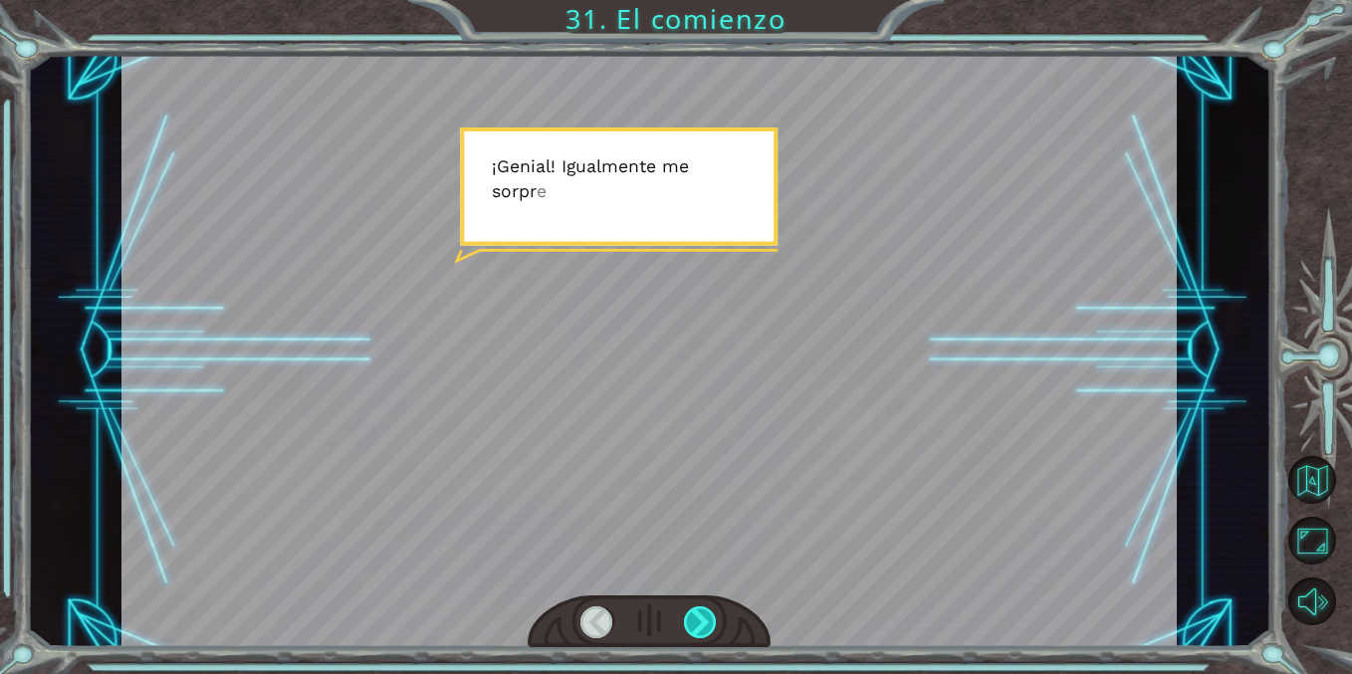
click at [685, 615] on div at bounding box center [700, 622] width 33 height 32
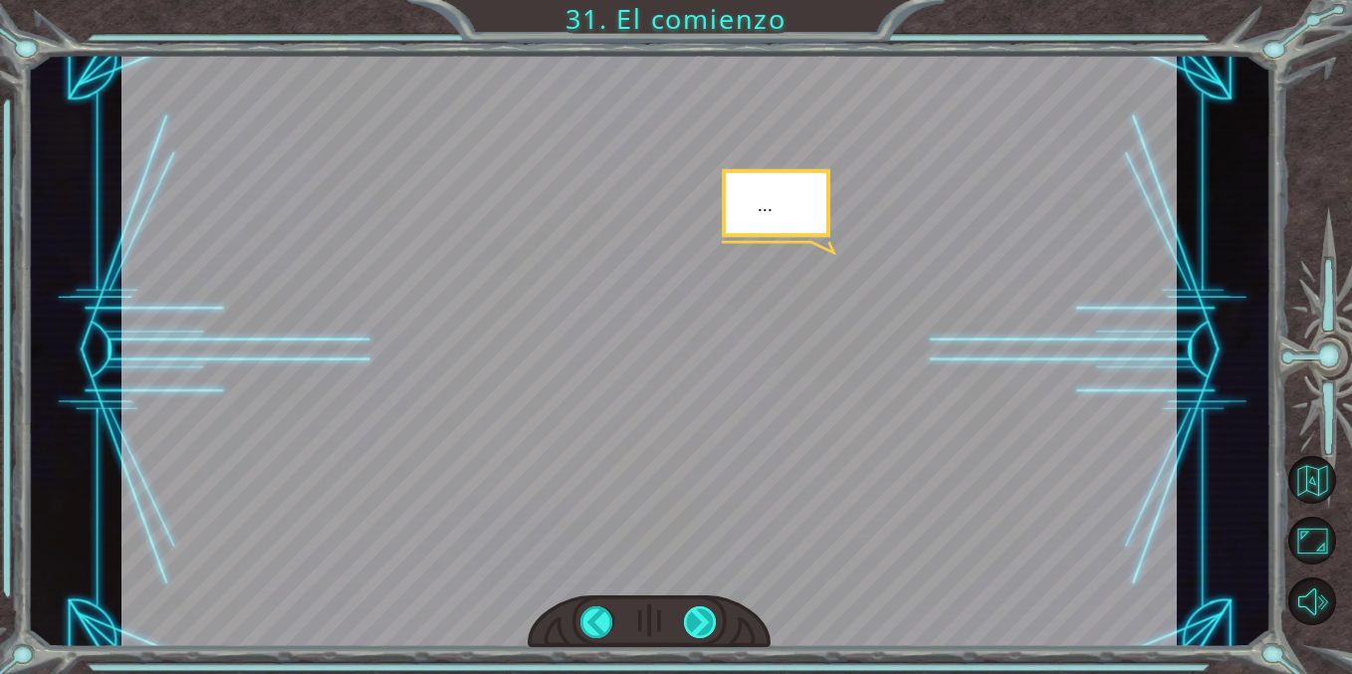
click at [685, 615] on div at bounding box center [700, 622] width 33 height 32
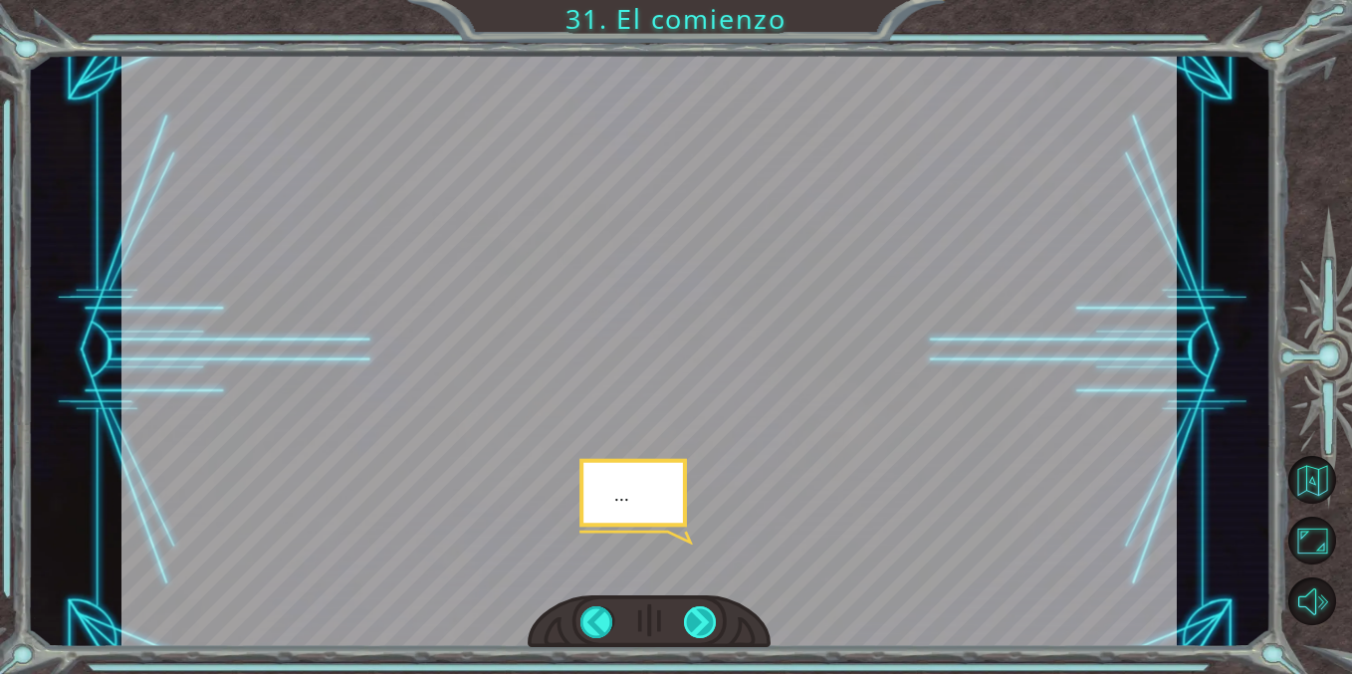
click at [685, 615] on div at bounding box center [700, 622] width 33 height 32
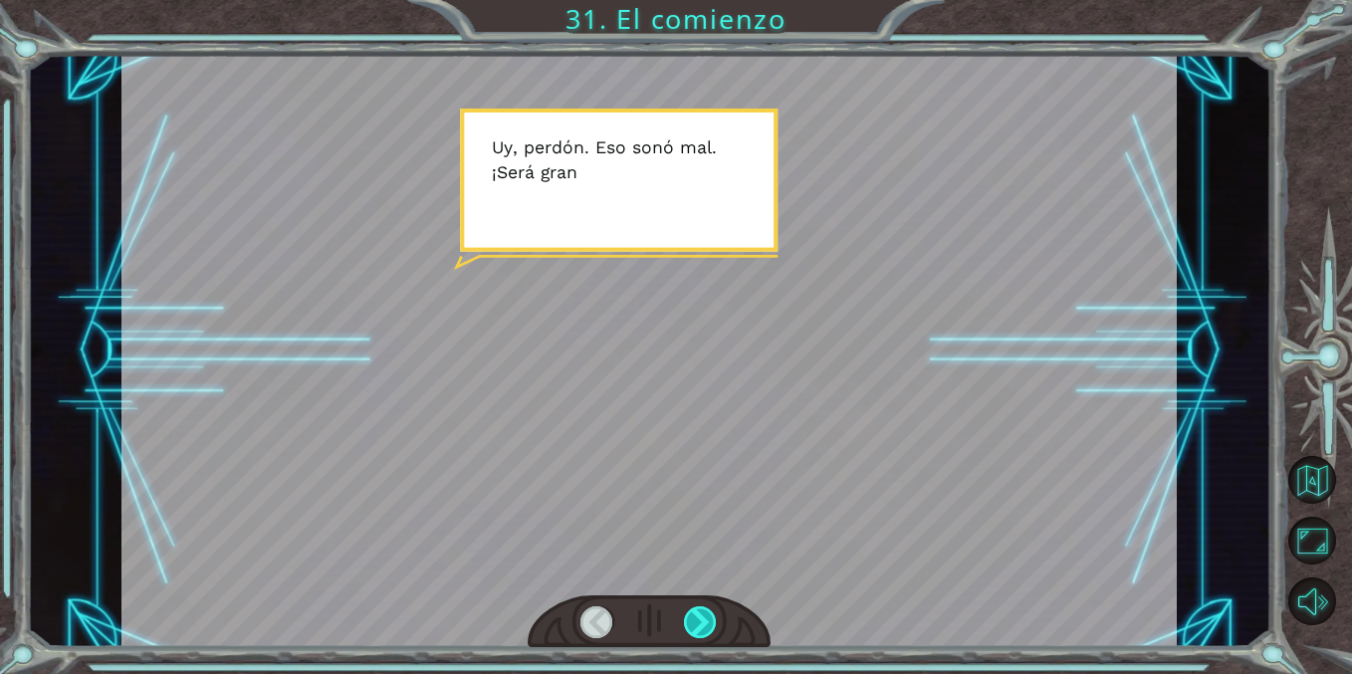
click at [685, 615] on div at bounding box center [700, 622] width 33 height 32
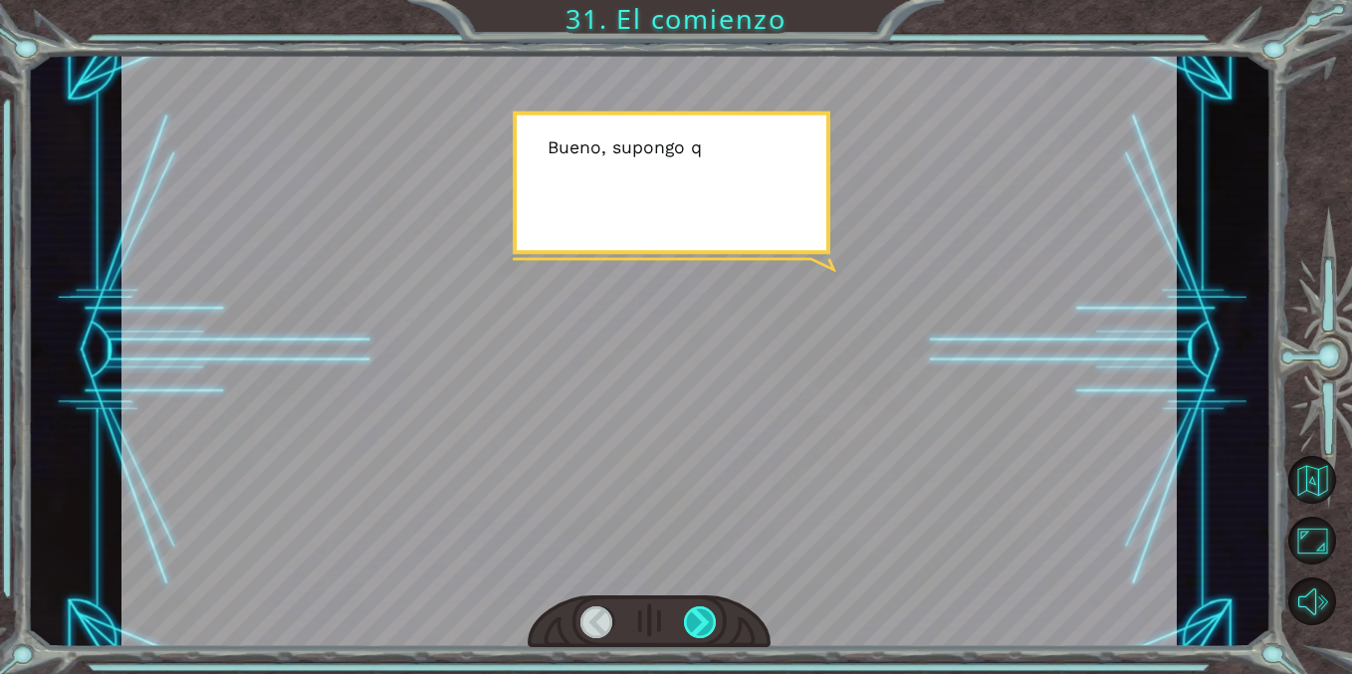
click at [684, 615] on div at bounding box center [700, 622] width 33 height 32
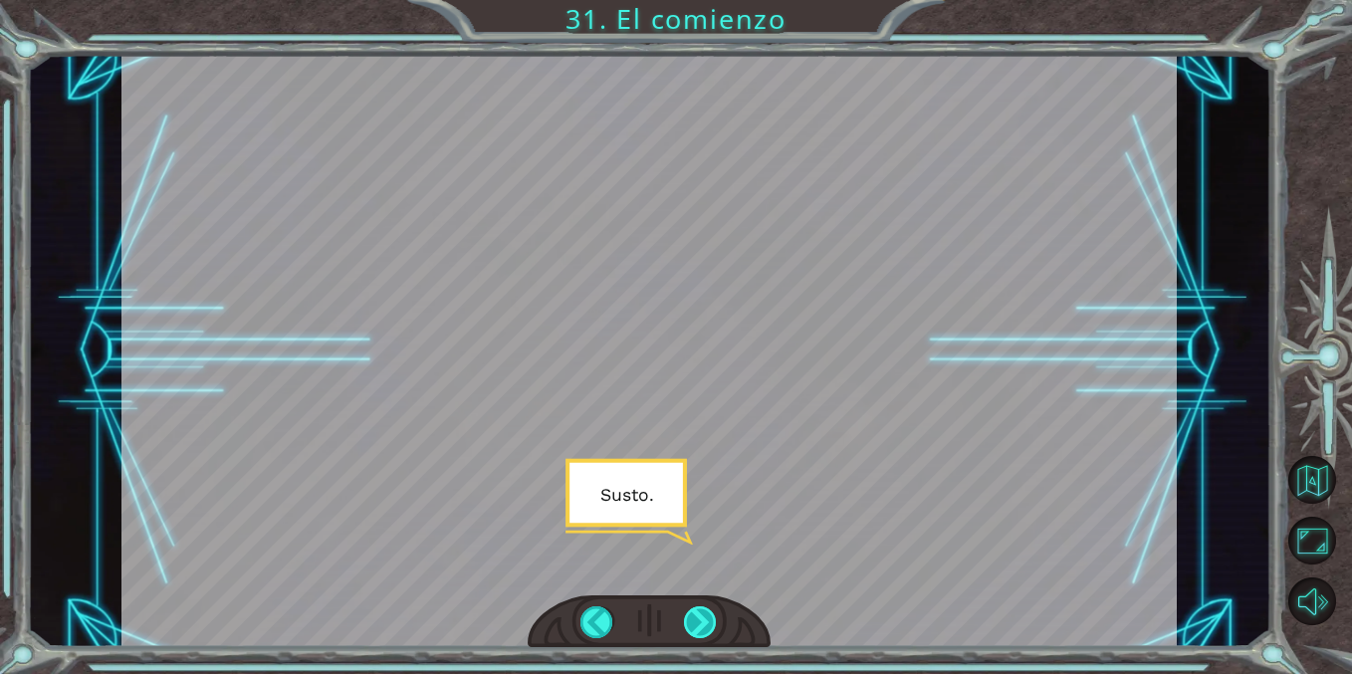
click at [684, 615] on div at bounding box center [700, 622] width 33 height 32
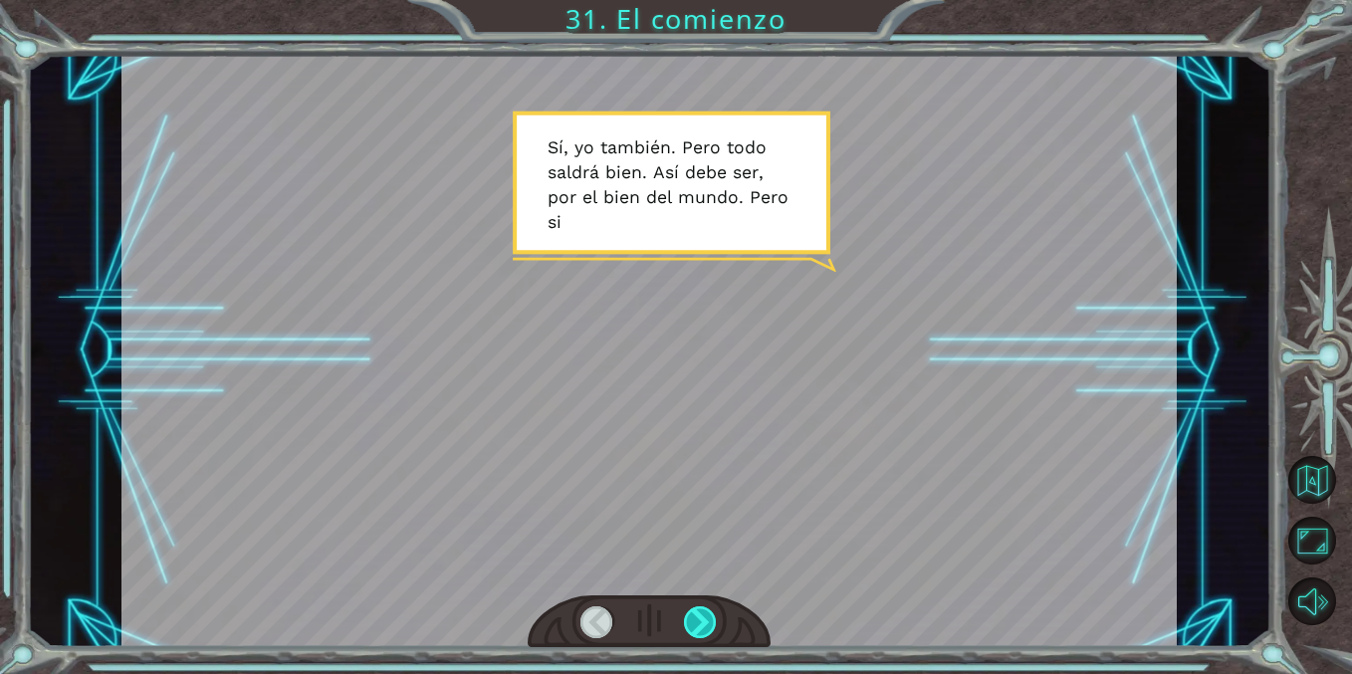
click at [684, 616] on div at bounding box center [700, 622] width 33 height 32
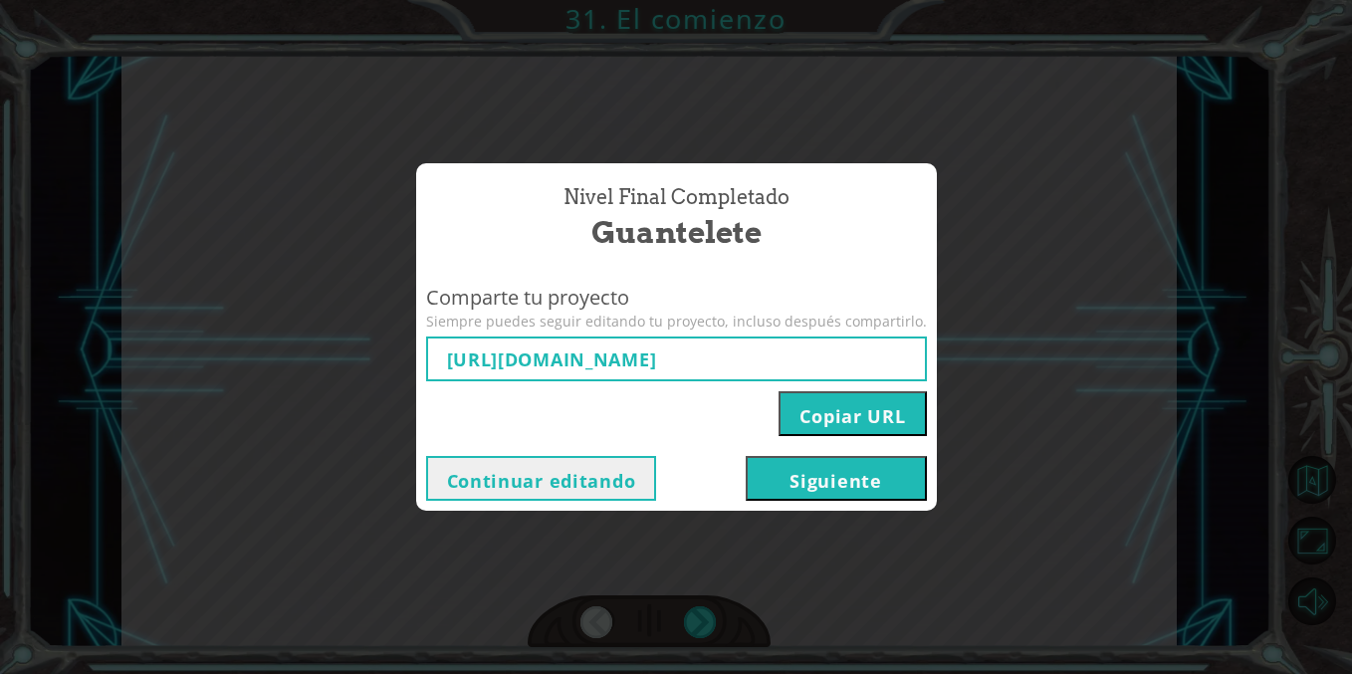
click at [858, 430] on button "Copiar URL" at bounding box center [851, 413] width 147 height 45
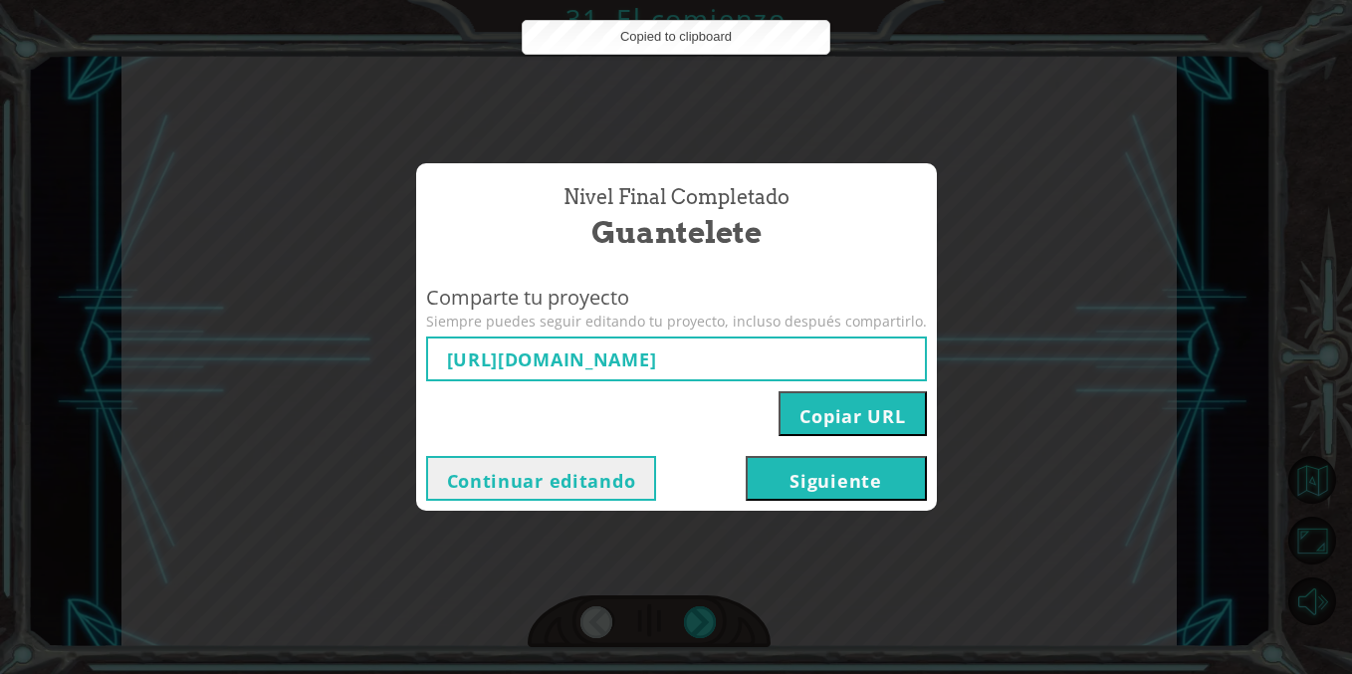
click at [803, 487] on button "Siguiente" at bounding box center [836, 478] width 181 height 45
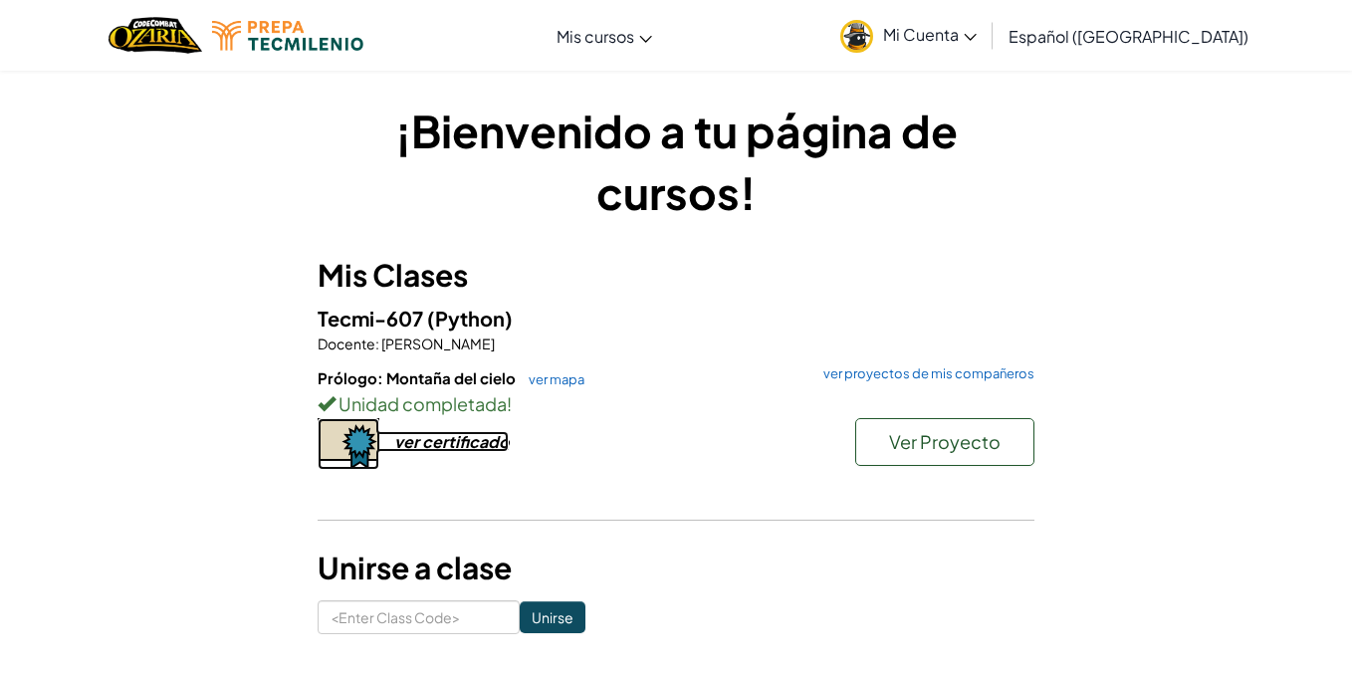
click at [438, 440] on div "ver certificado" at bounding box center [451, 441] width 114 height 21
